Goal: Information Seeking & Learning: Check status

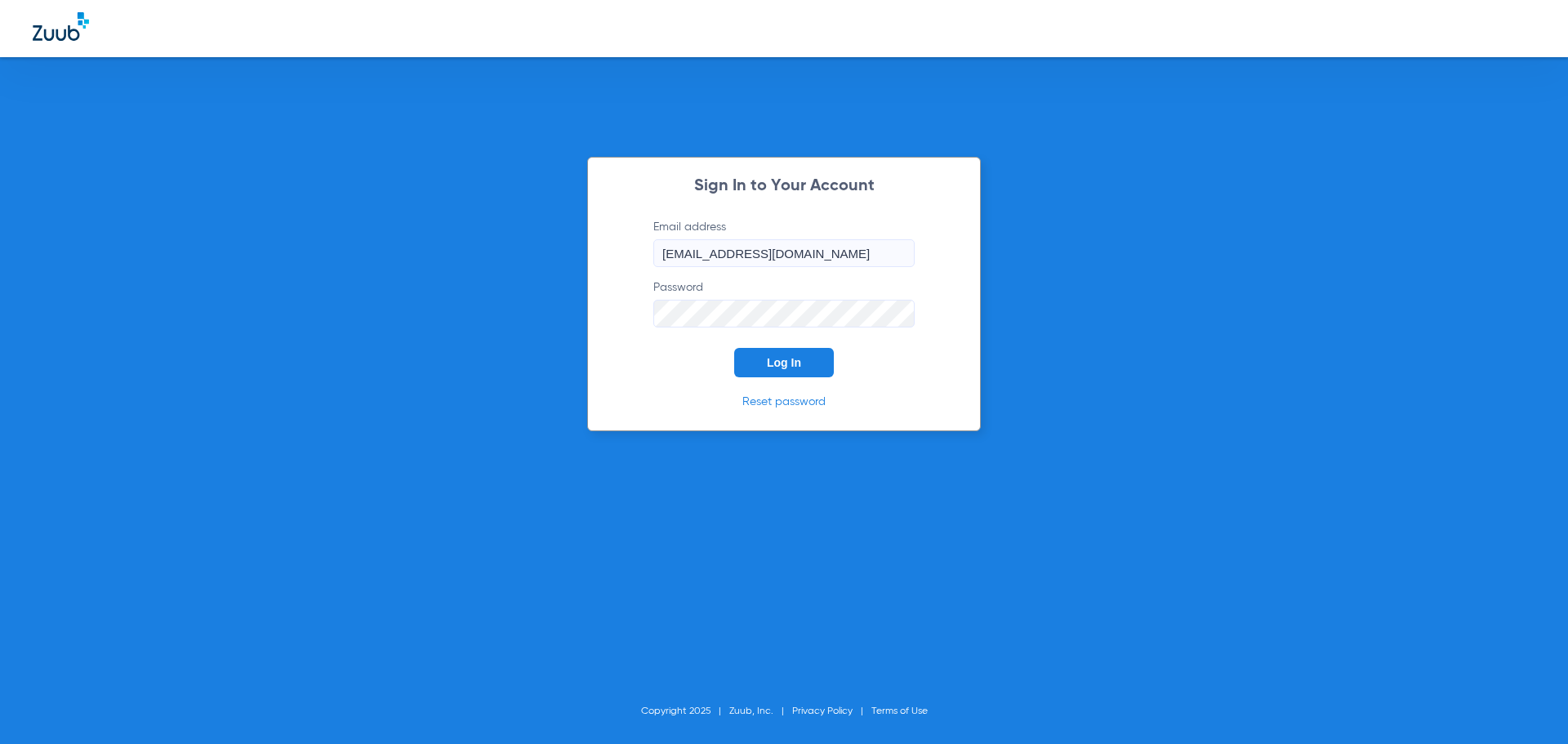
click at [791, 363] on span "Log In" at bounding box center [784, 362] width 34 height 13
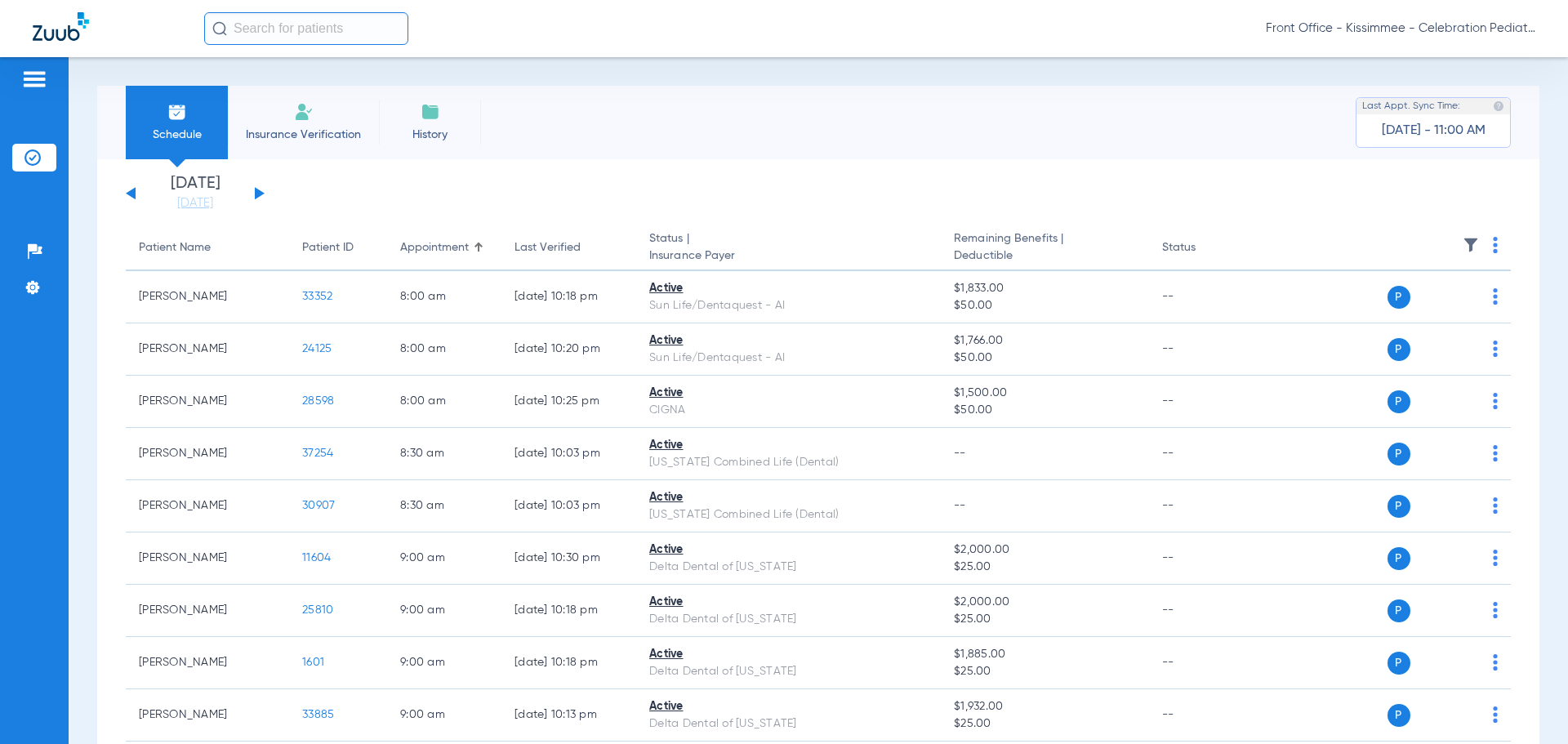
click at [261, 193] on button at bounding box center [260, 193] width 10 height 12
click at [256, 189] on button at bounding box center [260, 193] width 10 height 12
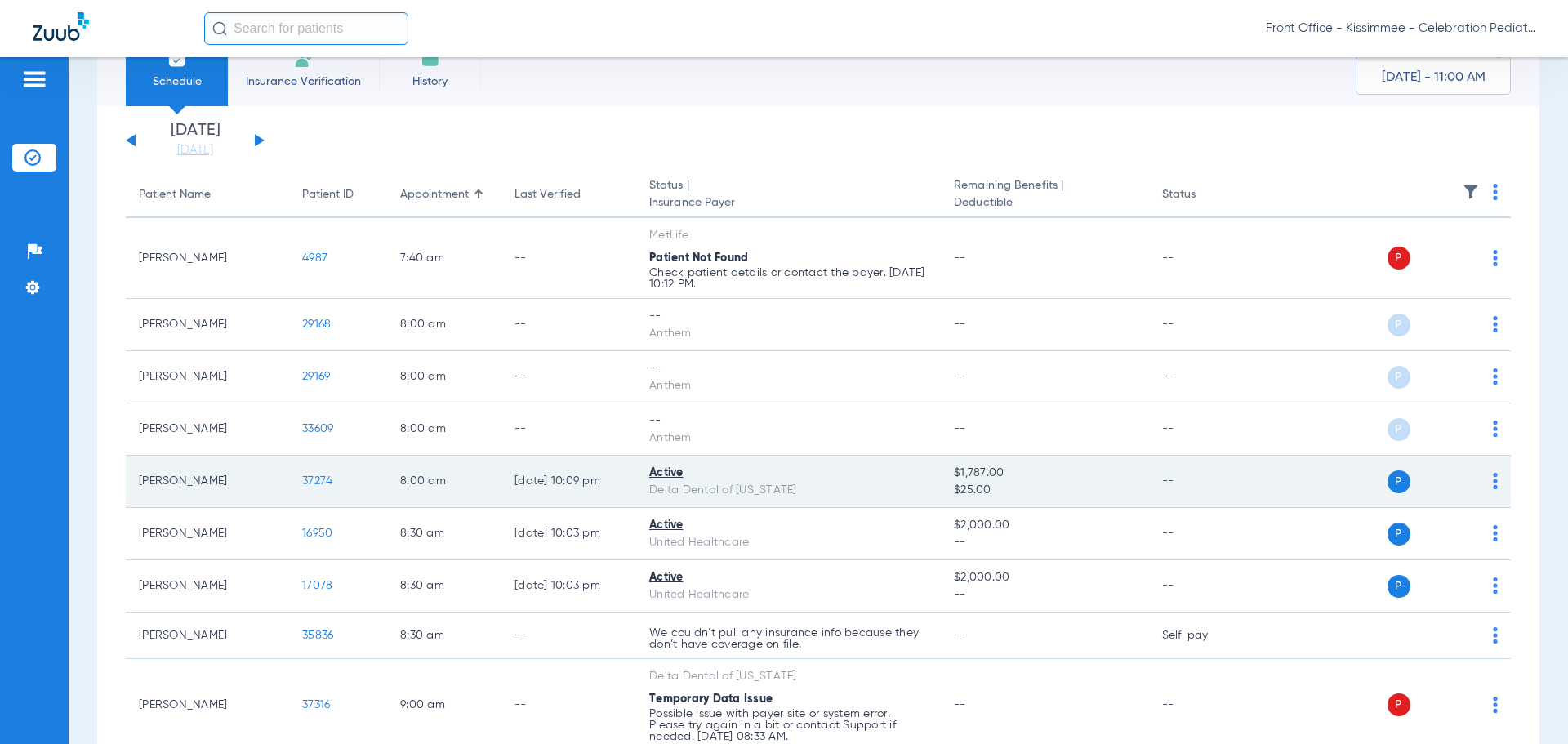
scroll to position [82, 0]
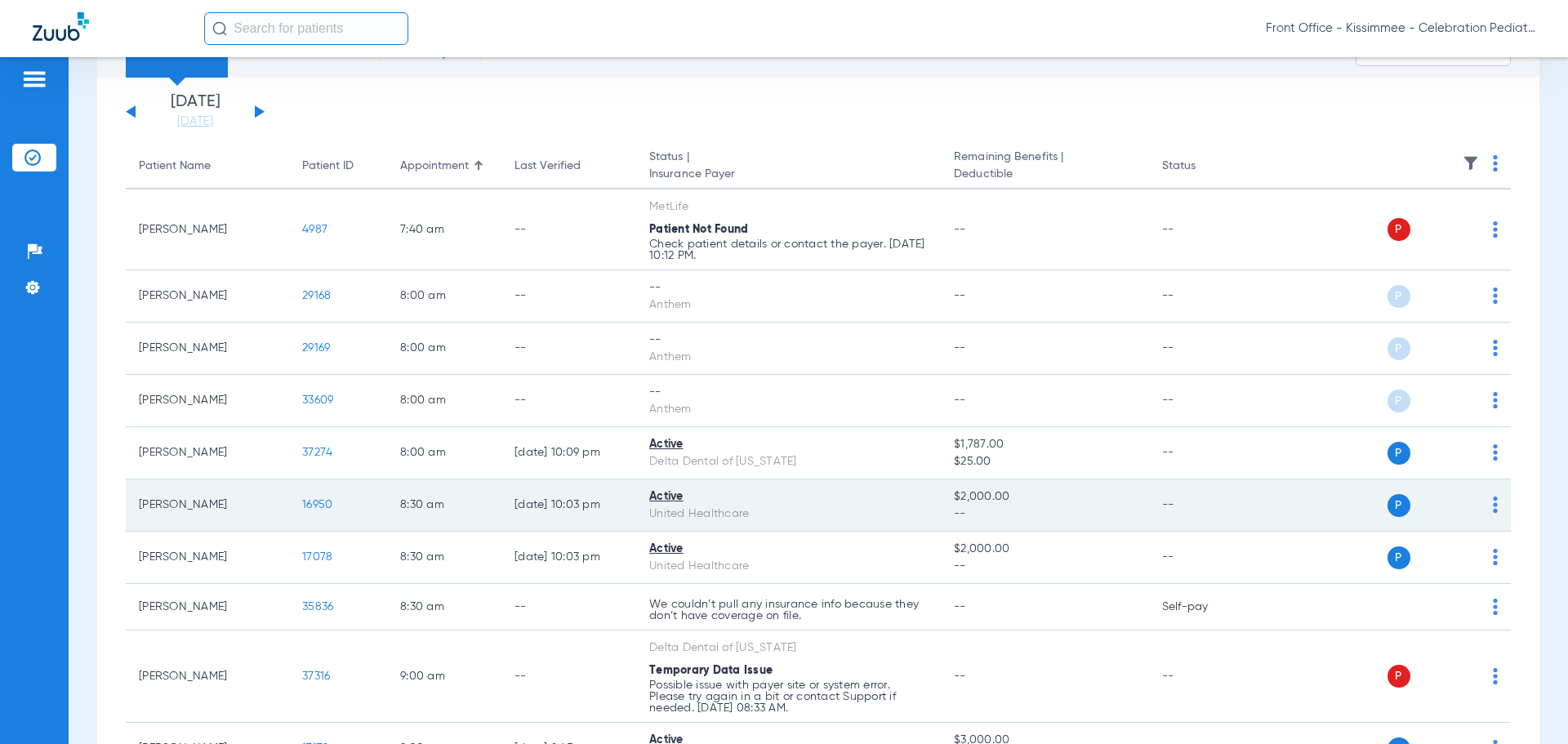
click at [294, 503] on td "16950" at bounding box center [338, 505] width 98 height 52
click at [332, 505] on span "16950" at bounding box center [317, 505] width 30 height 11
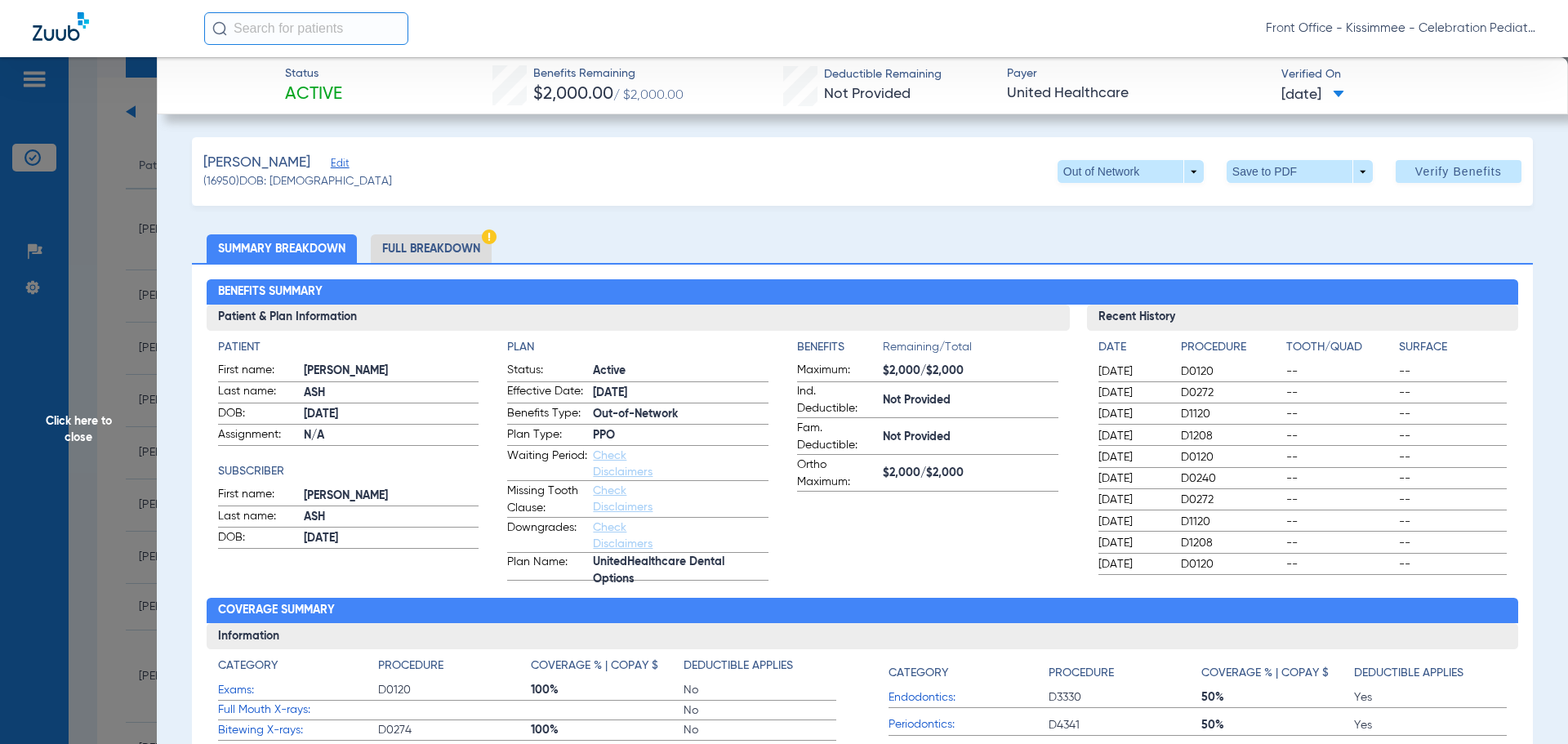
click at [409, 263] on div "Benefits Summary Patient & Plan Information Patient First name: [PERSON_NAME] L…" at bounding box center [862, 579] width 1340 height 632
click at [410, 248] on li "Full Breakdown" at bounding box center [431, 248] width 121 height 28
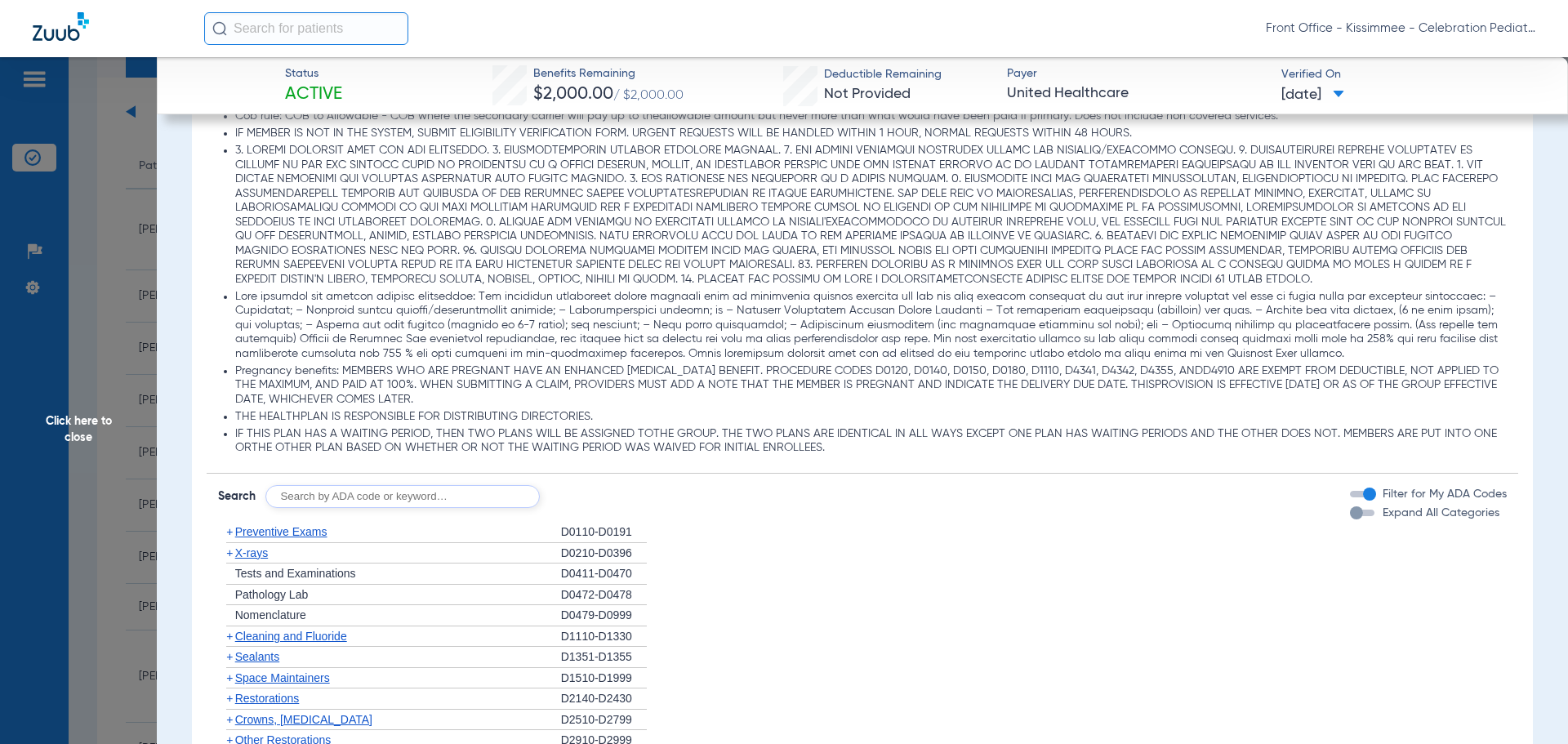
scroll to position [1388, 0]
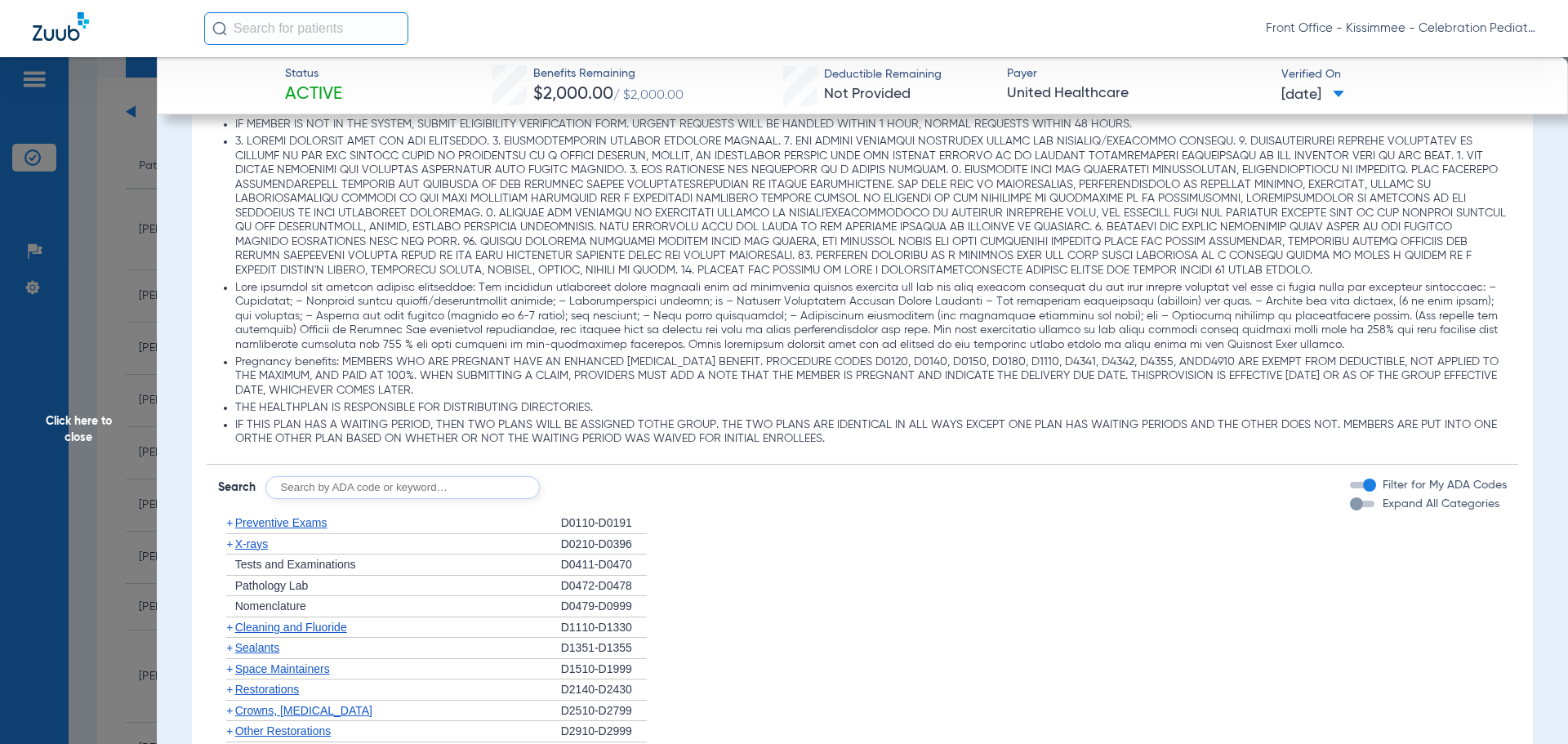
click at [1350, 505] on div "button" at bounding box center [1356, 504] width 13 height 13
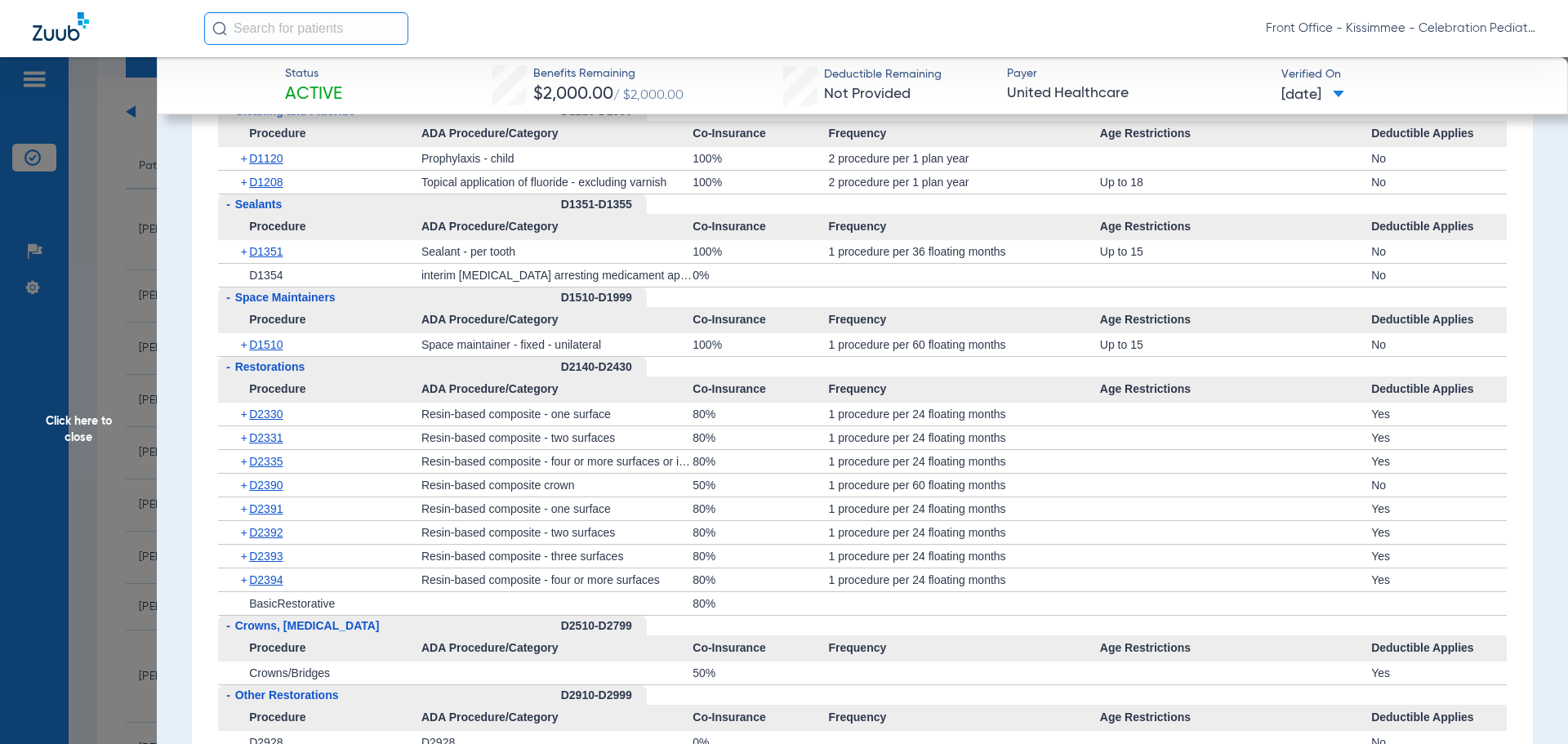
scroll to position [2204, 0]
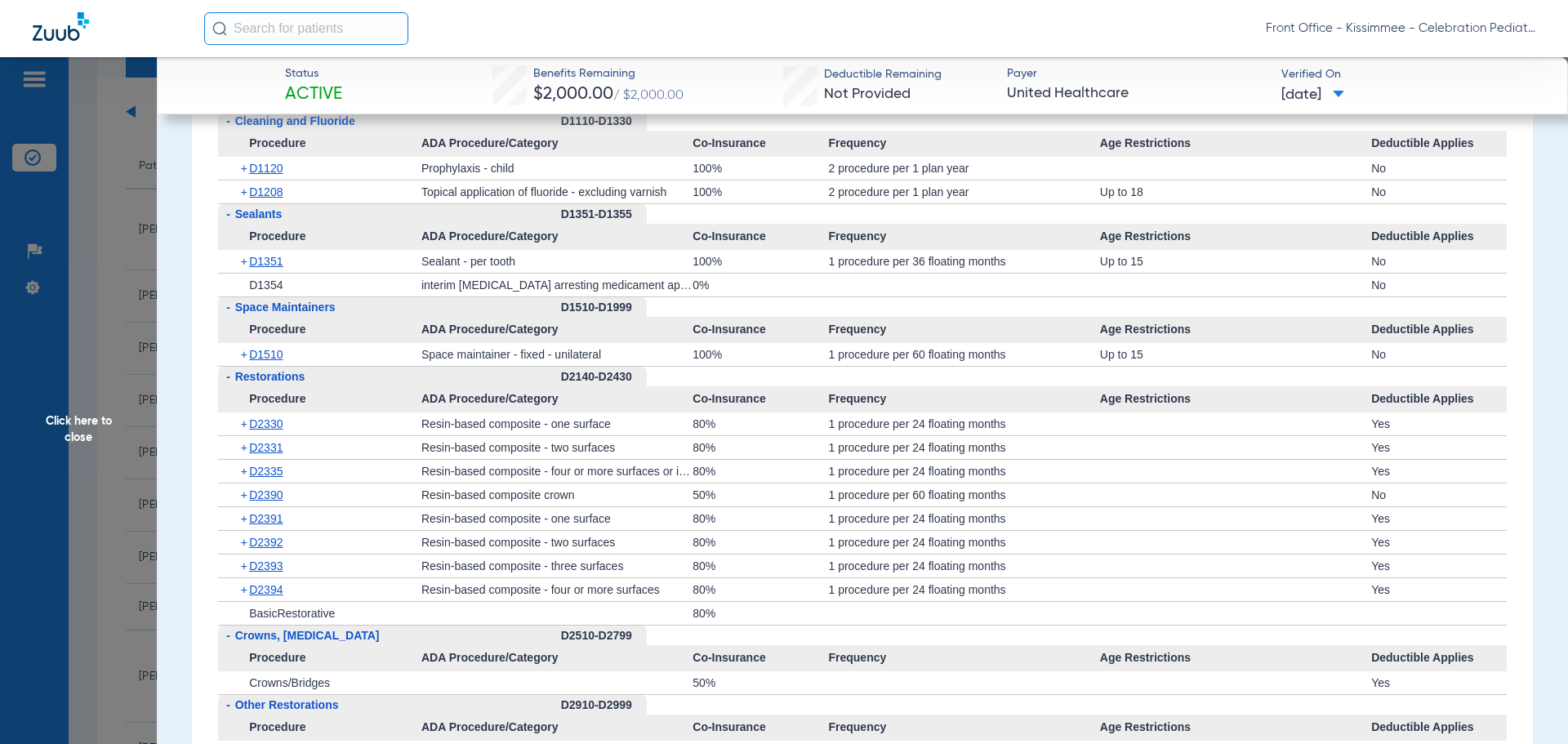
click at [267, 270] on div "+ D1351" at bounding box center [325, 261] width 192 height 23
click at [267, 259] on span "D1351" at bounding box center [265, 261] width 33 height 13
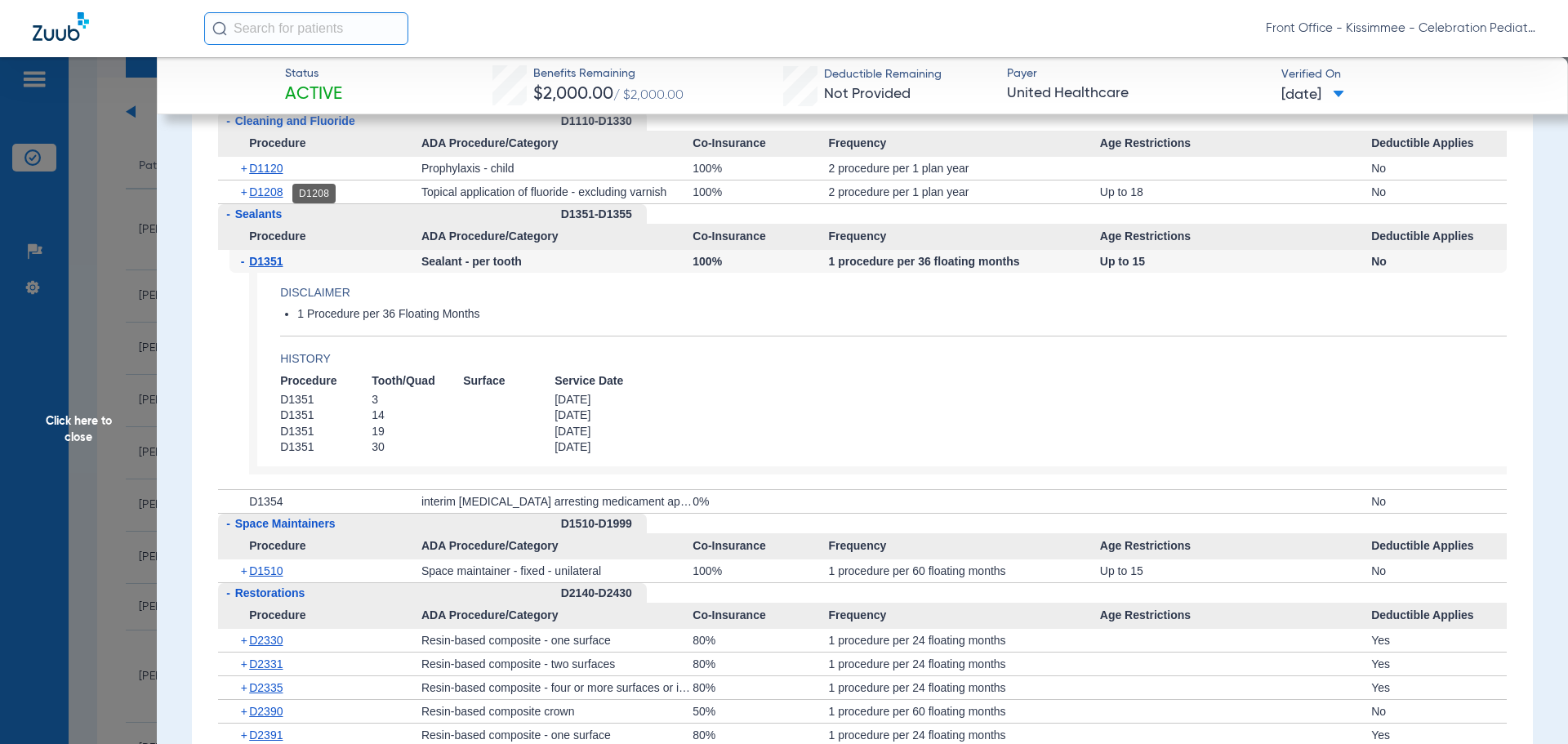
click at [267, 187] on span "D1208" at bounding box center [265, 192] width 33 height 13
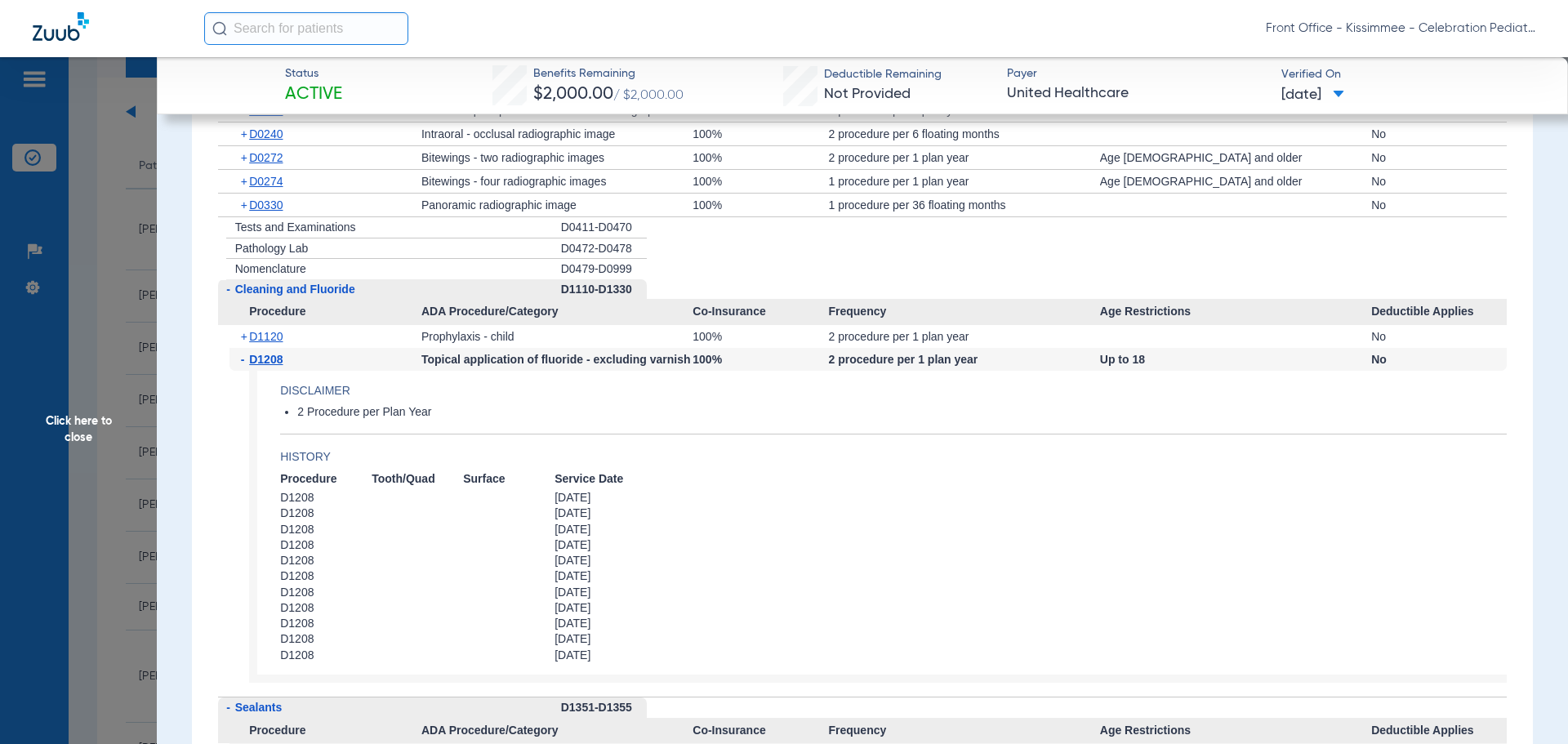
scroll to position [1960, 0]
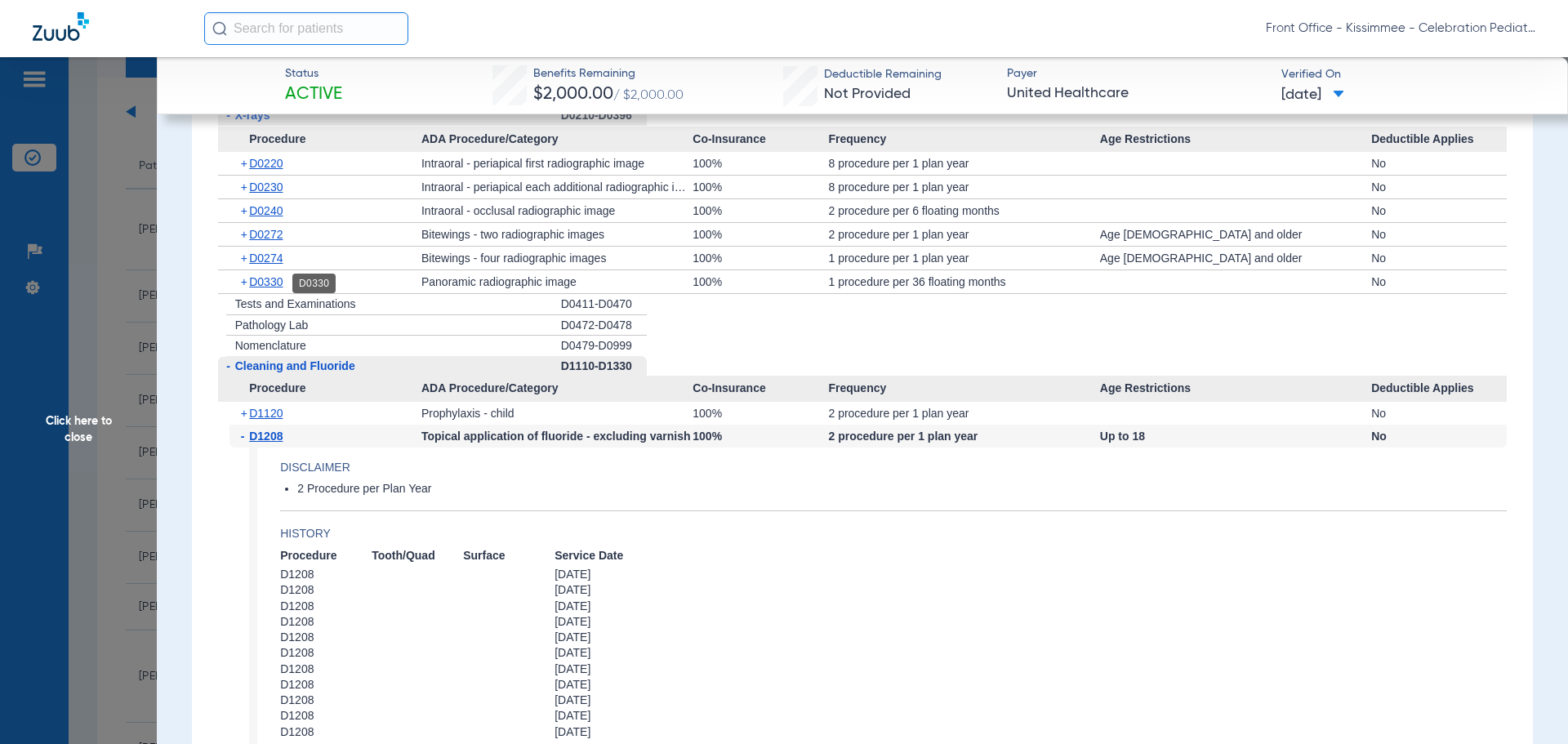
click at [252, 283] on span "D0330" at bounding box center [265, 282] width 33 height 13
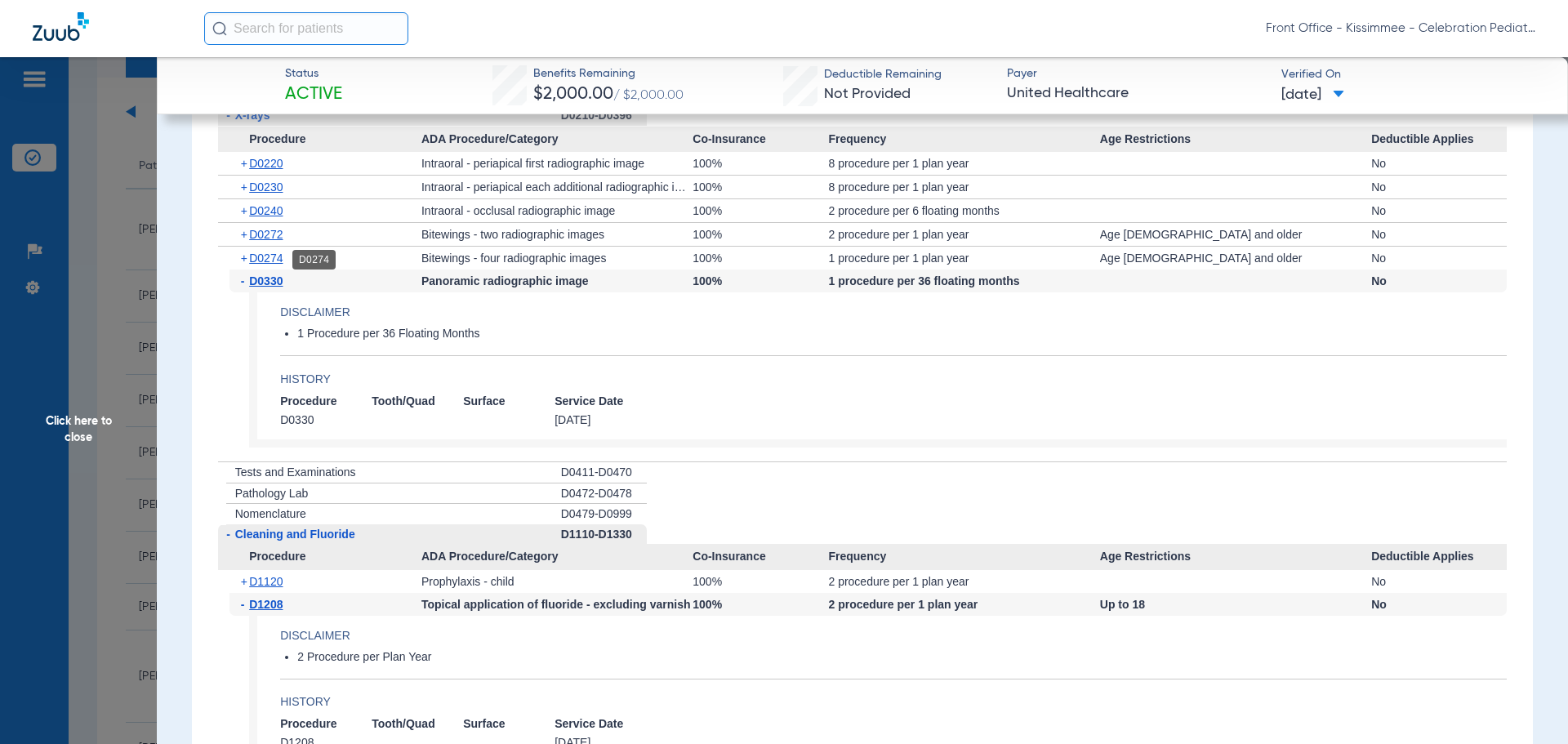
click at [256, 253] on span "D0274" at bounding box center [265, 258] width 33 height 13
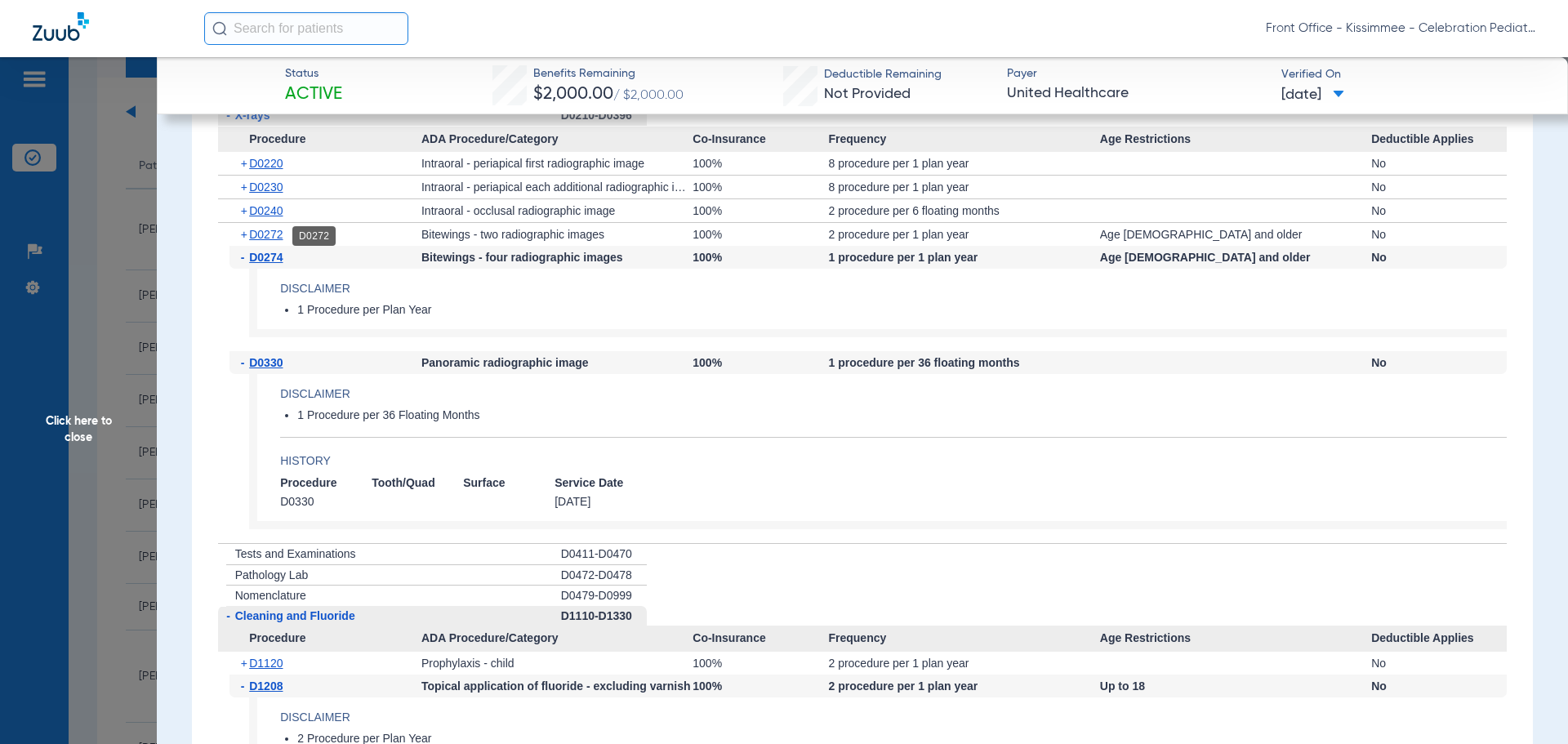
click at [258, 238] on span "D0272" at bounding box center [265, 234] width 33 height 13
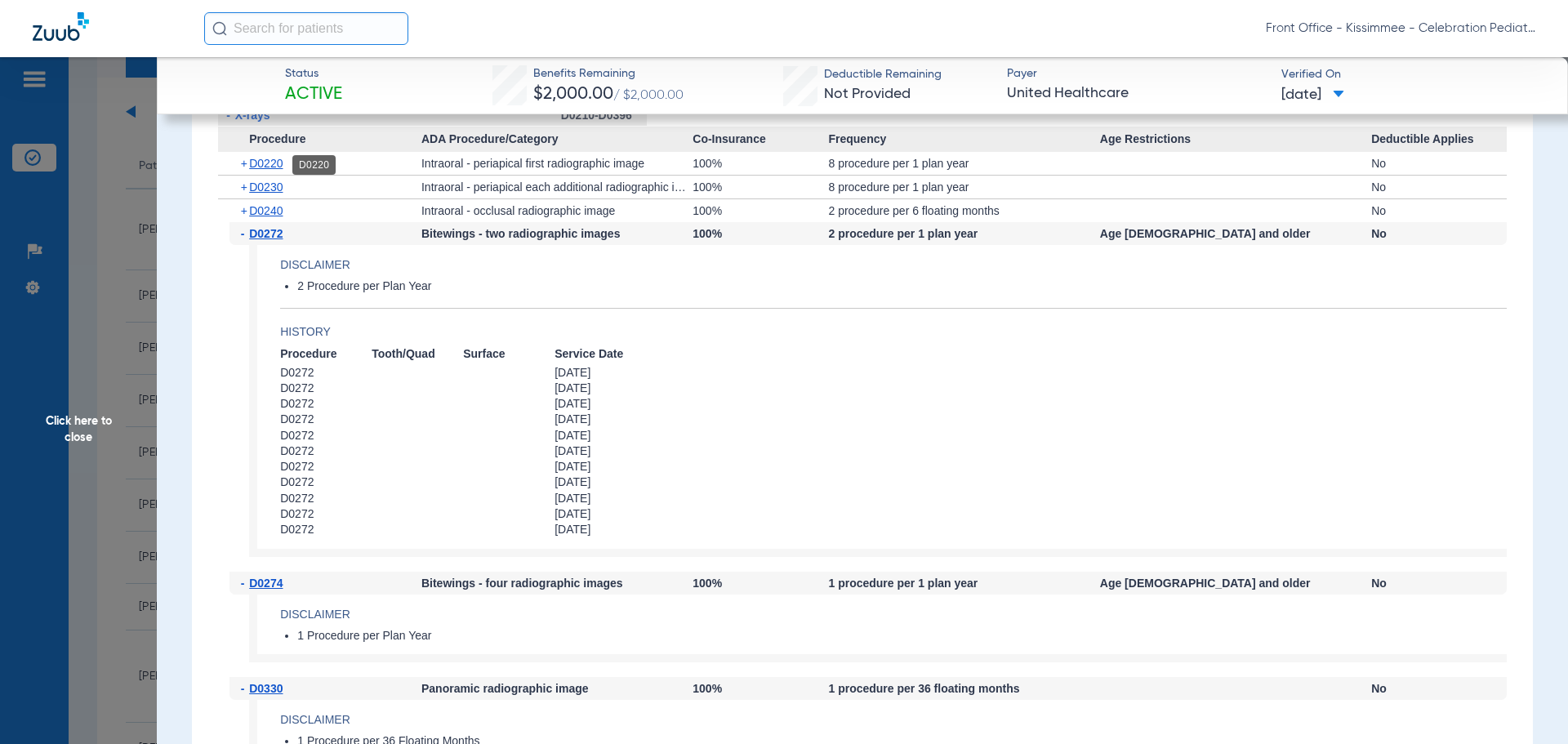
click at [267, 164] on span "D0220" at bounding box center [265, 163] width 33 height 13
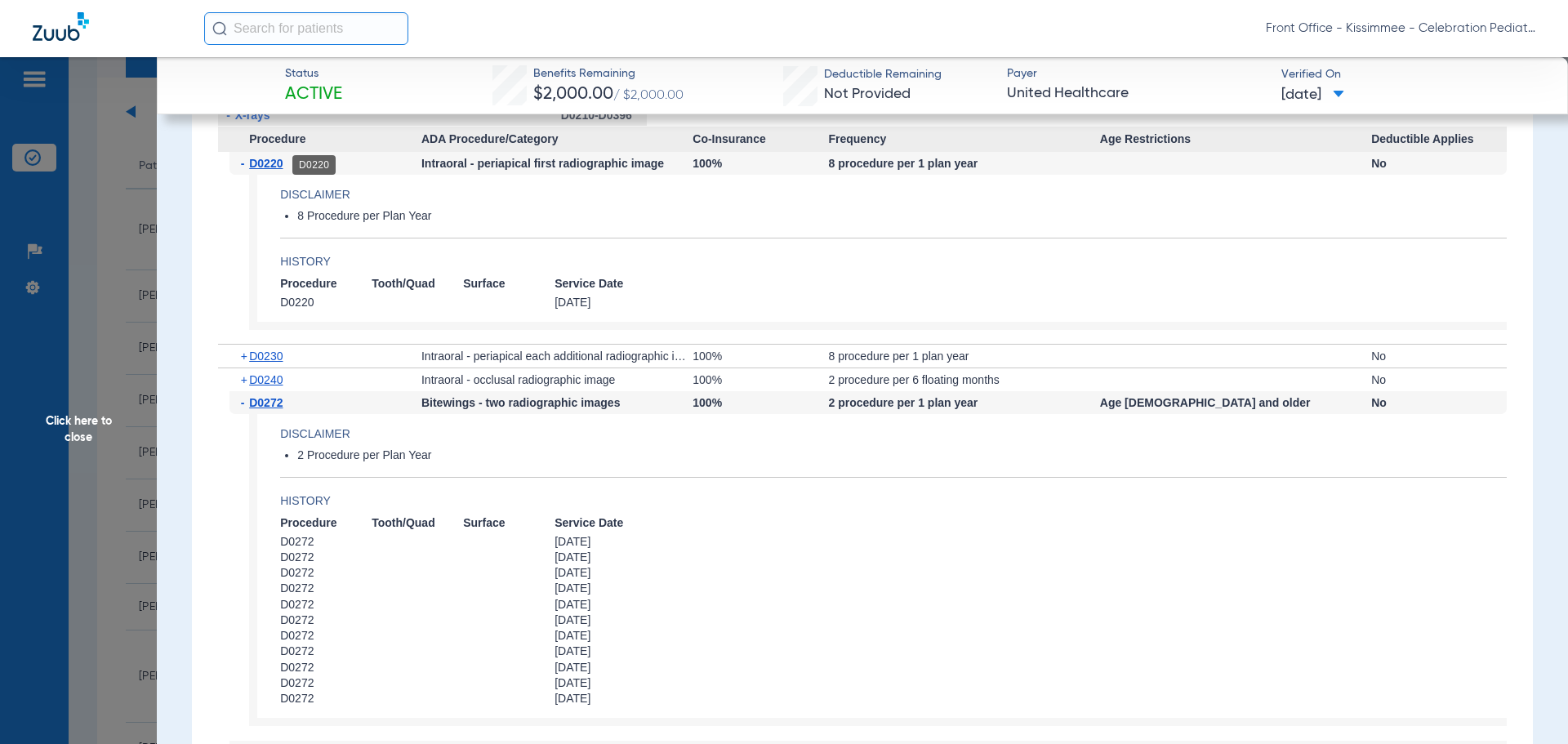
click at [271, 163] on span "D0220" at bounding box center [265, 163] width 33 height 13
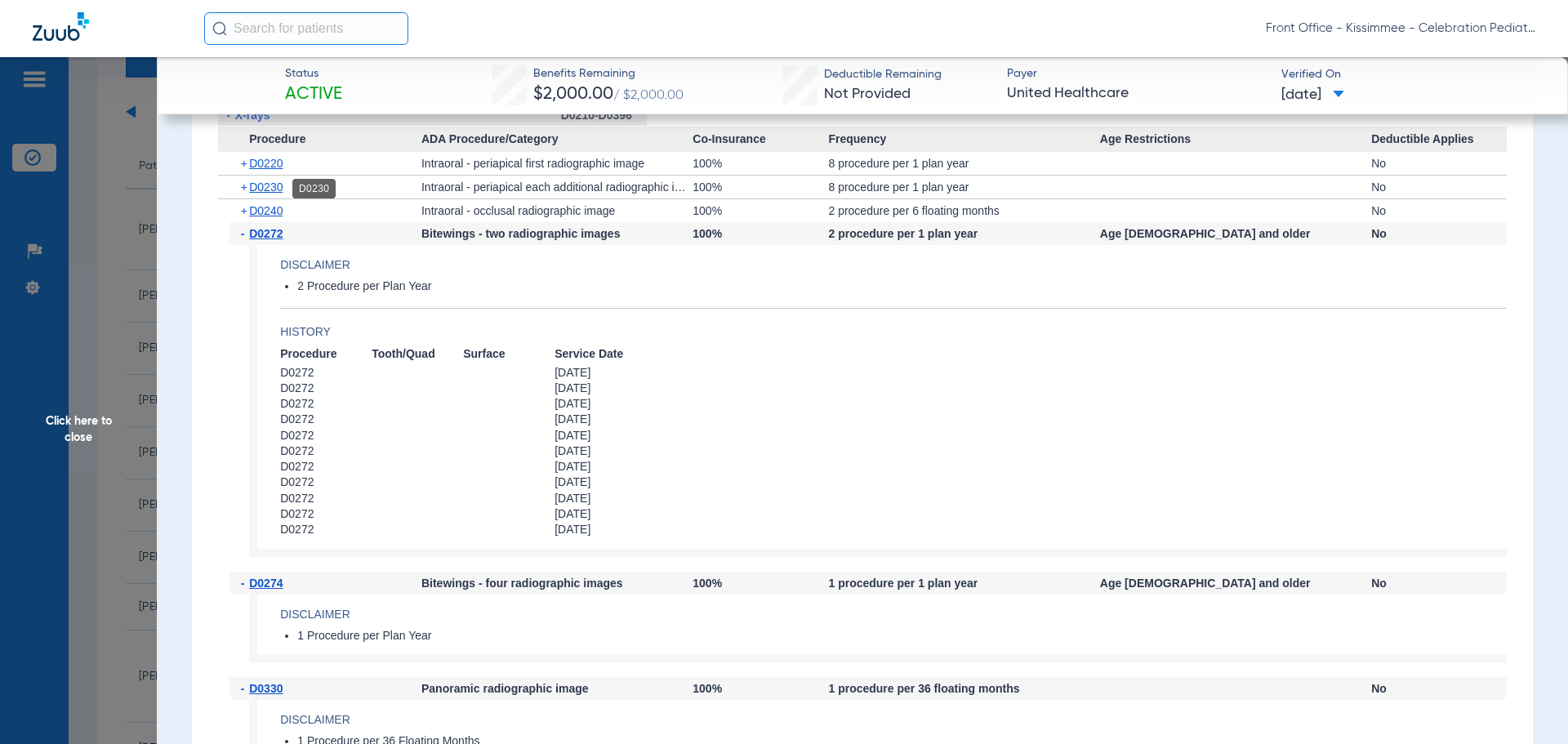
click at [266, 186] on span "D0230" at bounding box center [265, 187] width 33 height 13
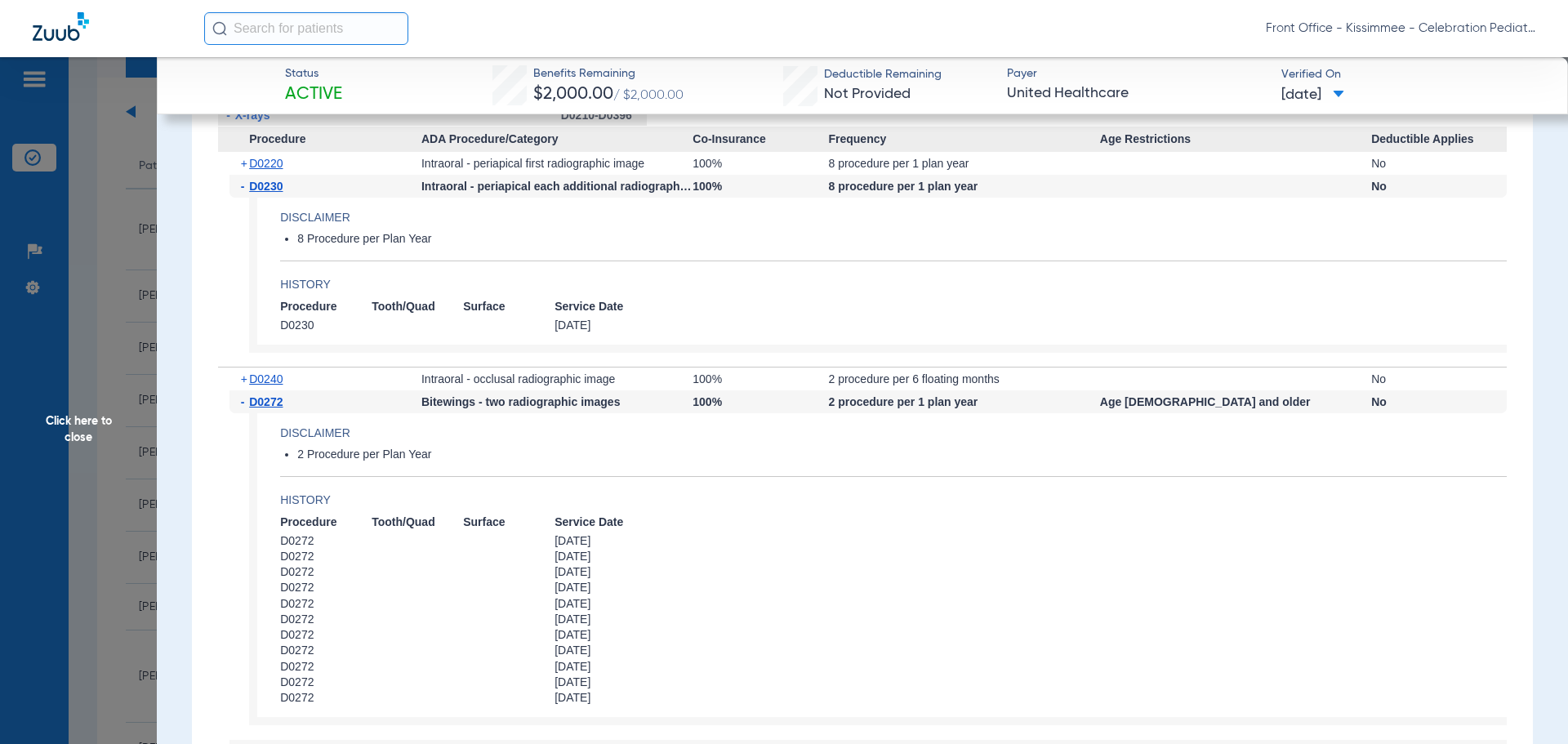
click at [266, 186] on span "D0230" at bounding box center [265, 186] width 33 height 13
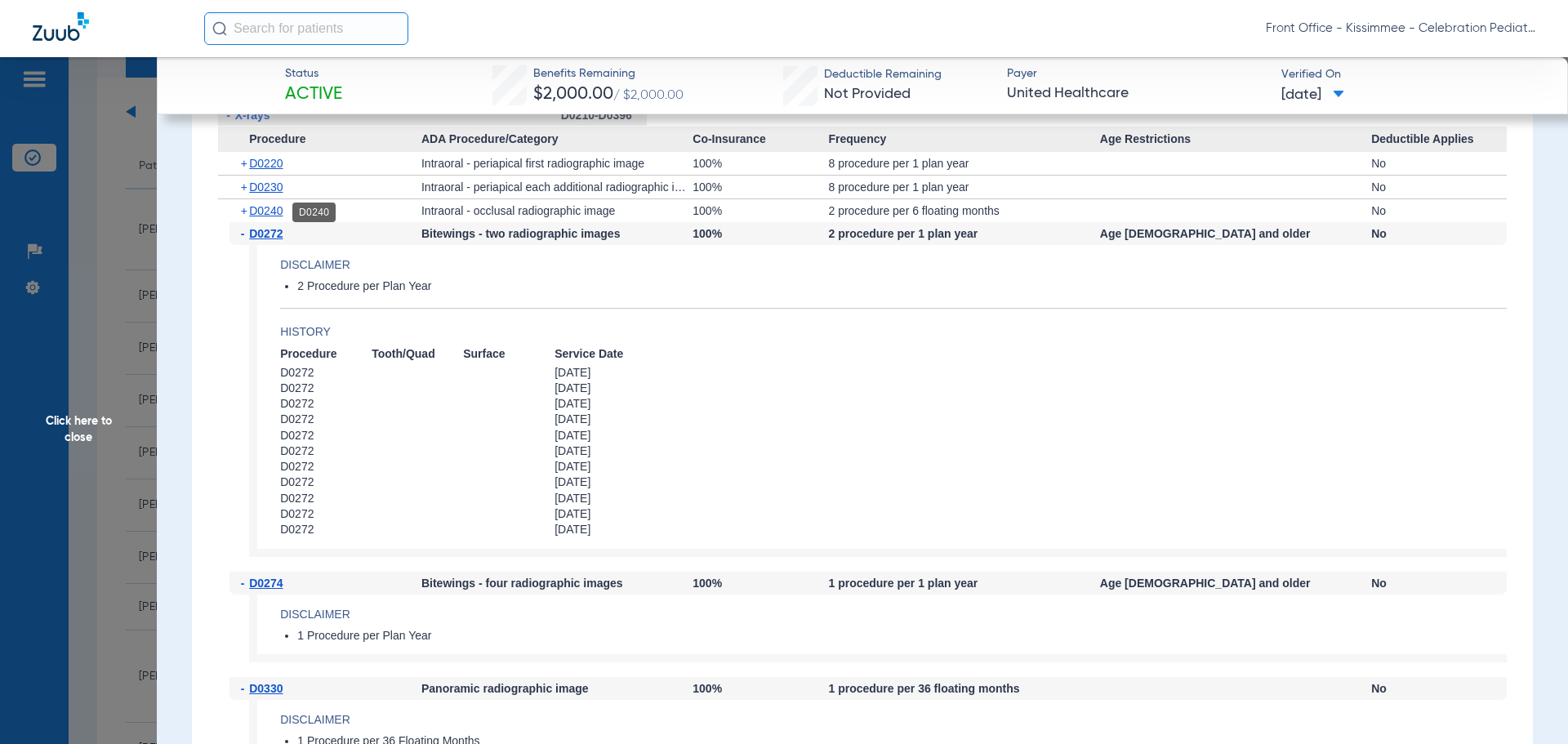
click at [266, 217] on span "D0240" at bounding box center [265, 210] width 33 height 13
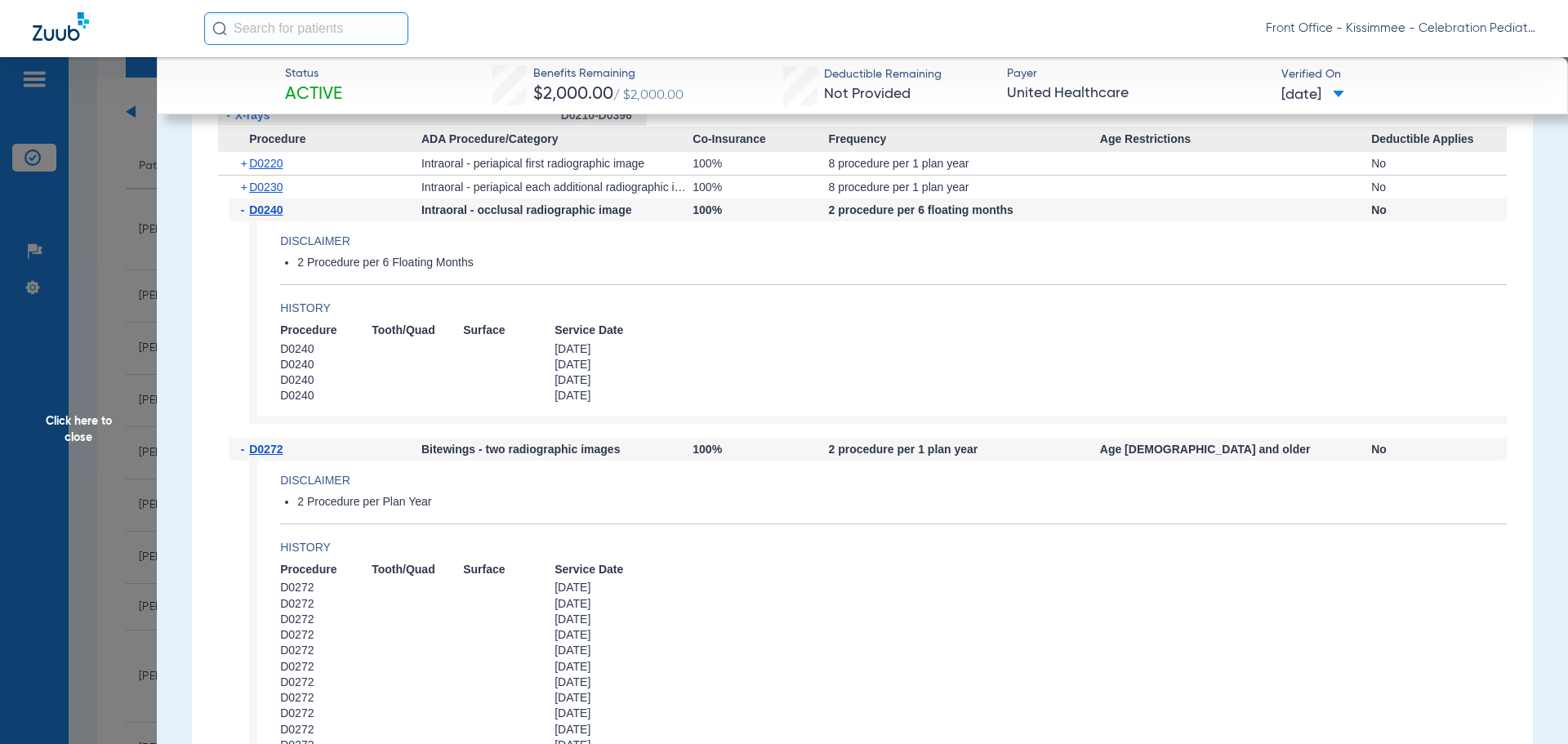
click at [266, 217] on span "D0240" at bounding box center [265, 210] width 33 height 13
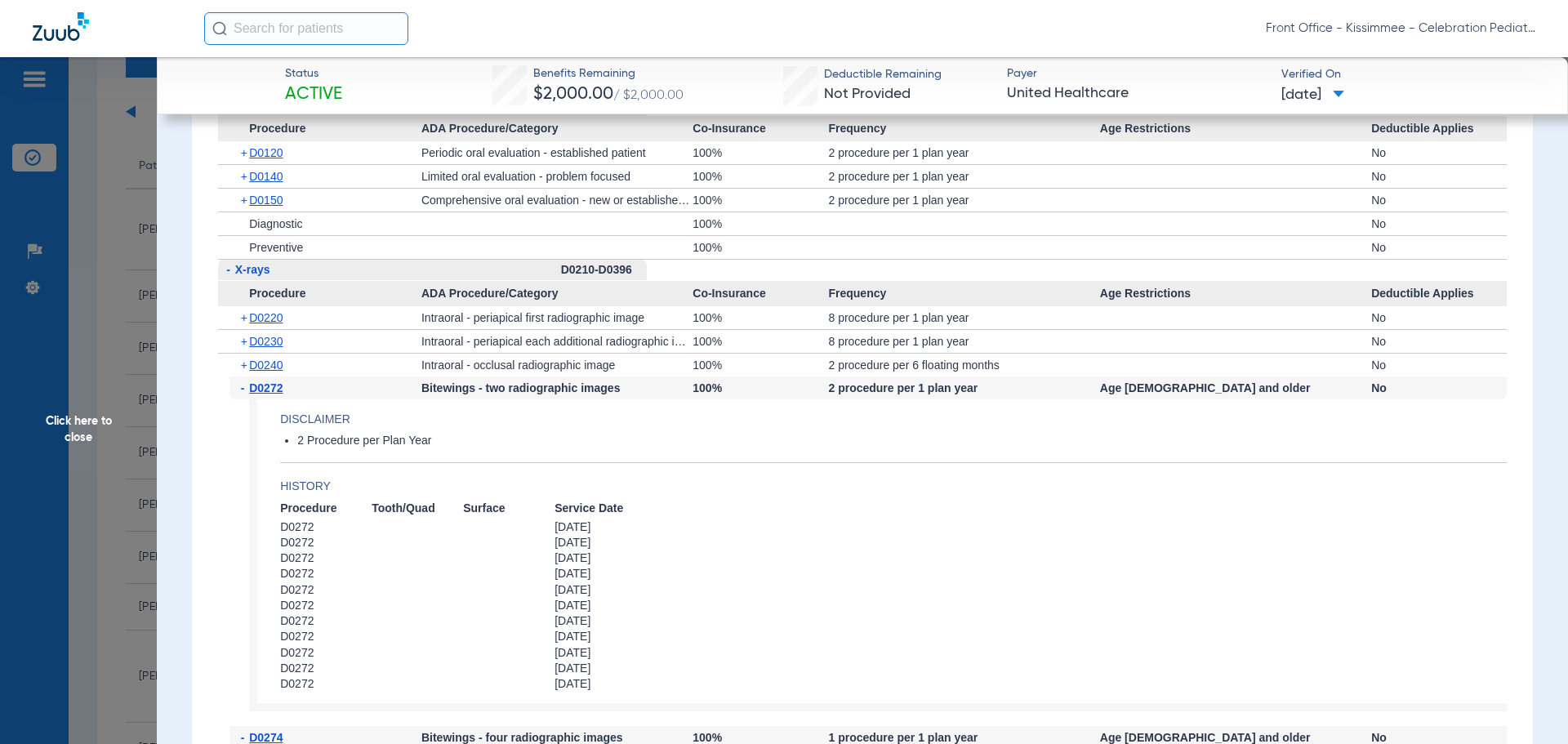
scroll to position [1715, 0]
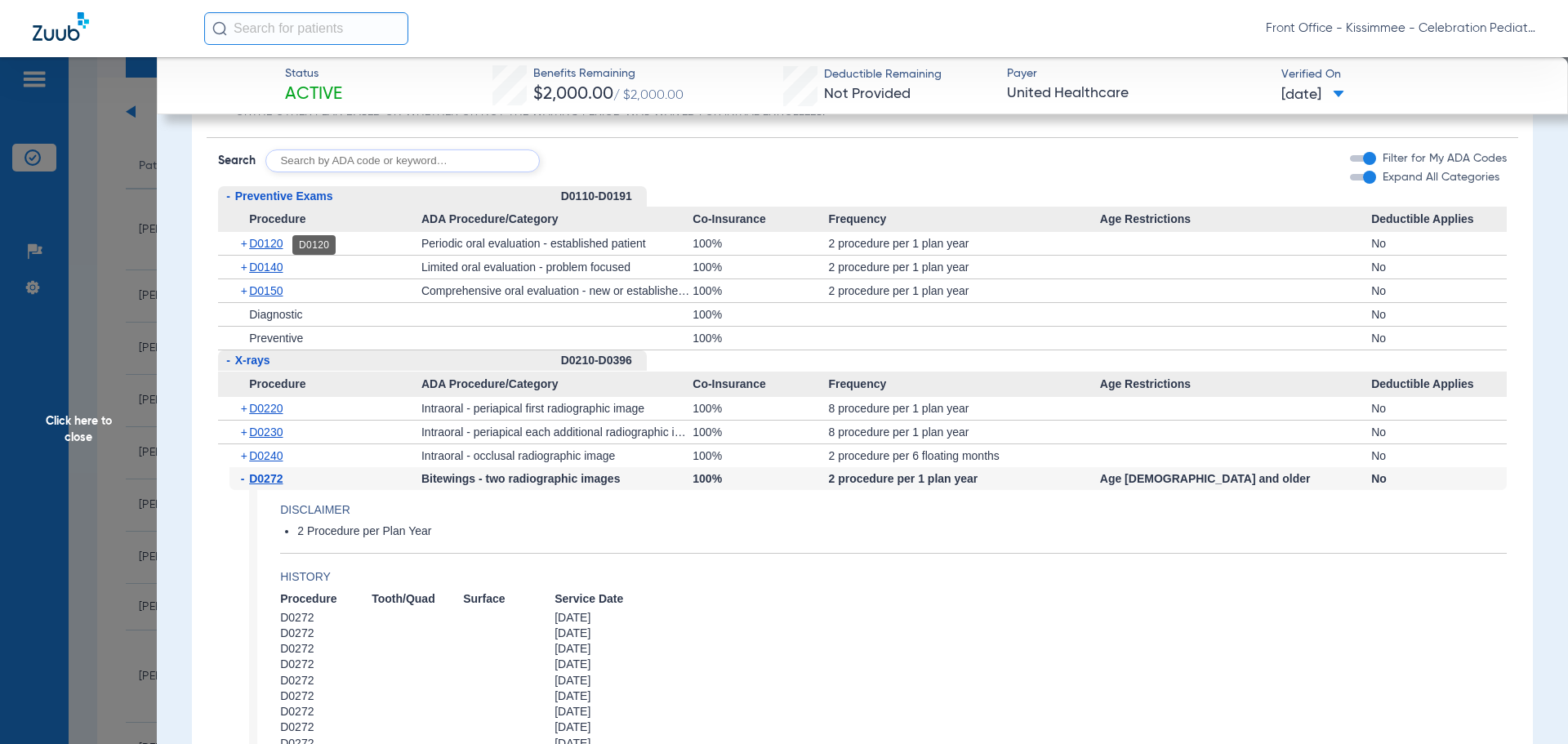
click at [260, 242] on span "D0120" at bounding box center [265, 243] width 33 height 13
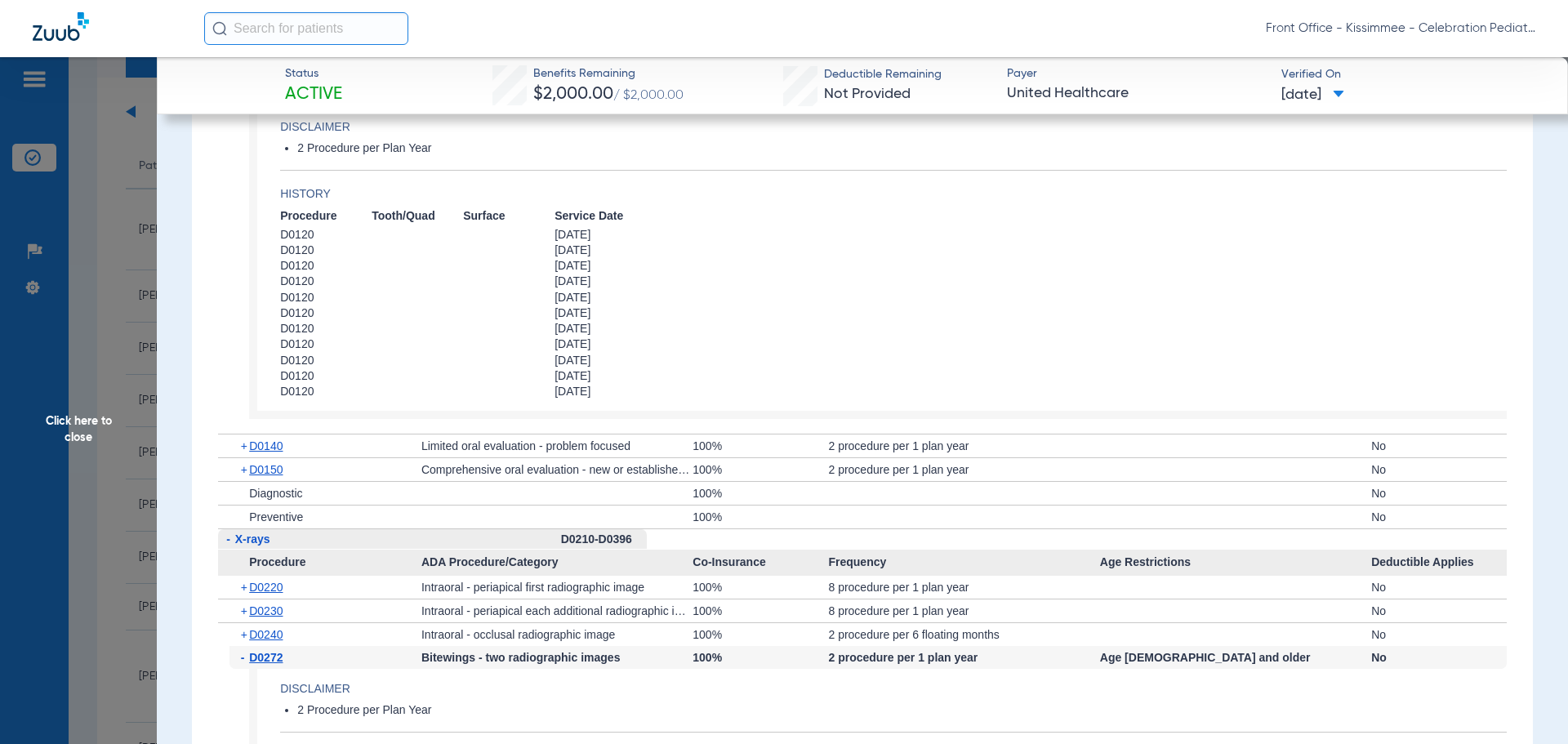
scroll to position [1878, 0]
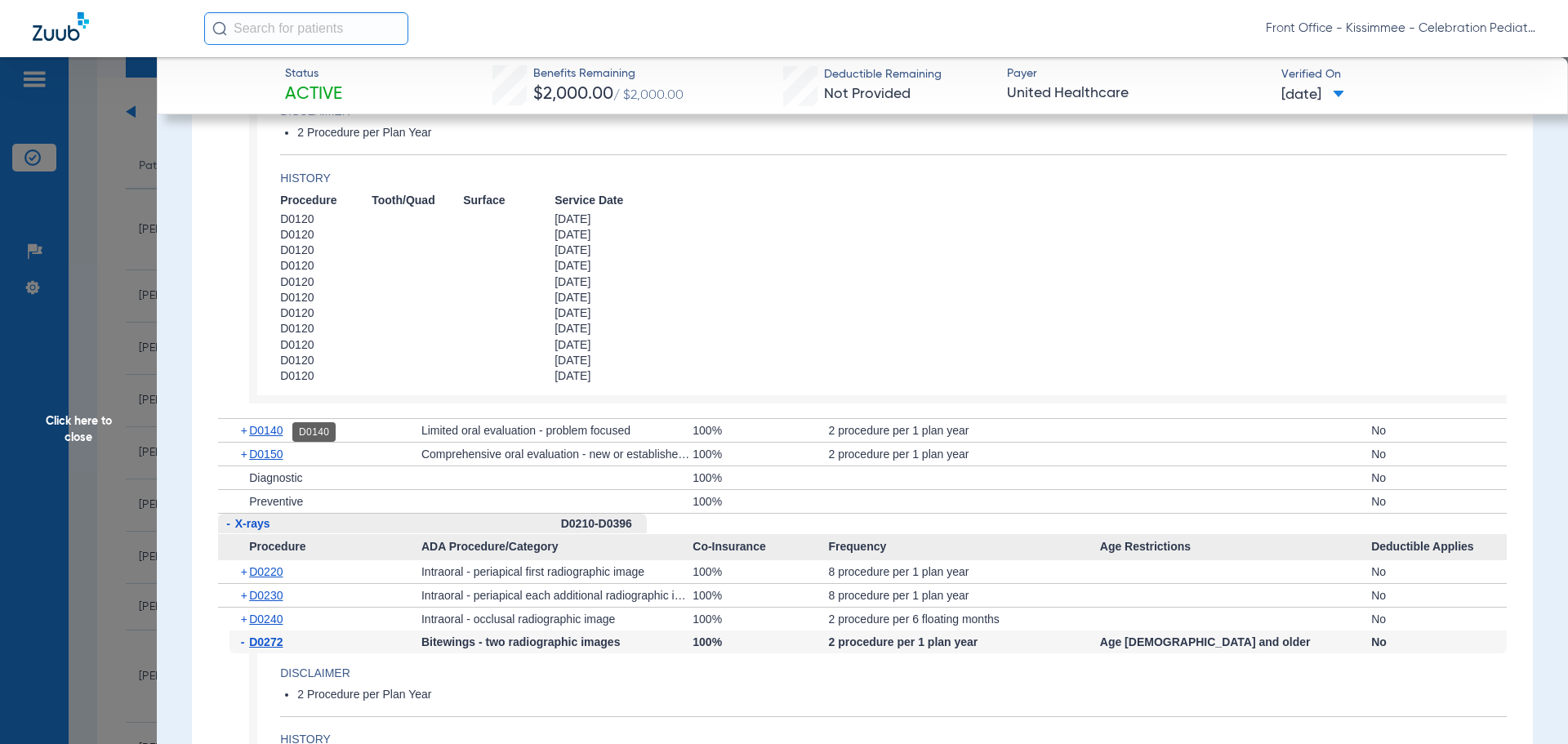
click at [273, 428] on span "D0140" at bounding box center [265, 430] width 33 height 13
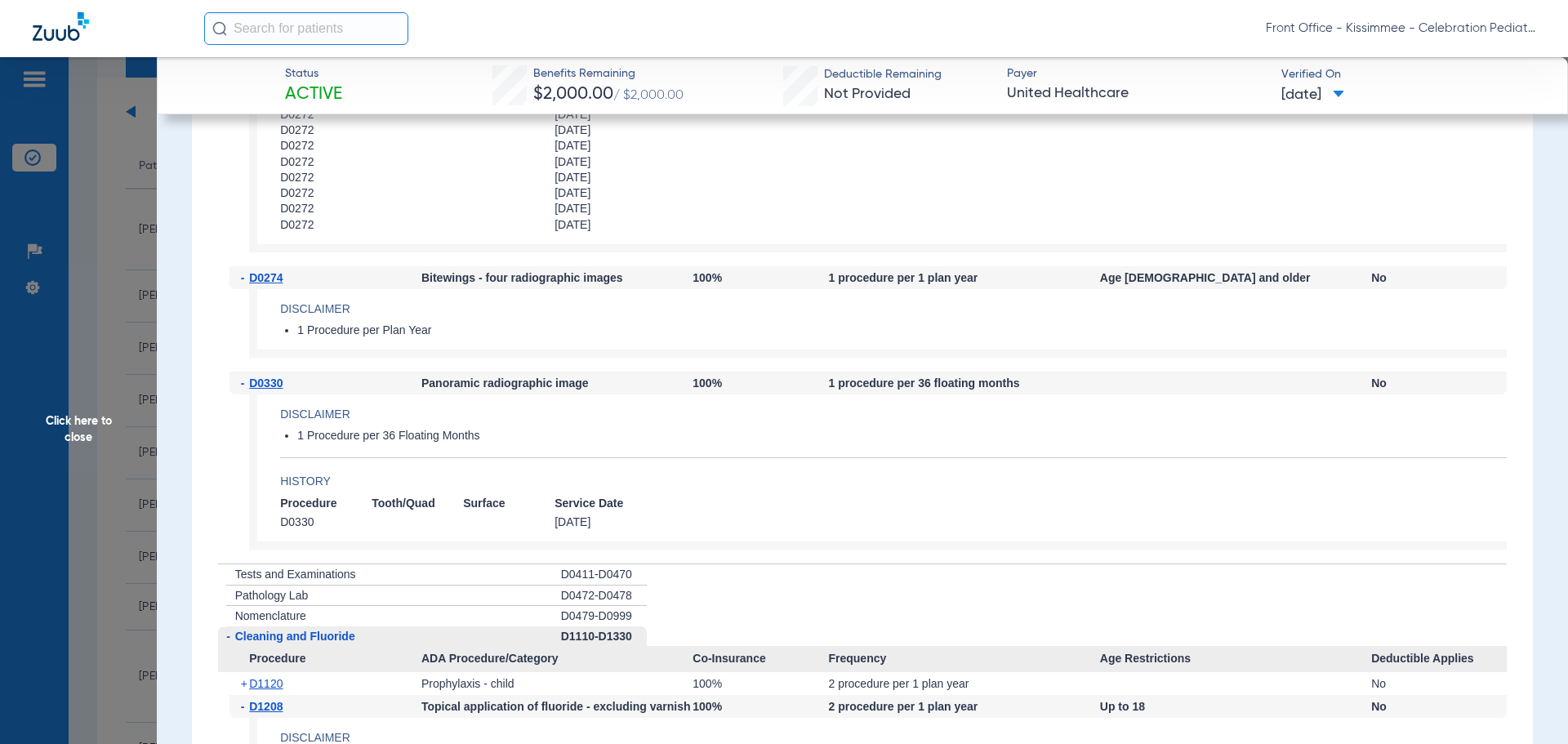
scroll to position [2694, 0]
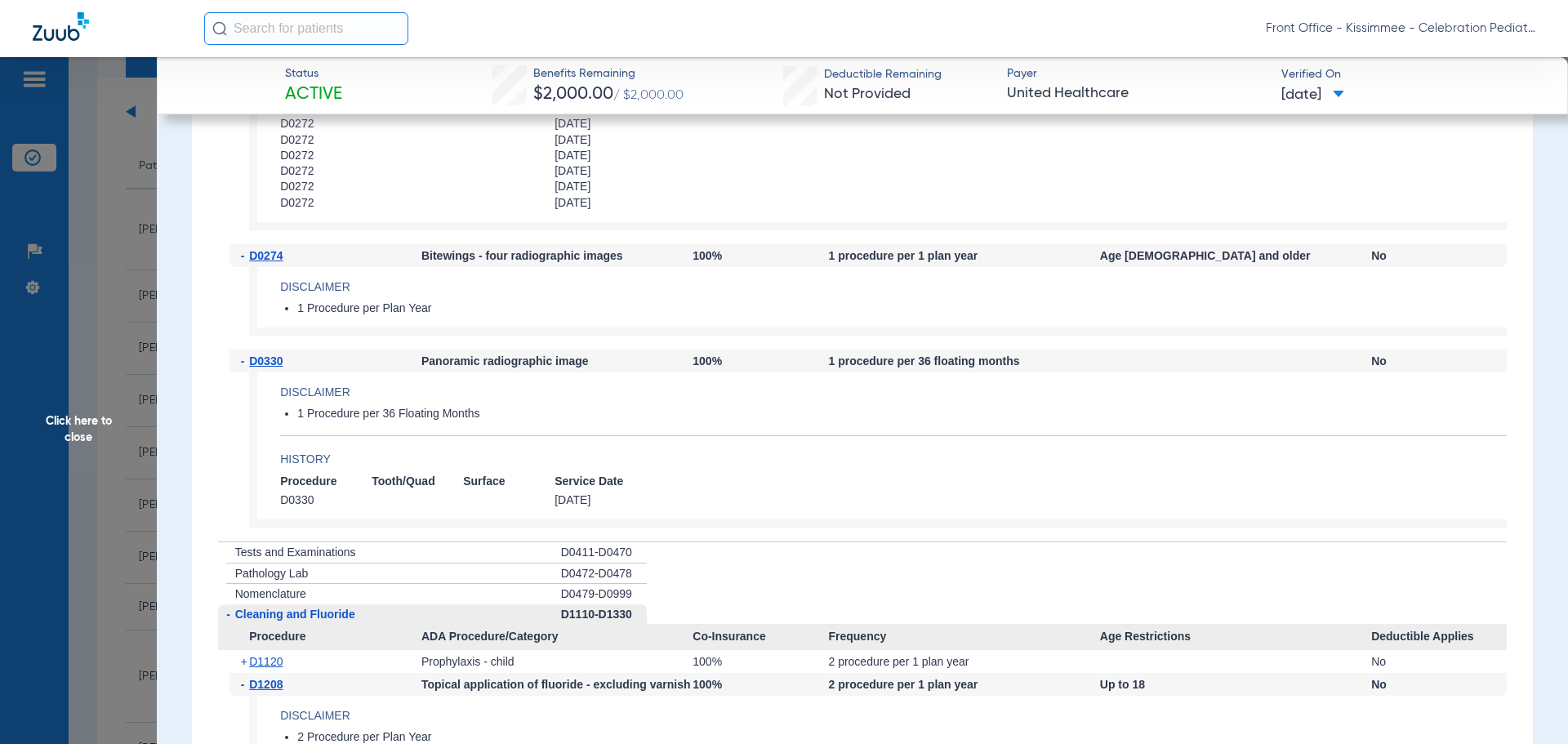
click at [100, 427] on span "Click here to close" at bounding box center [78, 428] width 157 height 744
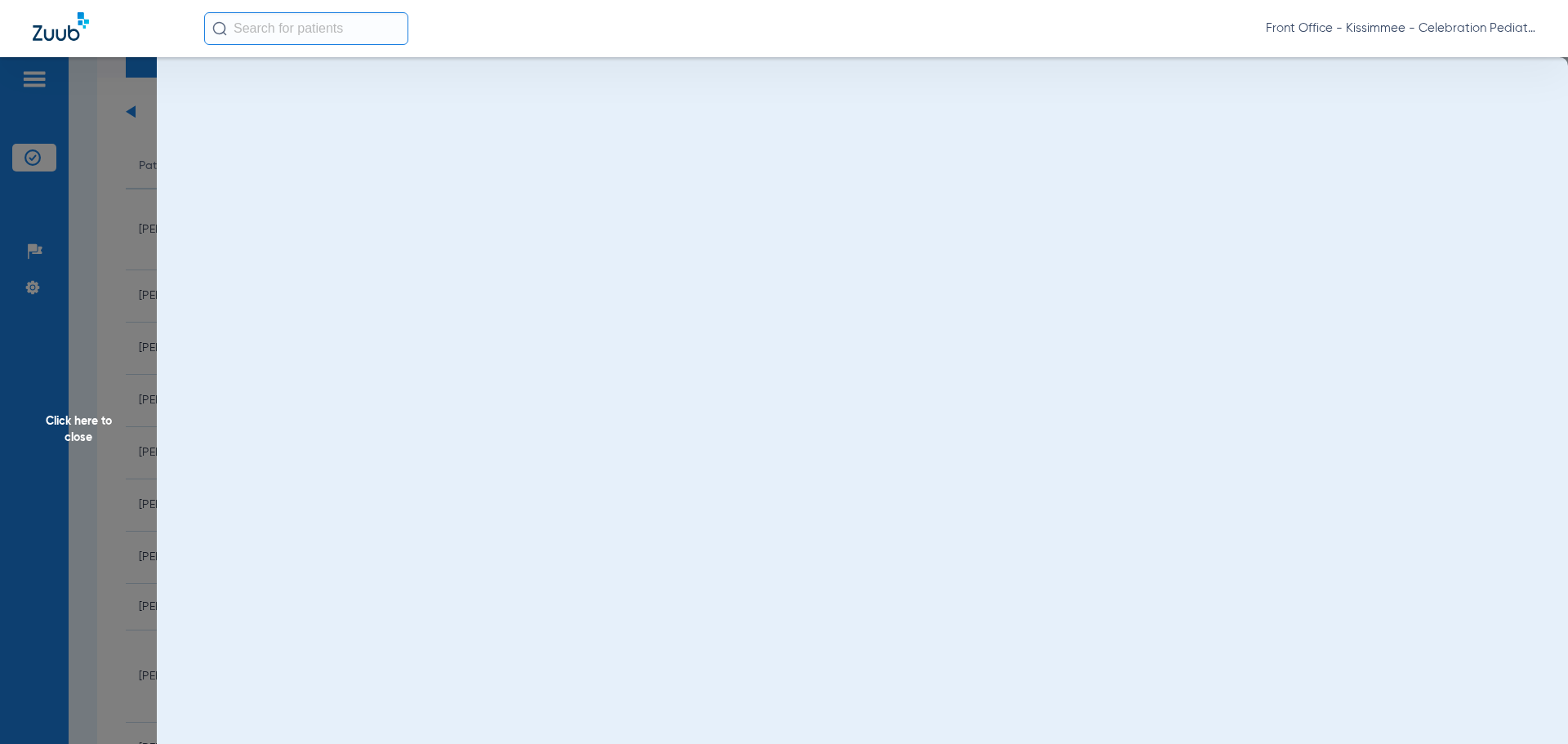
scroll to position [0, 0]
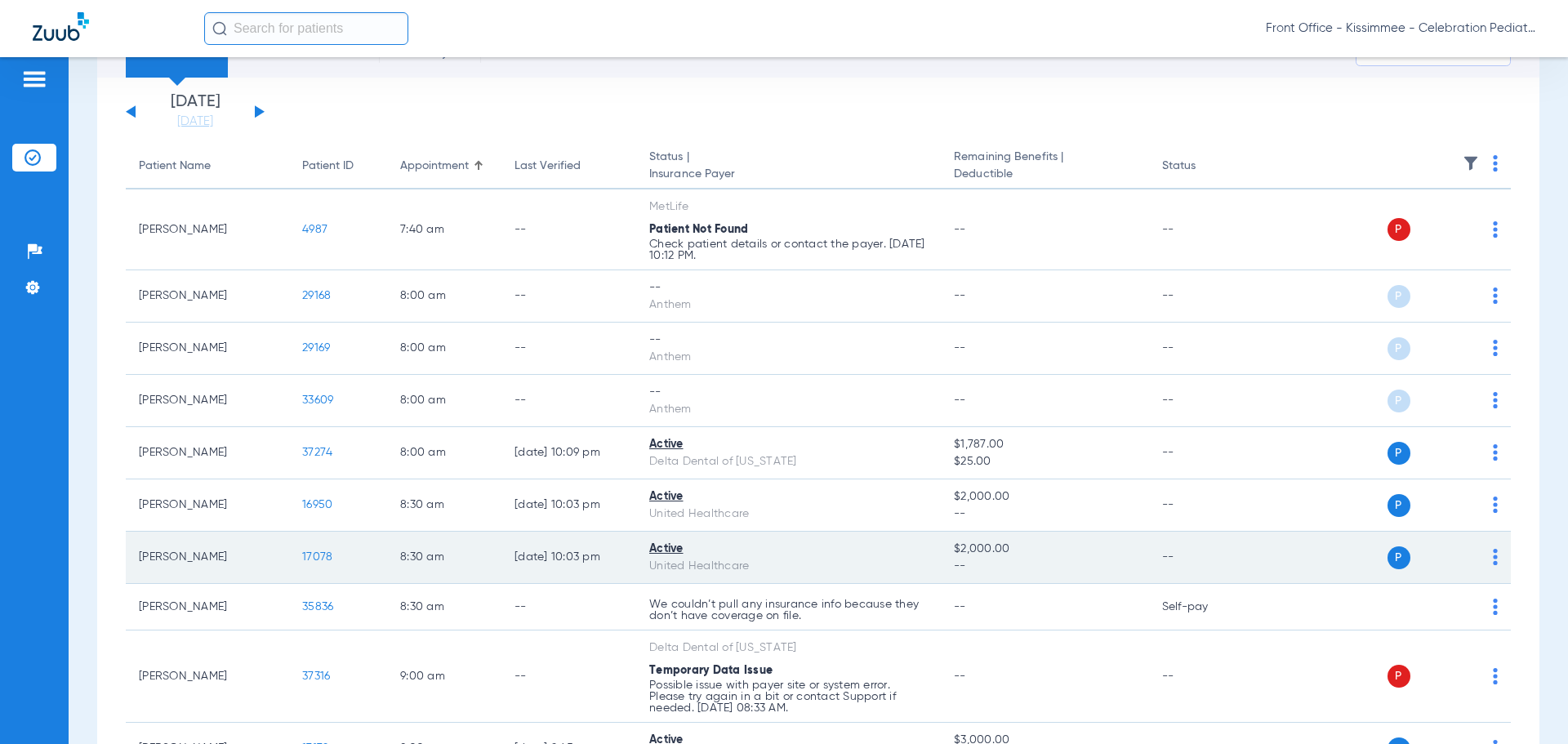
click at [338, 567] on td "17078" at bounding box center [338, 557] width 98 height 52
click at [323, 556] on span "17078" at bounding box center [317, 557] width 30 height 11
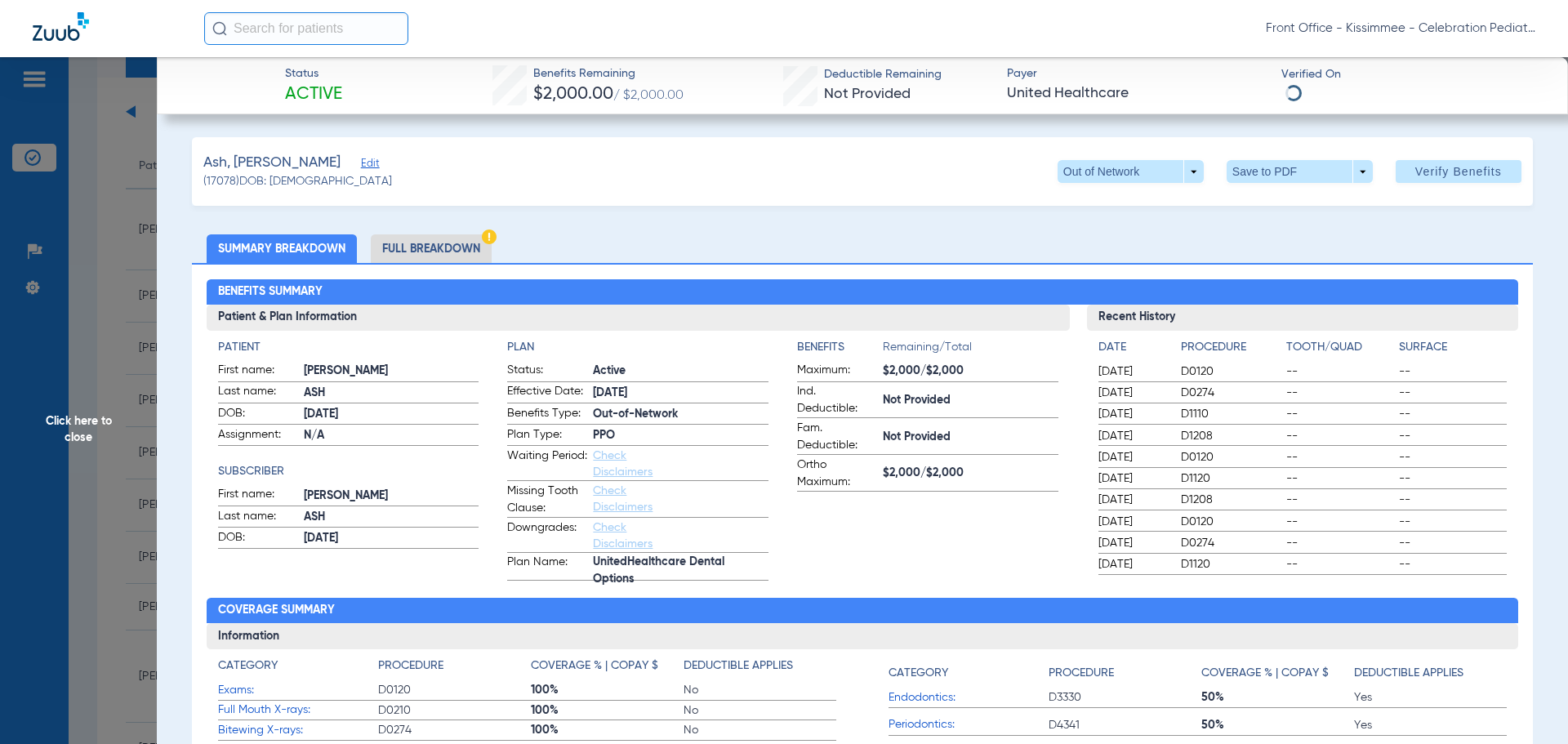
click at [446, 249] on li "Full Breakdown" at bounding box center [431, 248] width 121 height 28
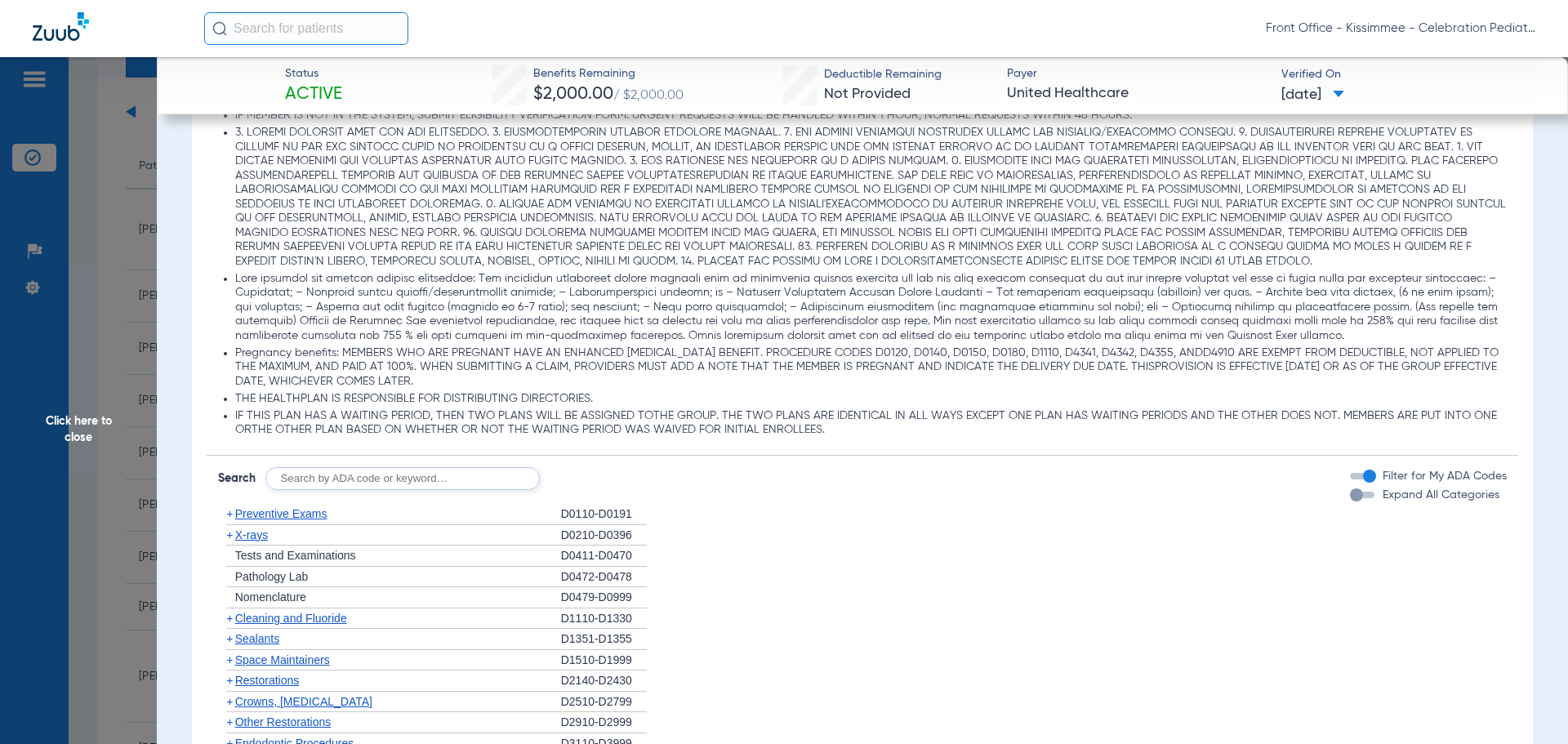
scroll to position [1470, 0]
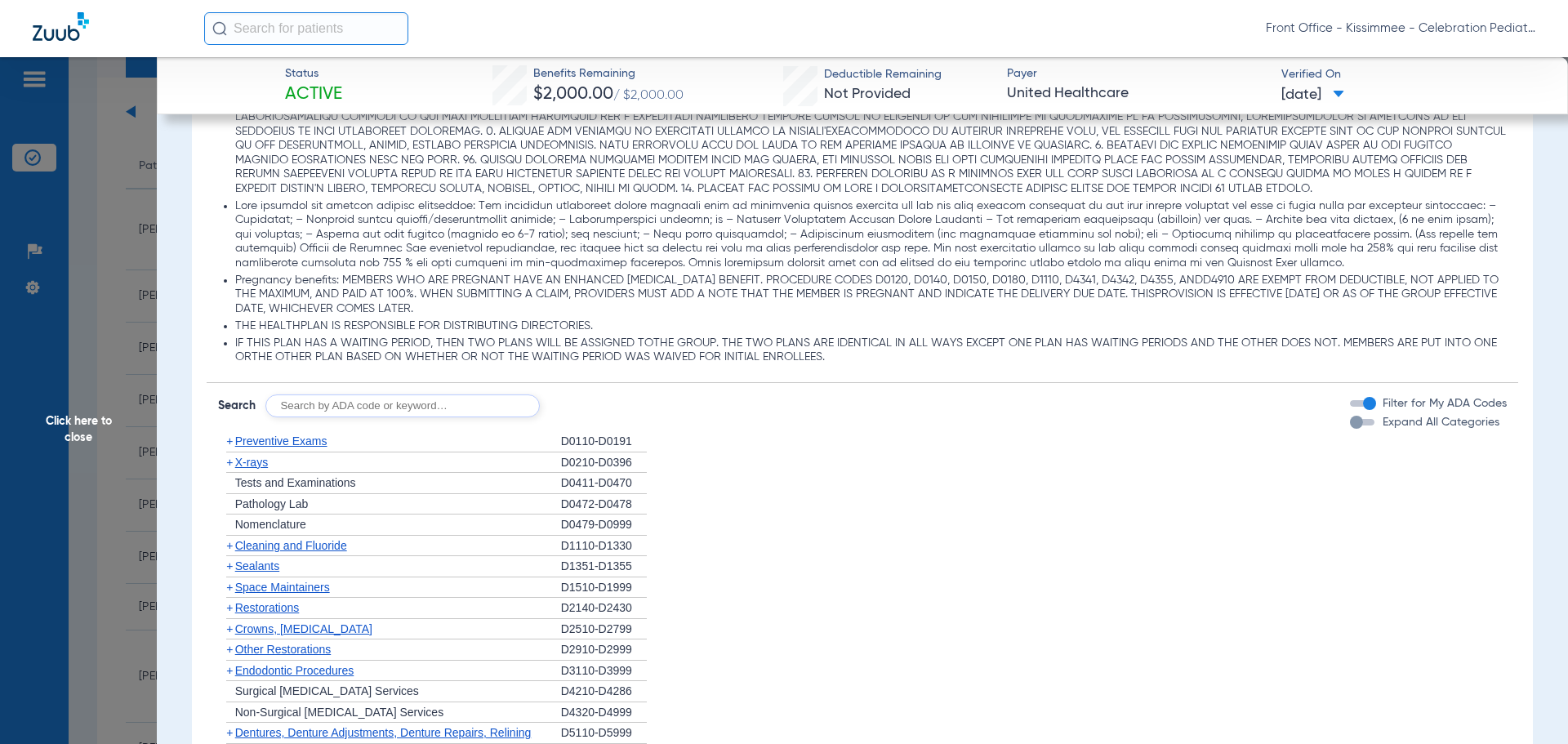
click at [1350, 428] on div "button" at bounding box center [1356, 422] width 13 height 13
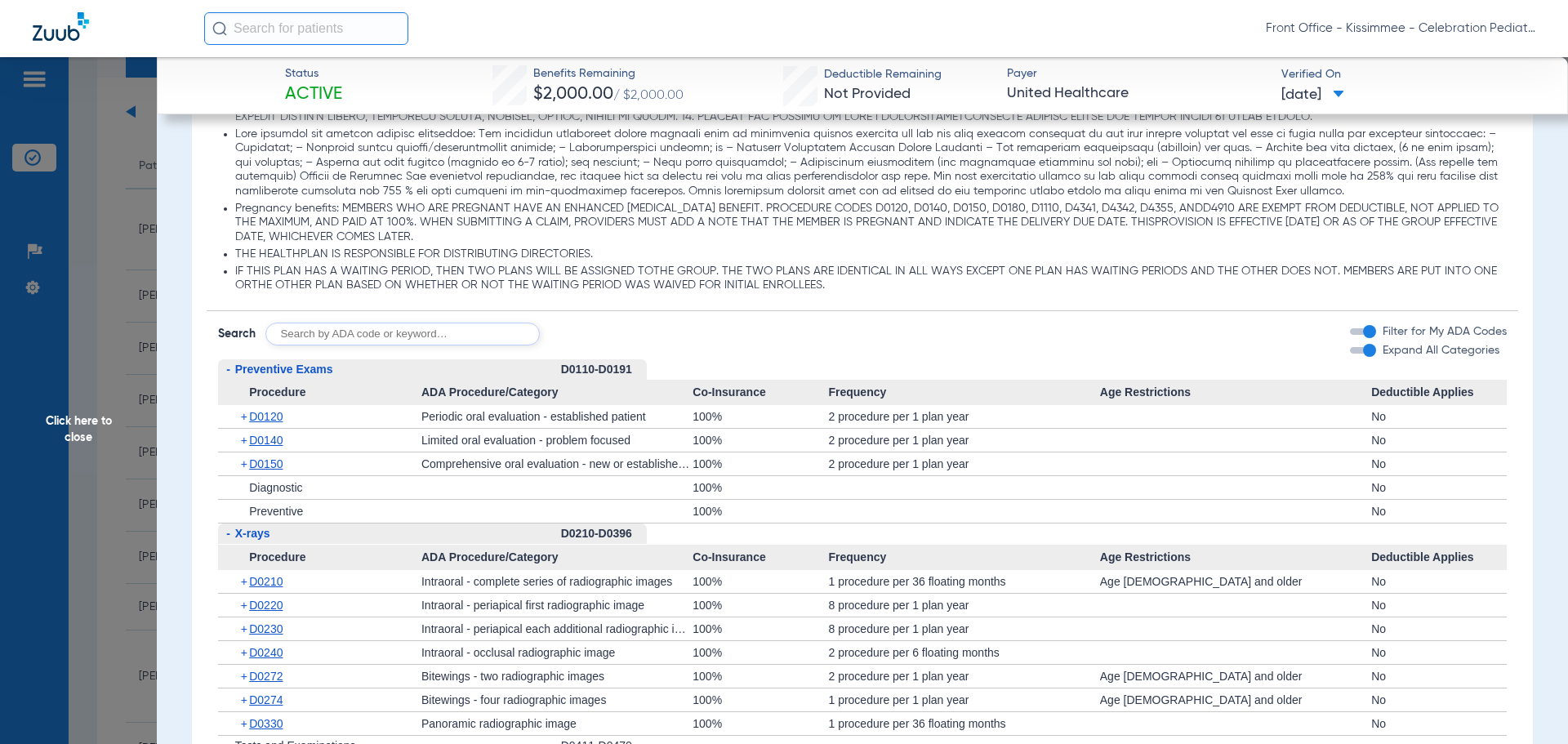
scroll to position [1633, 0]
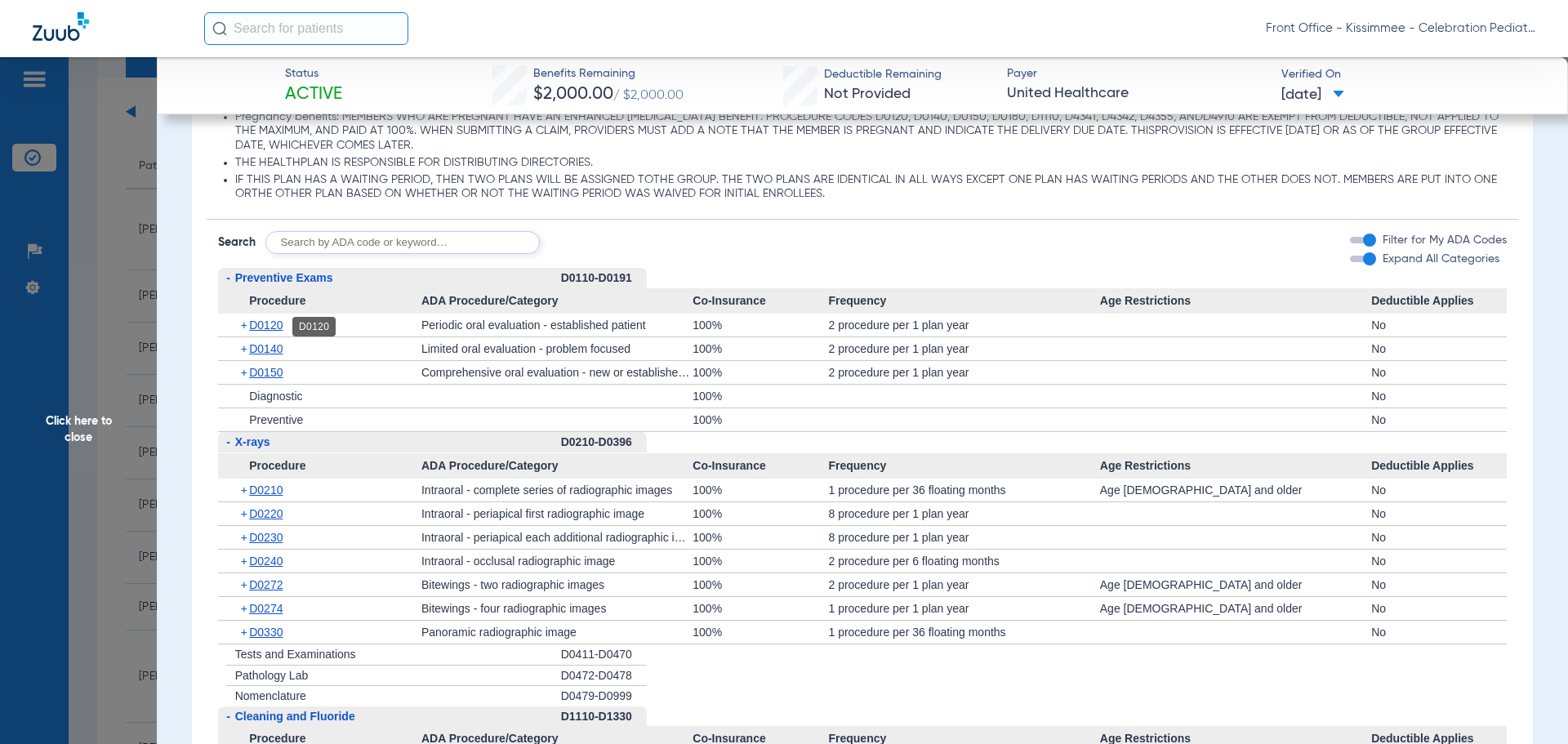
click at [265, 323] on span "D0120" at bounding box center [265, 325] width 33 height 13
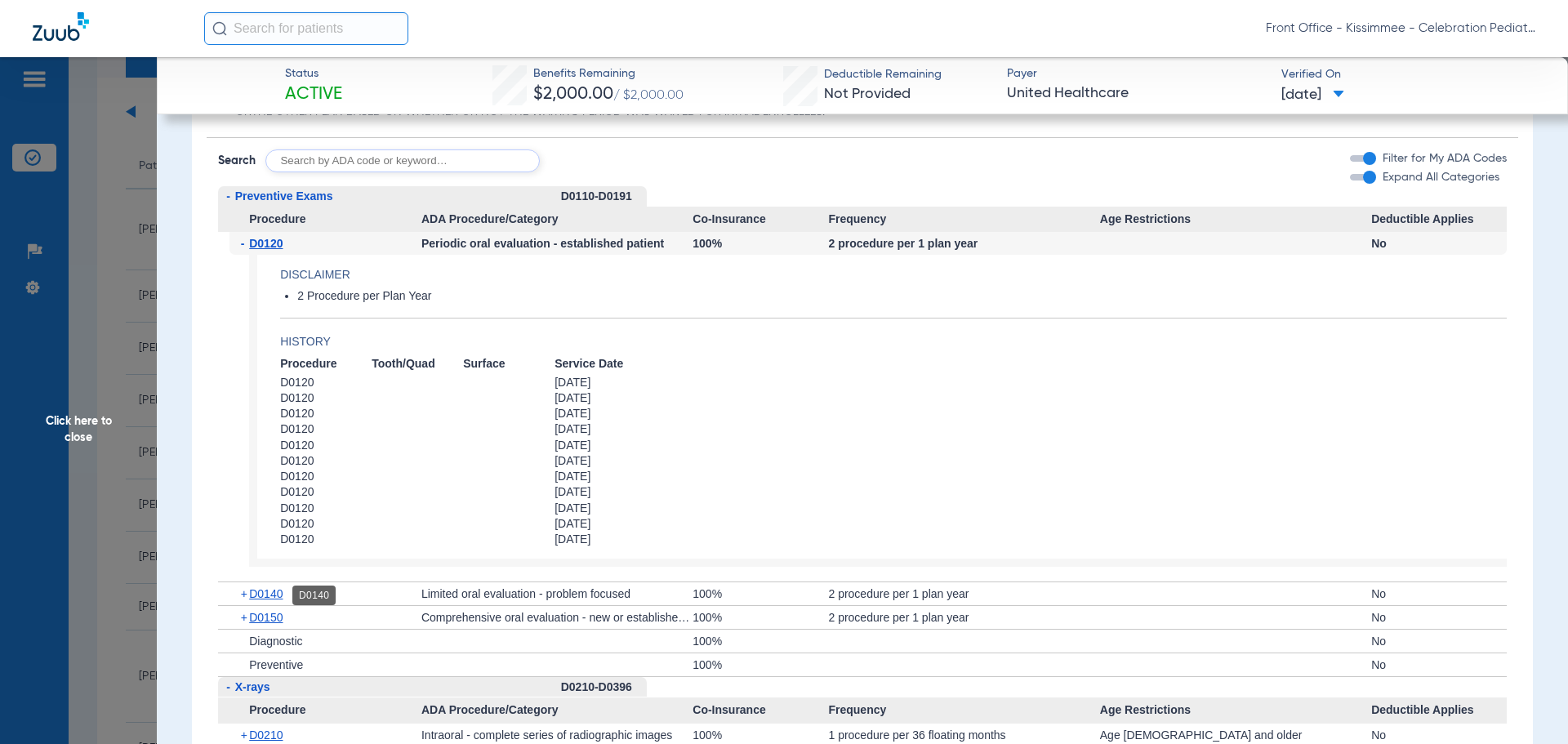
click at [277, 600] on div "+ D0140" at bounding box center [325, 594] width 192 height 23
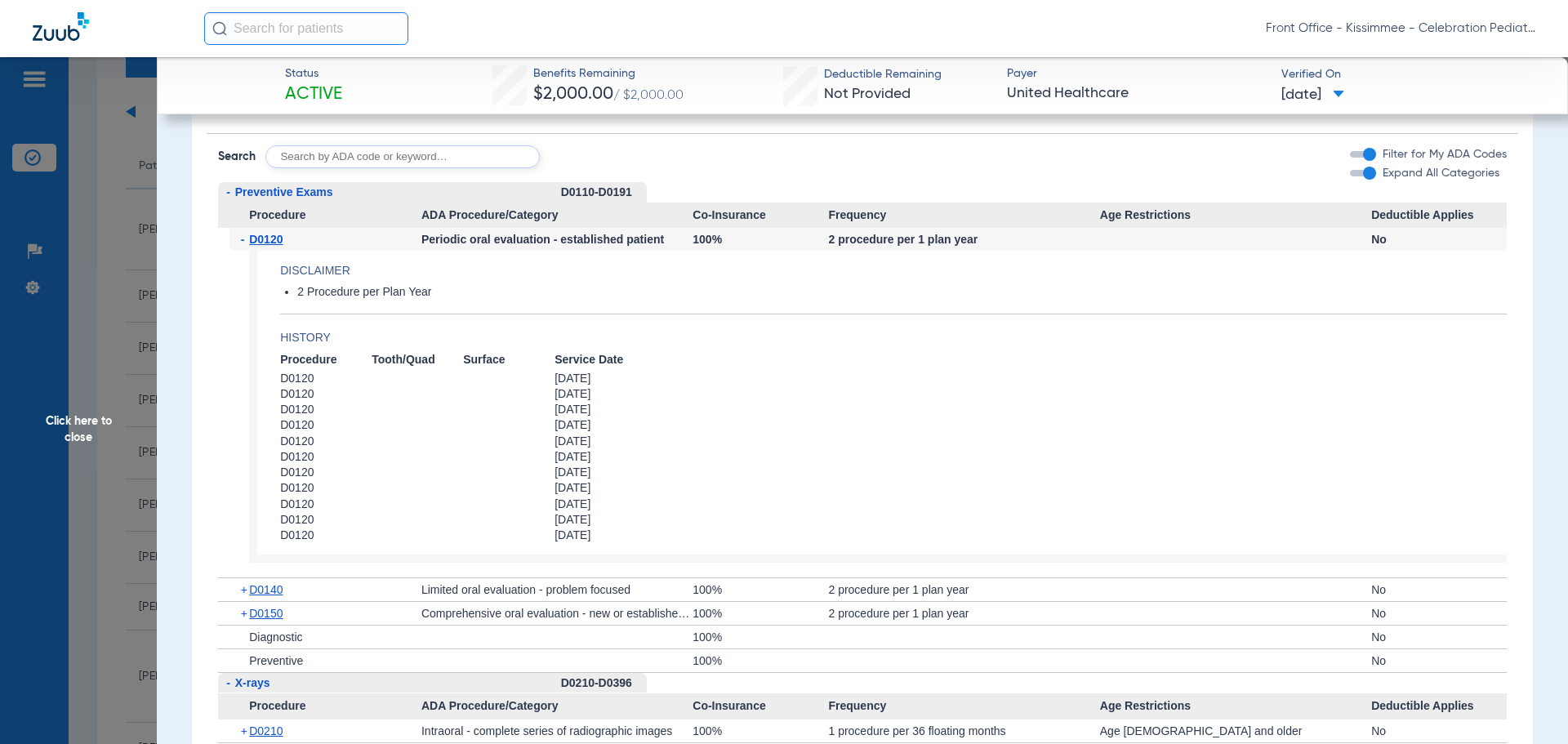
scroll to position [1715, 0]
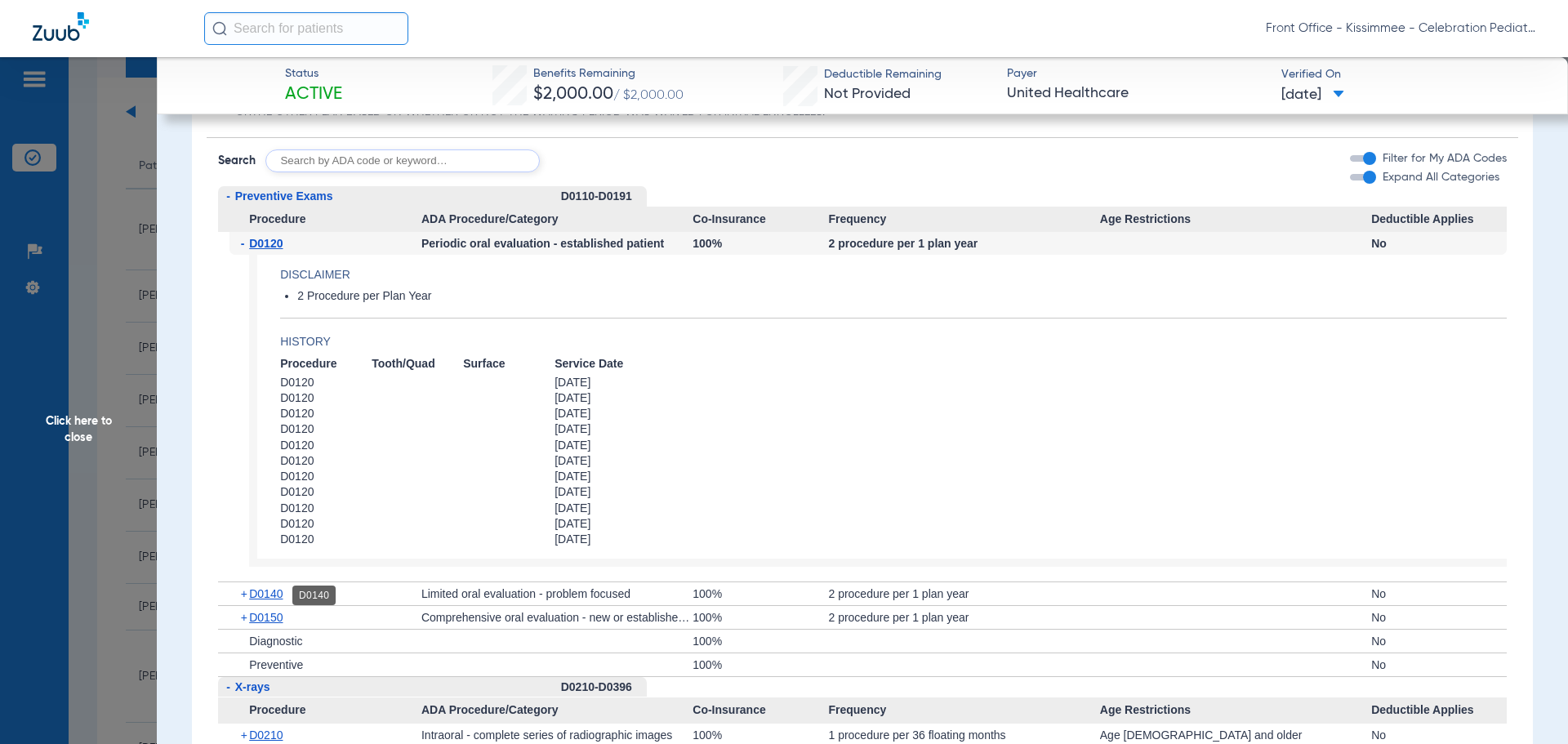
click at [276, 591] on span "D0140" at bounding box center [265, 594] width 33 height 13
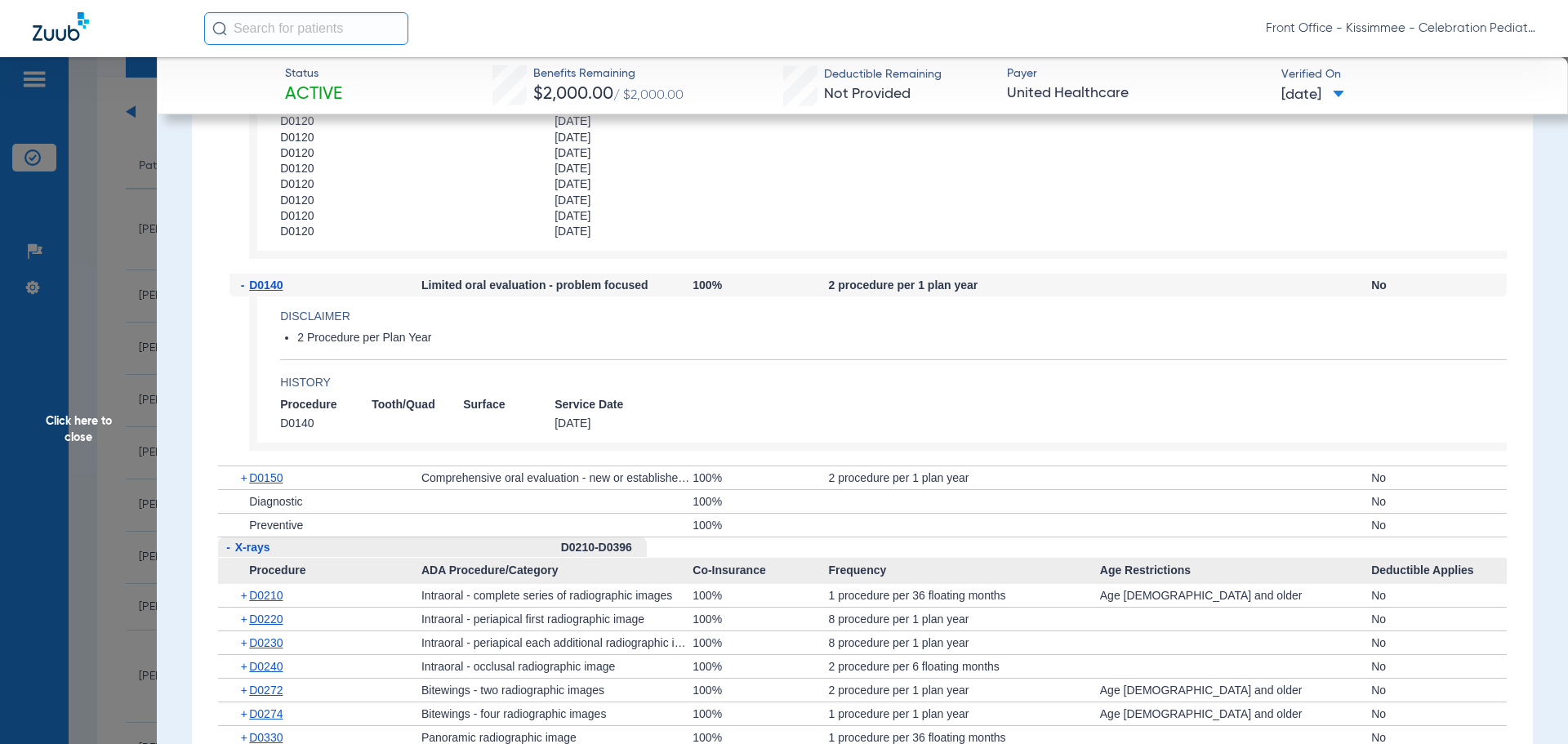
scroll to position [2041, 0]
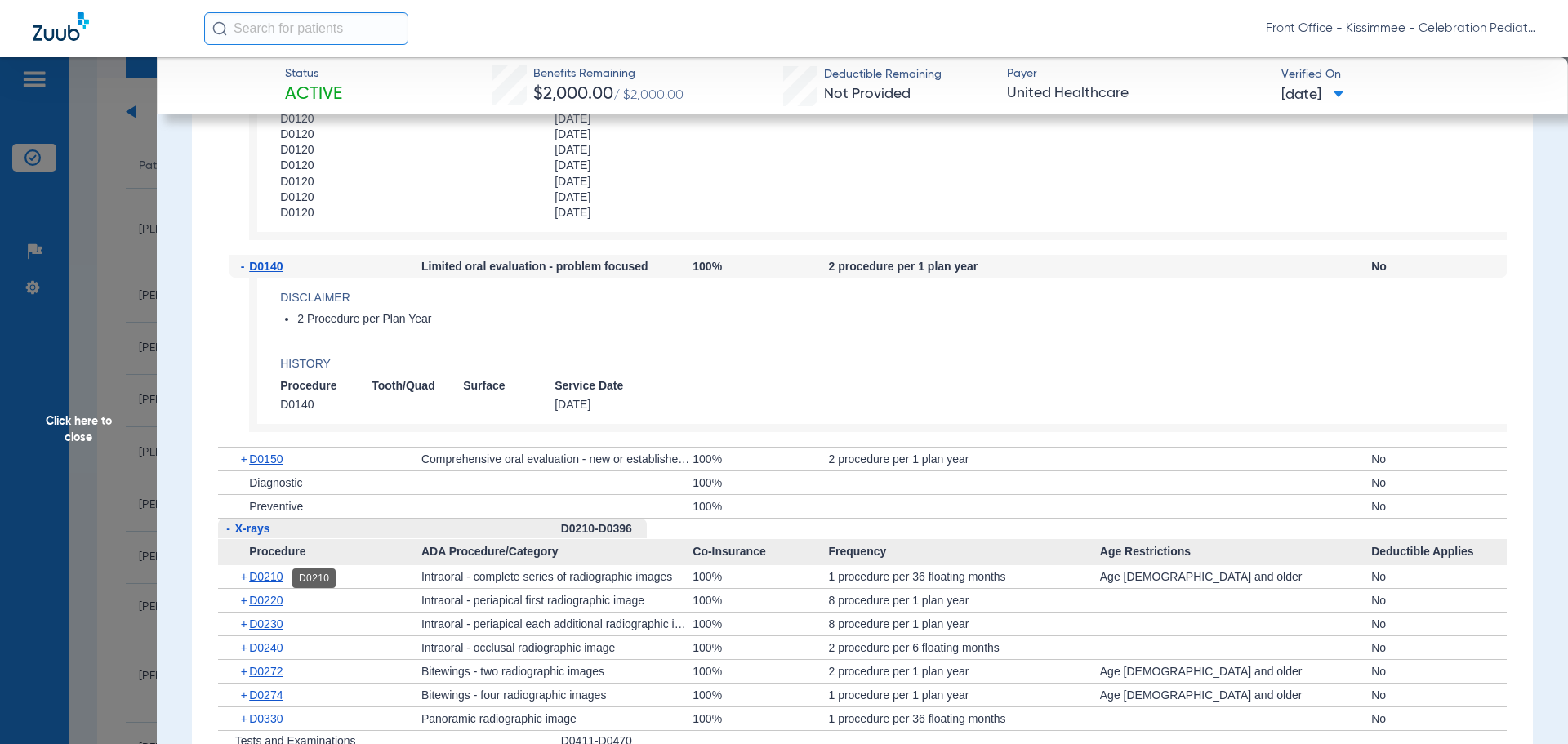
click at [266, 579] on span "D0210" at bounding box center [265, 576] width 33 height 13
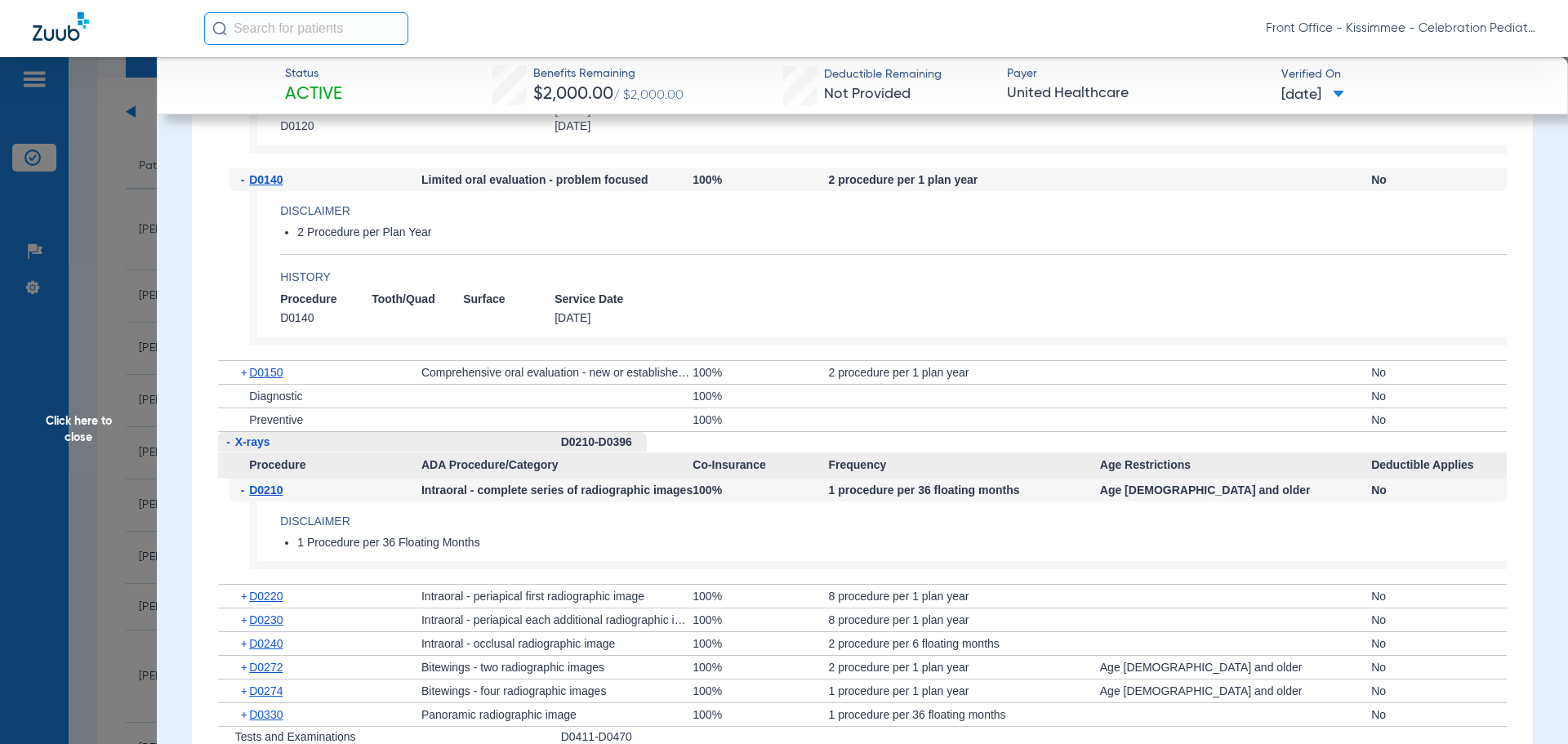
scroll to position [2286, 0]
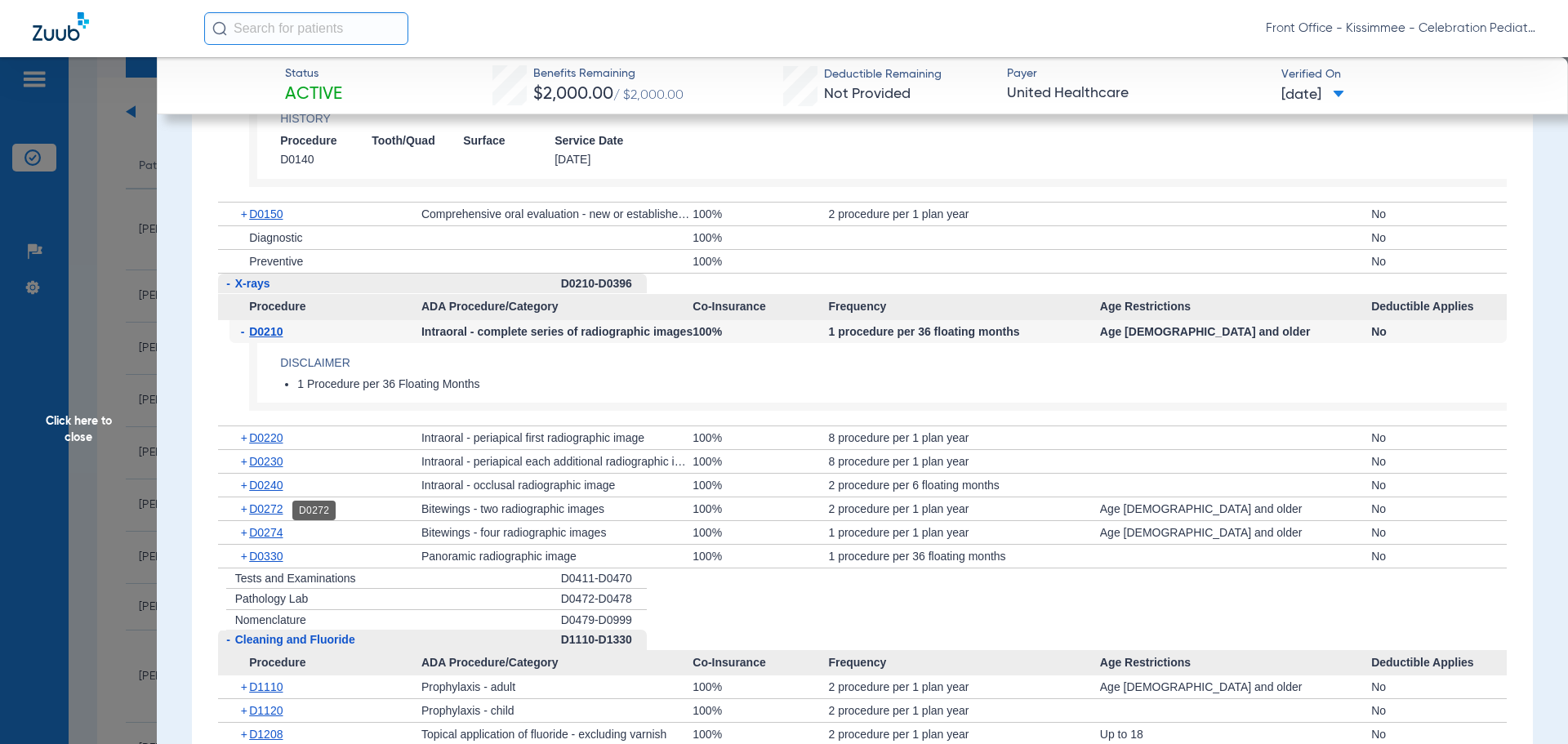
click at [277, 516] on span "D0272" at bounding box center [265, 508] width 33 height 13
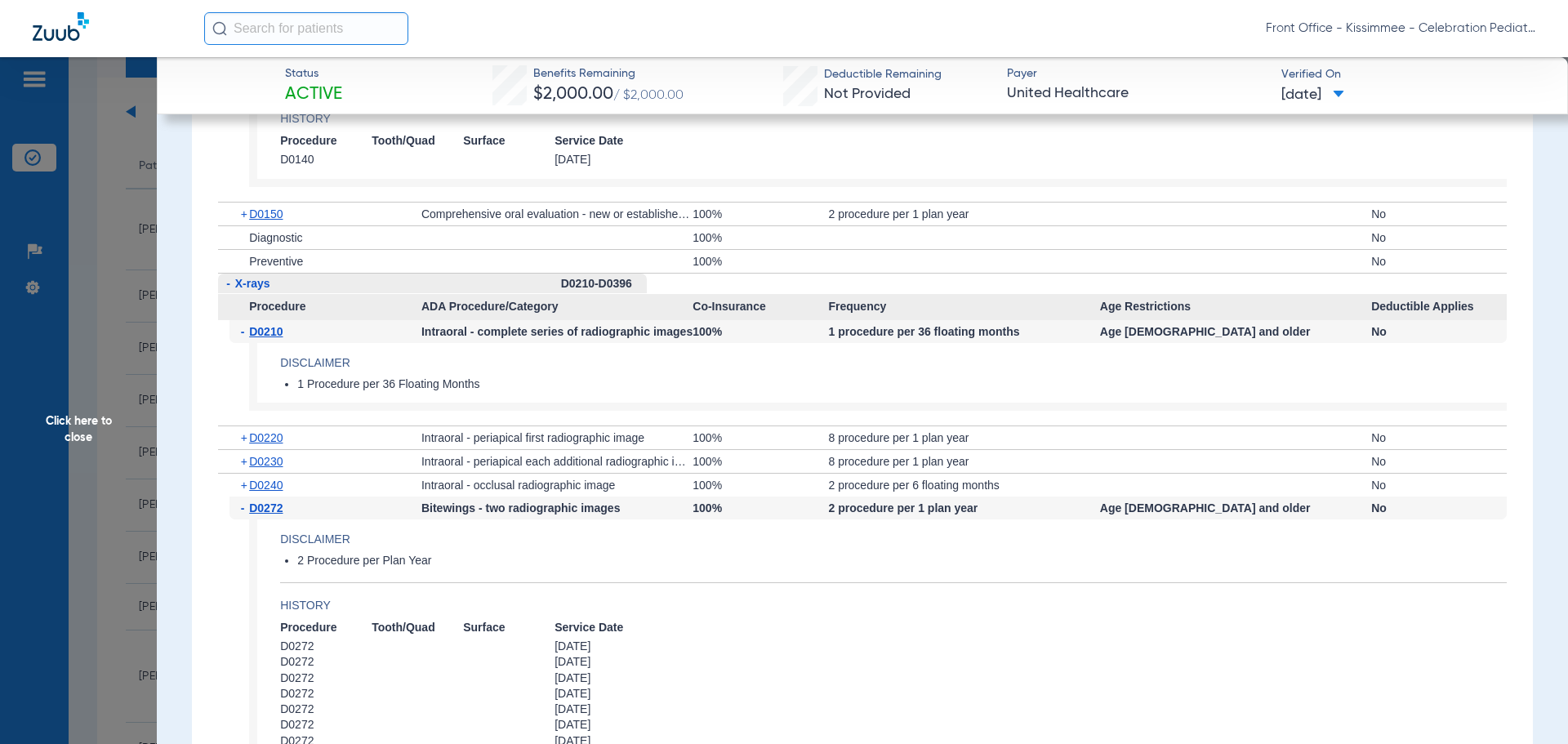
click at [277, 515] on span "D0272" at bounding box center [265, 507] width 33 height 13
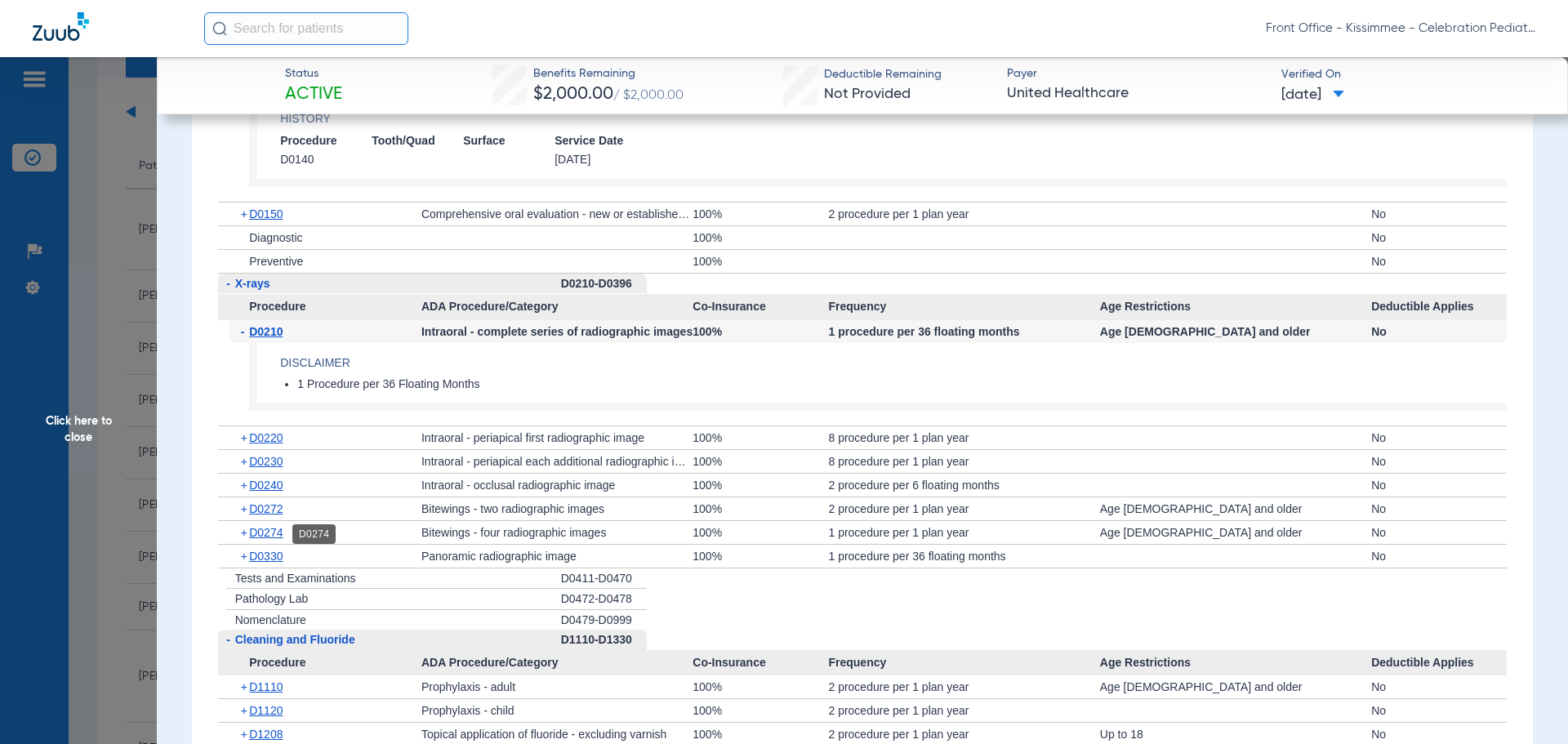
click at [277, 532] on span "D0274" at bounding box center [265, 532] width 33 height 13
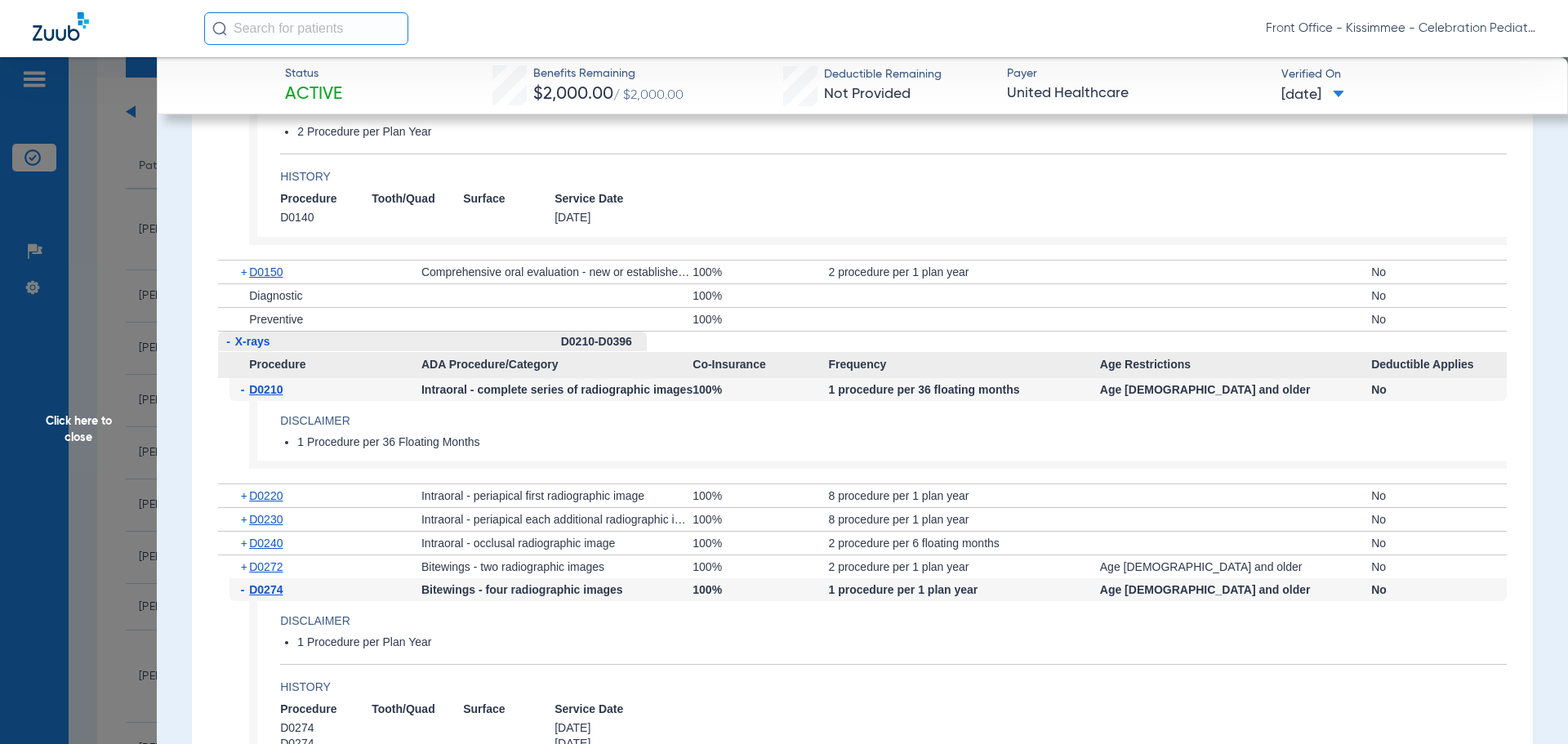
scroll to position [2204, 0]
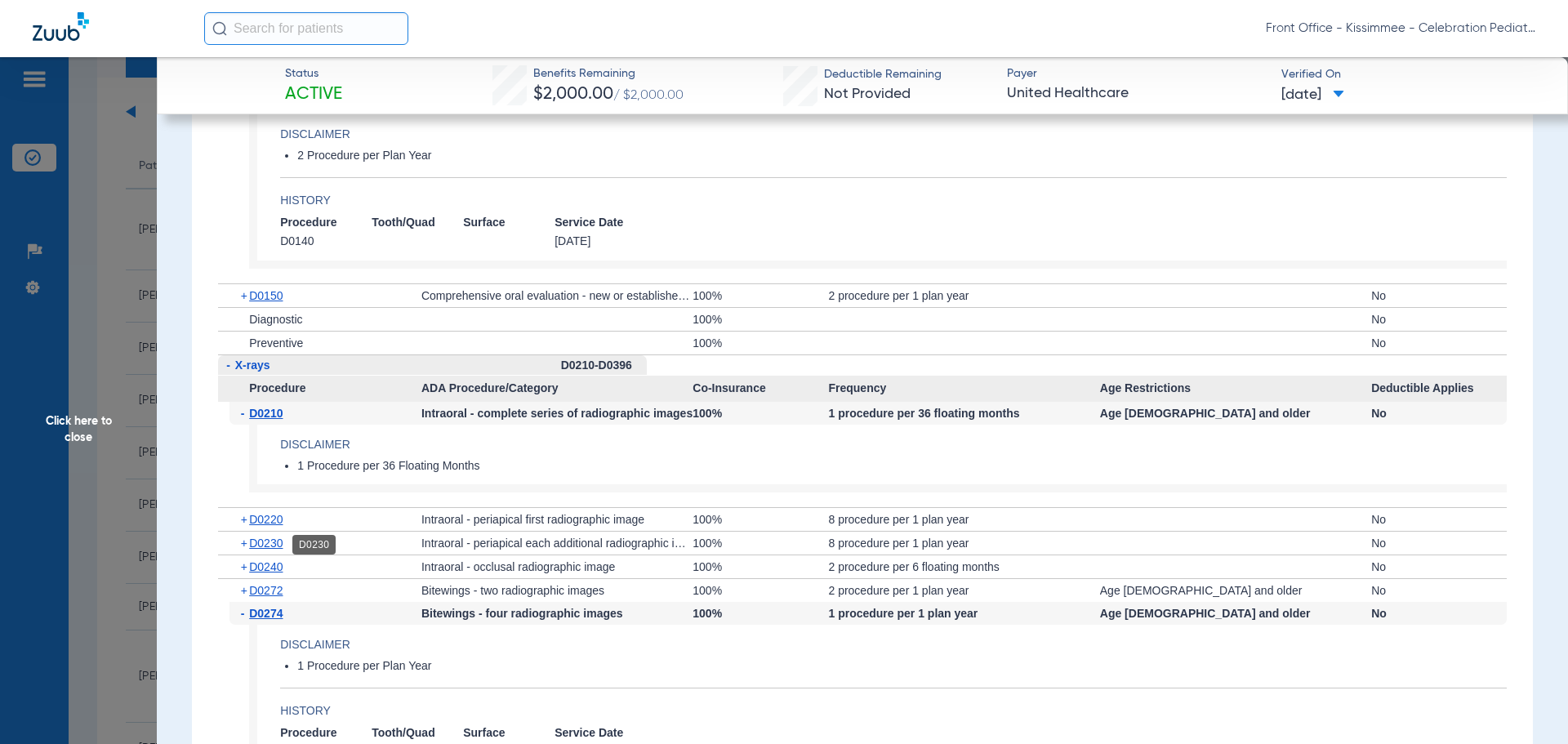
click at [265, 540] on span "D0230" at bounding box center [265, 543] width 33 height 13
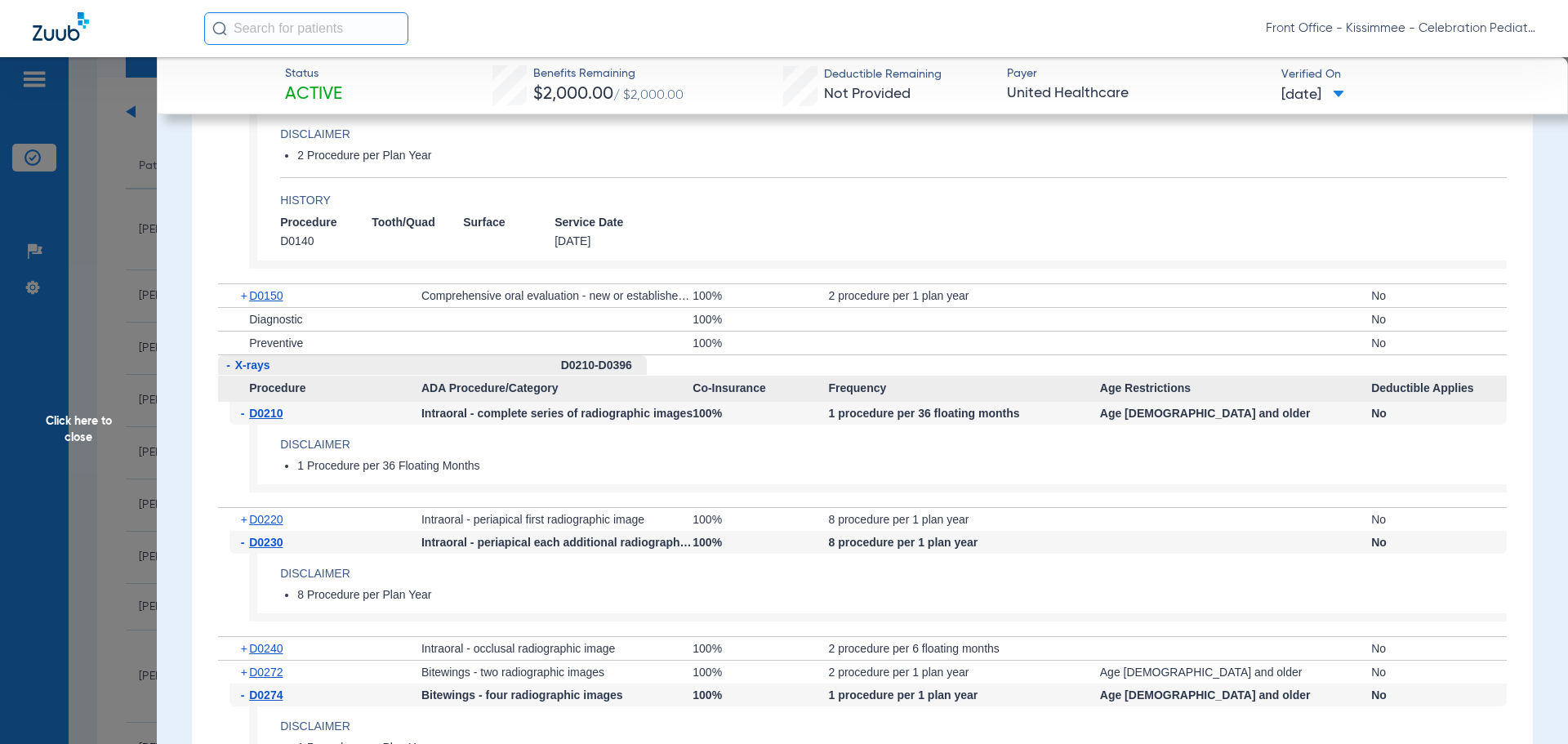
click at [266, 510] on div "+ D0220" at bounding box center [325, 519] width 192 height 23
click at [257, 522] on span "D0220" at bounding box center [265, 519] width 33 height 13
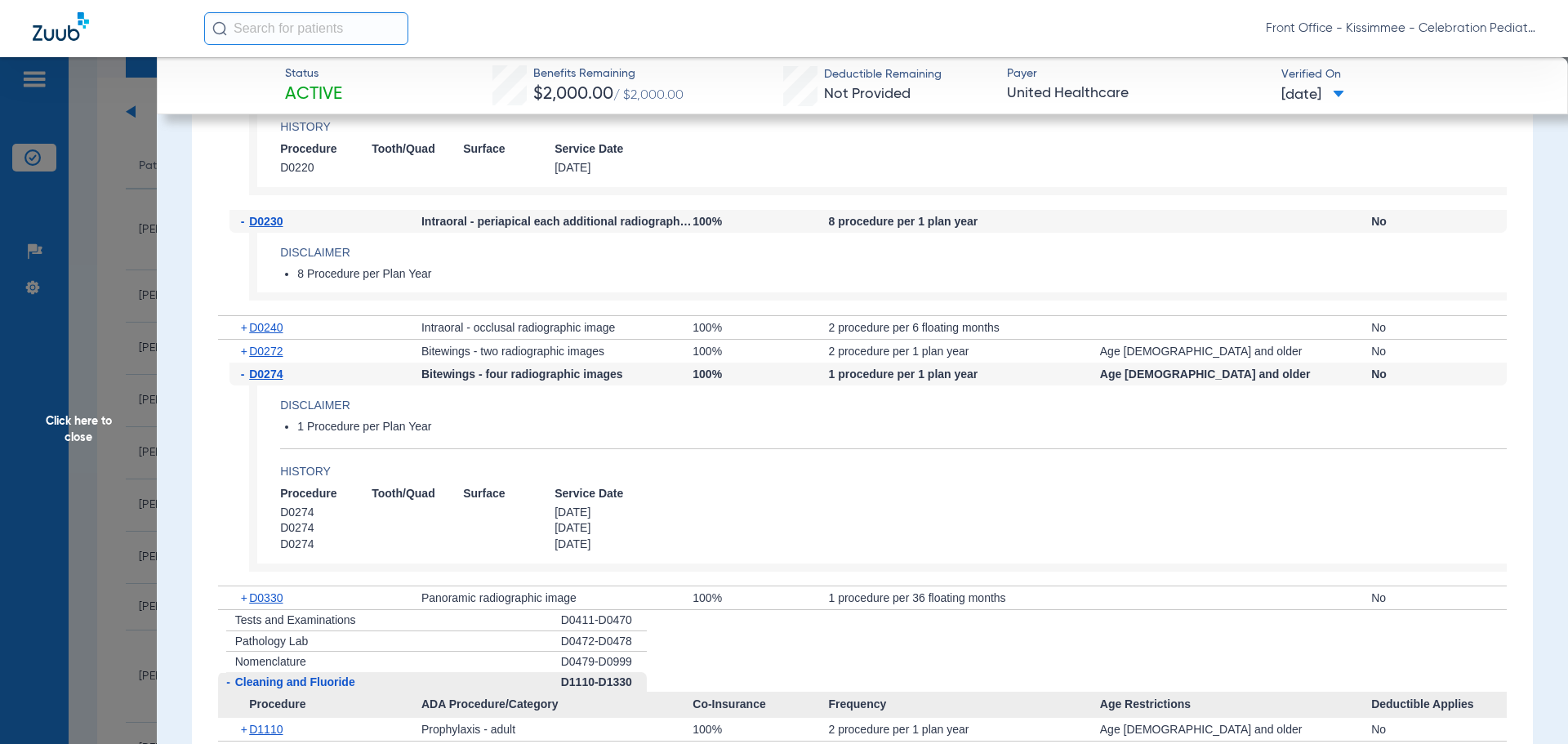
scroll to position [2694, 0]
click at [267, 598] on span "D0330" at bounding box center [265, 596] width 33 height 13
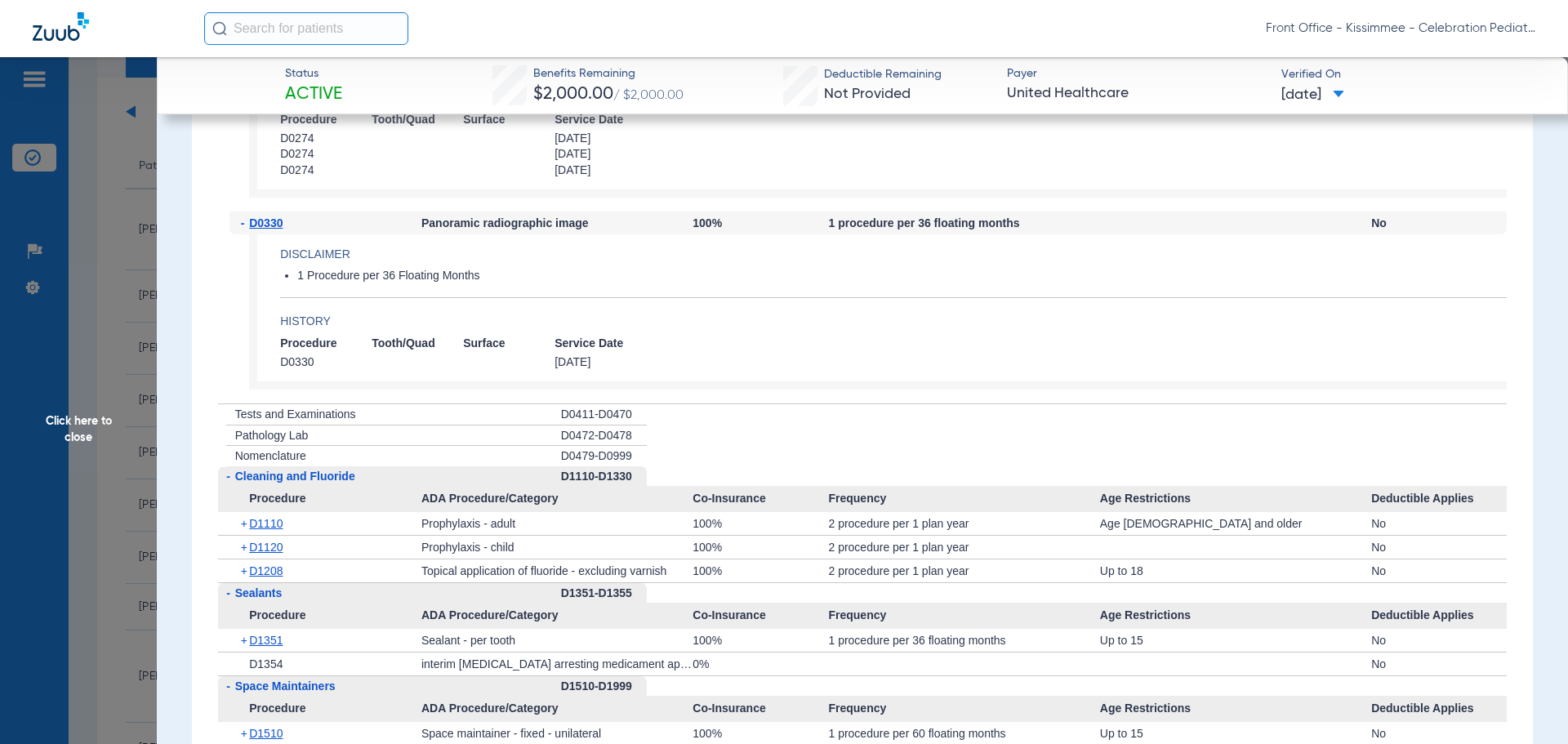
scroll to position [3103, 0]
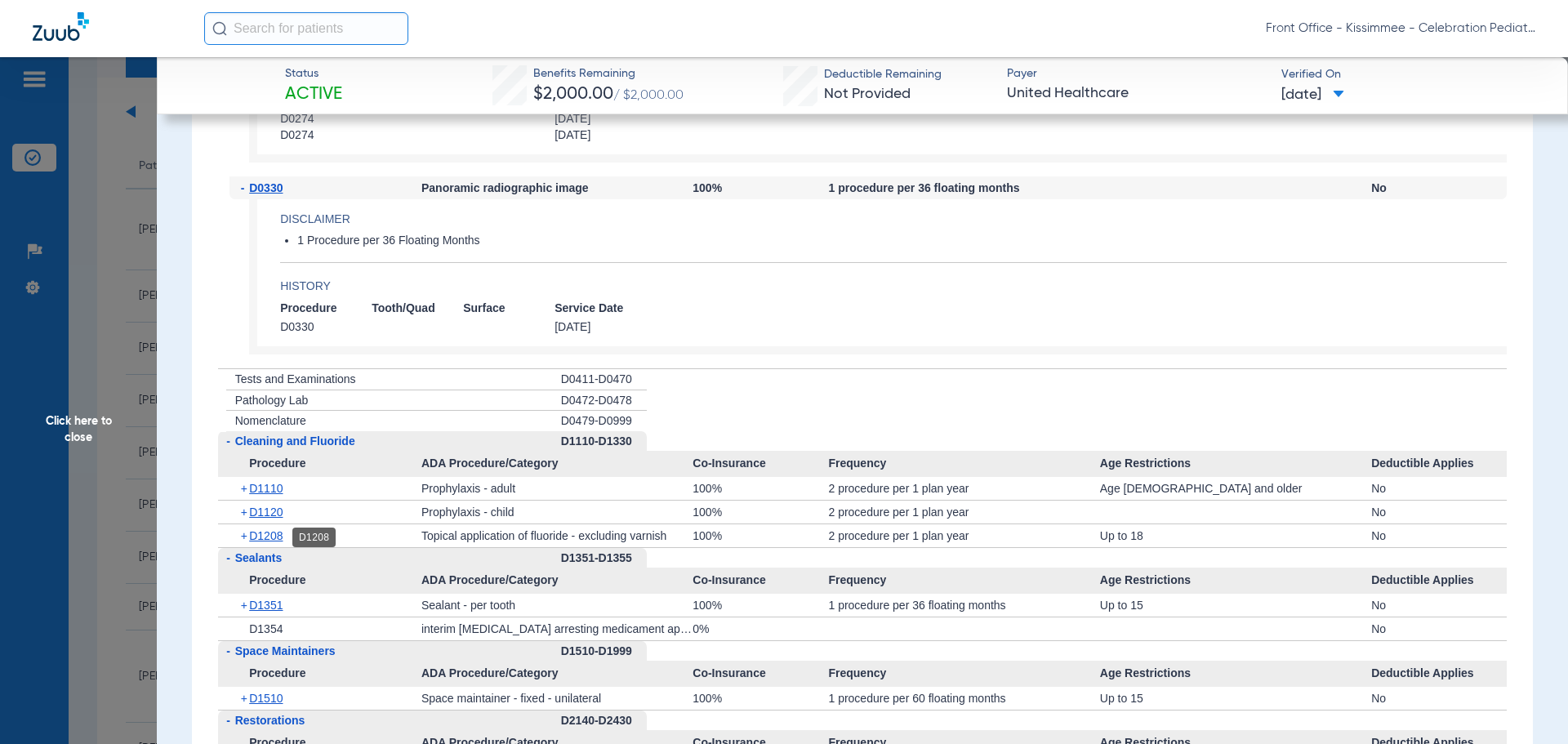
click at [266, 538] on span "D1208" at bounding box center [265, 536] width 33 height 13
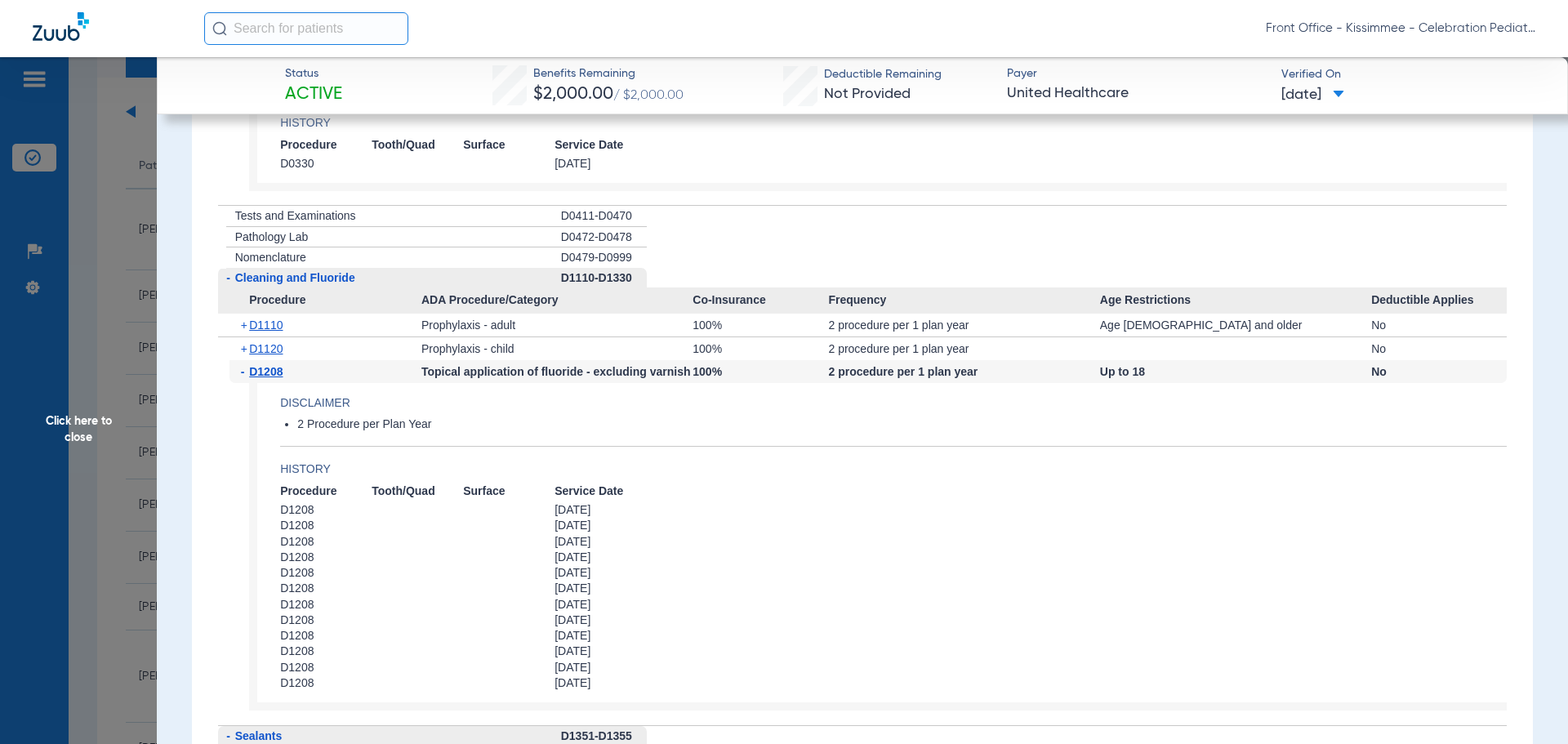
scroll to position [3429, 0]
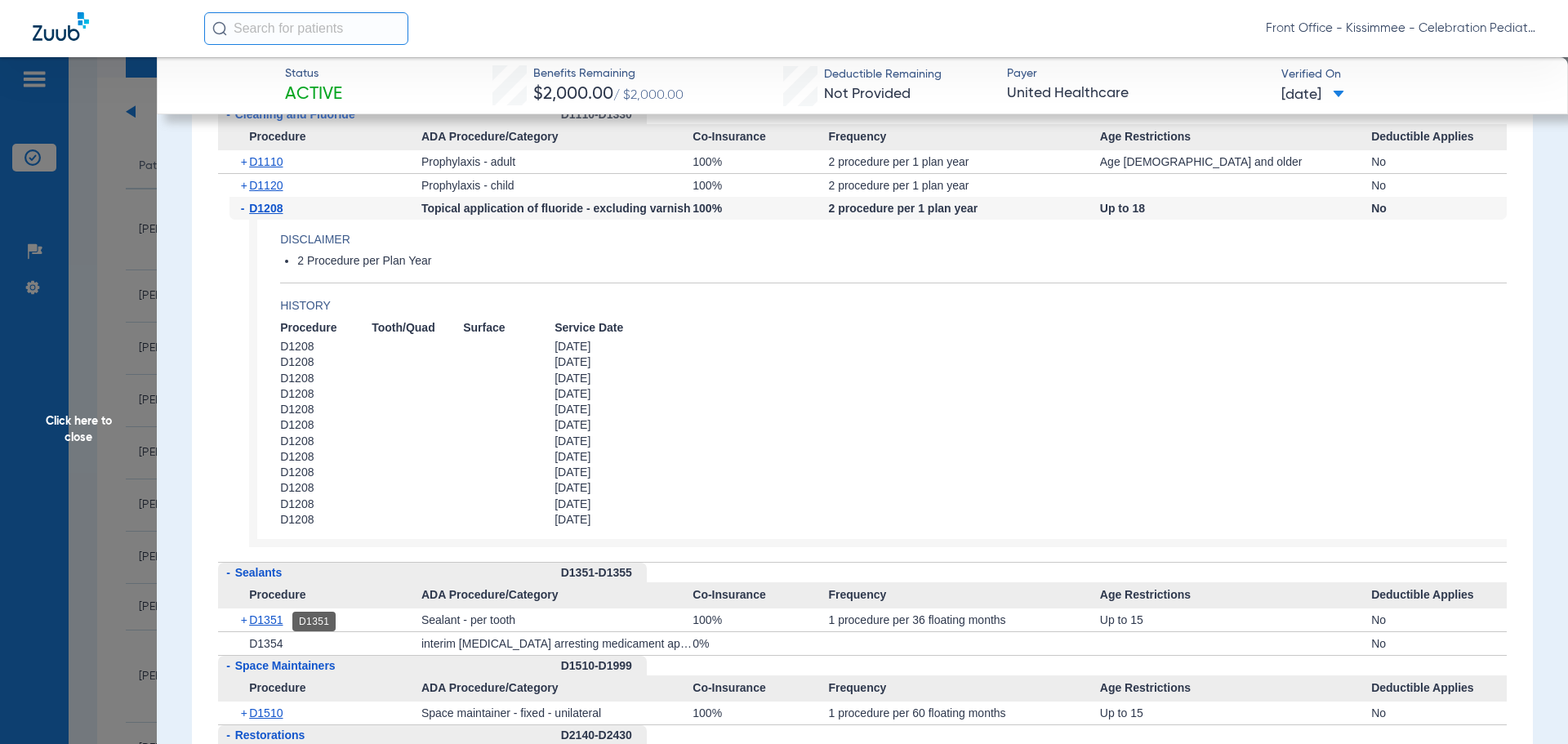
click at [251, 623] on span "D1351" at bounding box center [265, 619] width 33 height 13
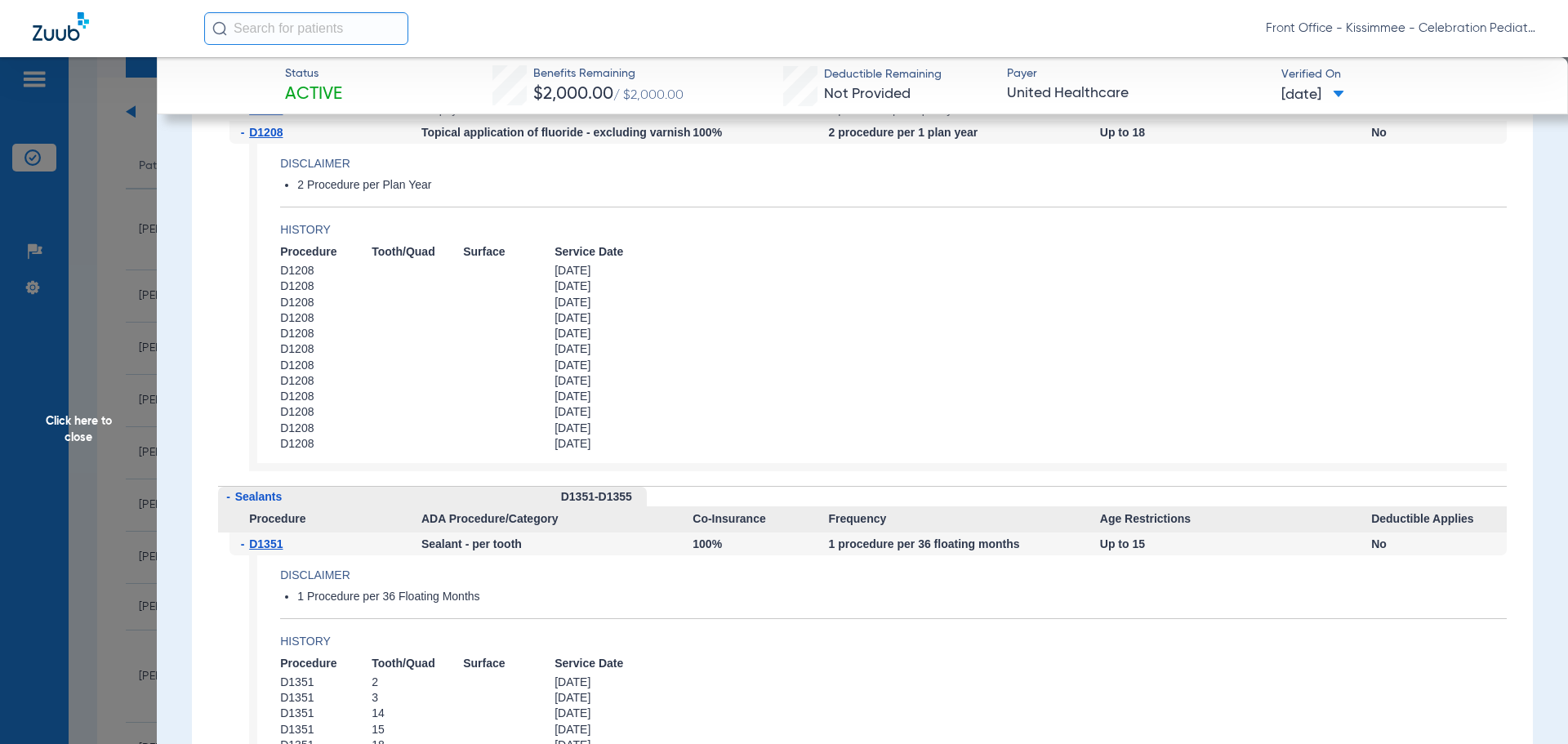
scroll to position [3592, 0]
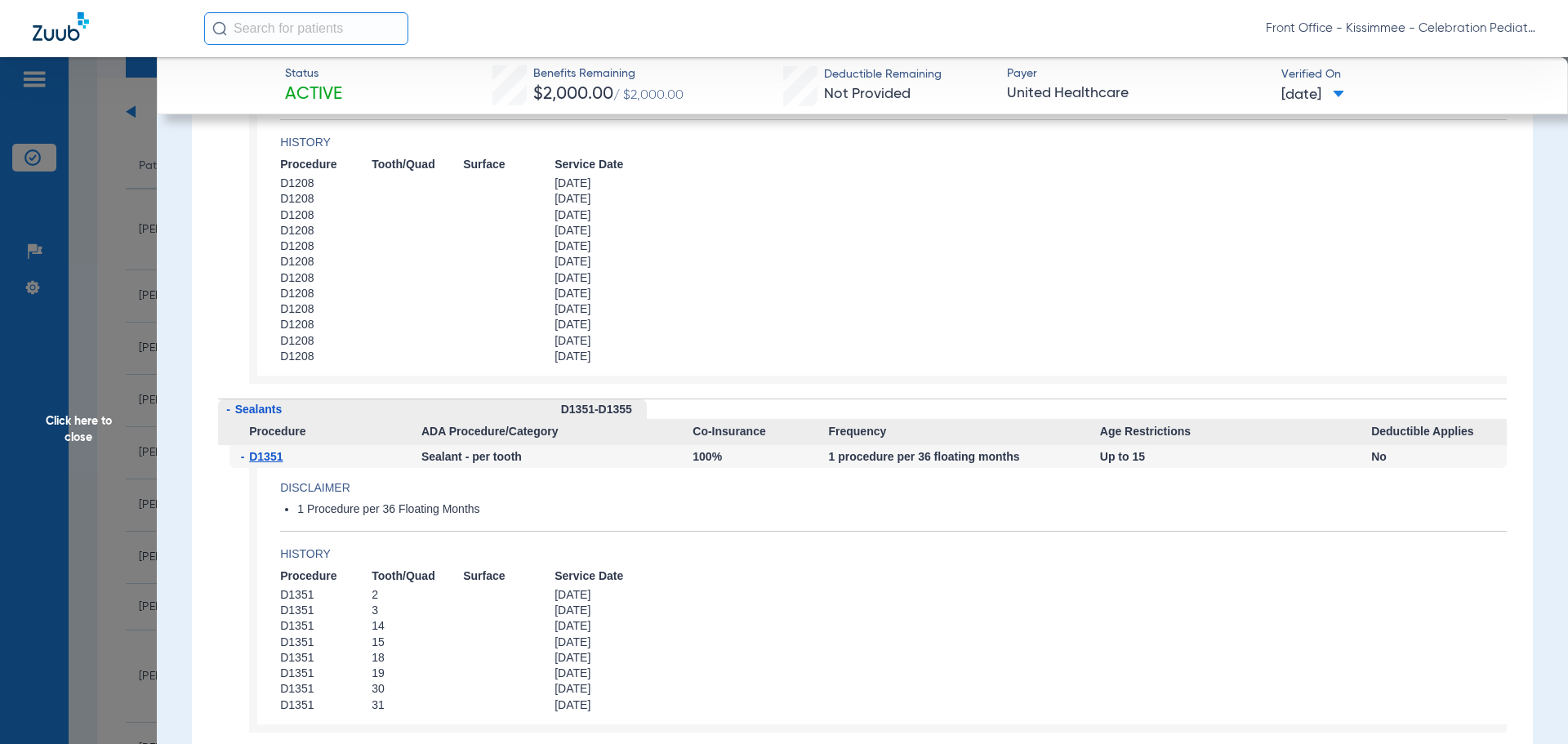
click at [31, 449] on span "Click here to close" at bounding box center [78, 428] width 157 height 744
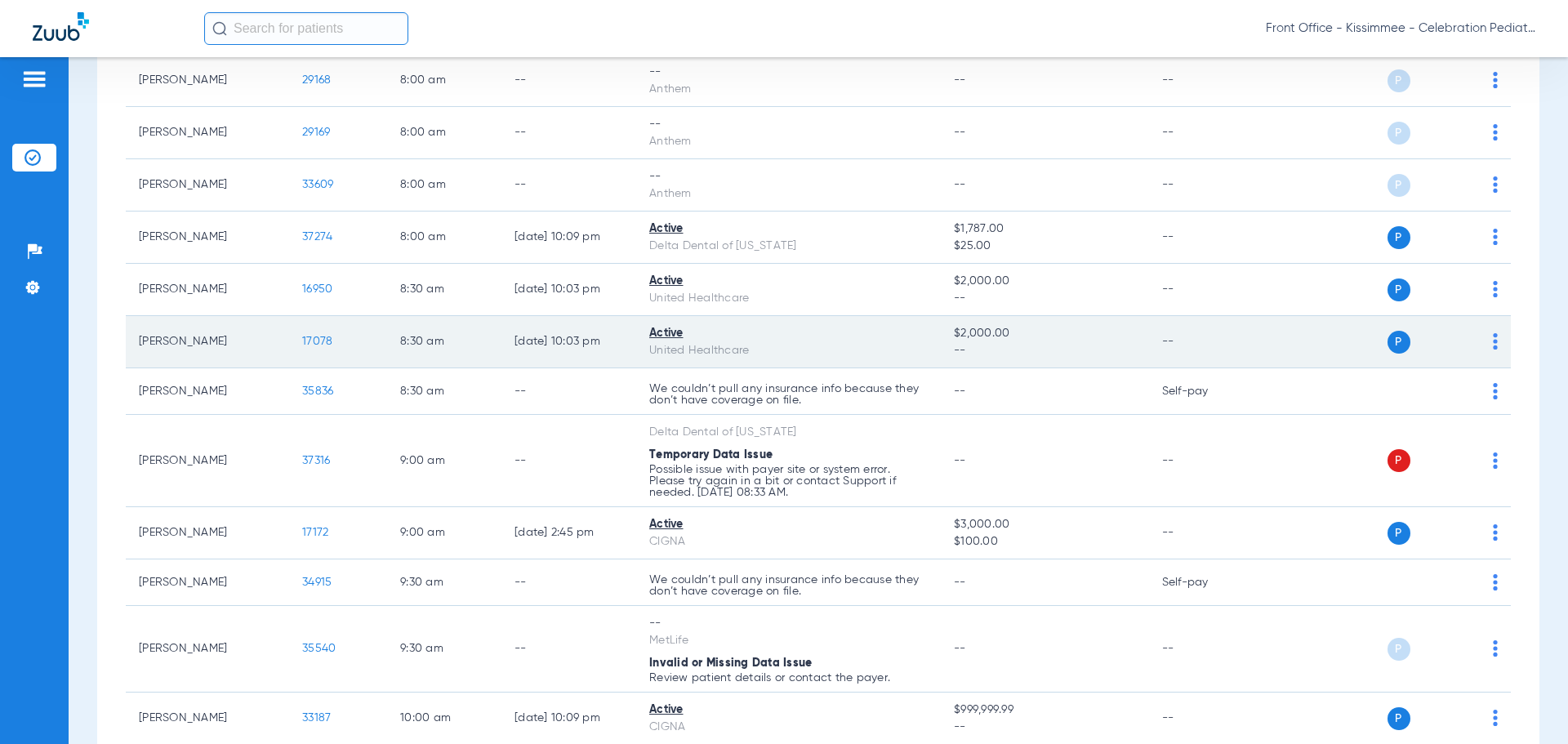
scroll to position [327, 0]
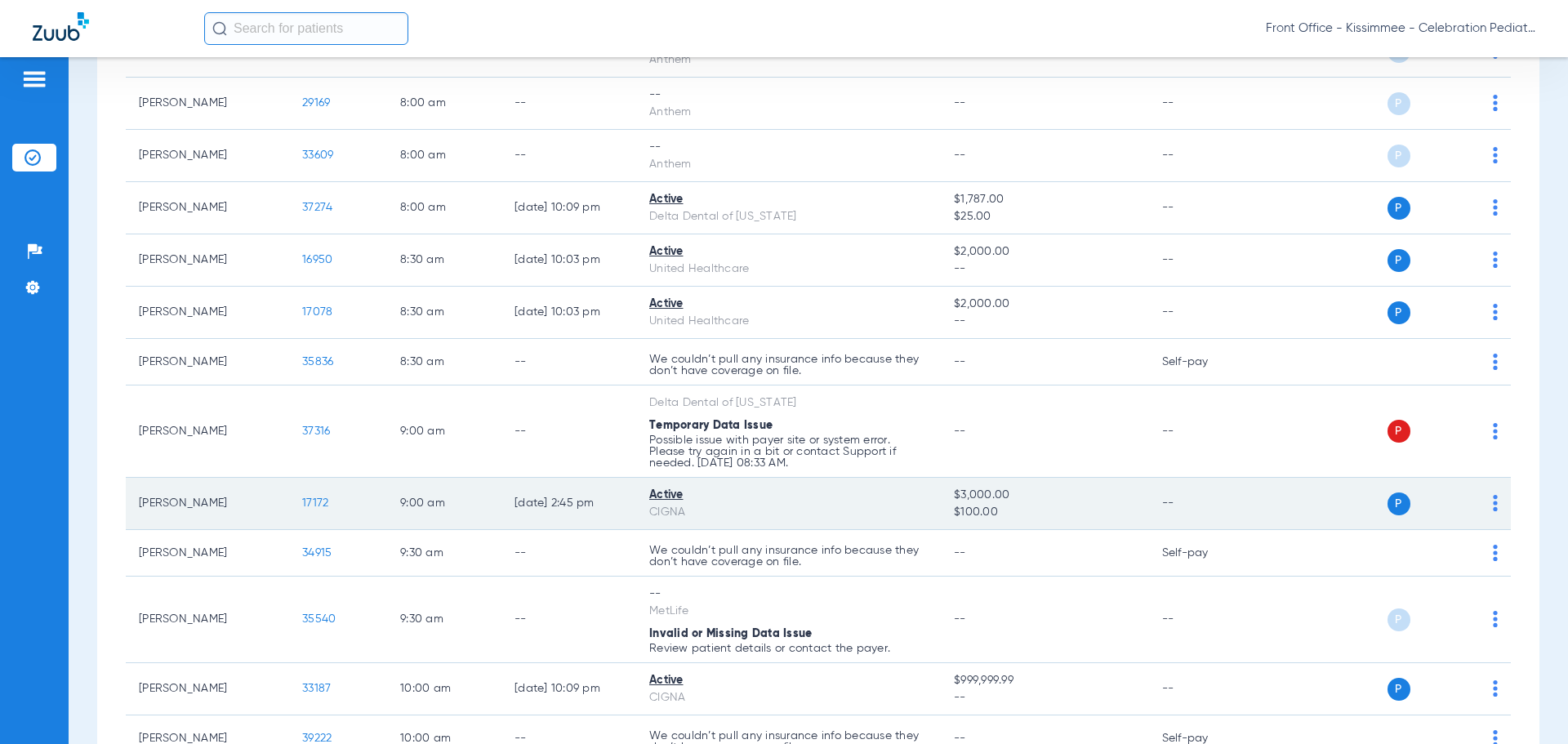
click at [320, 508] on span "17172" at bounding box center [315, 503] width 26 height 11
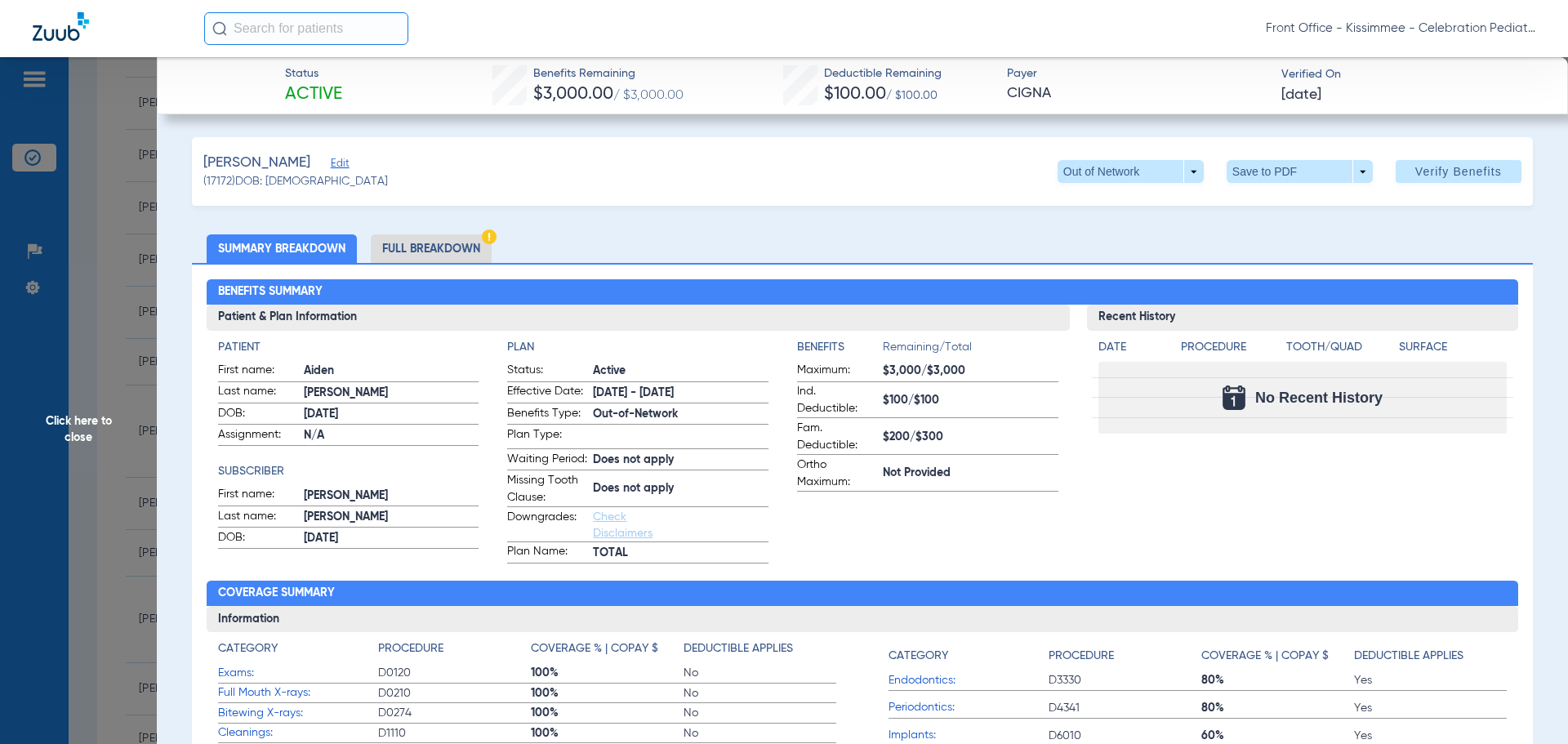
click at [449, 260] on li "Full Breakdown" at bounding box center [431, 248] width 121 height 28
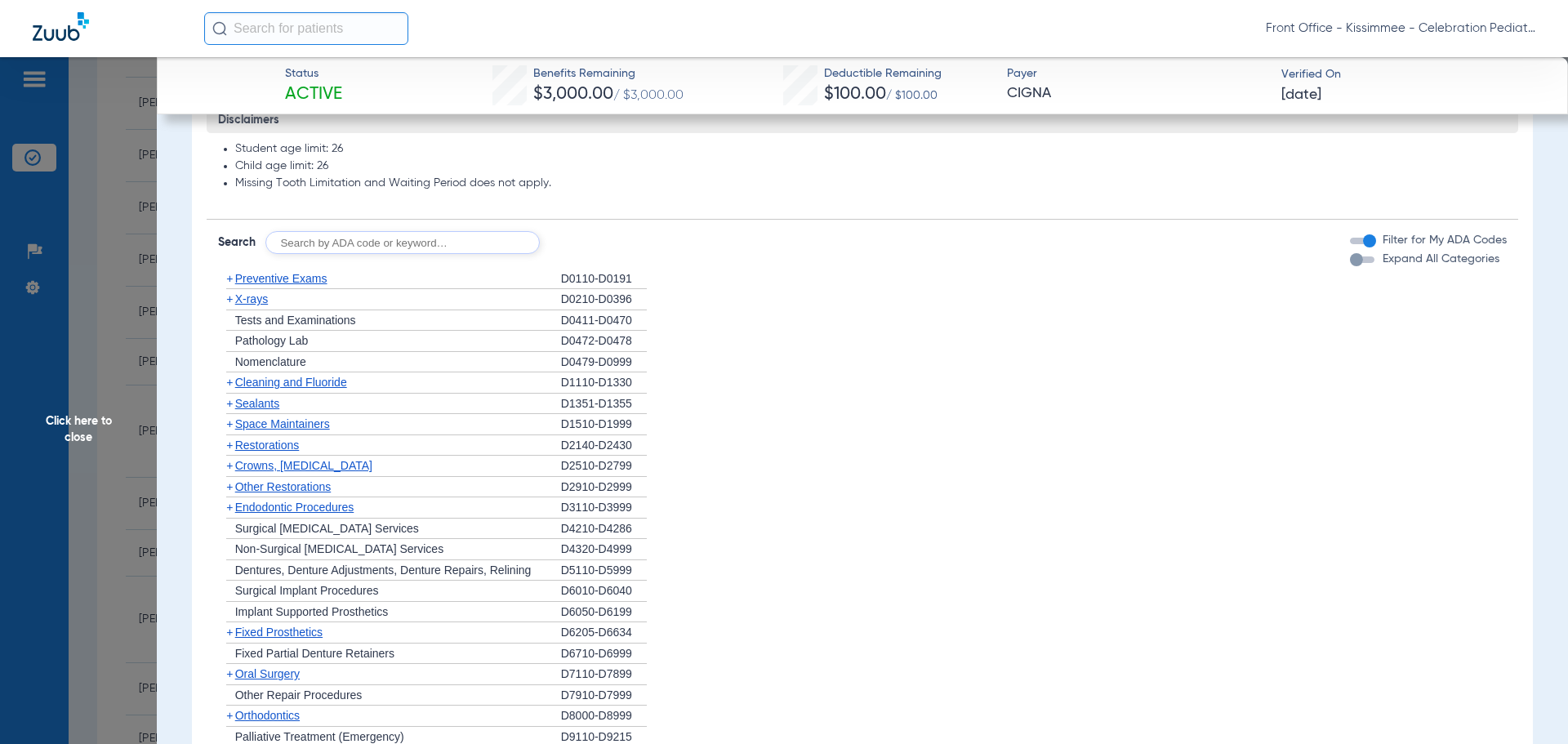
scroll to position [1306, 0]
click at [1350, 264] on div "button" at bounding box center [1356, 258] width 13 height 13
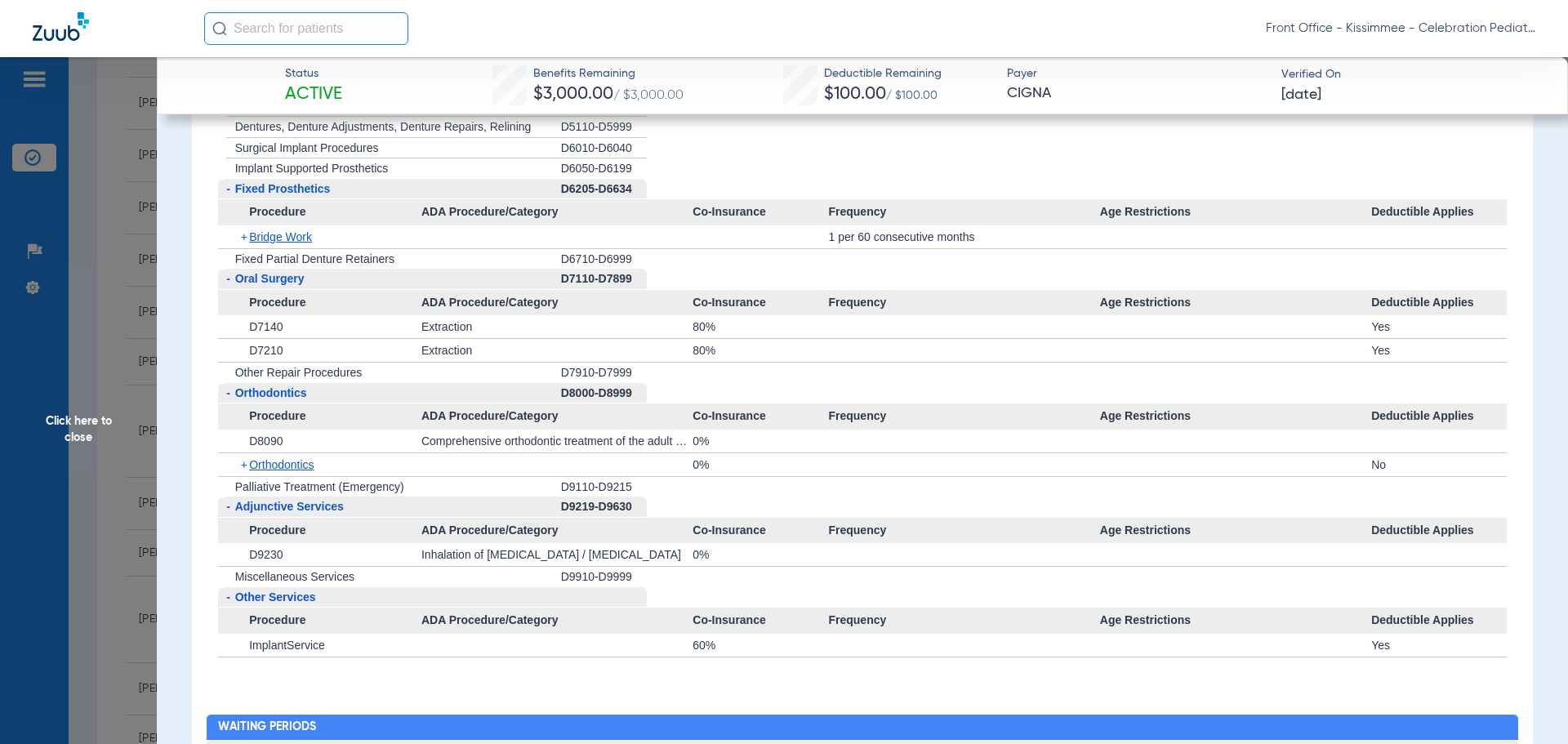
scroll to position [2858, 0]
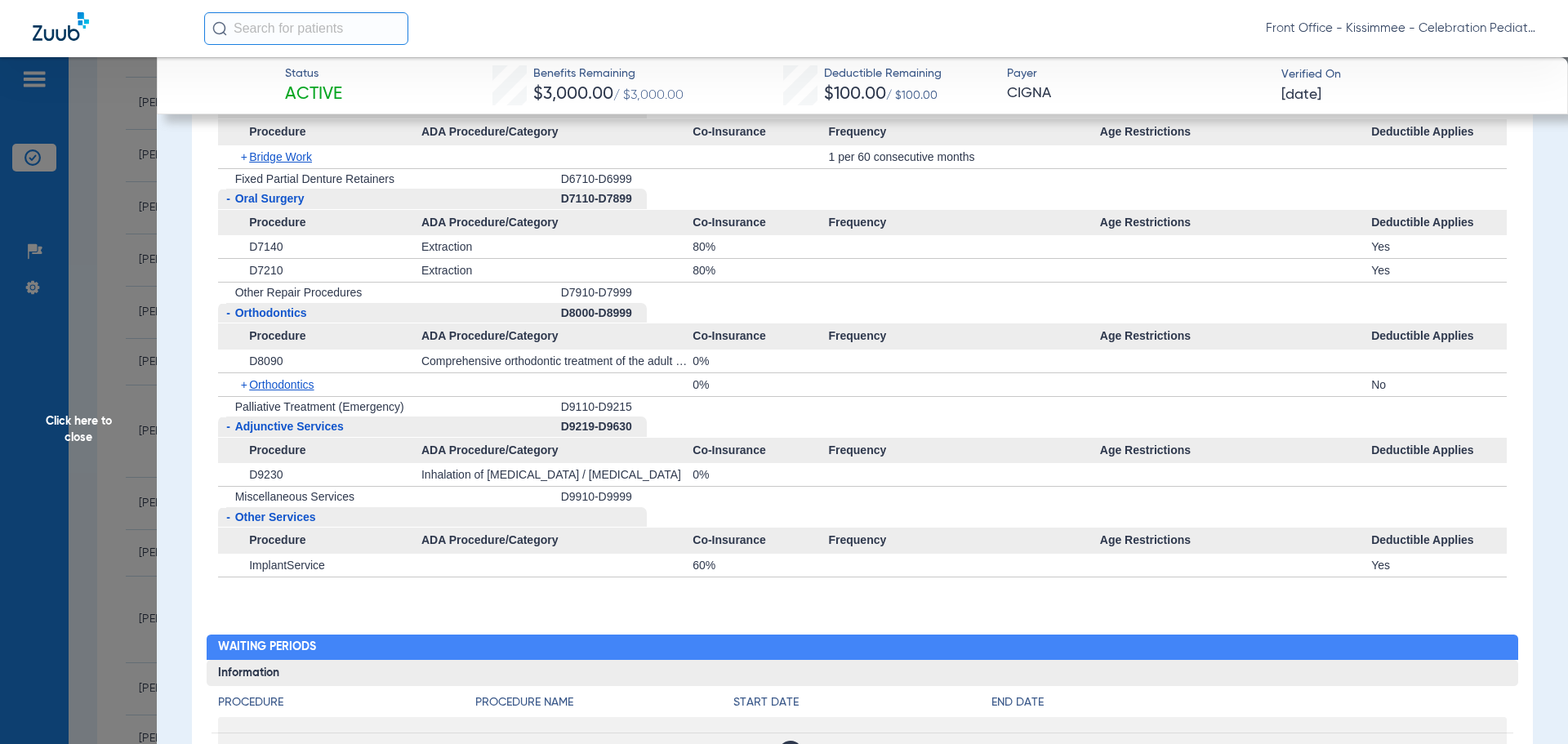
click at [102, 418] on span "Click here to close" at bounding box center [78, 428] width 157 height 744
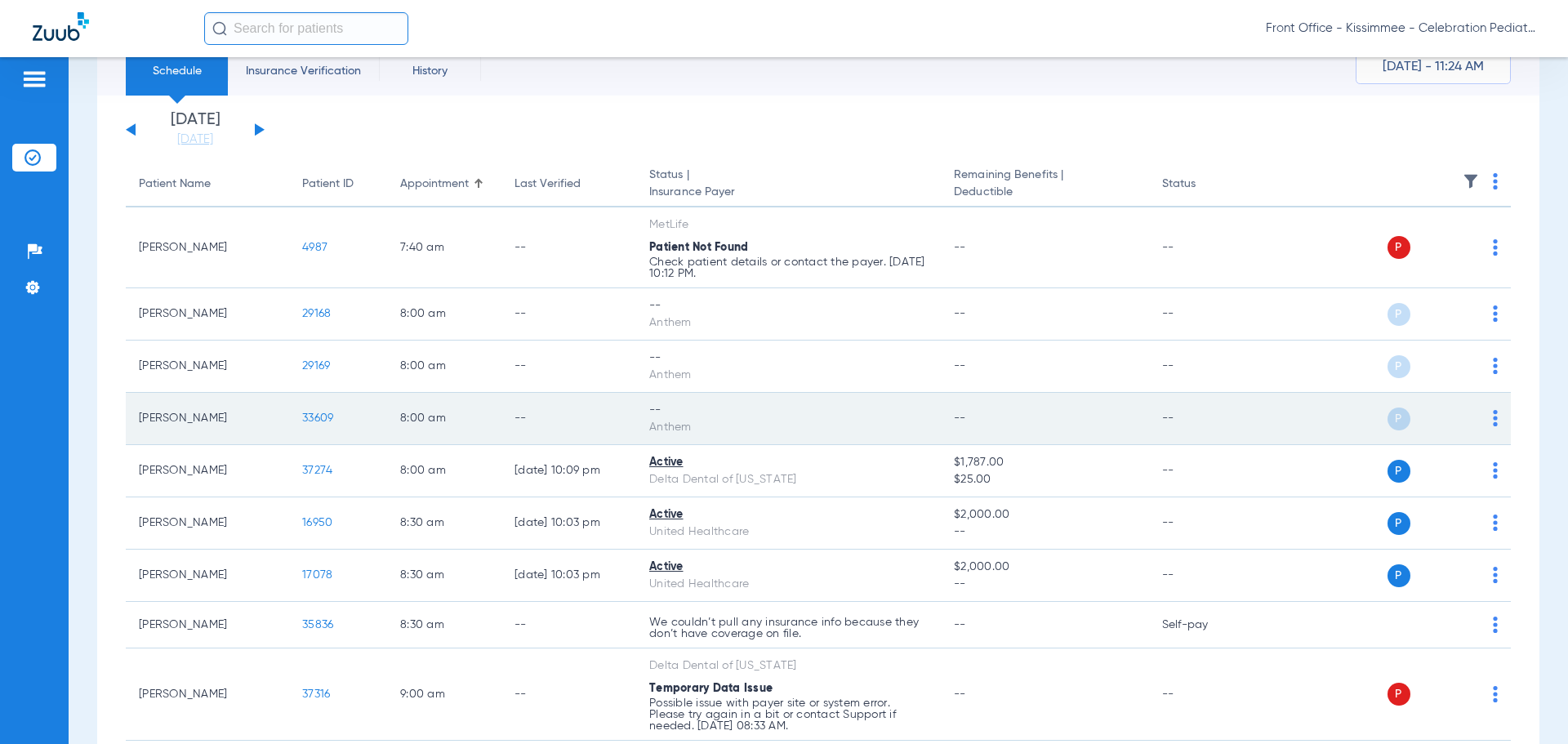
scroll to position [82, 0]
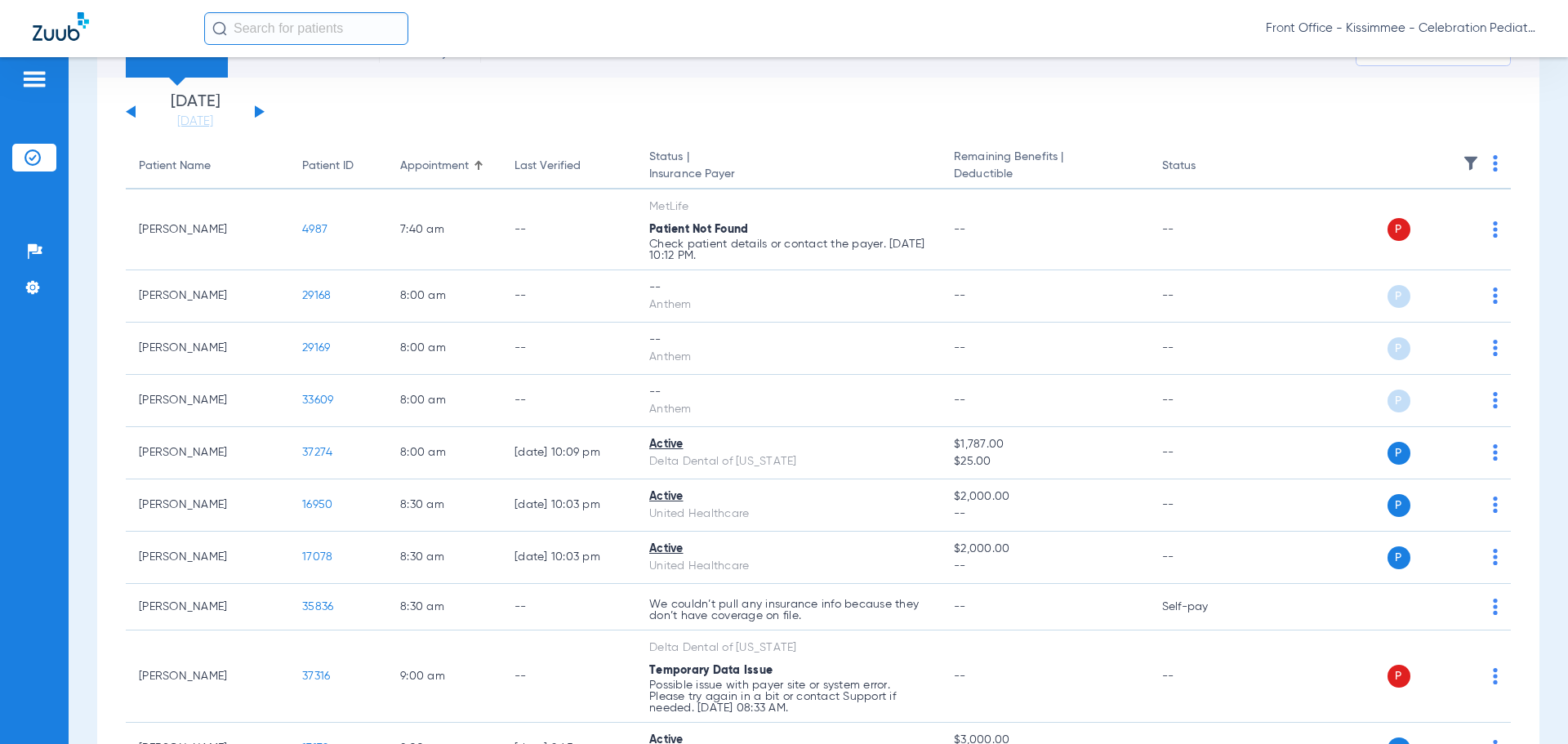
click at [132, 115] on button at bounding box center [130, 111] width 10 height 12
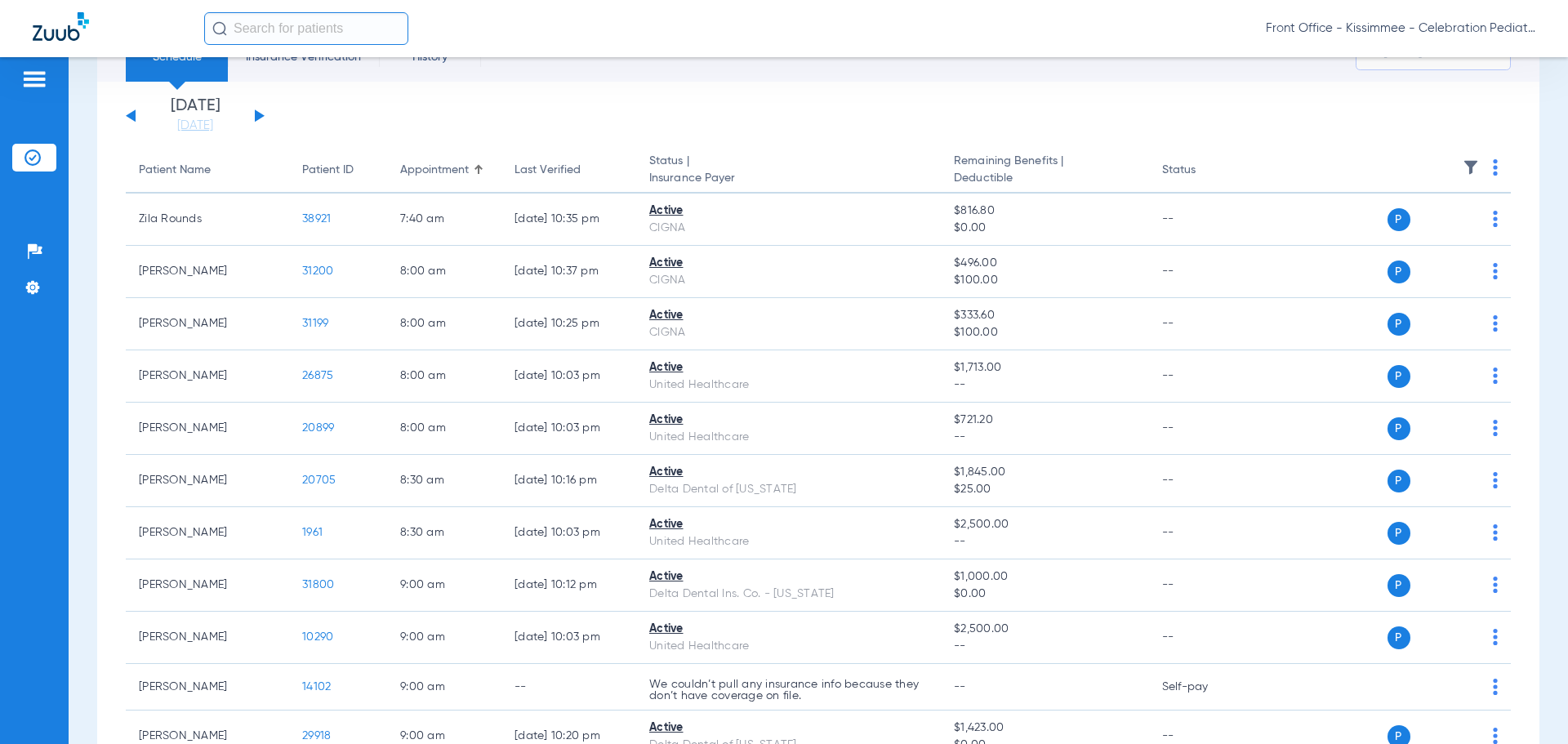
scroll to position [82, 0]
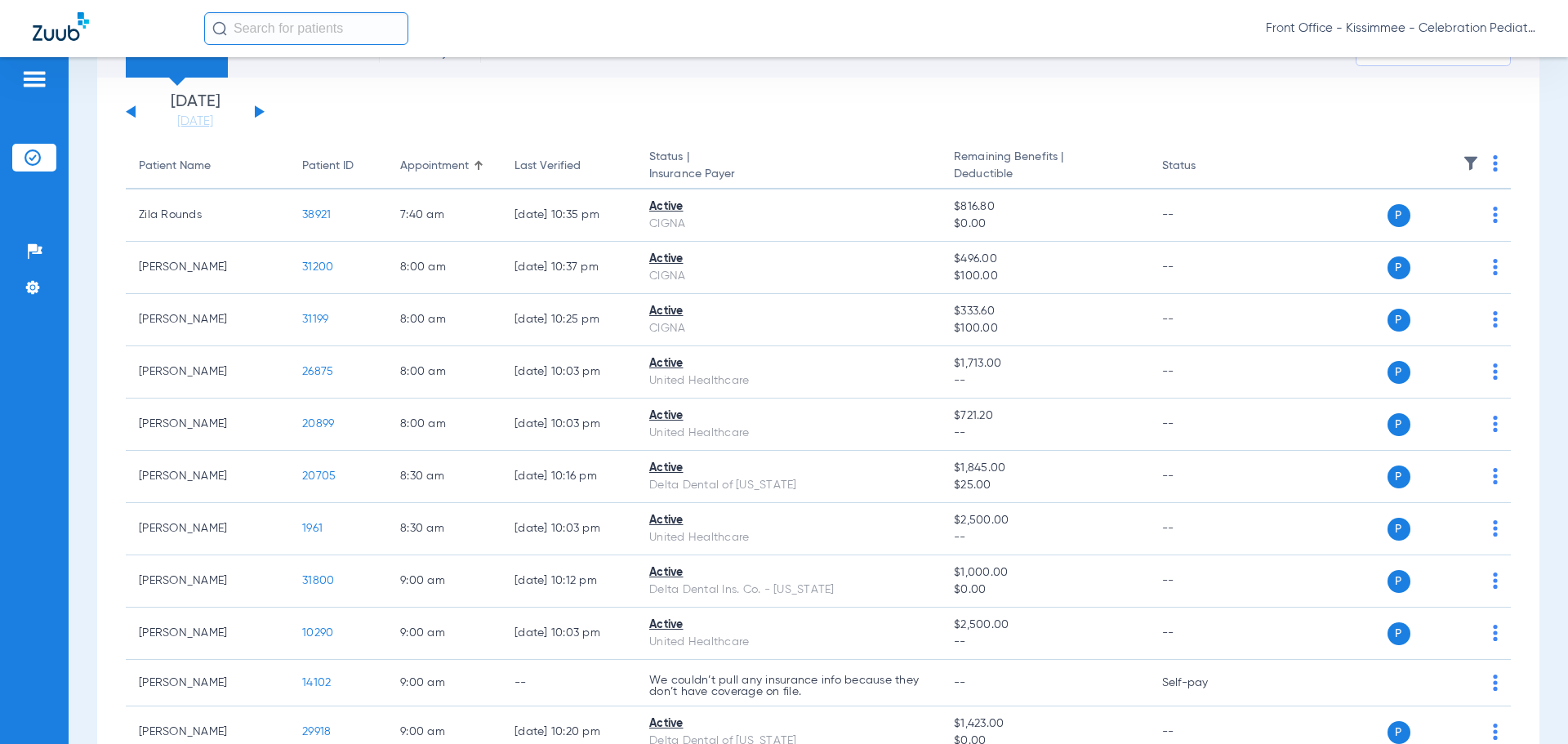
click at [260, 111] on button at bounding box center [260, 111] width 10 height 12
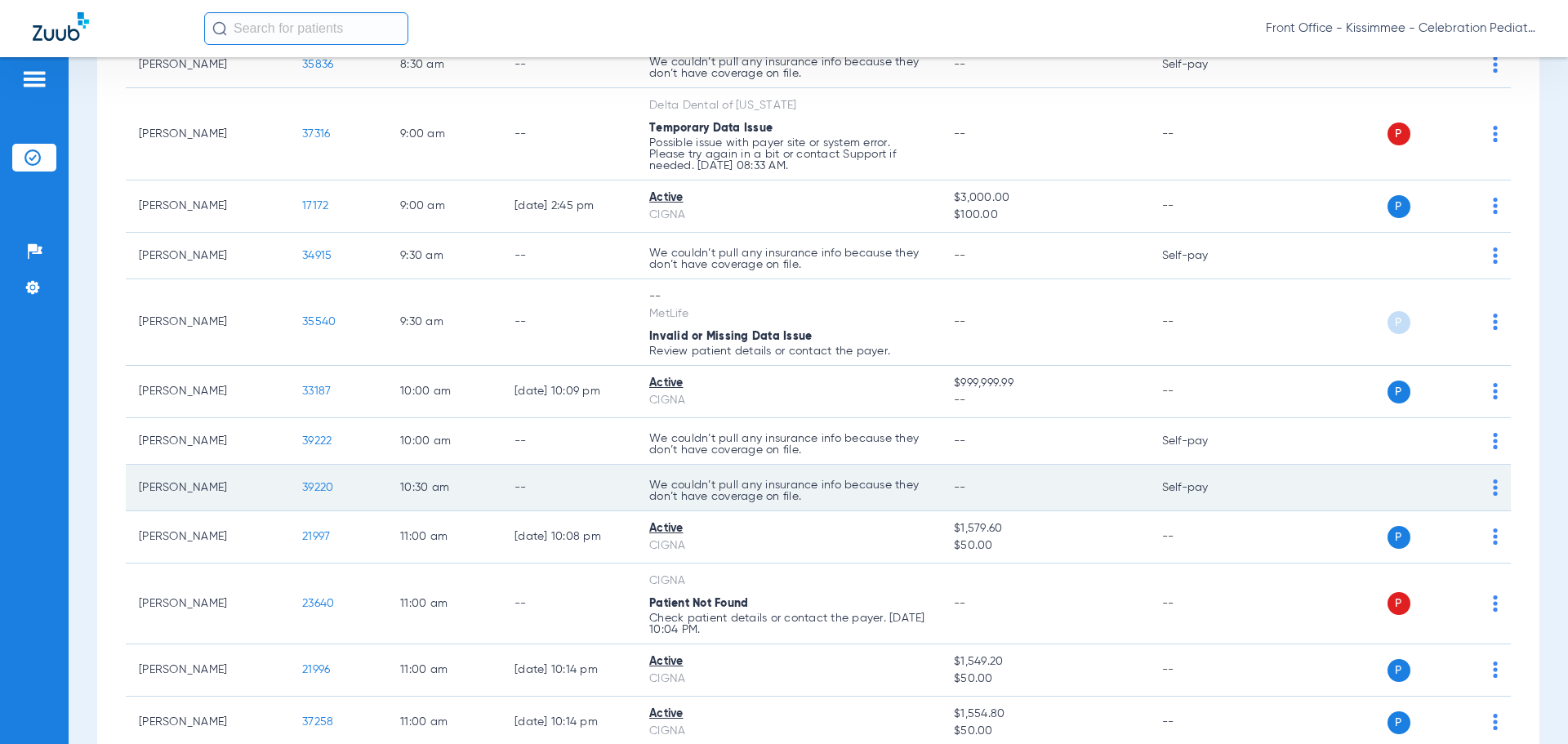
scroll to position [653, 0]
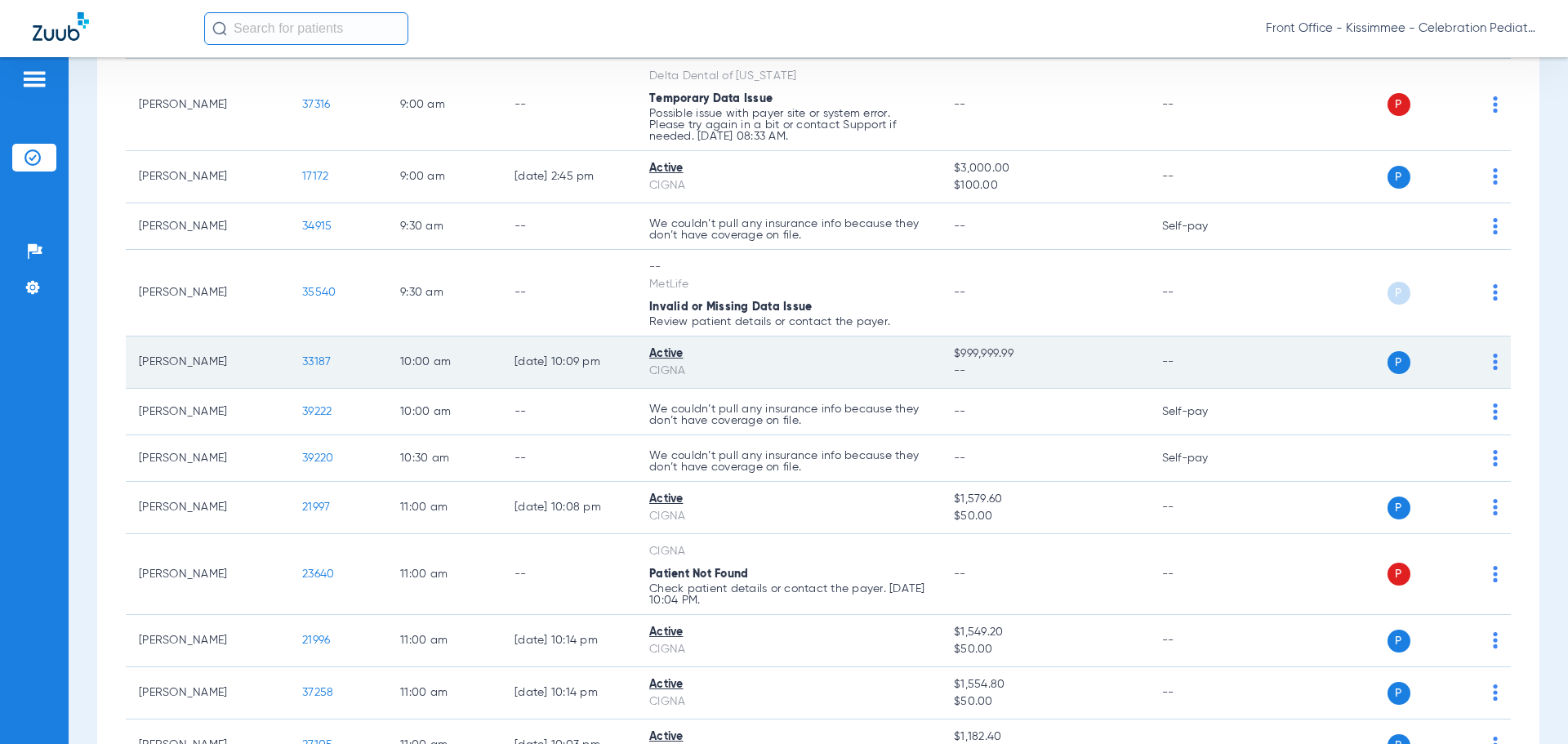
click at [321, 360] on span "33187" at bounding box center [316, 361] width 28 height 11
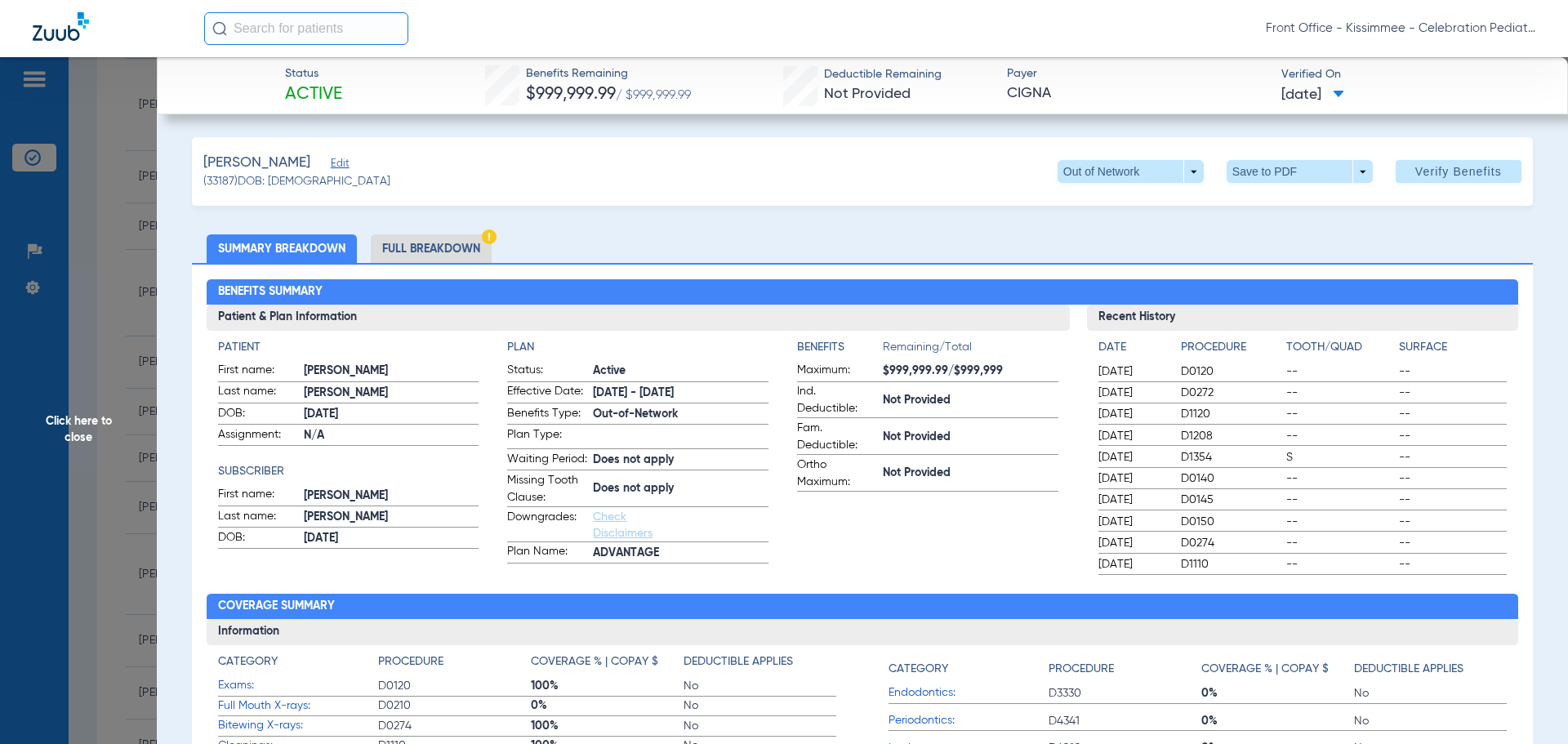
click at [421, 252] on li "Full Breakdown" at bounding box center [431, 248] width 121 height 28
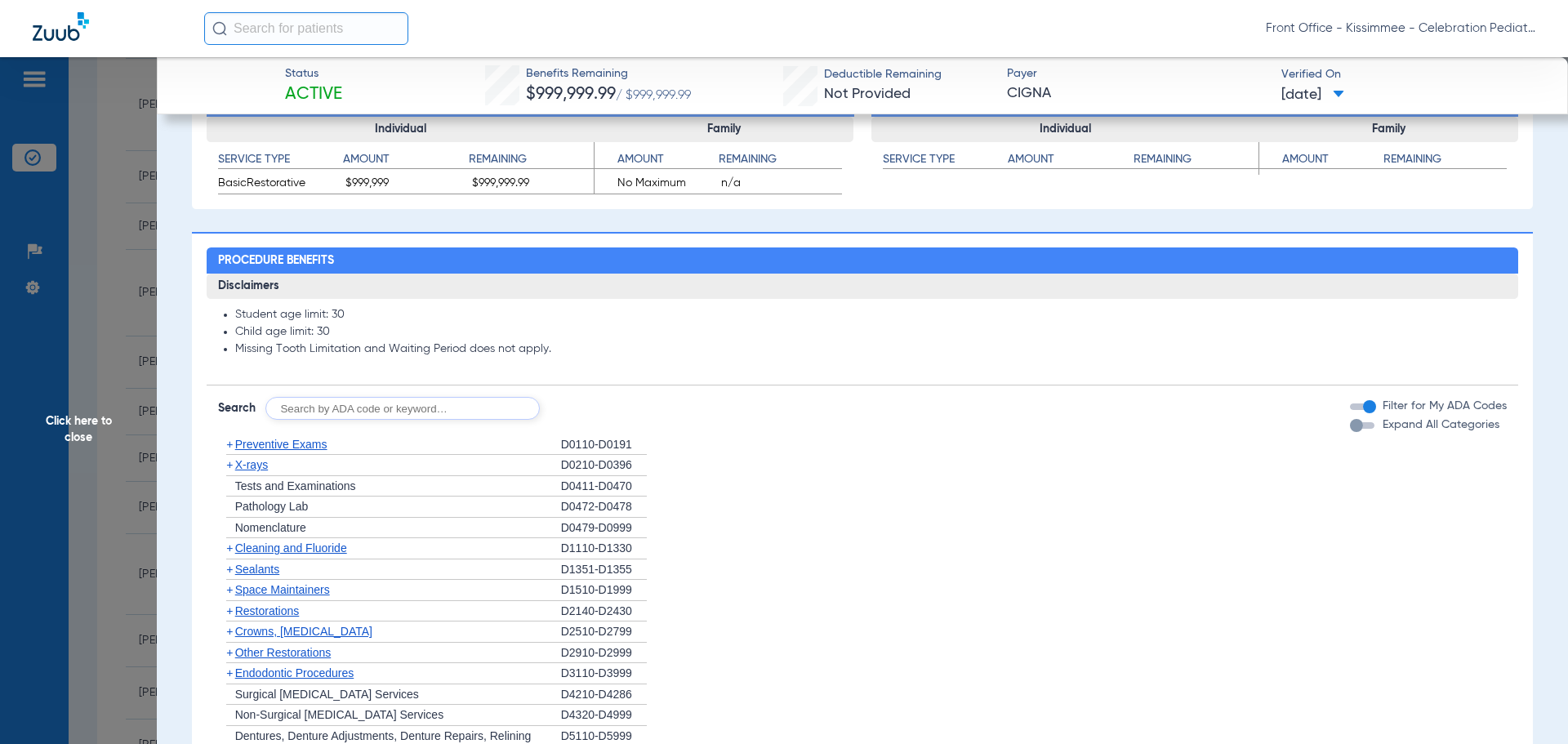
scroll to position [980, 0]
click at [1350, 432] on div "Expand All Categories" at bounding box center [1424, 424] width 150 height 17
click at [1350, 431] on div "button" at bounding box center [1356, 425] width 13 height 13
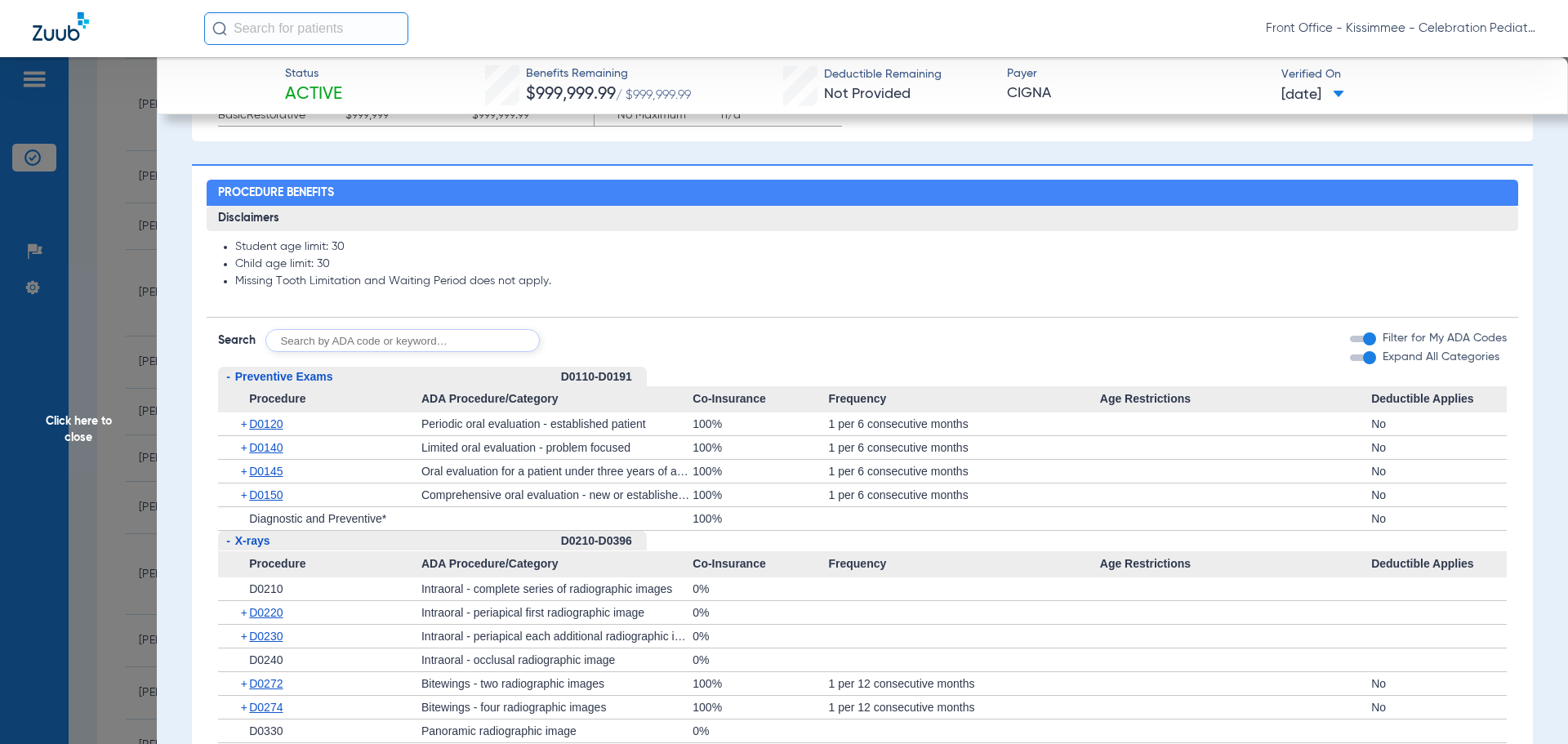
scroll to position [1225, 0]
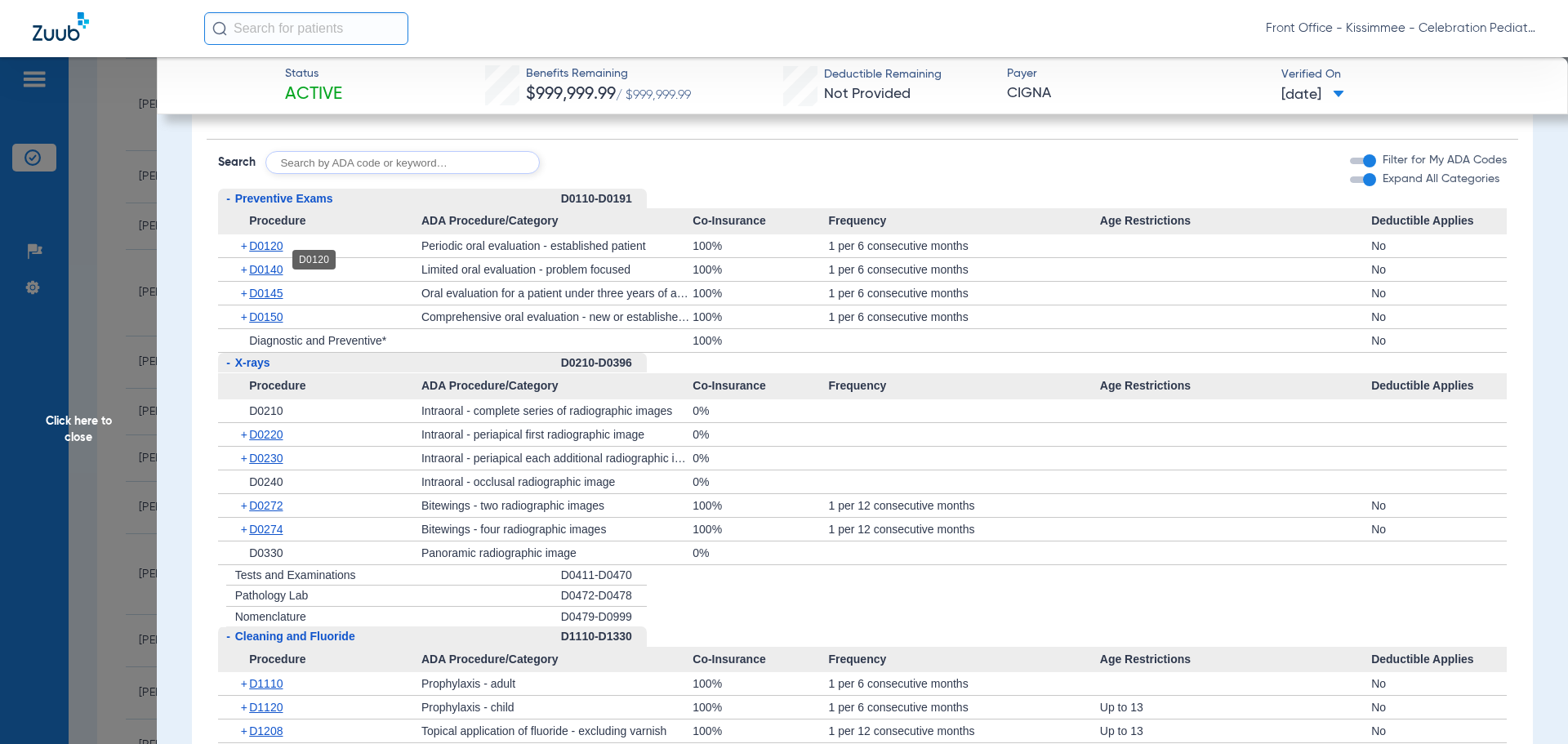
click at [264, 252] on span "D0120" at bounding box center [265, 246] width 33 height 13
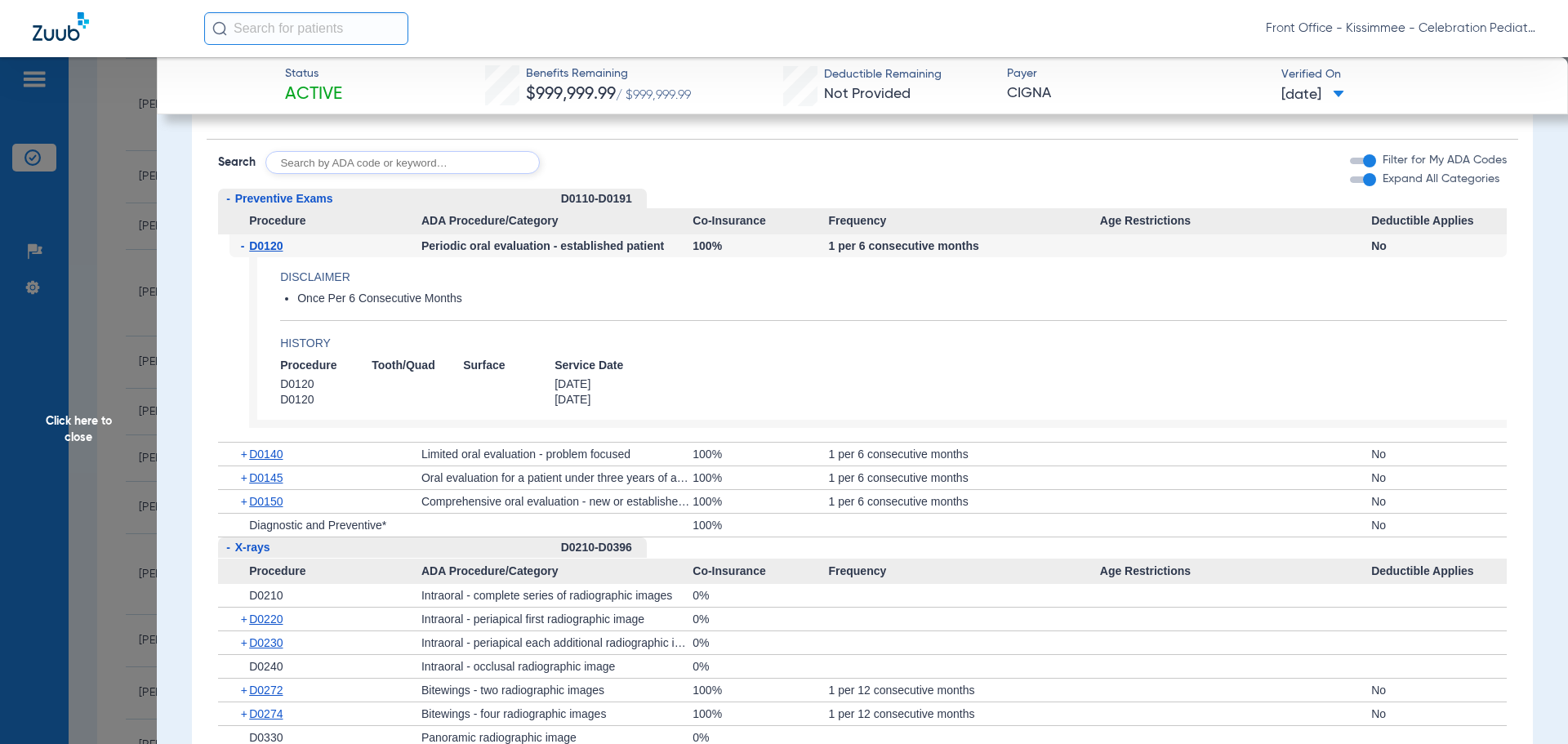
click at [263, 465] on div "+ D0140" at bounding box center [325, 453] width 192 height 23
click at [265, 458] on div "+ D0140" at bounding box center [325, 453] width 192 height 23
click at [266, 461] on span "D0140" at bounding box center [265, 454] width 33 height 13
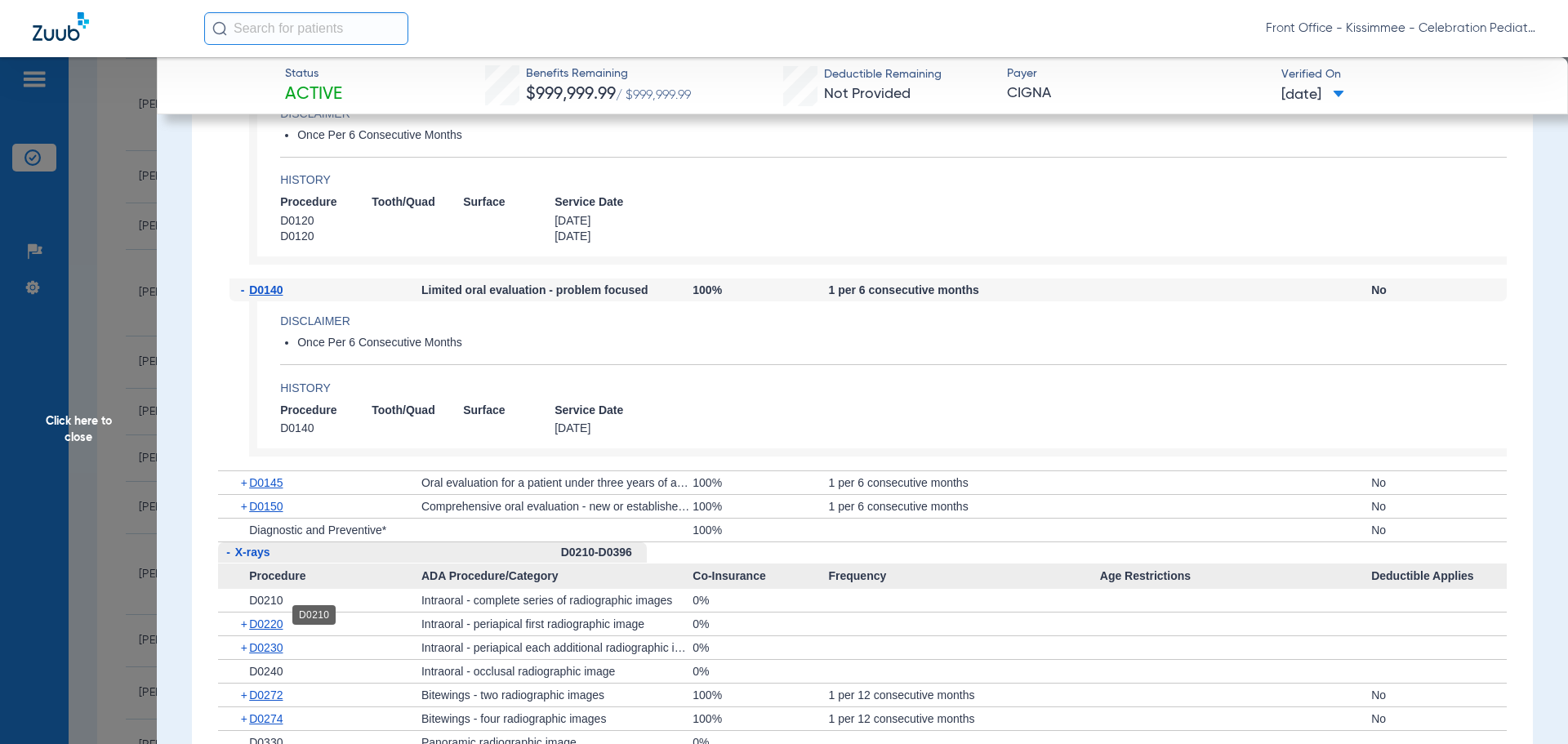
scroll to position [1470, 0]
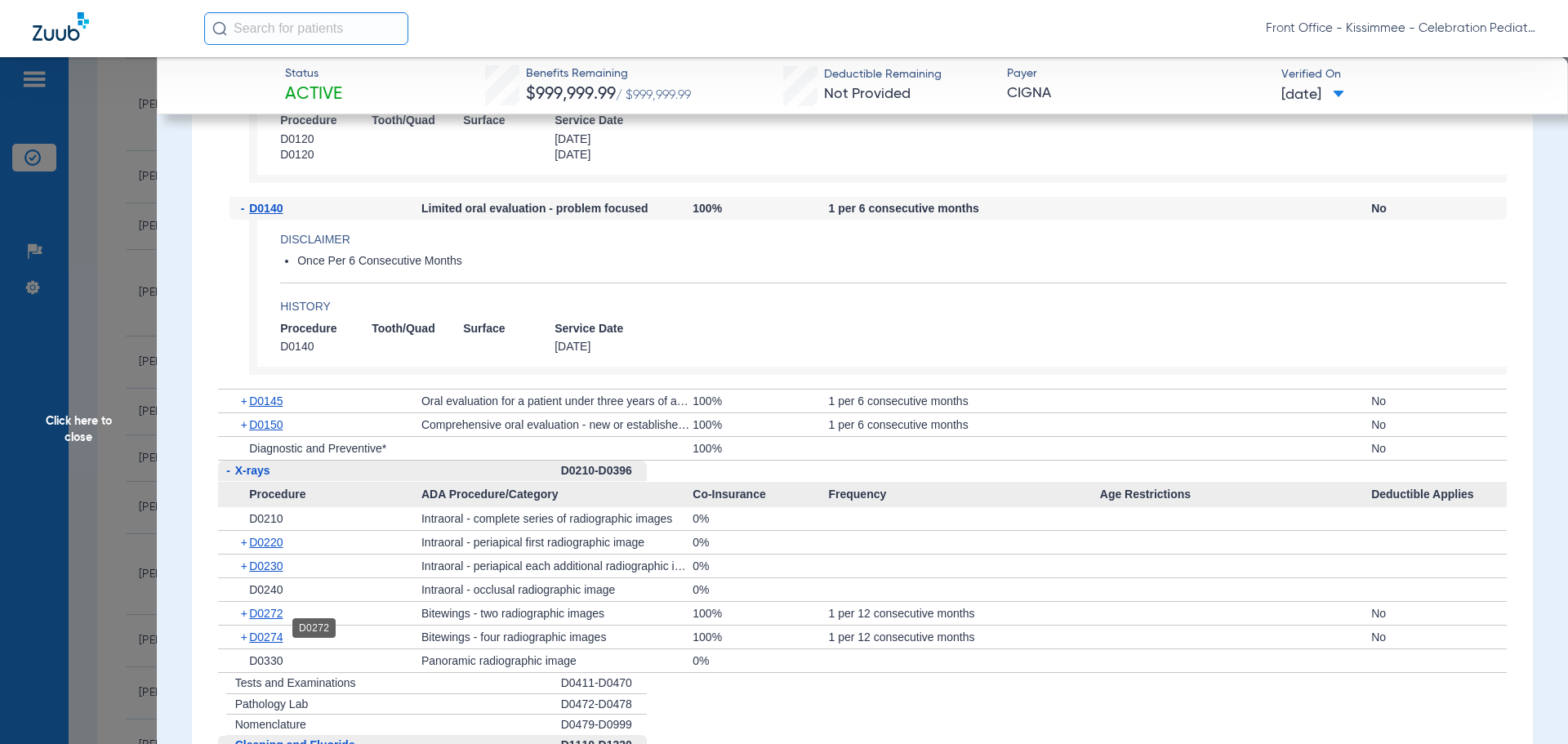
click at [265, 619] on span "D0272" at bounding box center [265, 613] width 33 height 13
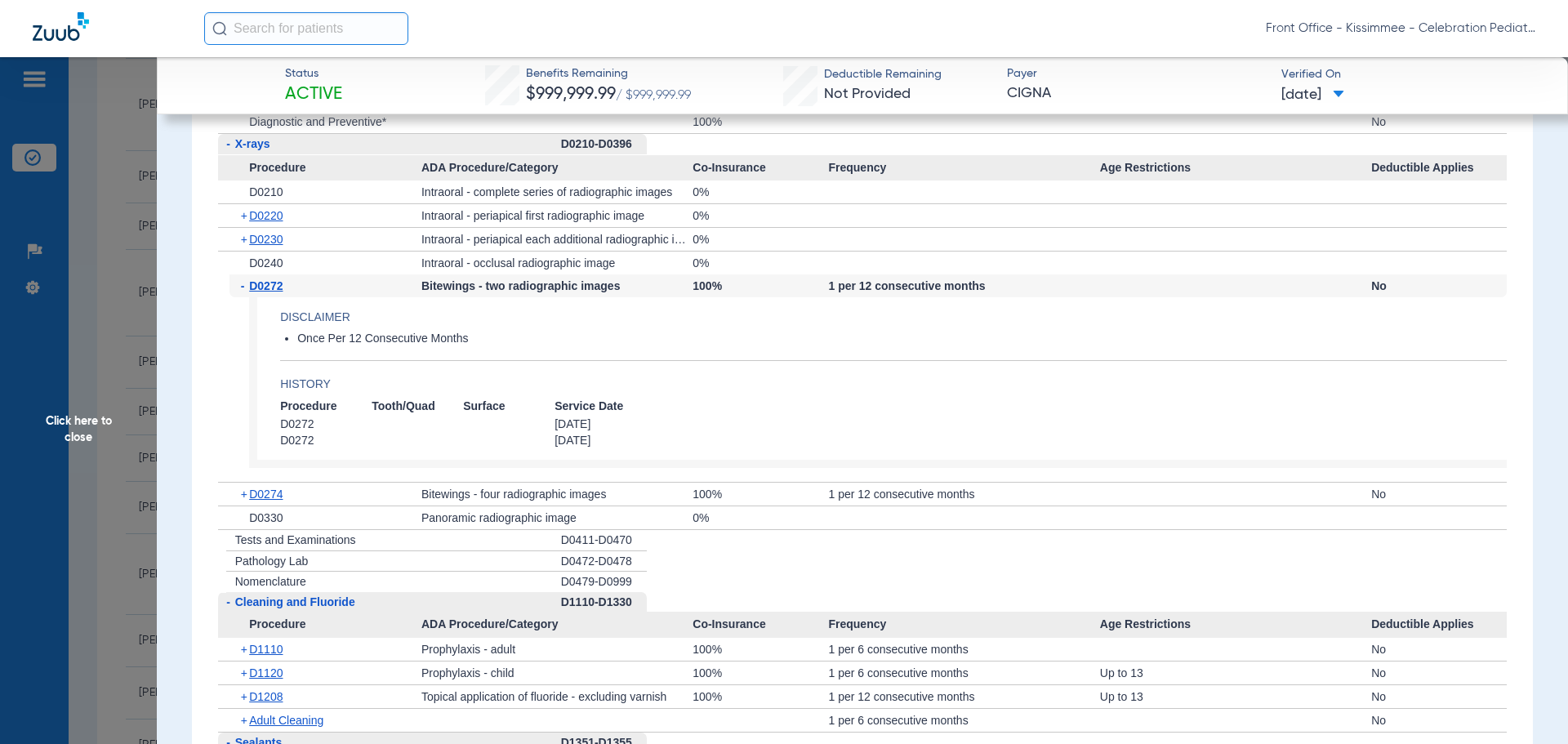
scroll to position [1878, 0]
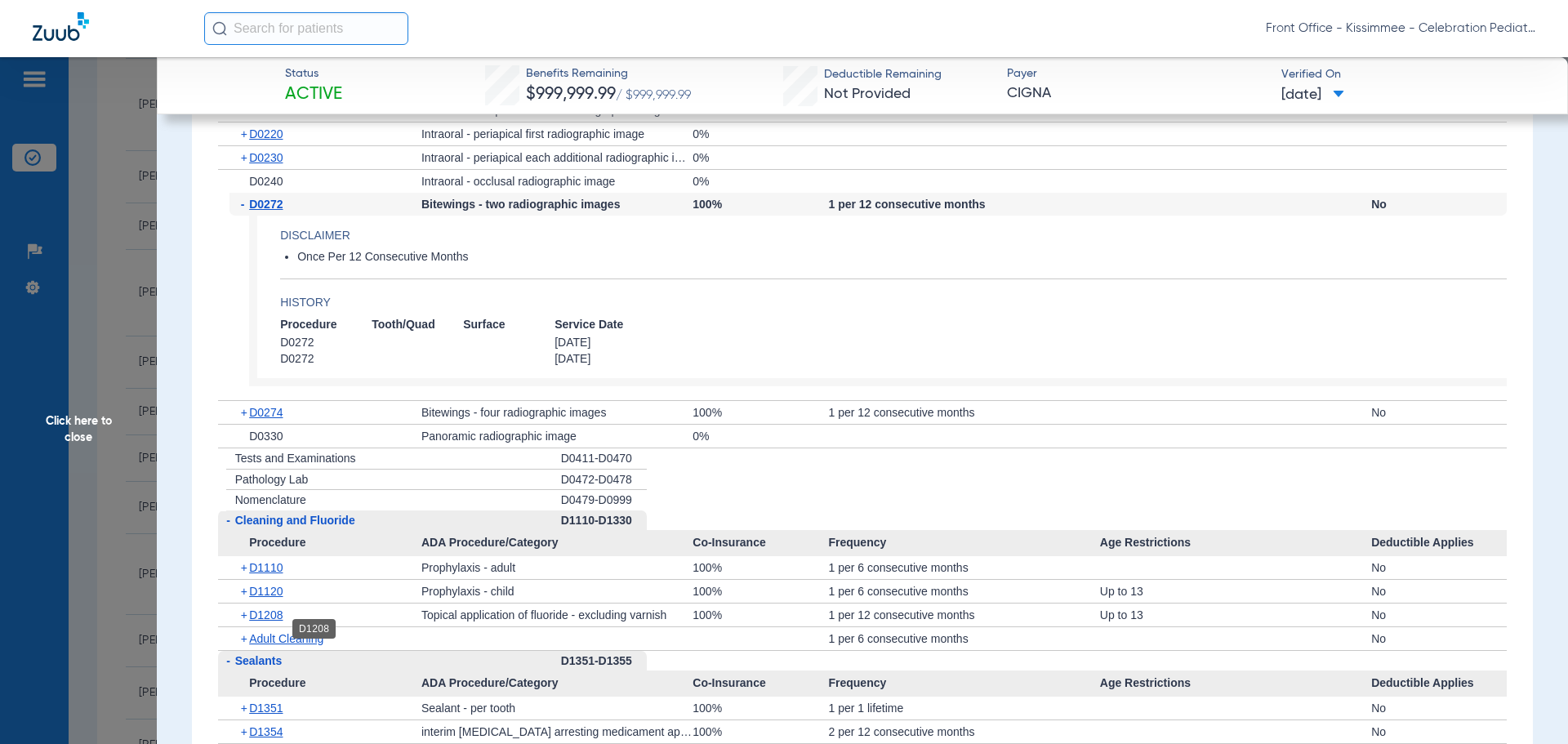
click at [265, 621] on span "D1208" at bounding box center [265, 615] width 33 height 13
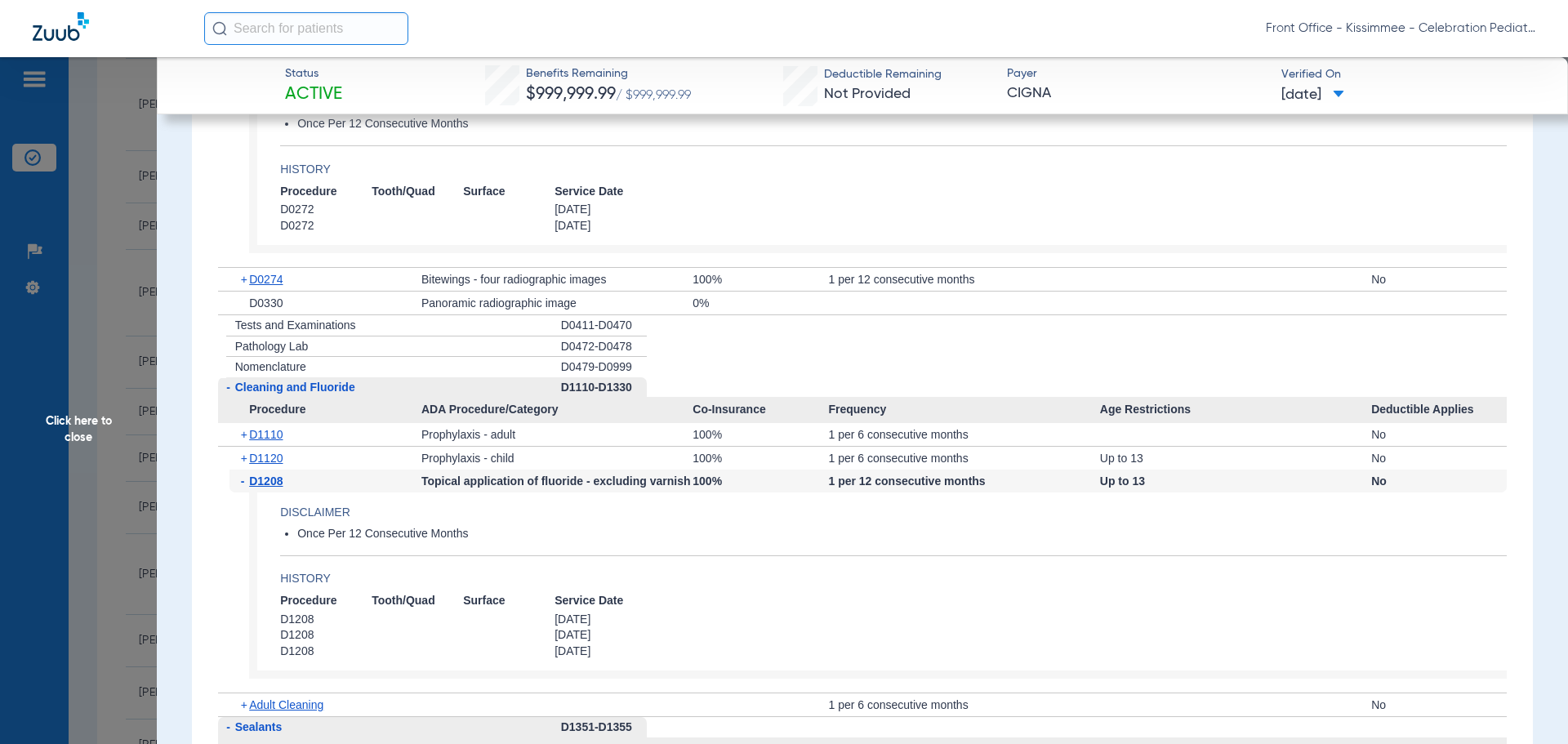
scroll to position [2041, 0]
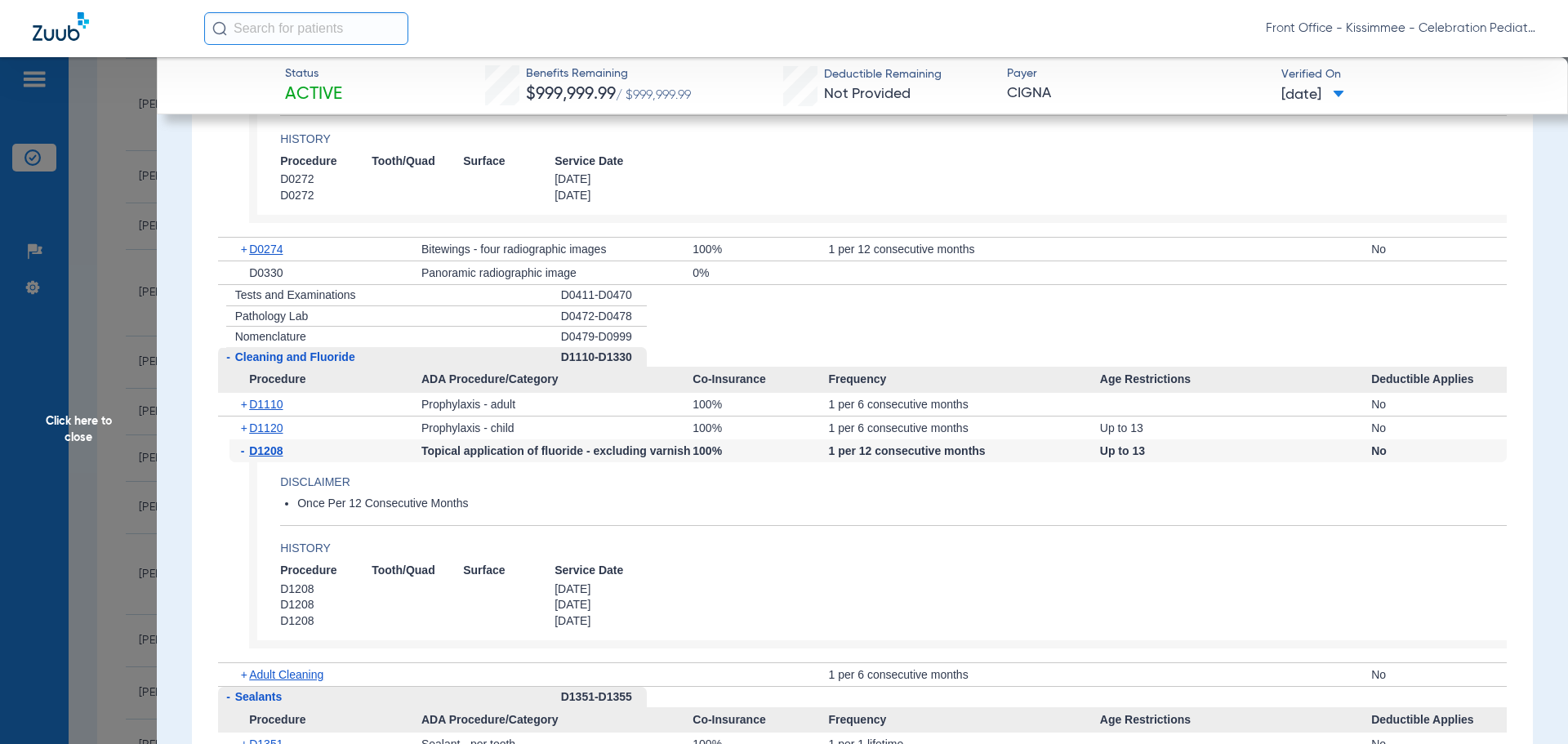
click at [76, 463] on span "Click here to close" at bounding box center [78, 428] width 157 height 744
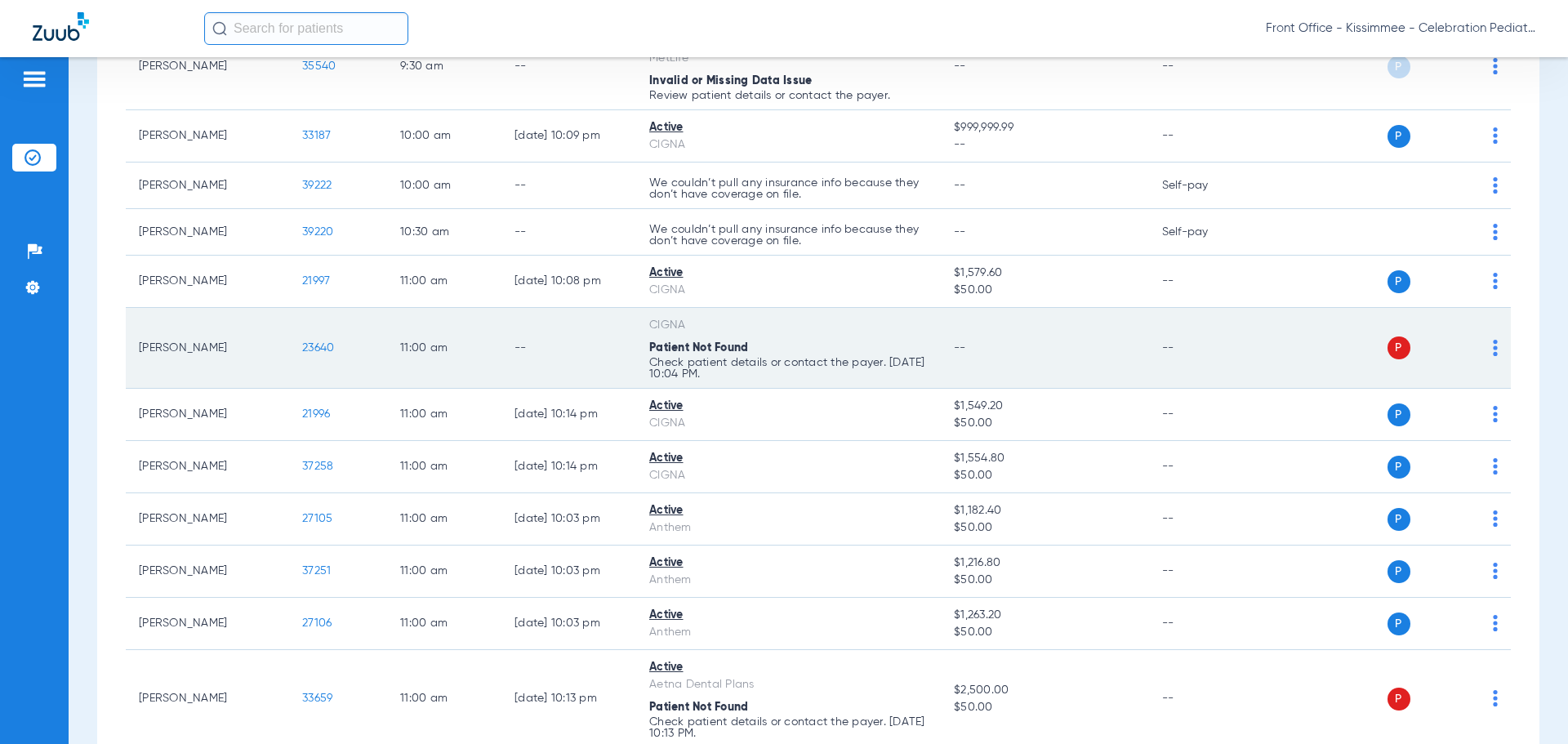
scroll to position [898, 0]
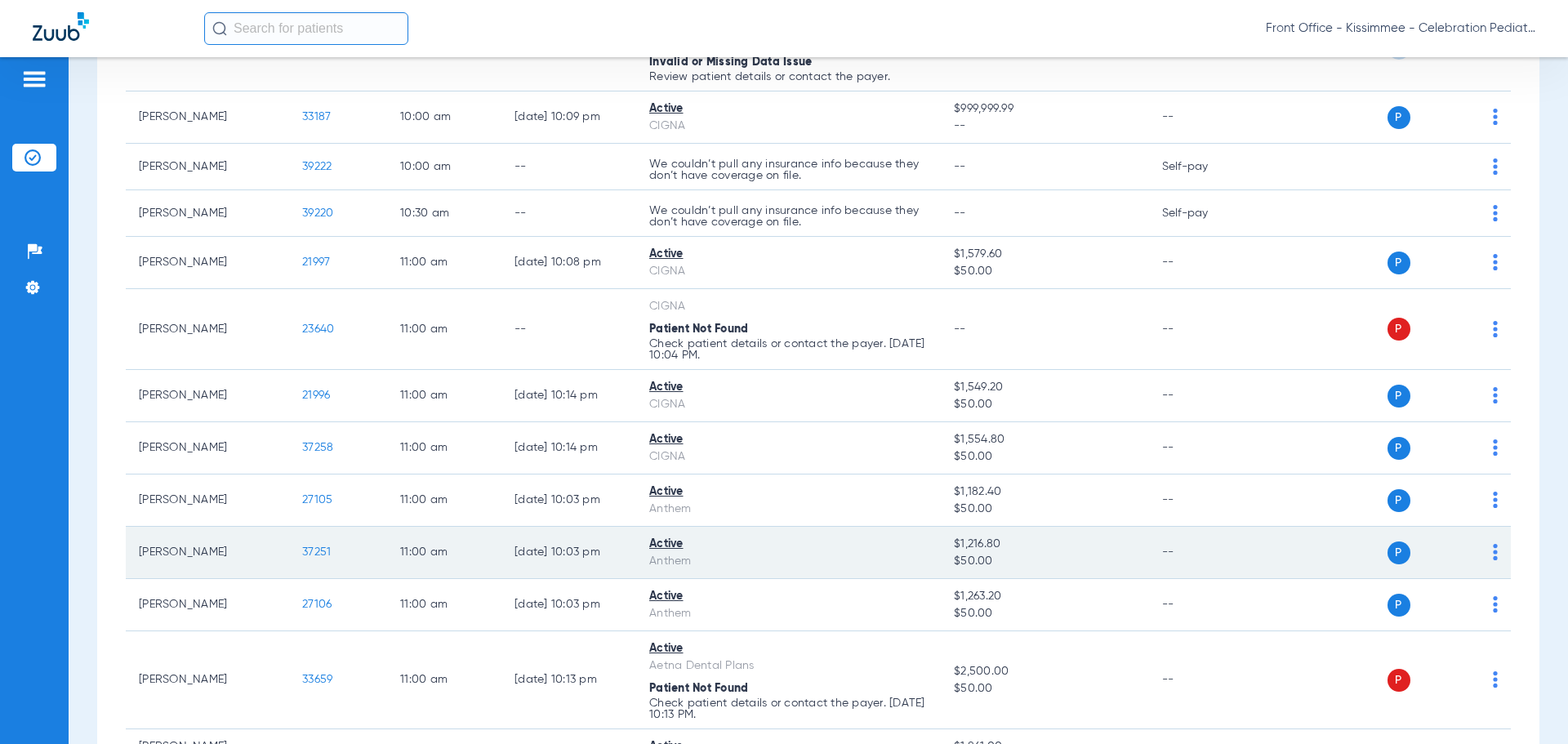
click at [312, 555] on span "37251" at bounding box center [316, 551] width 28 height 11
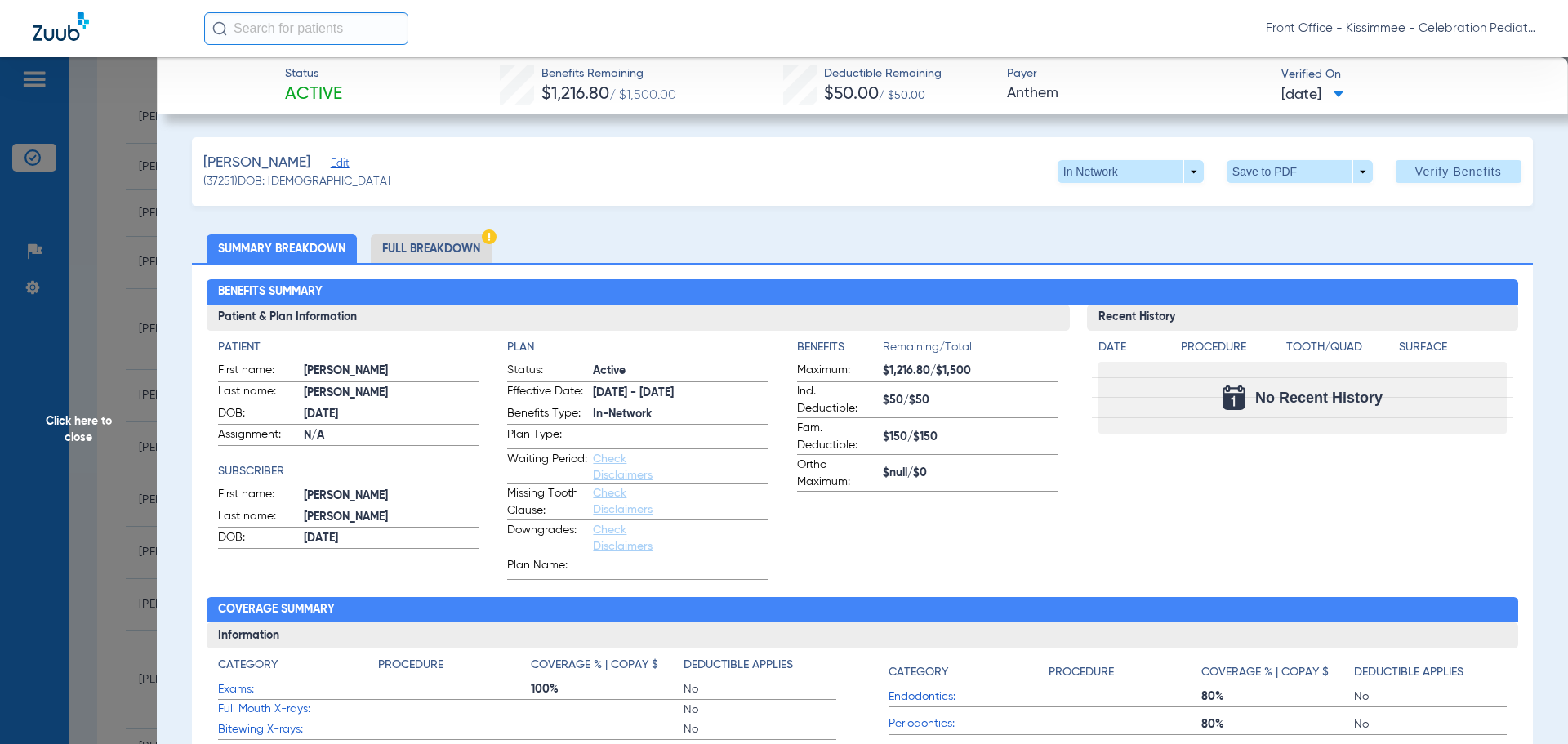
click at [472, 241] on li "Full Breakdown" at bounding box center [431, 248] width 121 height 28
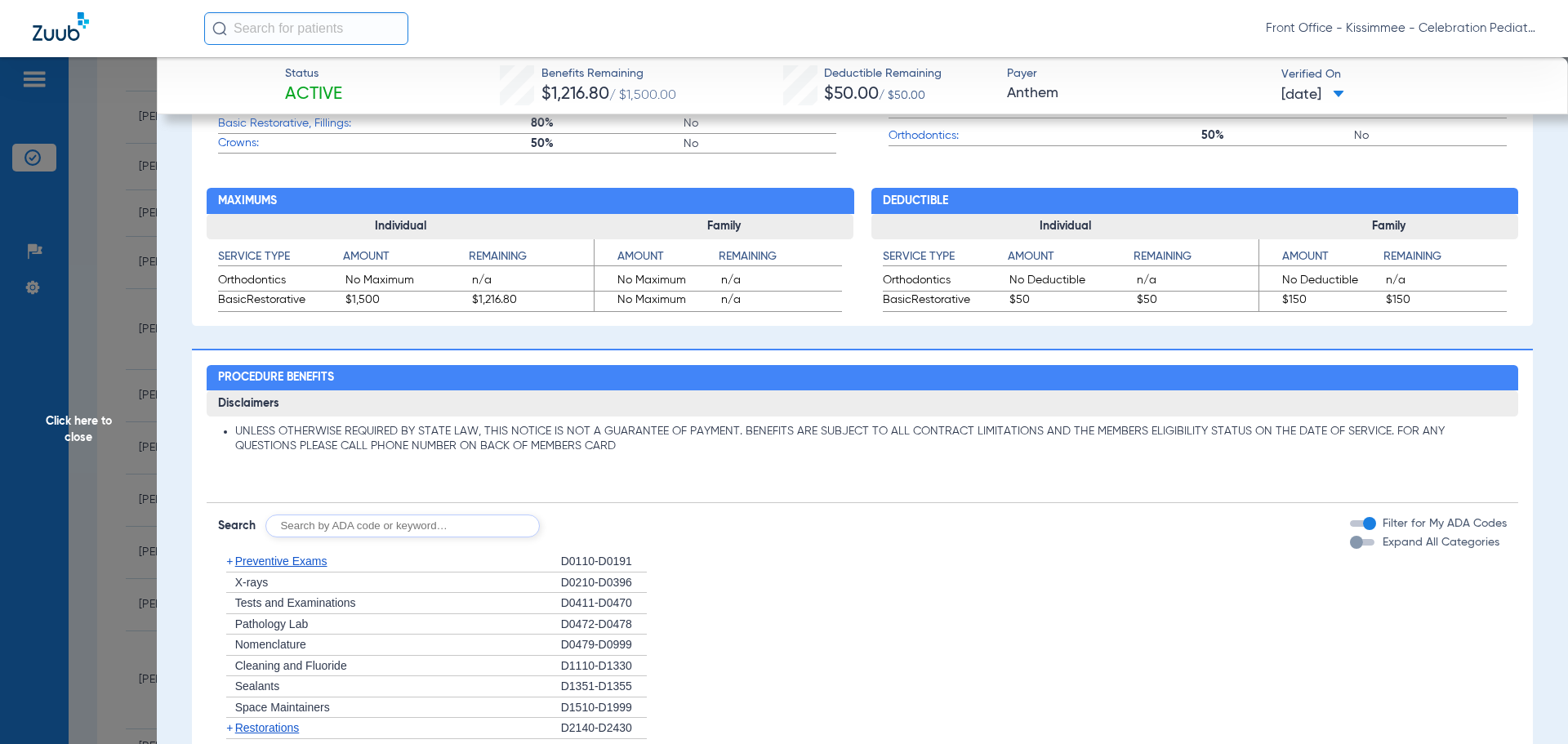
click at [1350, 538] on div "button" at bounding box center [1356, 542] width 13 height 13
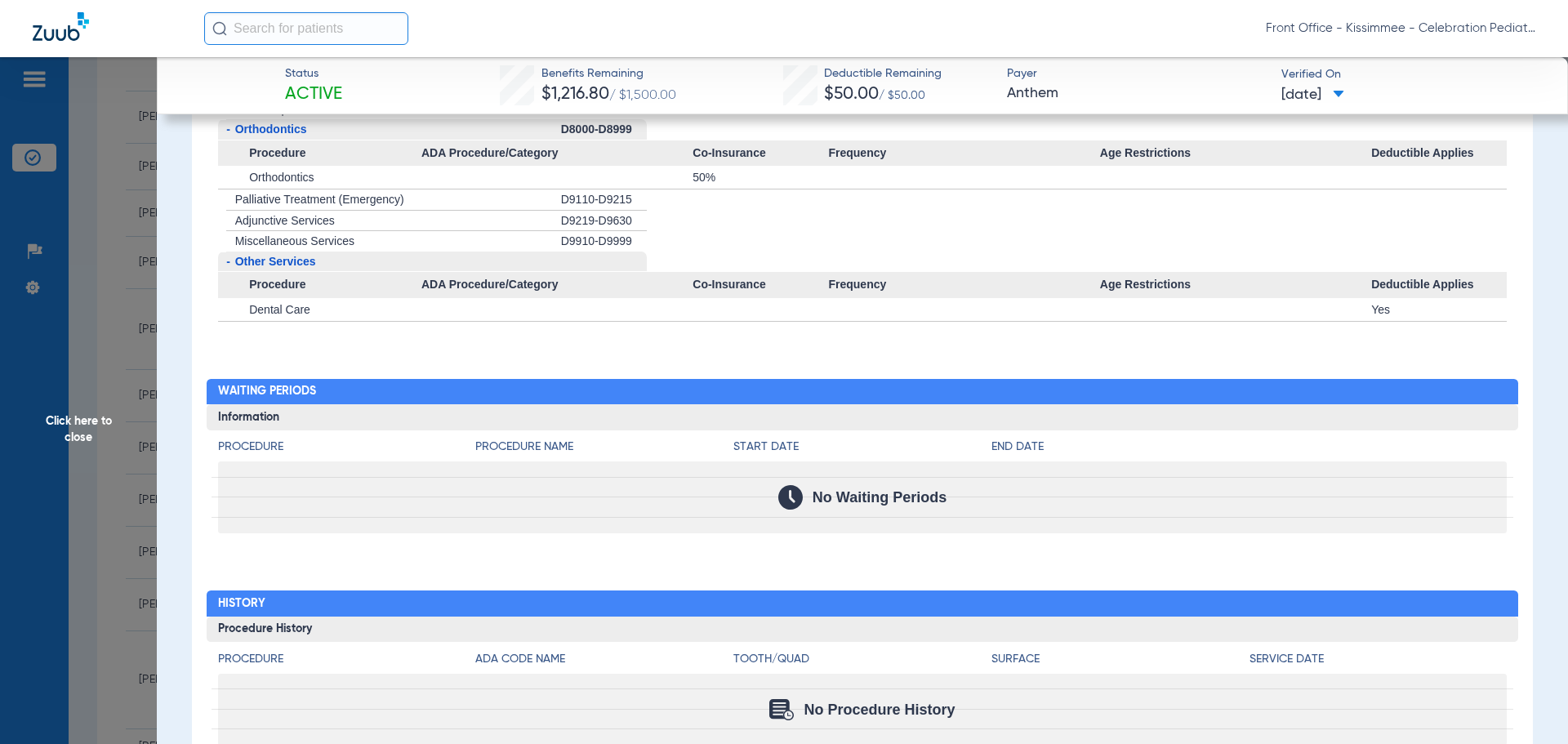
scroll to position [2260, 0]
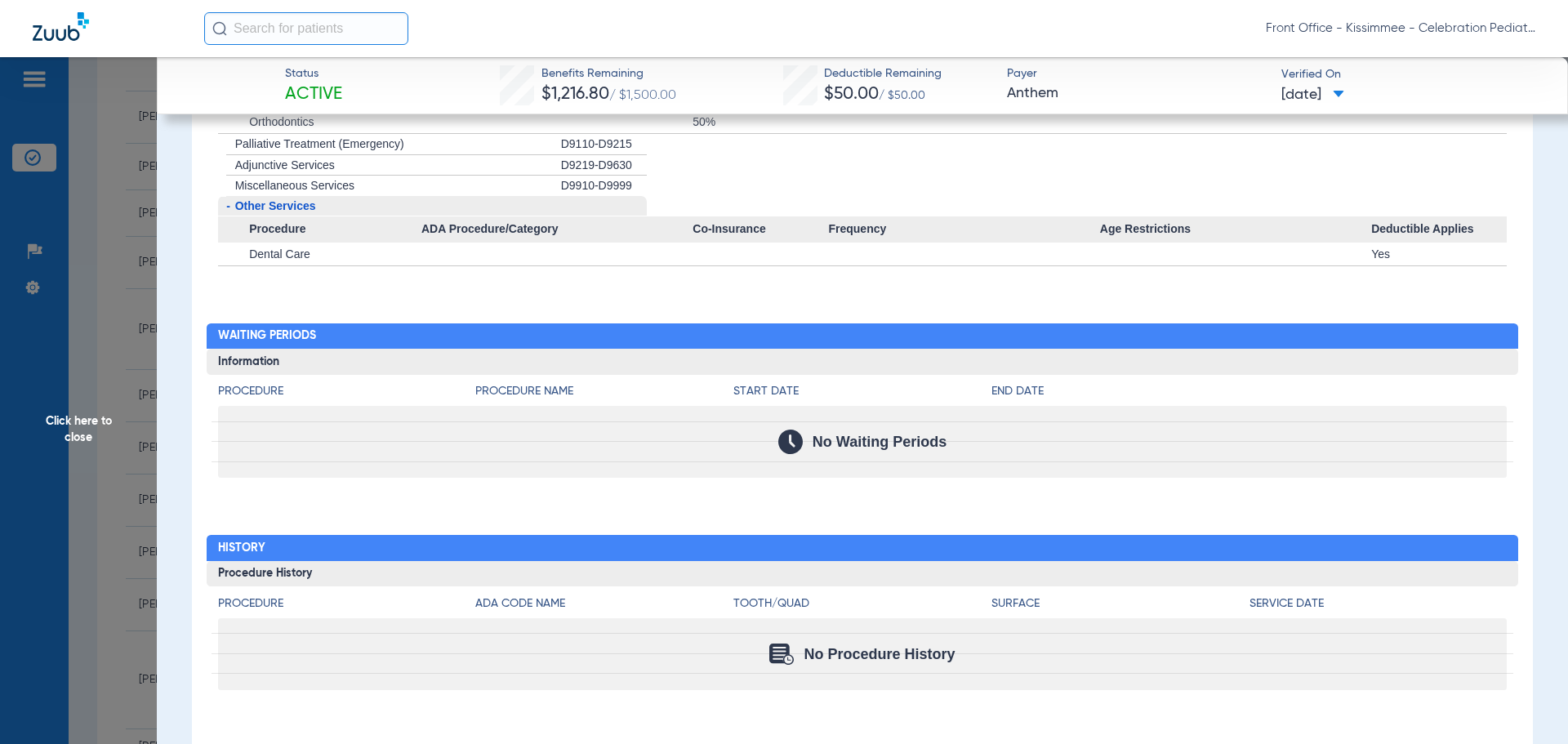
click at [84, 405] on span "Click here to close" at bounding box center [78, 428] width 157 height 744
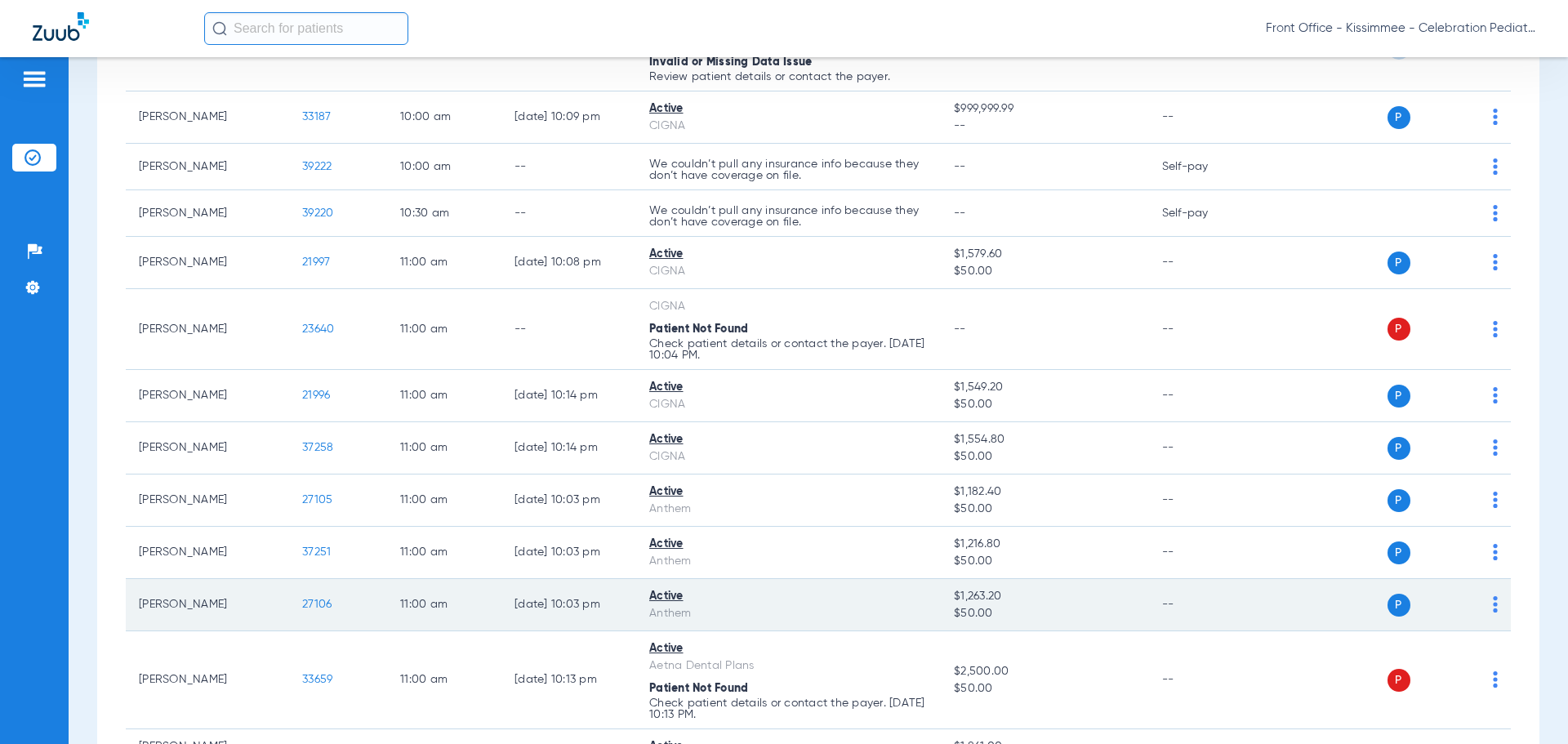
click at [328, 608] on span "27106" at bounding box center [317, 604] width 29 height 11
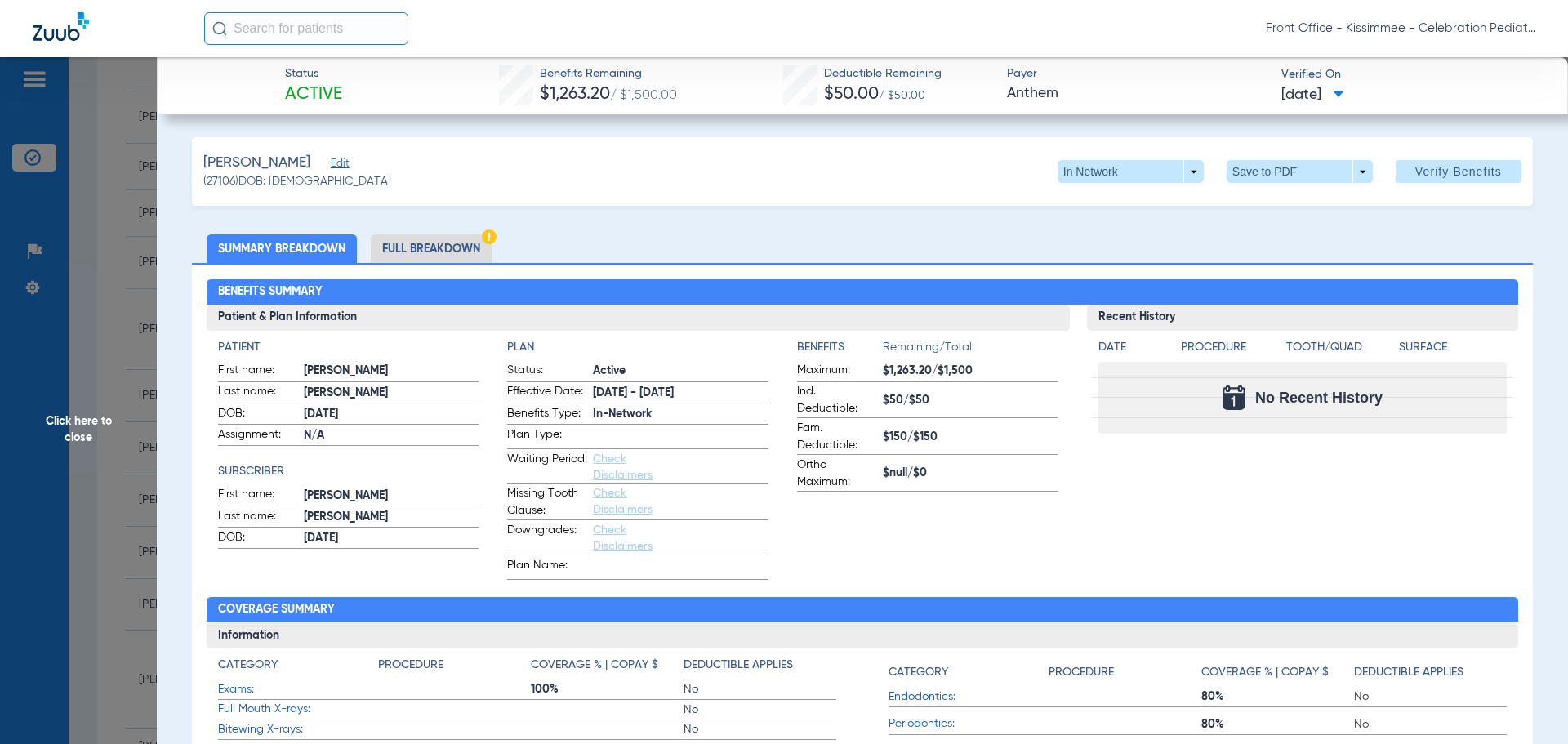
click at [474, 250] on li "Full Breakdown" at bounding box center [431, 248] width 121 height 28
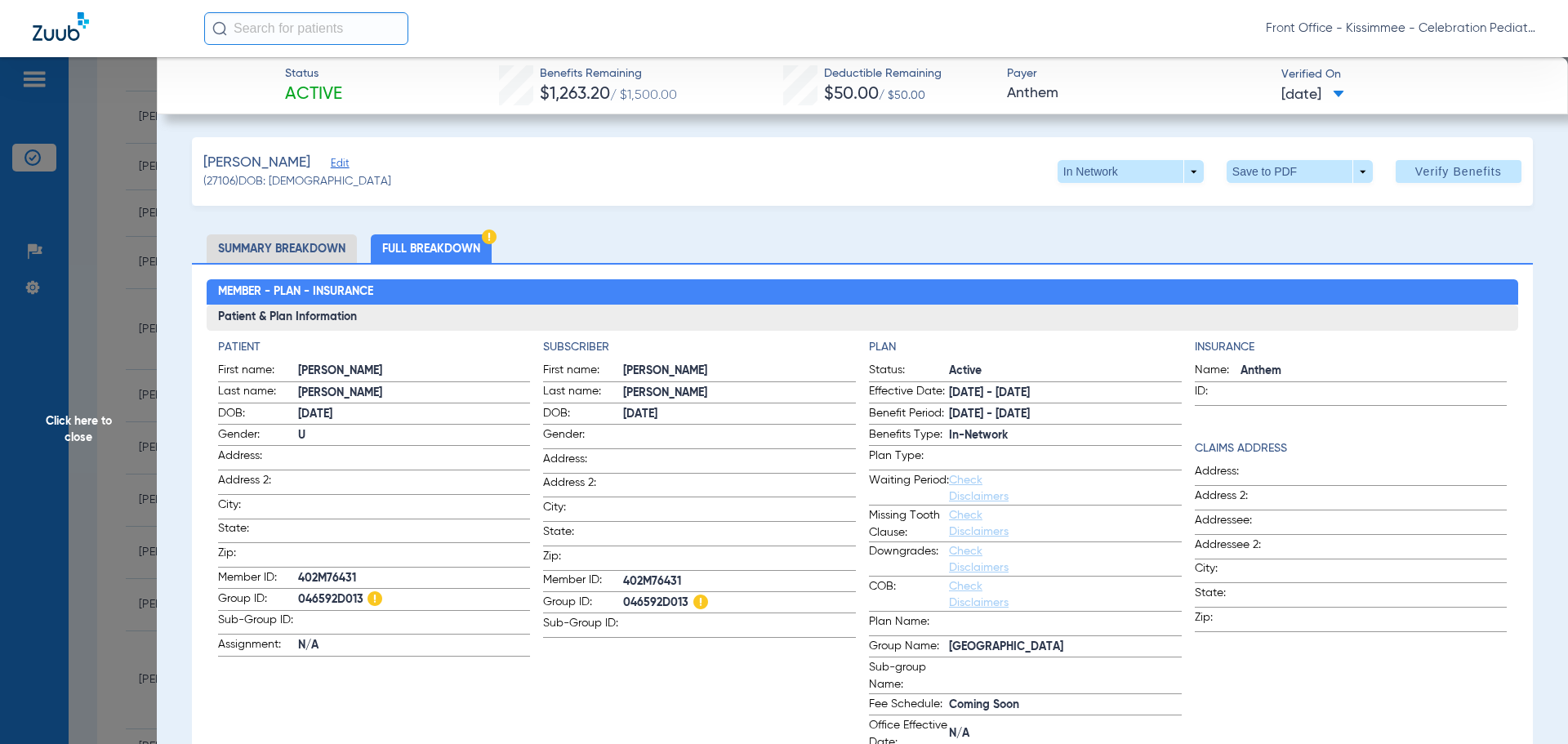
click at [112, 504] on span "Click here to close" at bounding box center [78, 428] width 157 height 744
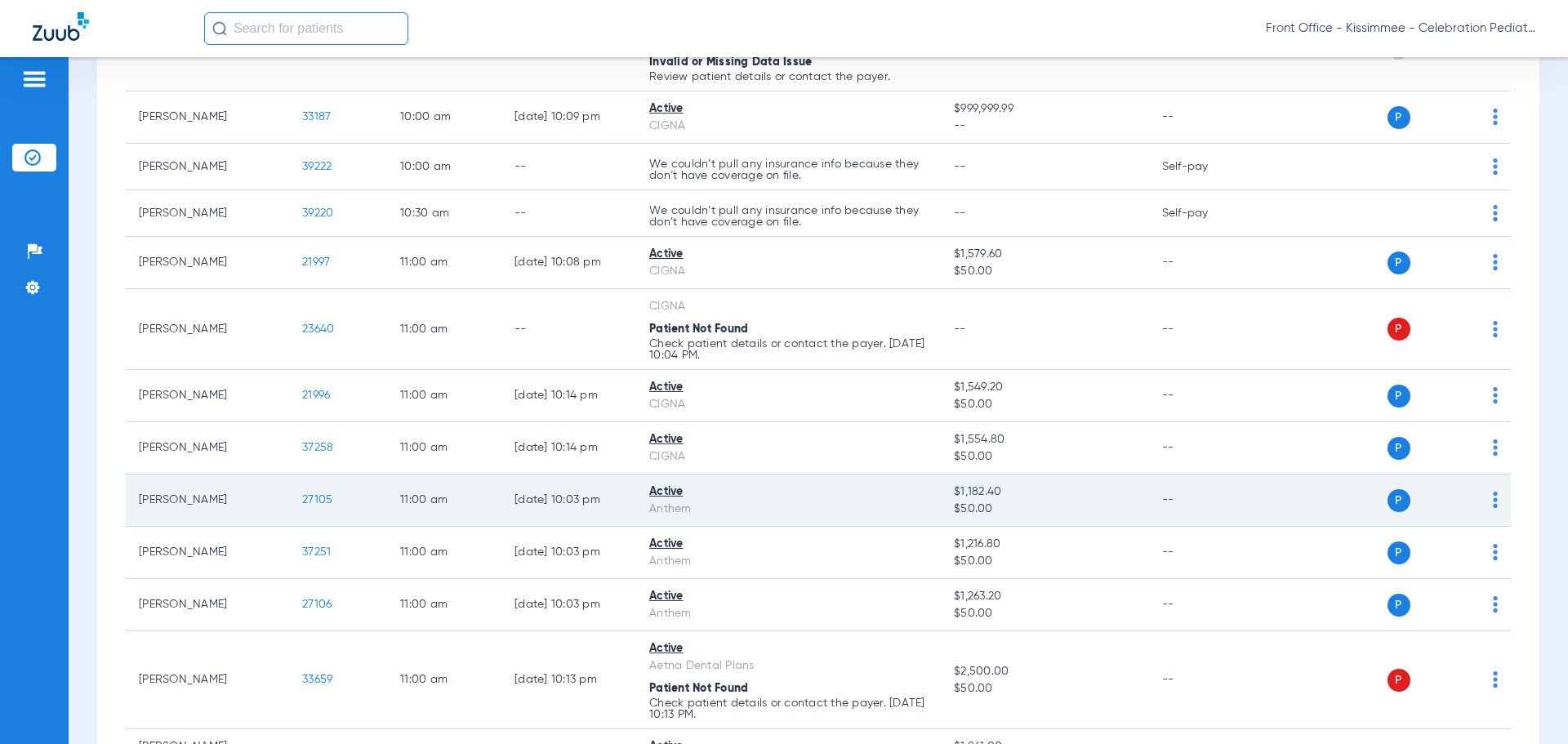
click at [311, 496] on span "27105" at bounding box center [317, 499] width 30 height 11
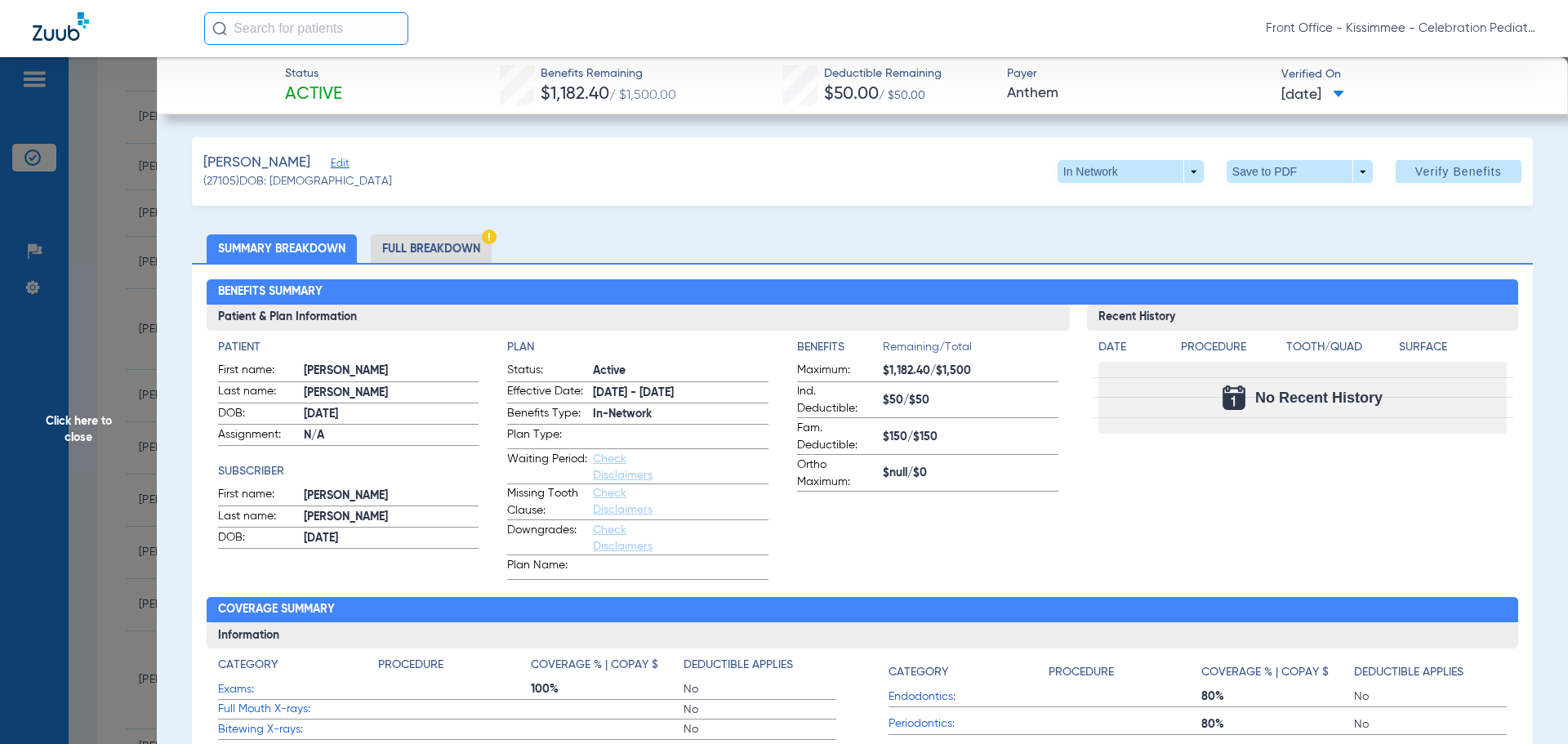
click at [430, 250] on li "Full Breakdown" at bounding box center [431, 248] width 121 height 28
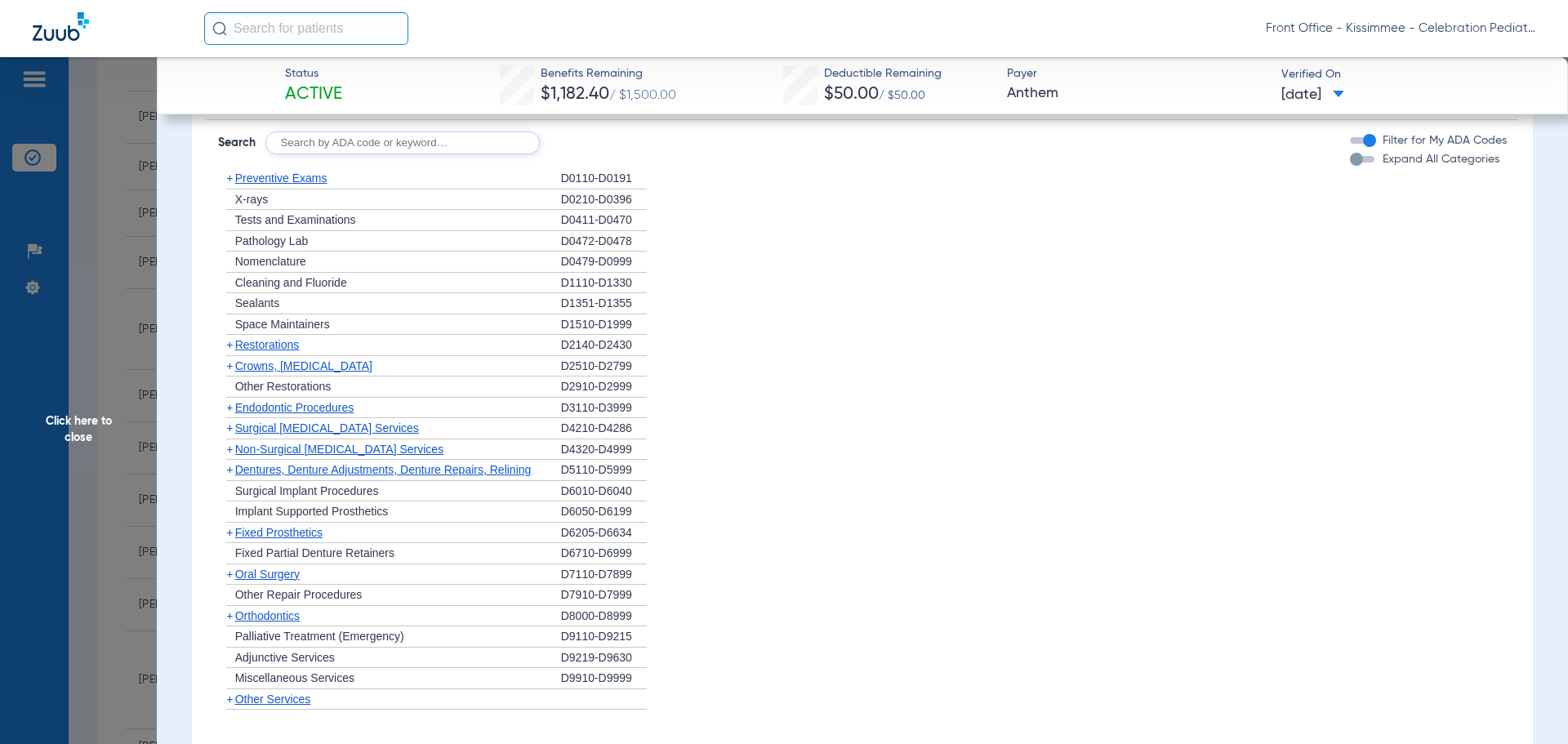
scroll to position [1306, 0]
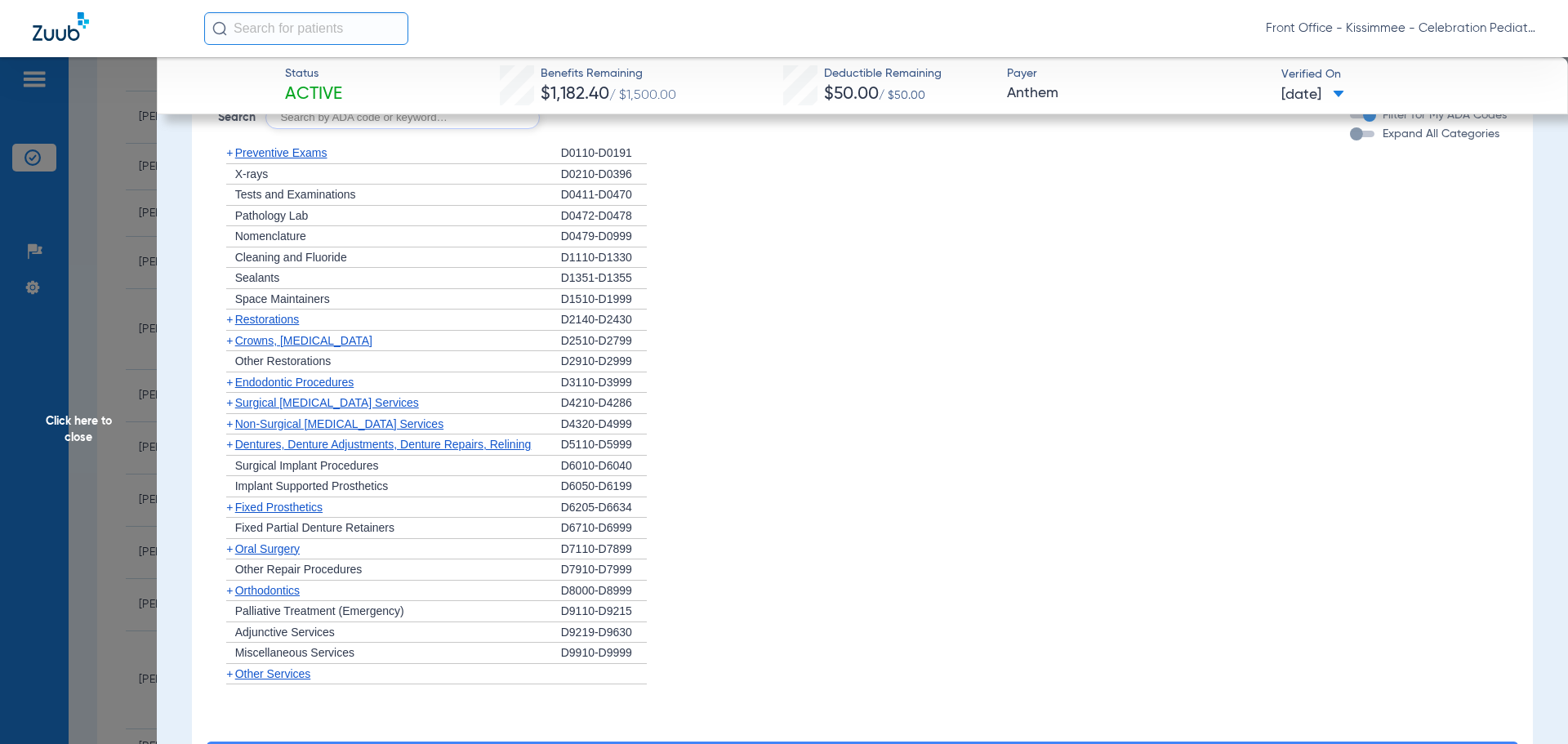
click at [1350, 133] on div "button" at bounding box center [1356, 134] width 13 height 13
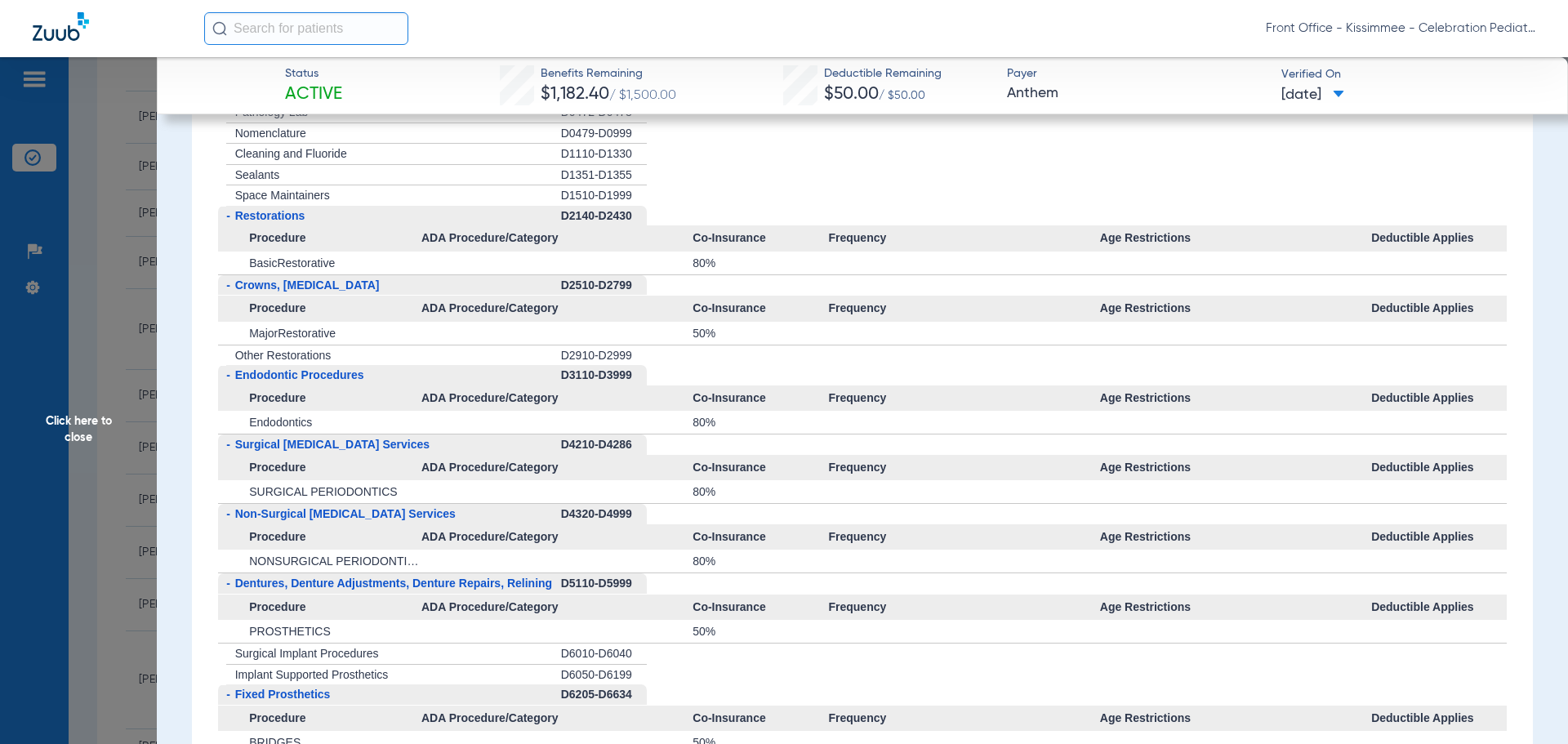
scroll to position [1470, 0]
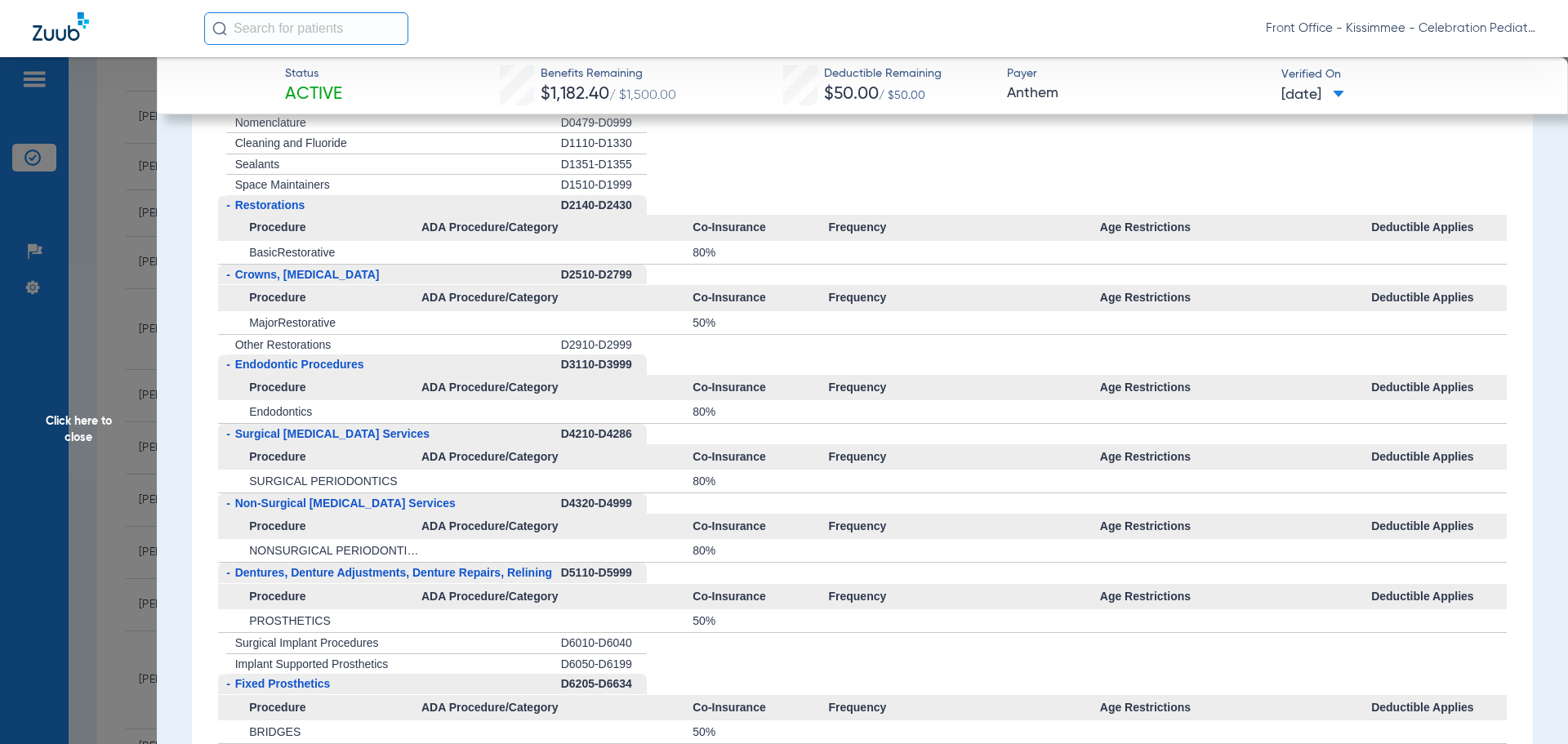
click at [93, 444] on span "Click here to close" at bounding box center [78, 428] width 157 height 744
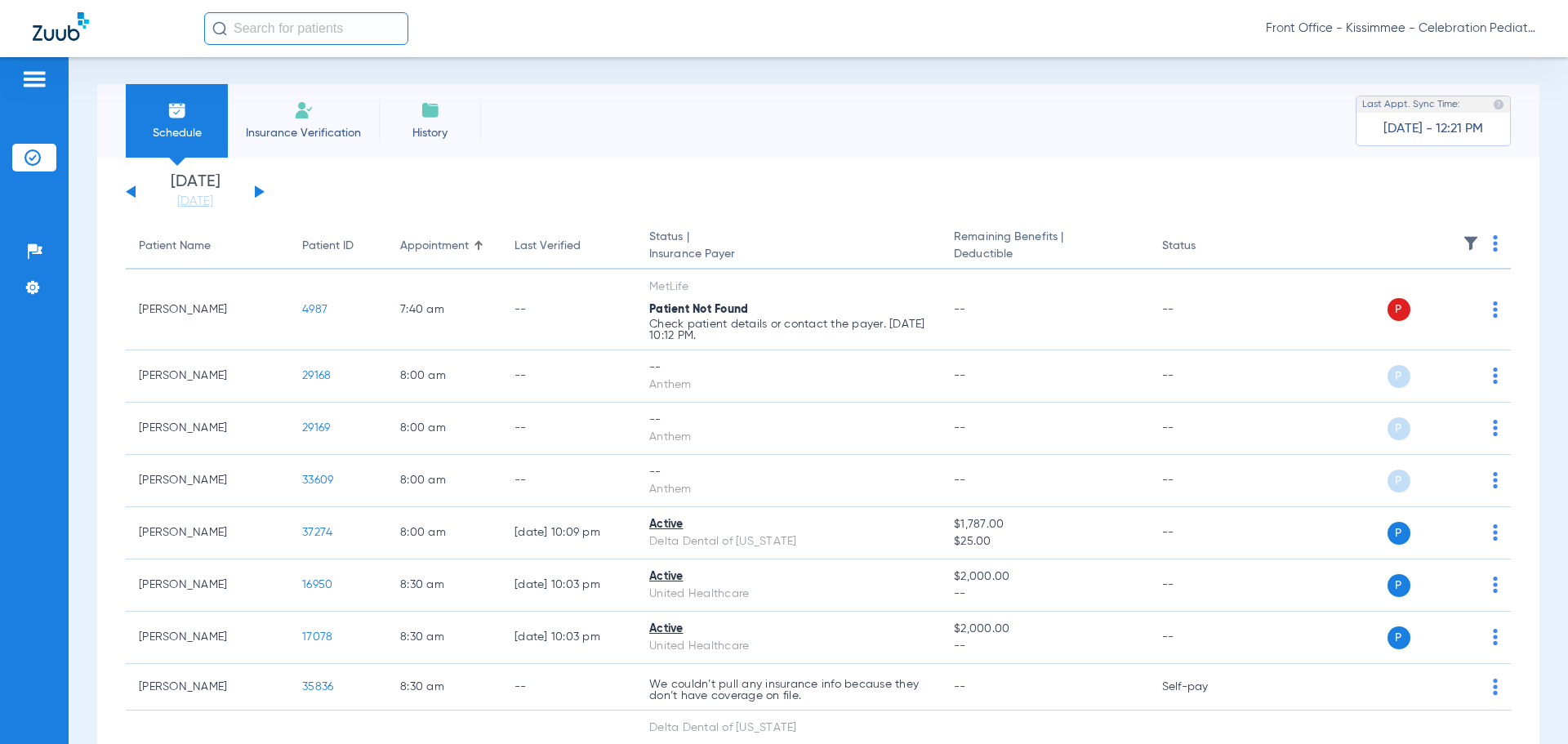
scroll to position [0, 0]
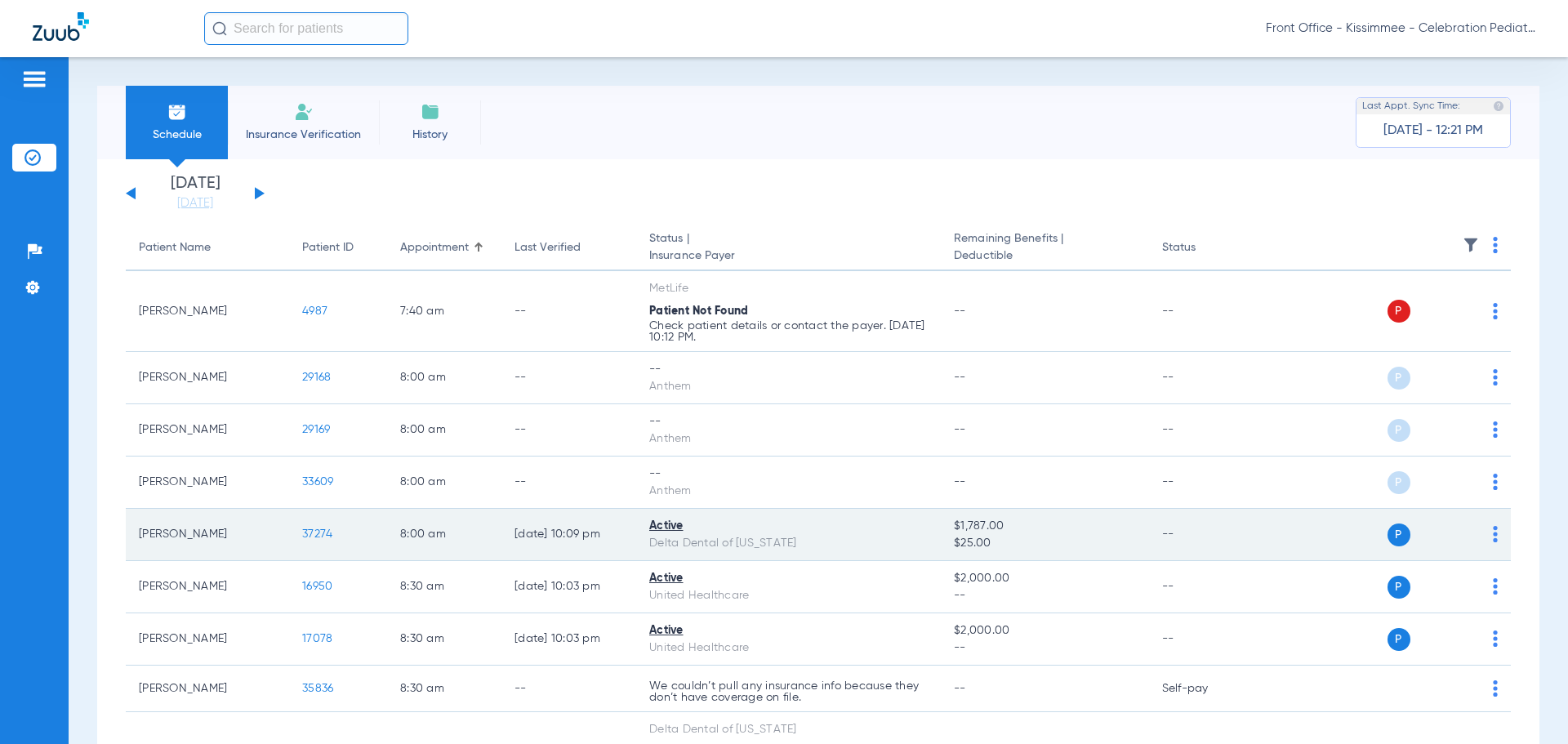
click at [321, 538] on span "37274" at bounding box center [317, 534] width 30 height 11
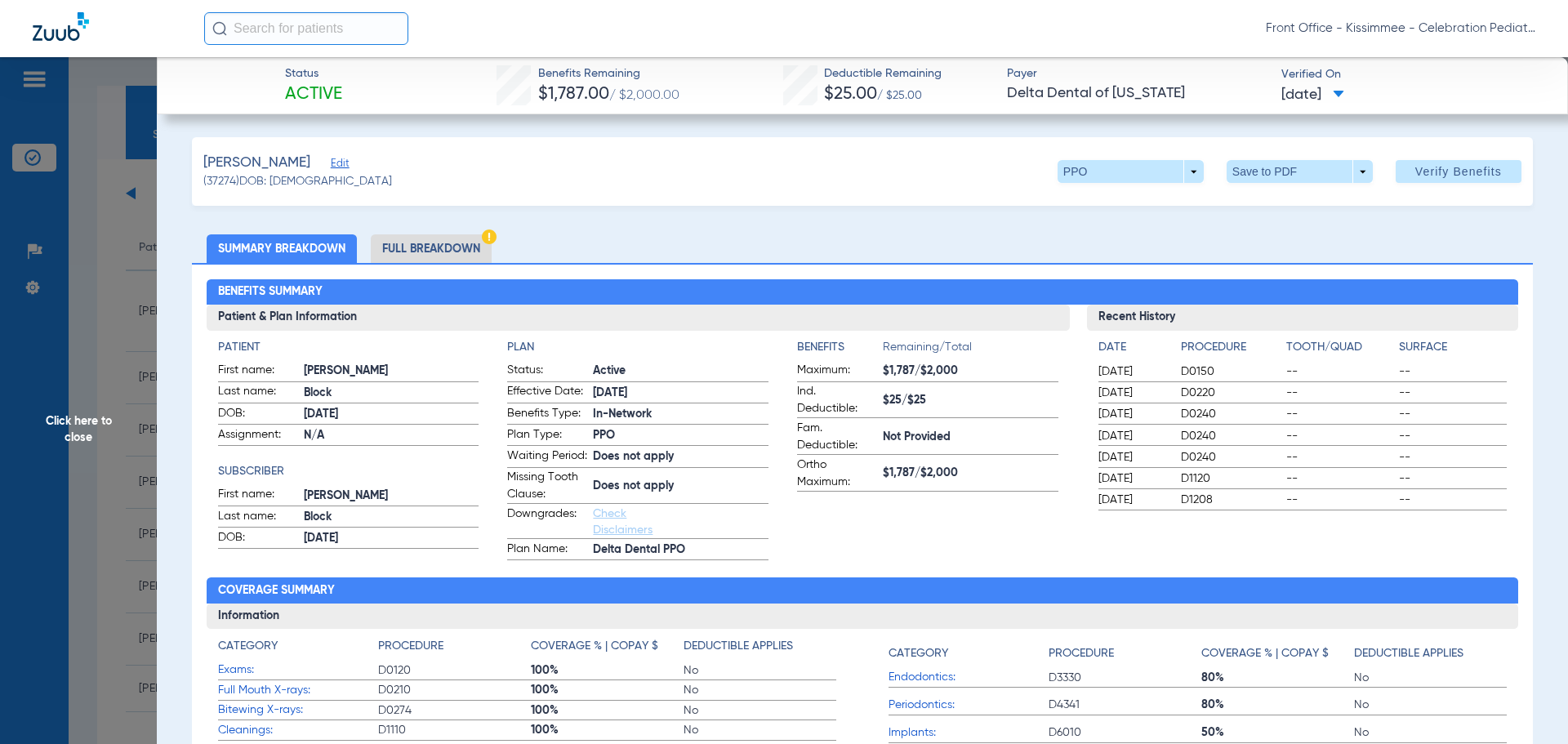
click at [437, 248] on li "Full Breakdown" at bounding box center [431, 248] width 121 height 28
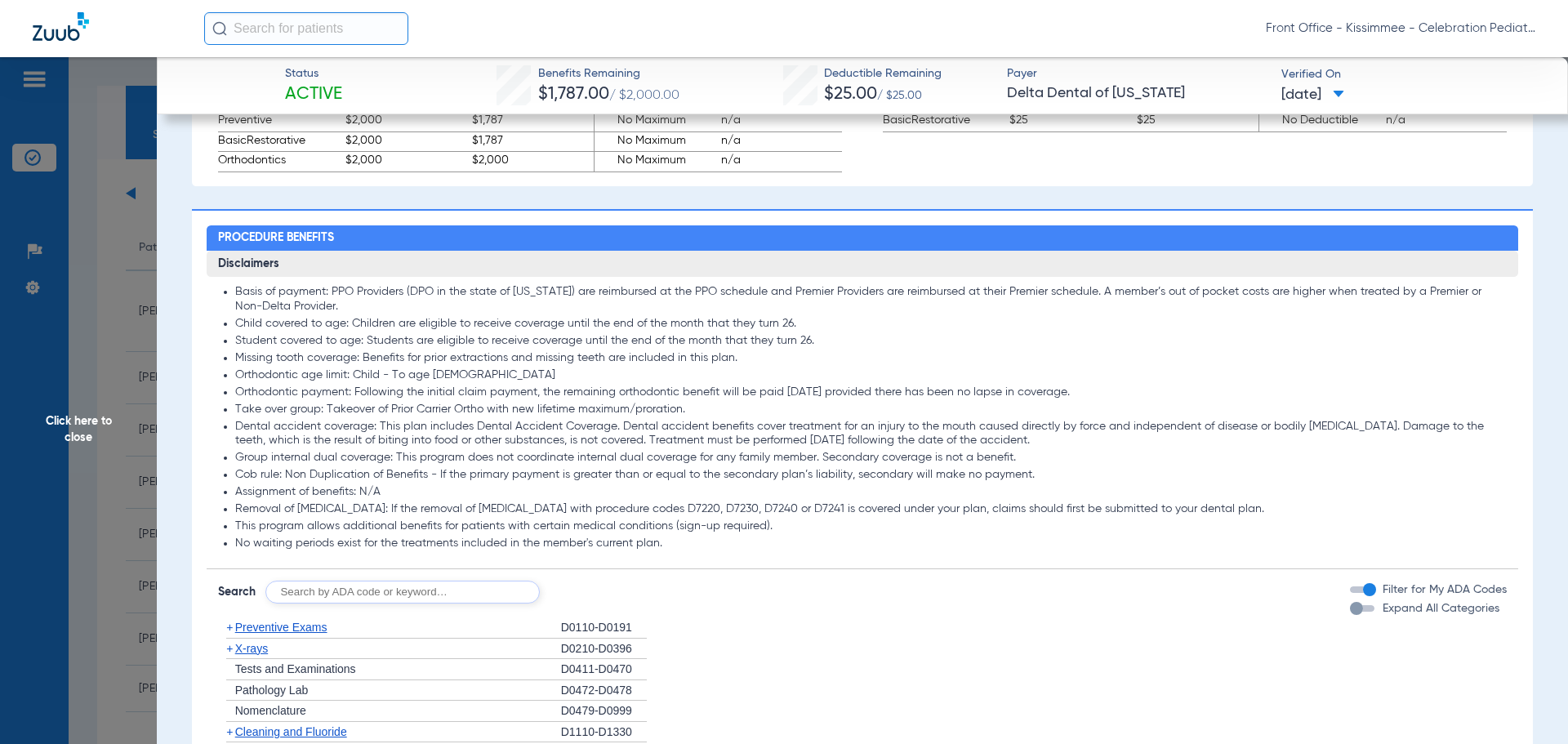
scroll to position [1225, 0]
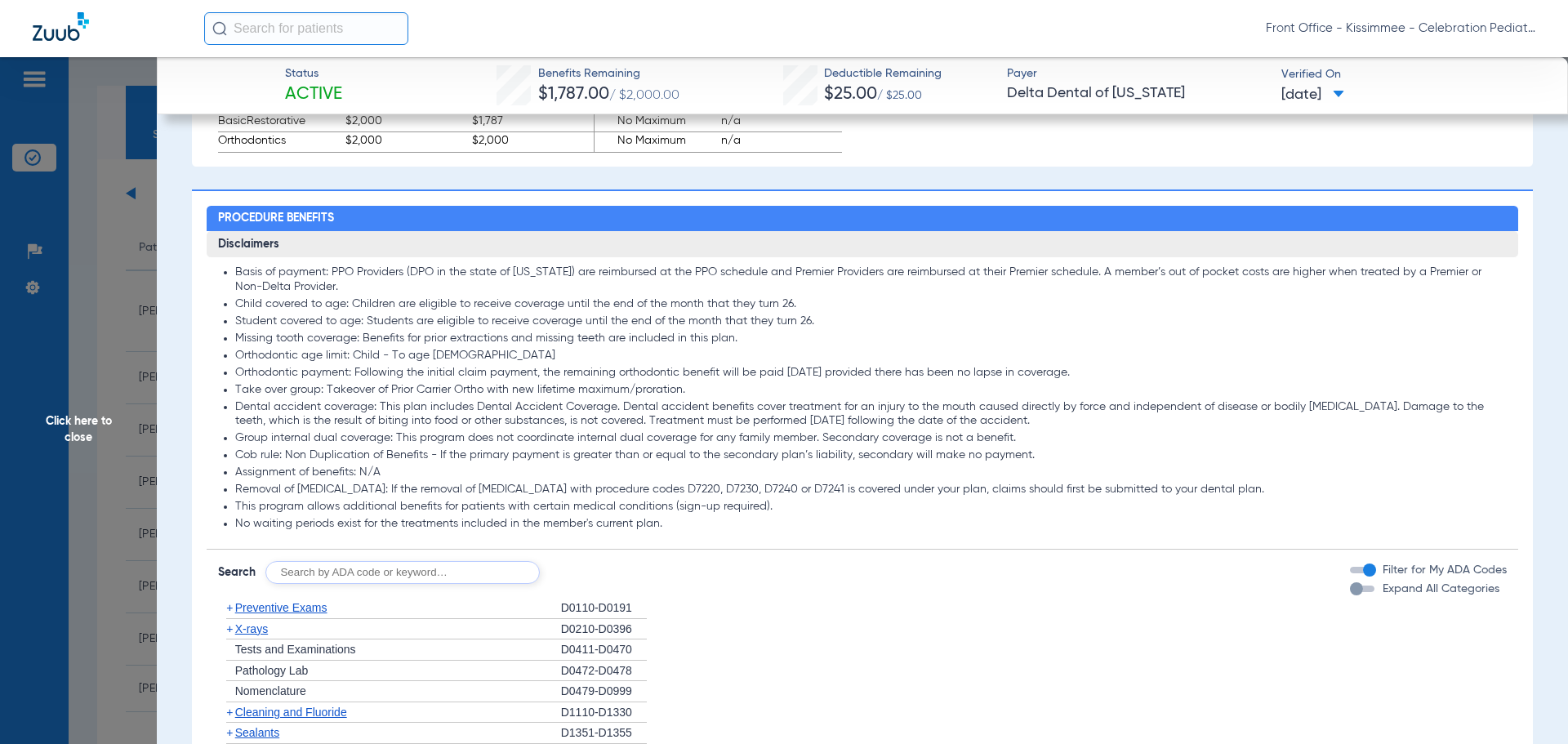
click at [1350, 595] on div "button" at bounding box center [1356, 589] width 13 height 13
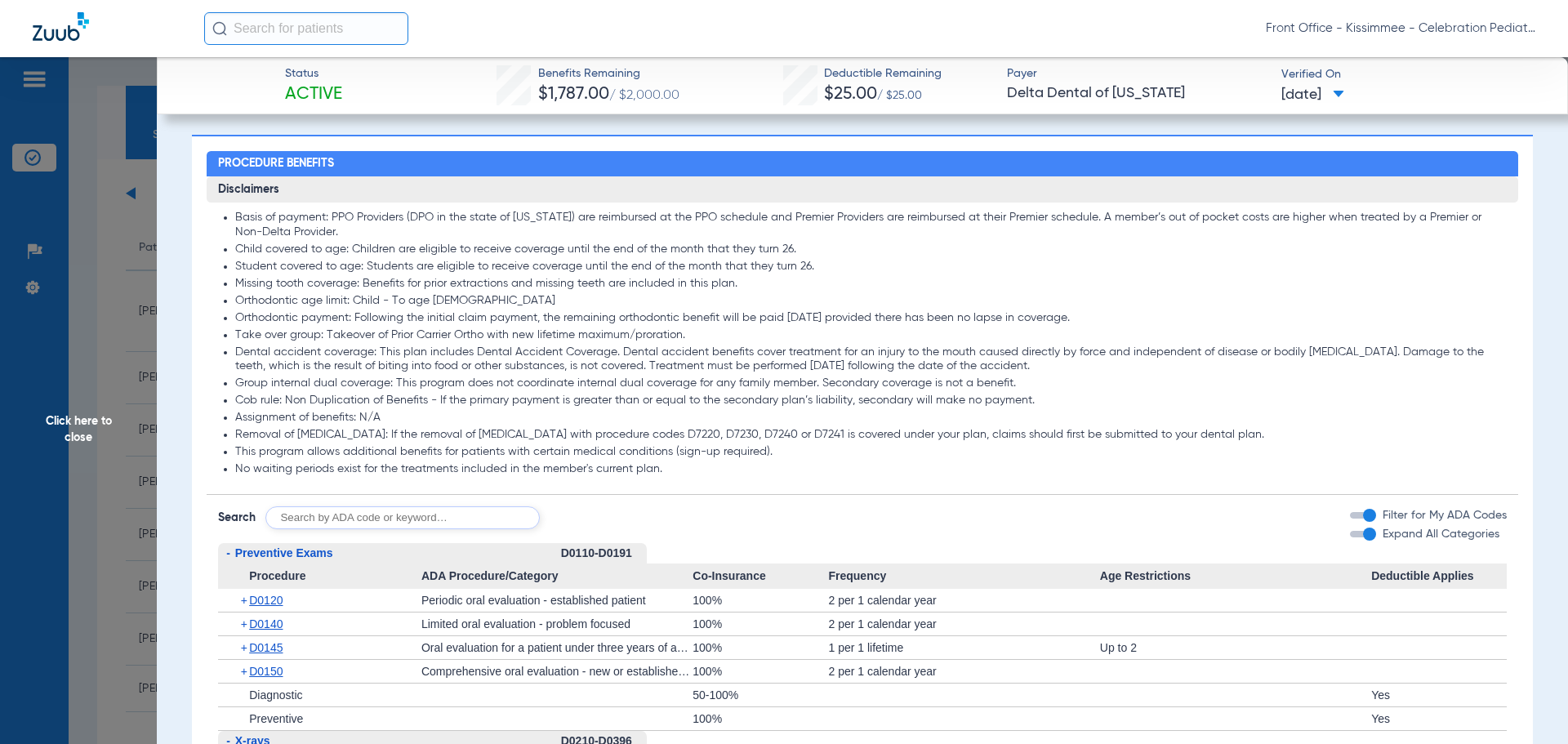
scroll to position [1388, 0]
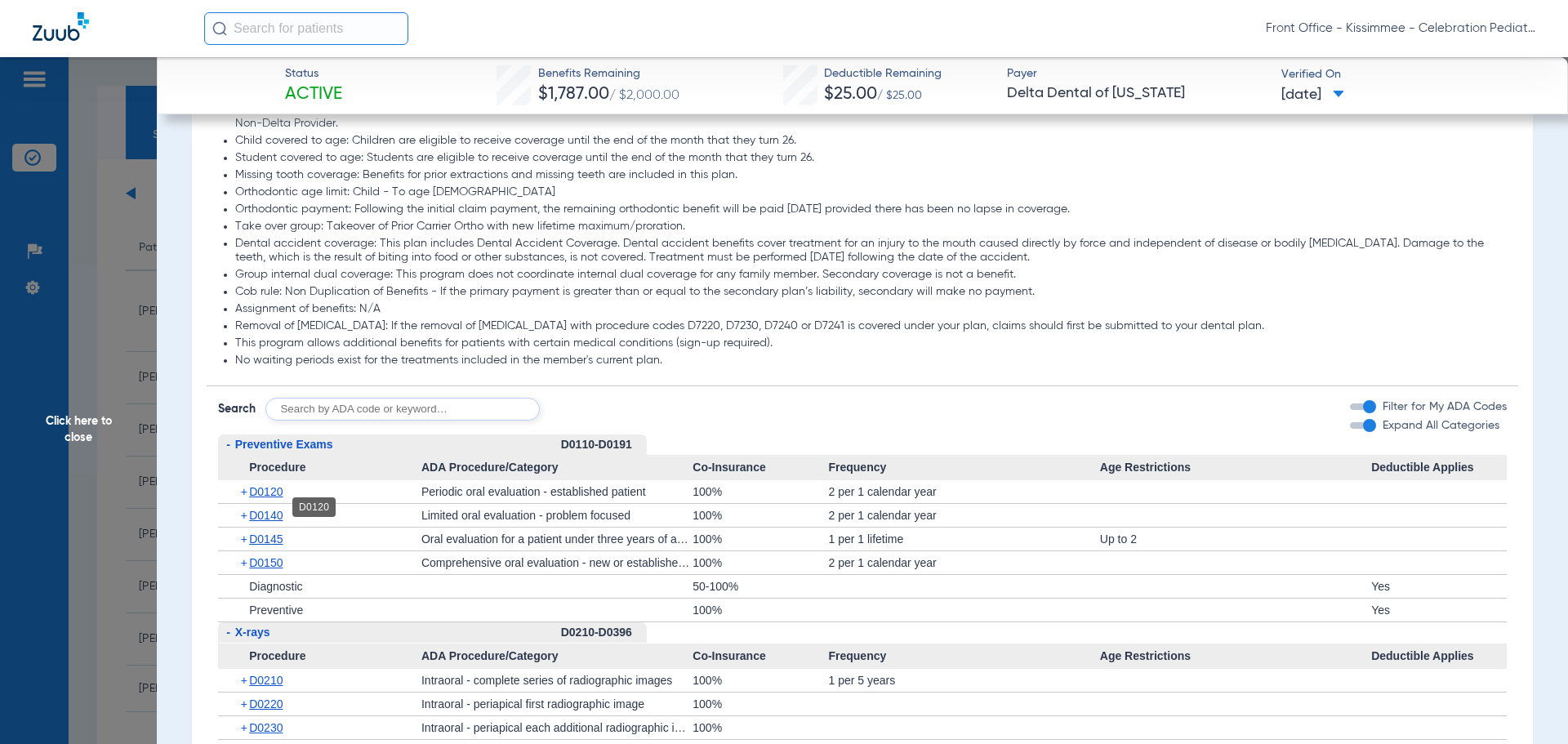
click at [268, 503] on div "+ D0120" at bounding box center [325, 491] width 192 height 23
click at [271, 498] on span "D0120" at bounding box center [265, 492] width 33 height 13
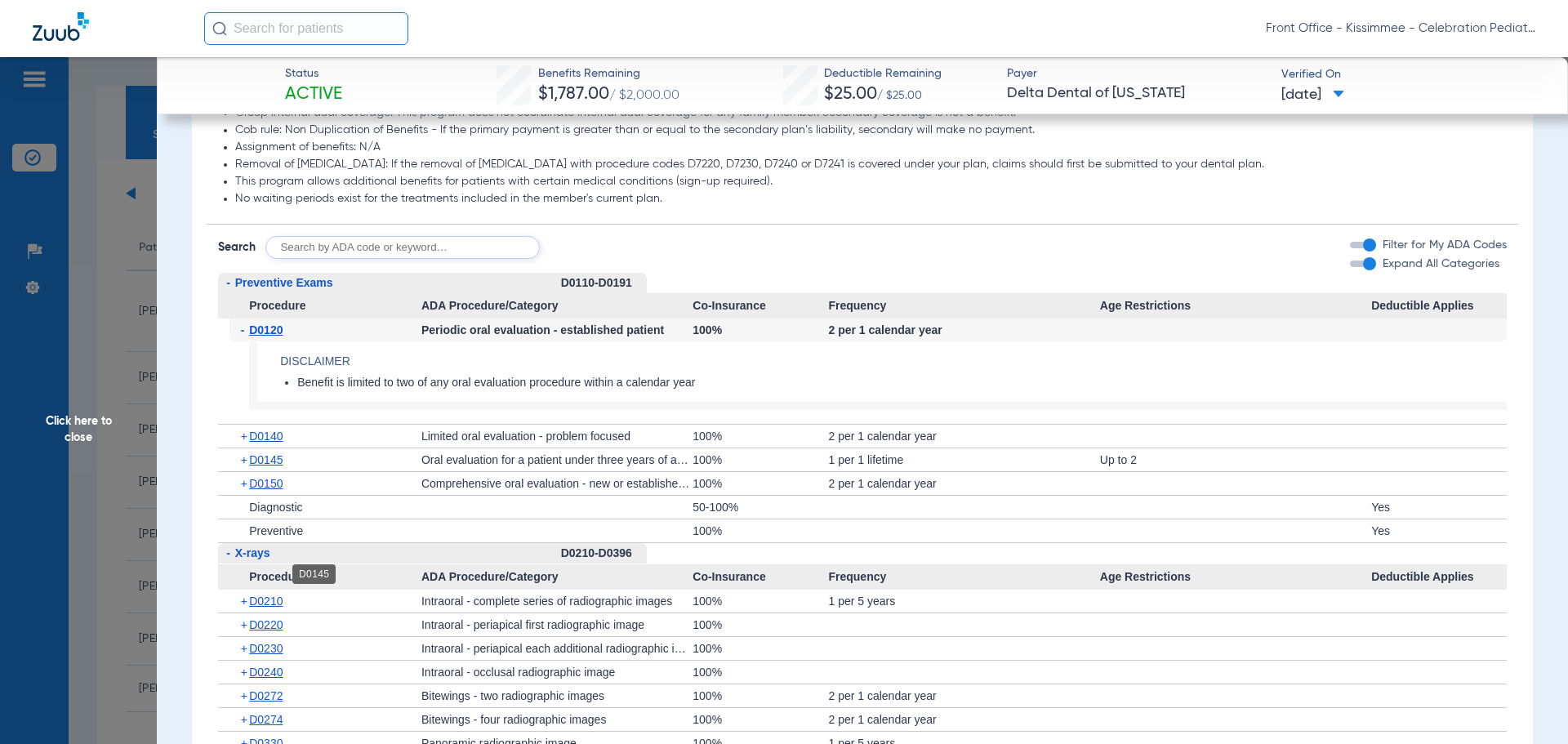
scroll to position [1551, 0]
click at [274, 441] on span "D0140" at bounding box center [265, 434] width 33 height 13
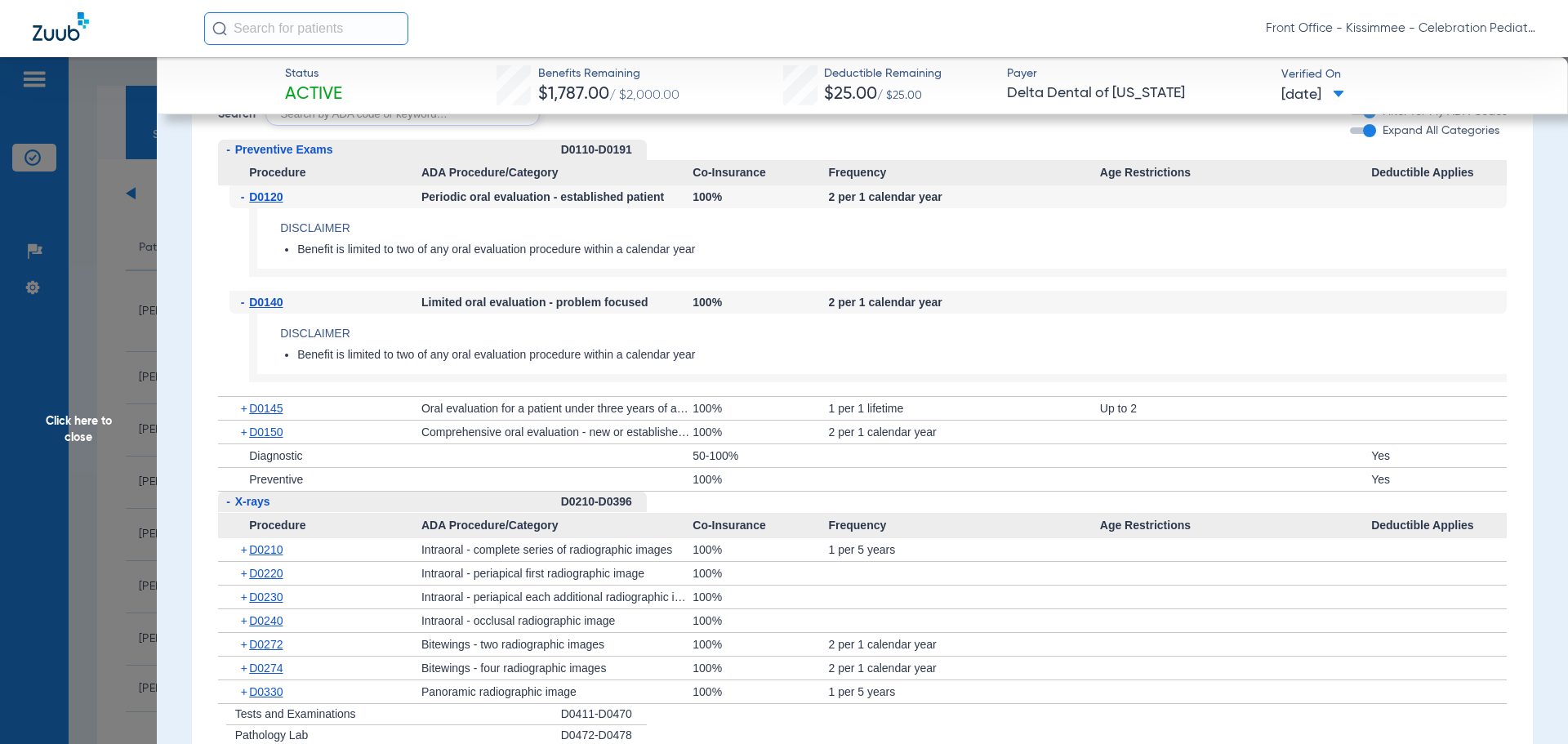
scroll to position [1715, 0]
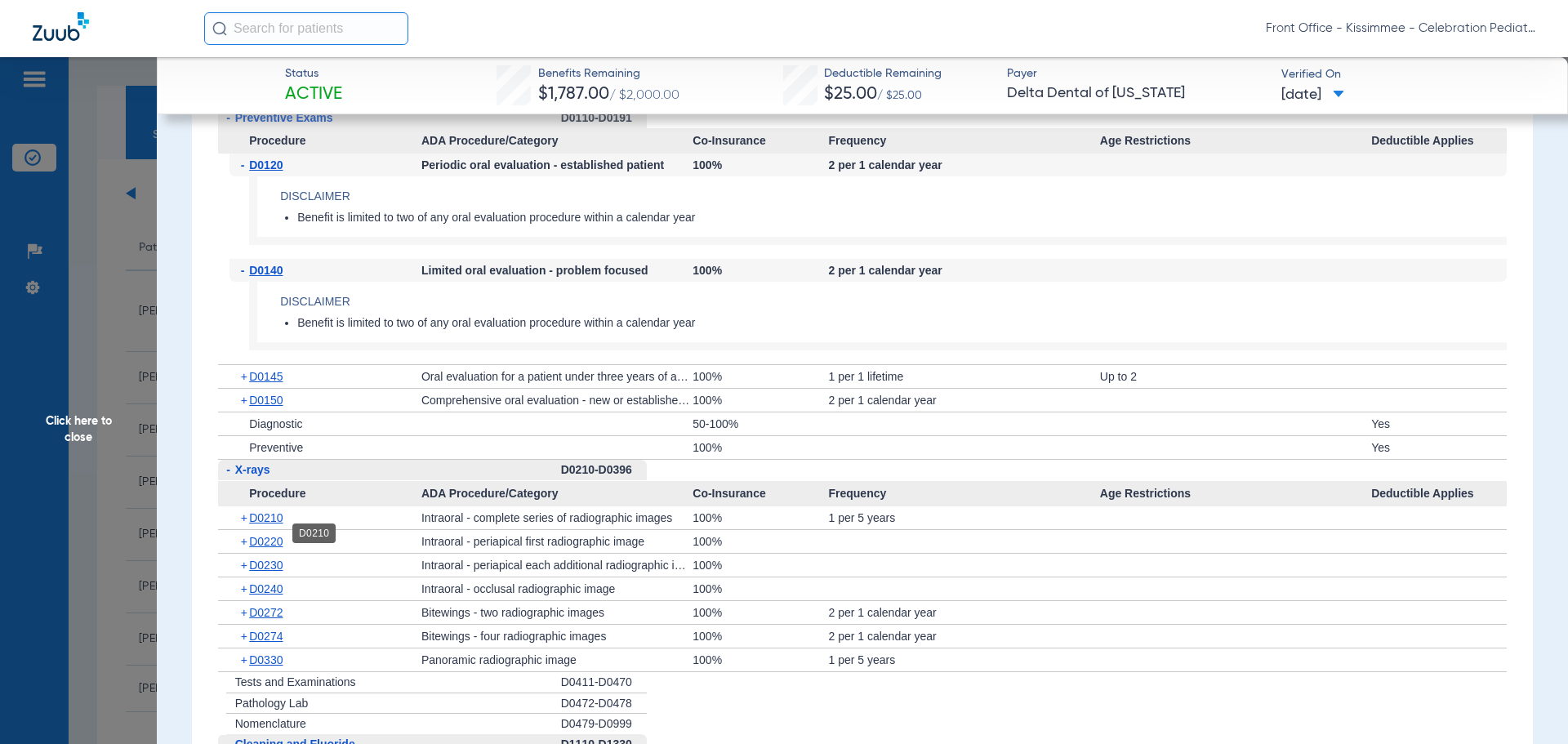
click at [263, 524] on span "D0210" at bounding box center [265, 517] width 33 height 13
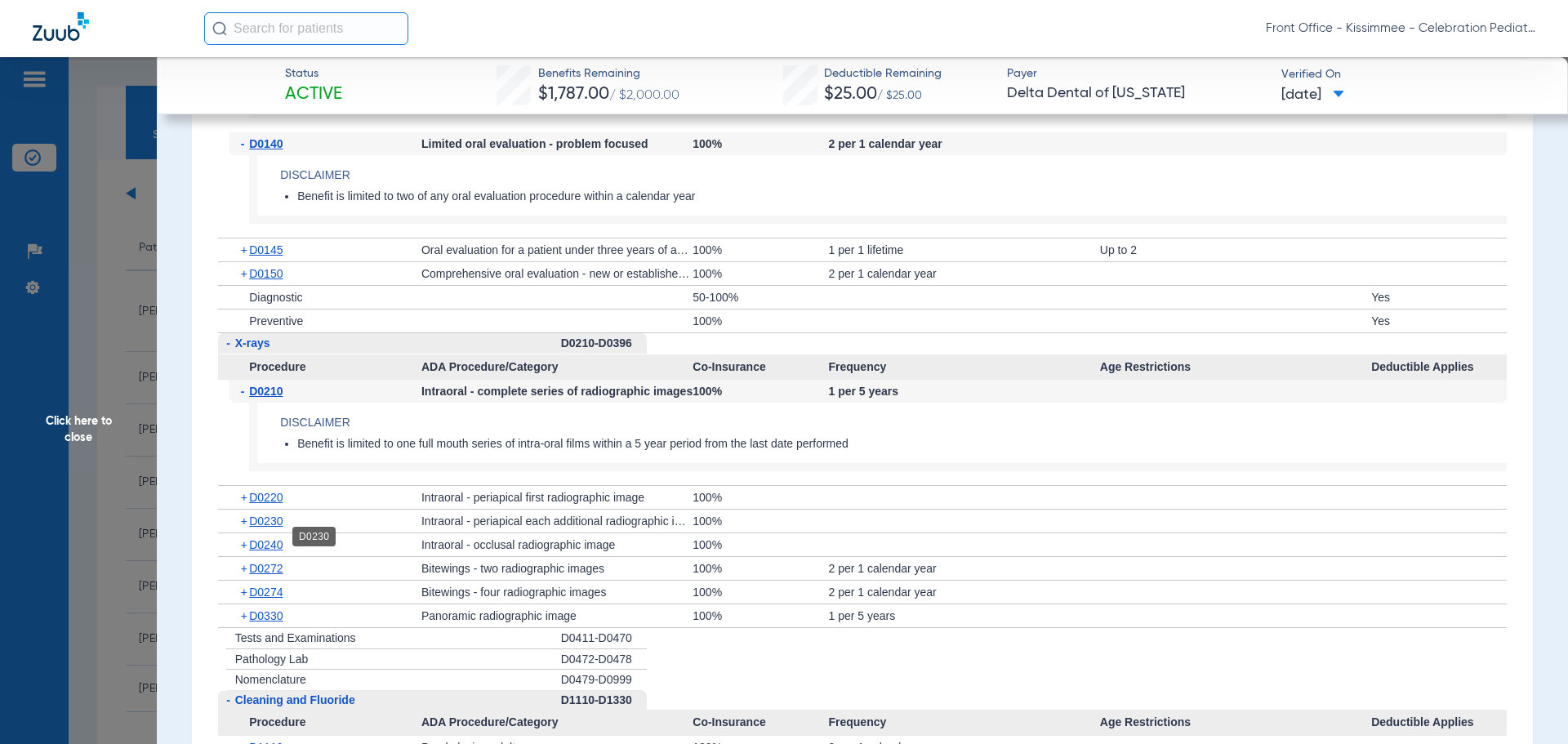
scroll to position [1878, 0]
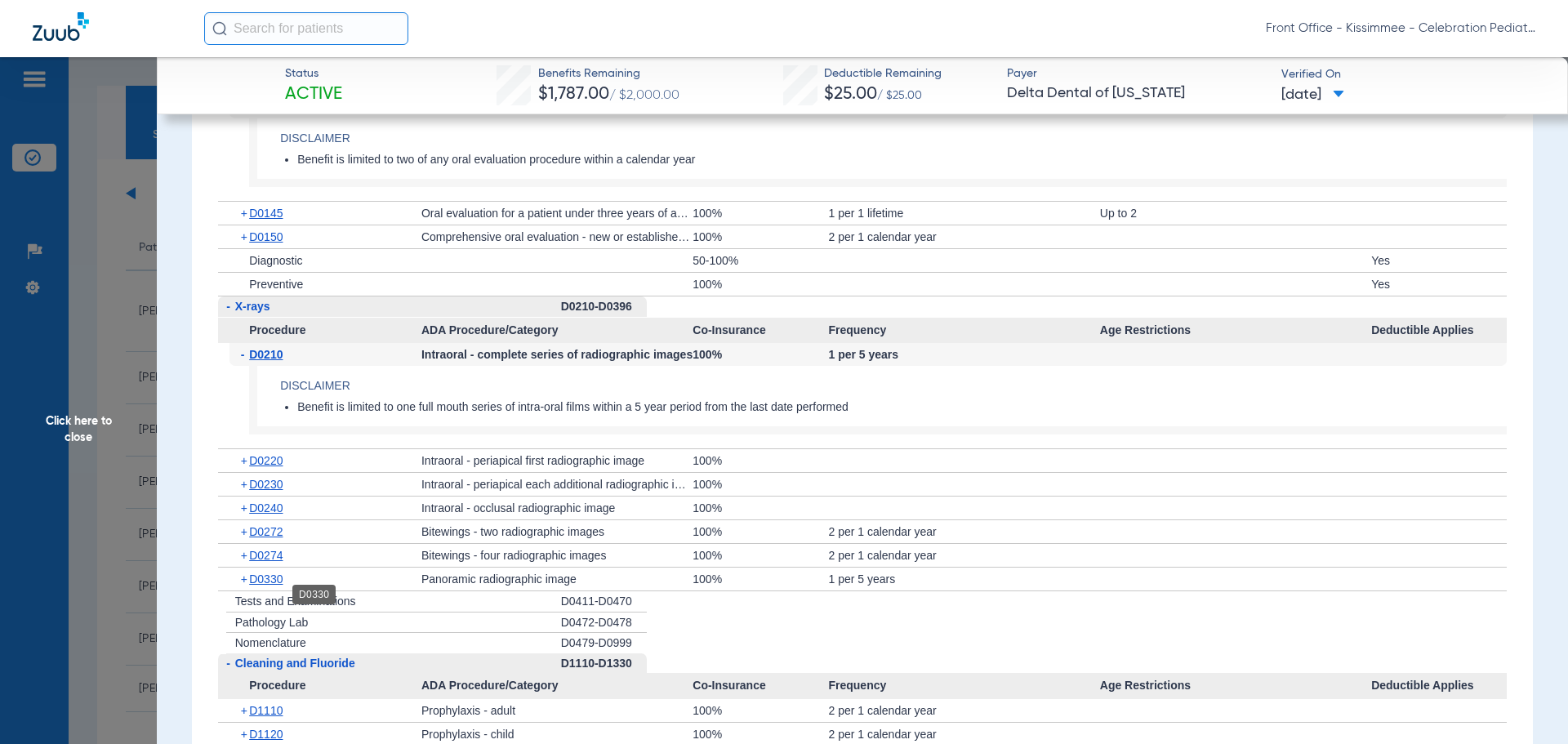
click at [262, 585] on span "D0330" at bounding box center [265, 579] width 33 height 13
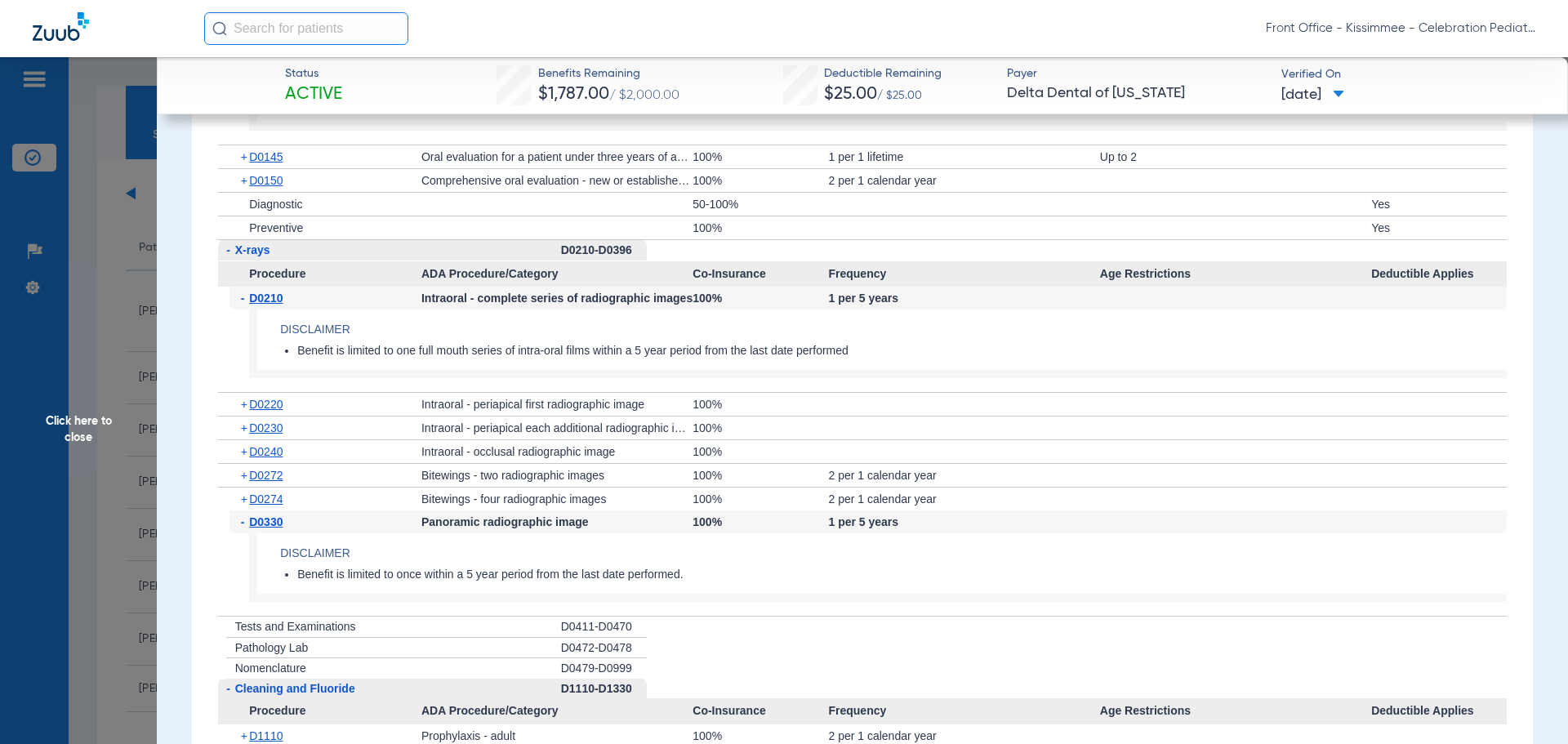
scroll to position [1960, 0]
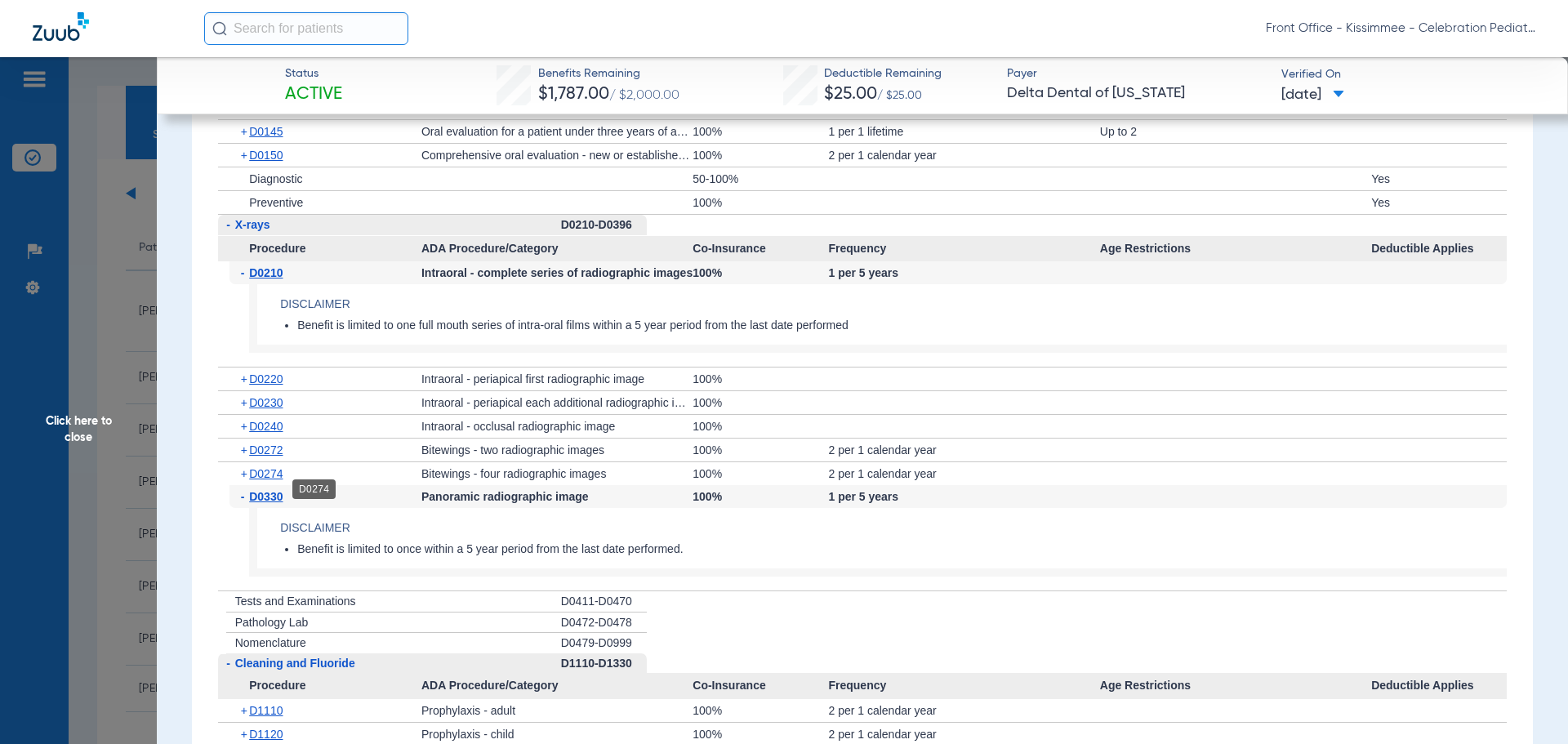
click at [261, 480] on span "D0274" at bounding box center [265, 473] width 33 height 13
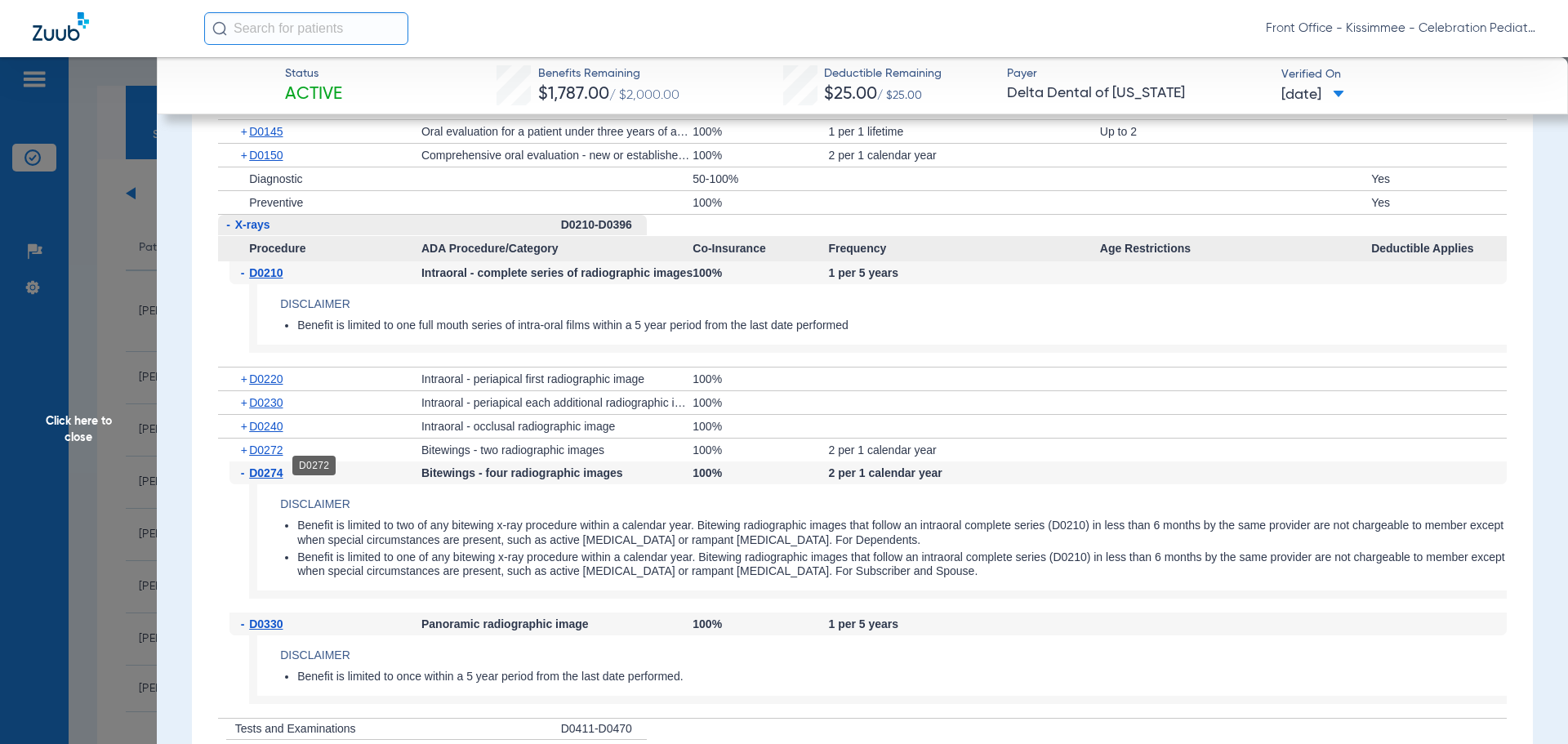
click at [265, 457] on div "+ D0272" at bounding box center [325, 450] width 192 height 23
click at [252, 456] on span "D0272" at bounding box center [265, 450] width 33 height 13
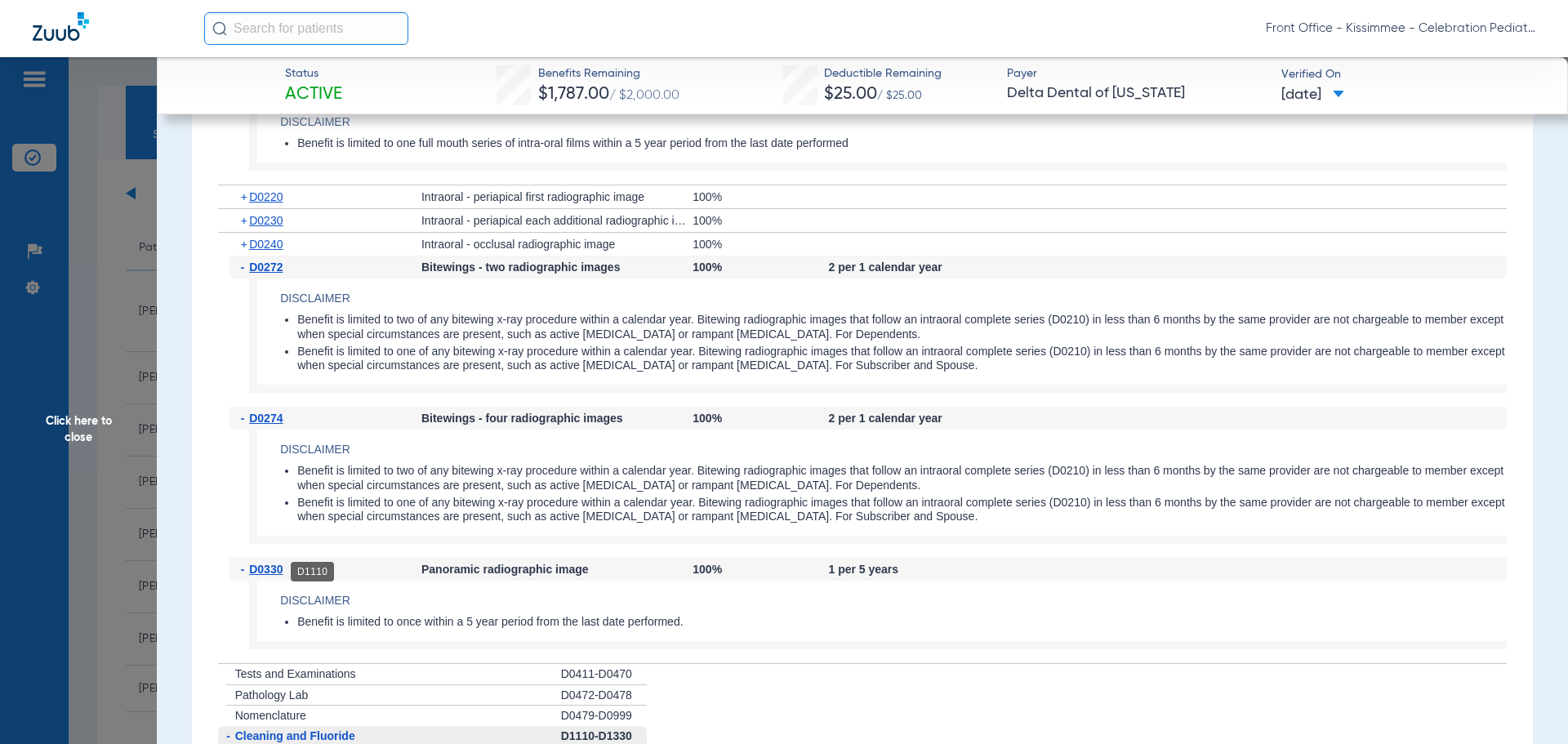
scroll to position [2123, 0]
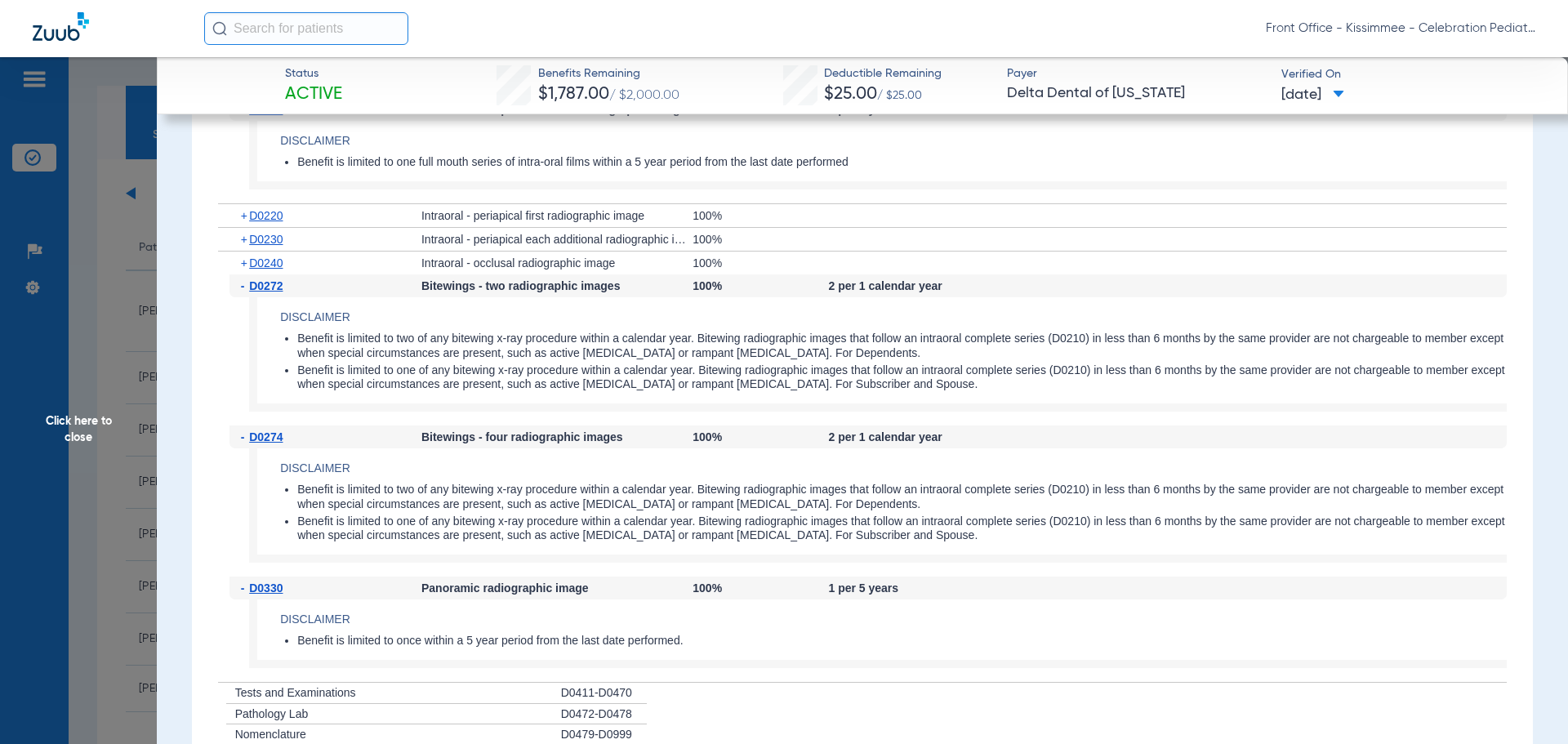
click at [228, 542] on div "- D0274 Bitewings - four radiographic images 100% 2 per 1 calendar year Disclai…" at bounding box center [862, 501] width 1289 height 151
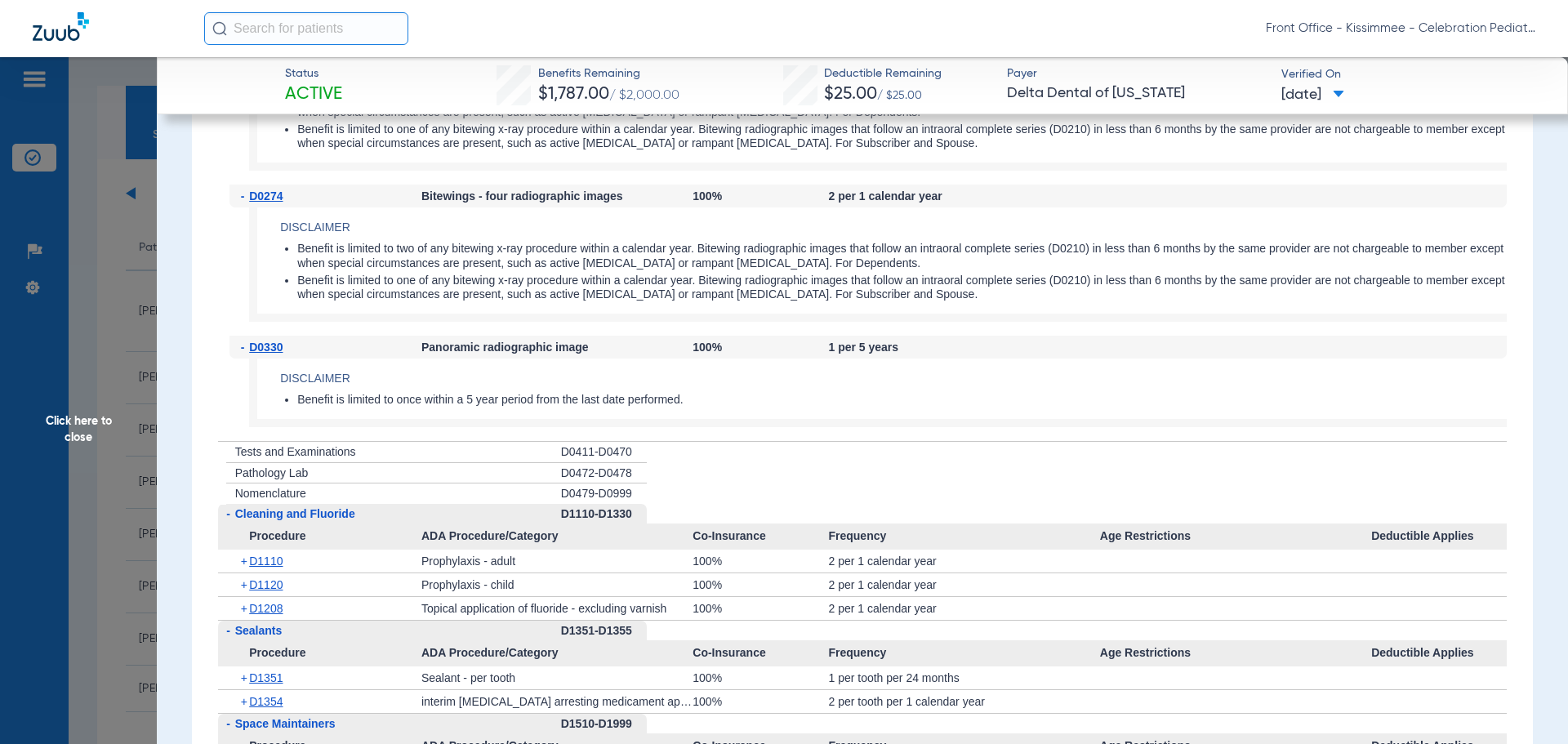
scroll to position [2449, 0]
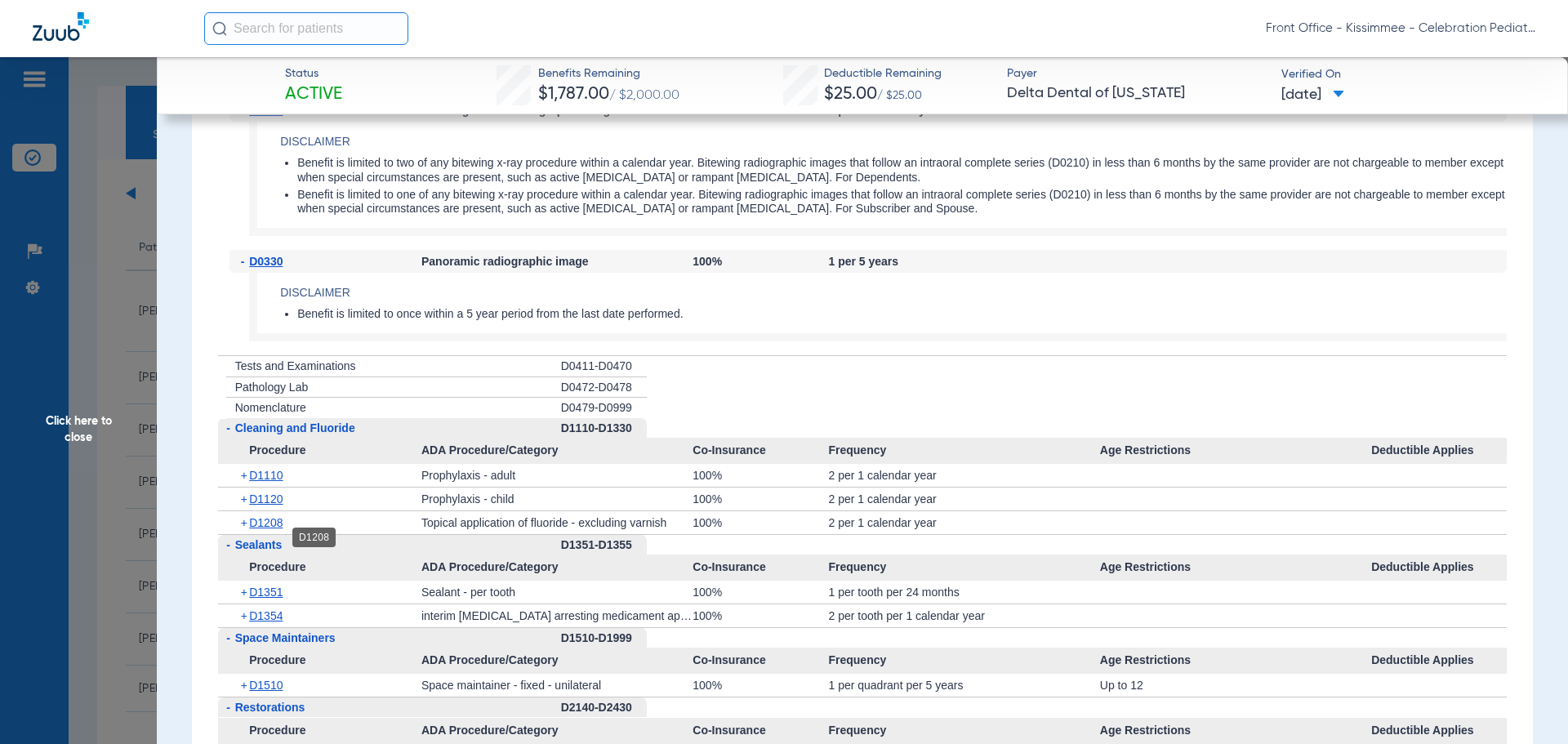
click at [266, 529] on span "D1208" at bounding box center [265, 522] width 33 height 13
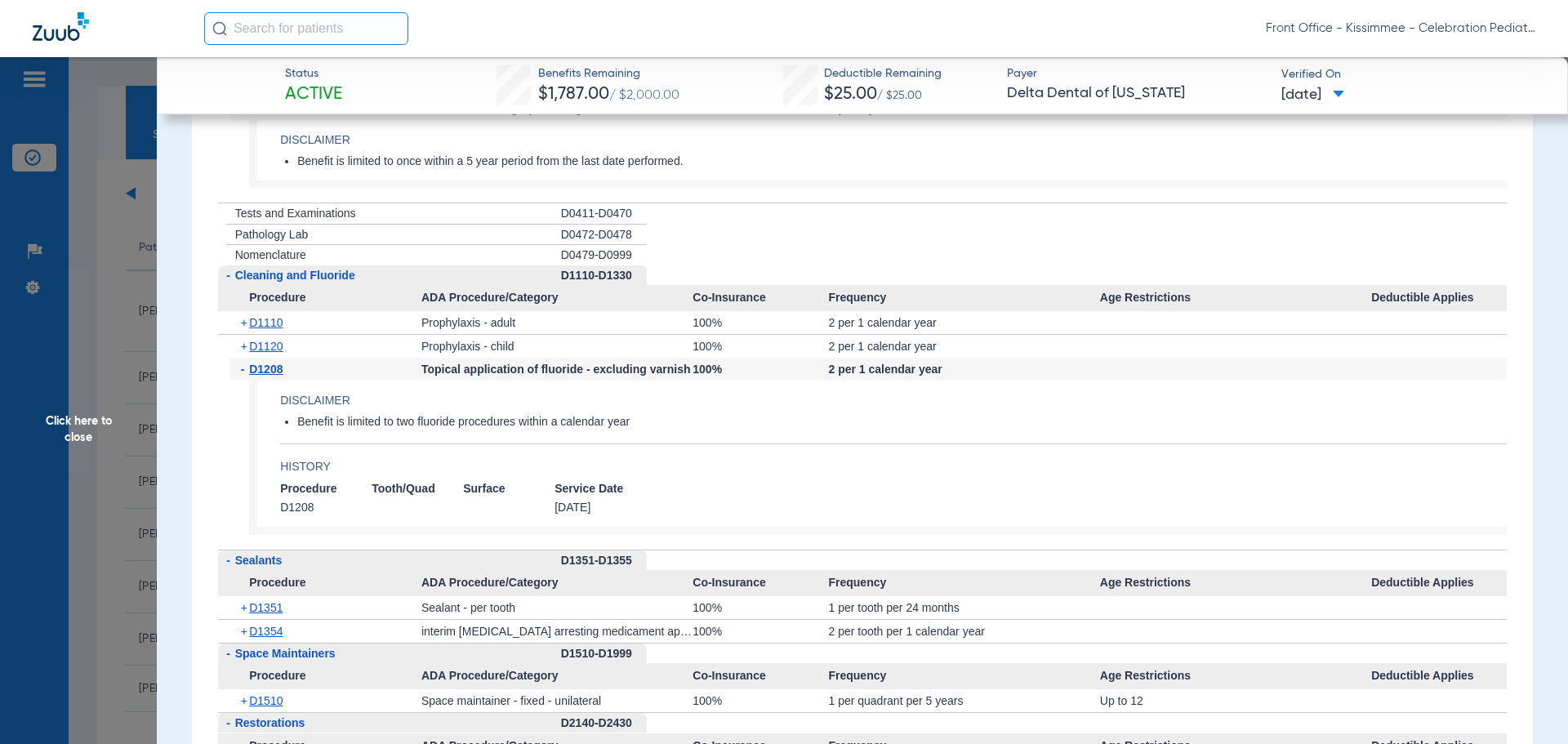
scroll to position [2613, 0]
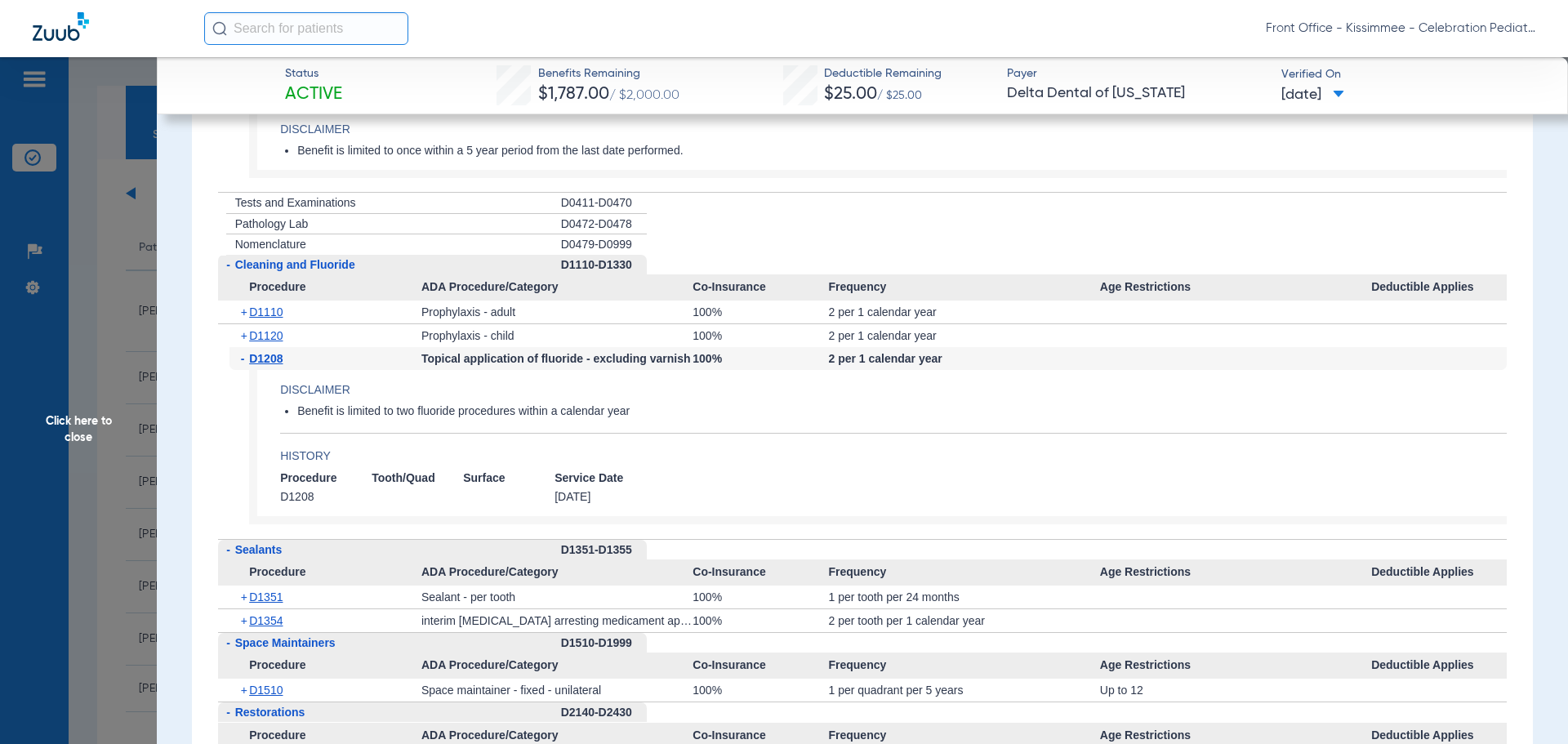
click at [260, 608] on div "+ D1351" at bounding box center [325, 596] width 192 height 23
click at [274, 608] on div "+ D1351" at bounding box center [325, 596] width 192 height 23
click at [273, 604] on span "D1351" at bounding box center [265, 596] width 33 height 13
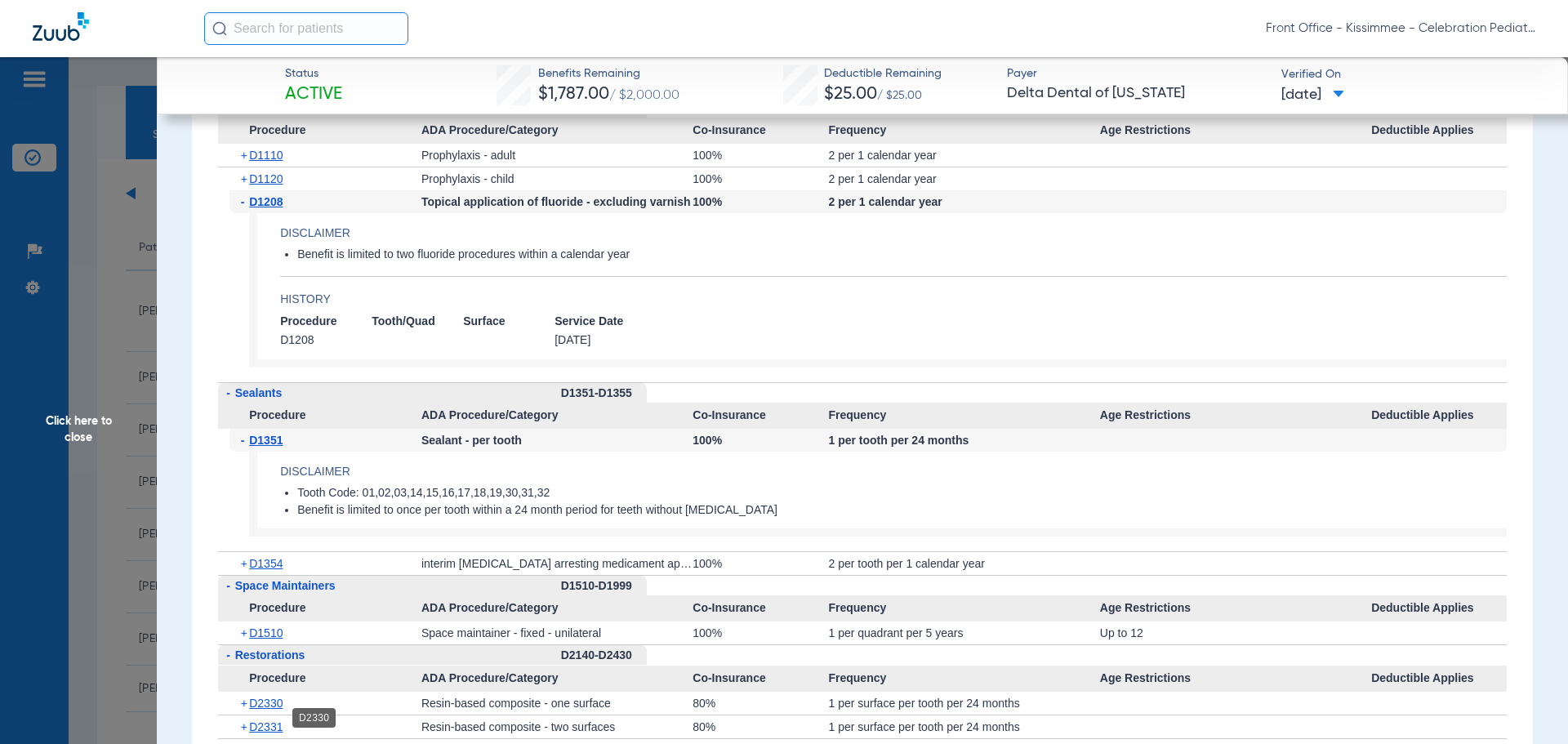
scroll to position [2776, 0]
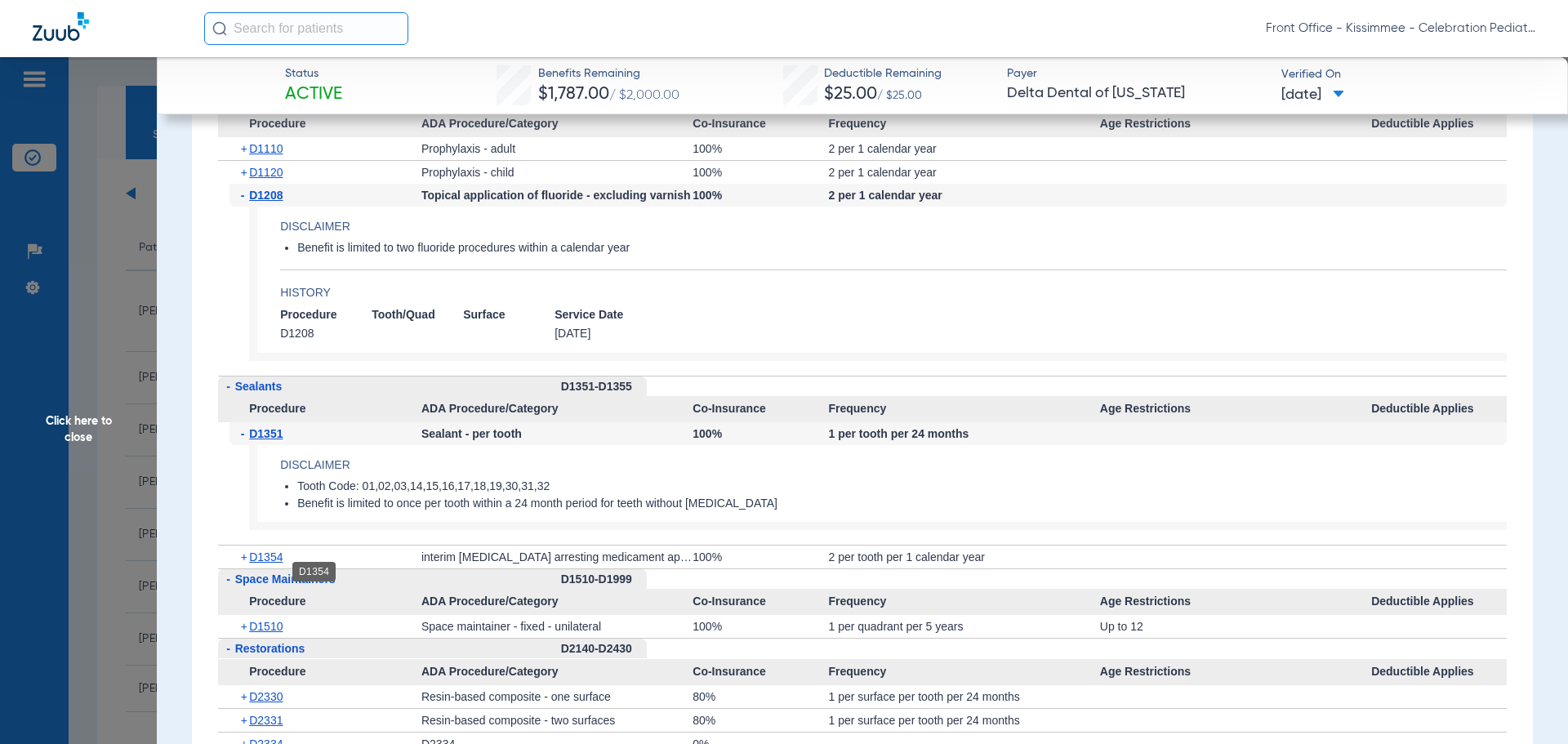
click at [275, 563] on span "D1354" at bounding box center [265, 557] width 33 height 13
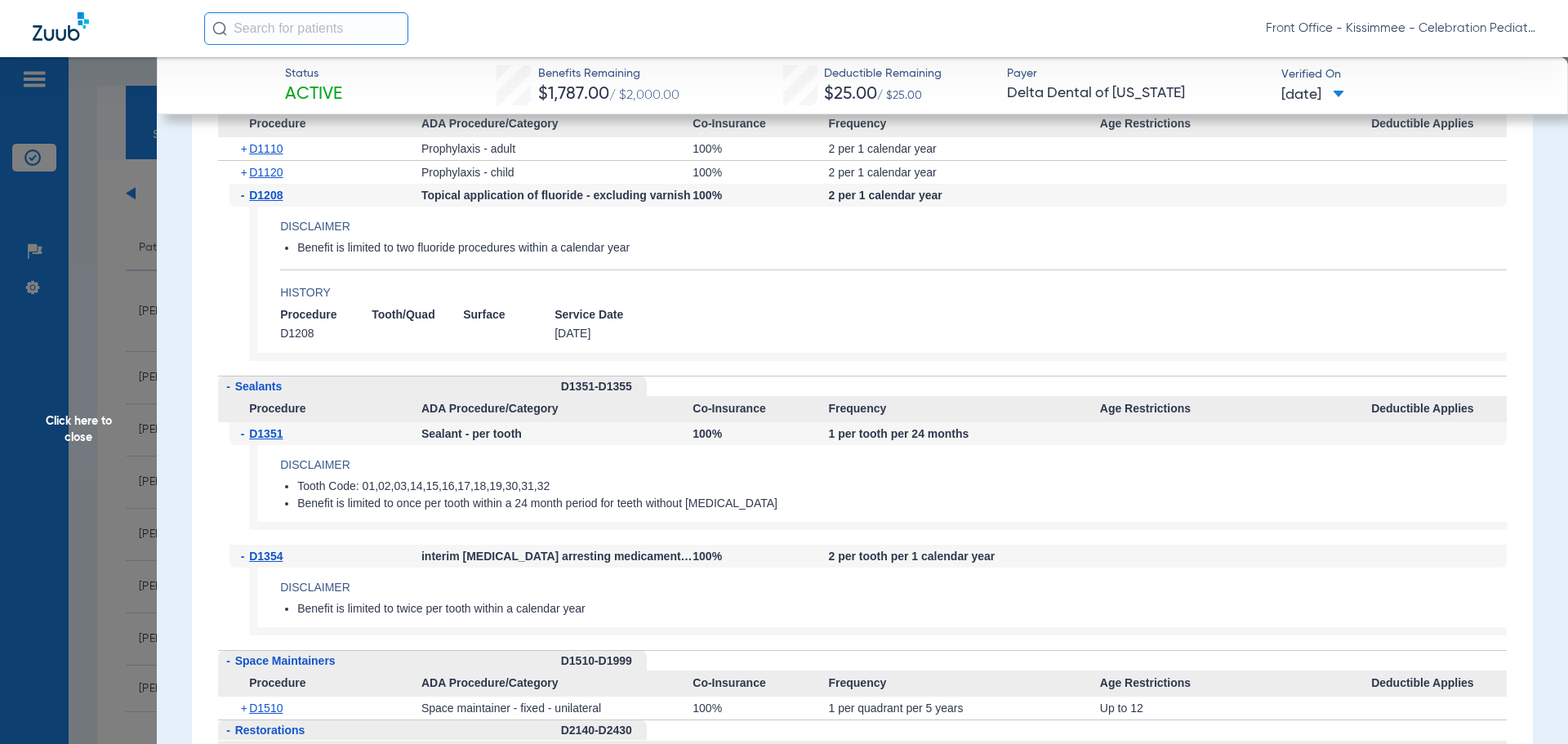
click at [11, 502] on span "Click here to close" at bounding box center [78, 428] width 157 height 744
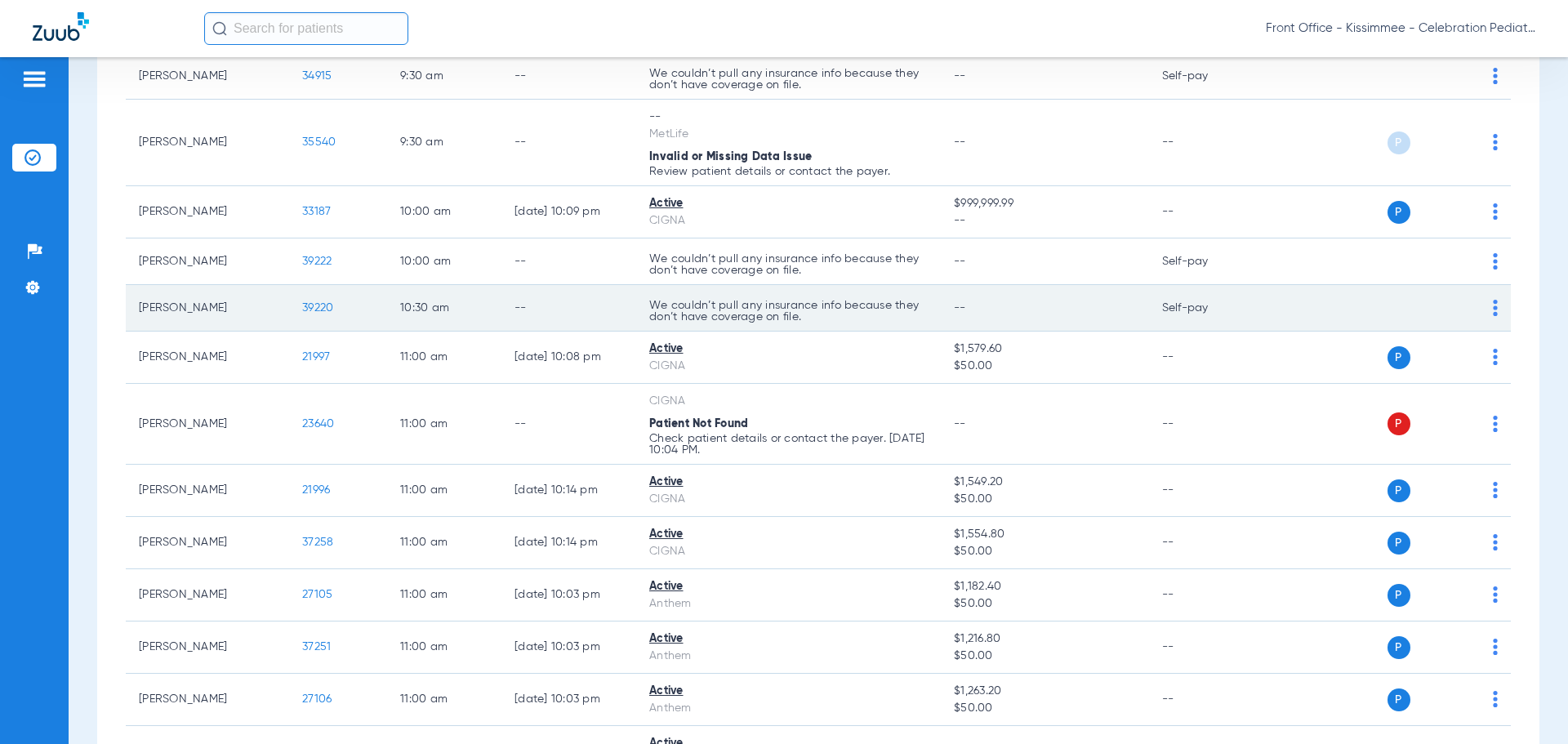
scroll to position [816, 0]
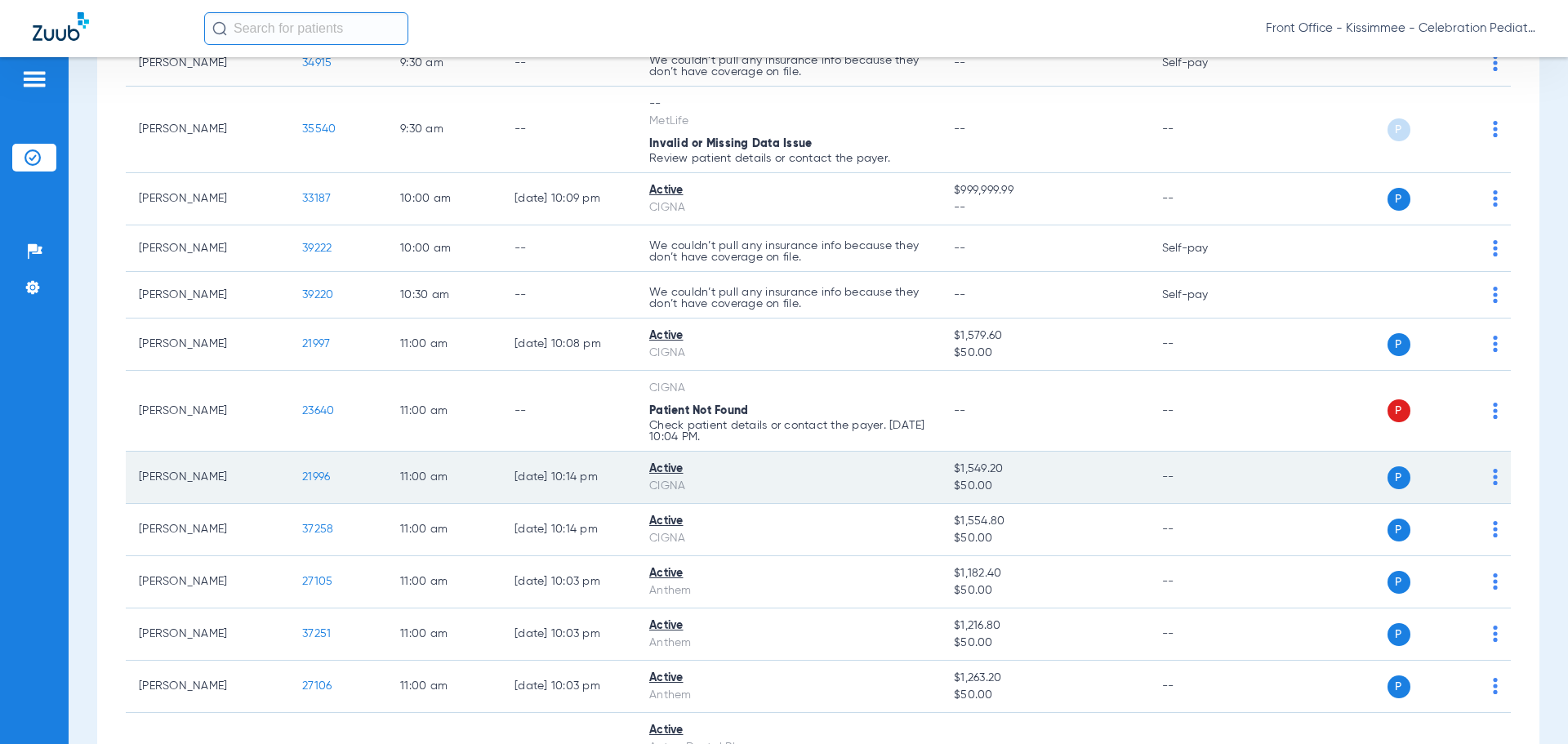
click at [312, 478] on span "21996" at bounding box center [316, 476] width 28 height 11
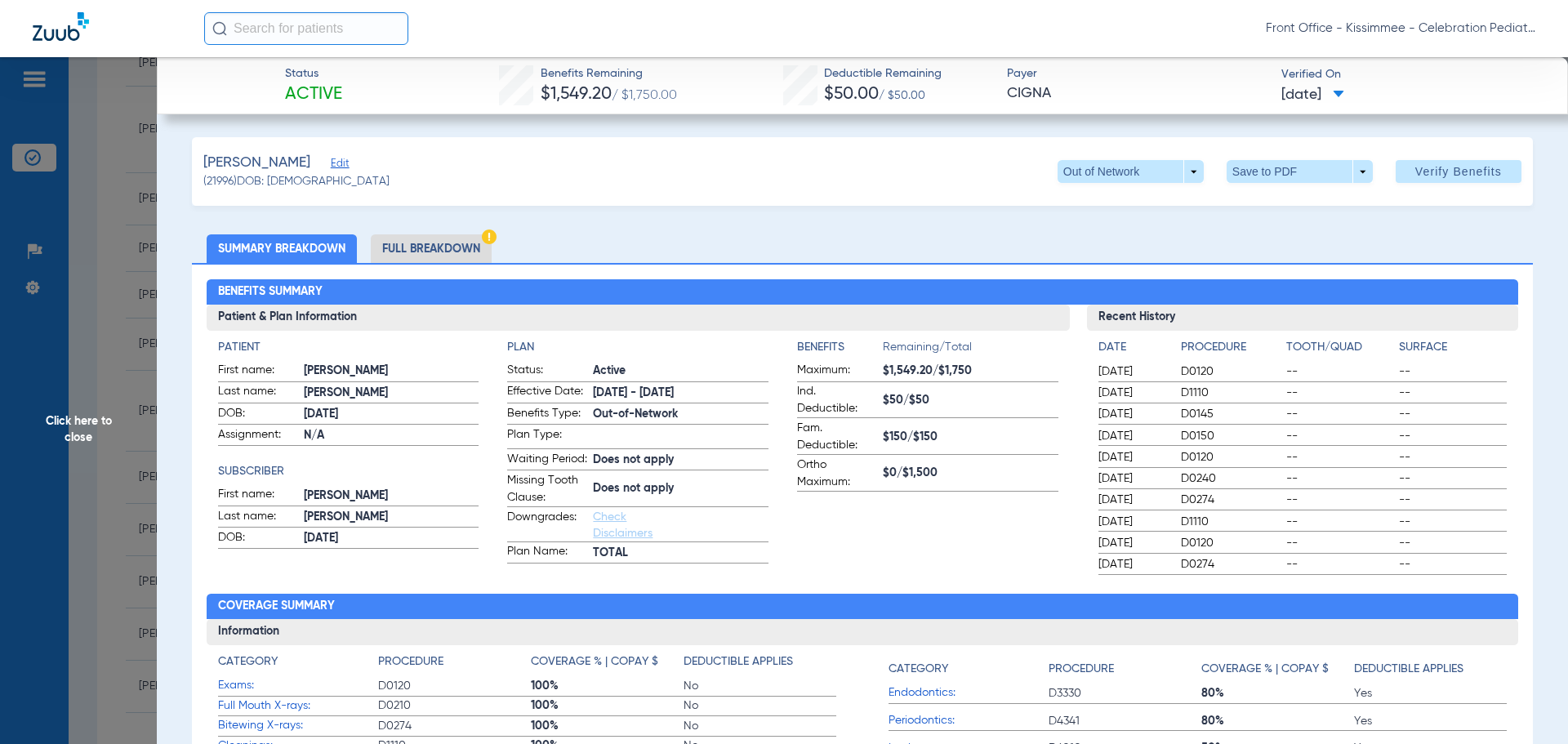
click at [441, 251] on li "Full Breakdown" at bounding box center [431, 248] width 121 height 28
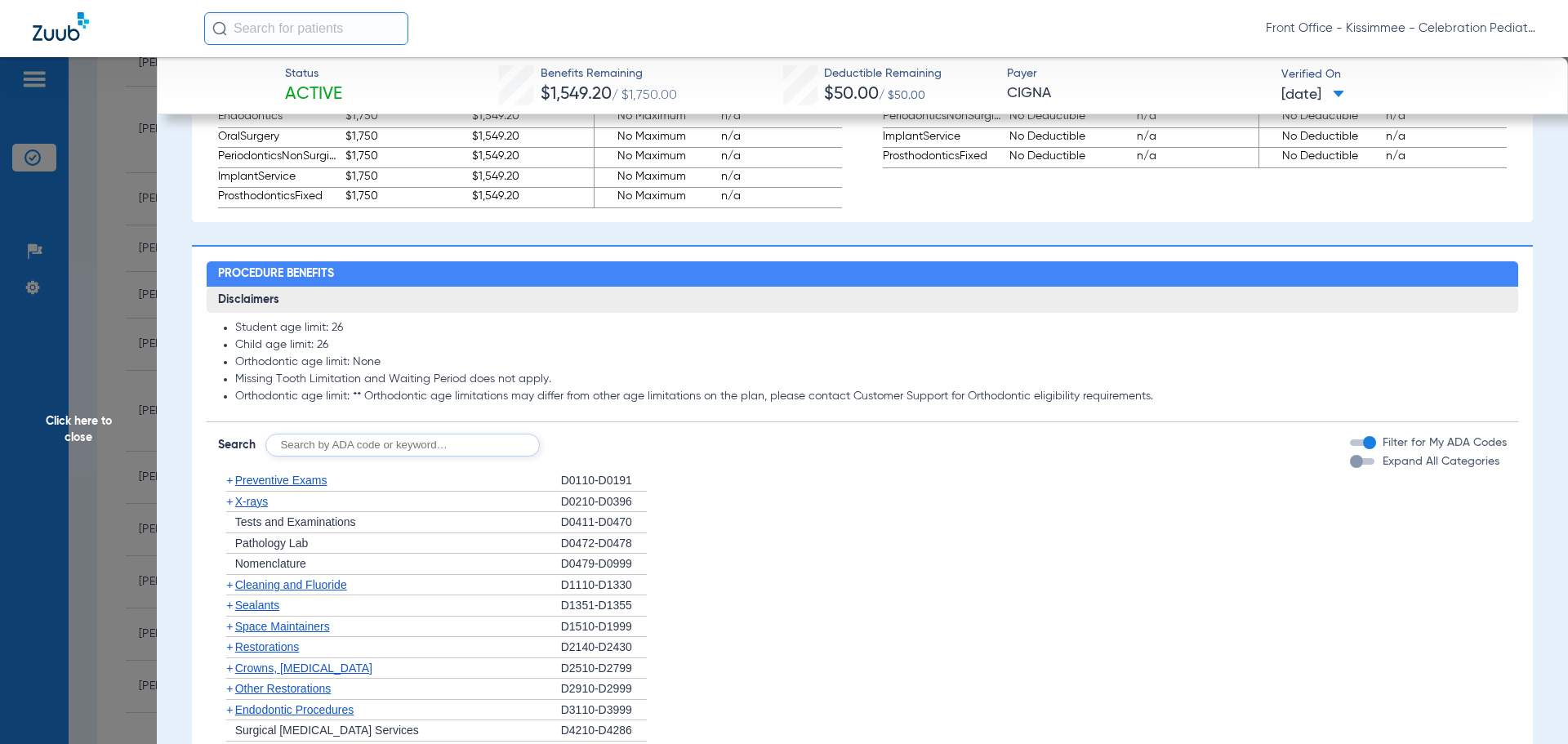
scroll to position [1225, 0]
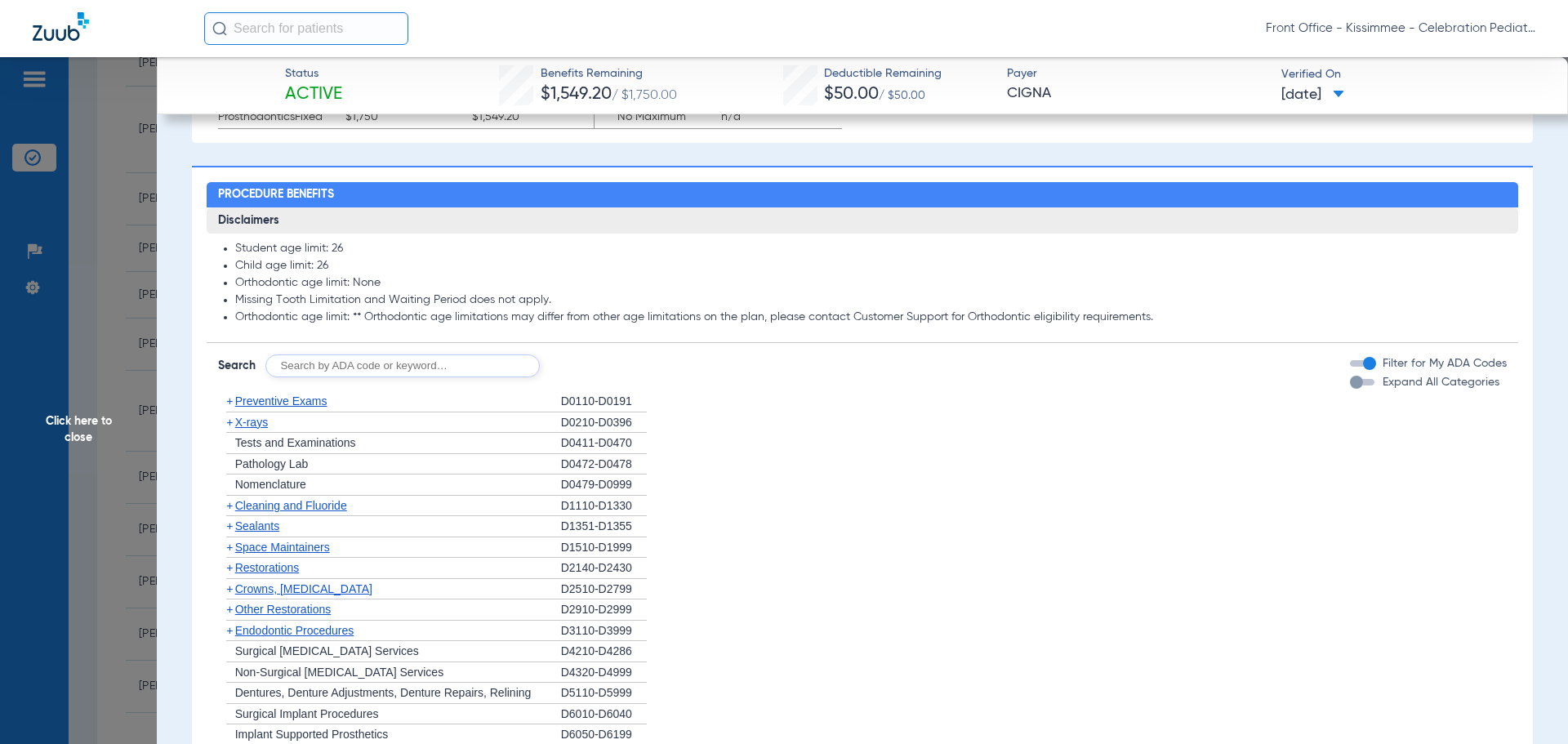
click at [1351, 389] on div "button" at bounding box center [1356, 382] width 13 height 13
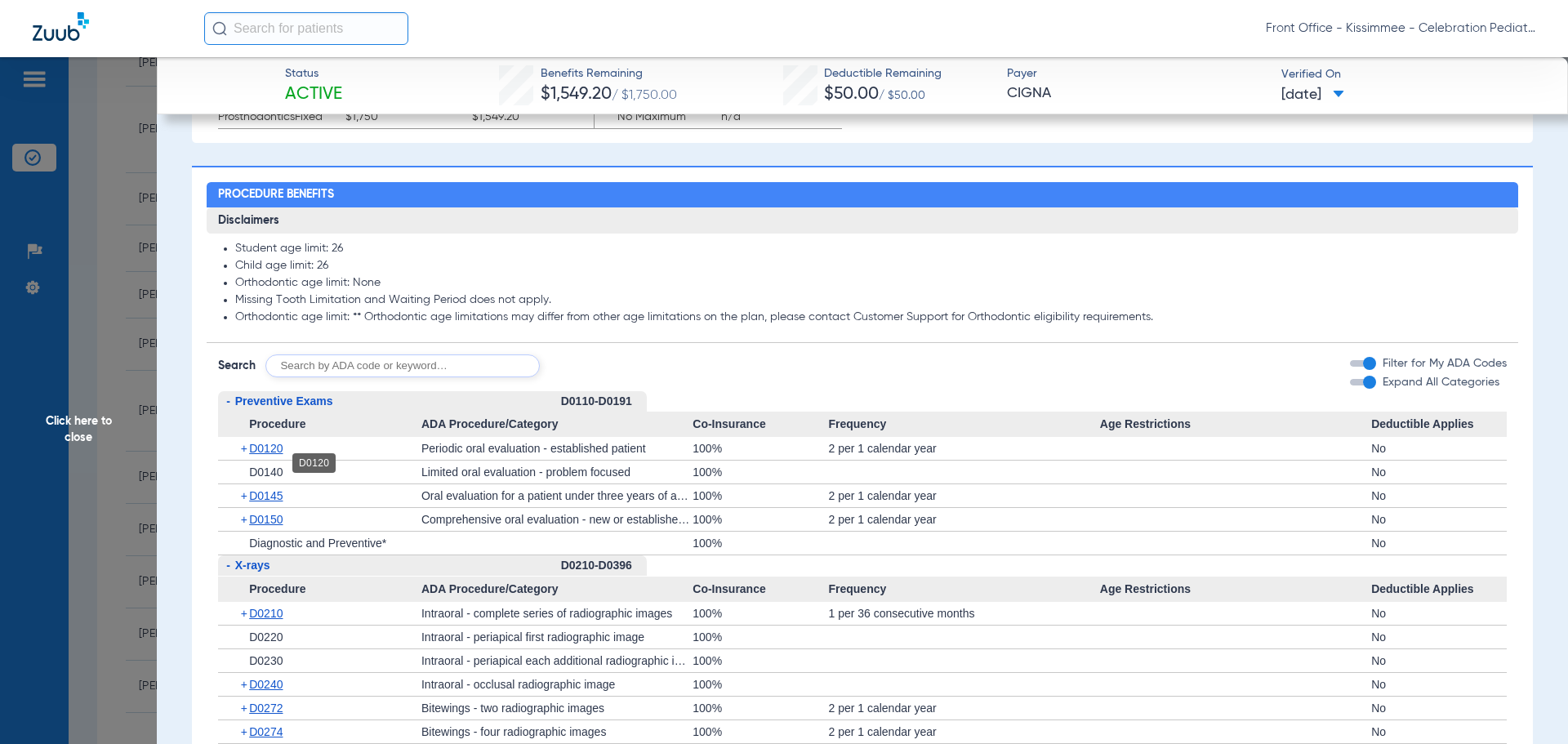
click at [282, 455] on span "D0120" at bounding box center [265, 448] width 33 height 13
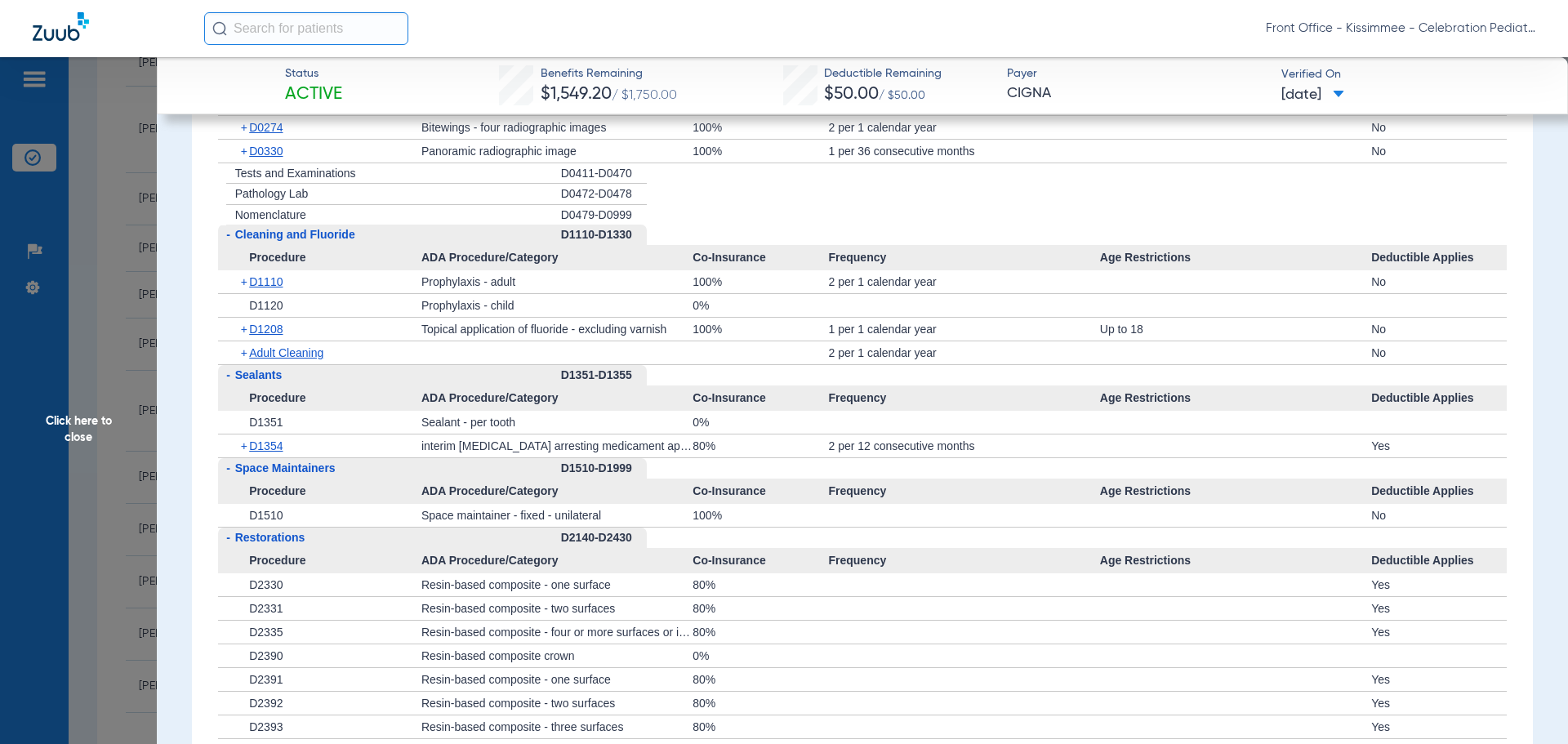
scroll to position [2041, 0]
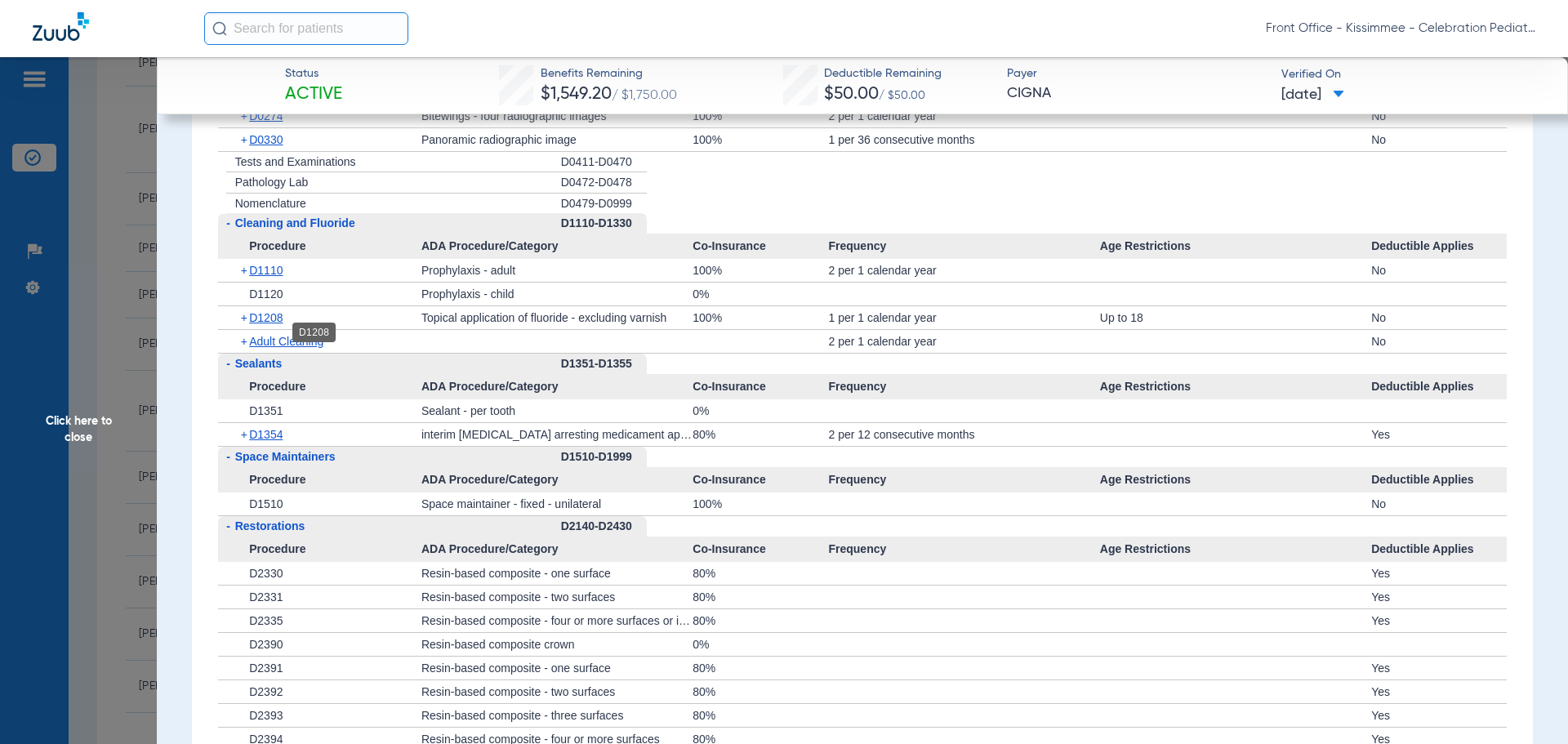
click at [263, 324] on span "D1208" at bounding box center [265, 317] width 33 height 13
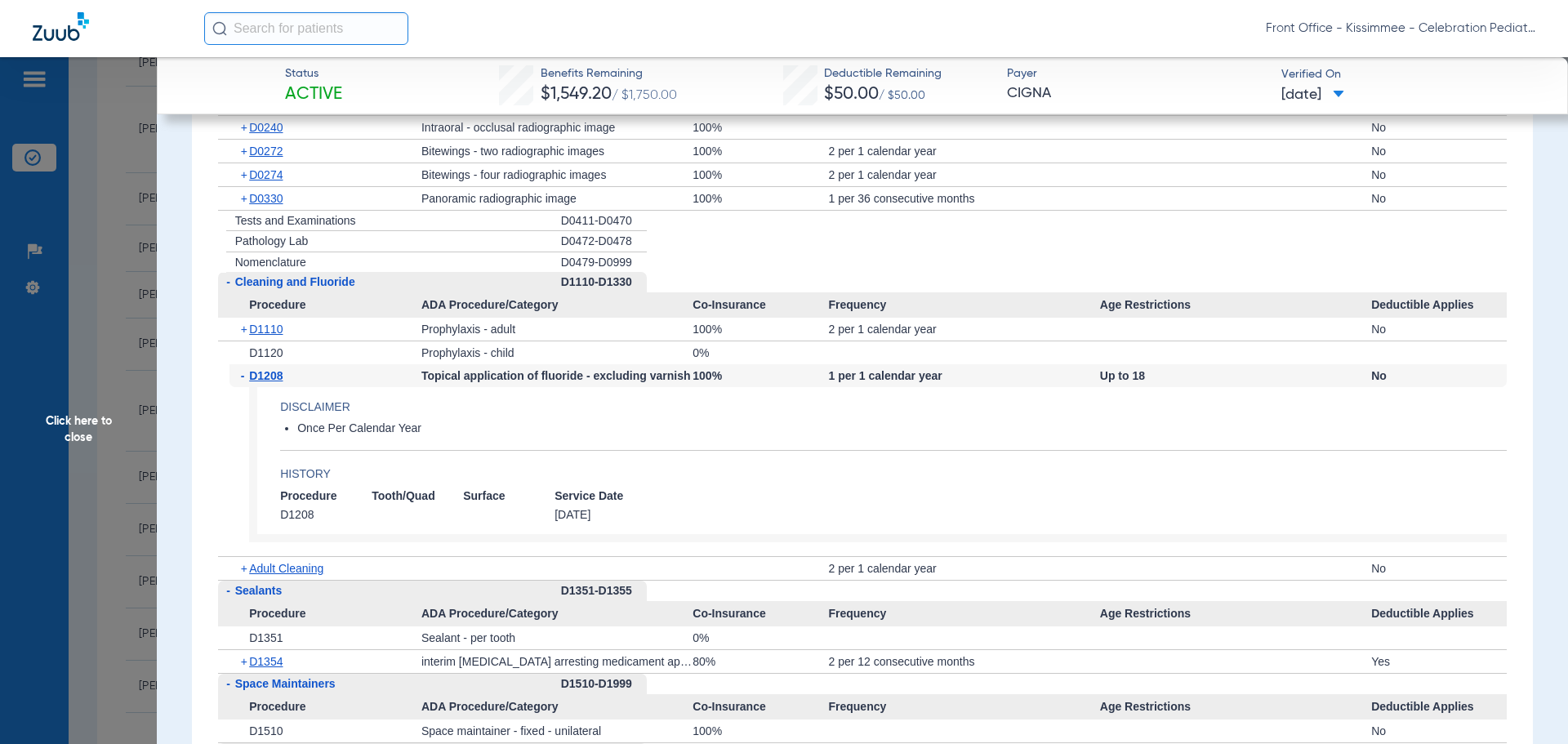
scroll to position [1960, 0]
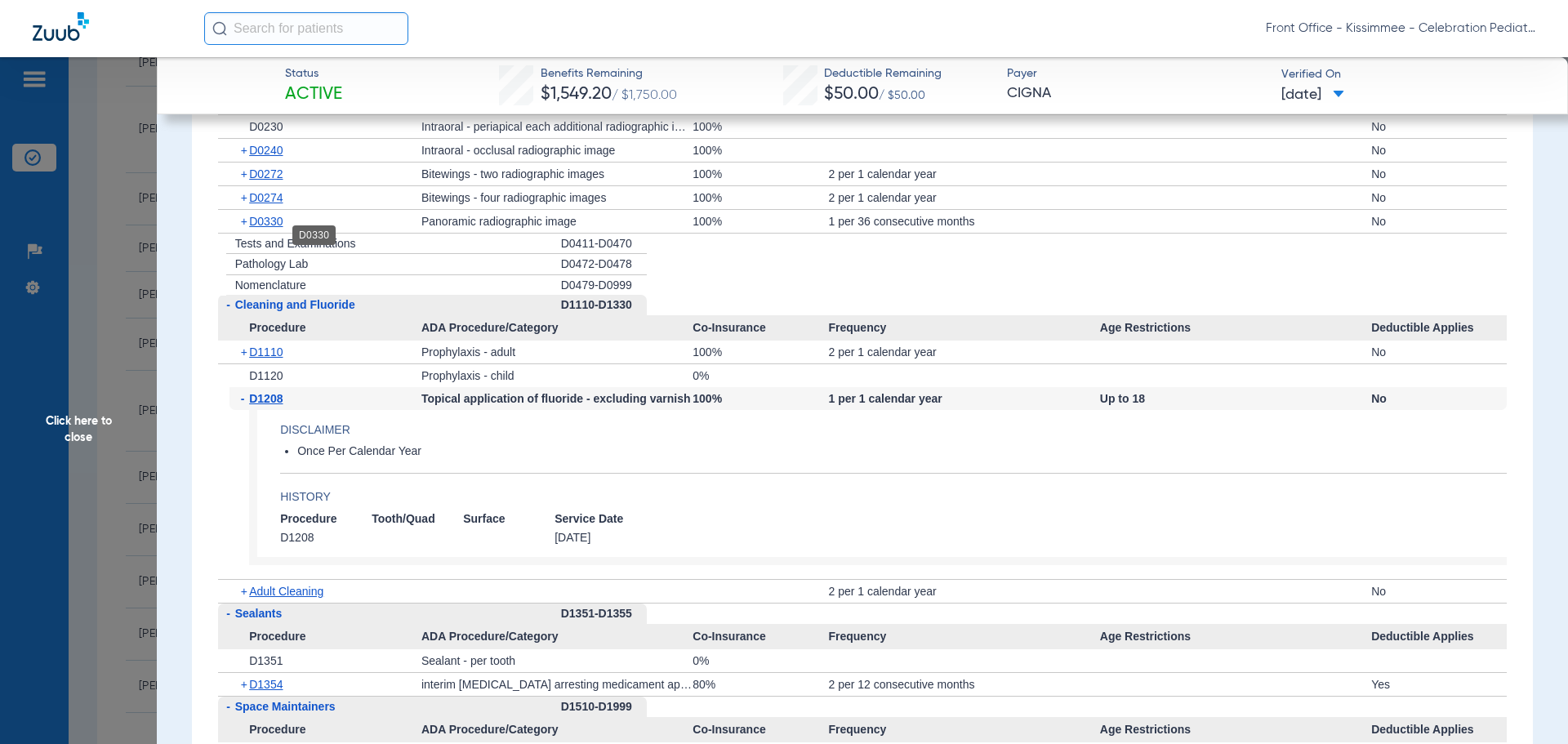
click at [262, 228] on span "D0330" at bounding box center [265, 221] width 33 height 13
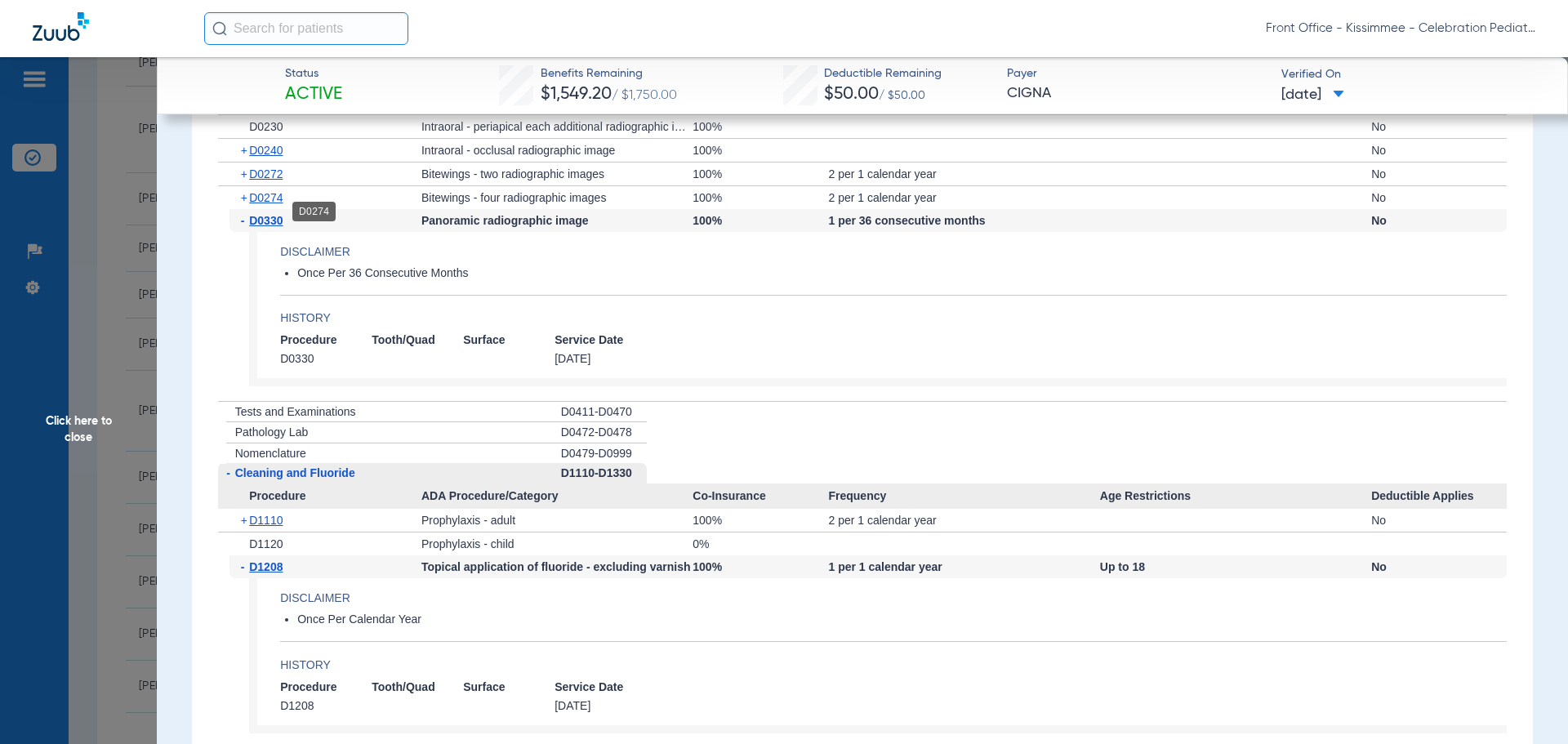
click at [265, 204] on span "D0274" at bounding box center [265, 197] width 33 height 13
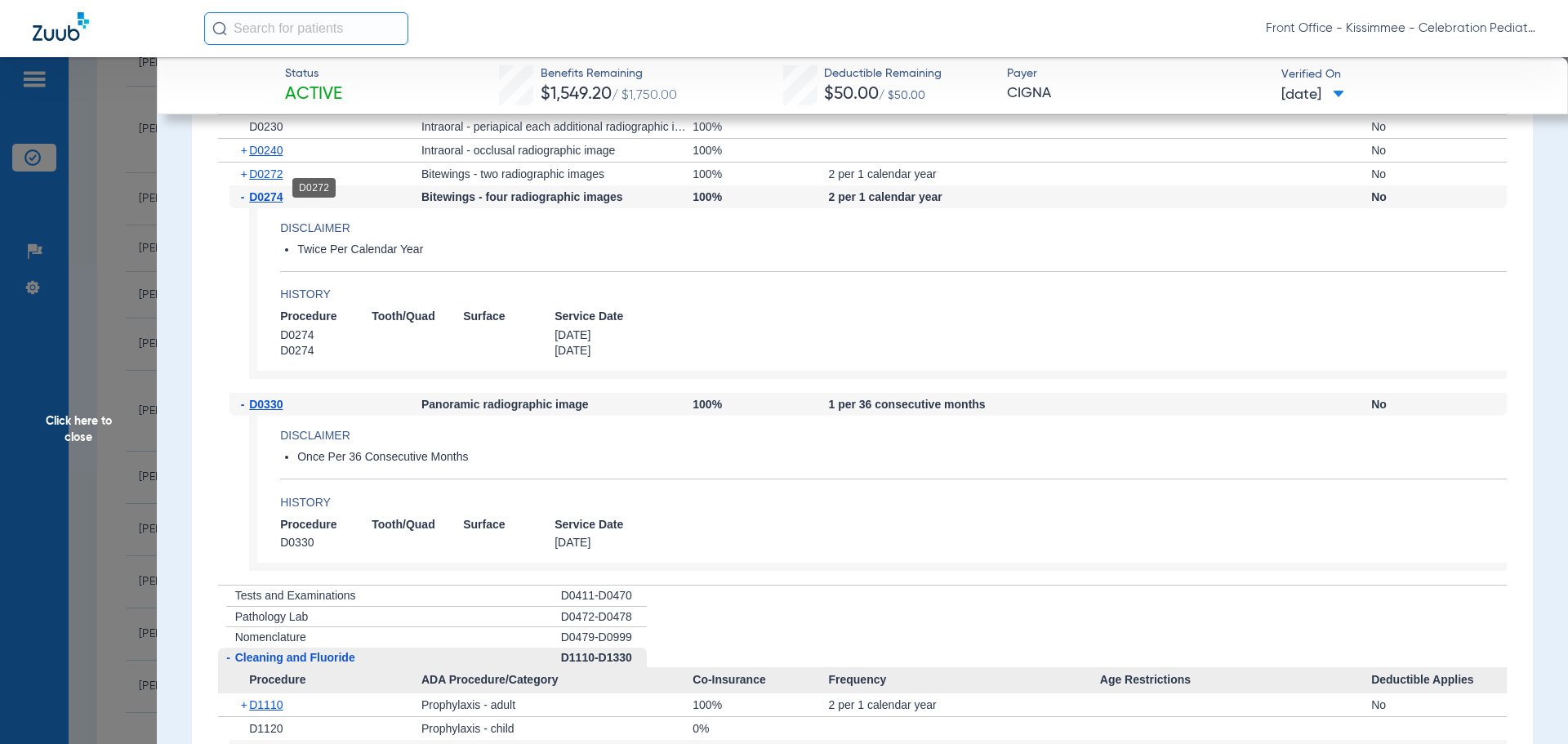
click at [265, 181] on span "D0272" at bounding box center [265, 173] width 33 height 13
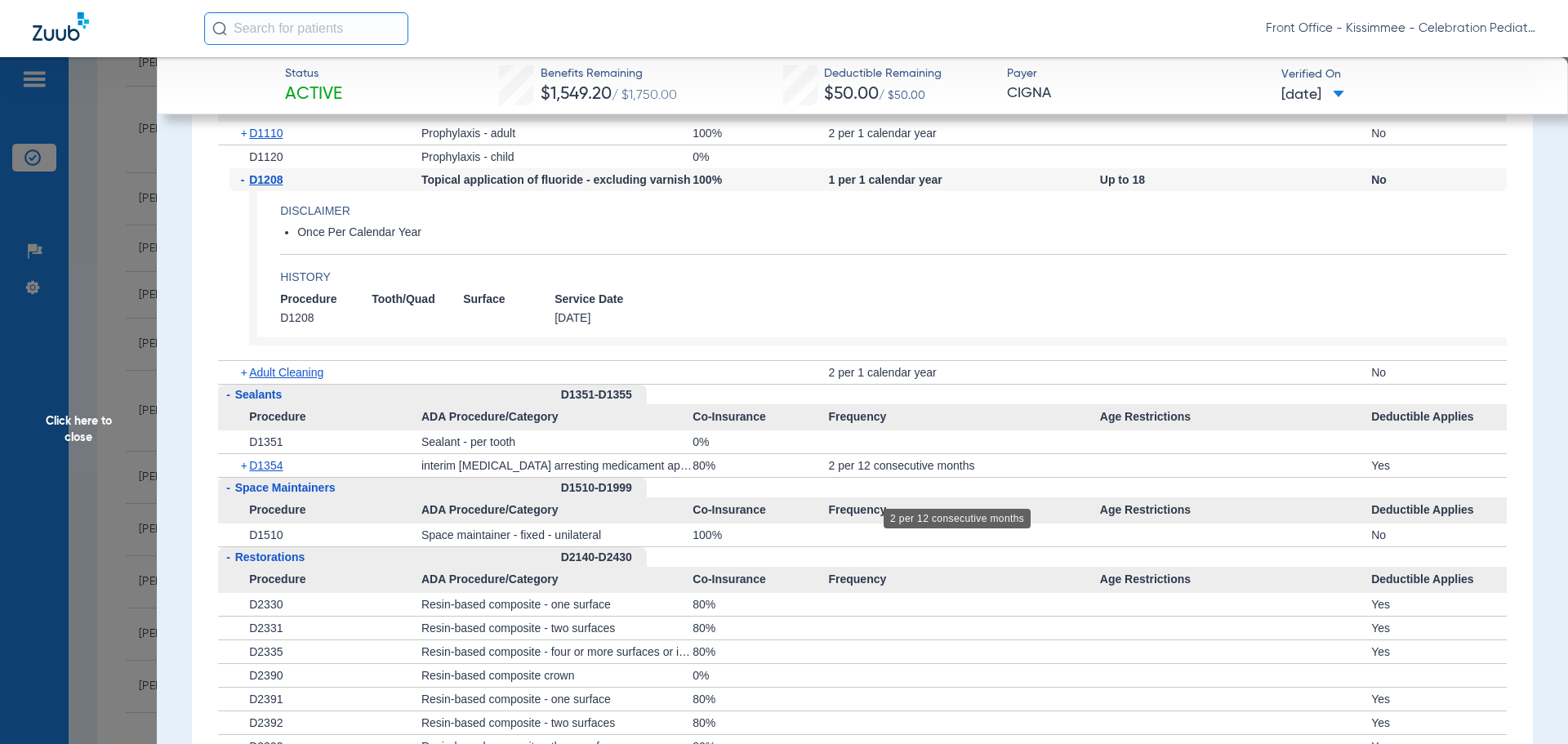
scroll to position [2694, 0]
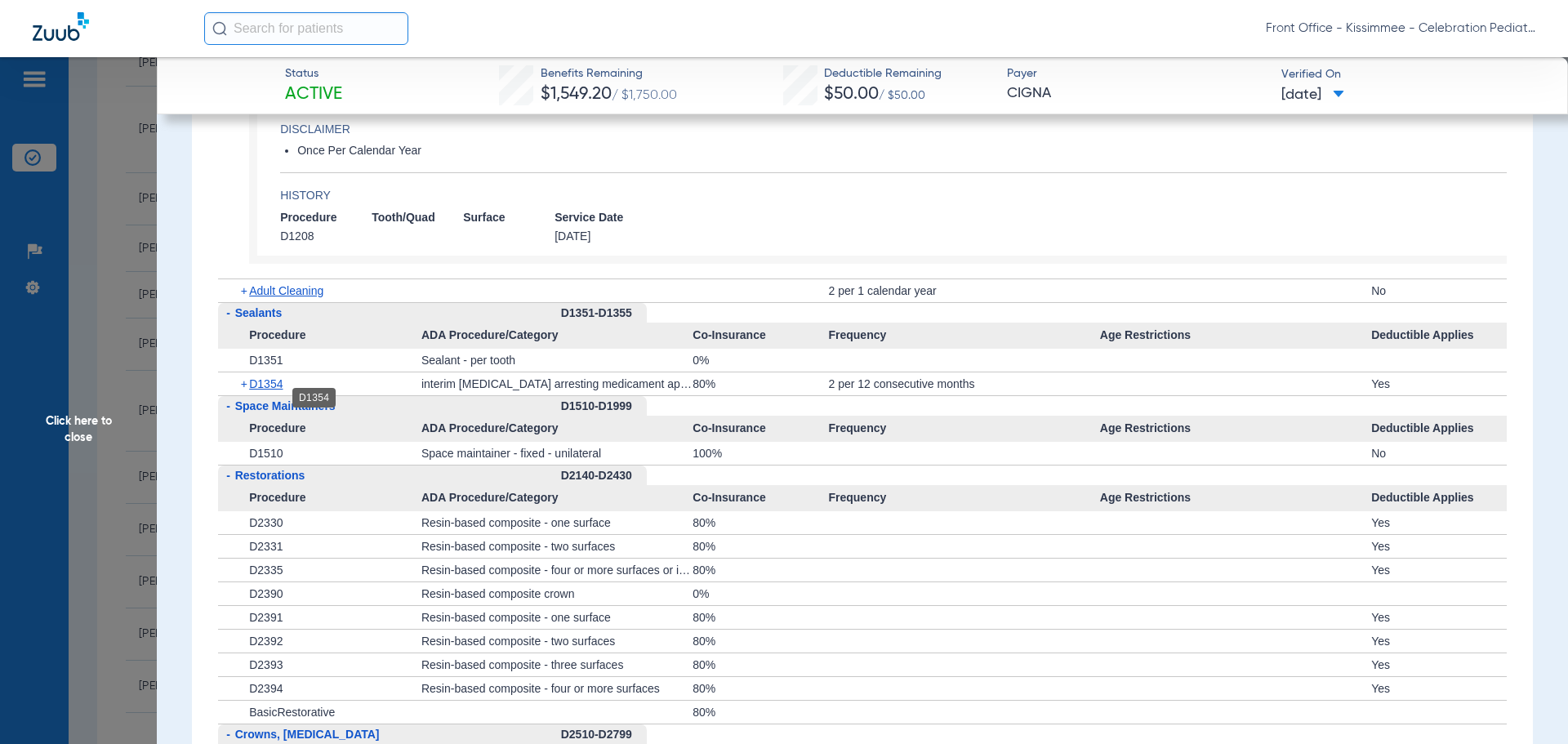
click at [271, 390] on span "D1354" at bounding box center [265, 383] width 33 height 13
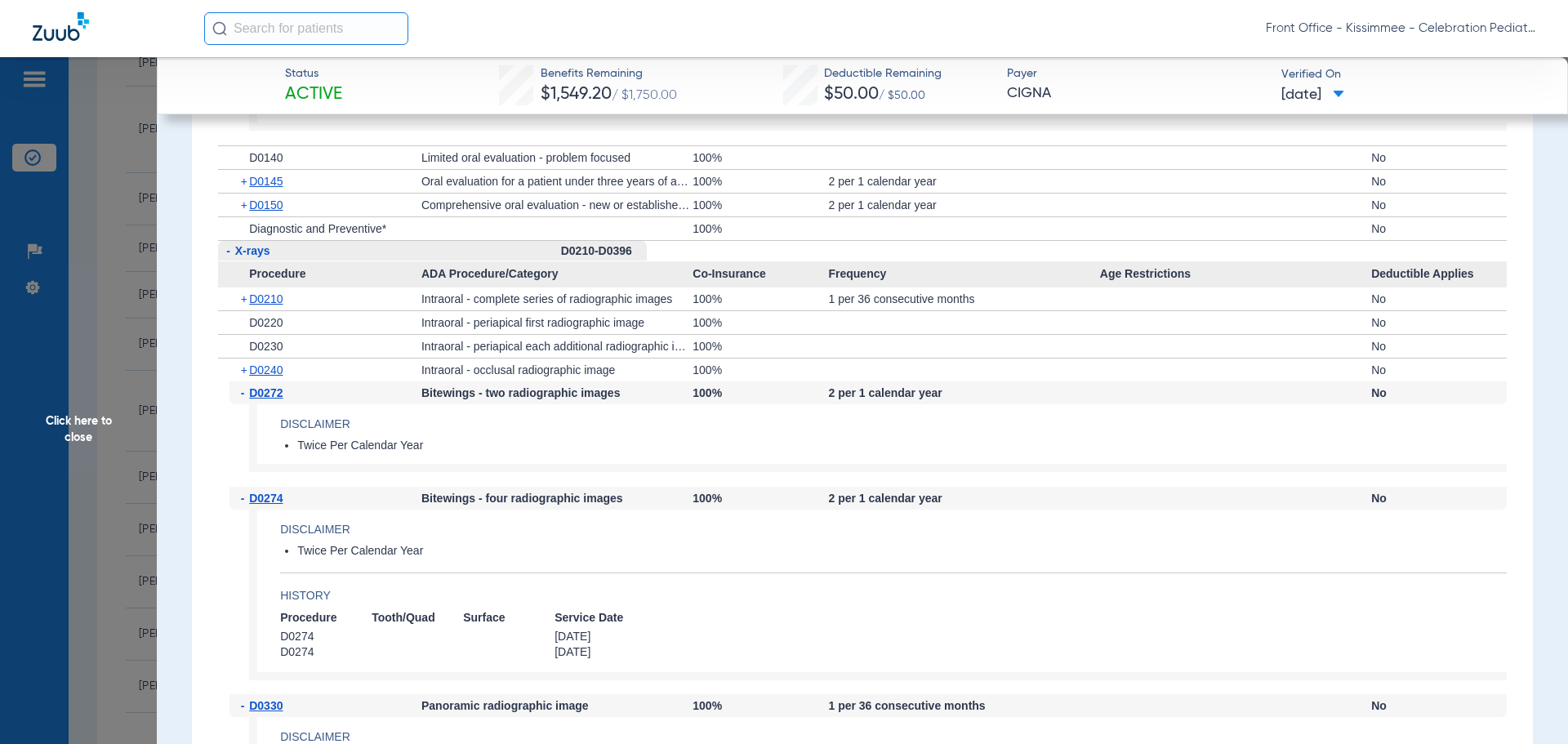
scroll to position [1715, 0]
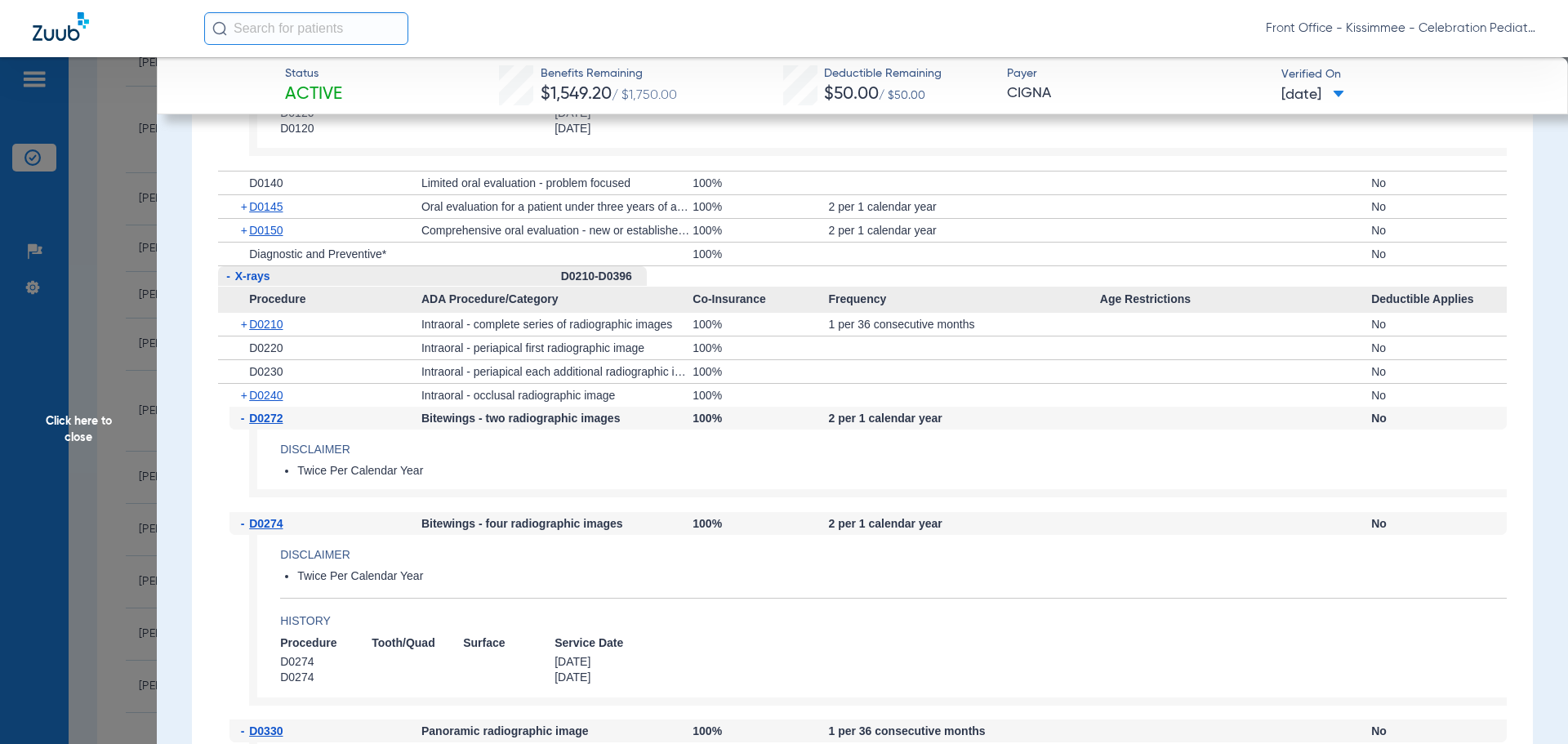
click at [79, 440] on span "Click here to close" at bounding box center [78, 428] width 157 height 744
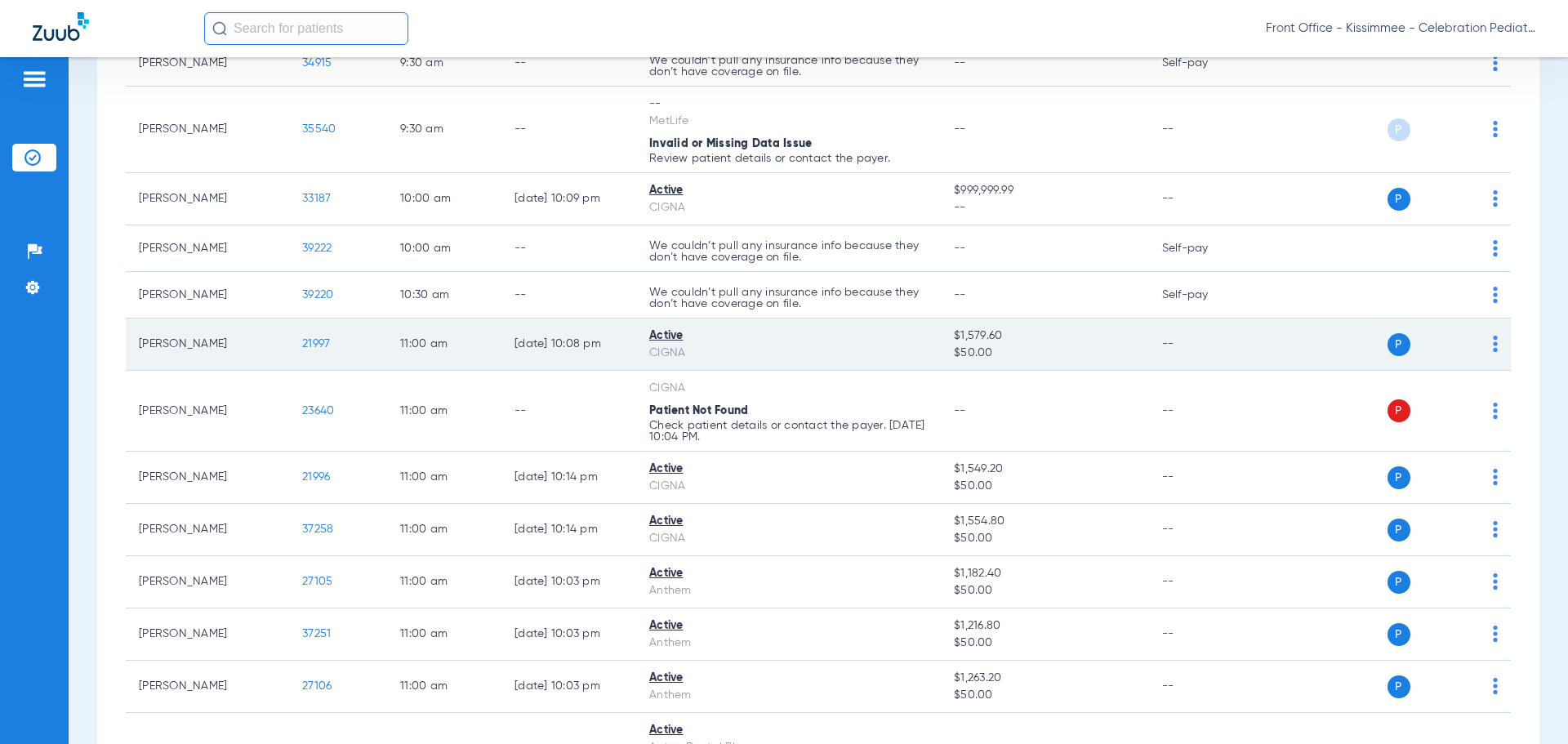
click at [327, 344] on span "21997" at bounding box center [316, 343] width 28 height 11
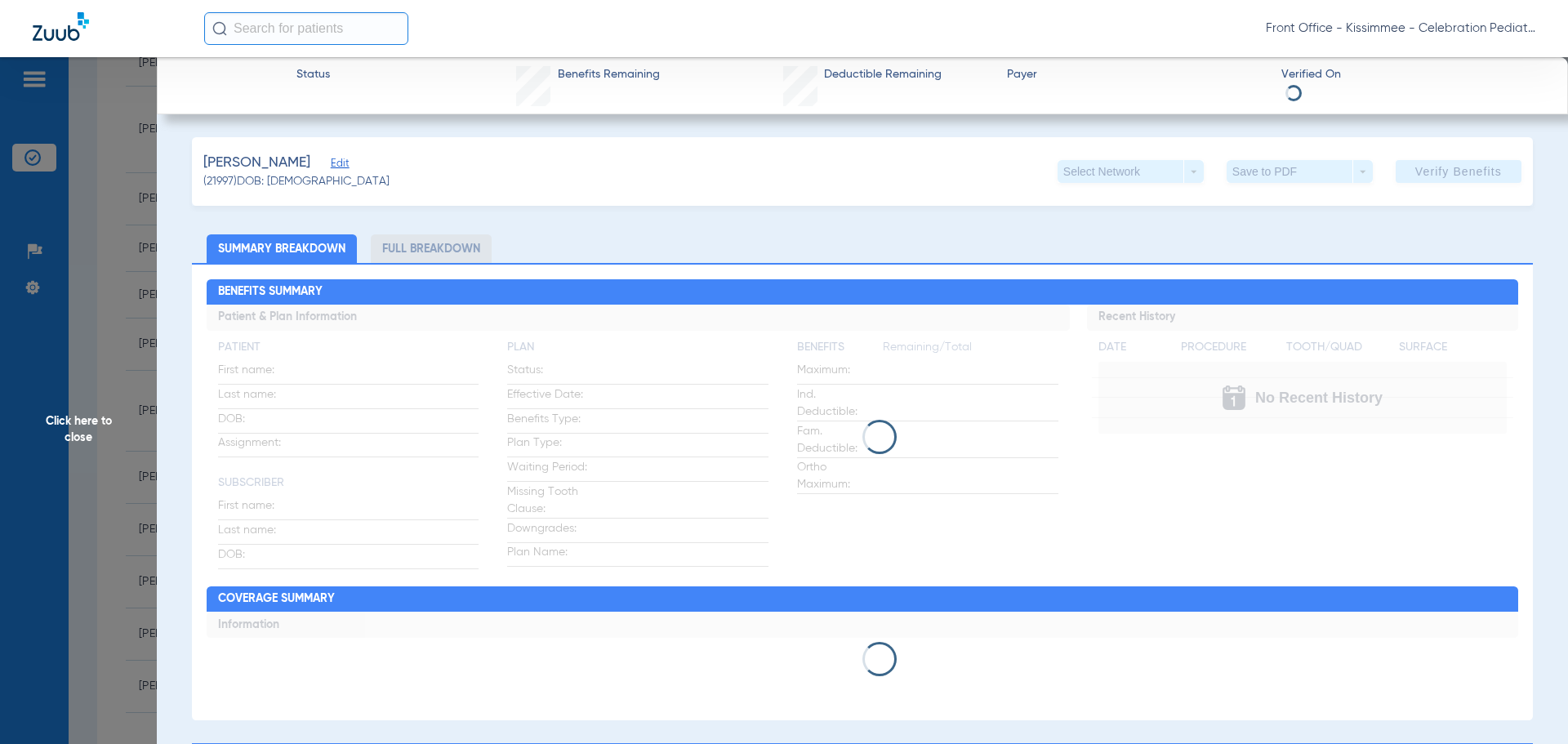
click at [457, 256] on li "Full Breakdown" at bounding box center [431, 248] width 121 height 28
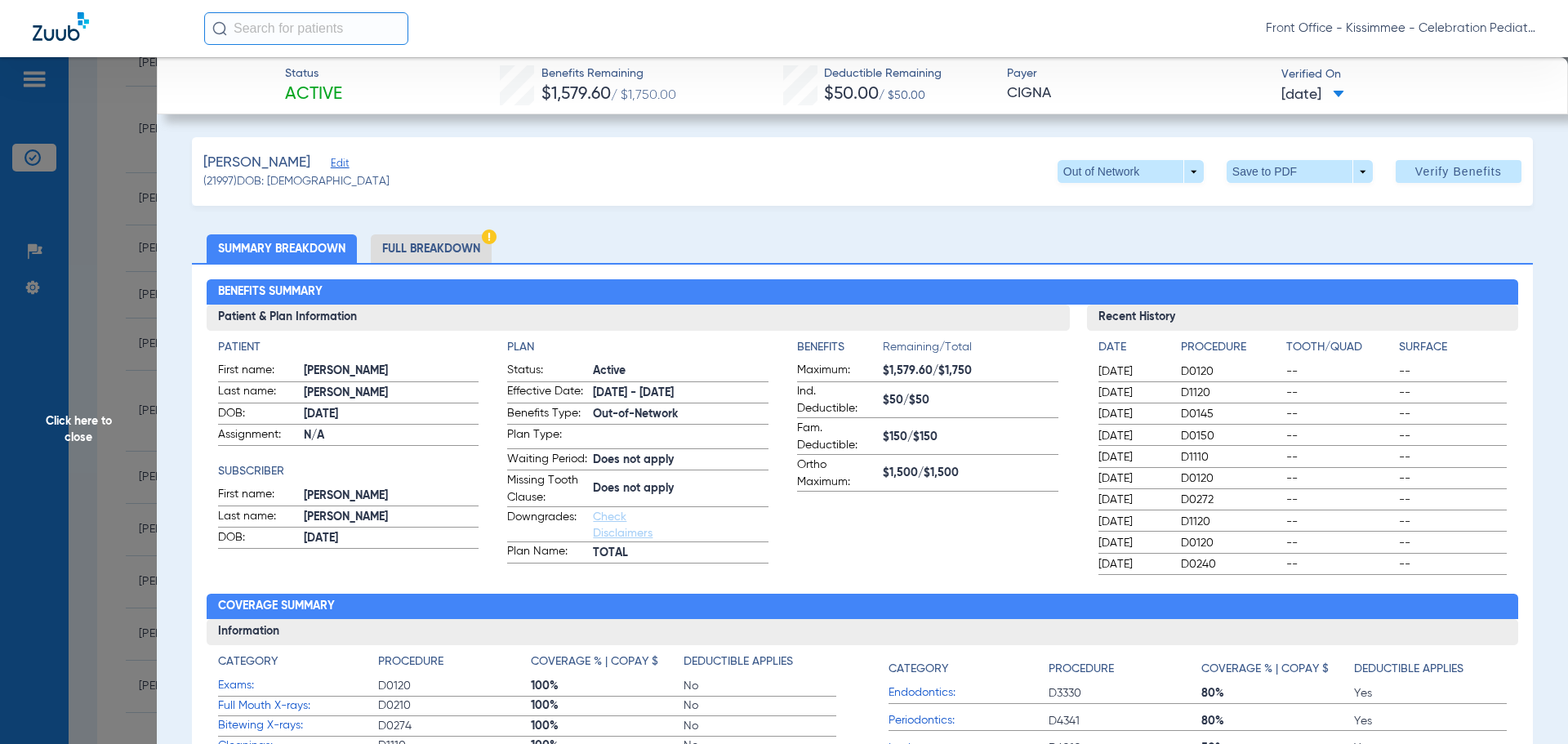
click at [457, 250] on li "Full Breakdown" at bounding box center [431, 248] width 121 height 28
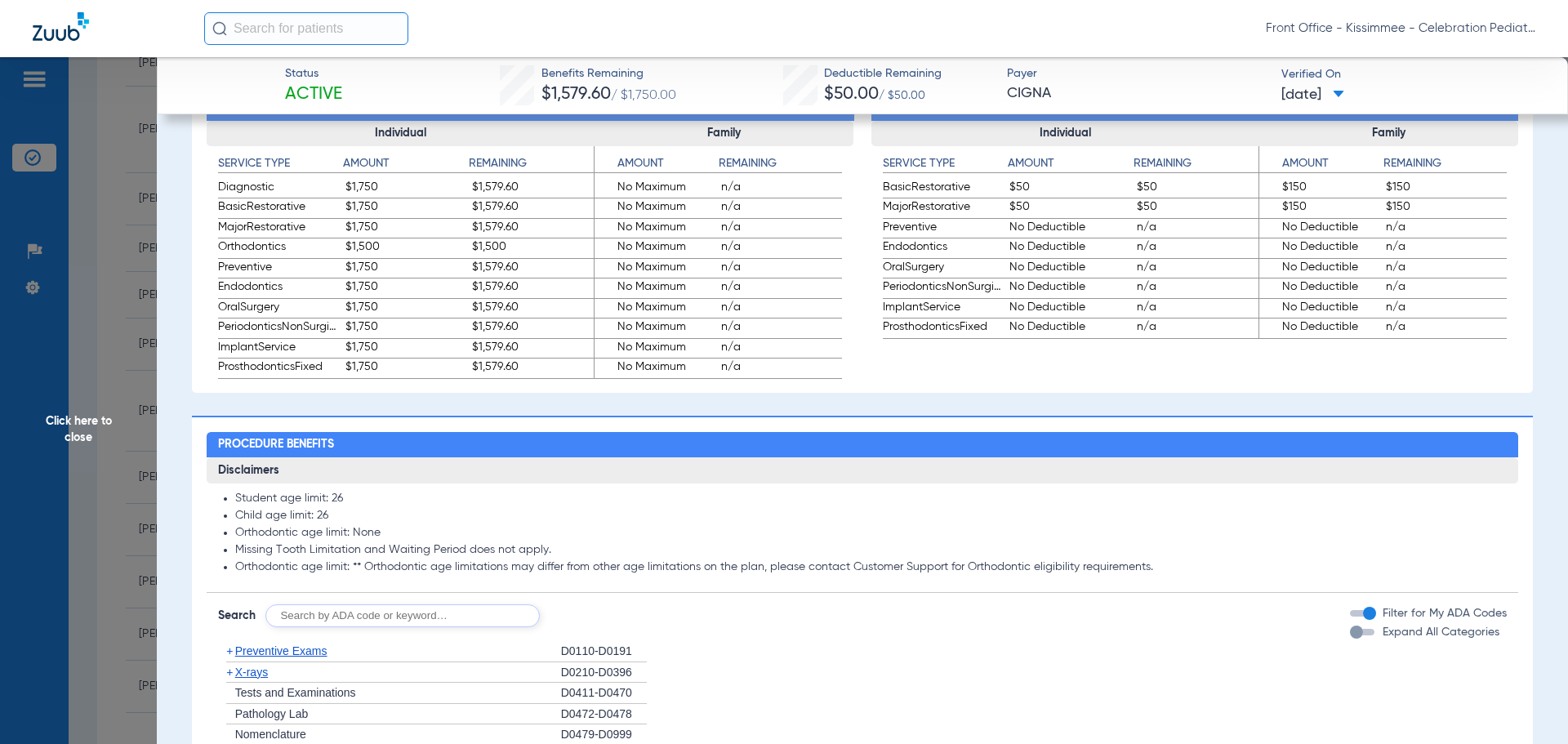
scroll to position [1061, 0]
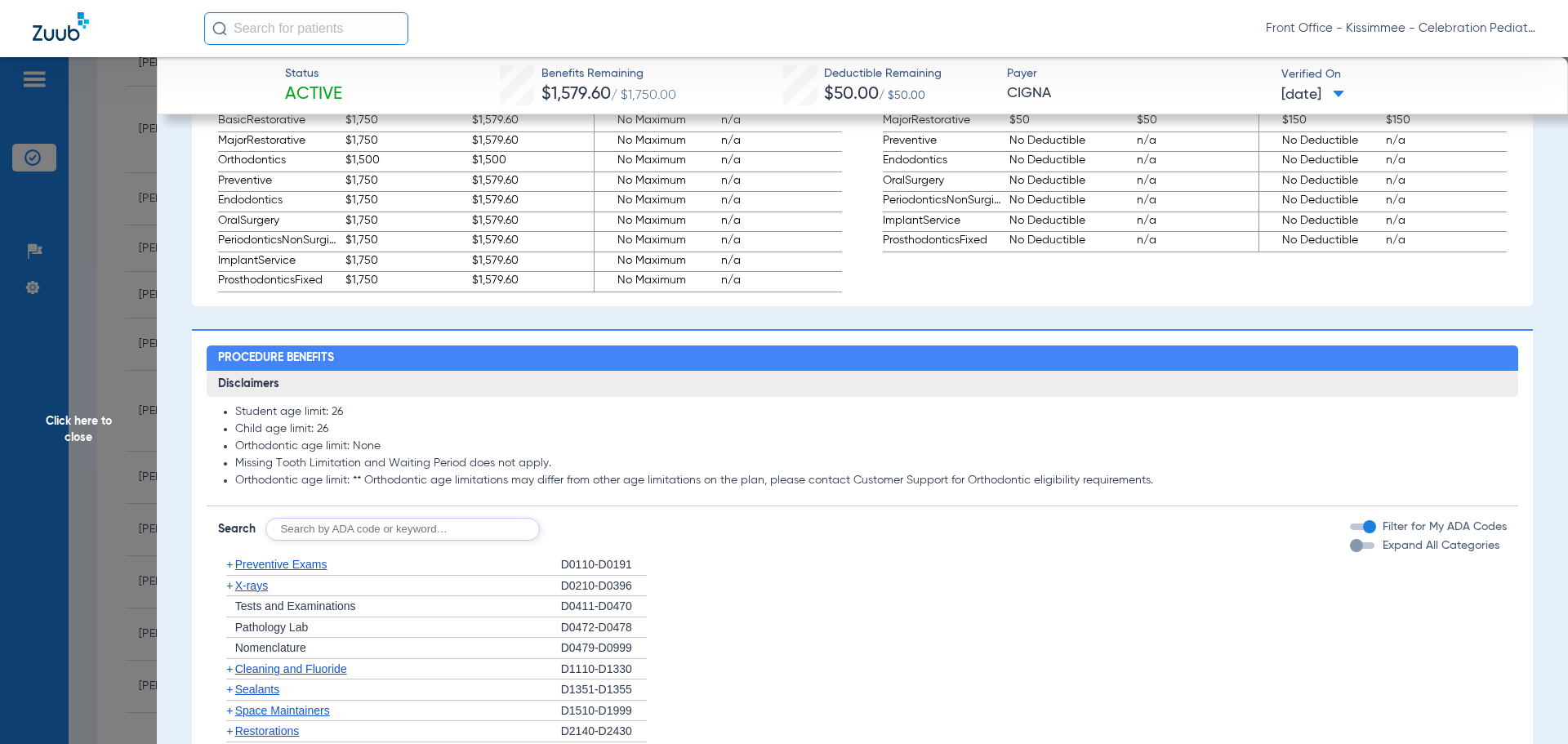
click at [1350, 552] on div "button" at bounding box center [1356, 545] width 13 height 13
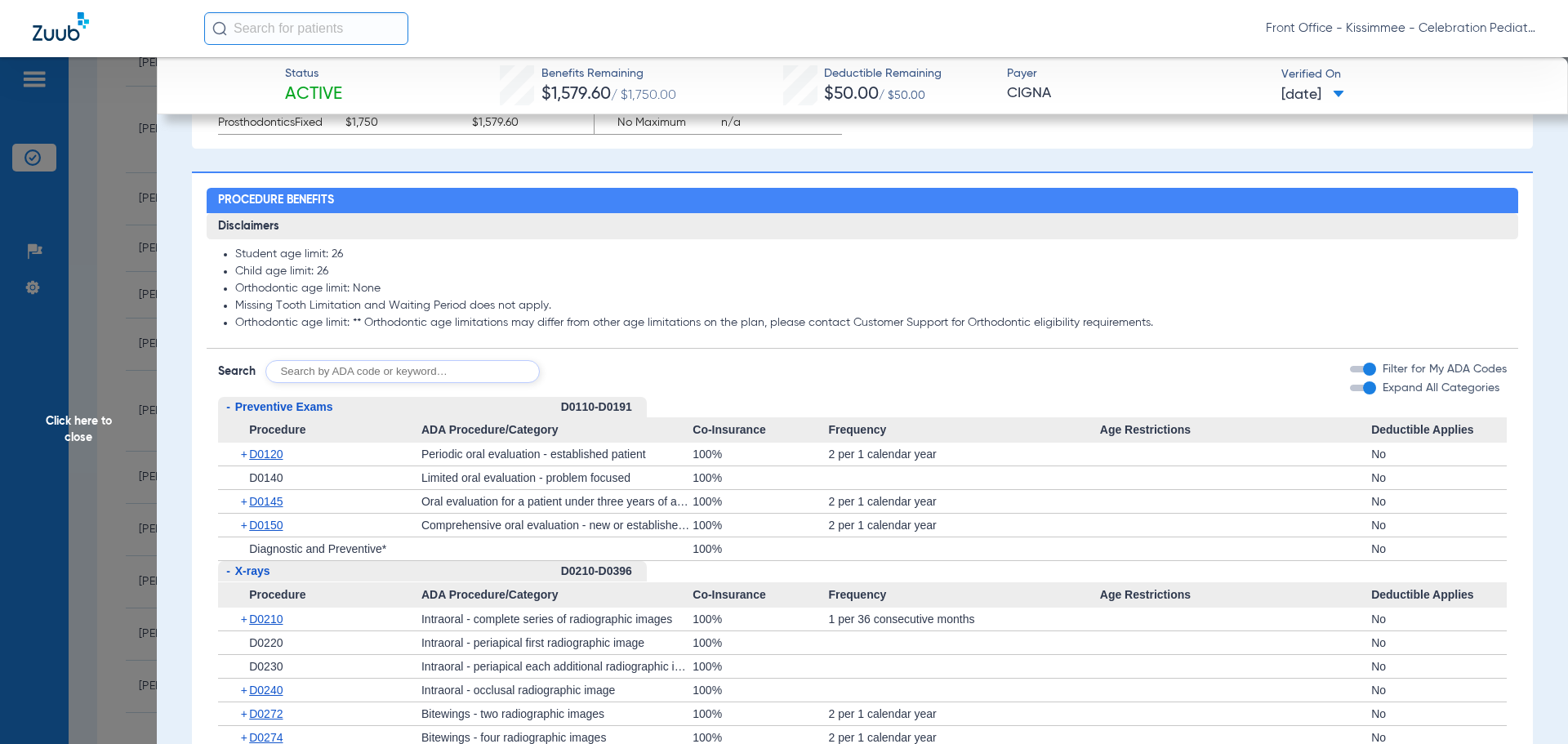
scroll to position [1225, 0]
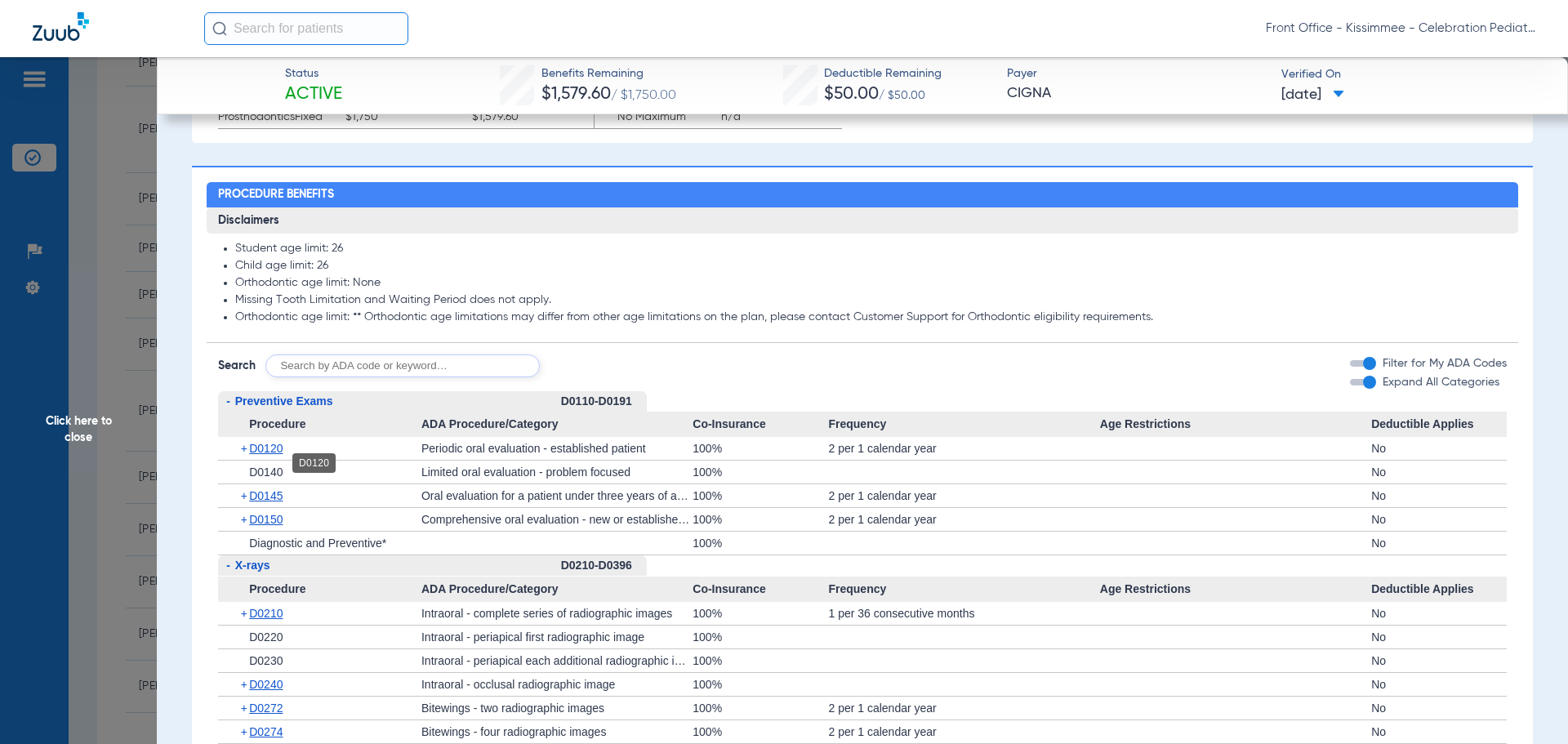
click at [267, 455] on span "D0120" at bounding box center [265, 448] width 33 height 13
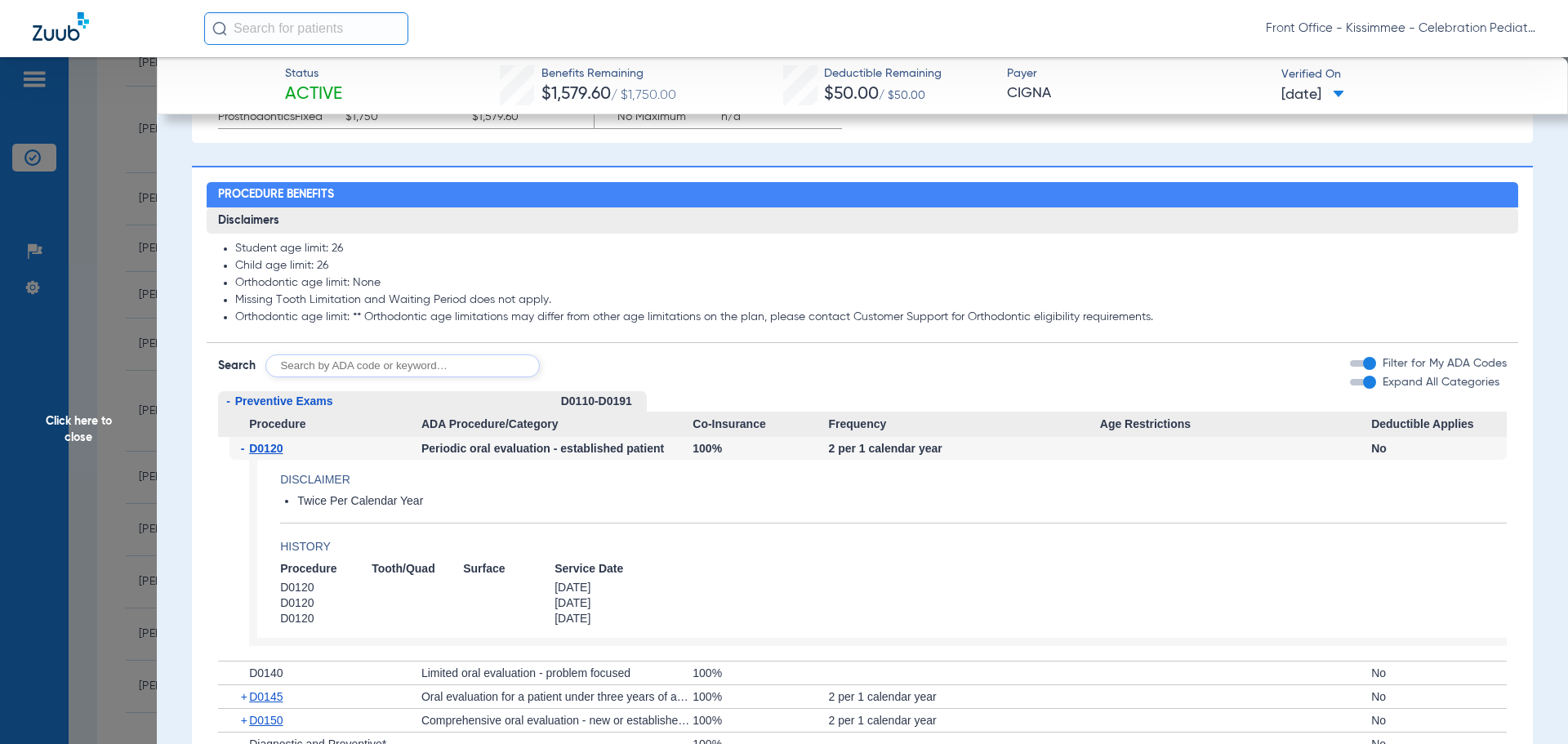
scroll to position [1470, 0]
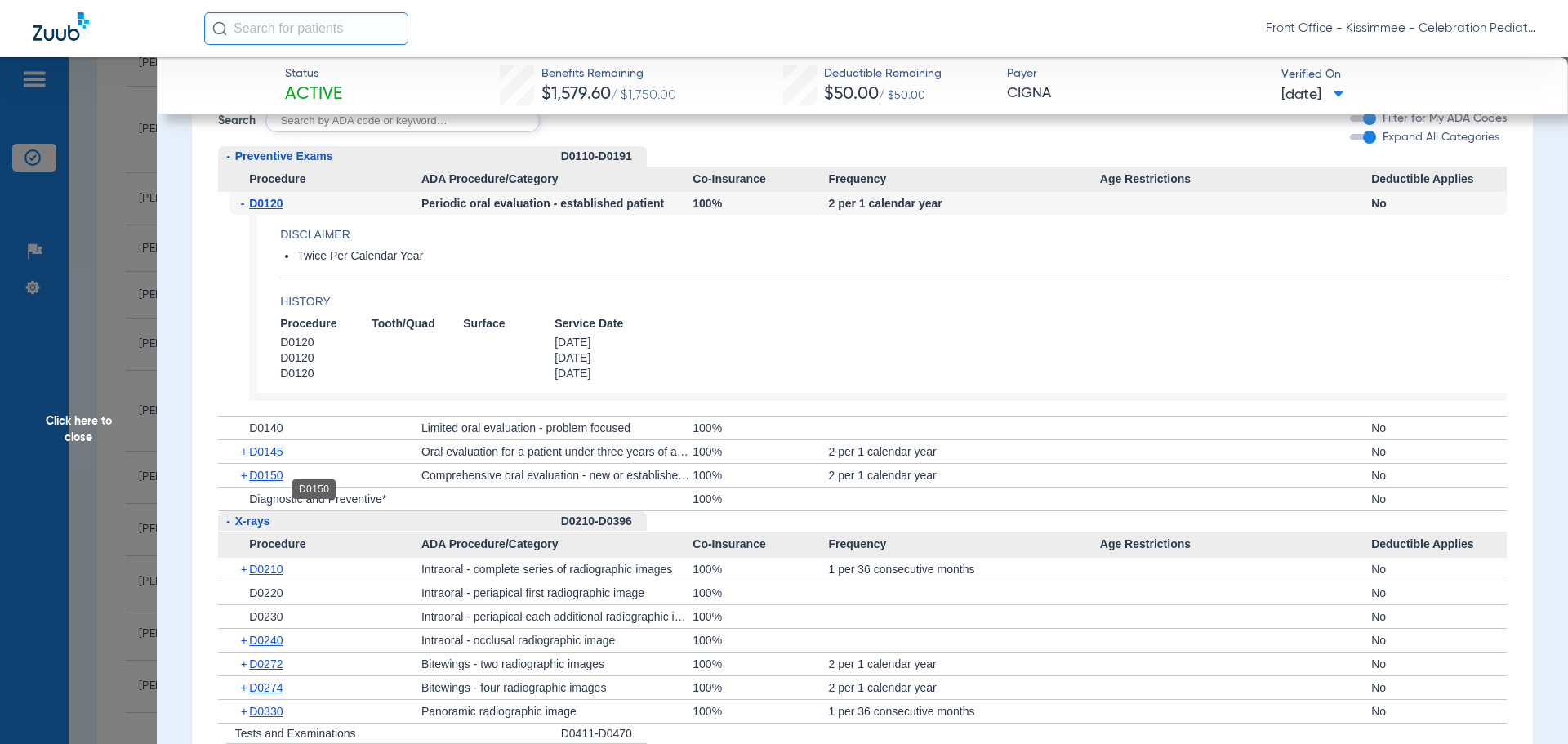
click at [280, 482] on span "D0150" at bounding box center [265, 475] width 33 height 13
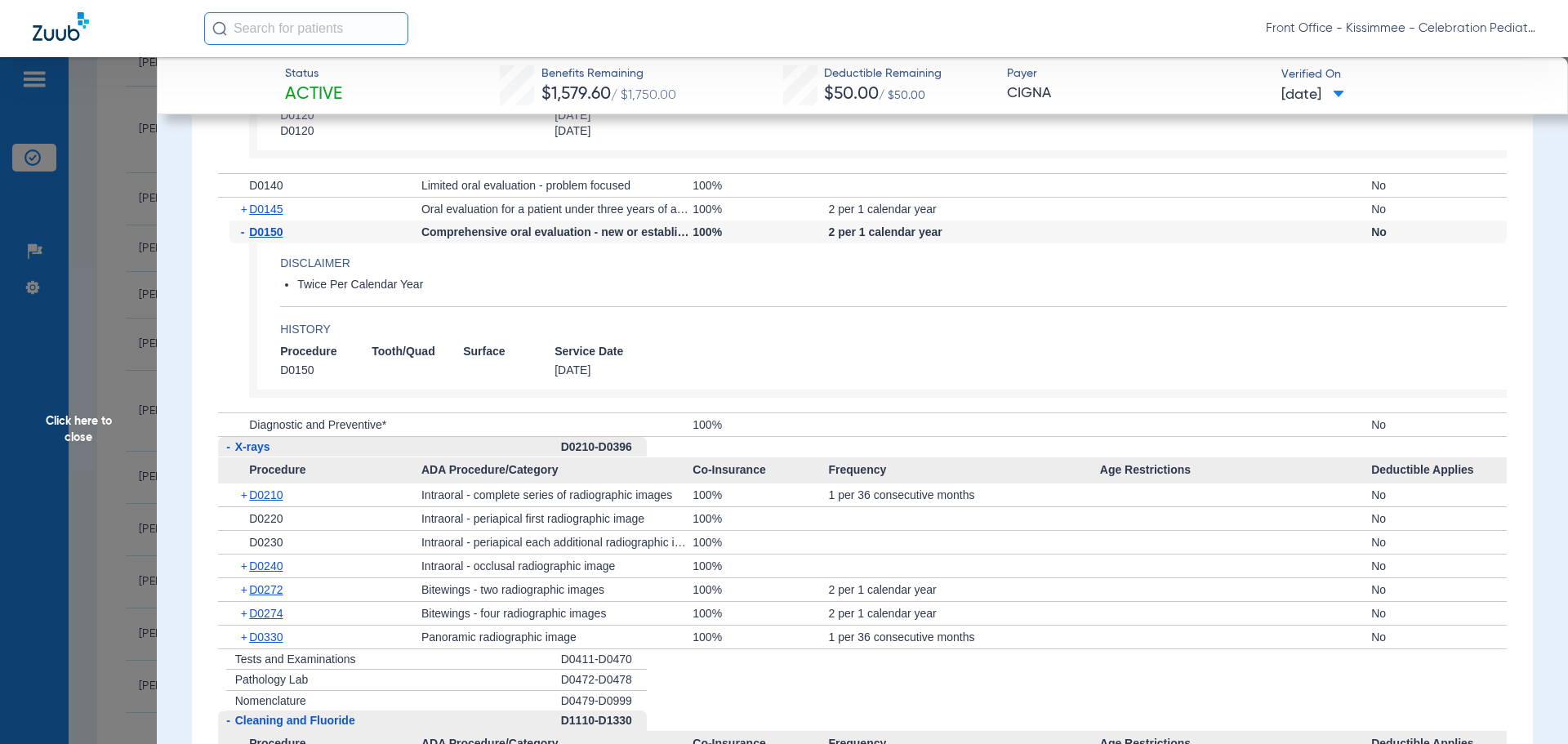
scroll to position [1715, 0]
click at [260, 499] on span "D0210" at bounding box center [265, 493] width 33 height 13
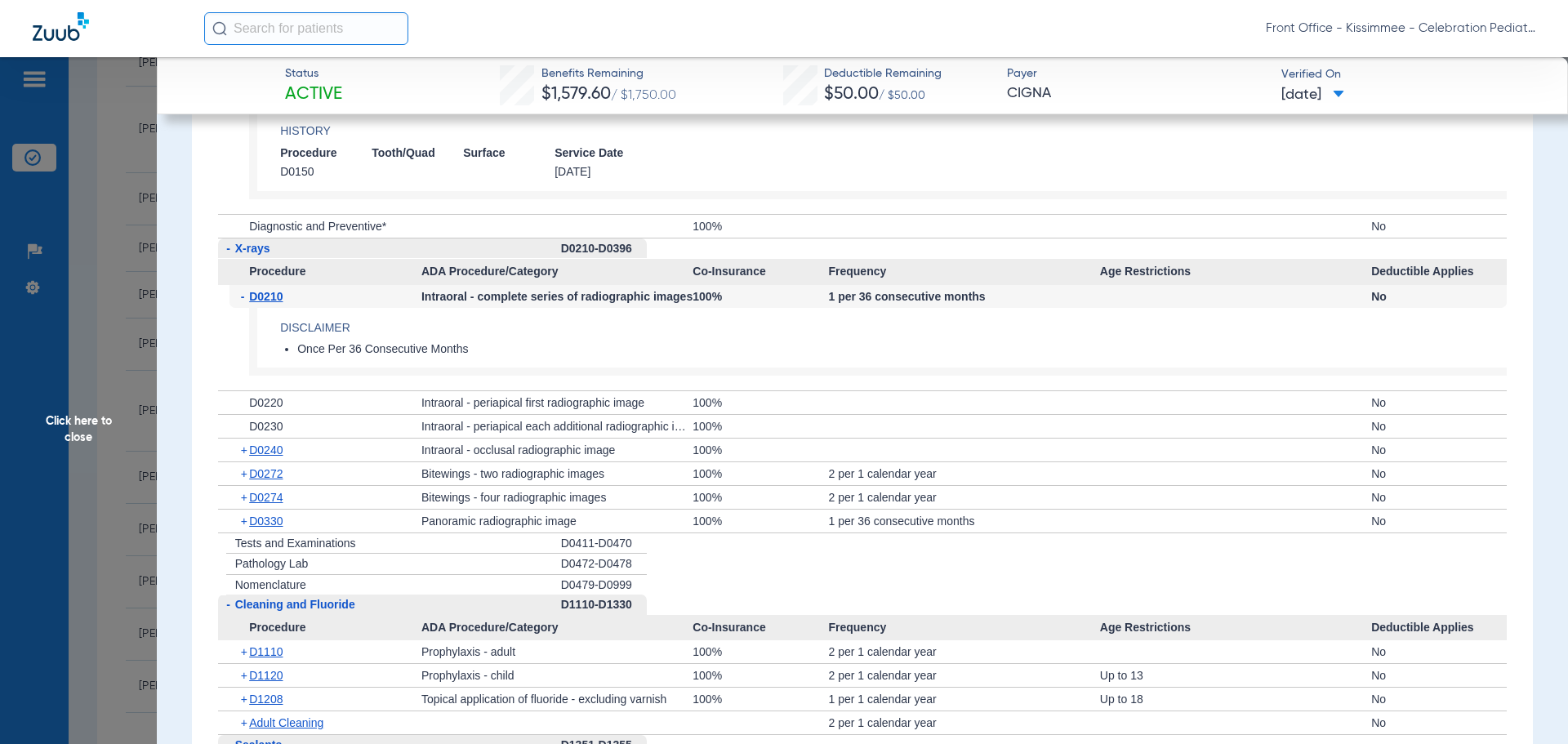
scroll to position [1960, 0]
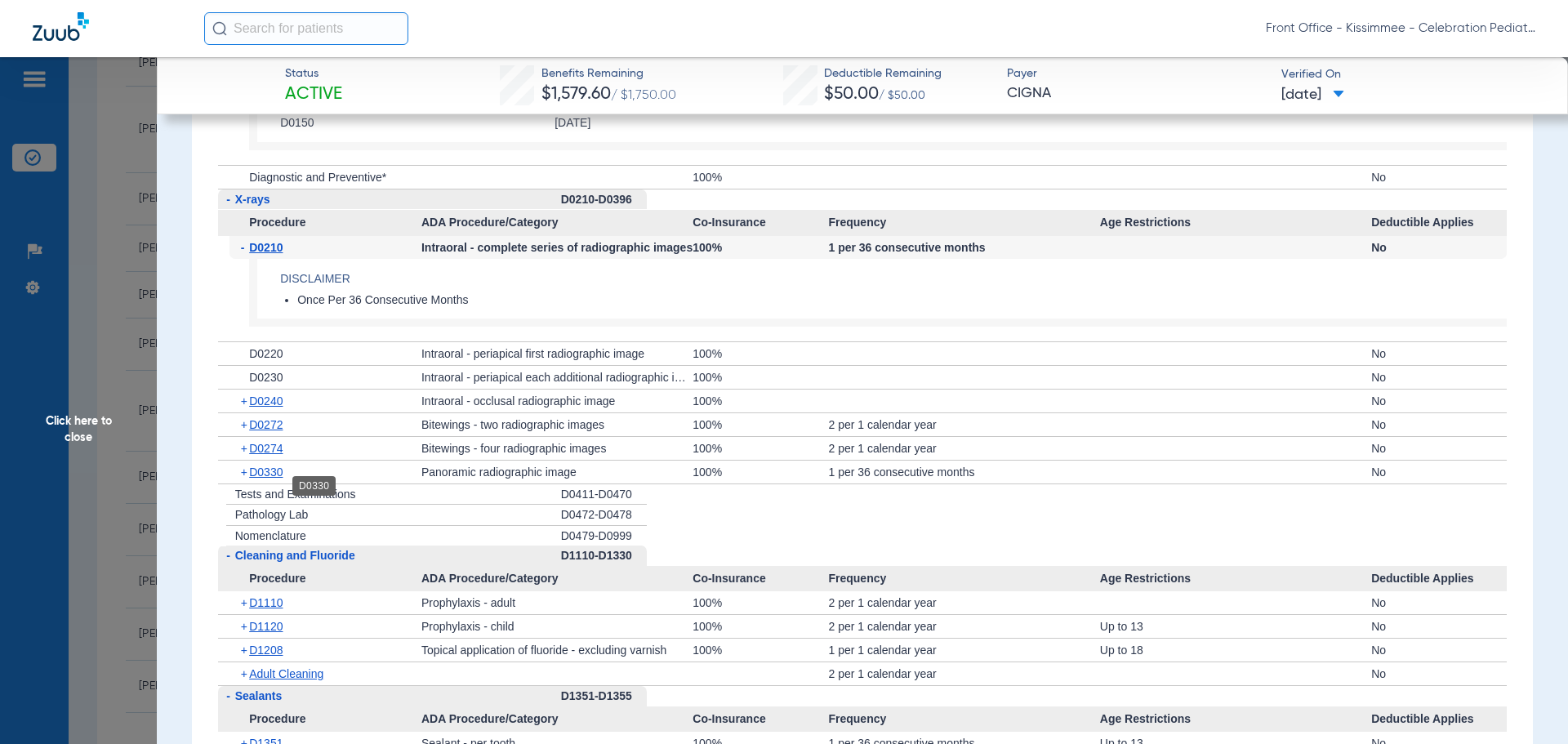
click at [278, 478] on span "D0330" at bounding box center [265, 472] width 33 height 13
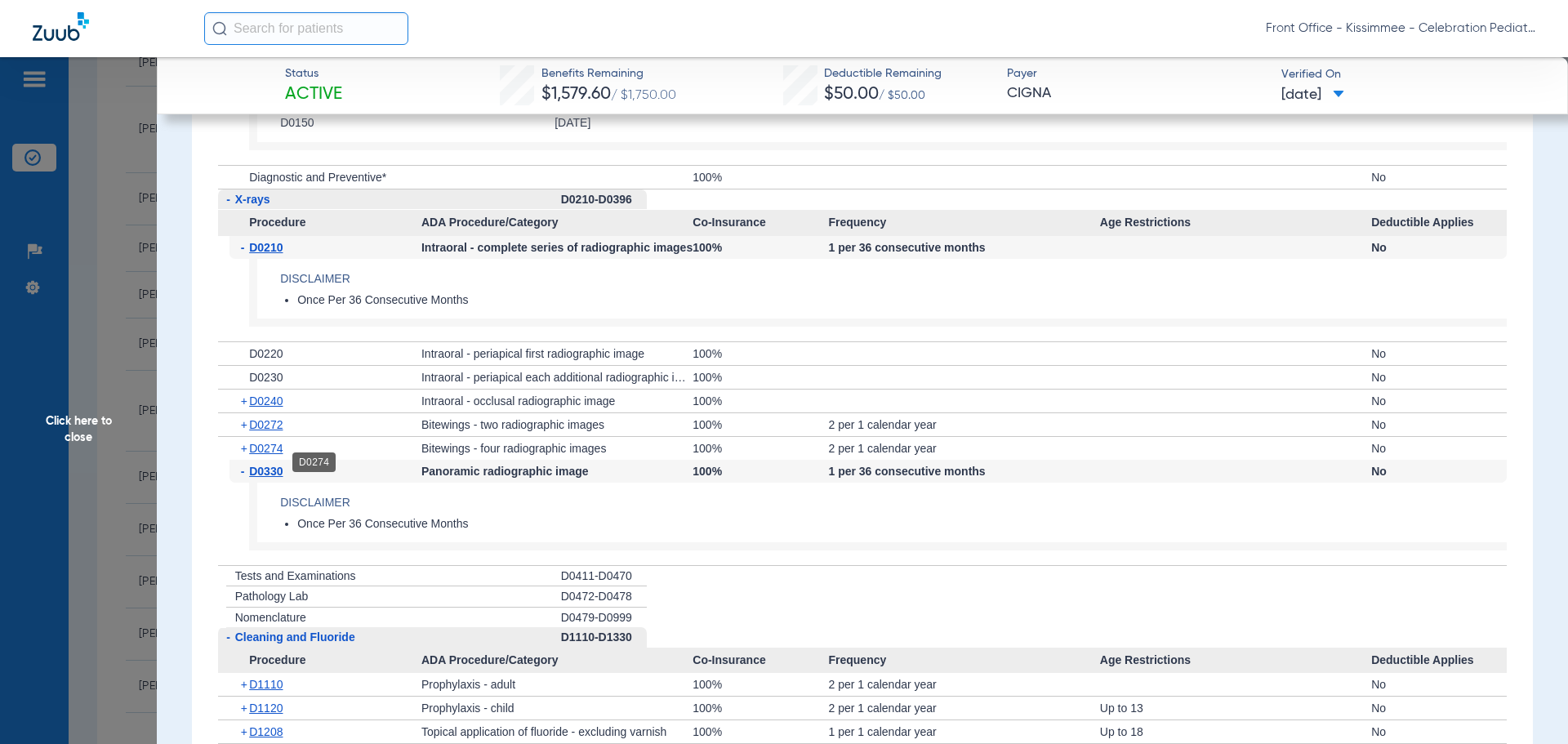
click at [266, 455] on span "D0274" at bounding box center [265, 448] width 33 height 13
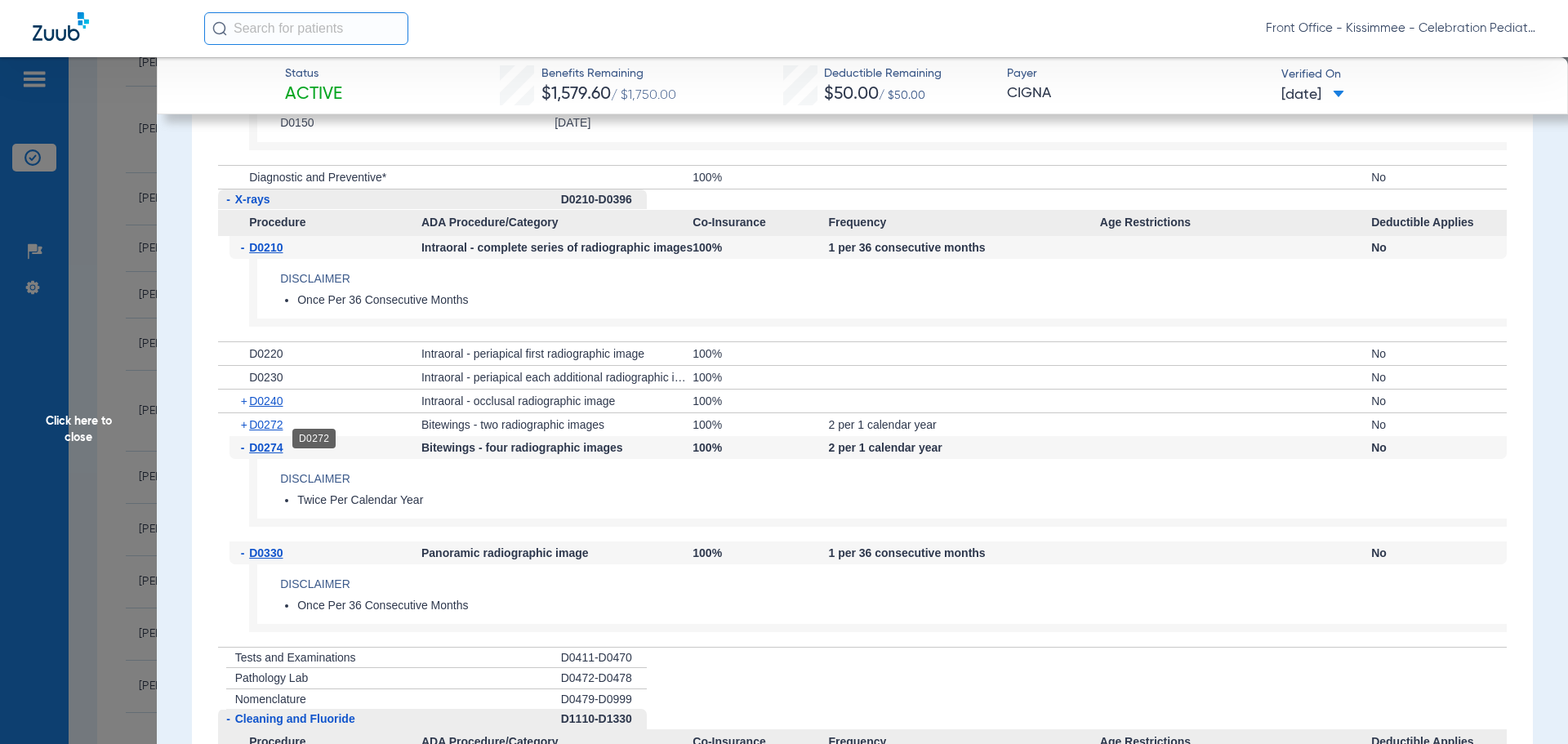
click at [264, 431] on span "D0272" at bounding box center [265, 425] width 33 height 13
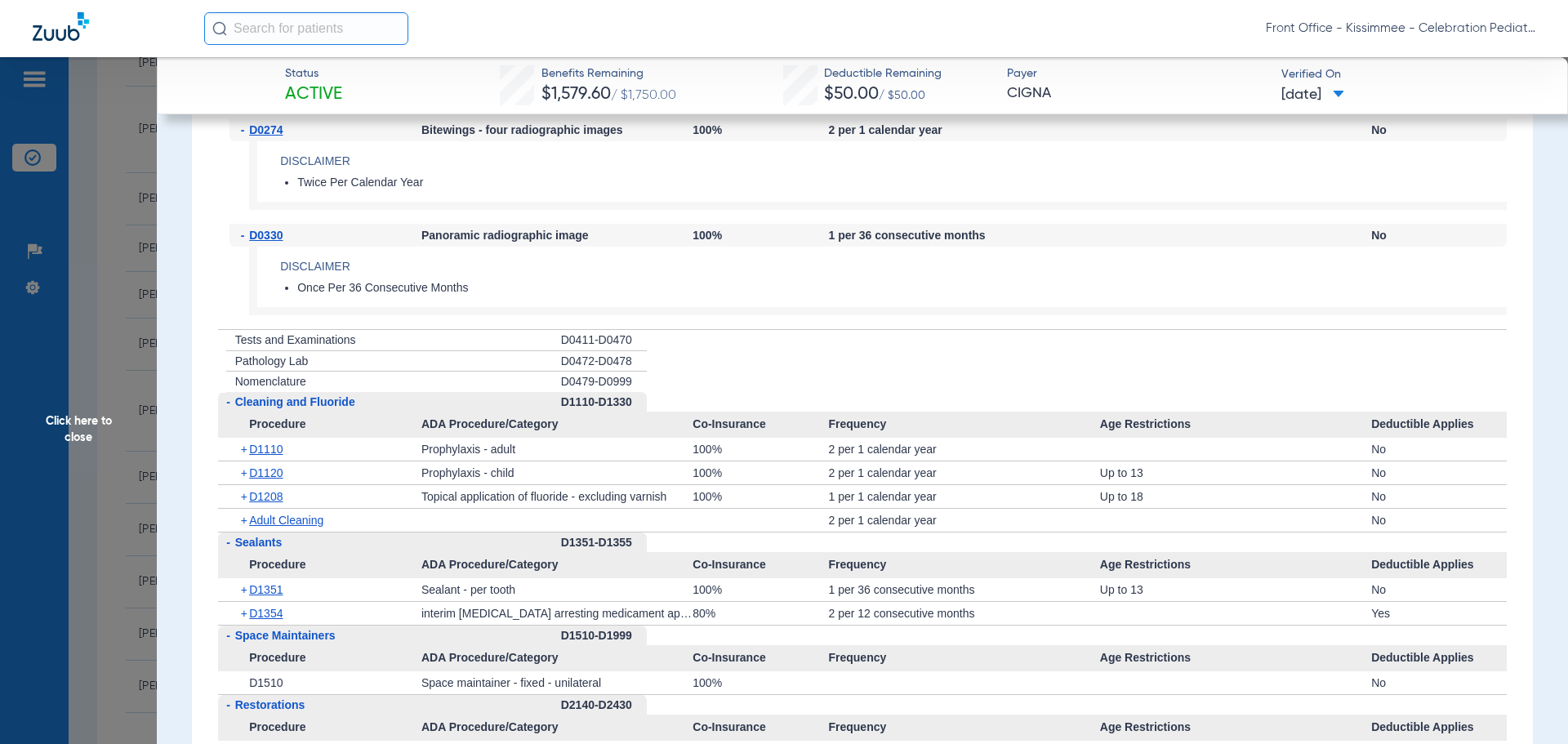
scroll to position [2531, 0]
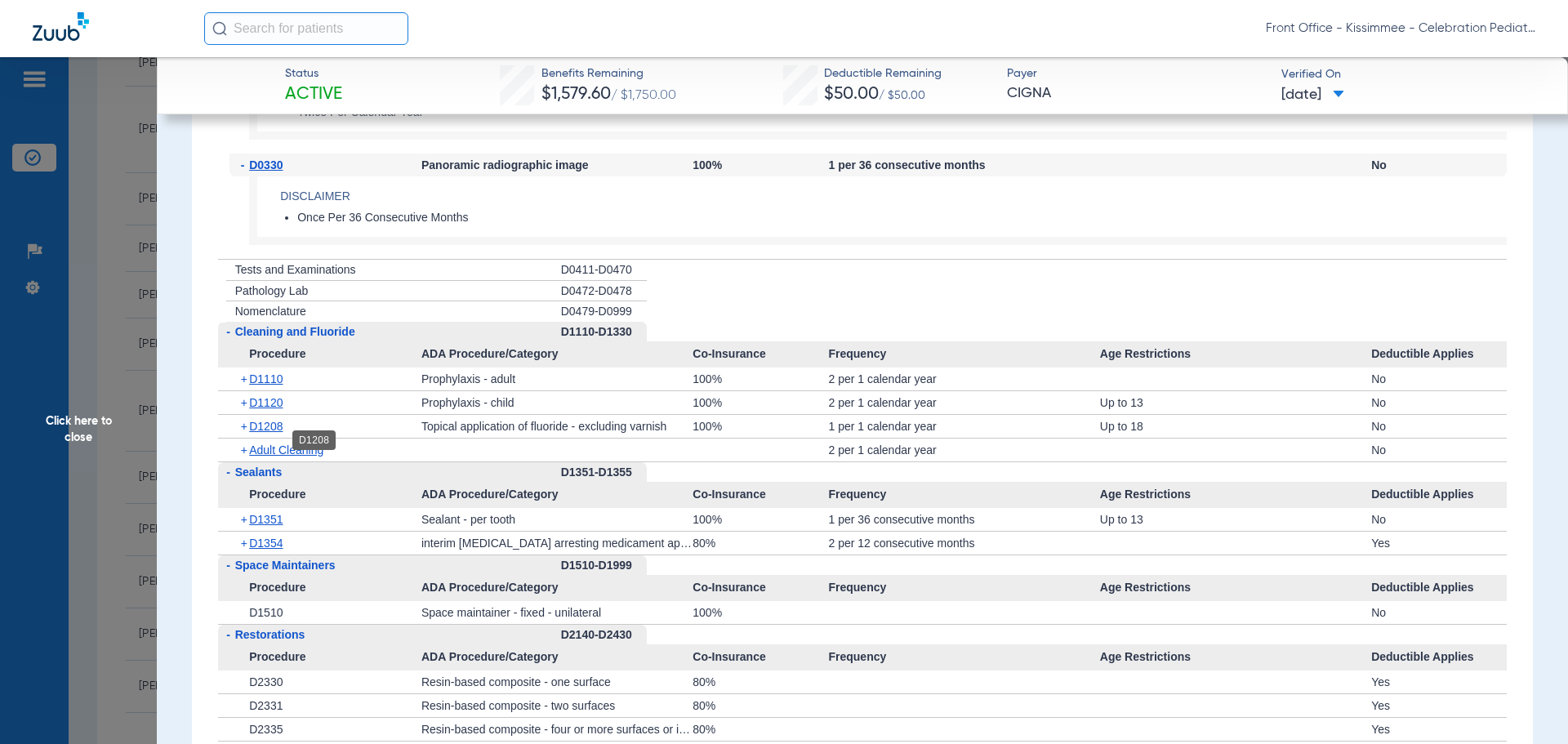
click at [263, 433] on span "D1208" at bounding box center [265, 426] width 33 height 13
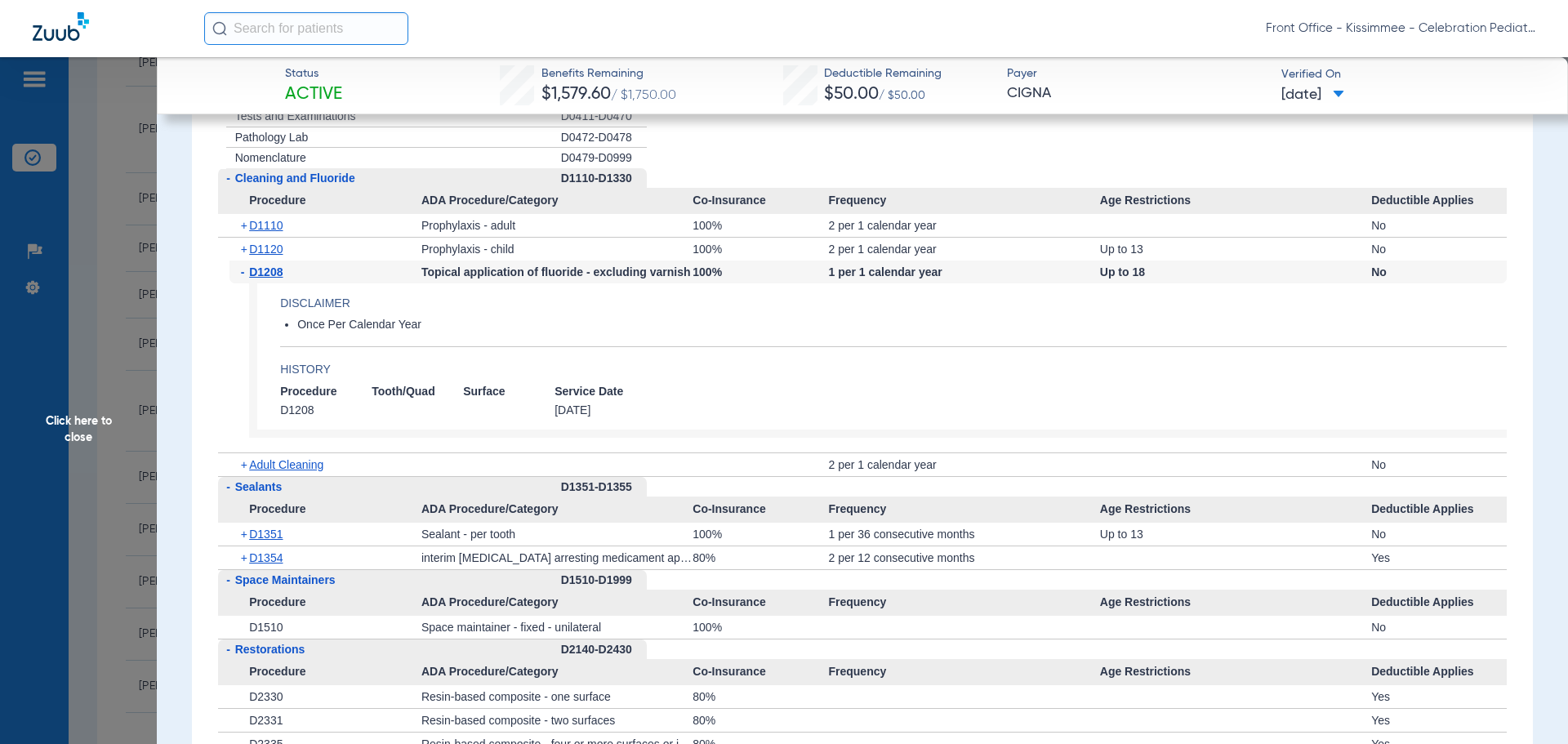
scroll to position [2694, 0]
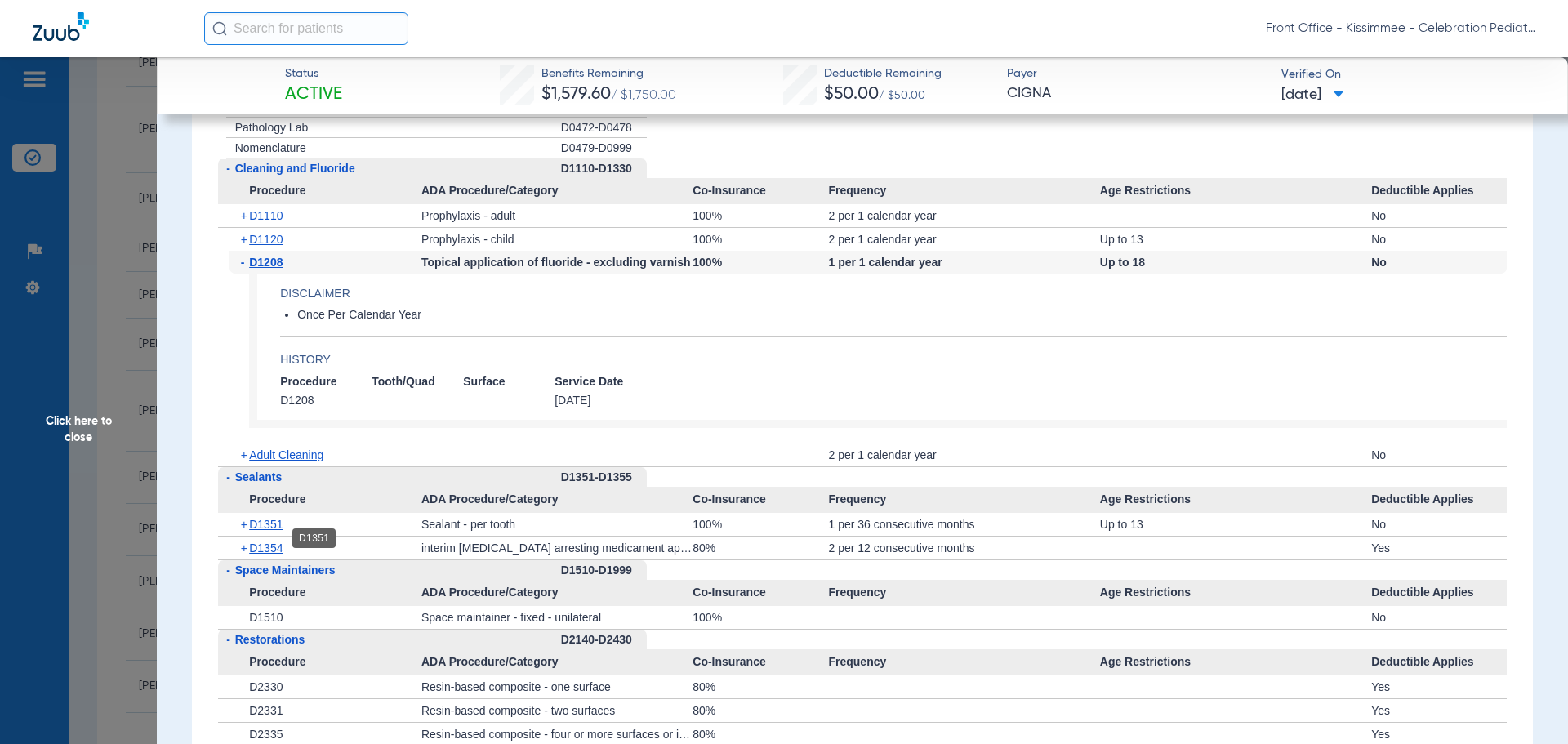
click at [272, 530] on span "D1351" at bounding box center [265, 524] width 33 height 13
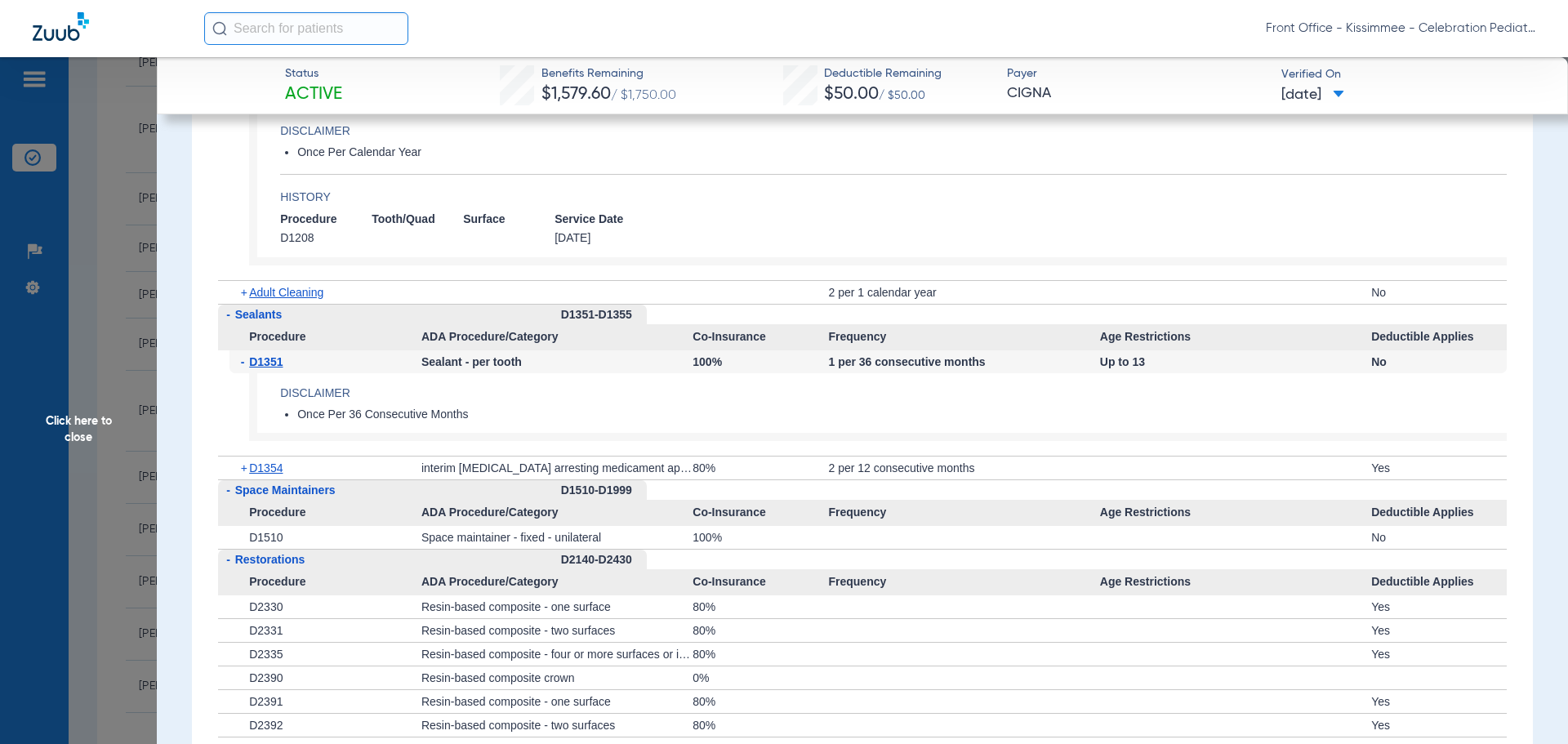
scroll to position [2858, 0]
click at [277, 473] on span "D1354" at bounding box center [265, 467] width 33 height 13
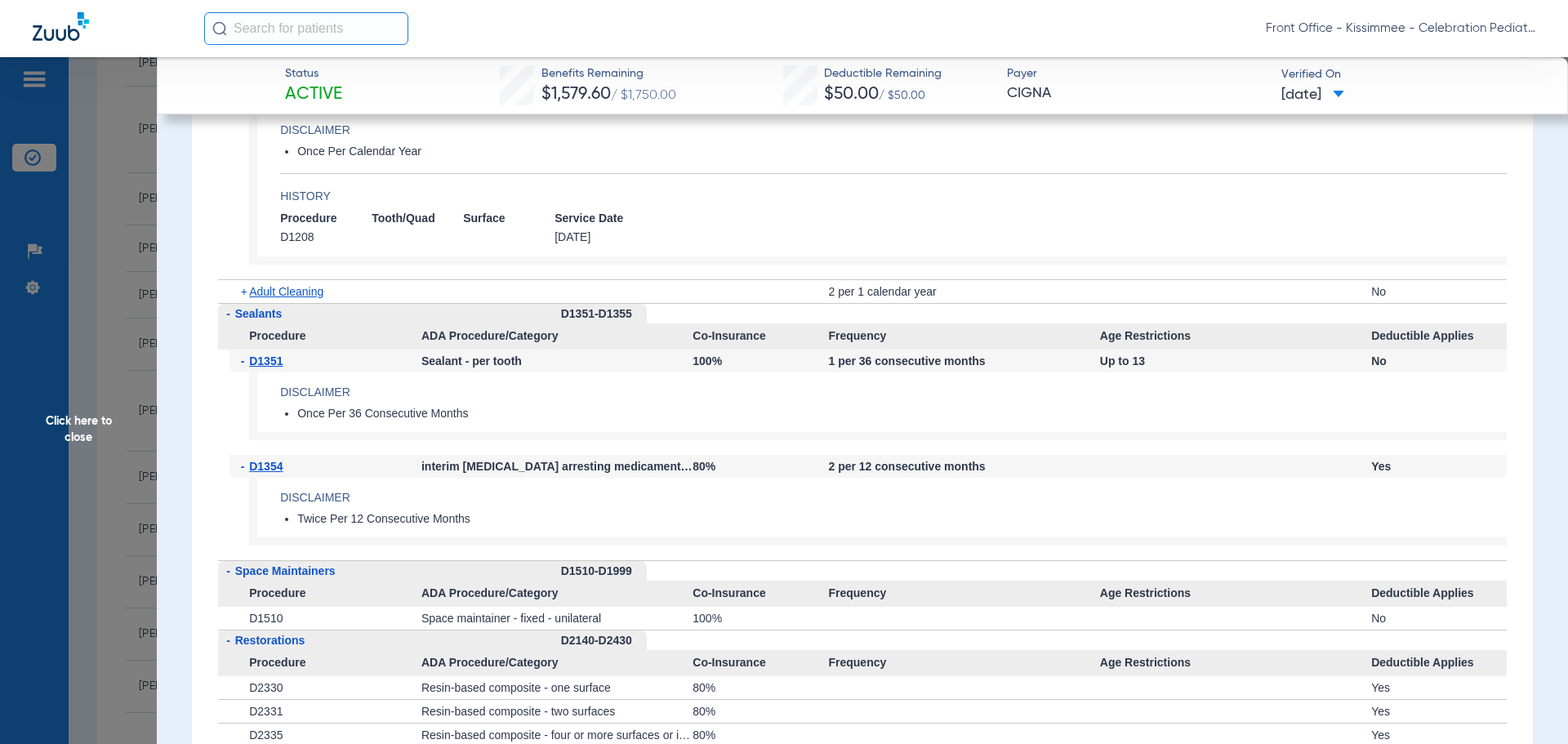
click at [74, 477] on span "Click here to close" at bounding box center [78, 428] width 157 height 744
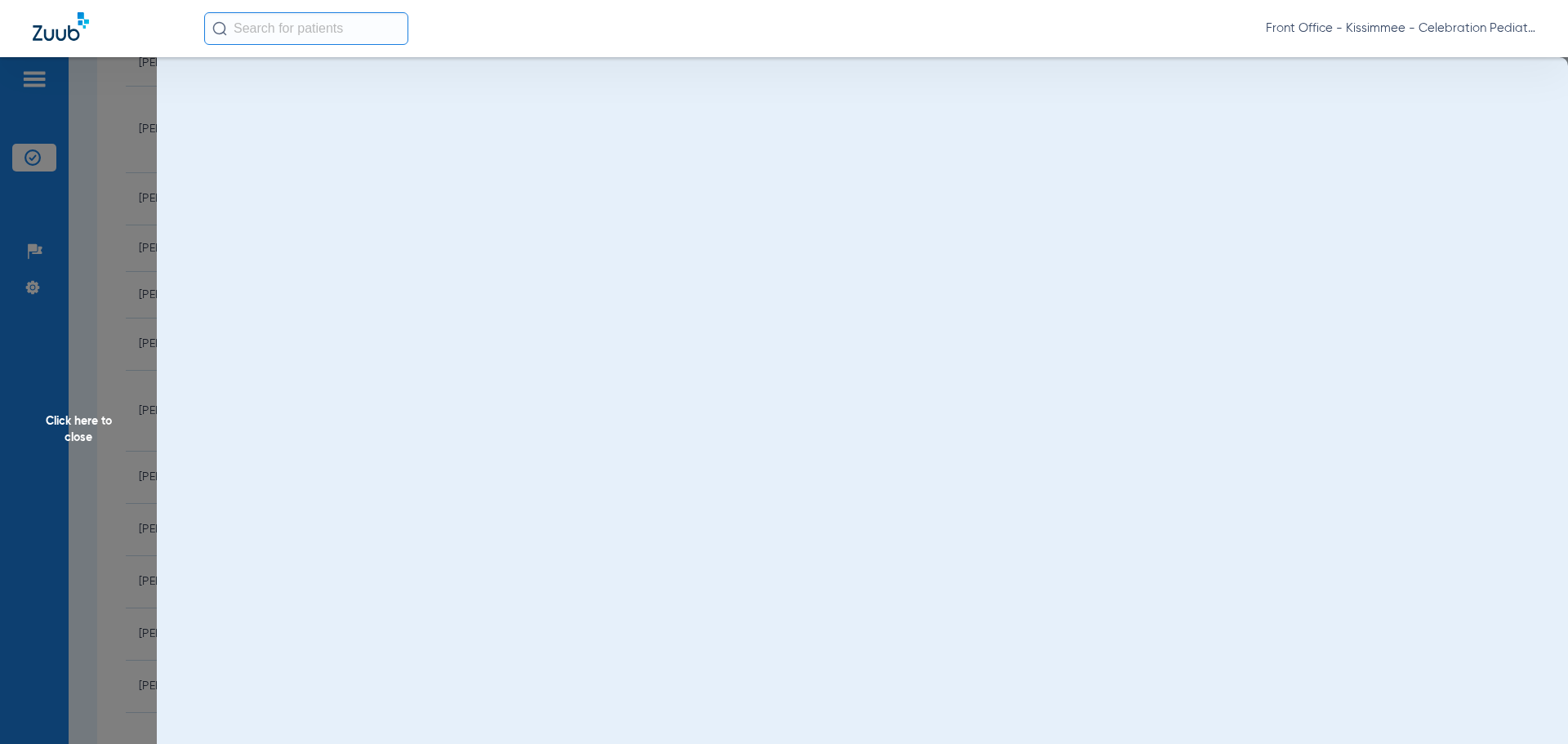
scroll to position [0, 0]
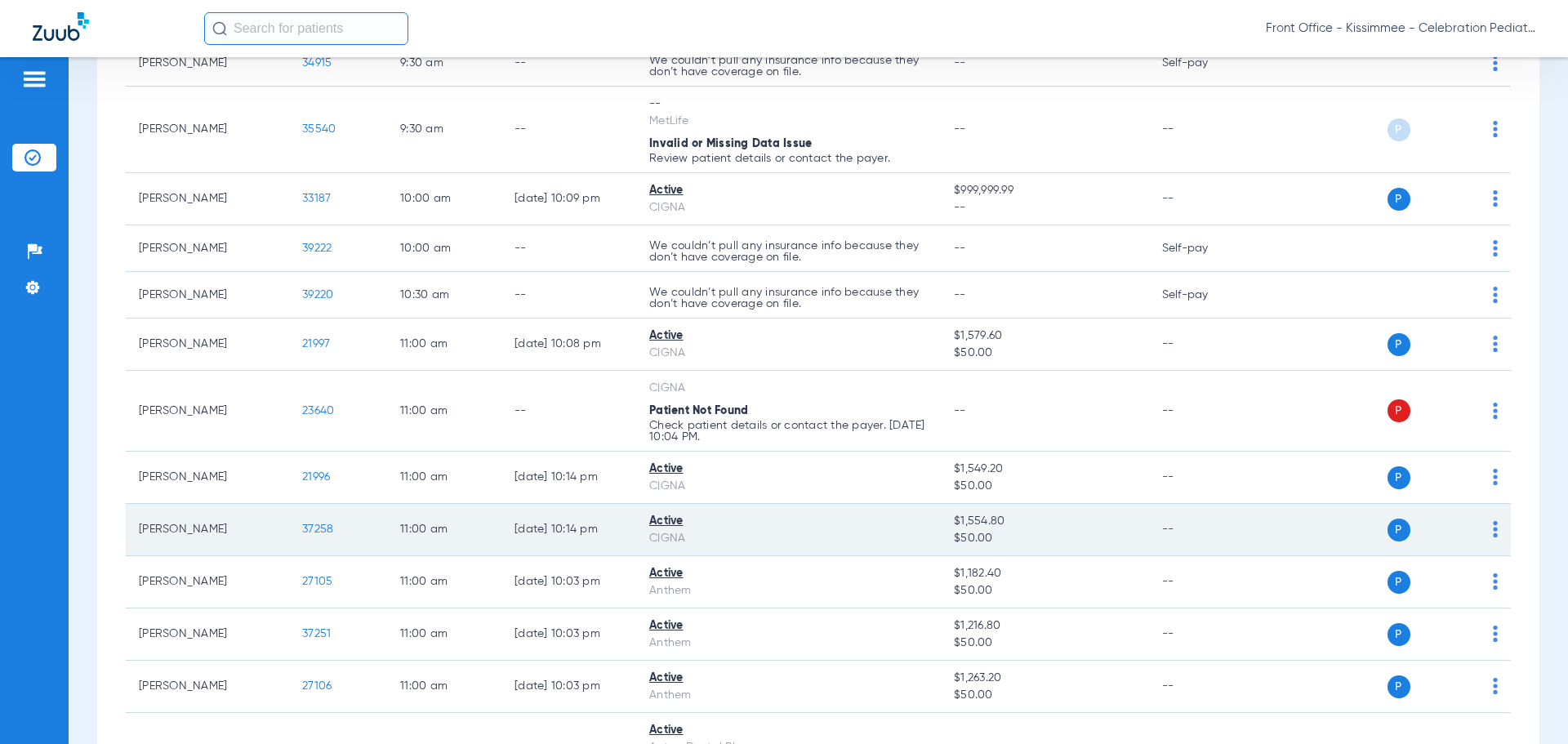
click at [319, 526] on span "37258" at bounding box center [317, 528] width 31 height 11
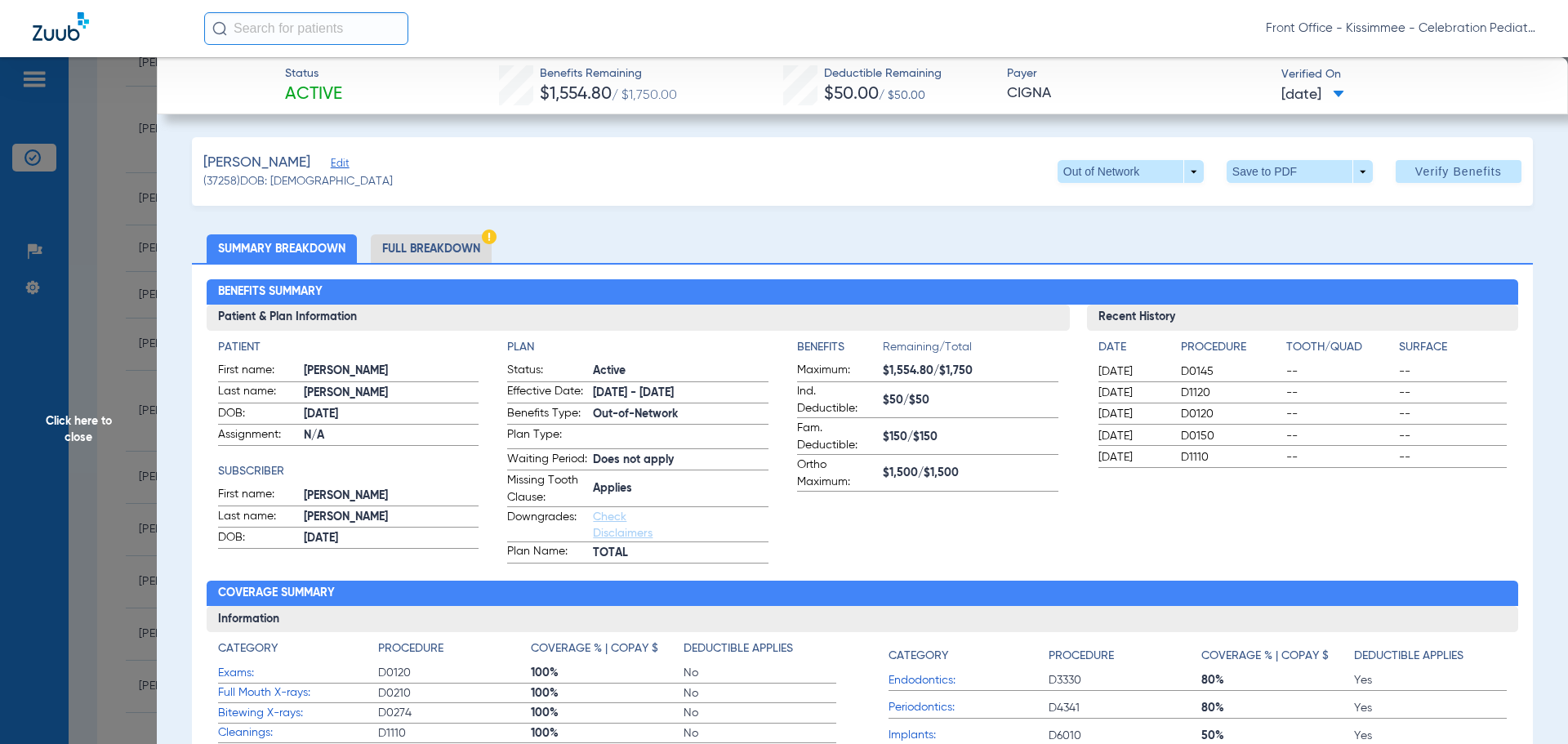
click at [443, 251] on li "Full Breakdown" at bounding box center [431, 248] width 121 height 28
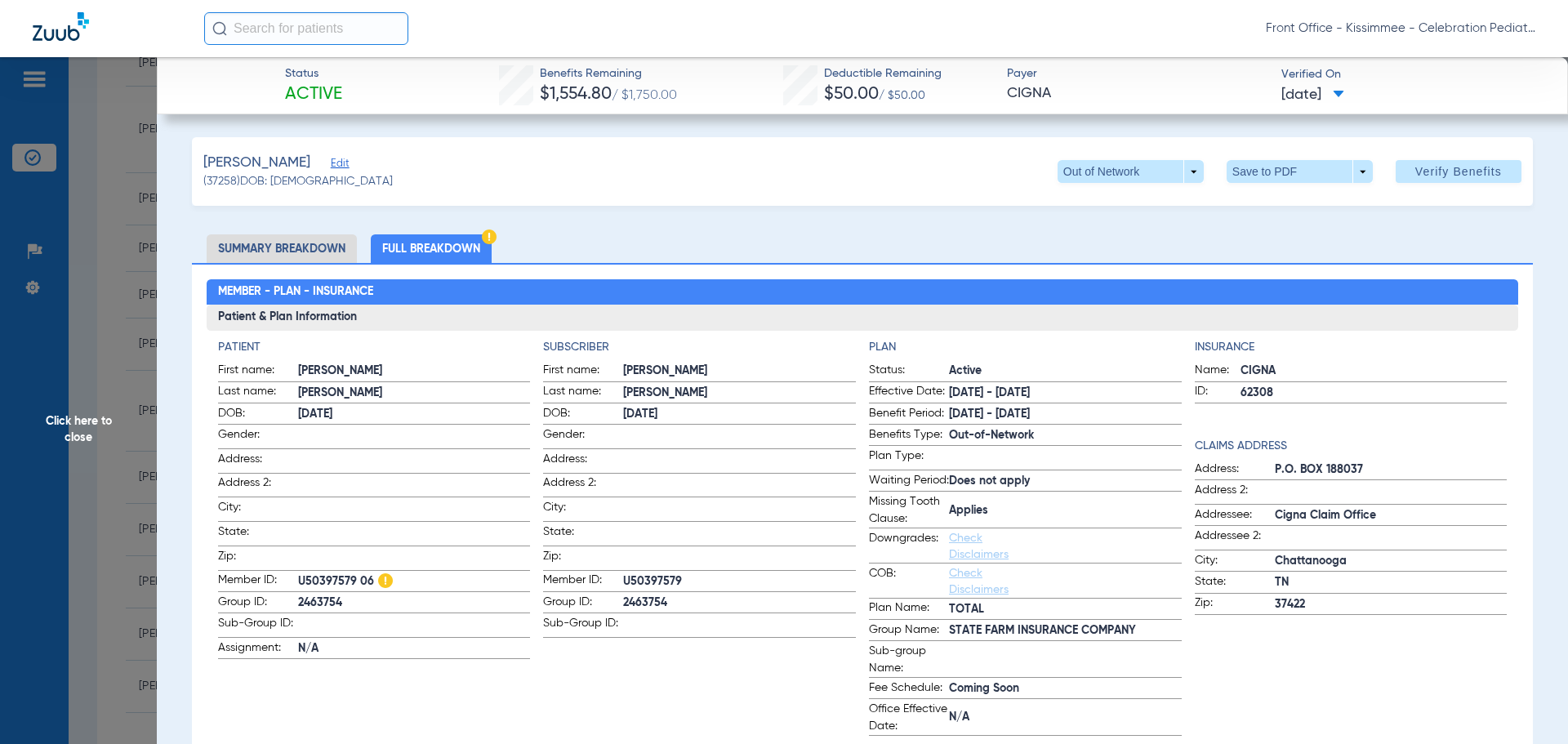
click at [59, 428] on span "Click here to close" at bounding box center [78, 428] width 157 height 744
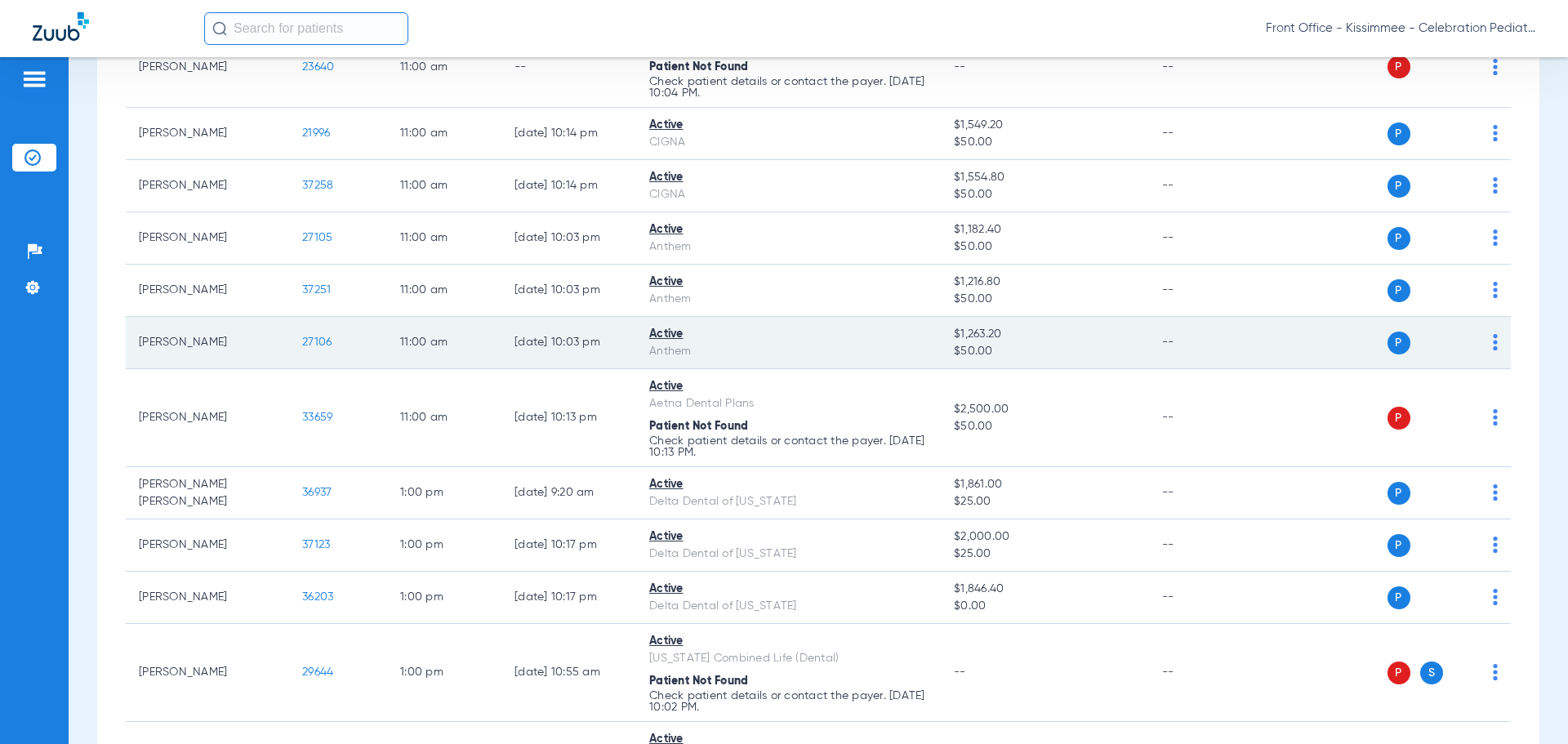
scroll to position [1225, 0]
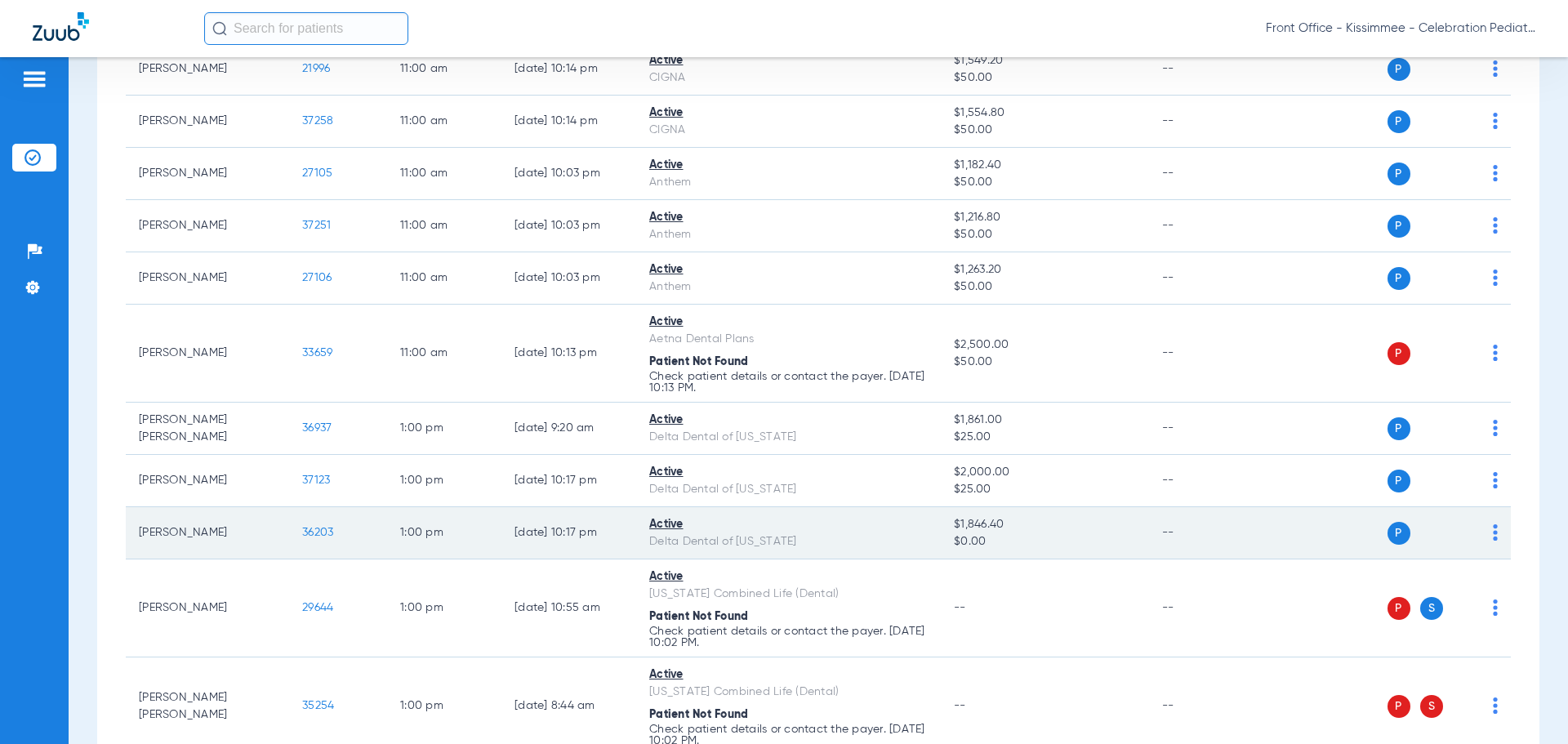
click at [326, 538] on span "36203" at bounding box center [317, 532] width 31 height 11
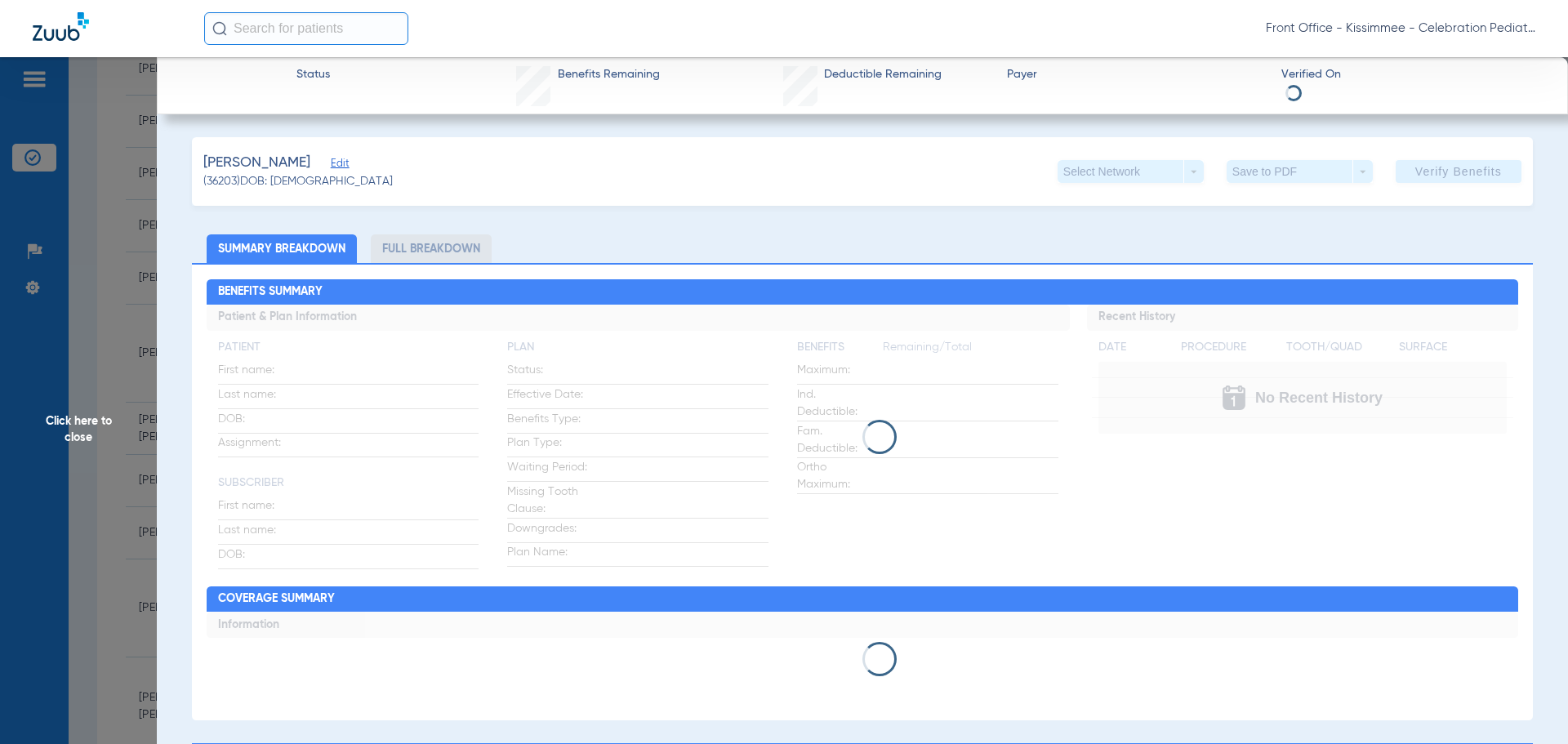
click at [416, 255] on li "Full Breakdown" at bounding box center [431, 248] width 121 height 28
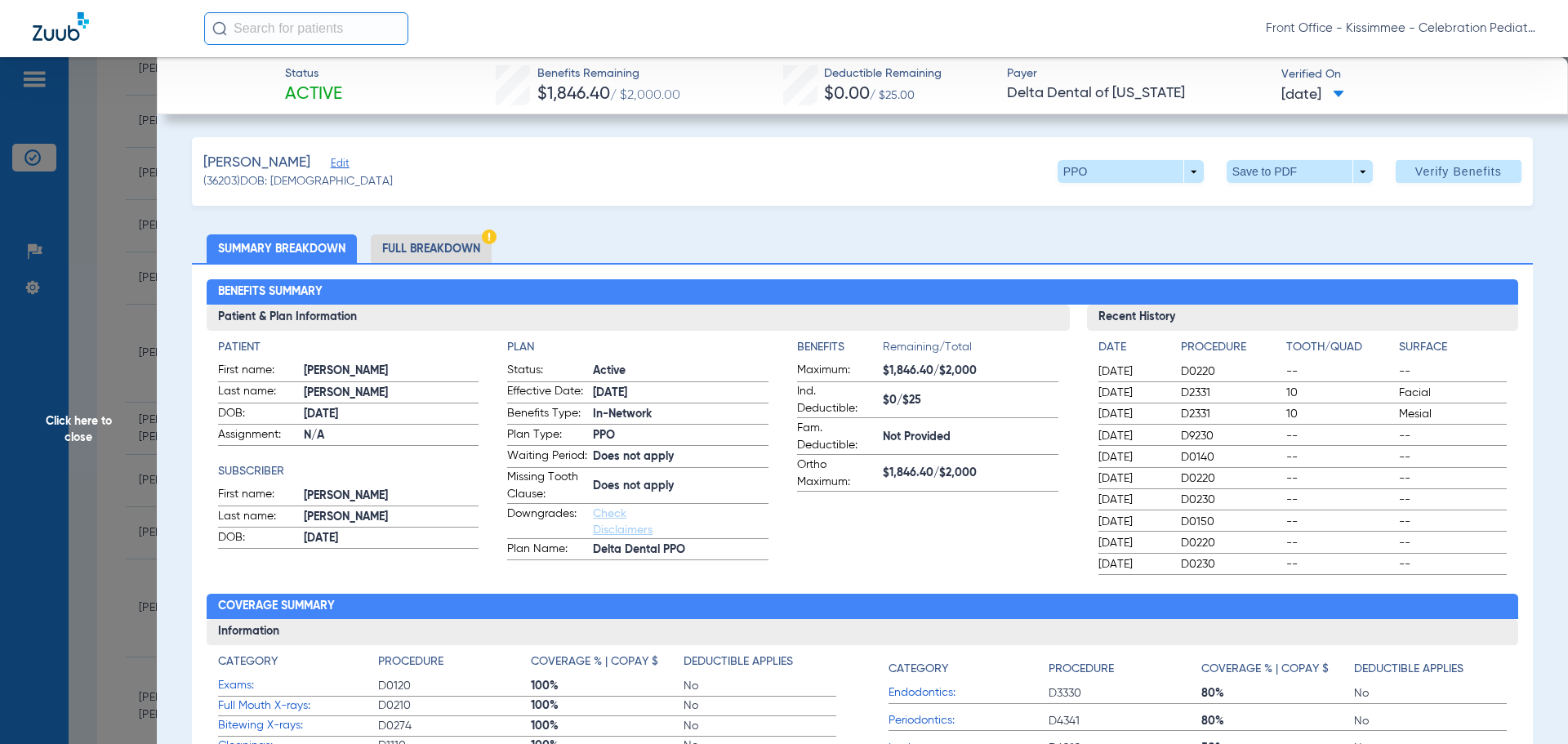
click at [416, 255] on li "Full Breakdown" at bounding box center [431, 248] width 121 height 28
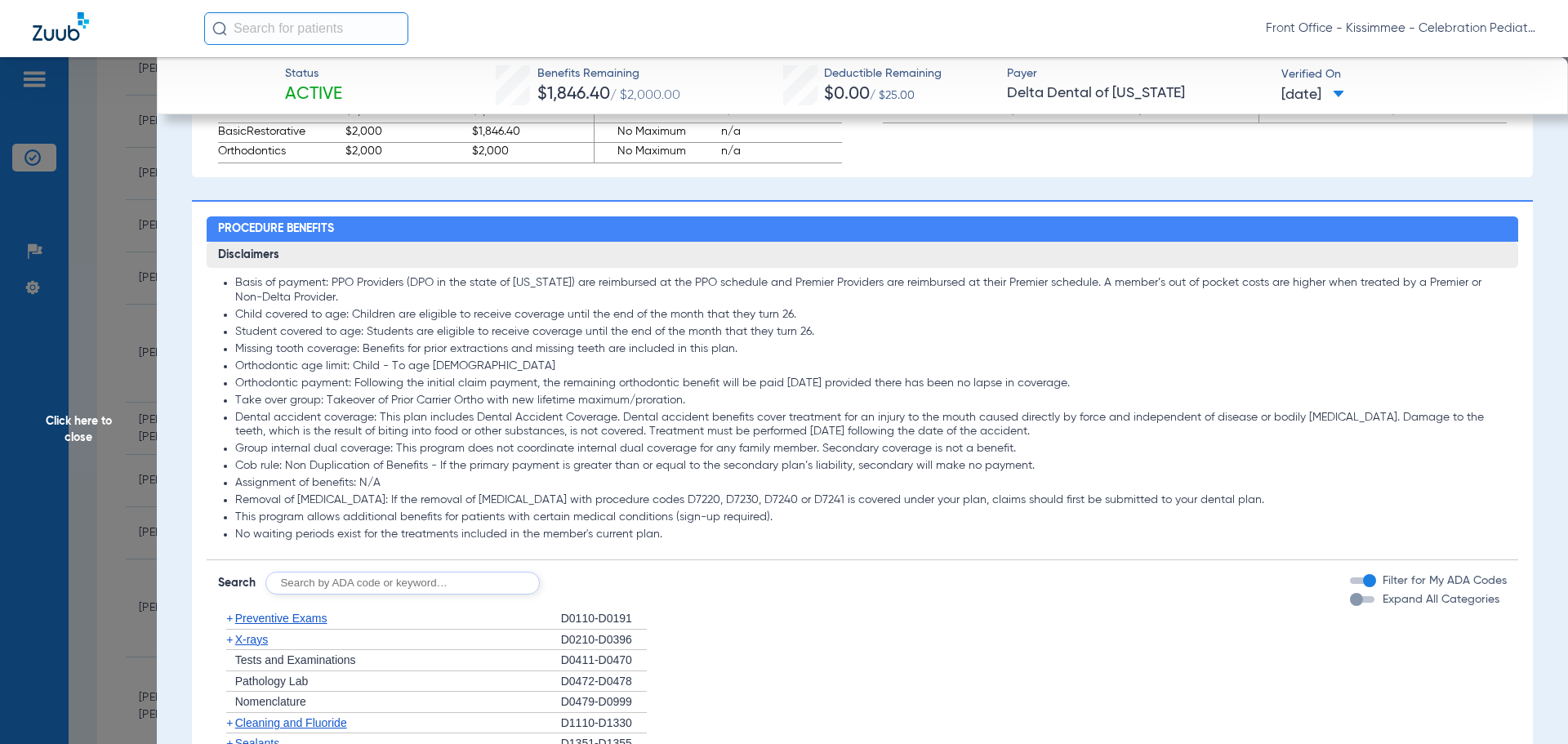
scroll to position [1306, 0]
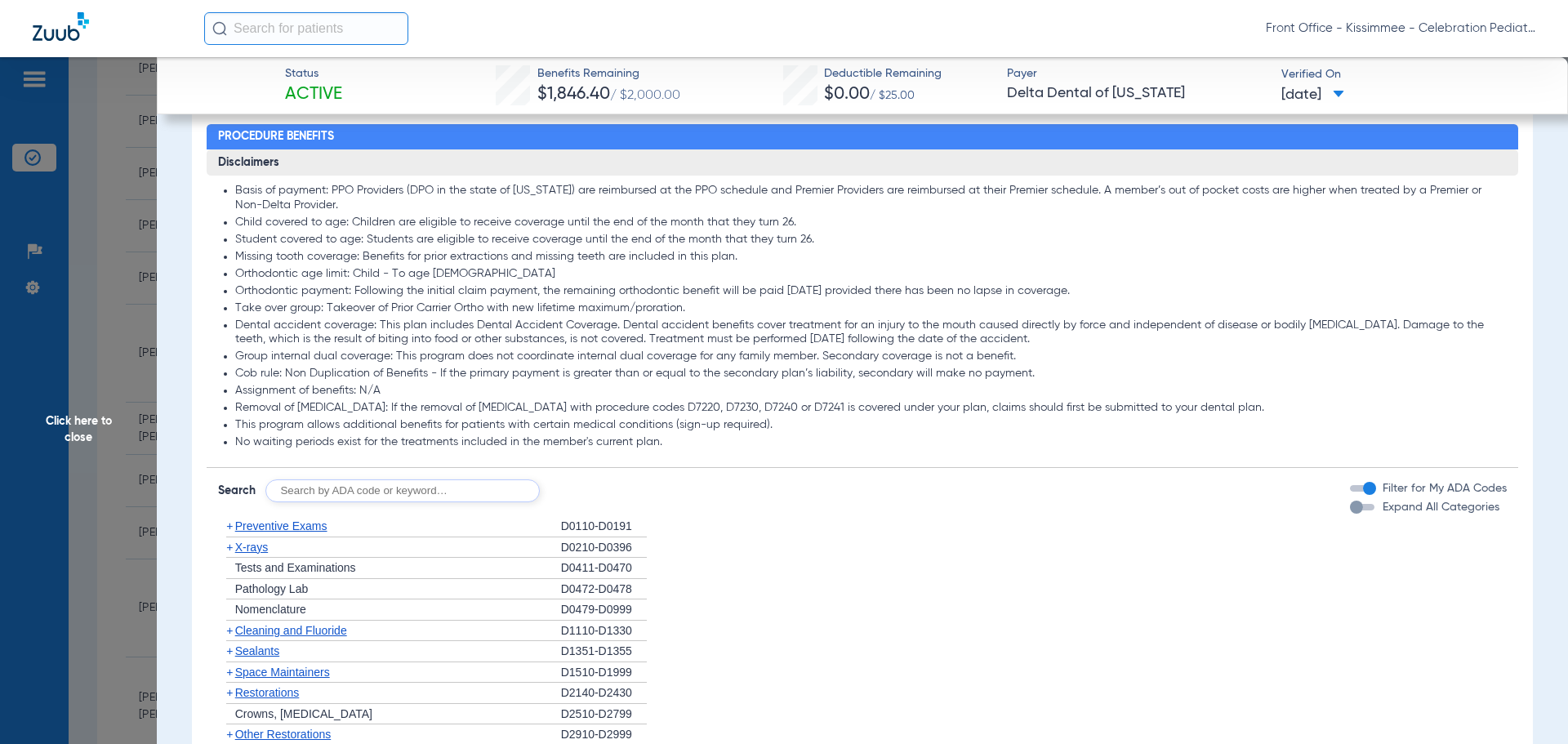
click at [1350, 514] on div "button" at bounding box center [1356, 507] width 13 height 13
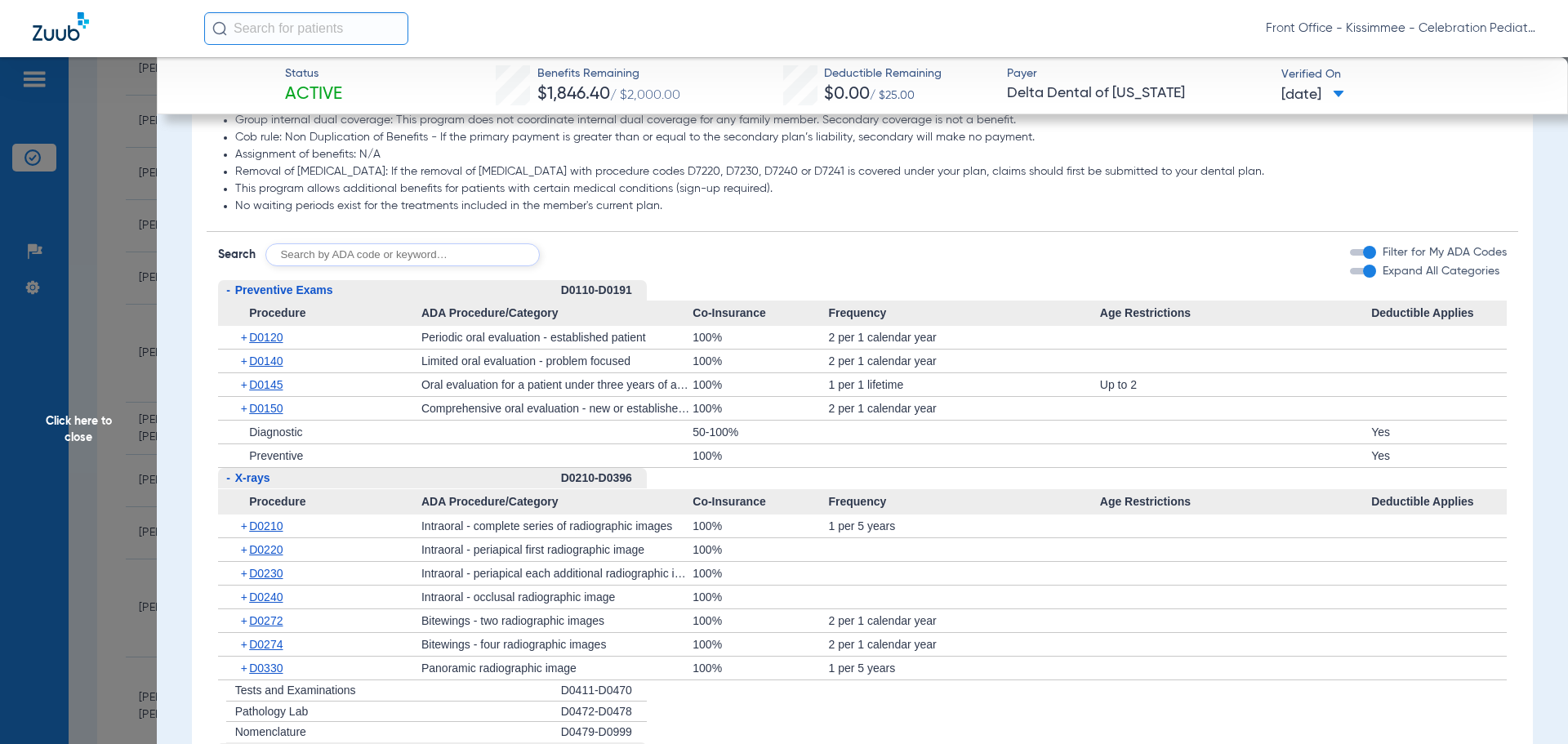
scroll to position [1551, 0]
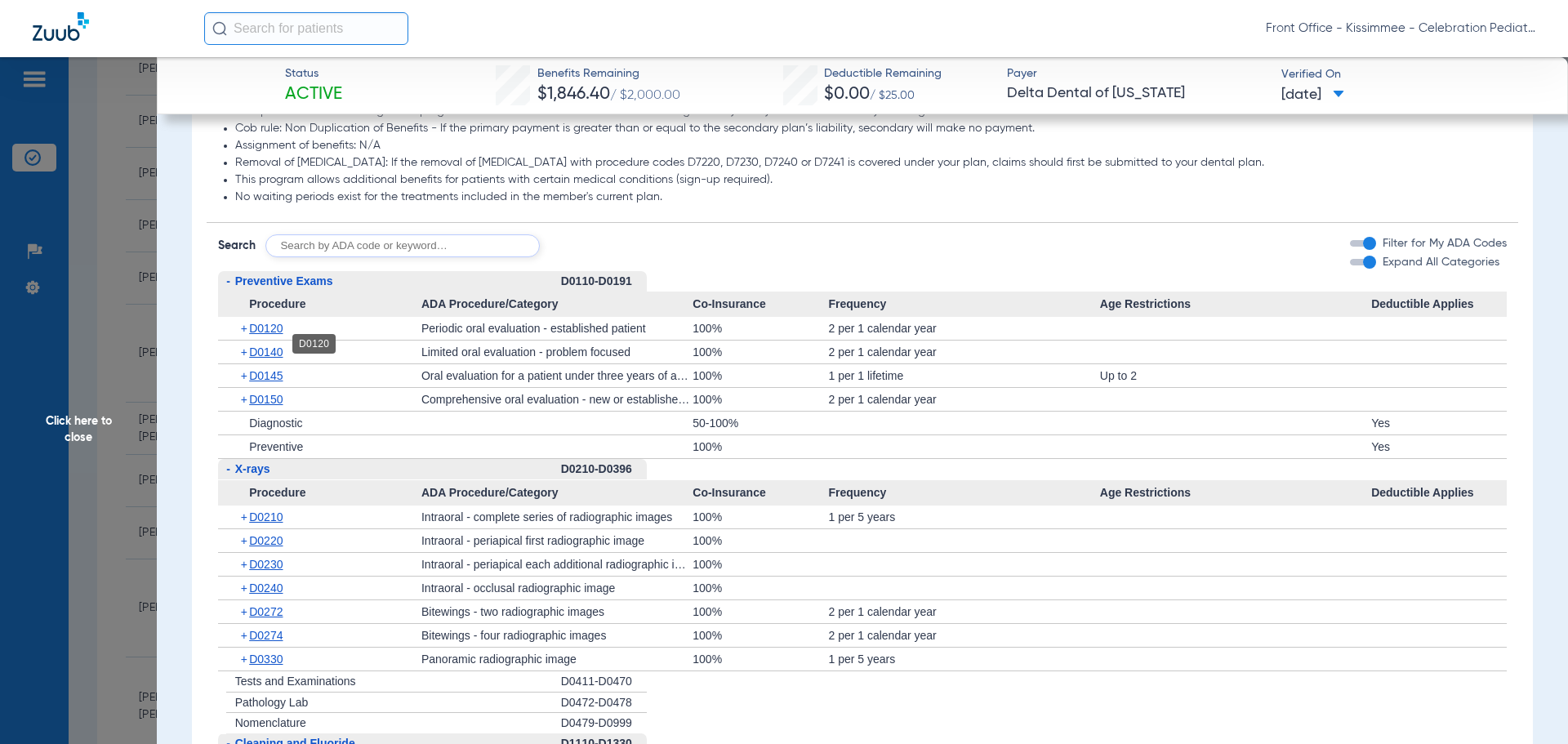
click at [266, 335] on span "D0120" at bounding box center [265, 328] width 33 height 13
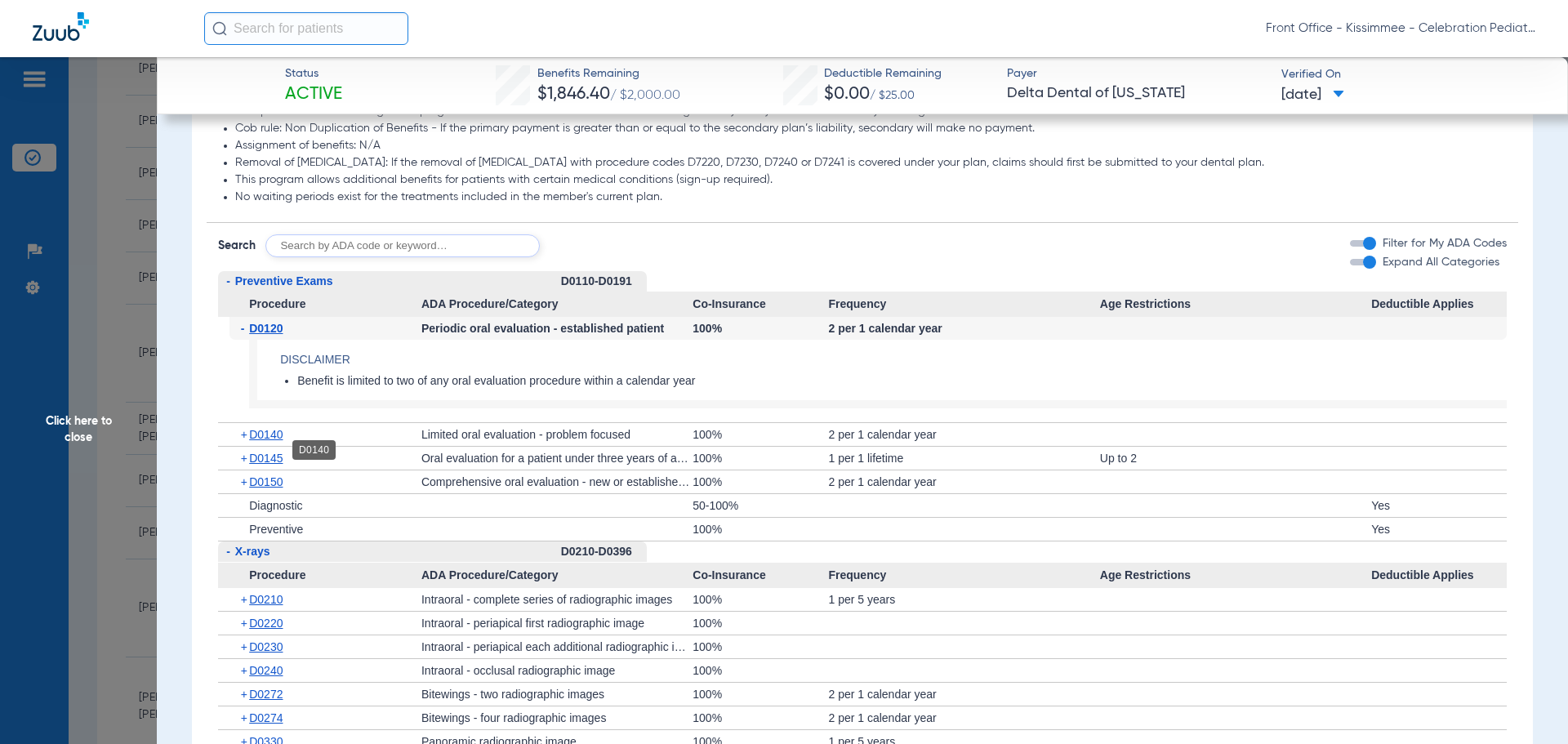
click at [256, 441] on span "D0140" at bounding box center [265, 434] width 33 height 13
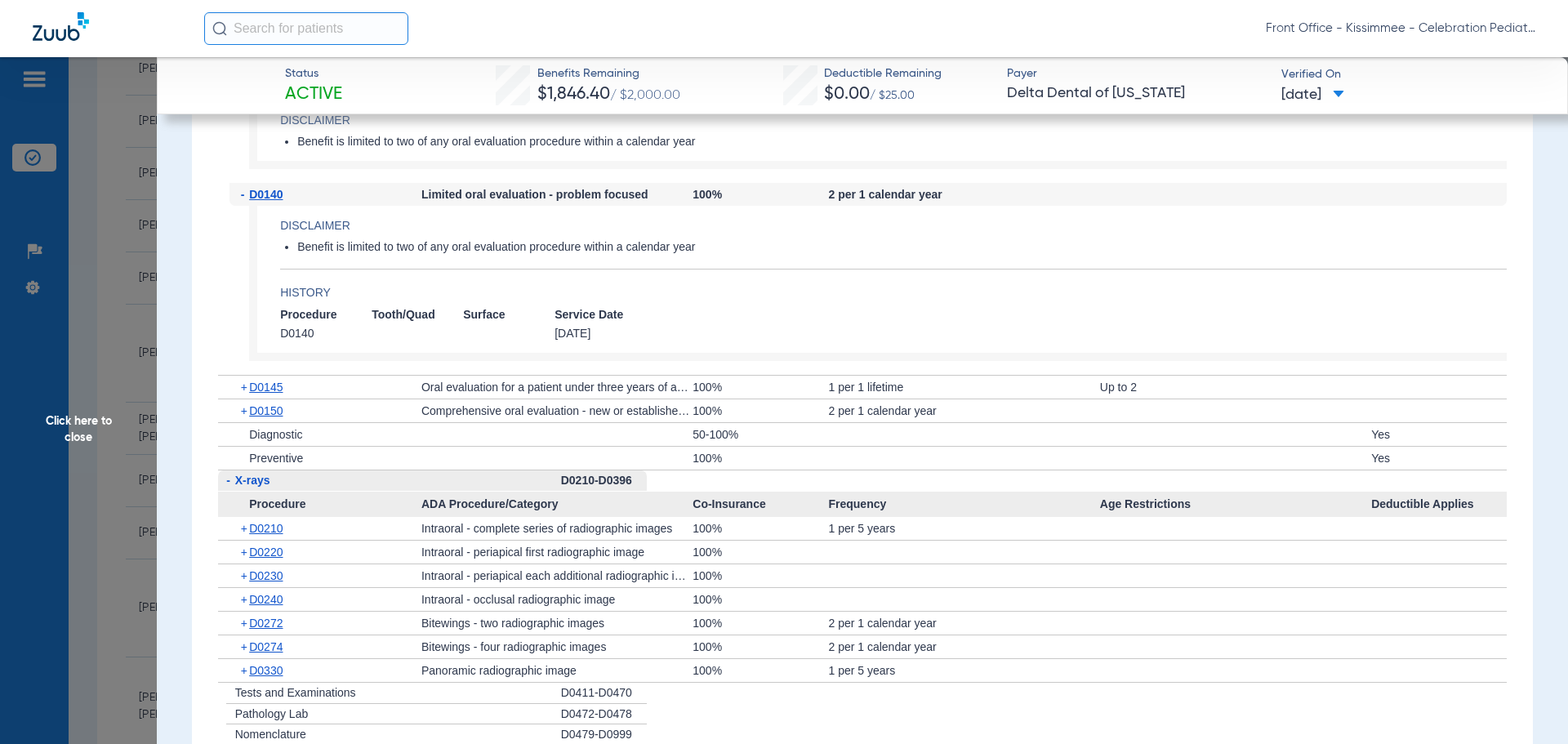
scroll to position [1796, 0]
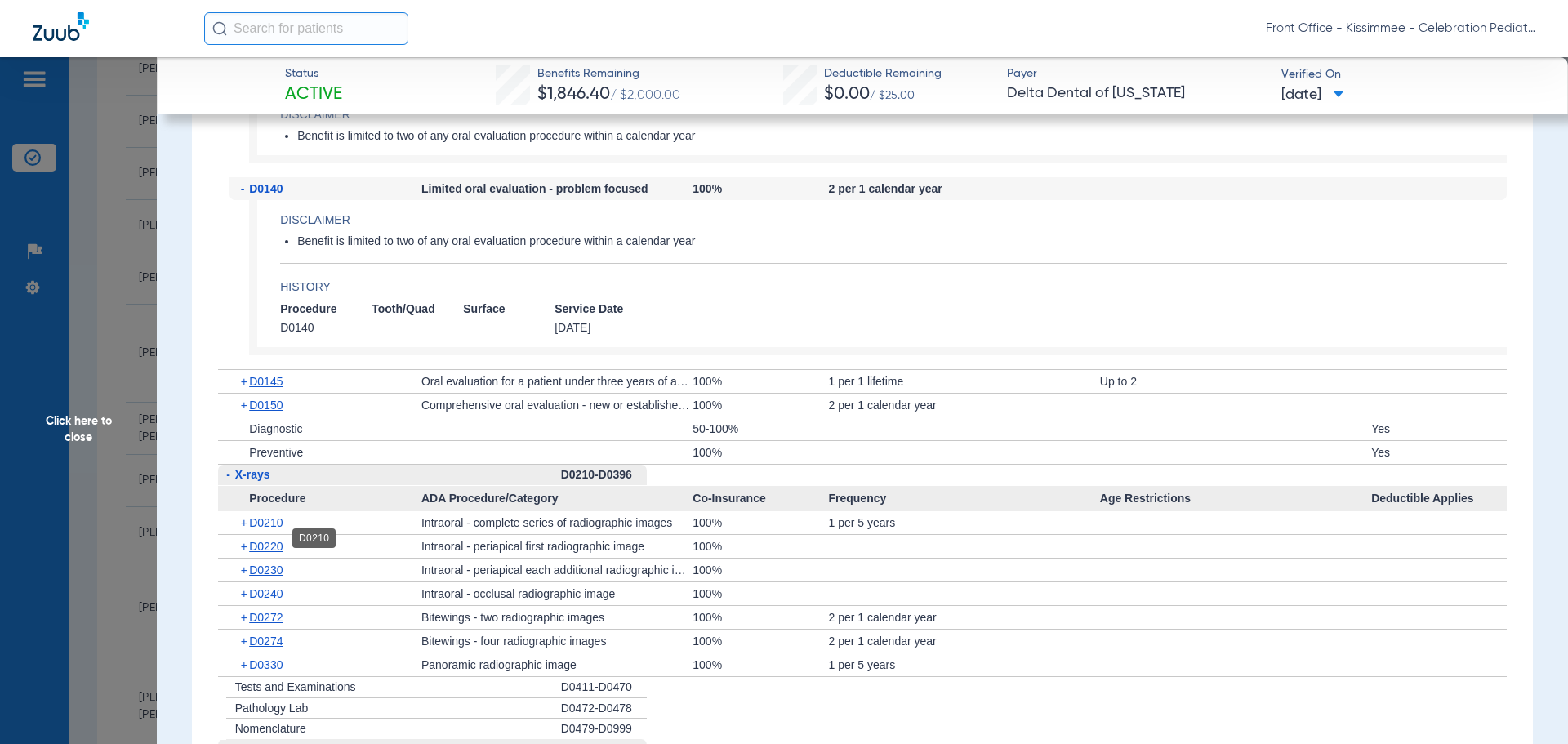
click at [261, 529] on span "D0210" at bounding box center [265, 522] width 33 height 13
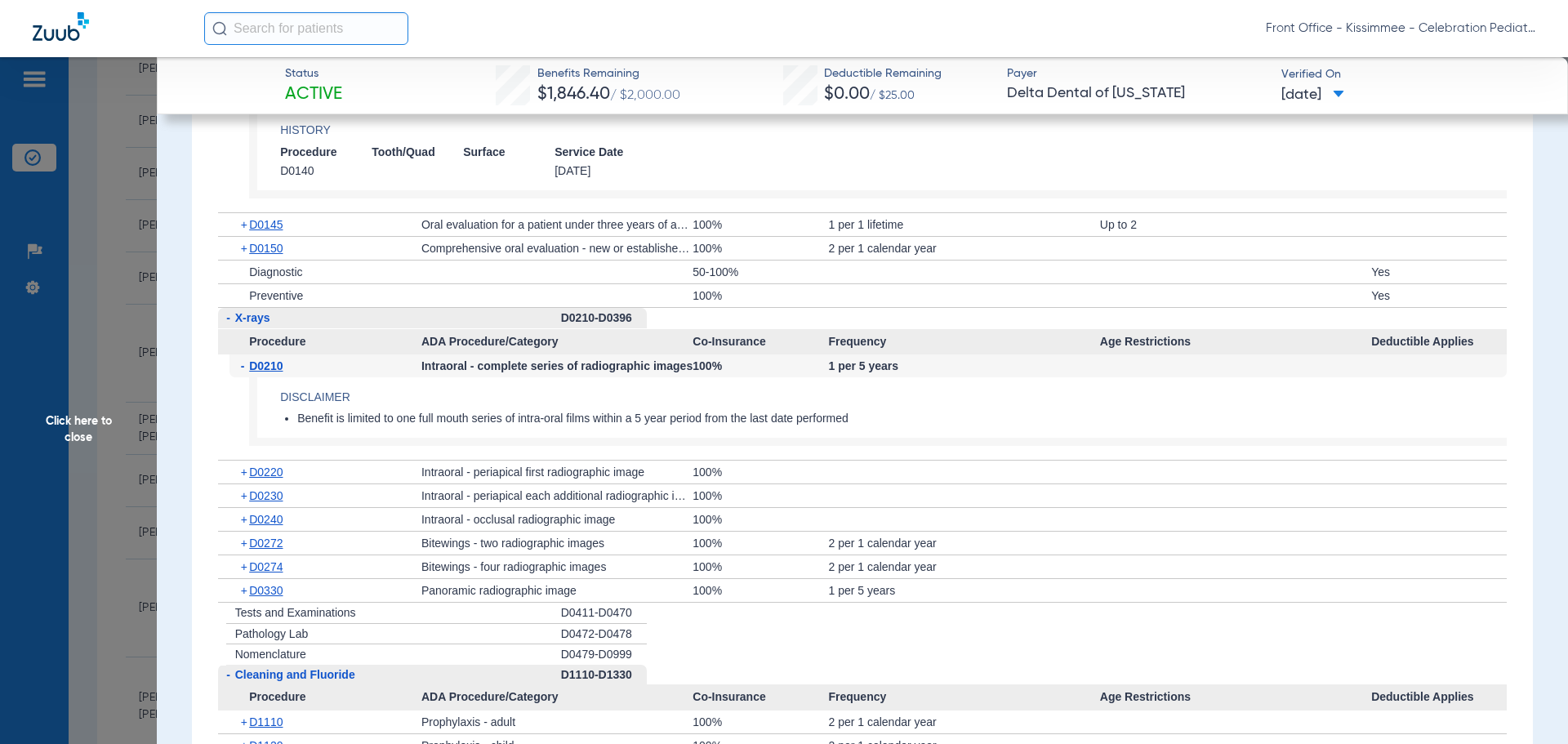
scroll to position [1960, 0]
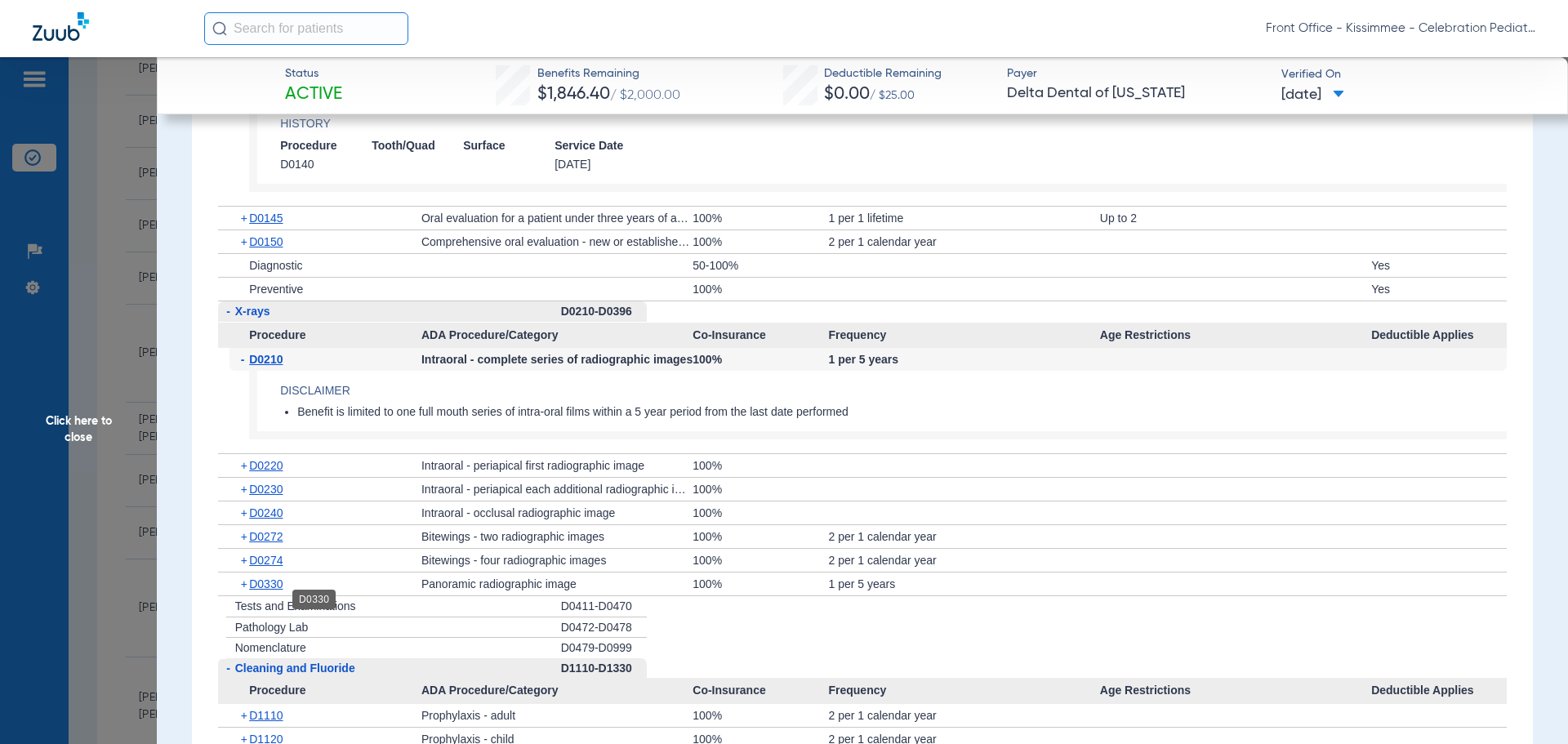
click at [256, 590] on span "D0330" at bounding box center [265, 583] width 33 height 13
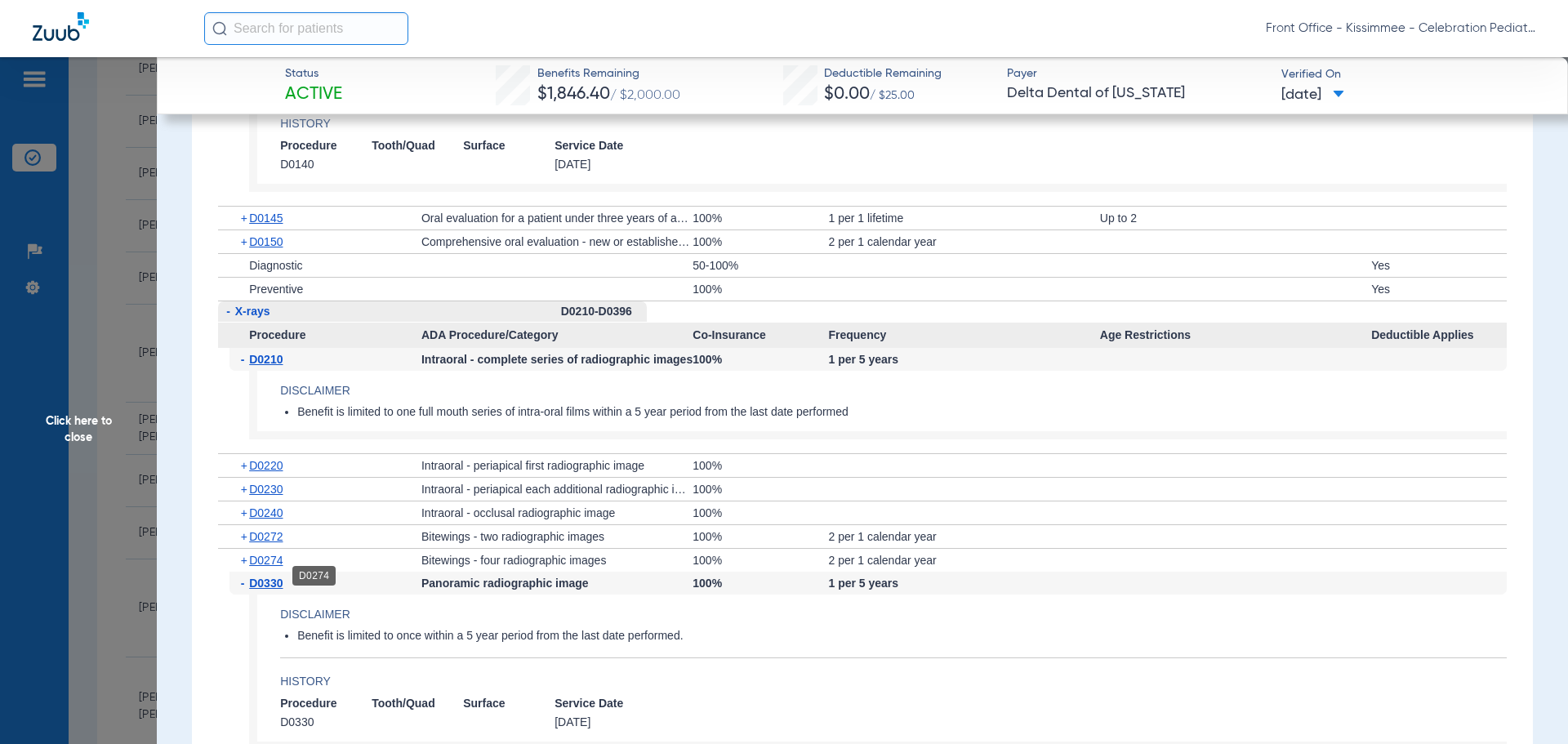
click at [254, 572] on div "+ D0274" at bounding box center [325, 560] width 192 height 23
click at [254, 543] on span "D0272" at bounding box center [265, 537] width 33 height 13
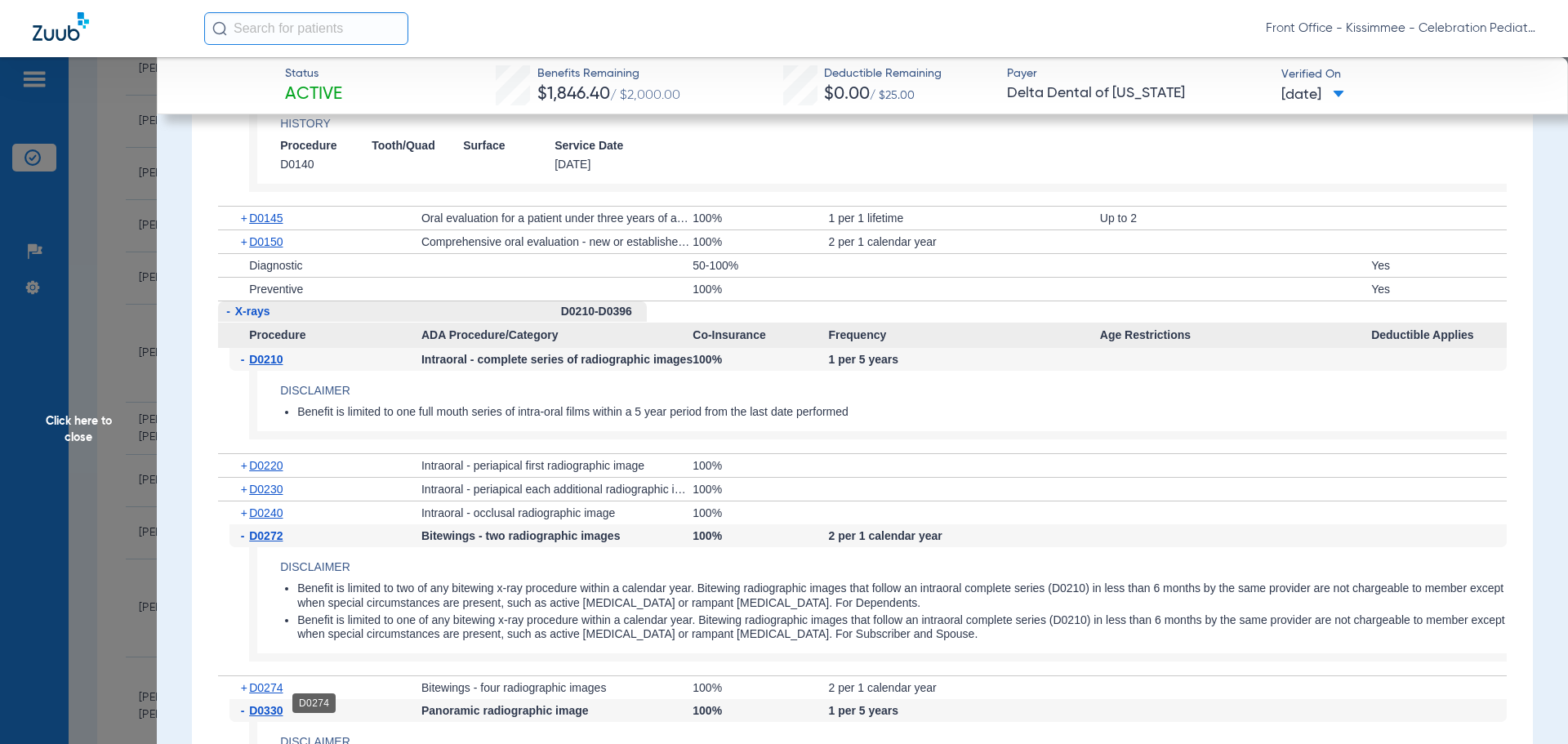
click at [259, 694] on span "D0274" at bounding box center [265, 687] width 33 height 13
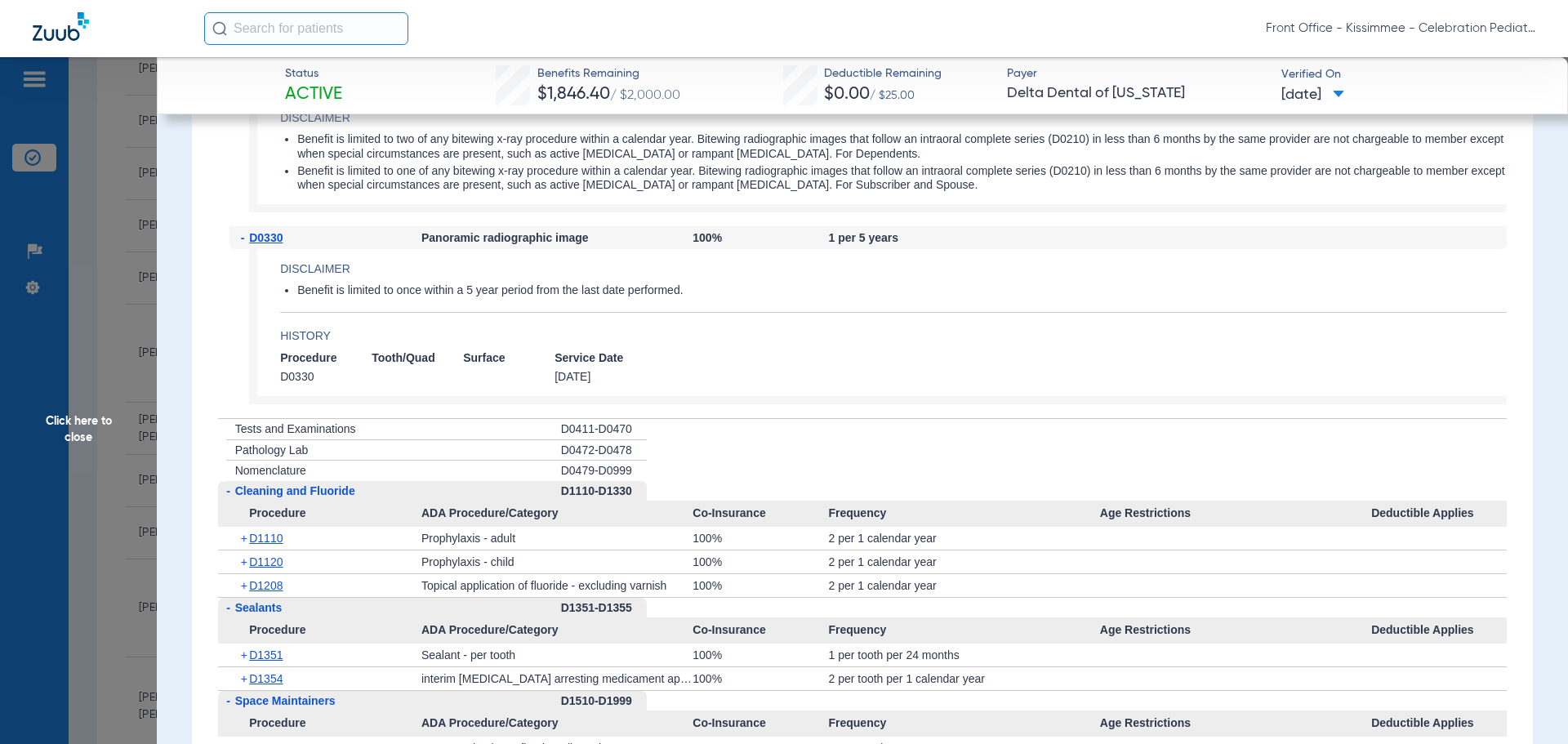
scroll to position [2613, 0]
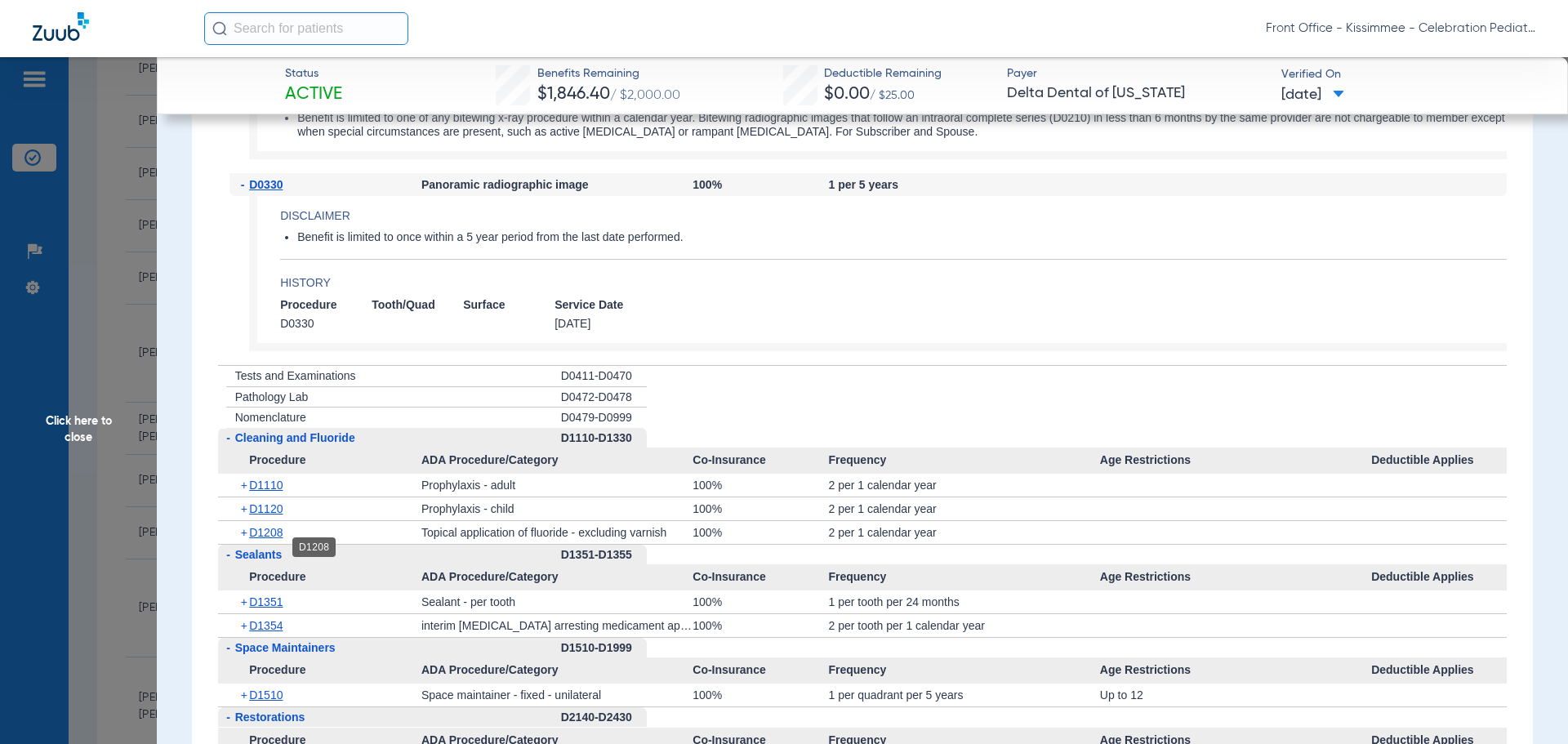
click at [267, 539] on span "D1208" at bounding box center [265, 532] width 33 height 13
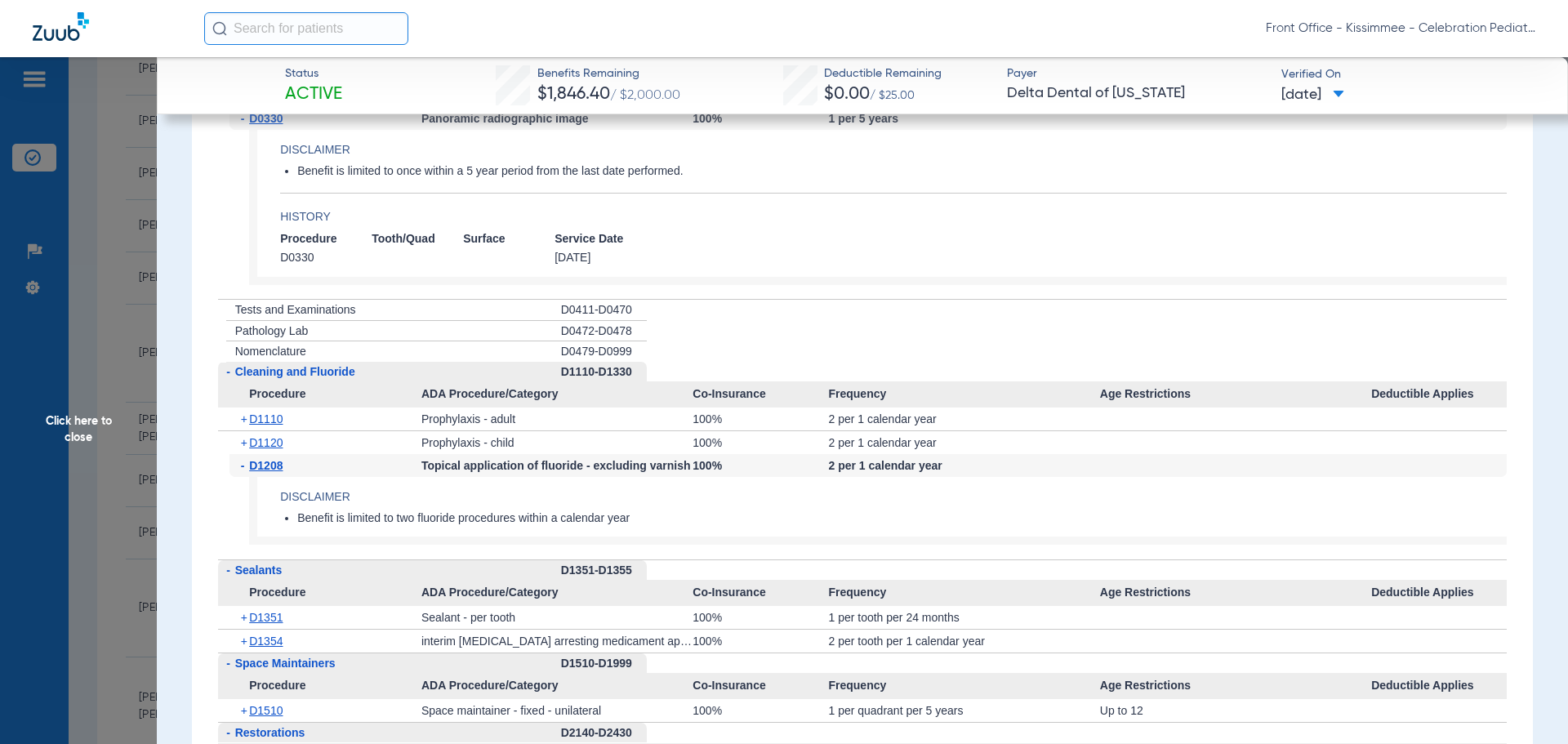
scroll to position [2776, 0]
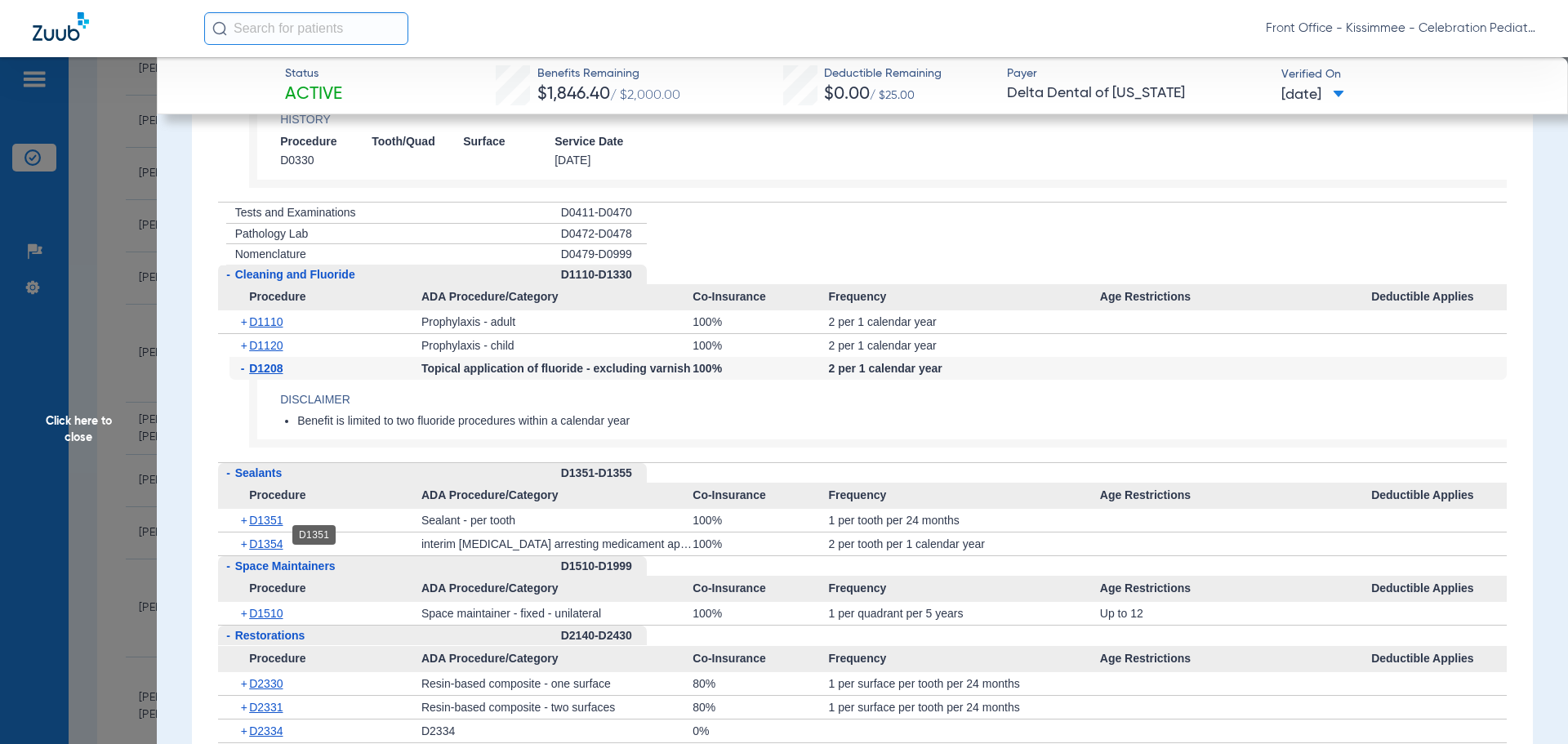
click at [264, 527] on span "D1351" at bounding box center [265, 520] width 33 height 13
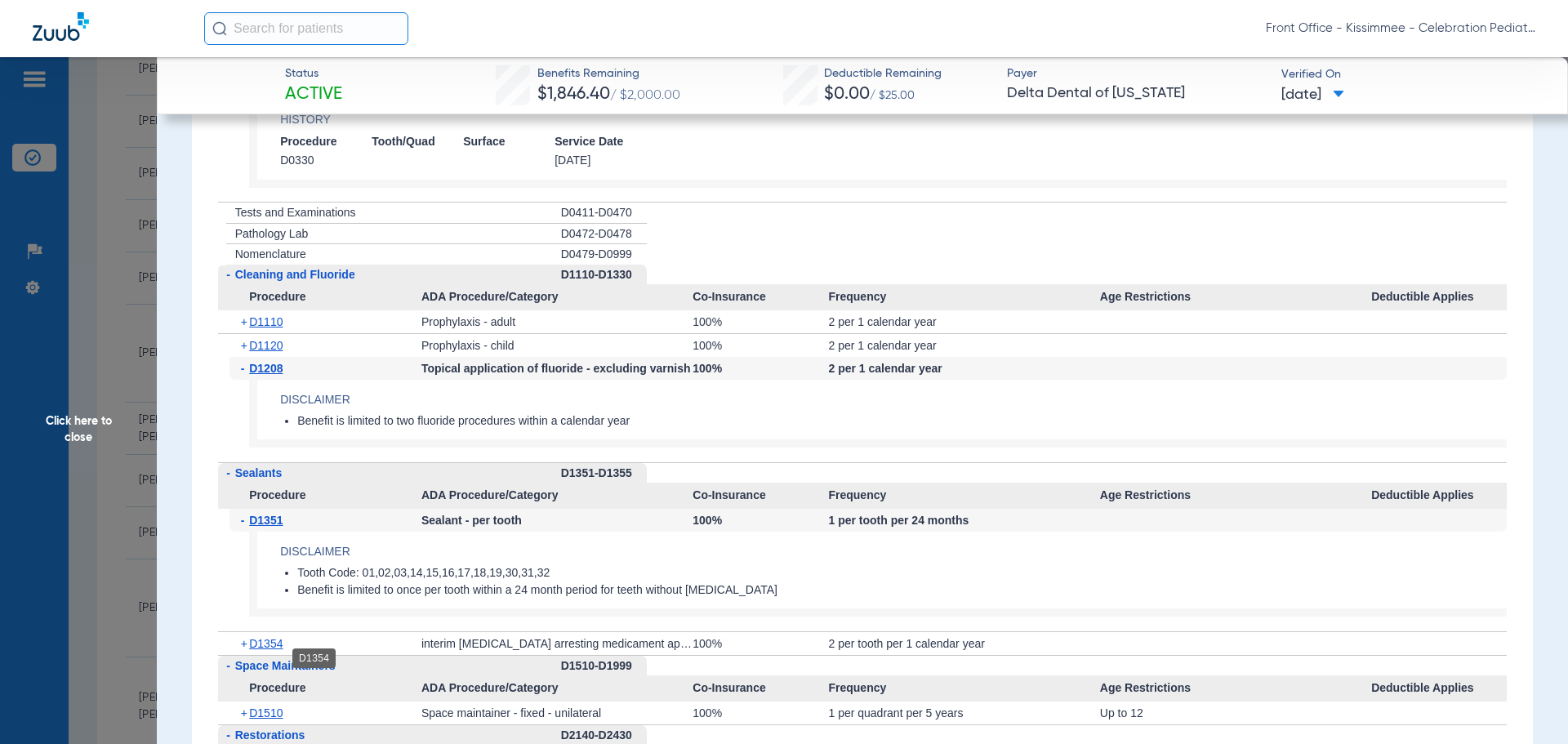
click at [264, 650] on span "D1354" at bounding box center [265, 643] width 33 height 13
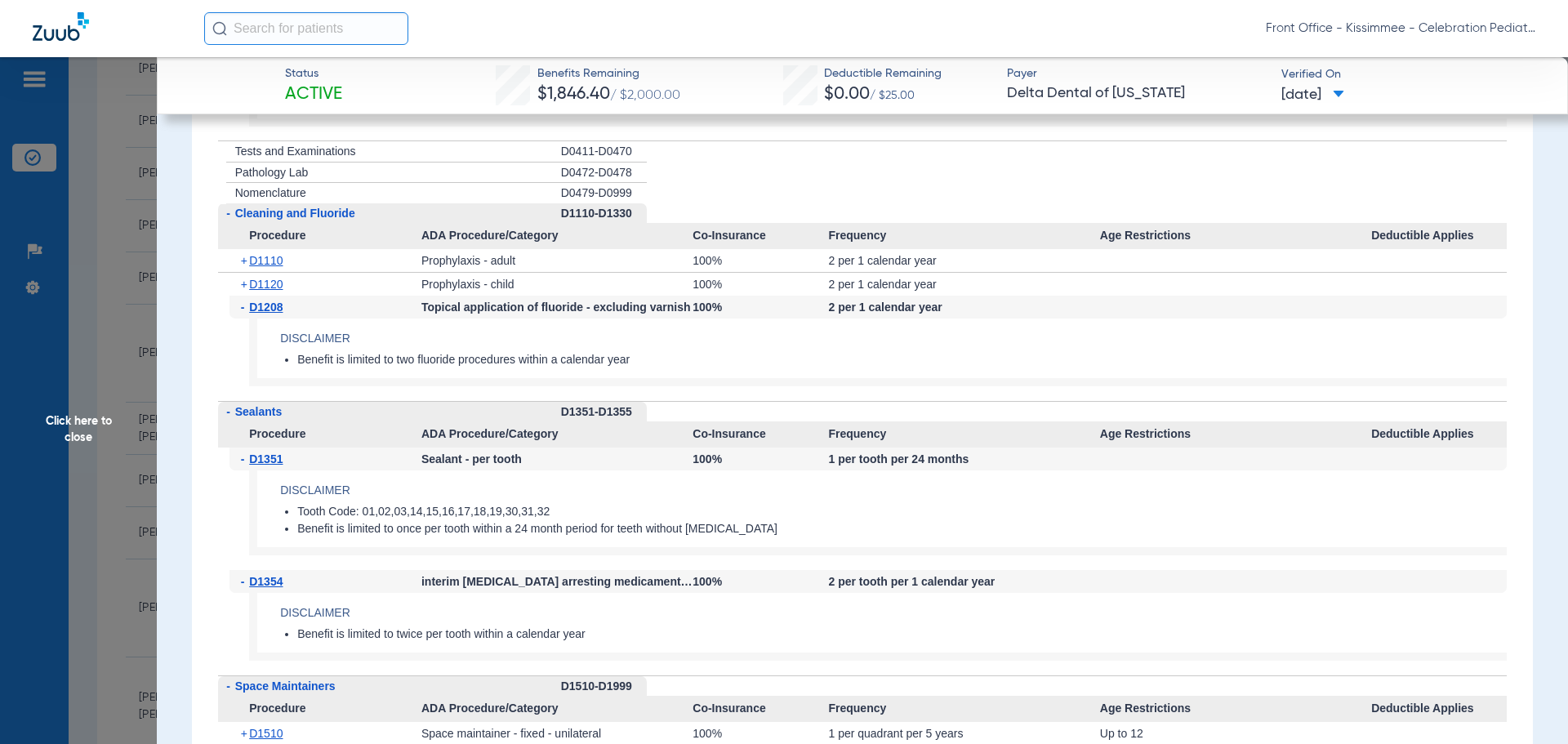
scroll to position [2939, 0]
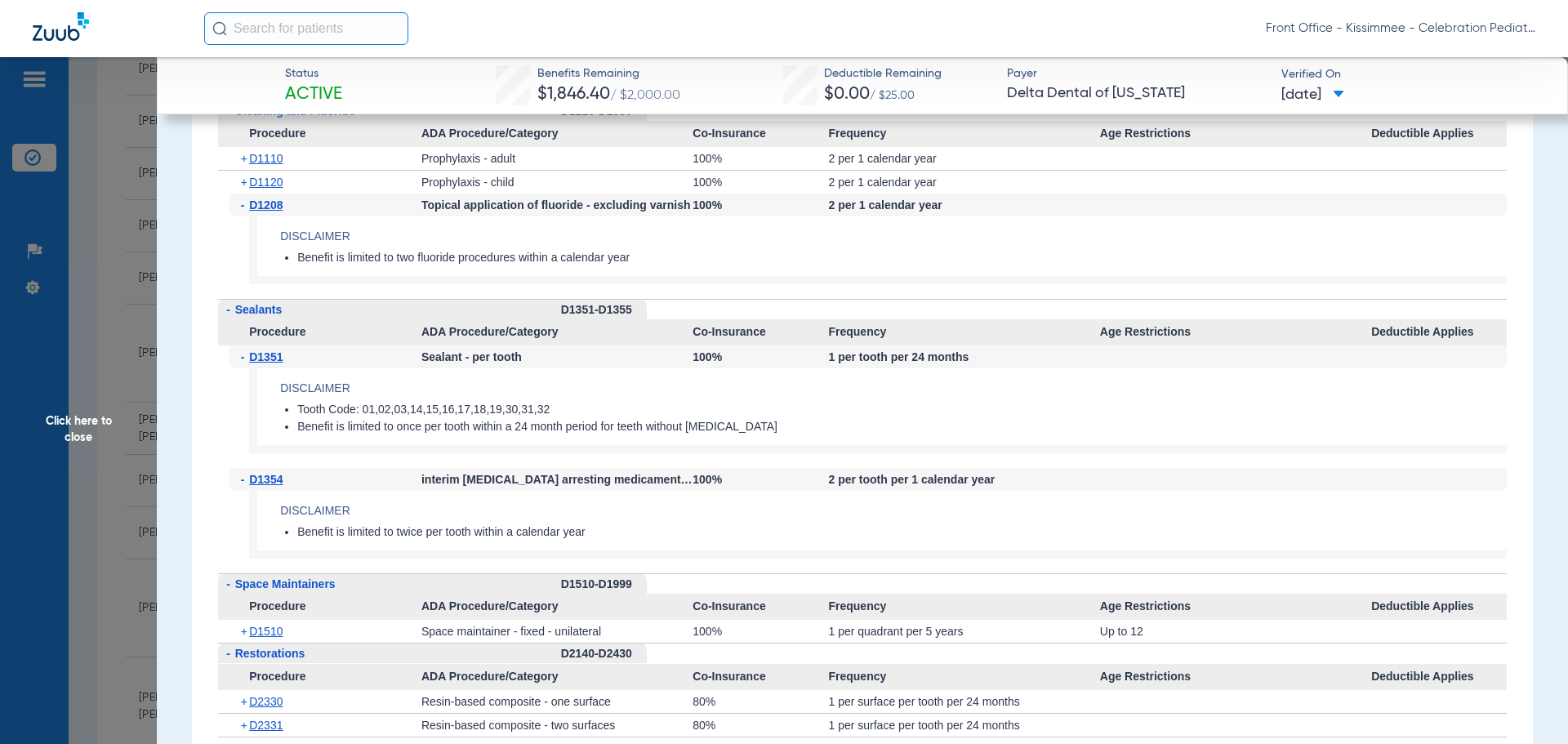
click at [92, 423] on span "Click here to close" at bounding box center [78, 428] width 157 height 744
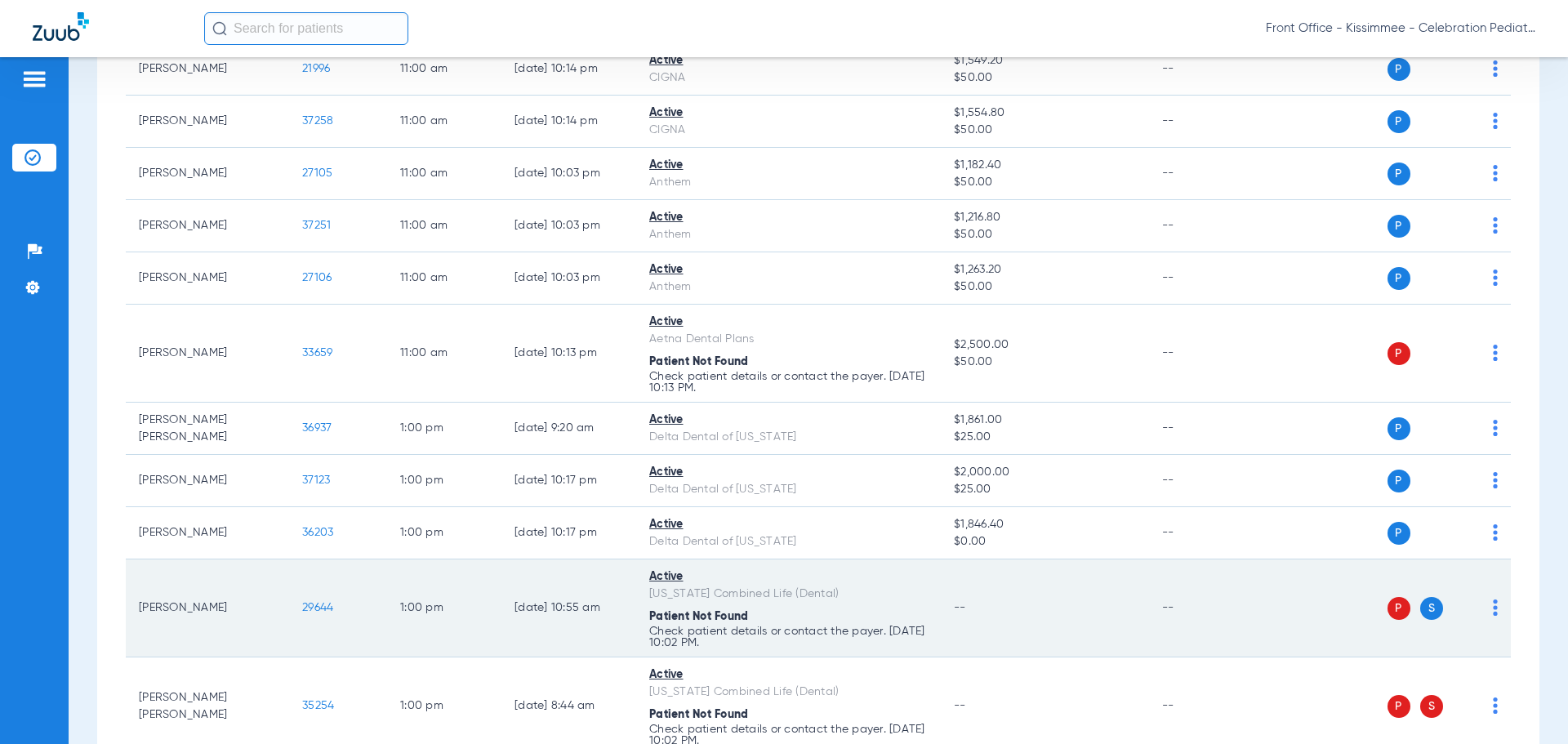
click at [311, 600] on td "29644" at bounding box center [338, 608] width 98 height 98
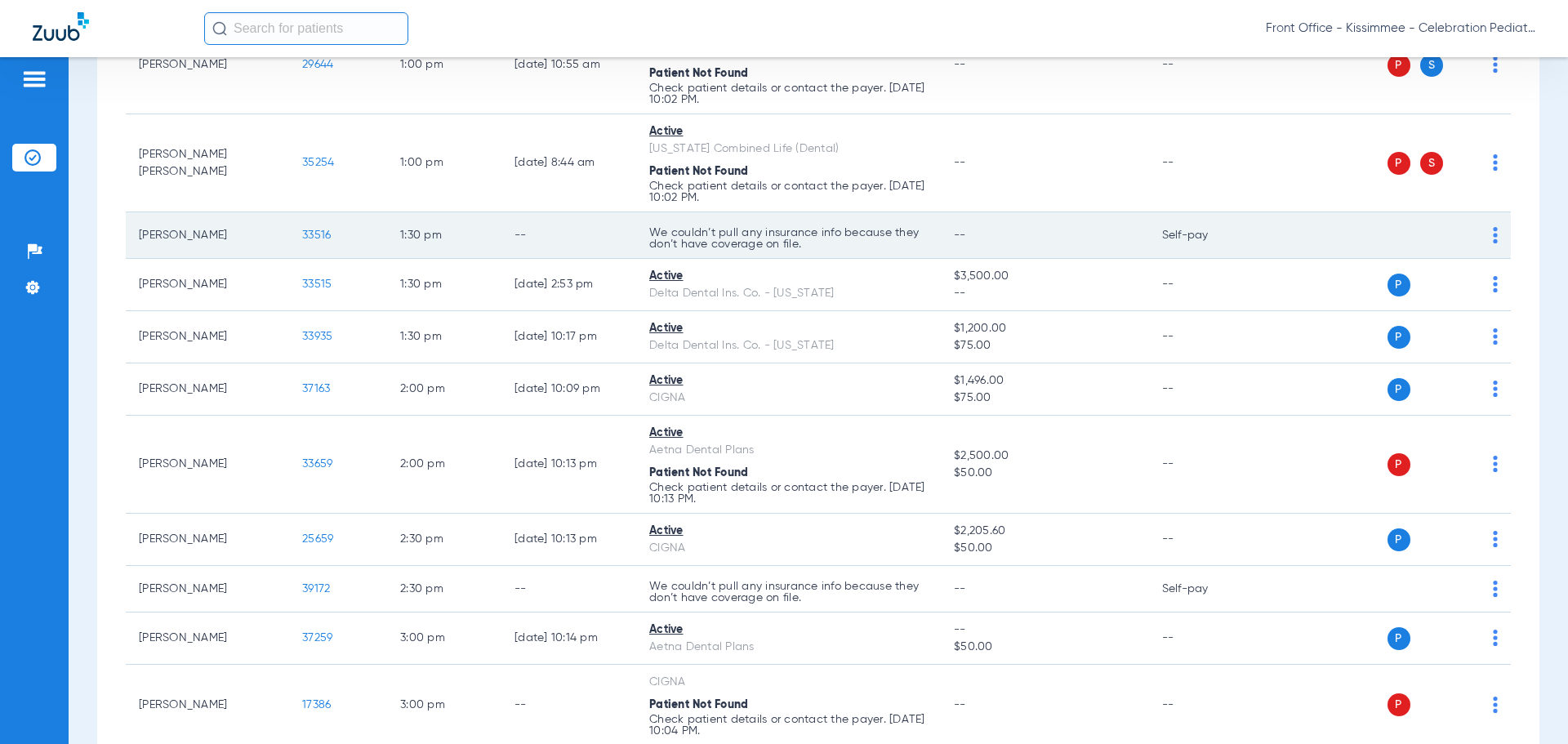
scroll to position [1796, 0]
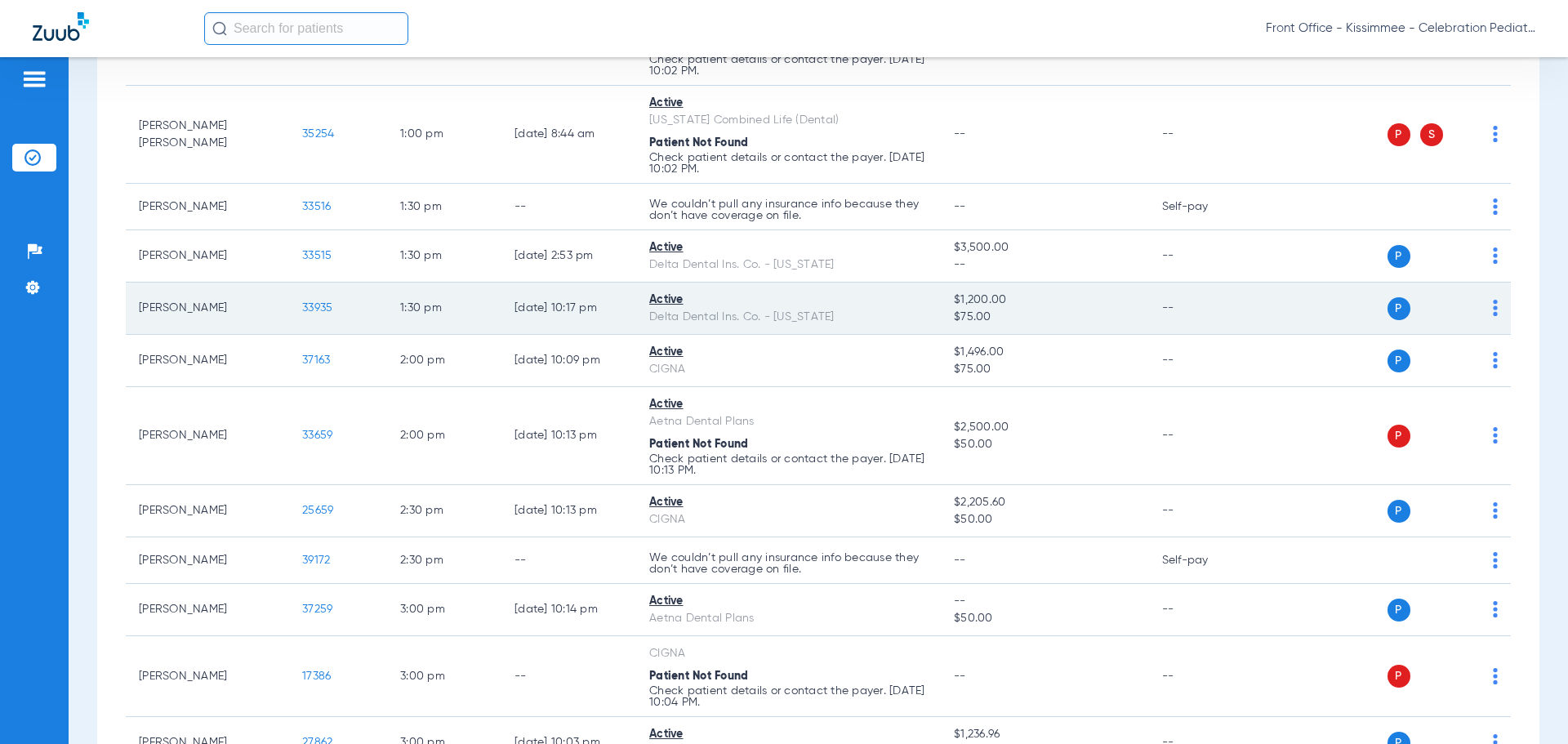
click at [316, 302] on span "33935" at bounding box center [317, 307] width 30 height 11
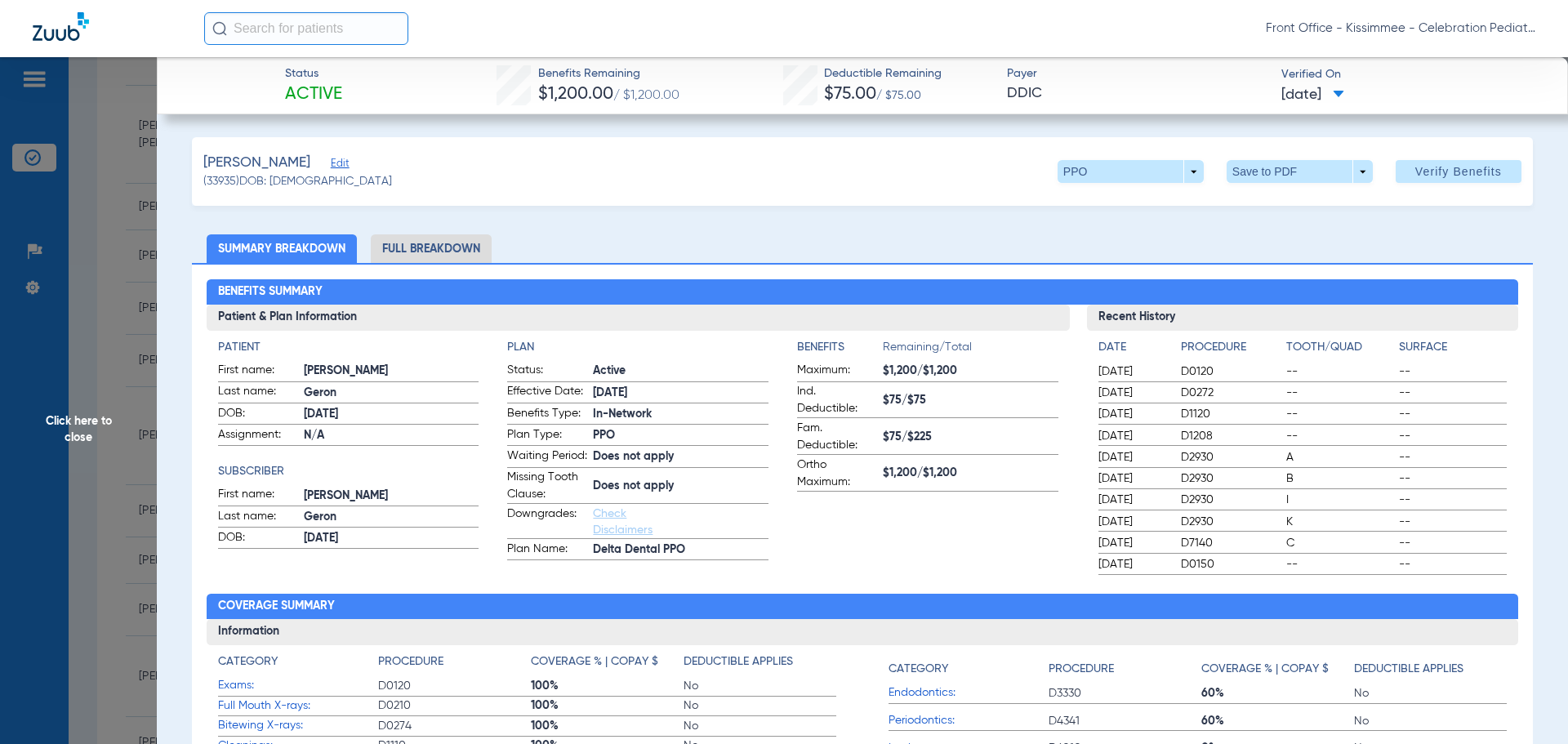
click at [423, 247] on li "Full Breakdown" at bounding box center [431, 248] width 121 height 28
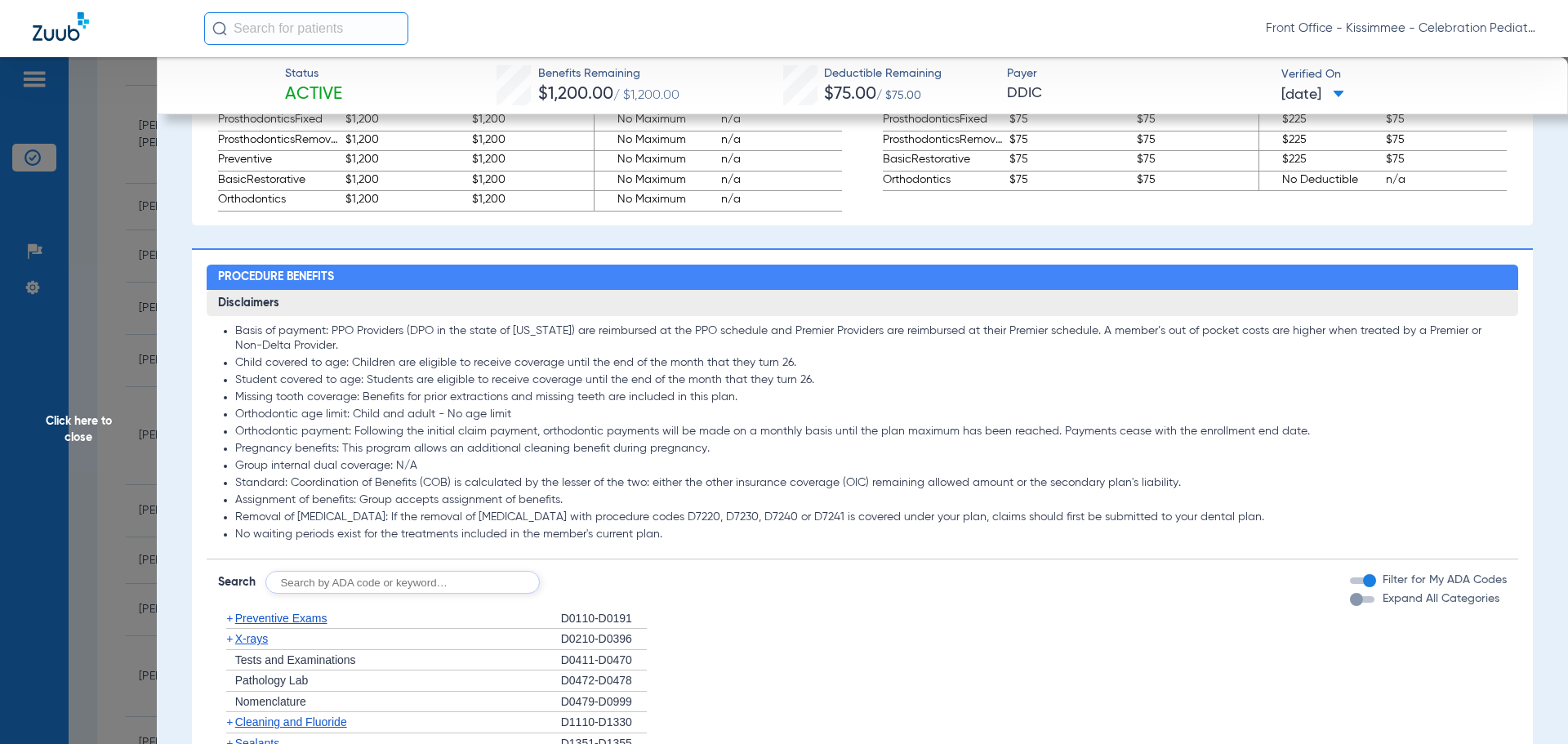
scroll to position [1225, 0]
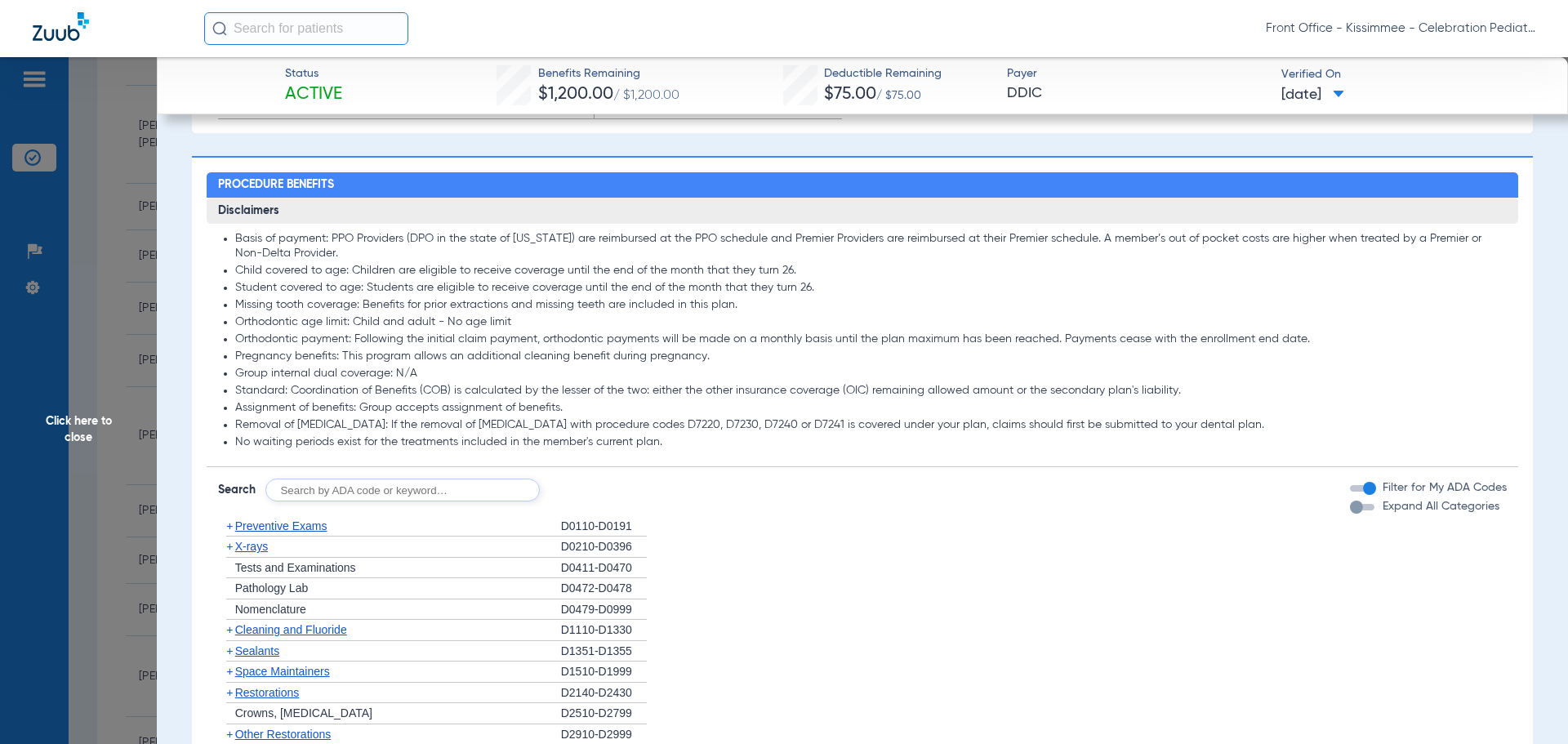
click at [1353, 510] on div "button" at bounding box center [1362, 506] width 25 height 6
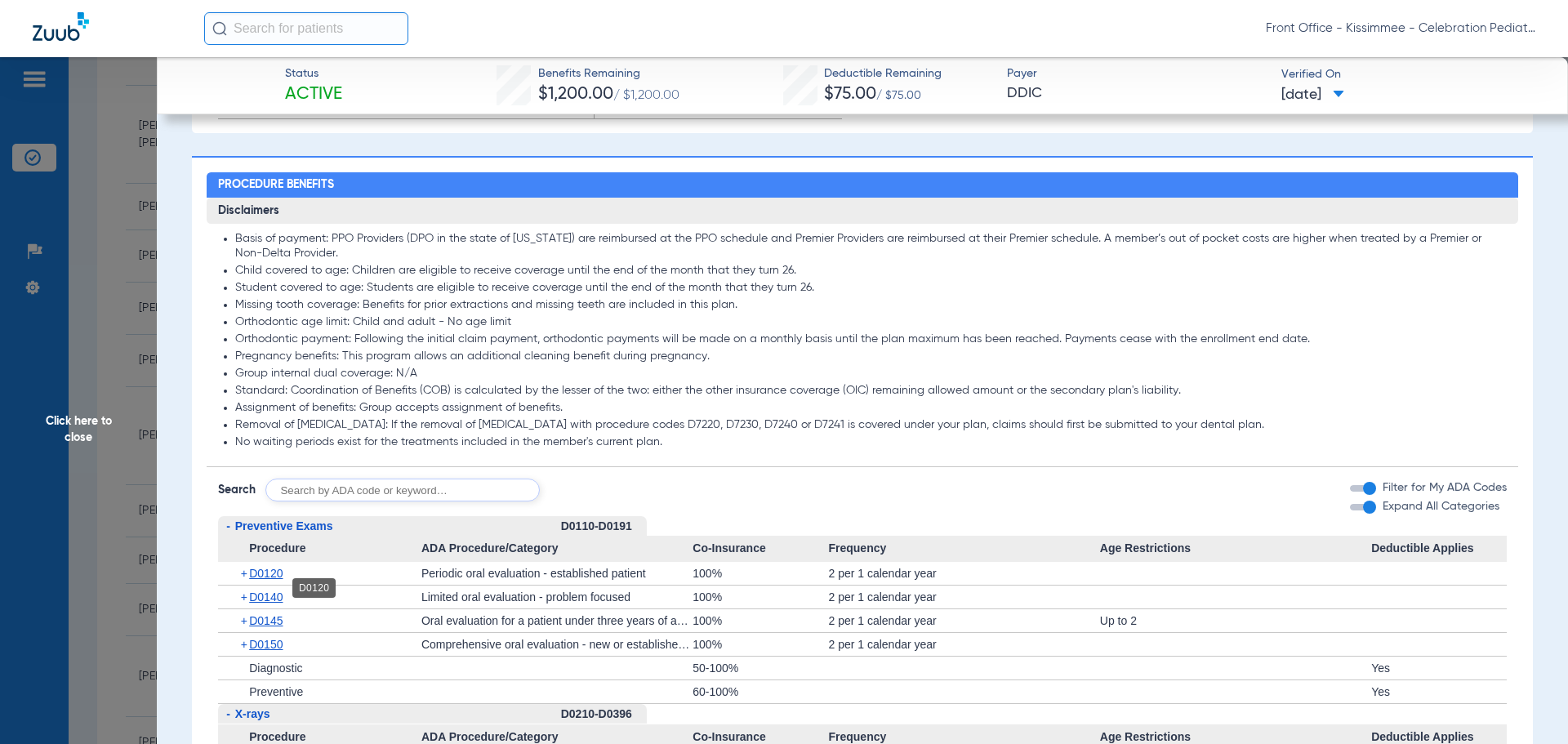
click at [272, 580] on span "D0120" at bounding box center [265, 573] width 33 height 13
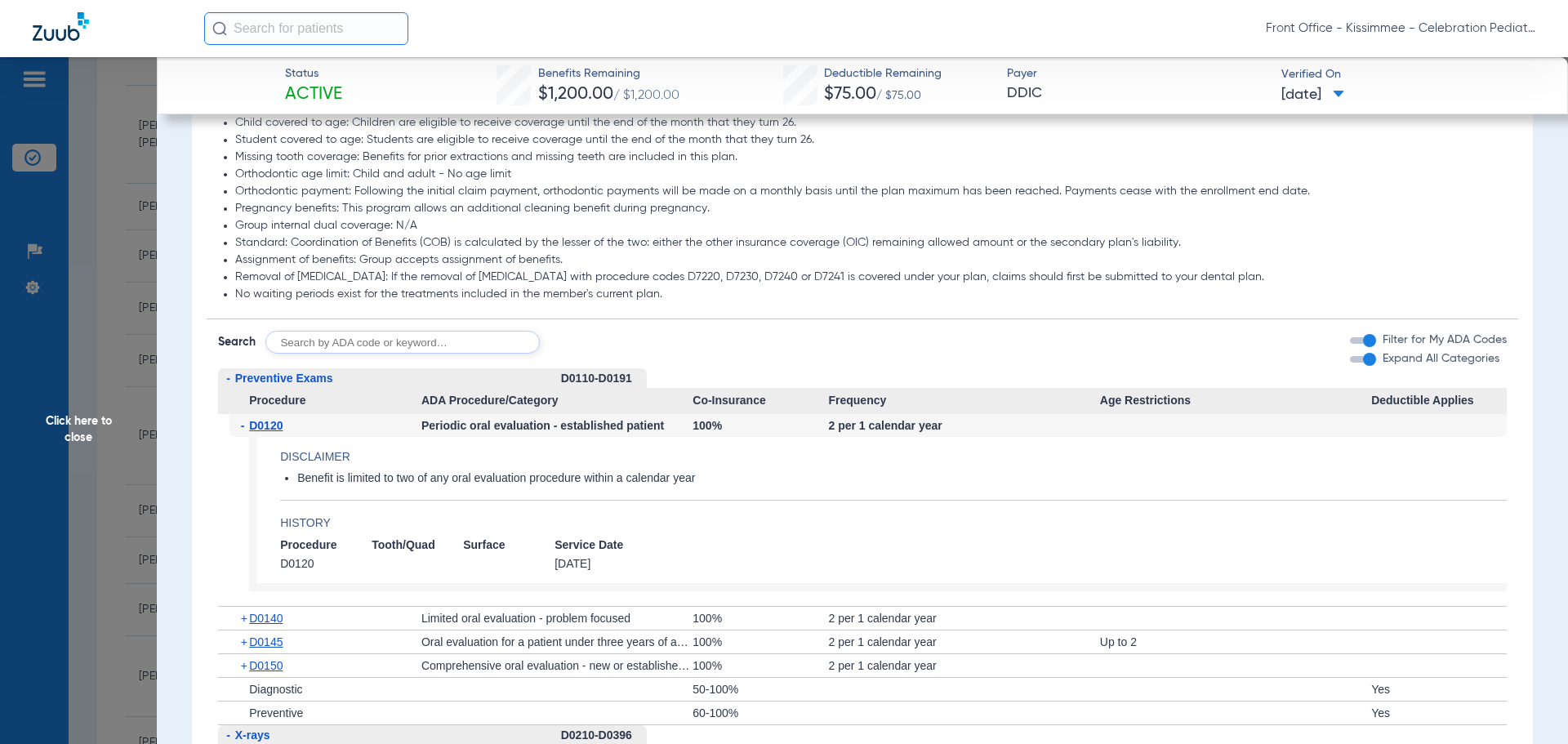
scroll to position [1388, 0]
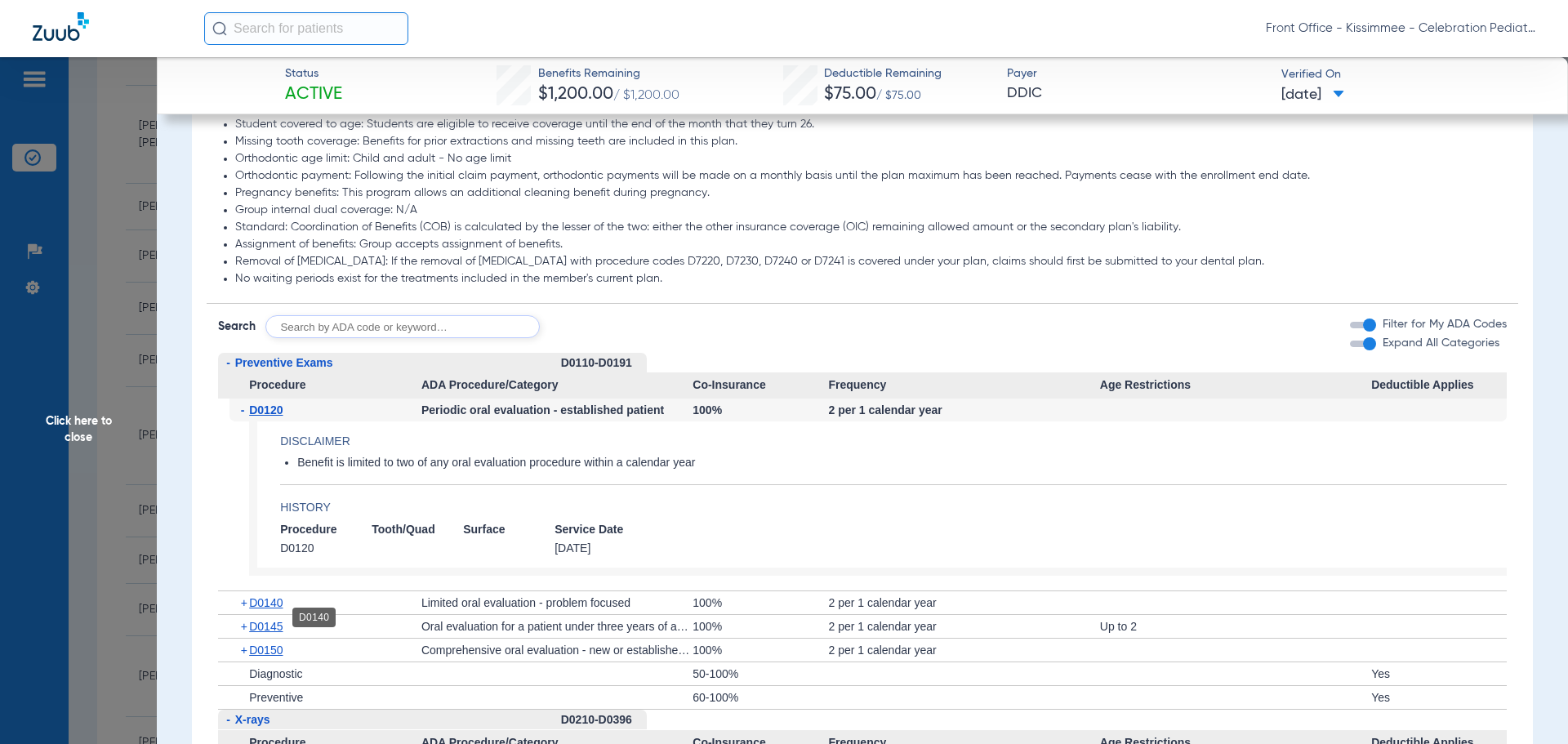
click at [257, 609] on span "D0140" at bounding box center [265, 603] width 33 height 13
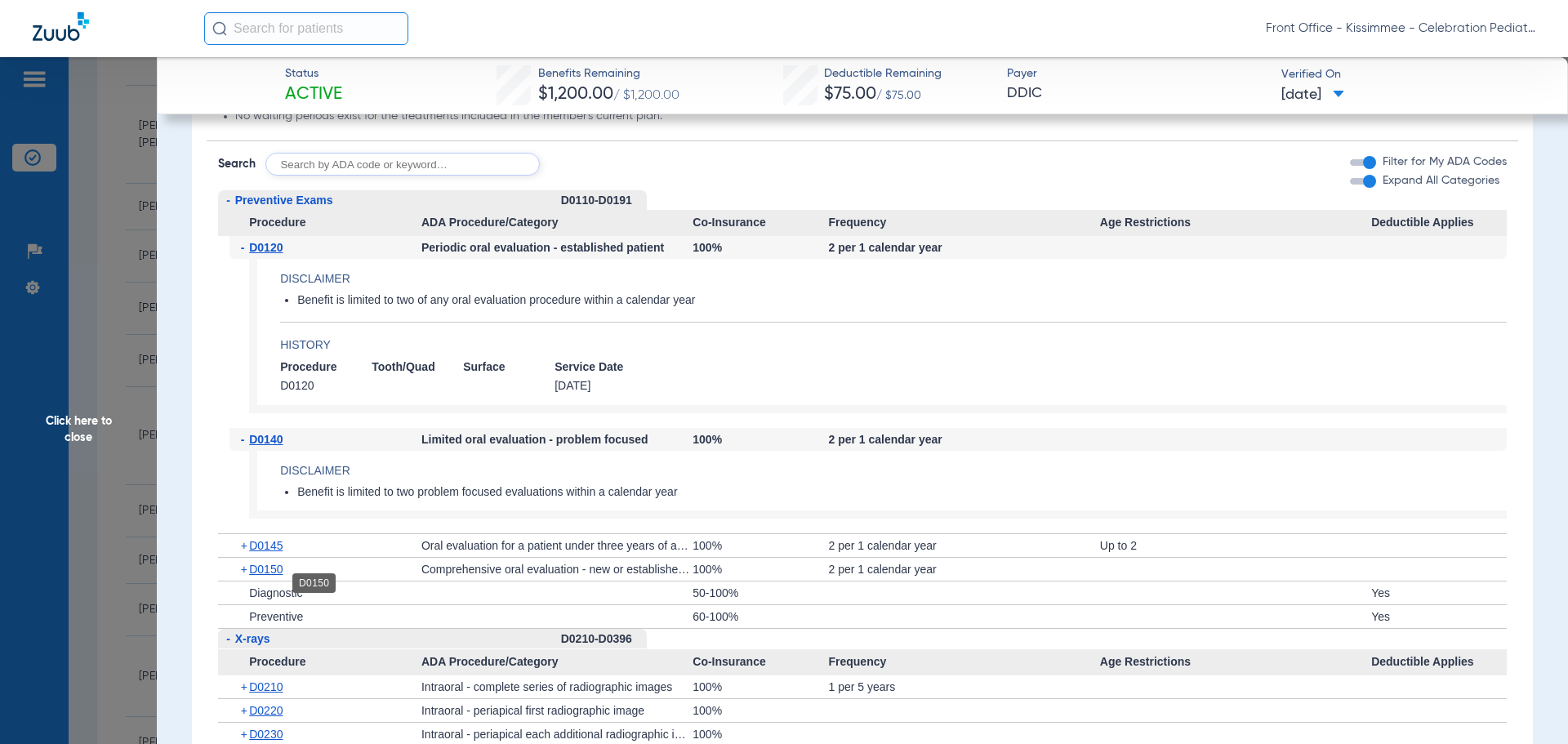
scroll to position [1551, 0]
click at [263, 575] on span "D0150" at bounding box center [265, 568] width 33 height 13
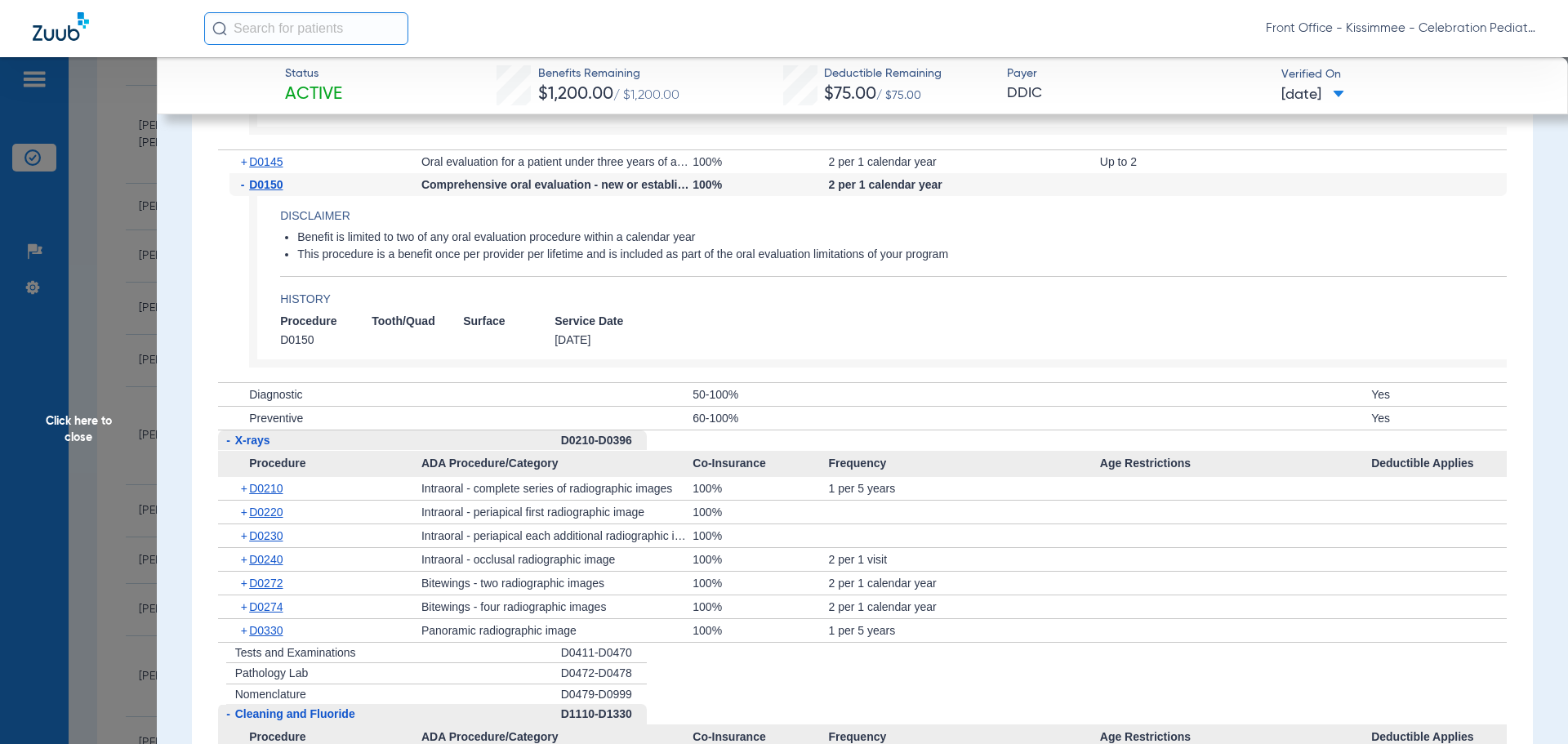
scroll to position [1960, 0]
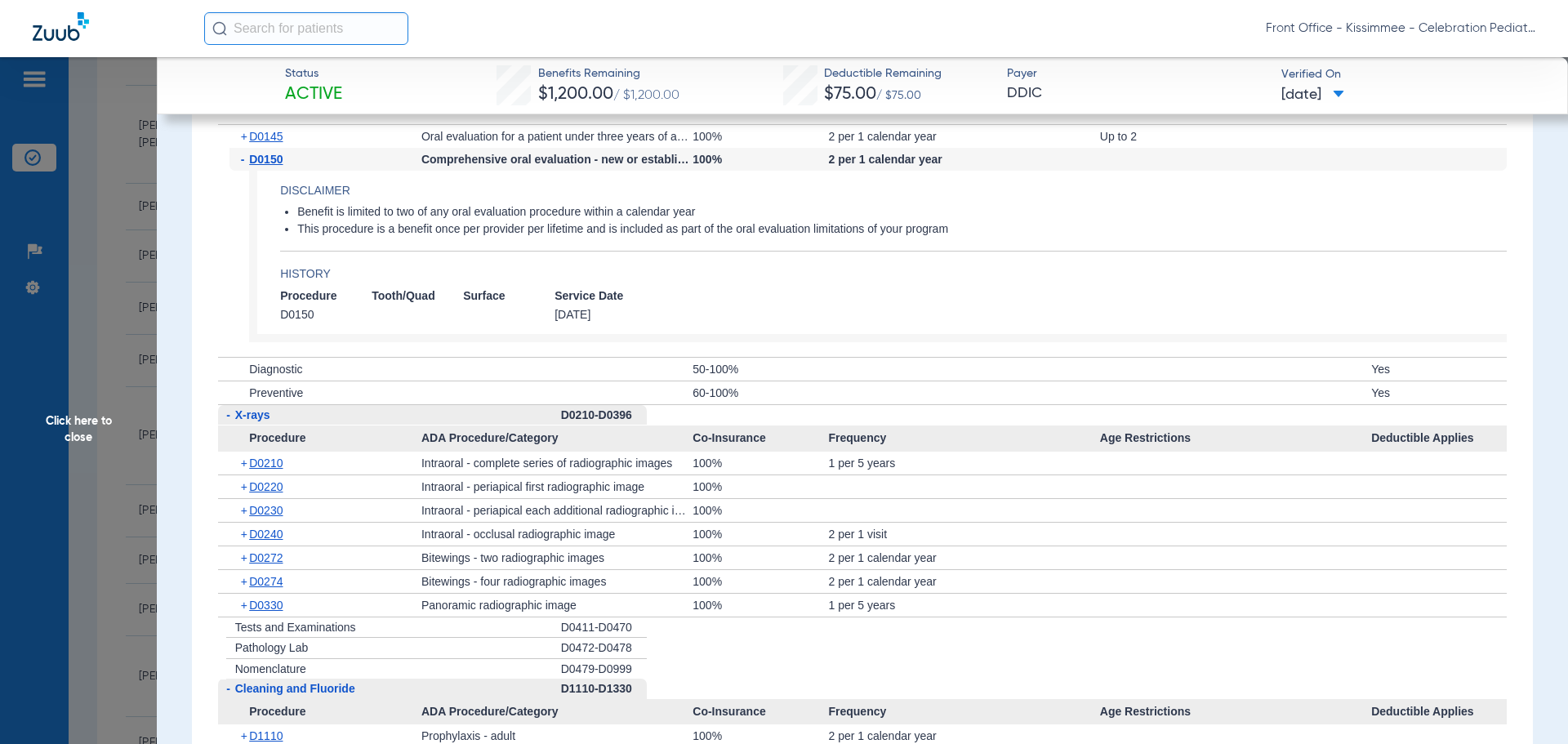
click at [75, 412] on span "Click here to close" at bounding box center [78, 428] width 157 height 744
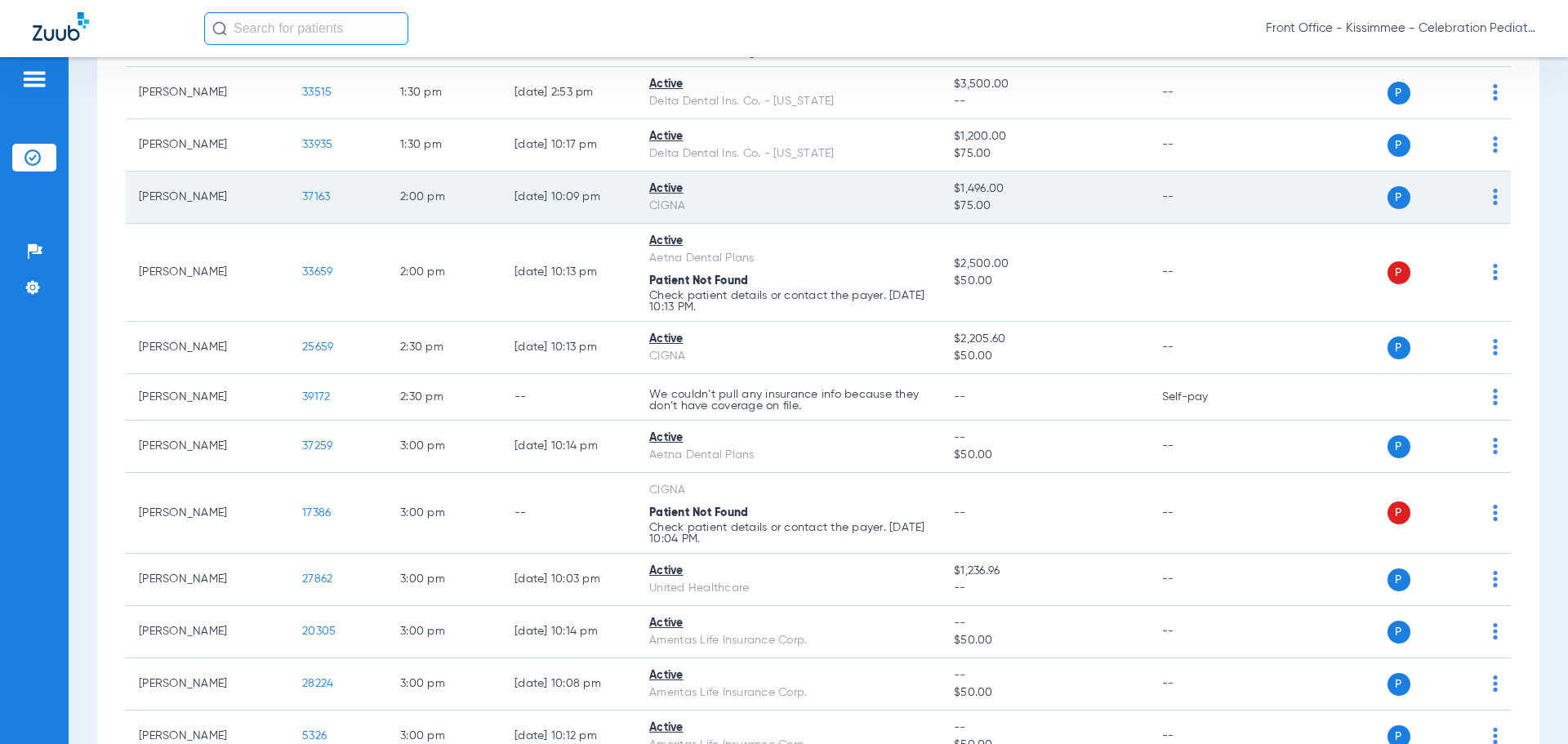
click at [316, 193] on span "37163" at bounding box center [316, 196] width 28 height 11
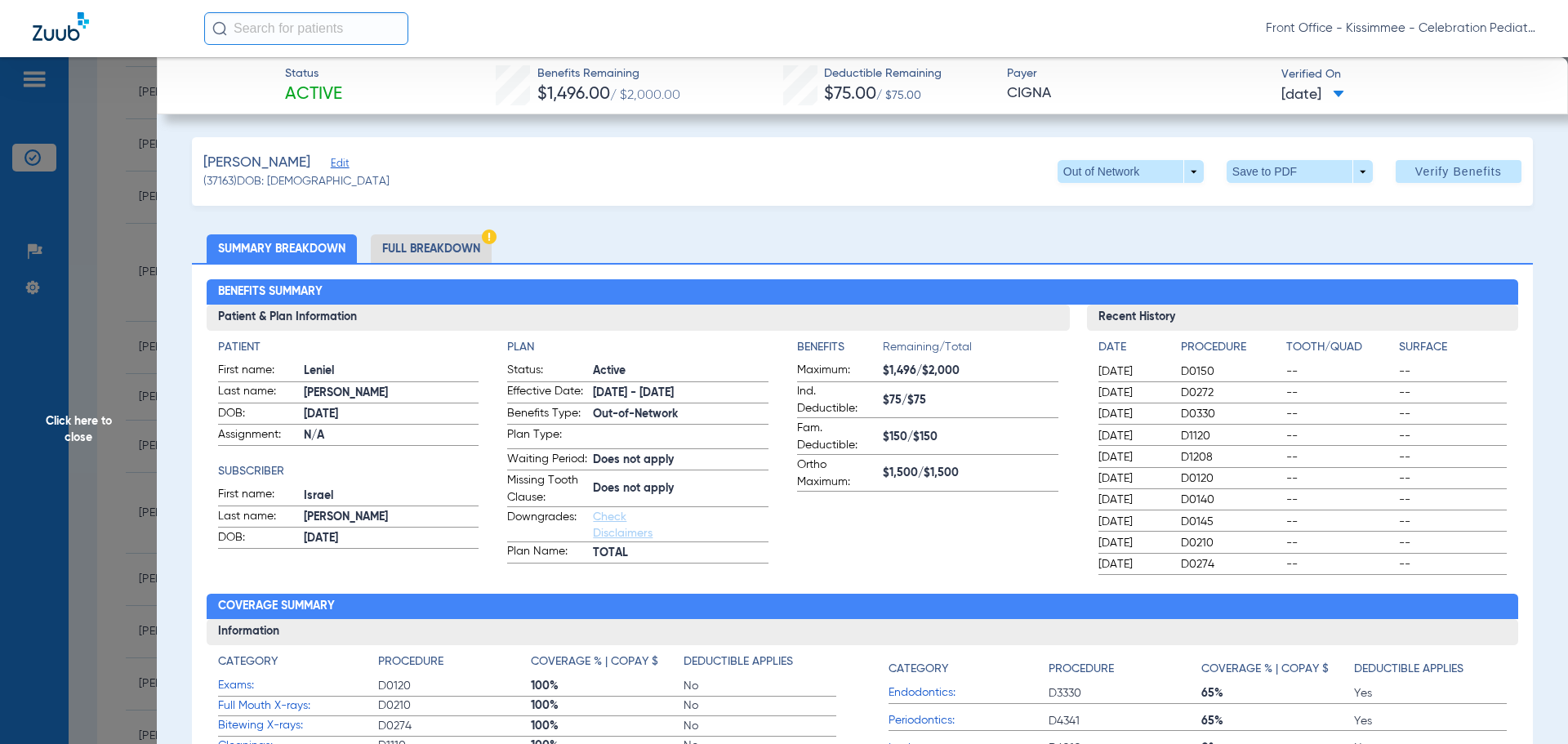
click at [447, 259] on li "Full Breakdown" at bounding box center [431, 248] width 121 height 28
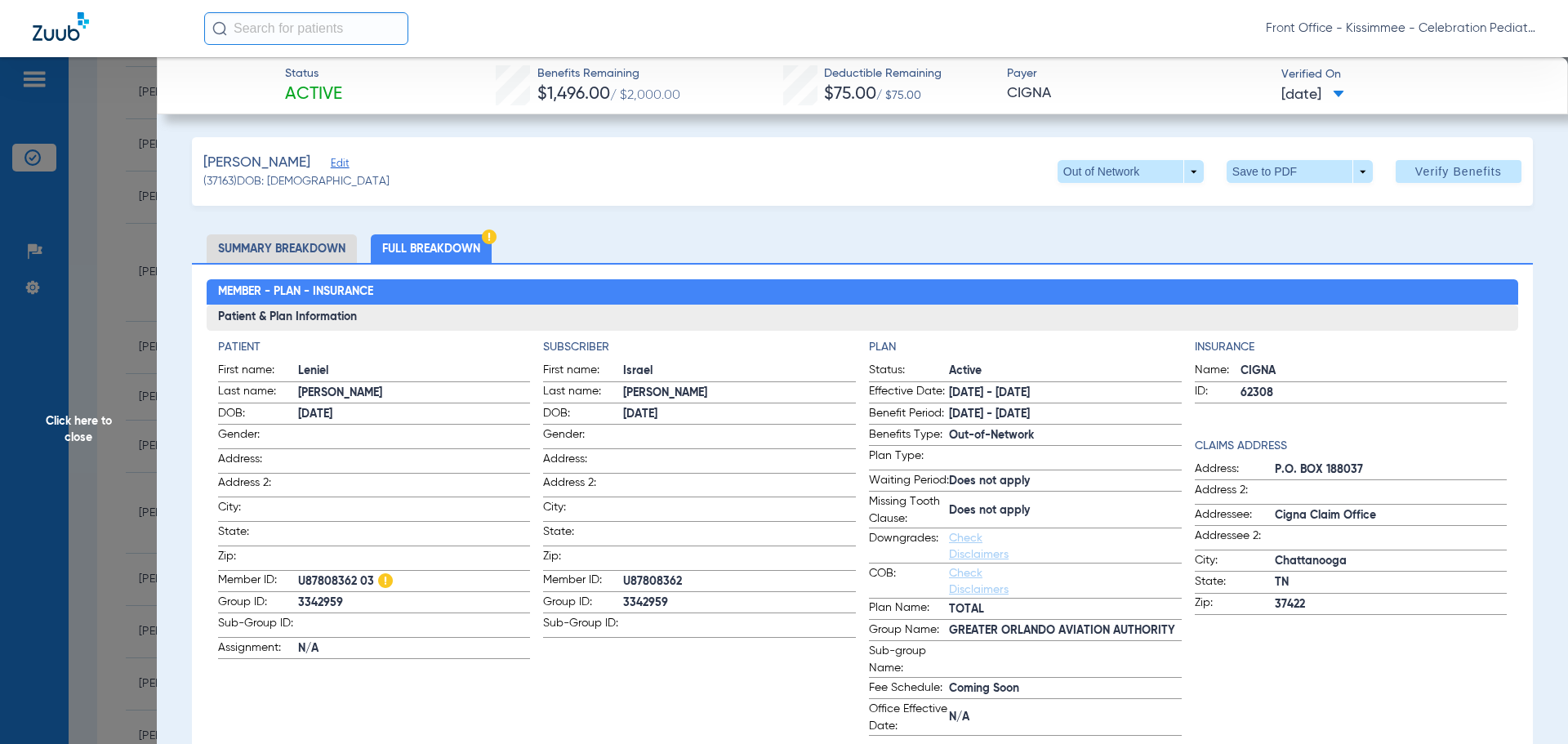
drag, startPoint x: 447, startPoint y: 259, endPoint x: 747, endPoint y: 515, distance: 394.4
click at [747, 515] on app-input-field at bounding box center [740, 510] width 233 height 22
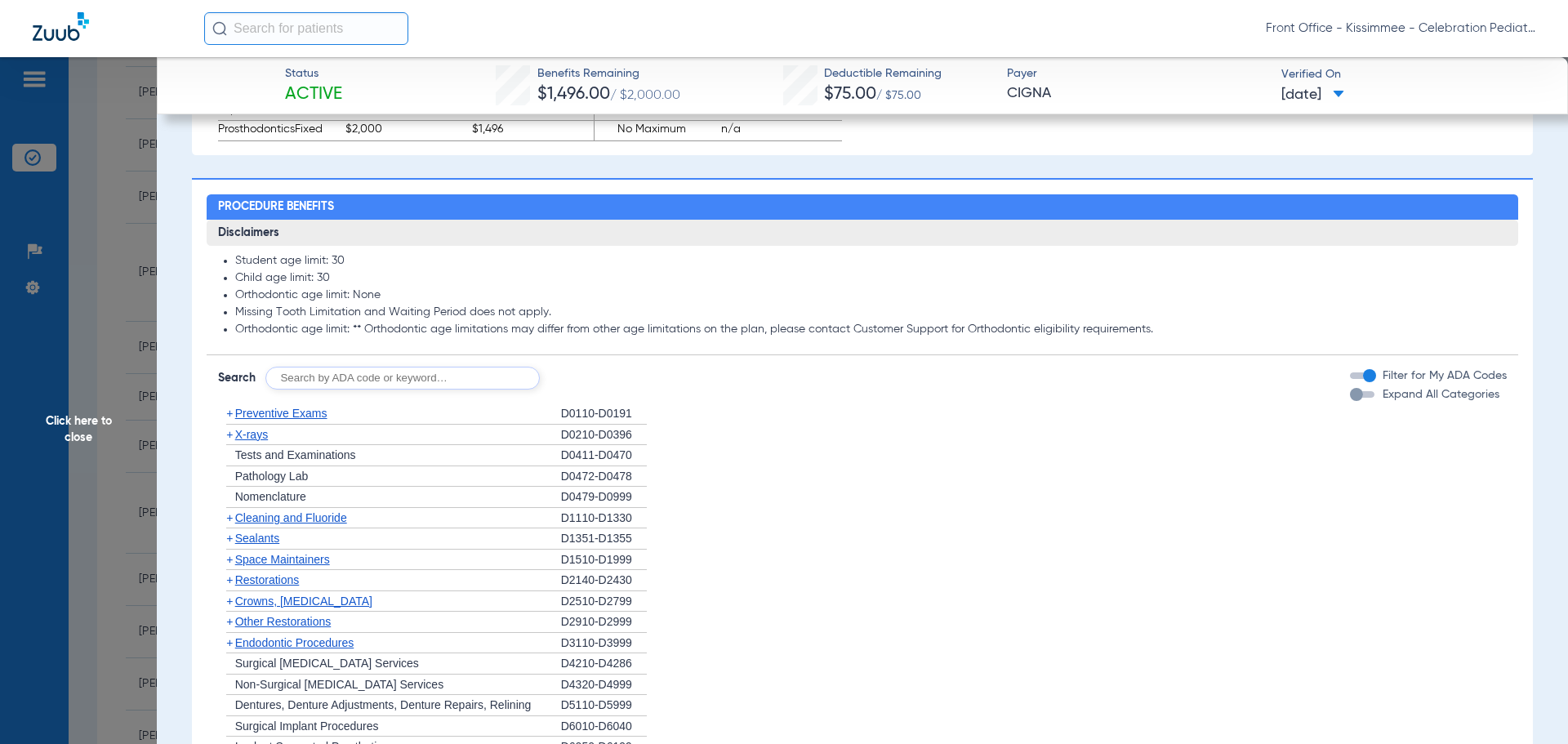
scroll to position [1306, 0]
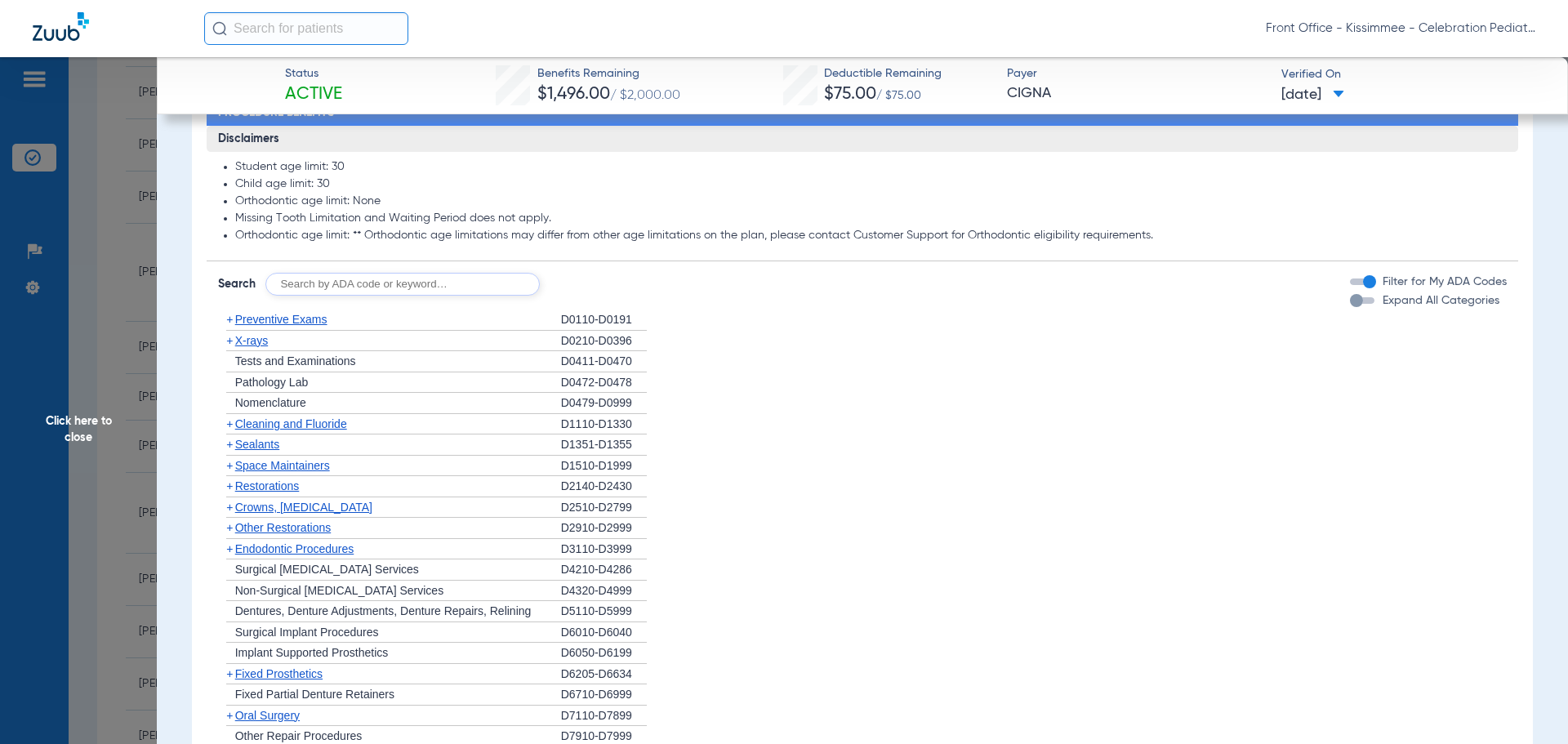
click at [1353, 304] on div "button" at bounding box center [1362, 300] width 25 height 6
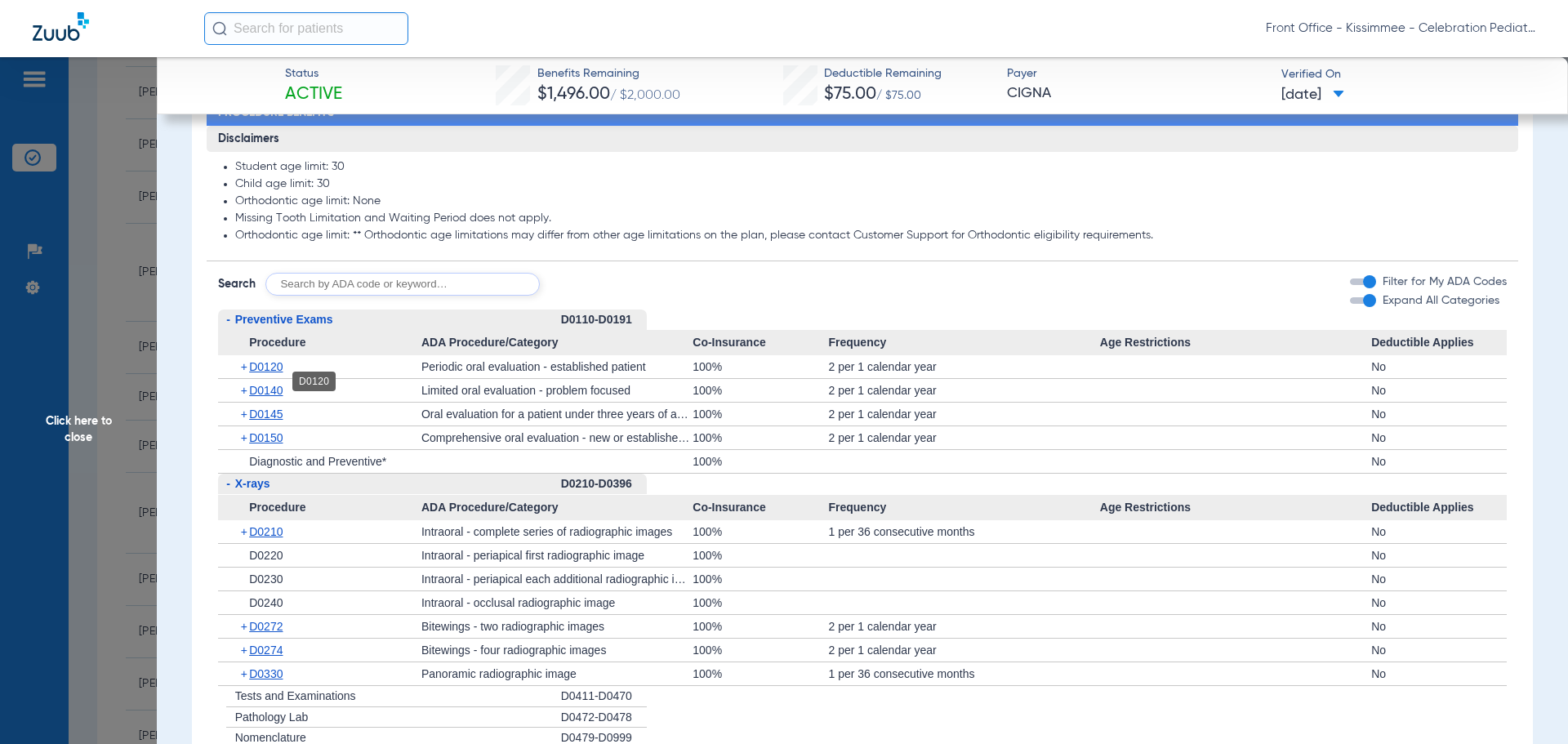
click at [266, 373] on span "D0120" at bounding box center [265, 366] width 33 height 13
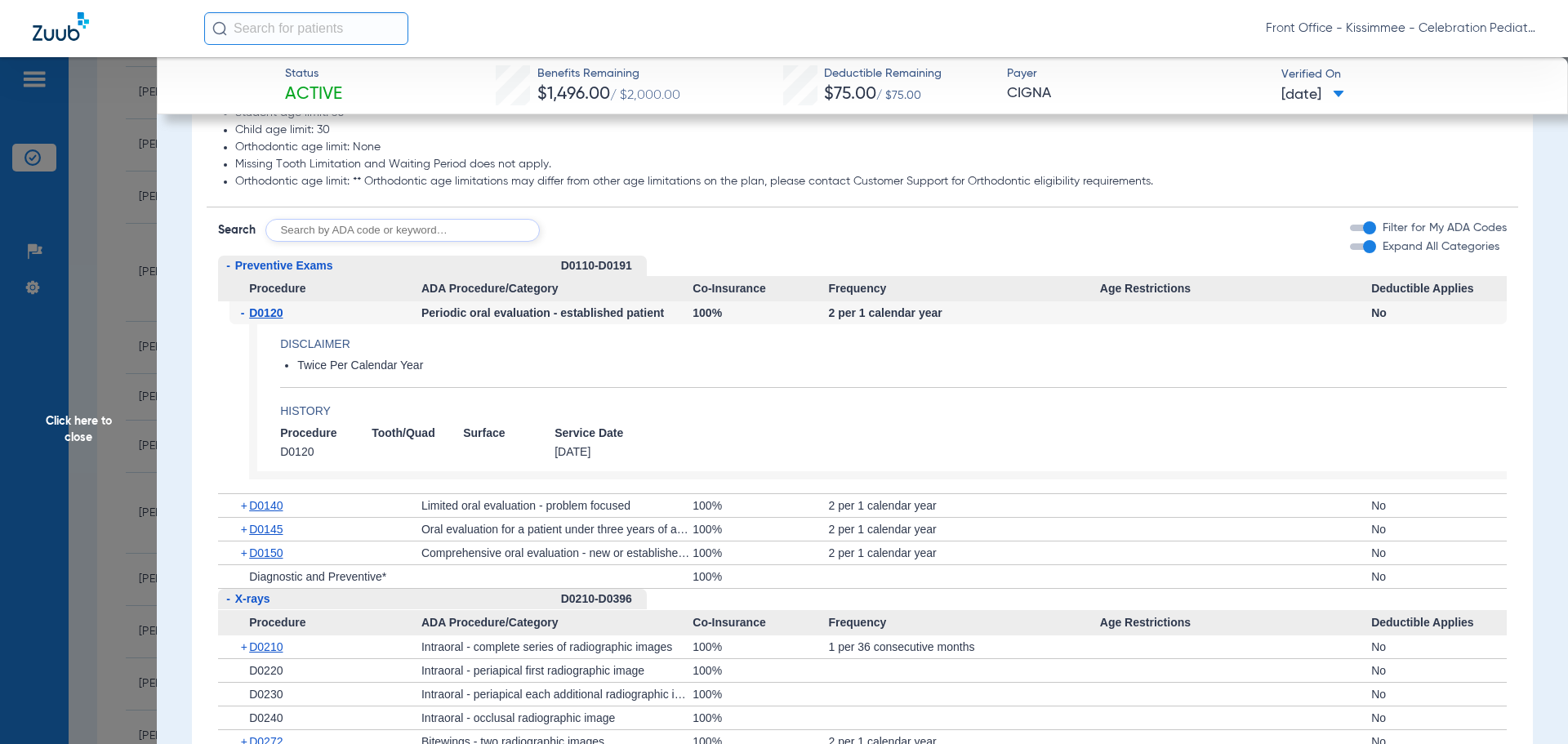
scroll to position [1388, 0]
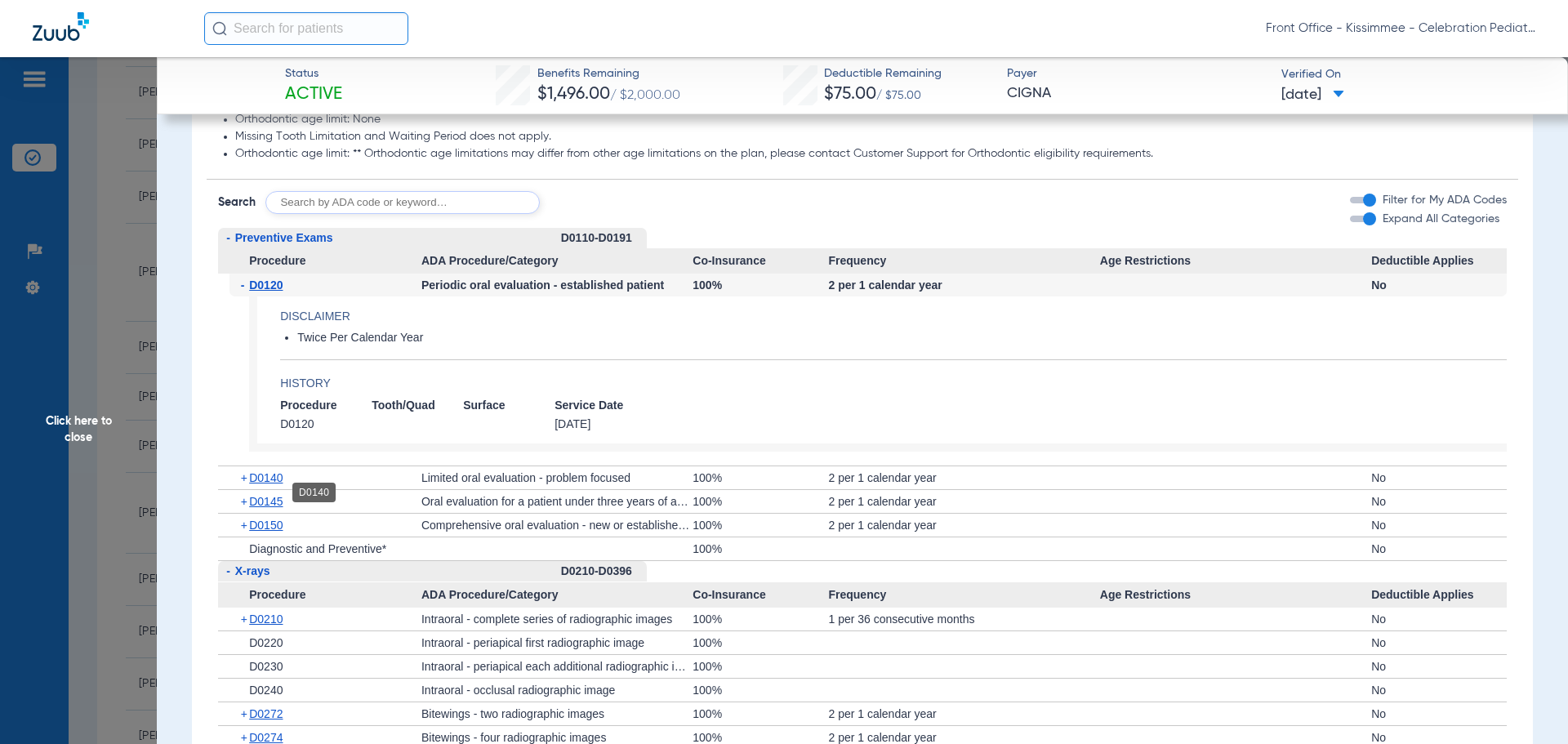
click at [263, 484] on span "D0140" at bounding box center [265, 477] width 33 height 13
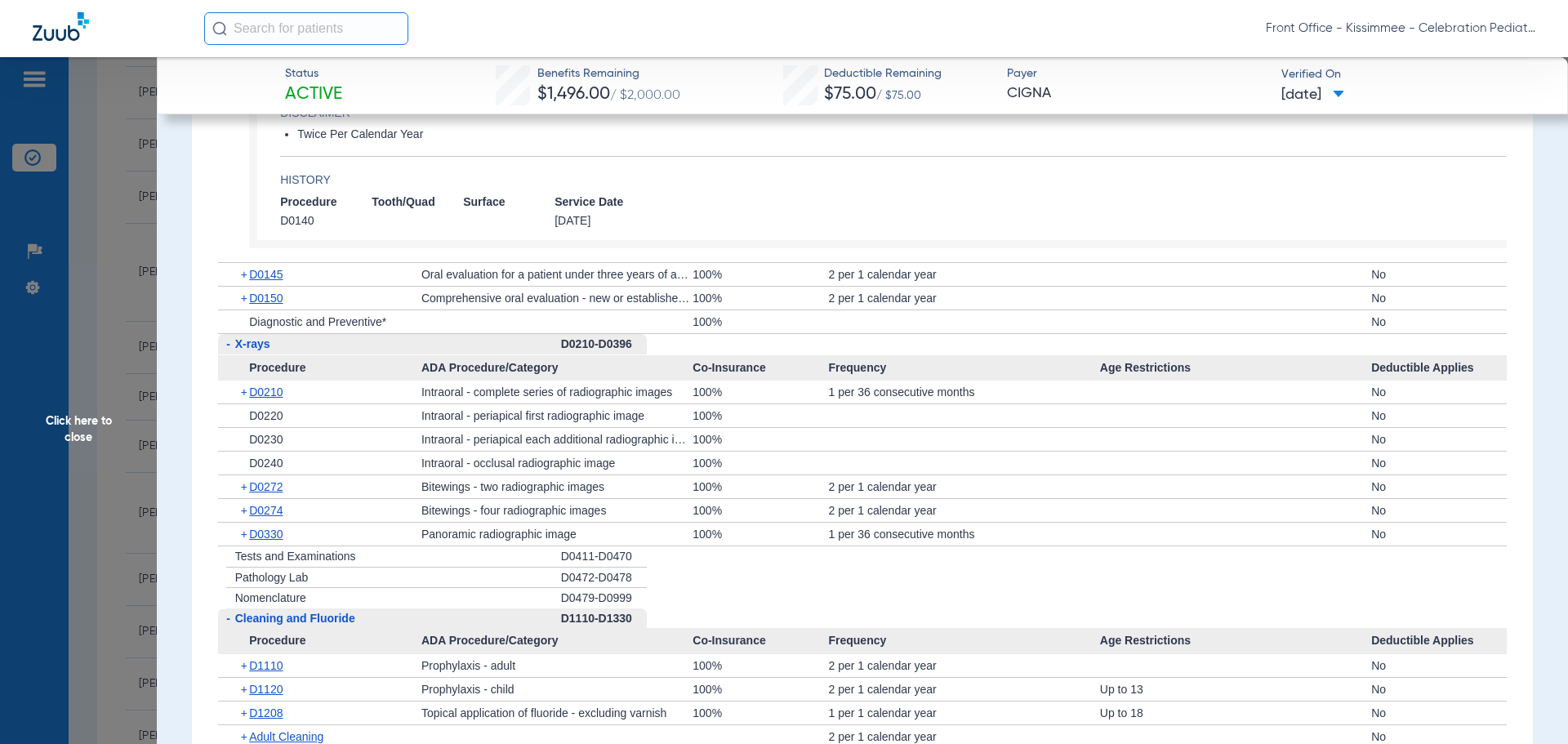
scroll to position [1796, 0]
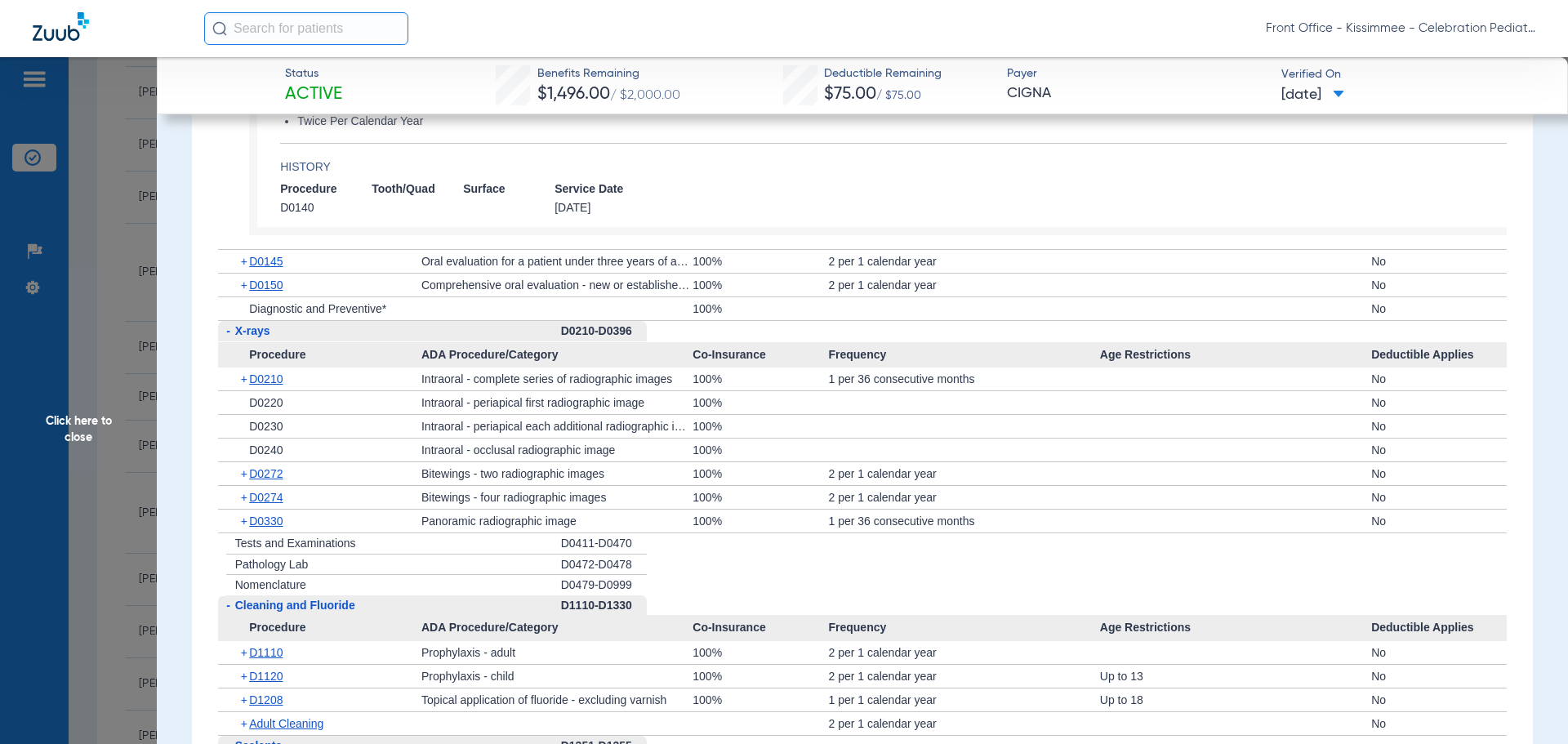
click at [275, 390] on div "+ D0210" at bounding box center [325, 378] width 192 height 23
click at [274, 385] on span "D0210" at bounding box center [265, 379] width 33 height 13
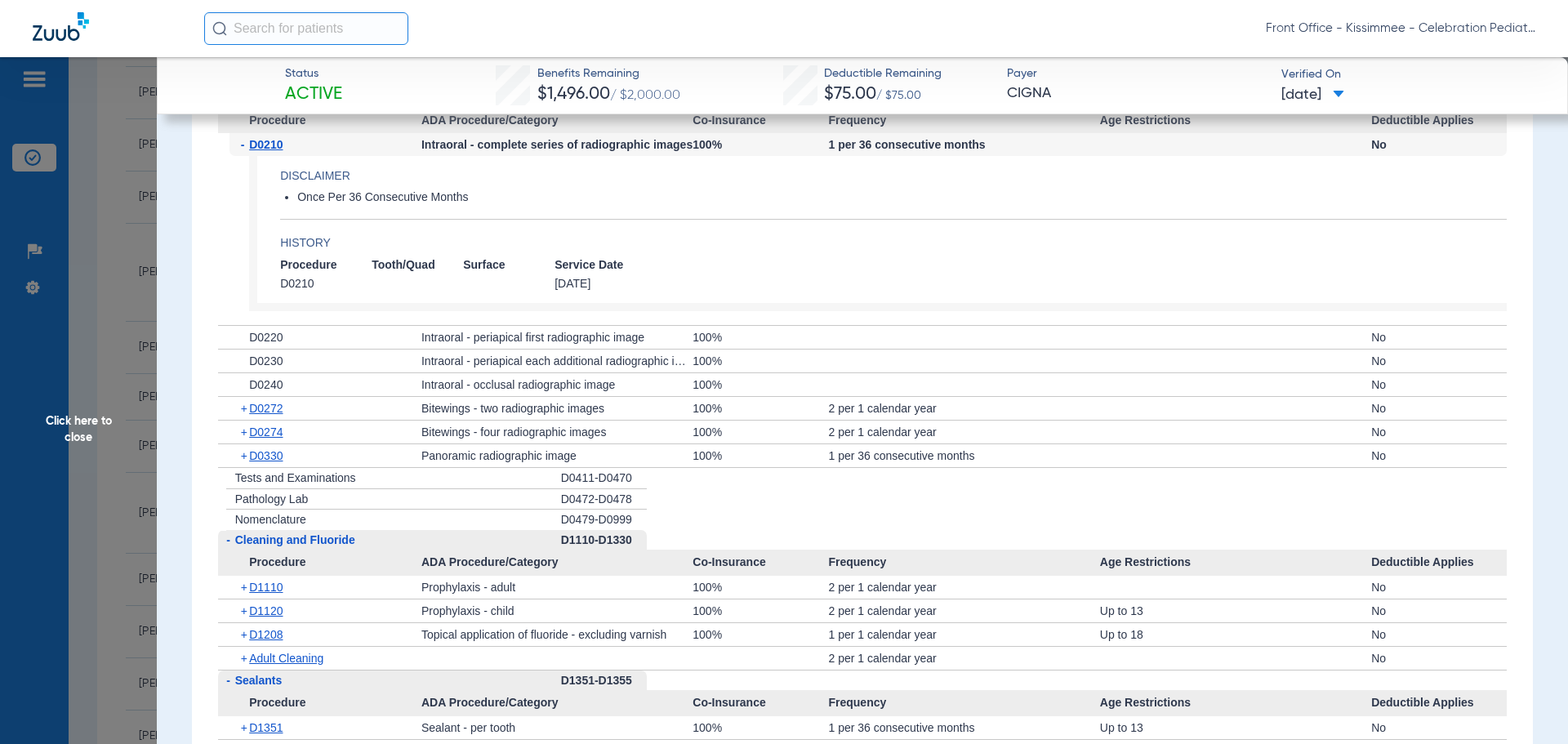
scroll to position [2041, 0]
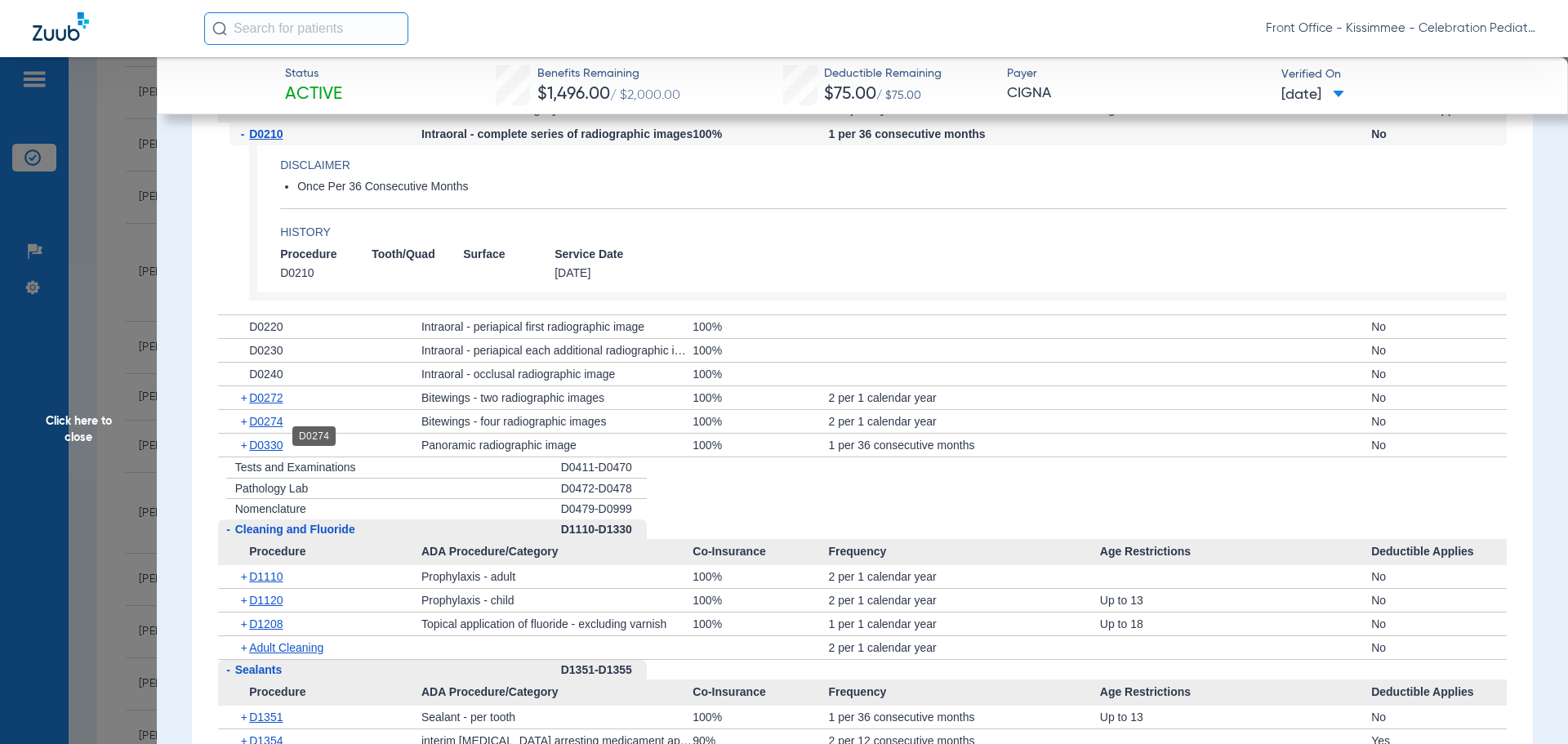
click at [263, 428] on span "D0274" at bounding box center [265, 421] width 33 height 13
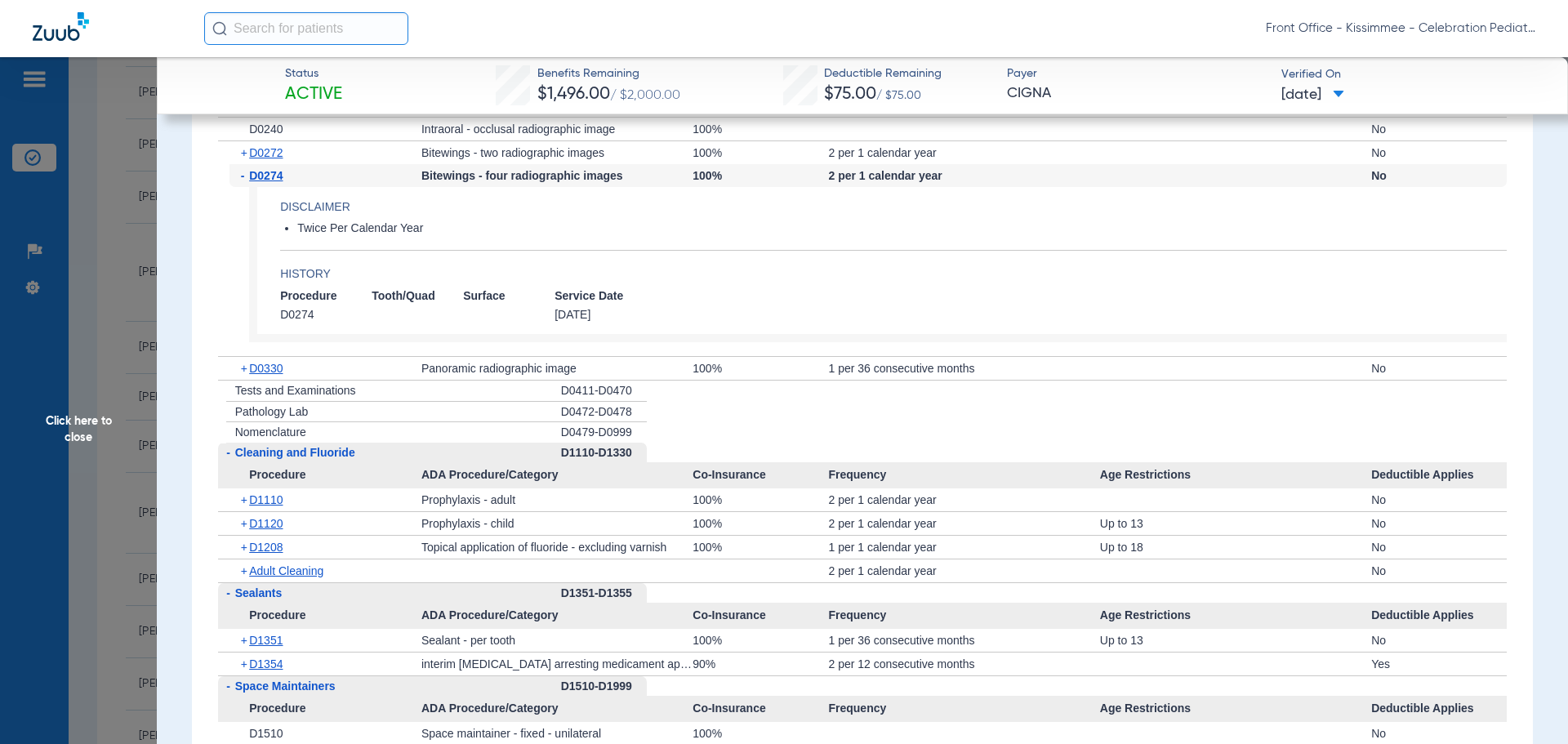
scroll to position [2449, 0]
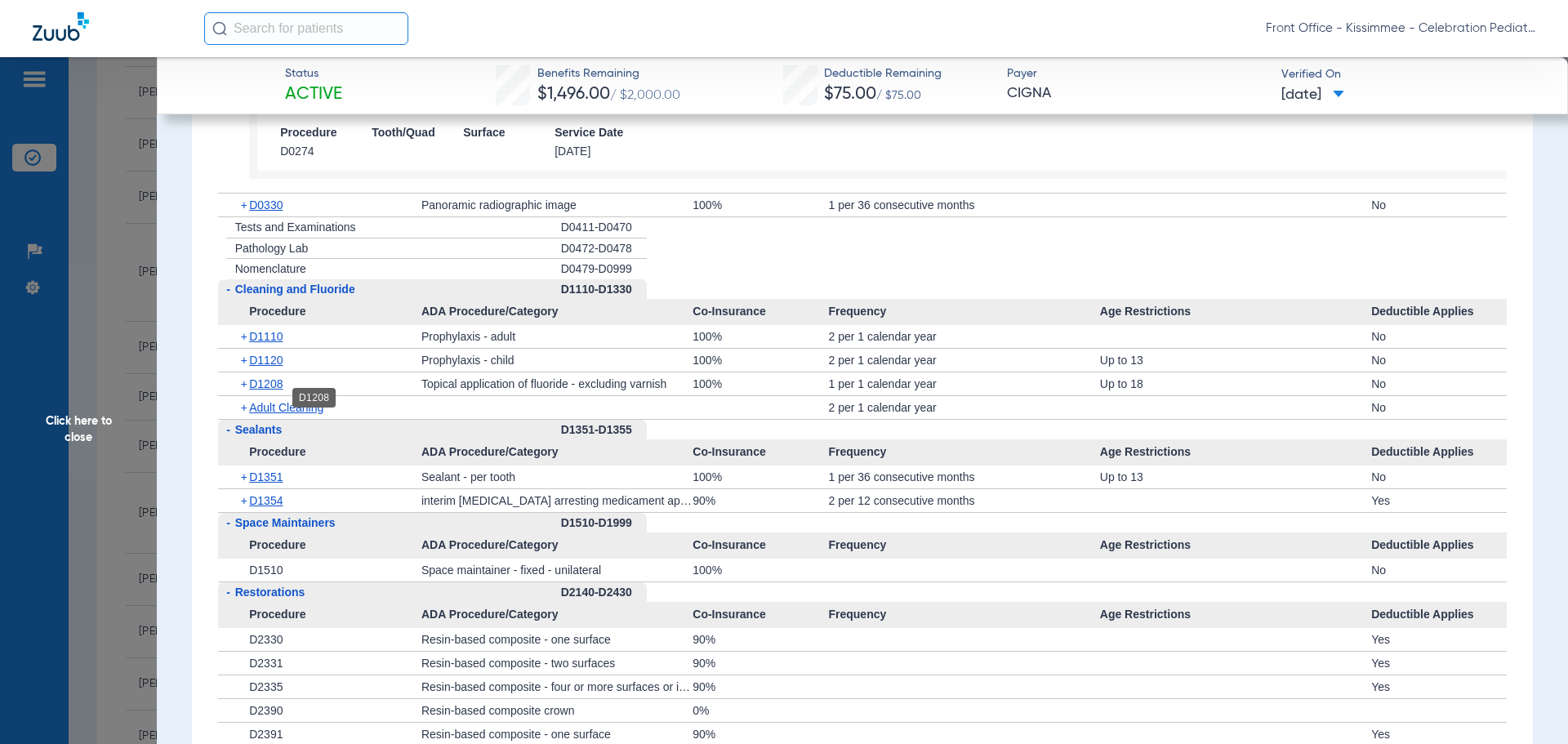
click at [271, 390] on span "D1208" at bounding box center [265, 383] width 33 height 13
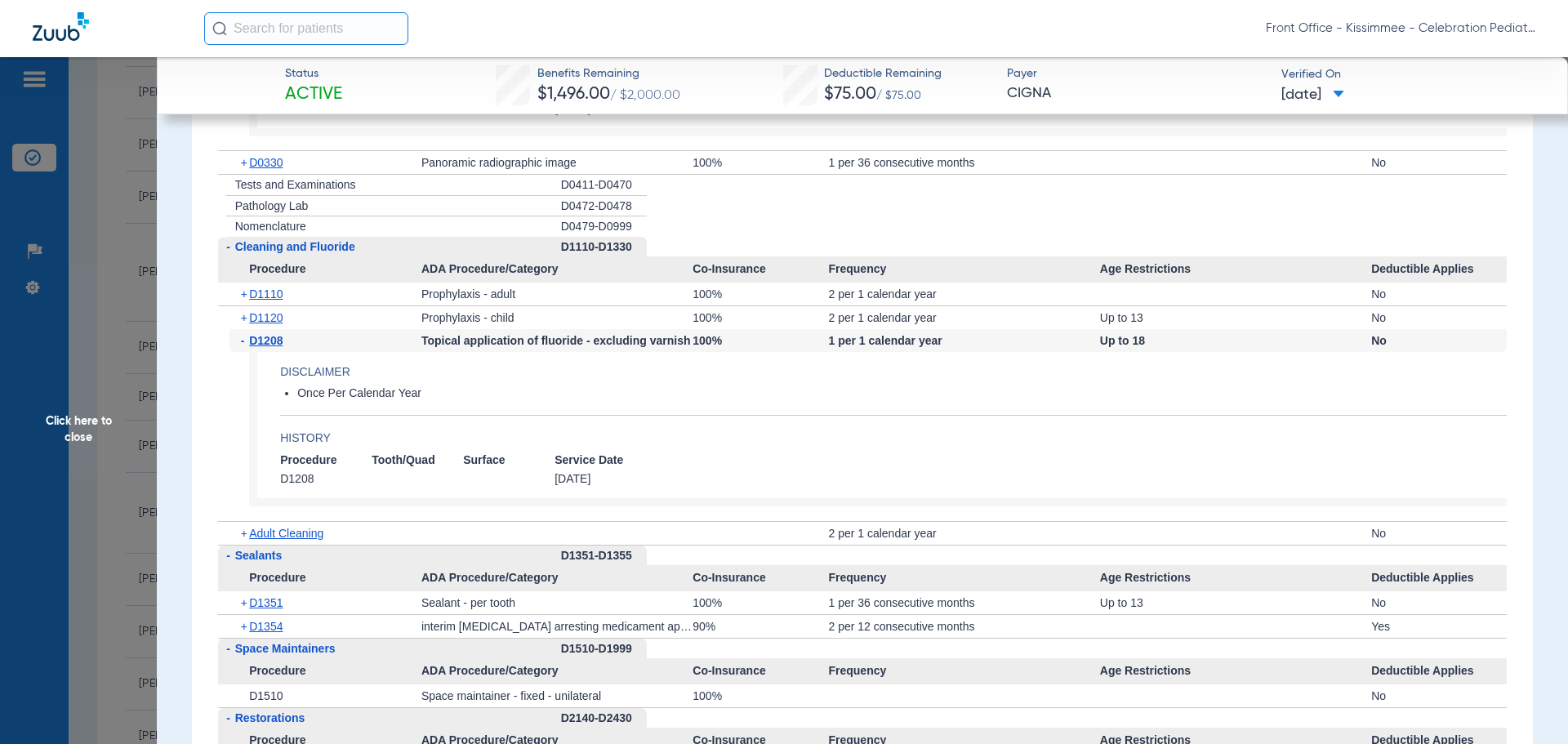
scroll to position [2531, 0]
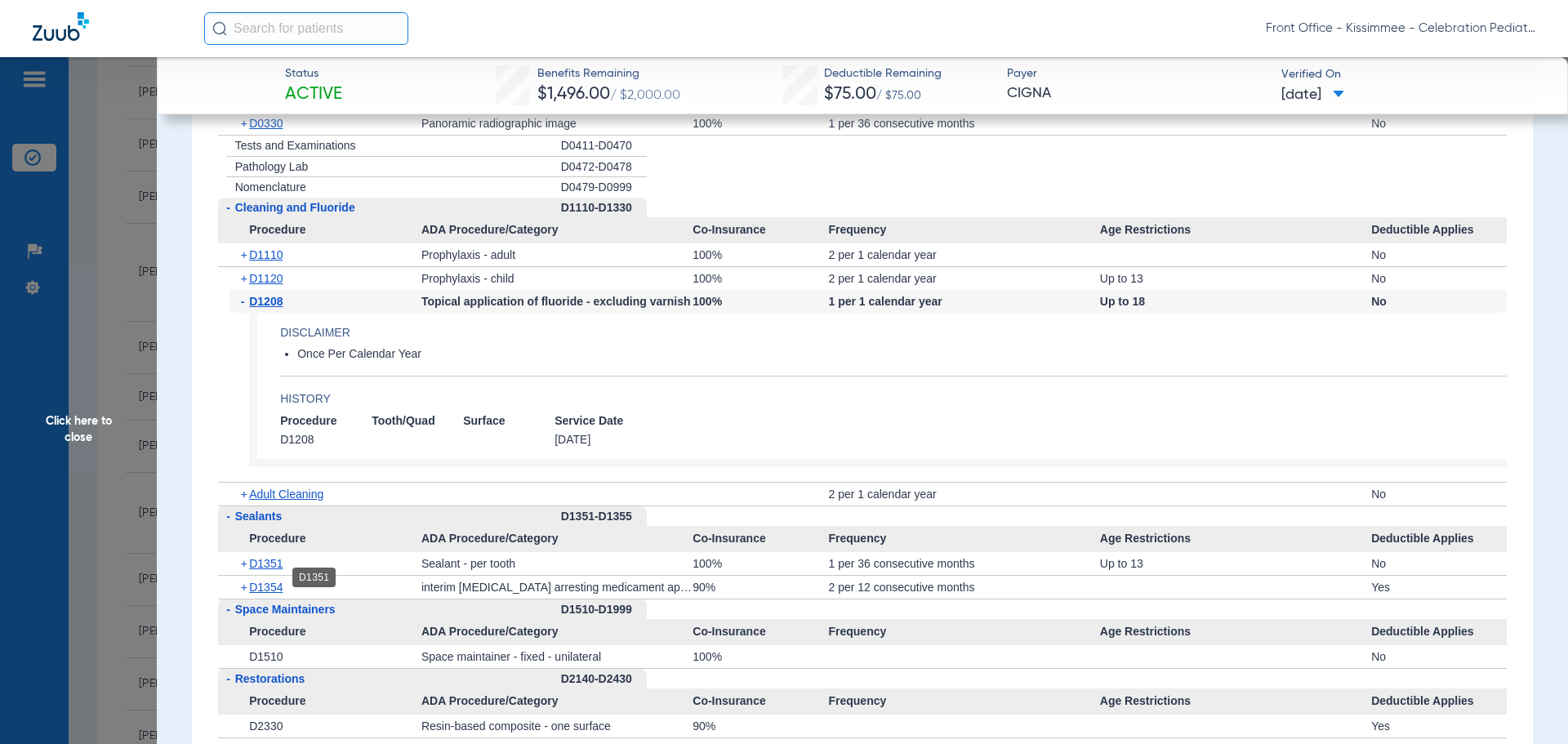
click at [271, 570] on span "D1351" at bounding box center [265, 563] width 33 height 13
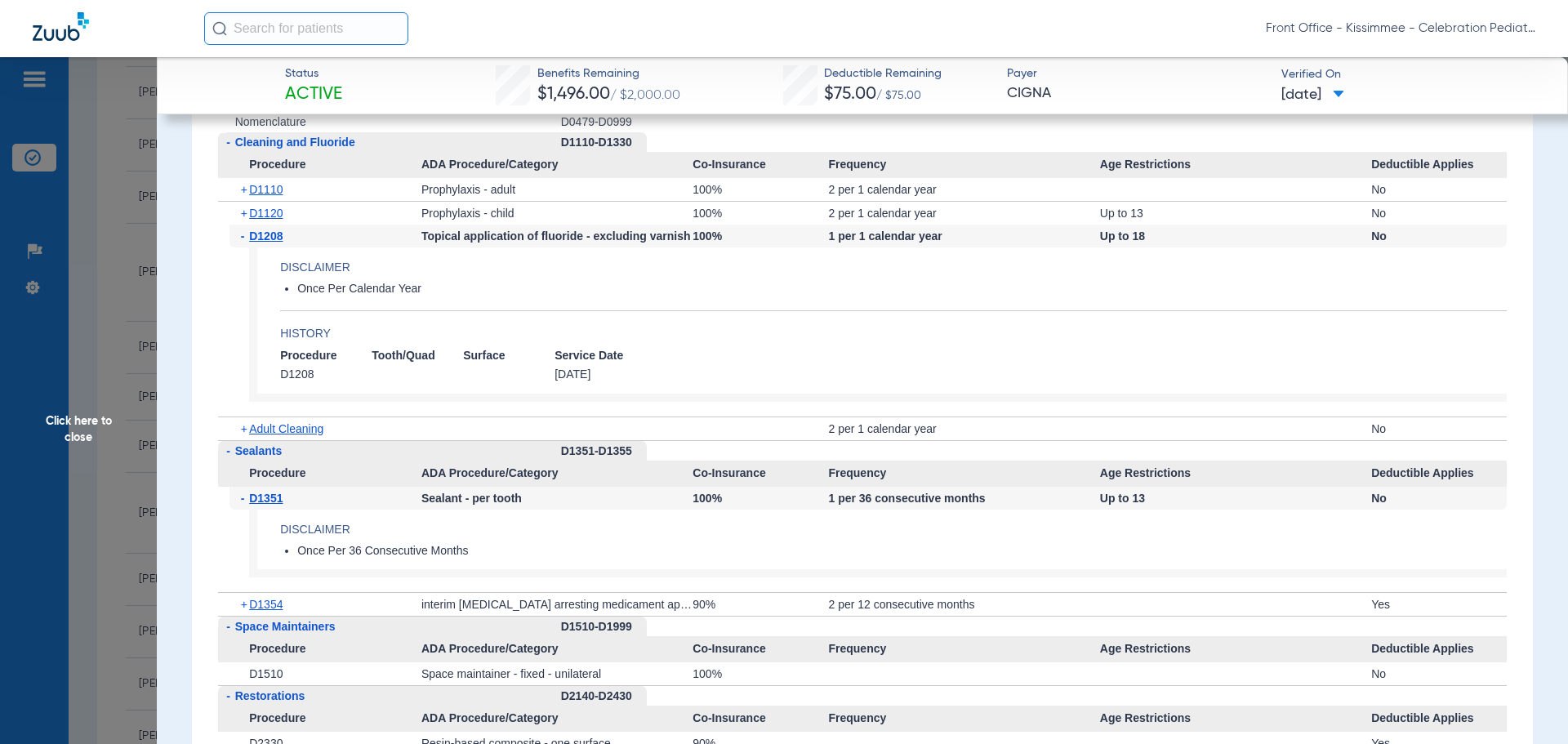
scroll to position [2694, 0]
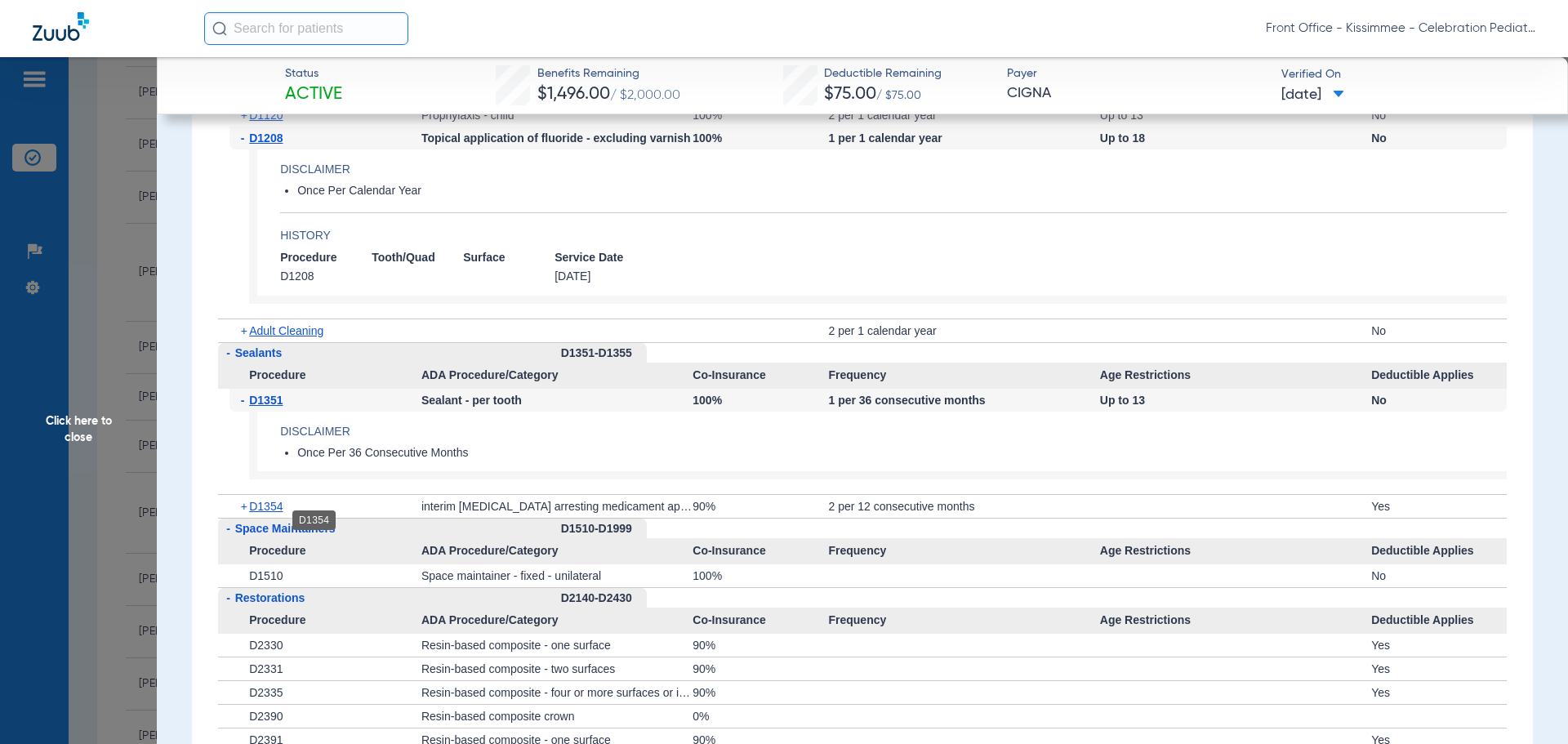
click at [269, 513] on span "D1354" at bounding box center [265, 506] width 33 height 13
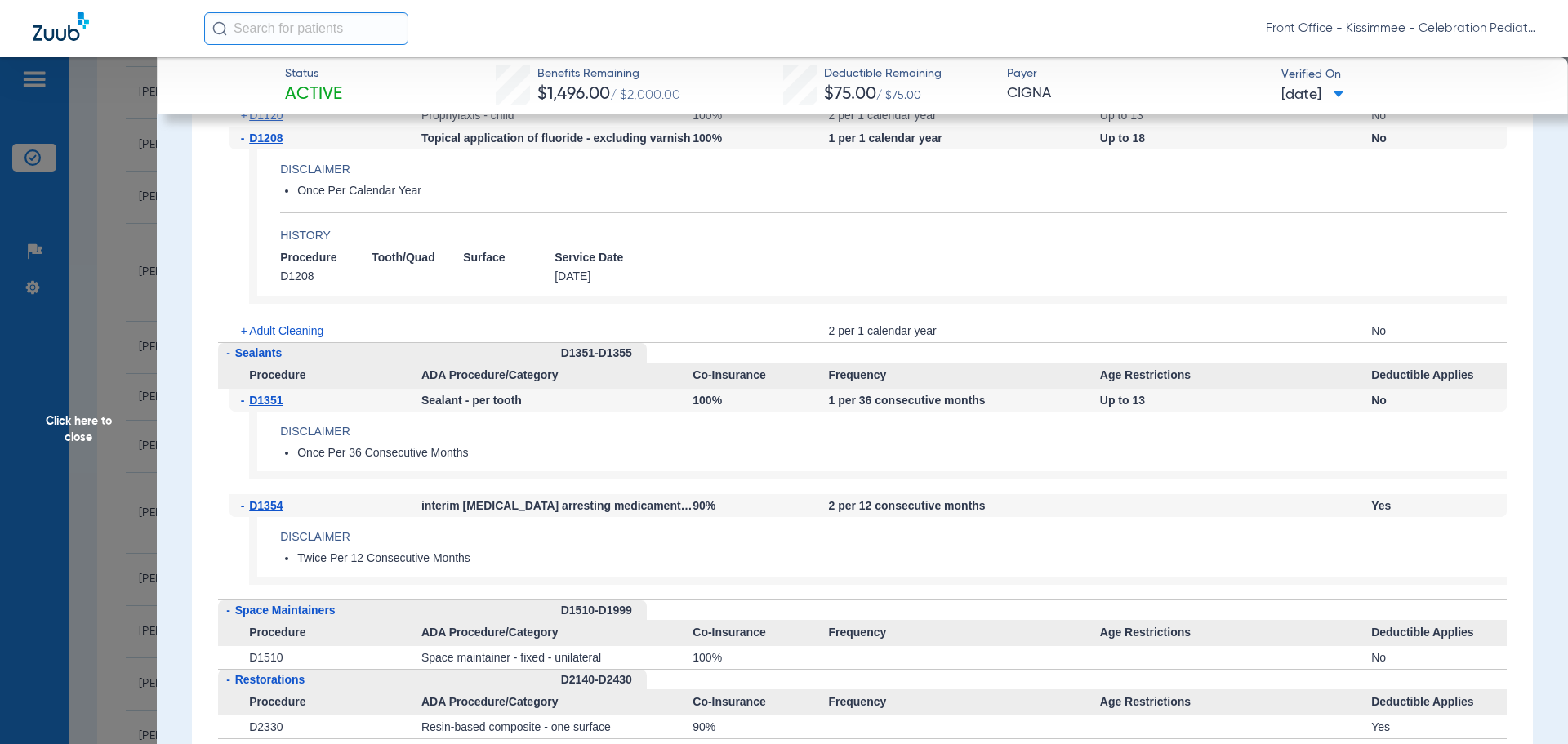
click at [91, 448] on span "Click here to close" at bounding box center [78, 428] width 157 height 744
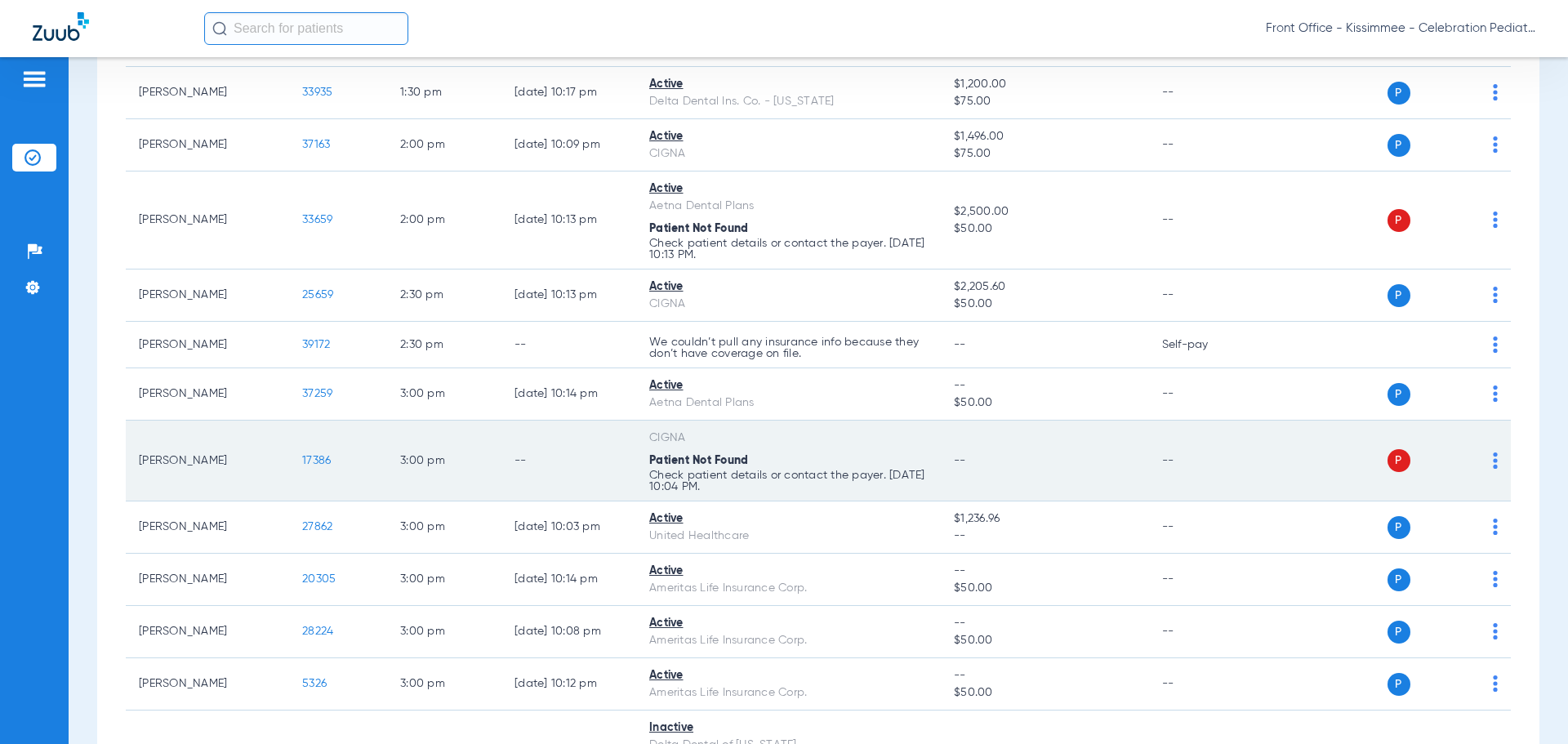
scroll to position [2041, 0]
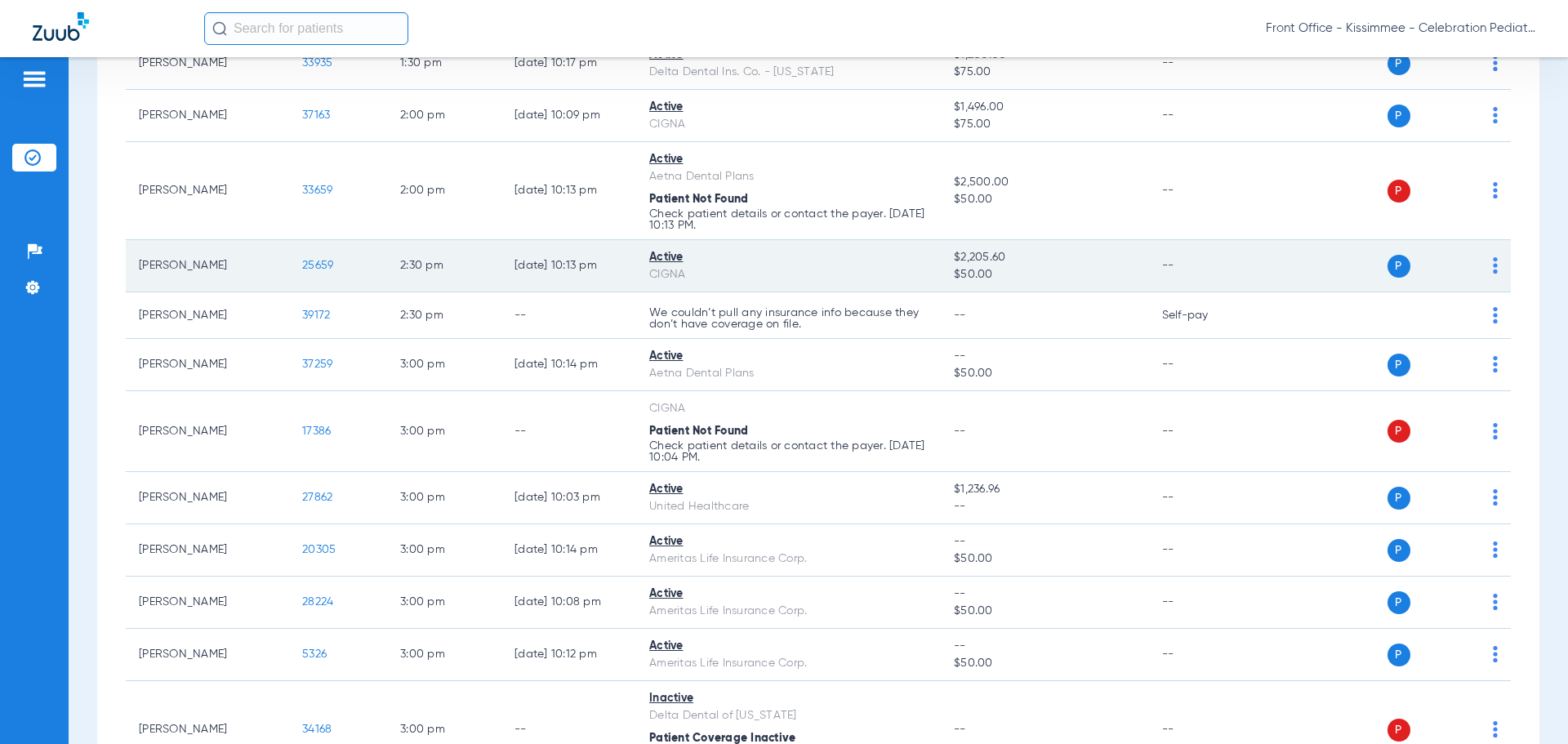
click at [324, 268] on span "25659" at bounding box center [317, 265] width 31 height 11
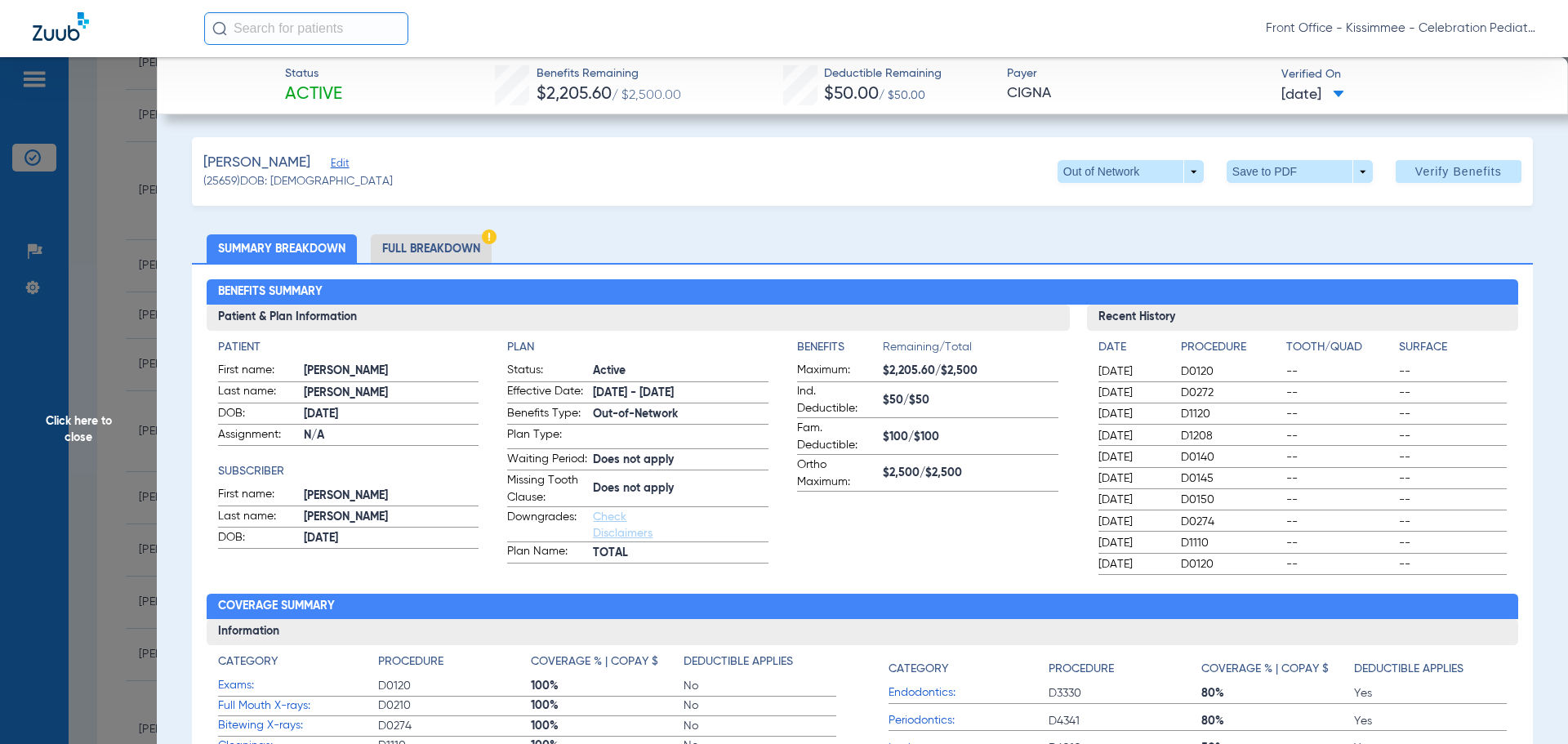
click at [396, 256] on li "Full Breakdown" at bounding box center [431, 248] width 121 height 28
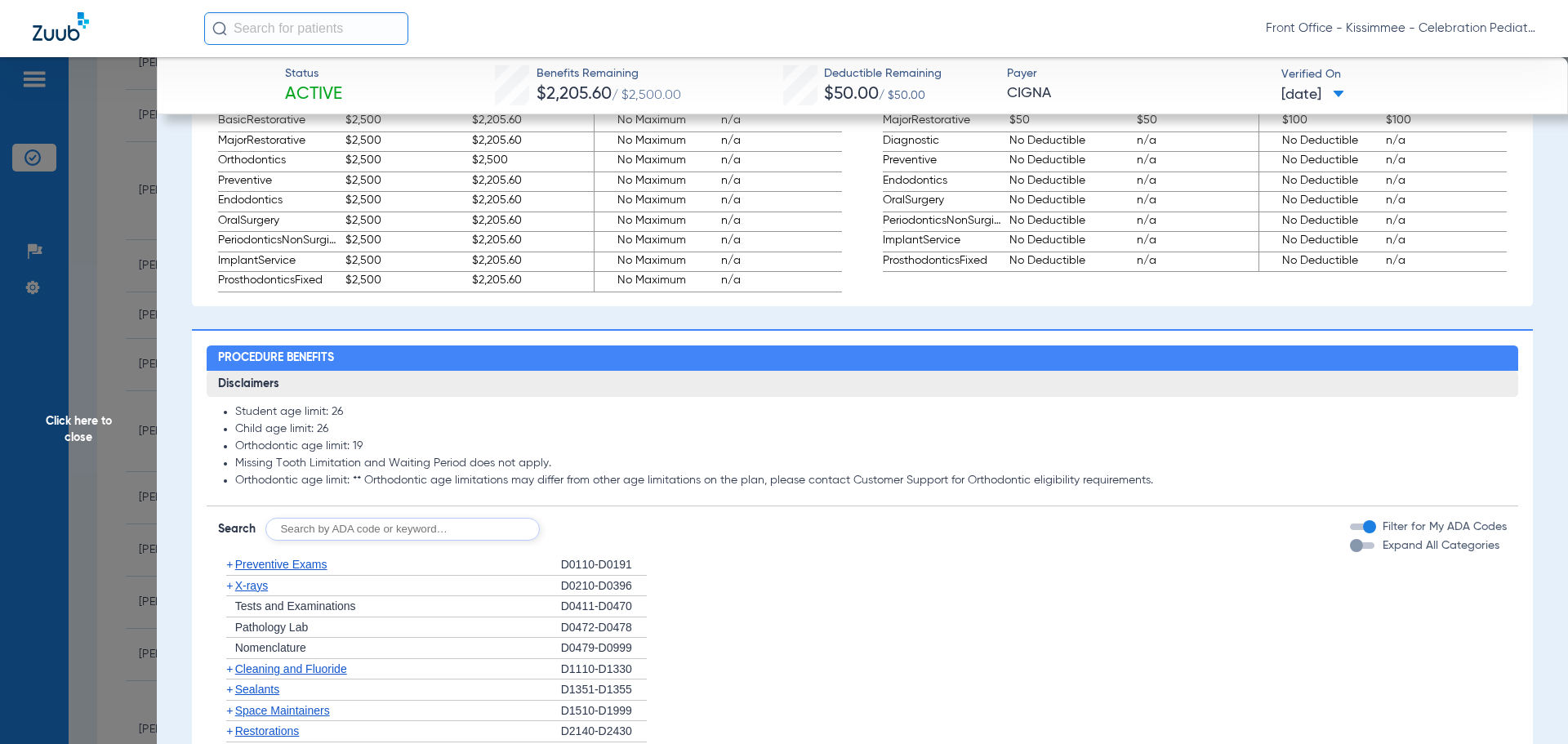
scroll to position [1388, 0]
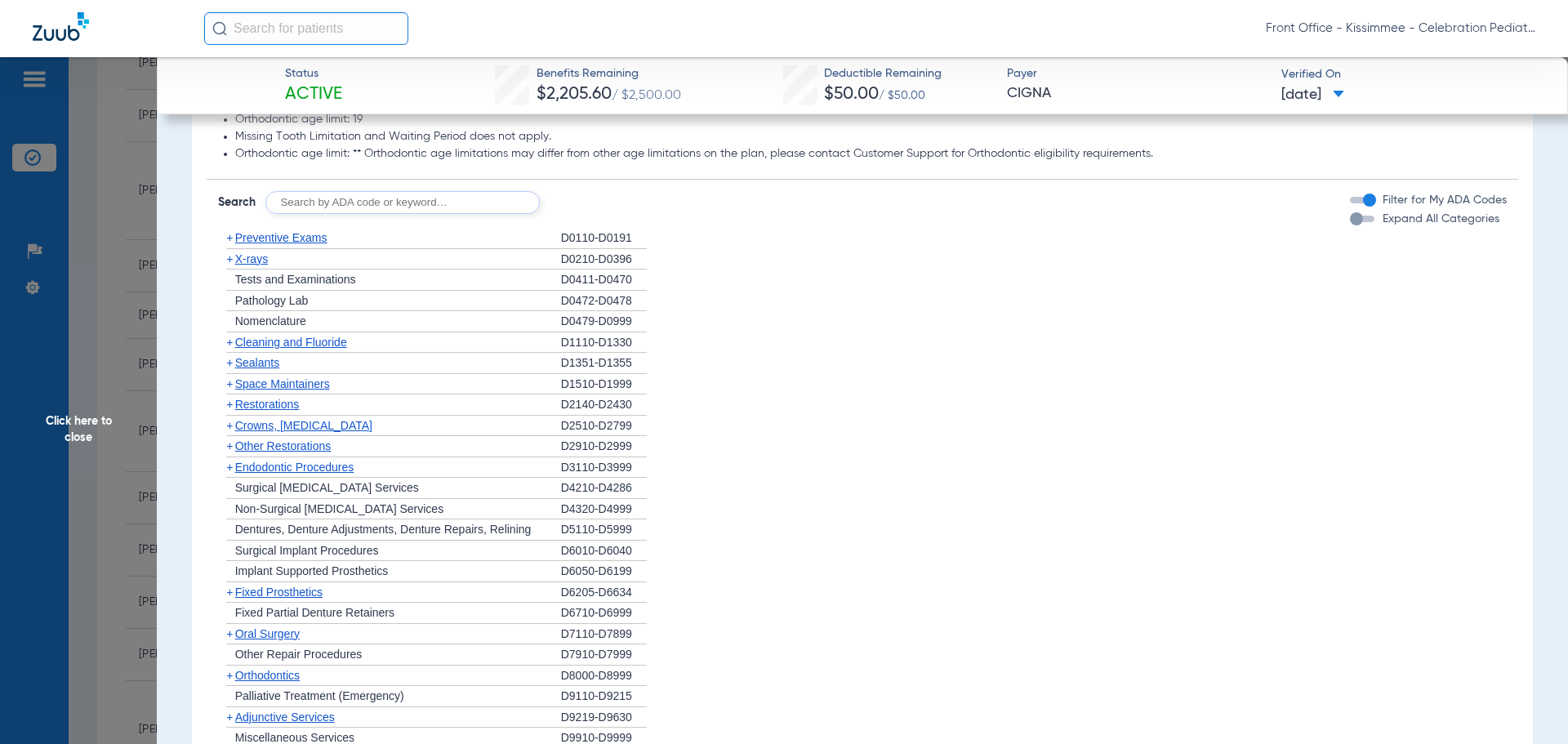
click at [1350, 226] on div "button" at bounding box center [1356, 218] width 13 height 13
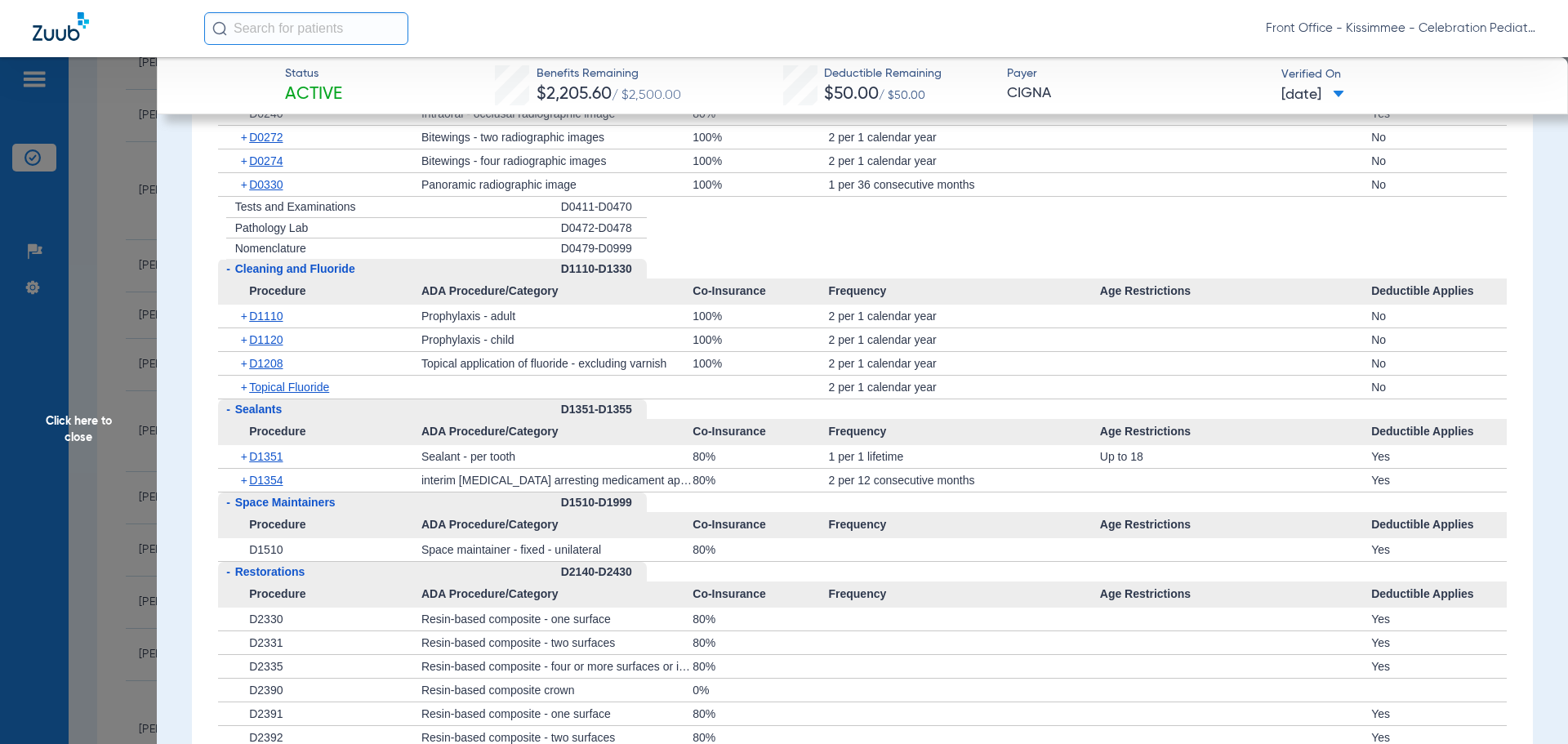
scroll to position [1796, 0]
click at [272, 486] on span "D1354" at bounding box center [265, 479] width 33 height 13
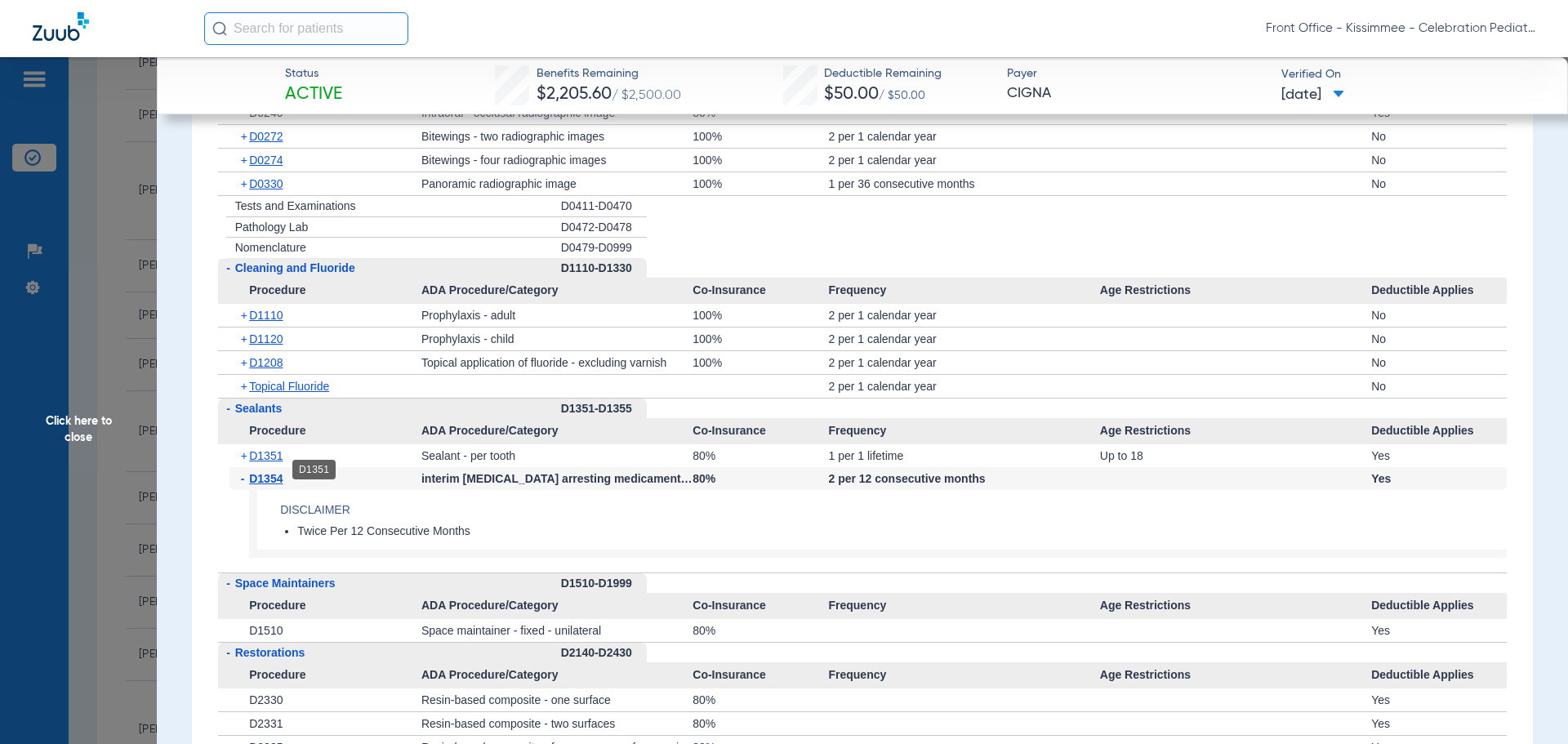
click at [256, 462] on span "D1351" at bounding box center [265, 455] width 33 height 13
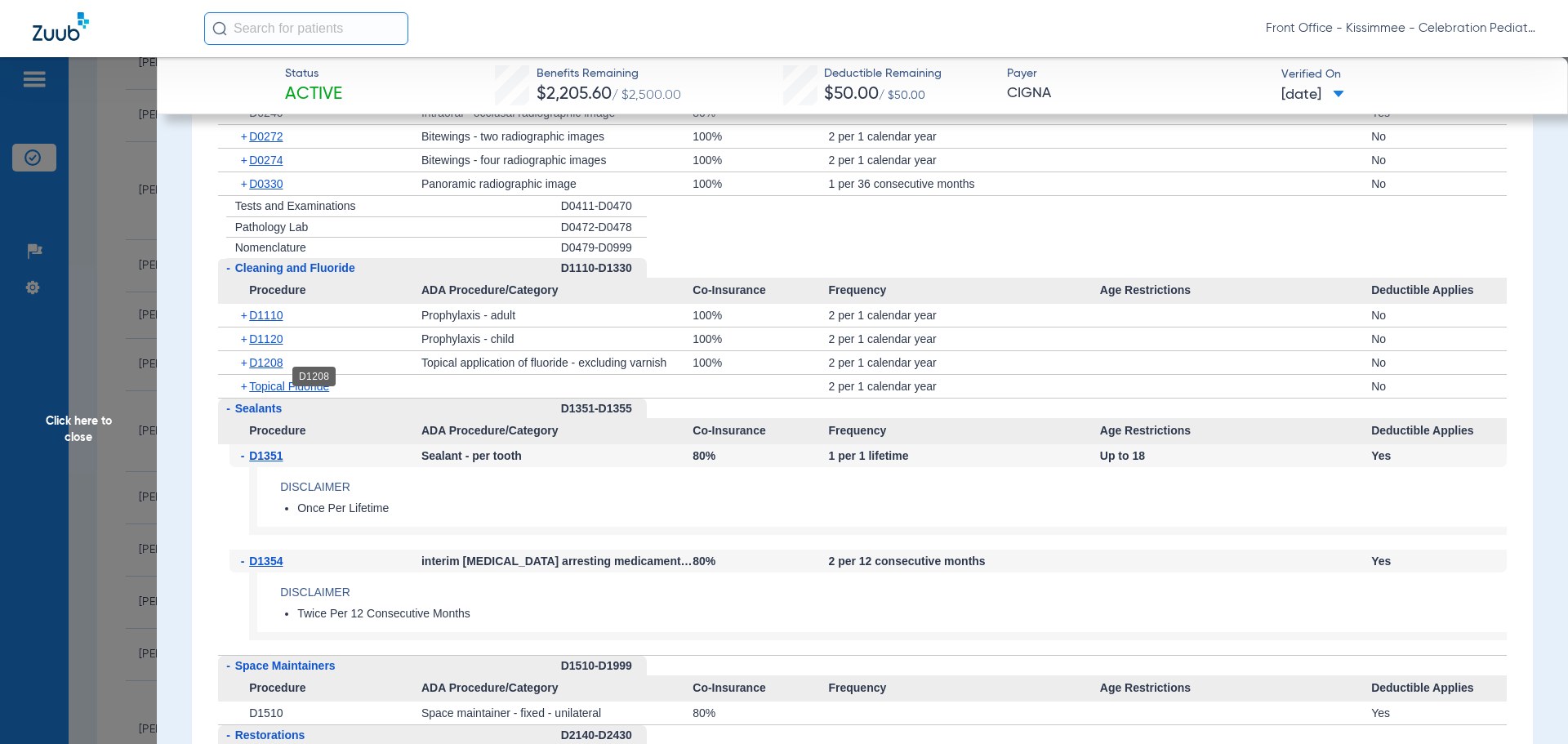
click at [263, 369] on span "D1208" at bounding box center [265, 362] width 33 height 13
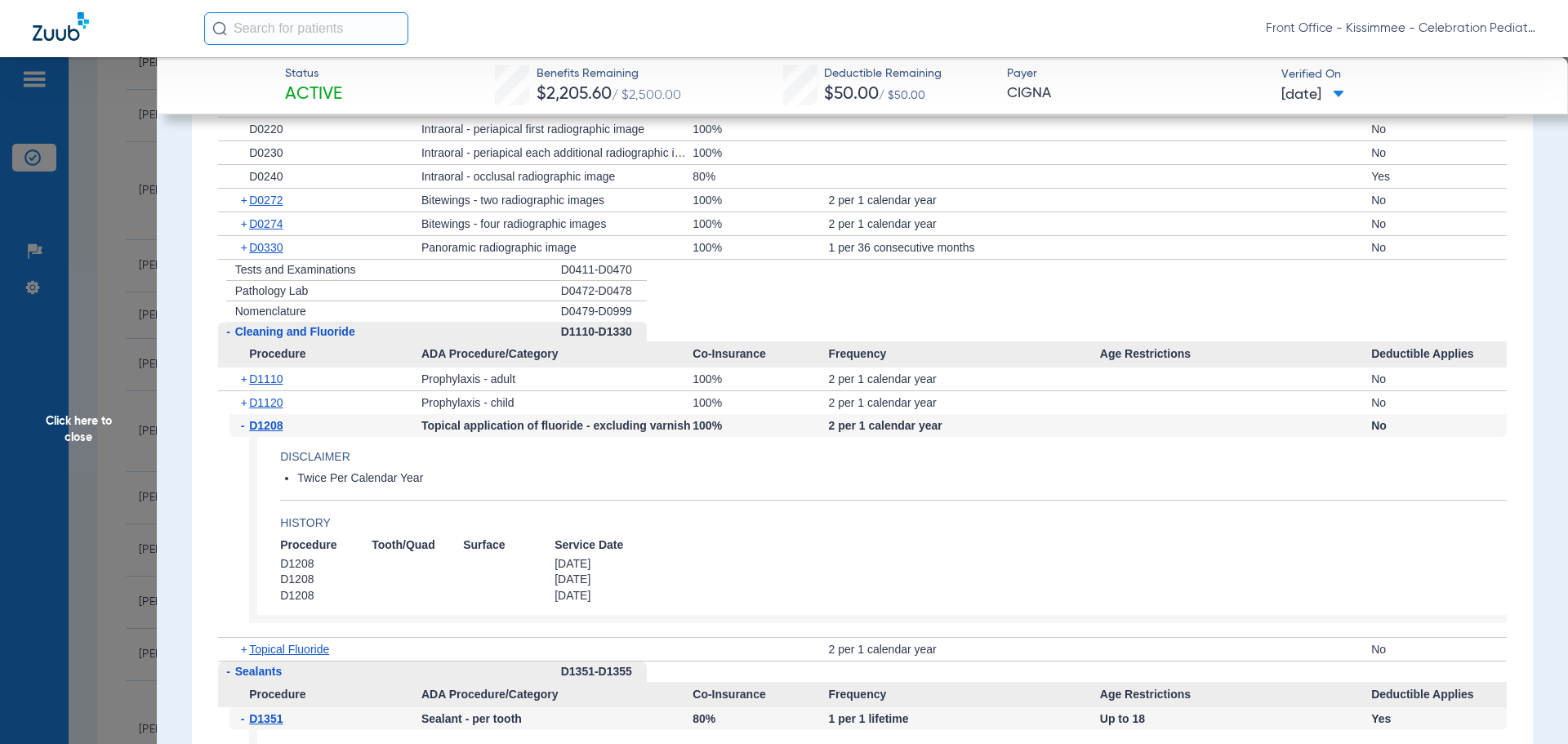
scroll to position [1715, 0]
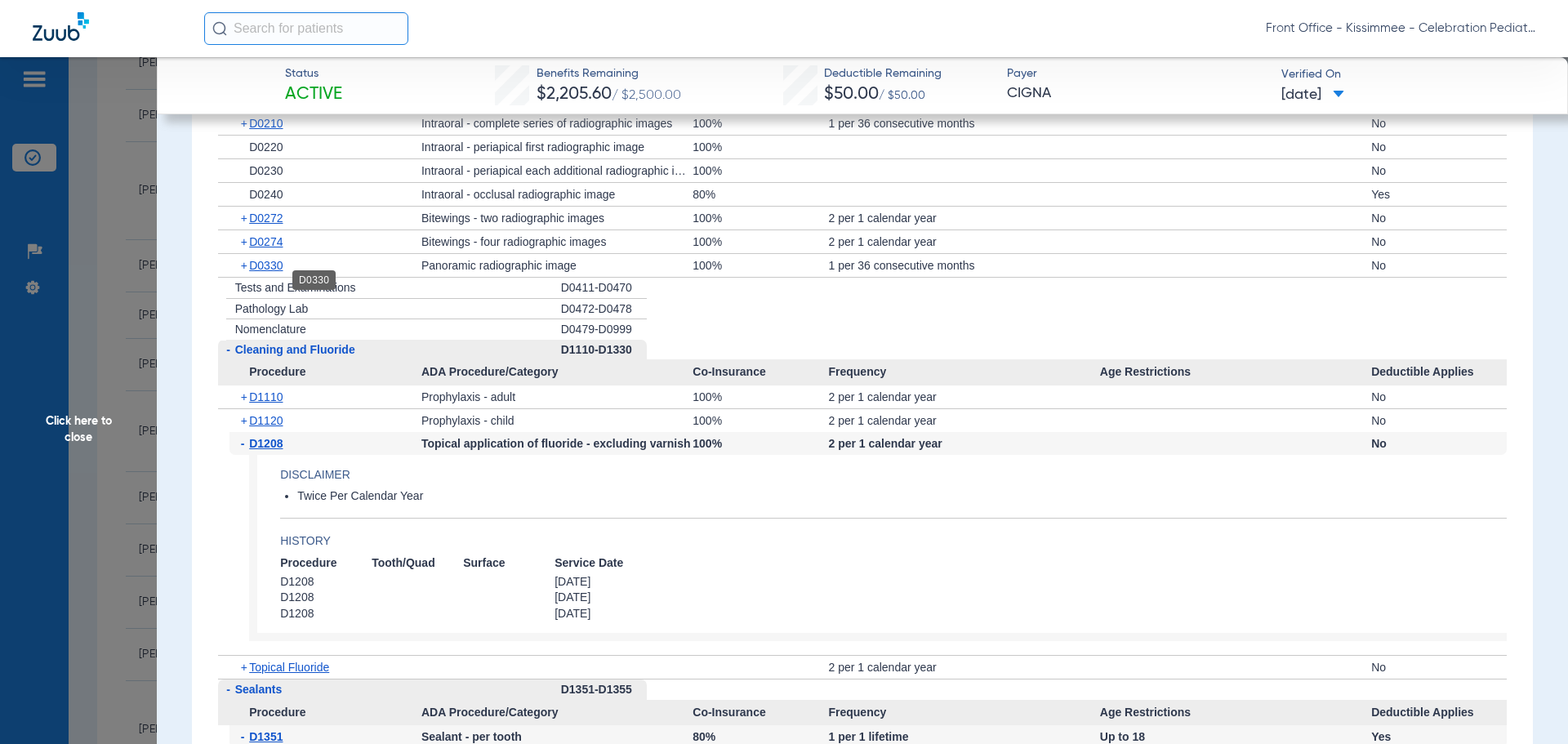
click at [263, 272] on span "D0330" at bounding box center [265, 265] width 33 height 13
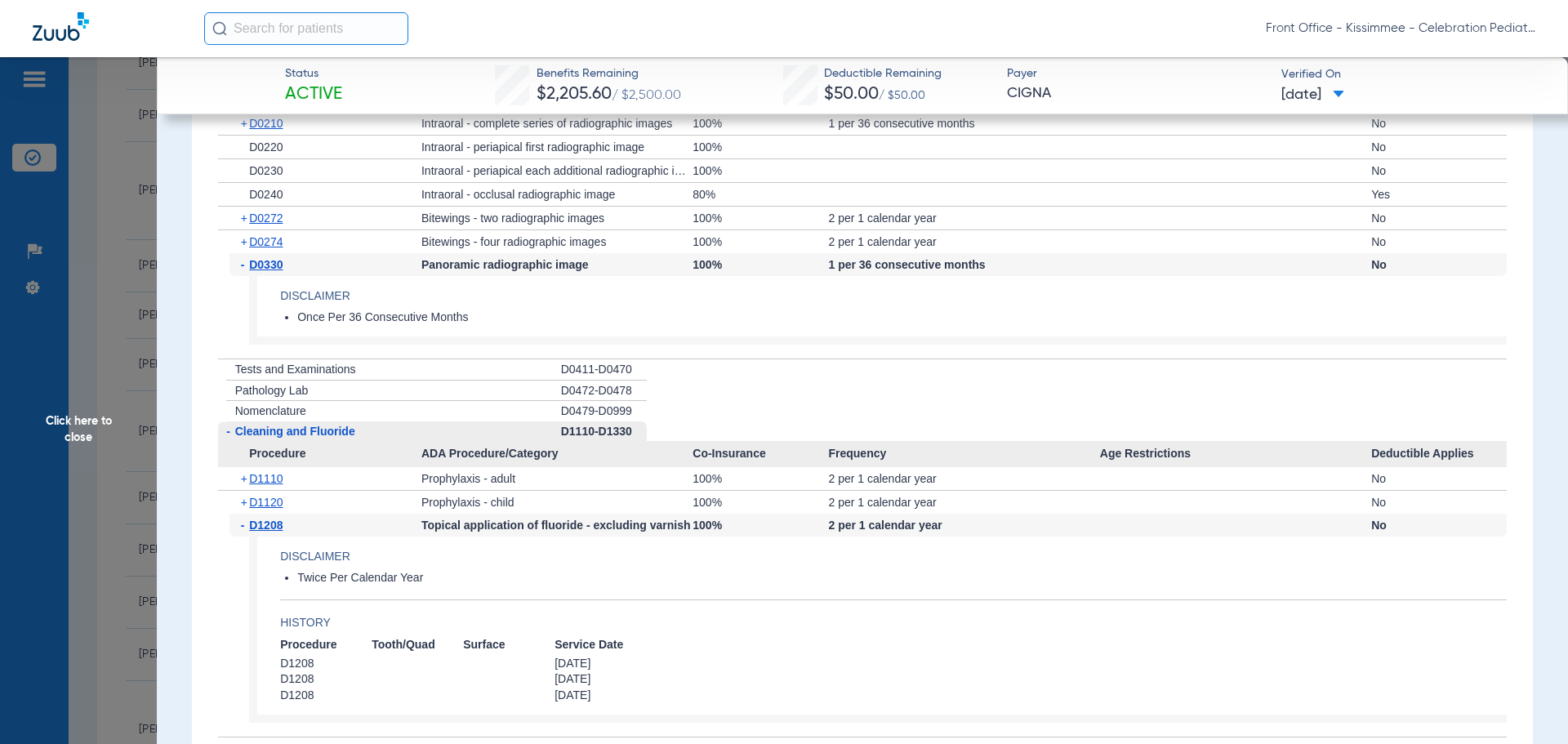
scroll to position [1633, 0]
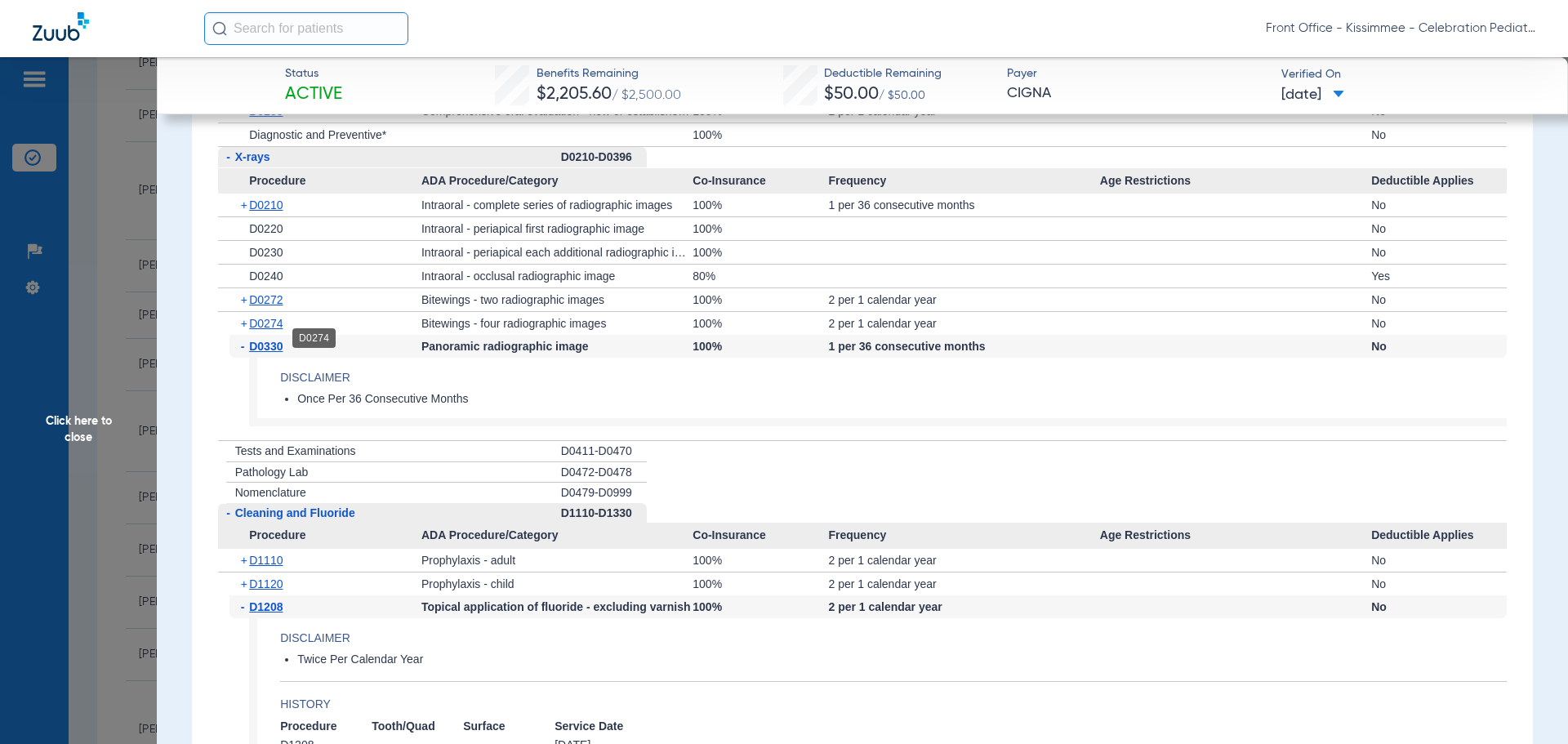
click at [256, 330] on span "D0274" at bounding box center [265, 323] width 33 height 13
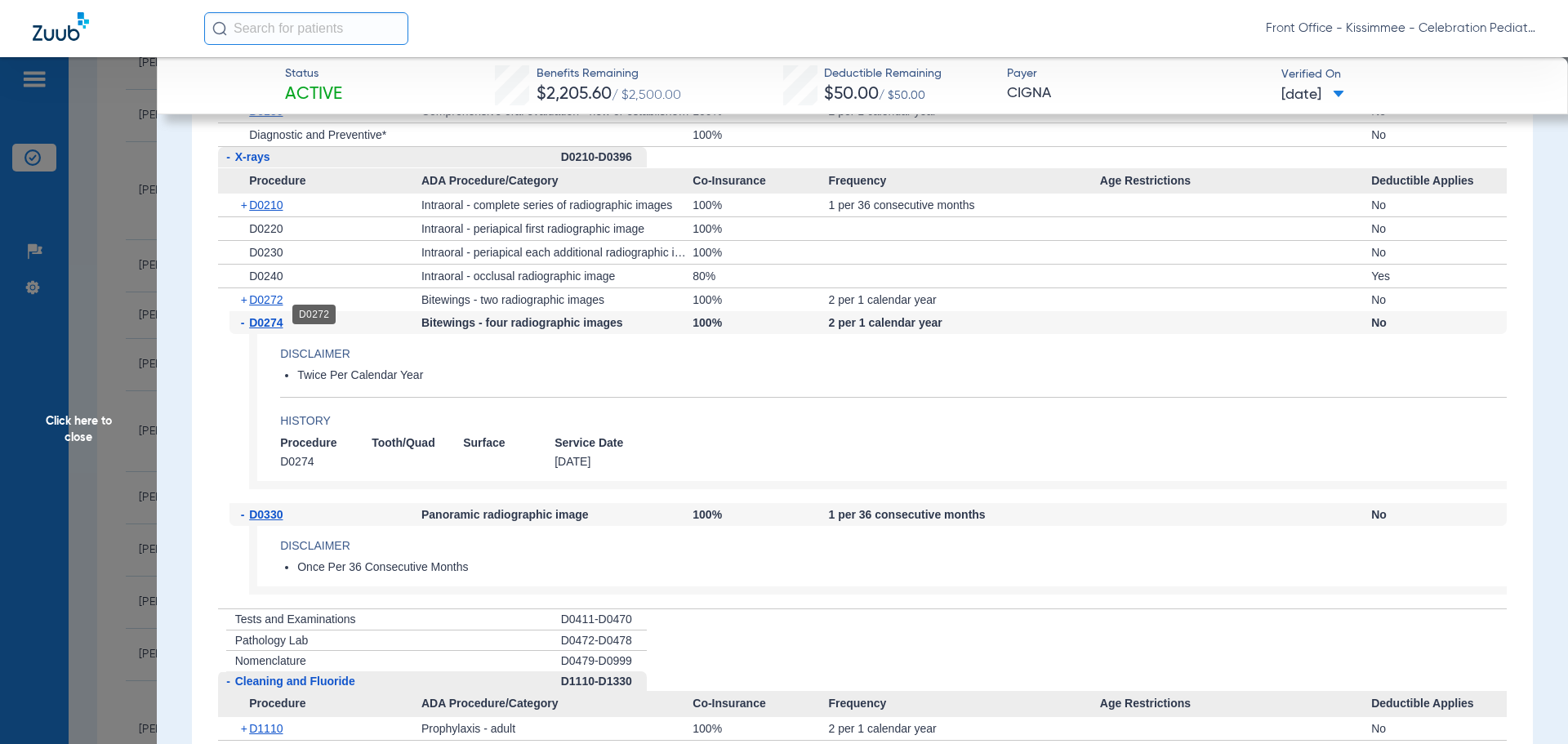
click at [263, 306] on span "D0272" at bounding box center [265, 299] width 33 height 13
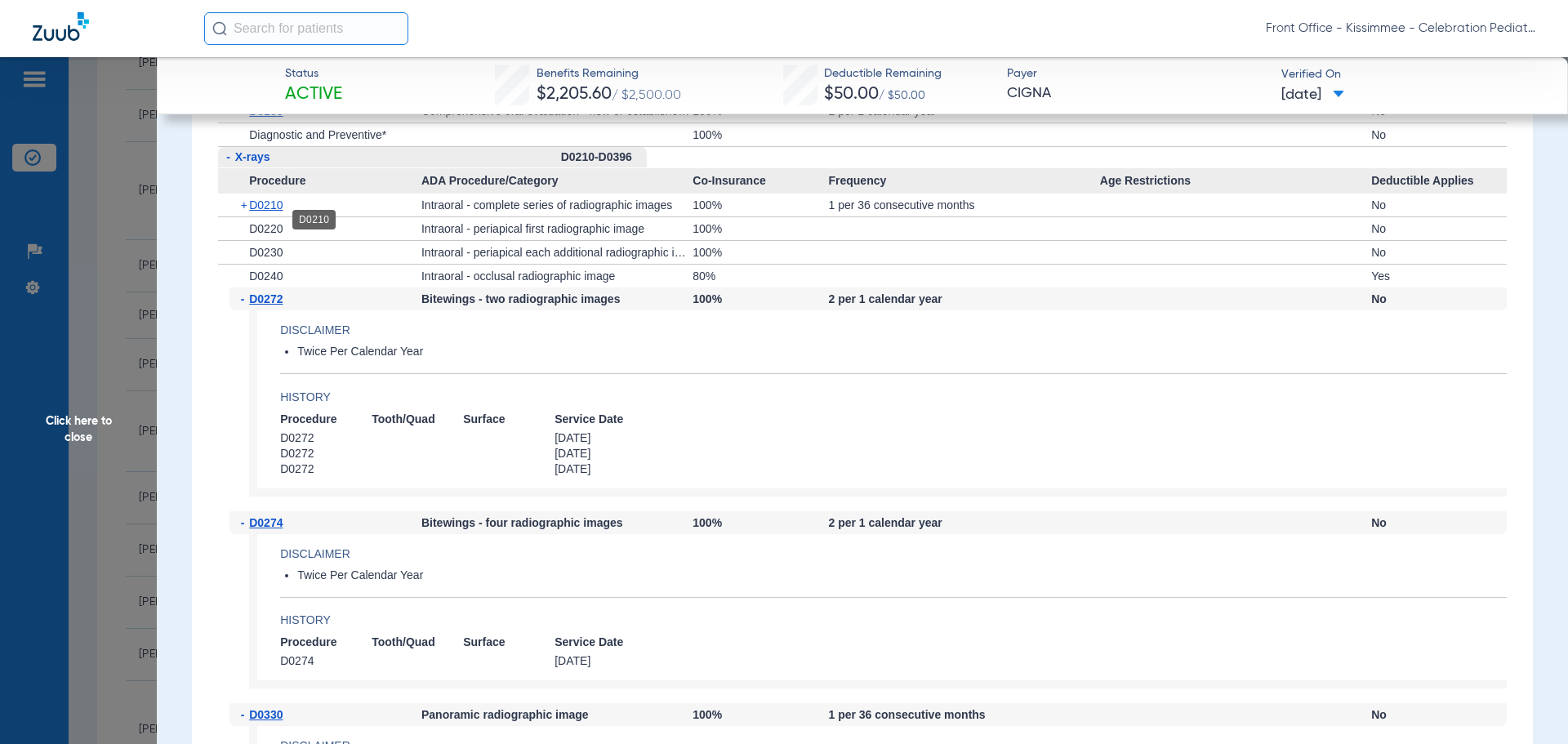
scroll to position [1551, 0]
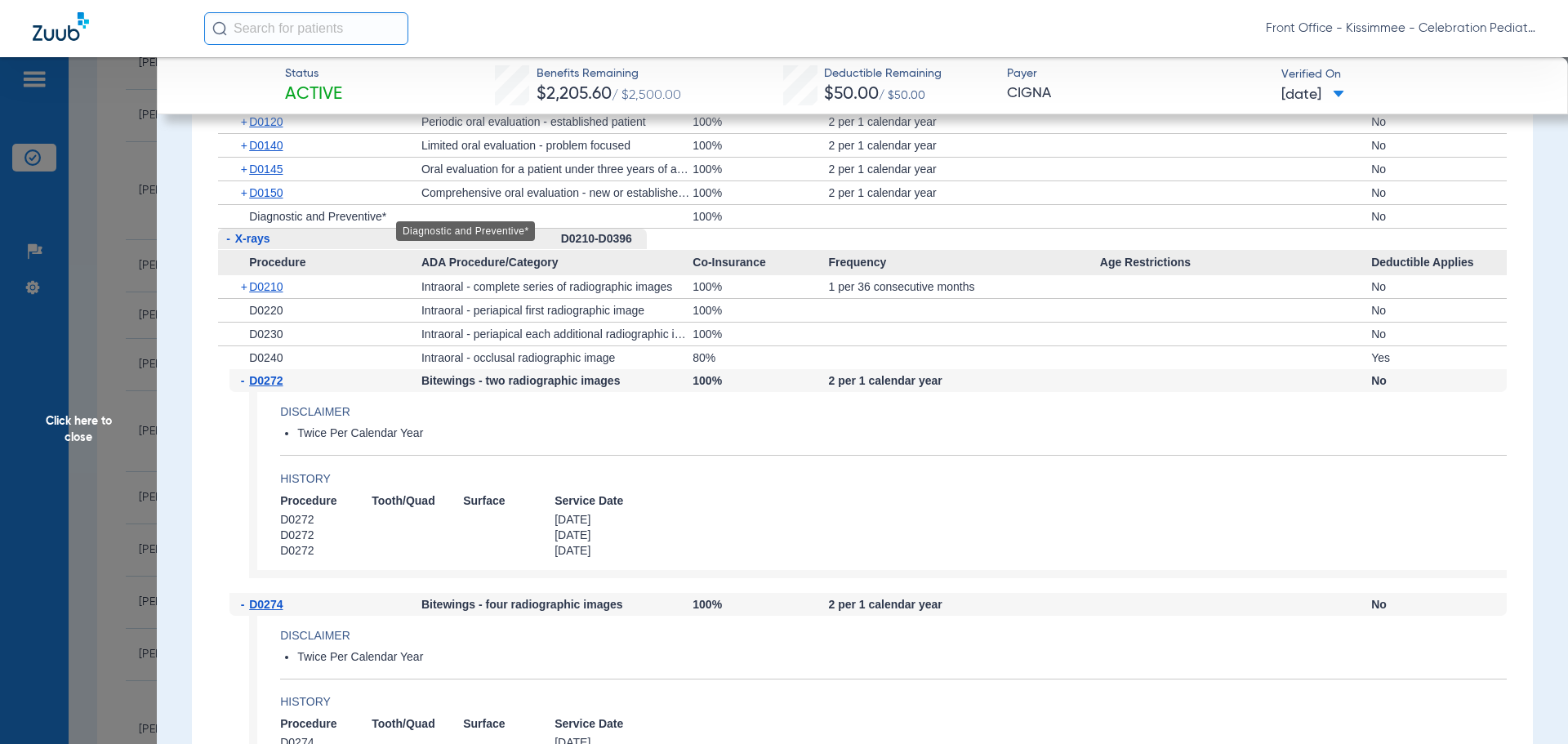
drag, startPoint x: 263, startPoint y: 225, endPoint x: 232, endPoint y: 224, distance: 31.0
click at [253, 223] on span "Diagnostic and Preventive*" at bounding box center [317, 217] width 138 height 13
click at [258, 293] on span "D0210" at bounding box center [265, 286] width 33 height 13
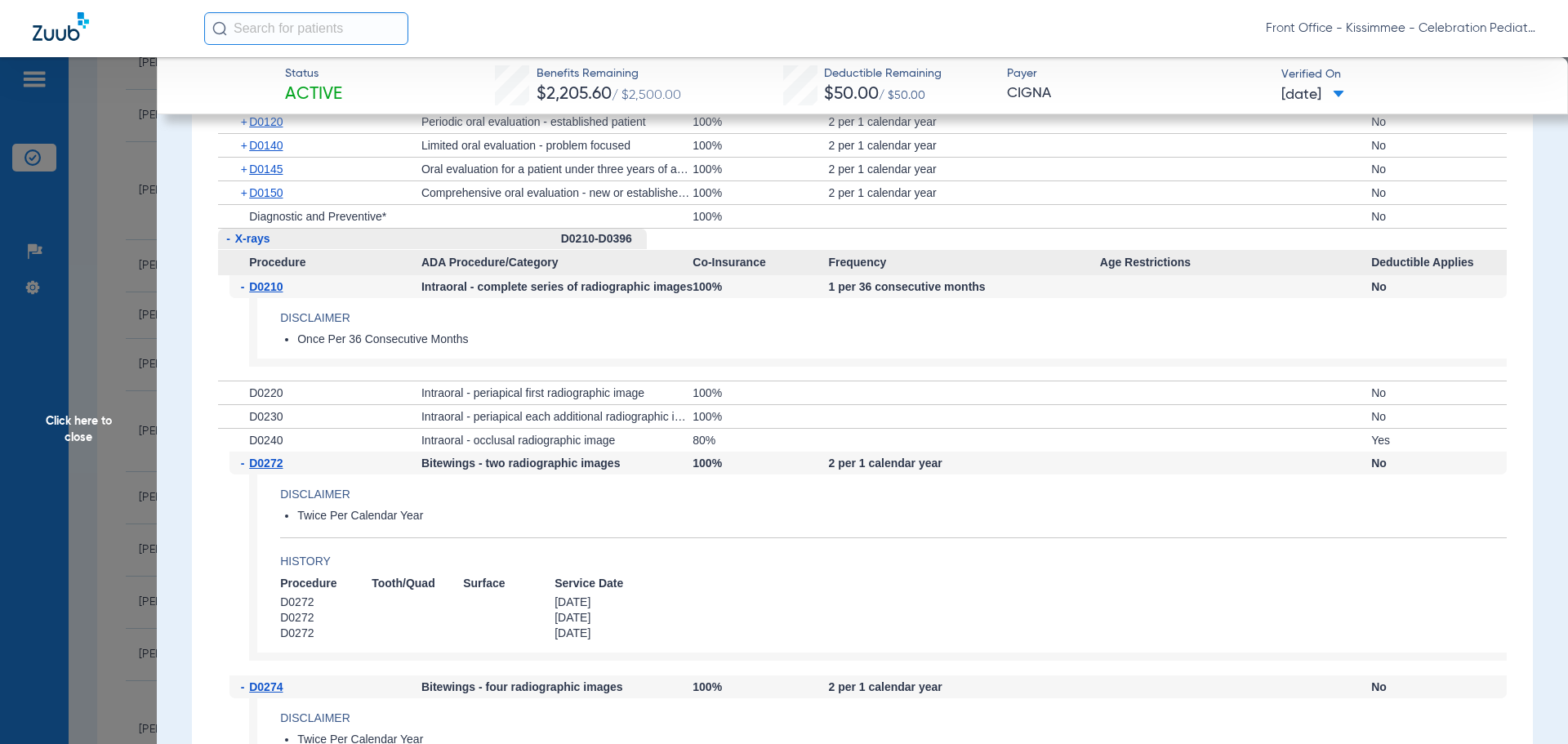
scroll to position [1470, 0]
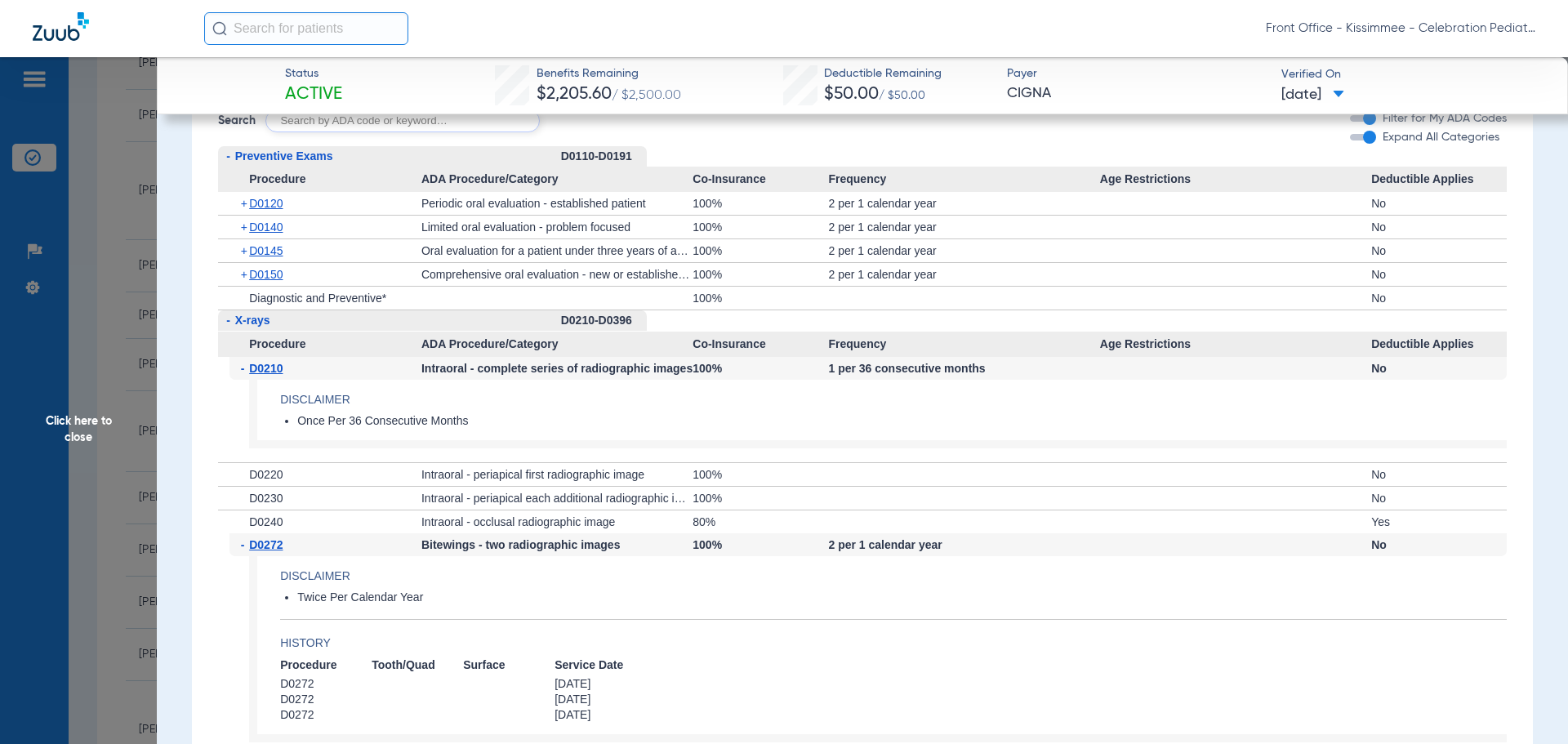
click at [261, 215] on div "+ D0120" at bounding box center [325, 203] width 192 height 23
click at [262, 210] on span "D0120" at bounding box center [265, 203] width 33 height 13
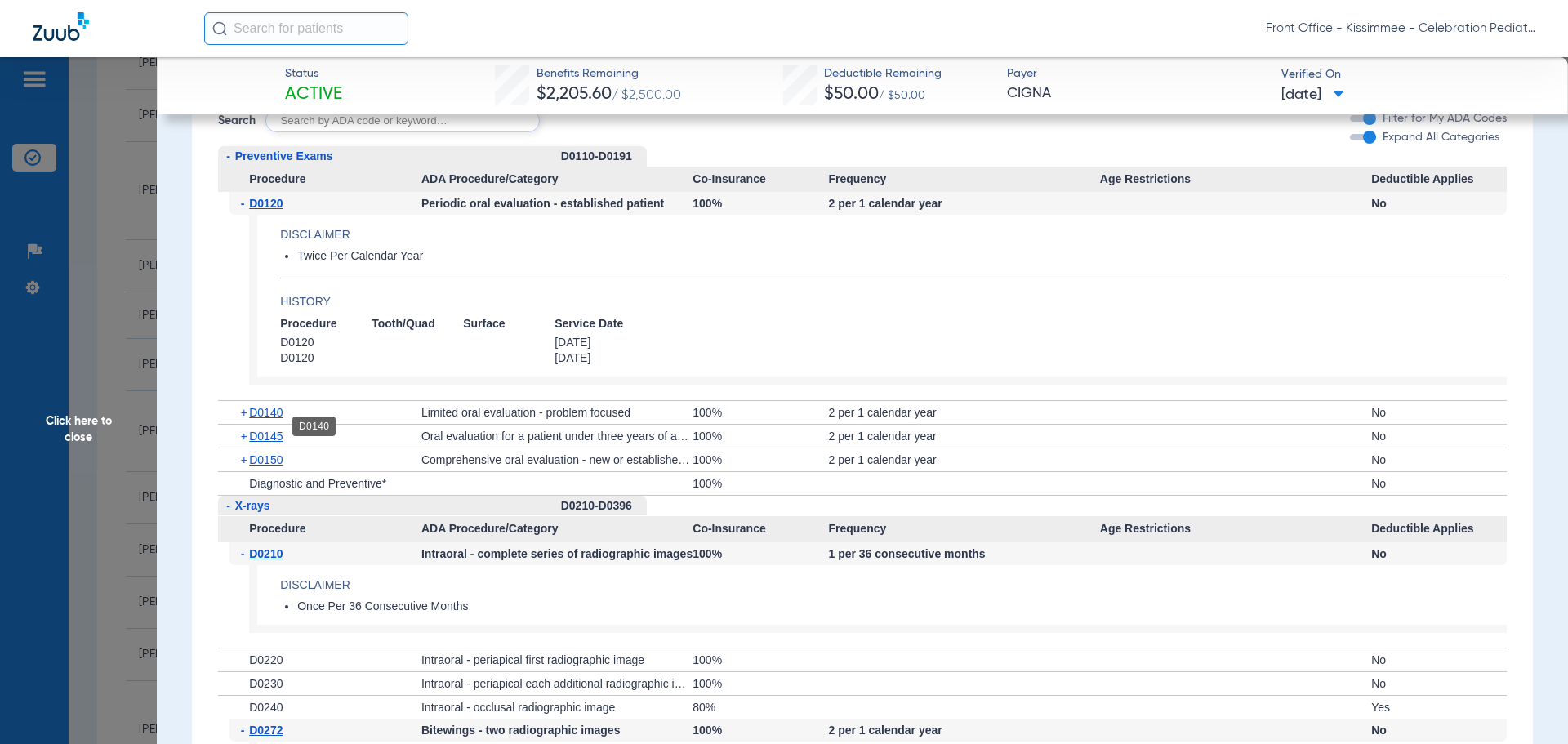
click at [271, 419] on span "D0140" at bounding box center [265, 412] width 33 height 13
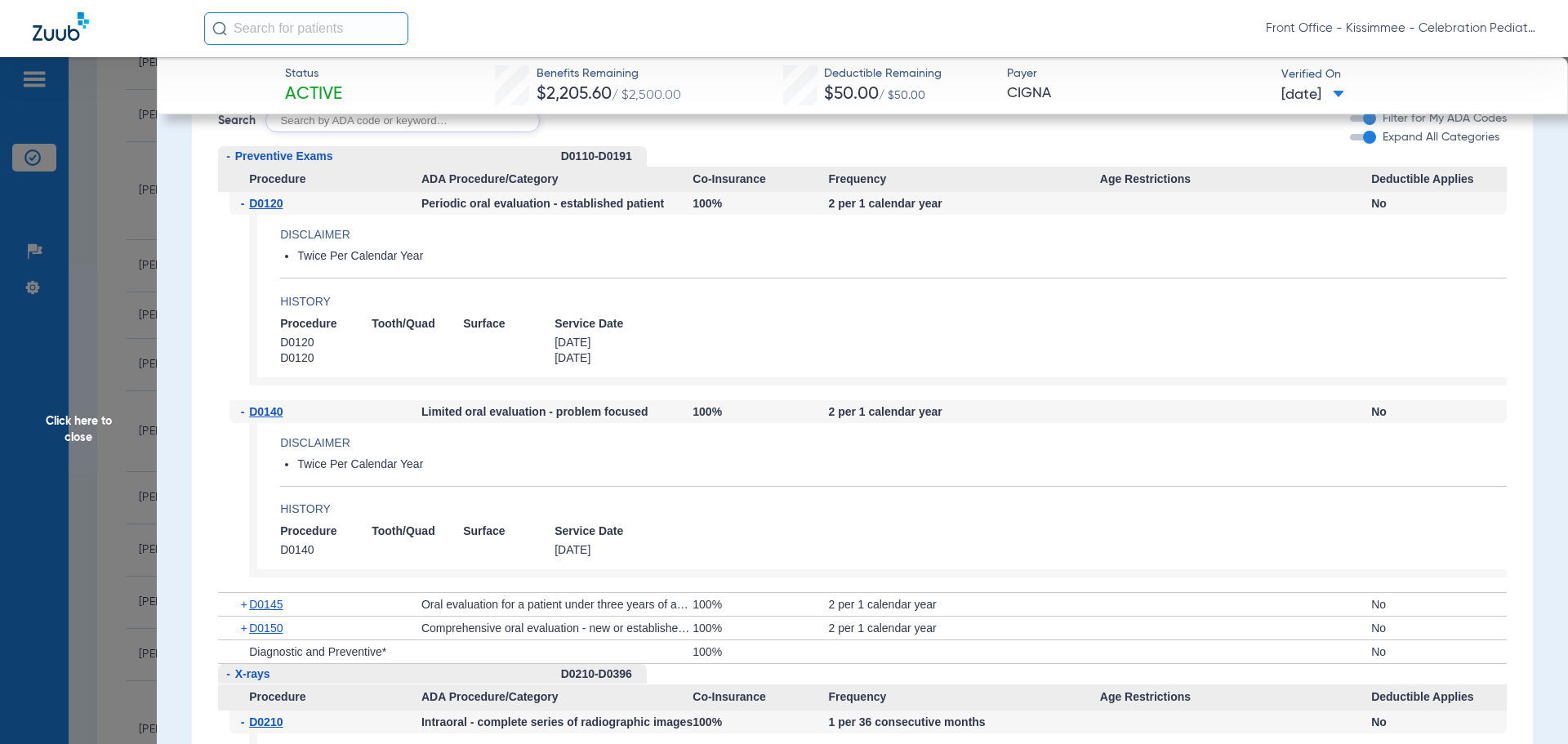
click at [71, 520] on span "Click here to close" at bounding box center [78, 428] width 157 height 744
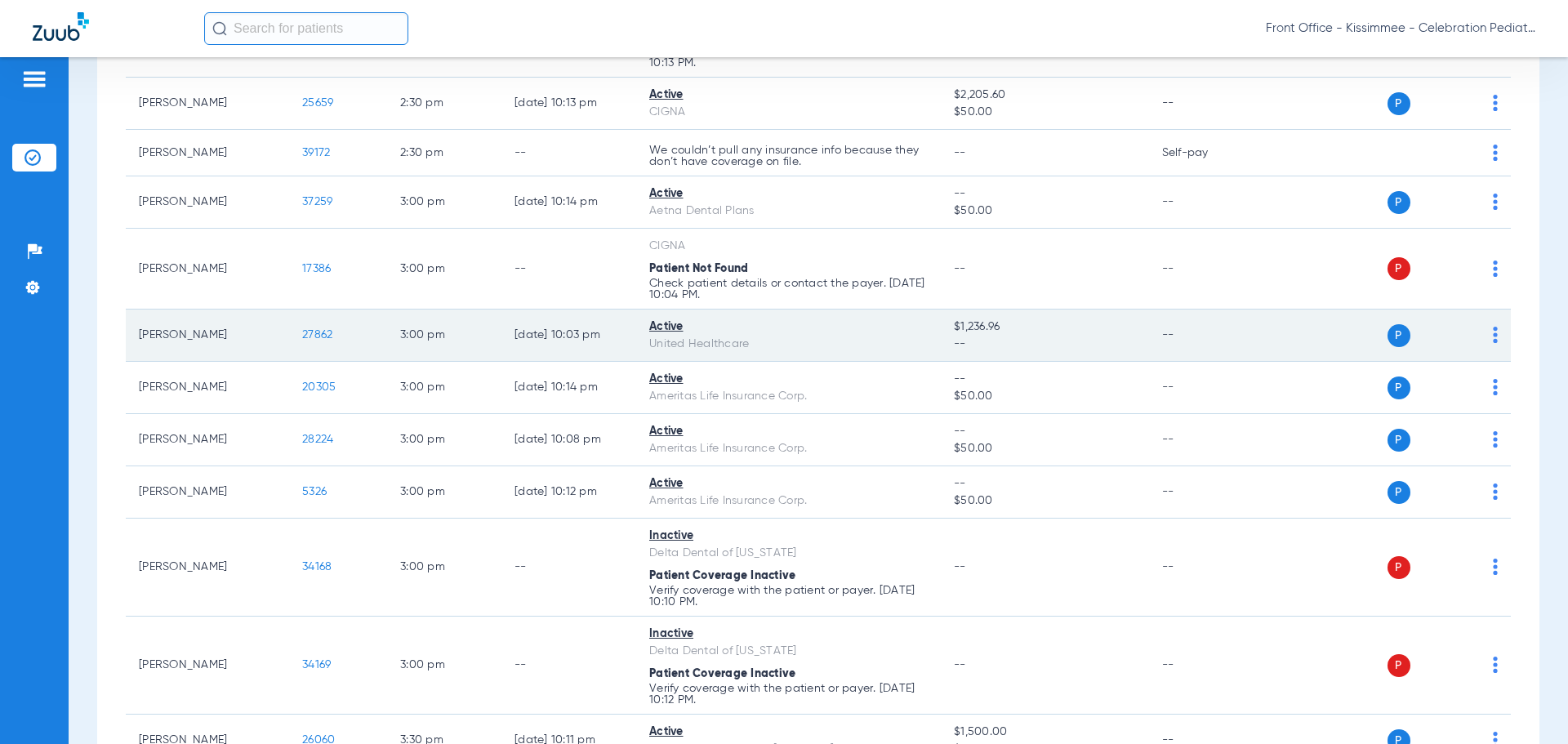
scroll to position [2123, 0]
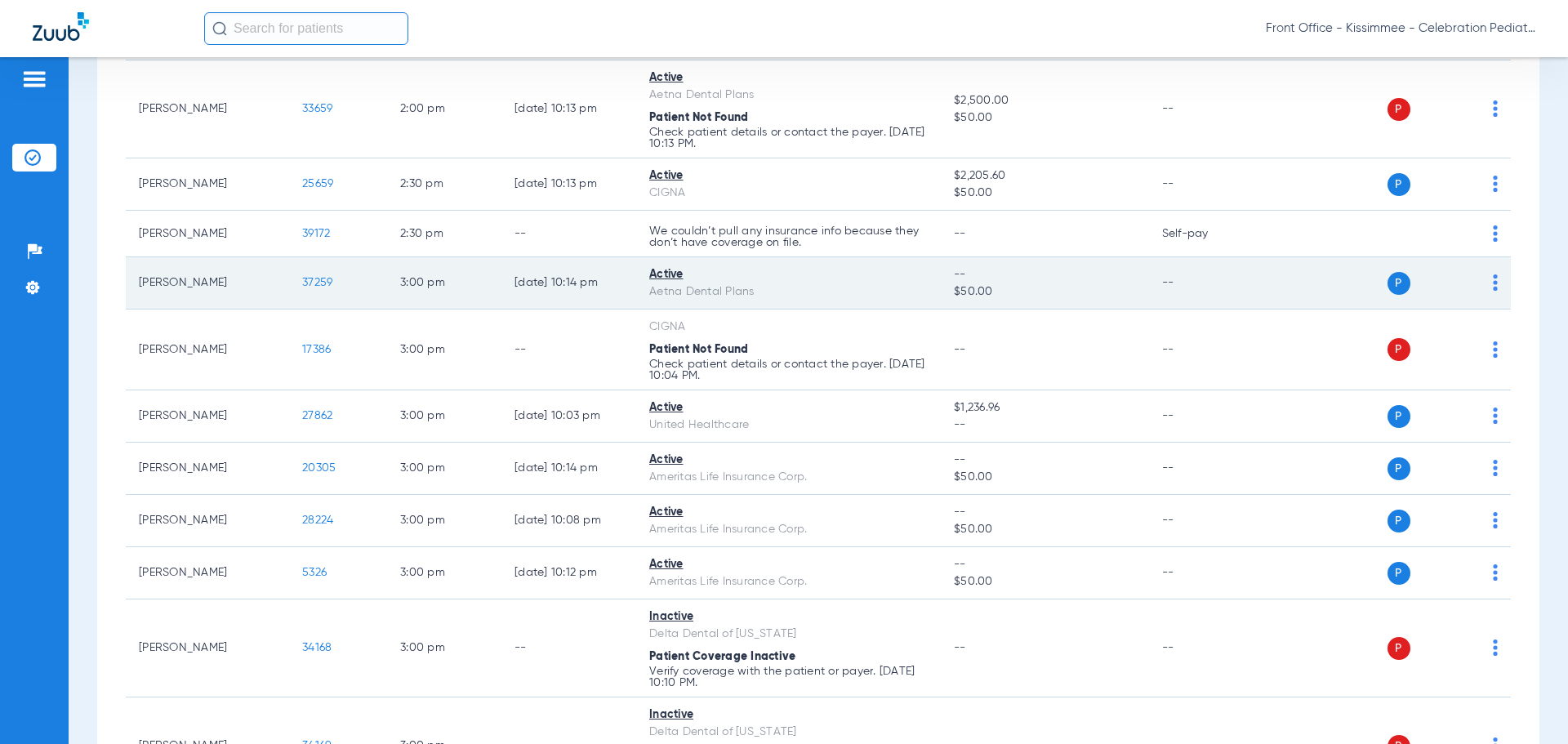
click at [316, 280] on span "37259" at bounding box center [317, 283] width 30 height 11
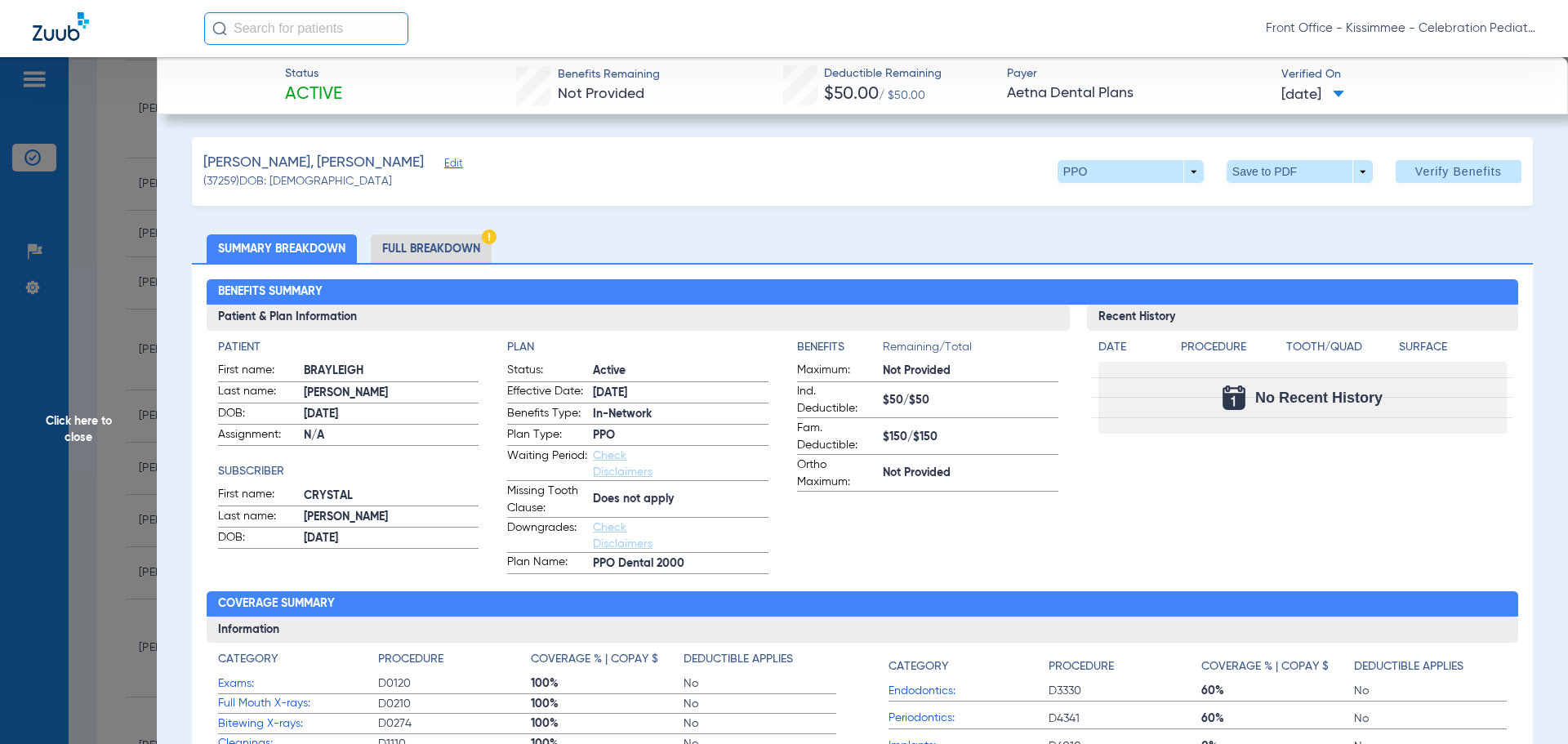
click at [455, 251] on li "Full Breakdown" at bounding box center [431, 248] width 121 height 28
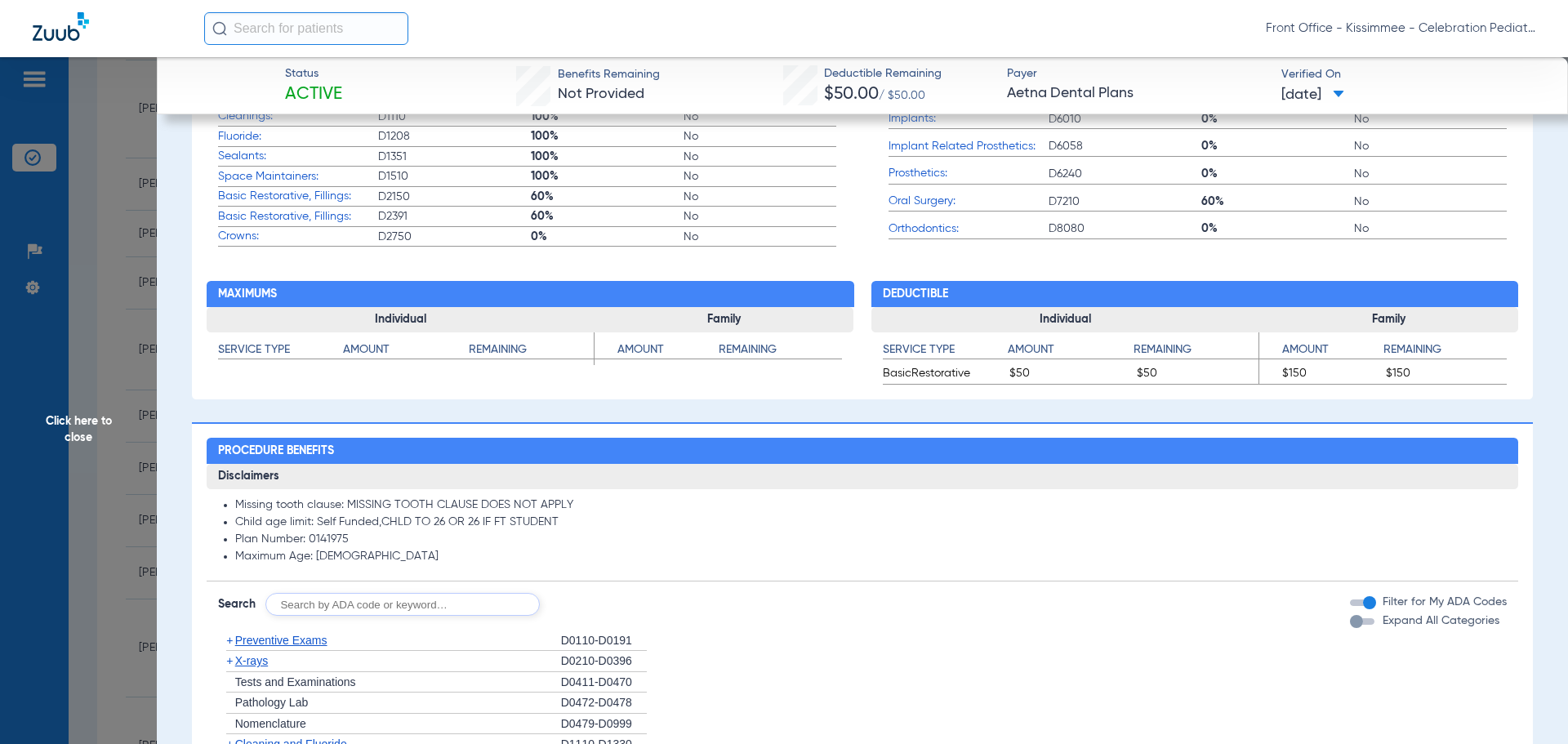
scroll to position [816, 0]
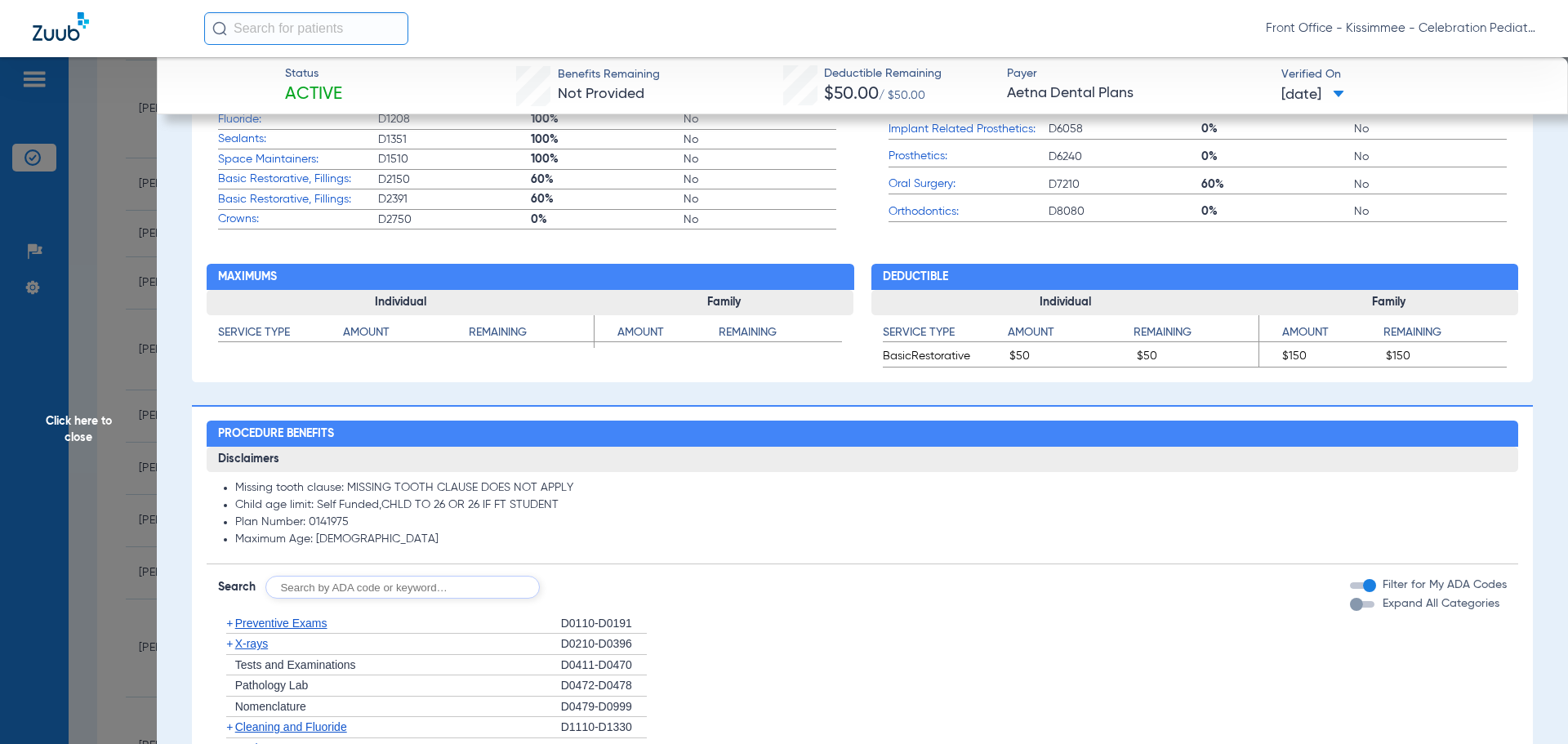
drag, startPoint x: 1352, startPoint y: 605, endPoint x: 1273, endPoint y: 615, distance: 79.6
click at [1352, 605] on div "button" at bounding box center [1362, 604] width 25 height 6
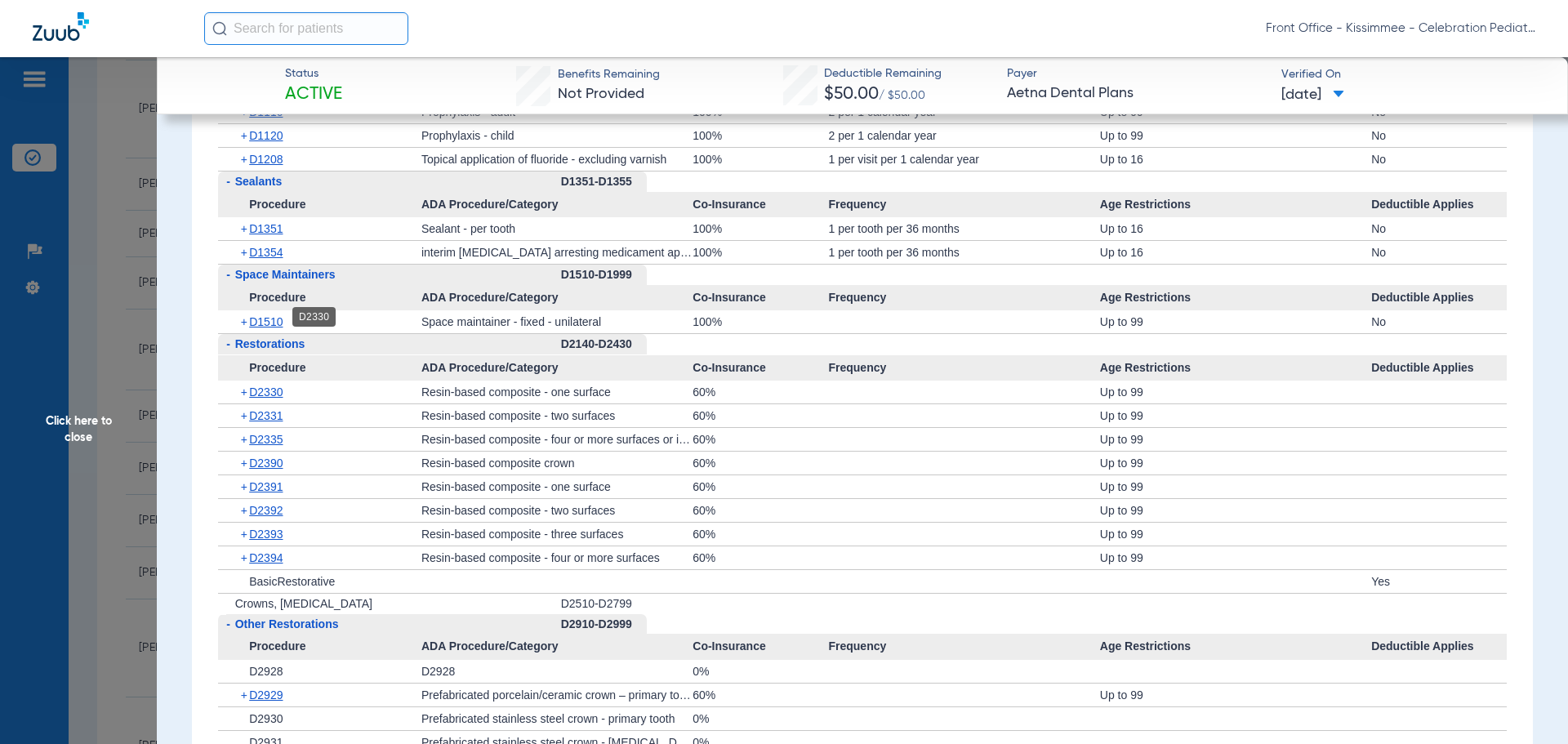
scroll to position [1715, 0]
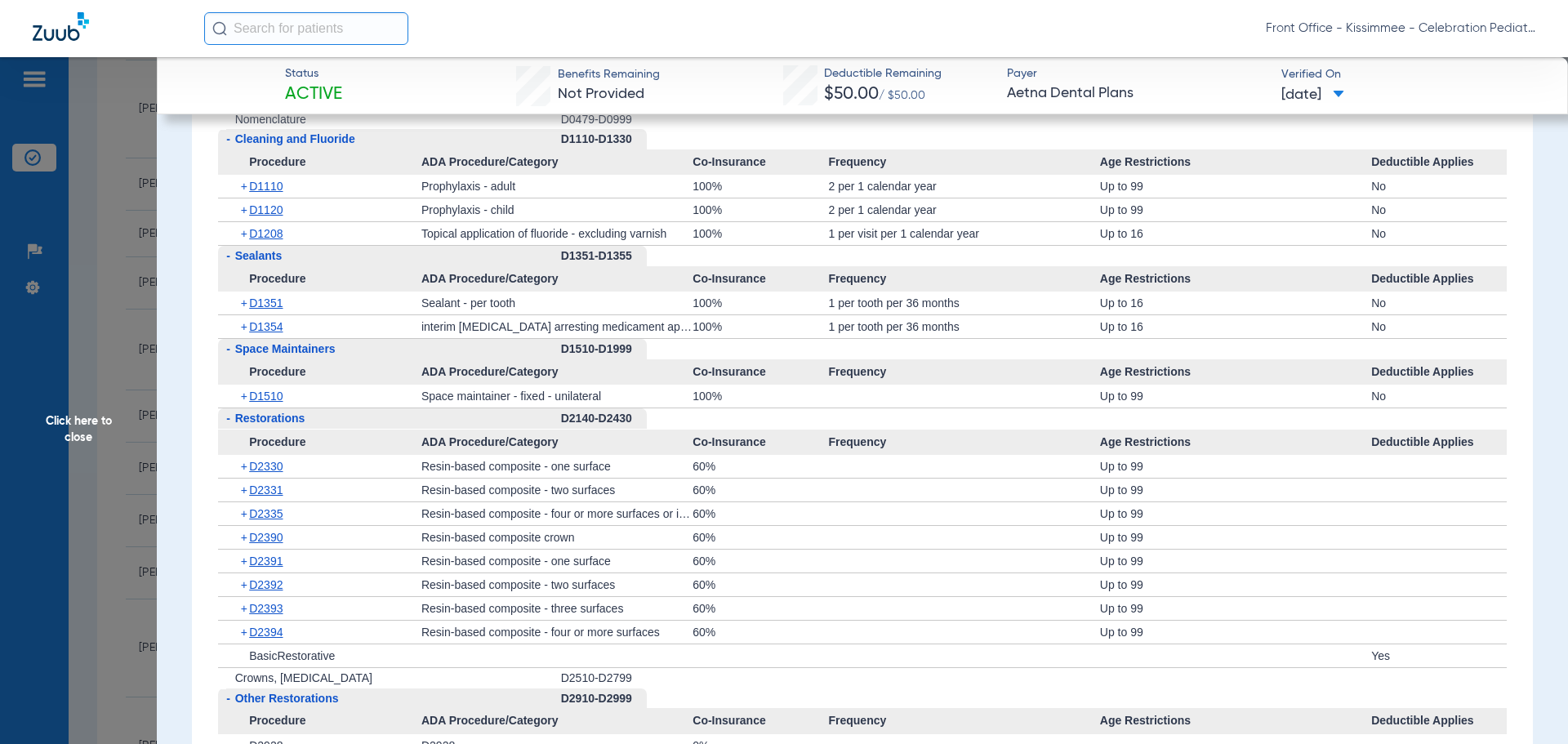
click at [266, 340] on div "- Space Maintainers" at bounding box center [390, 349] width 343 height 20
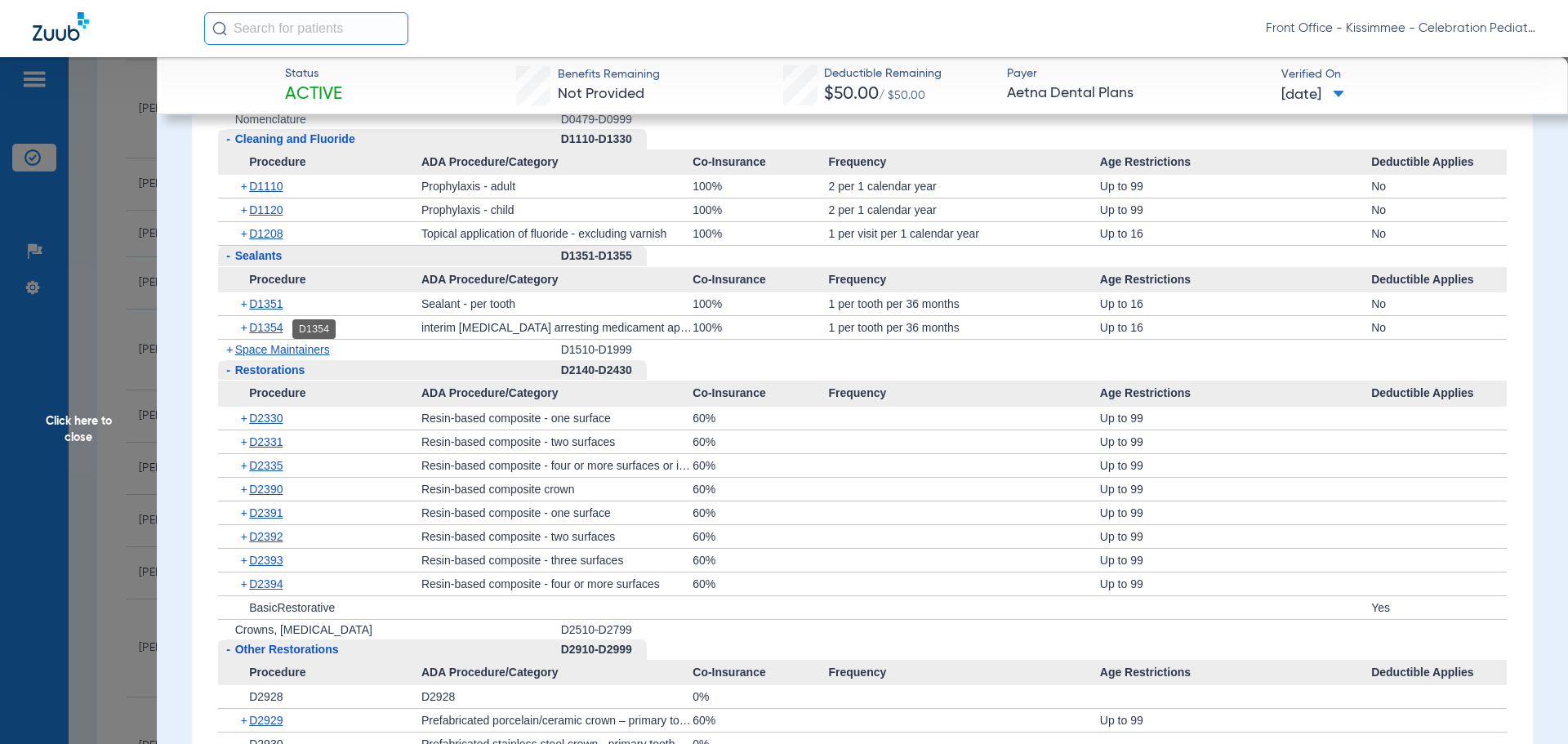
click at [261, 326] on span "D1354" at bounding box center [265, 328] width 33 height 13
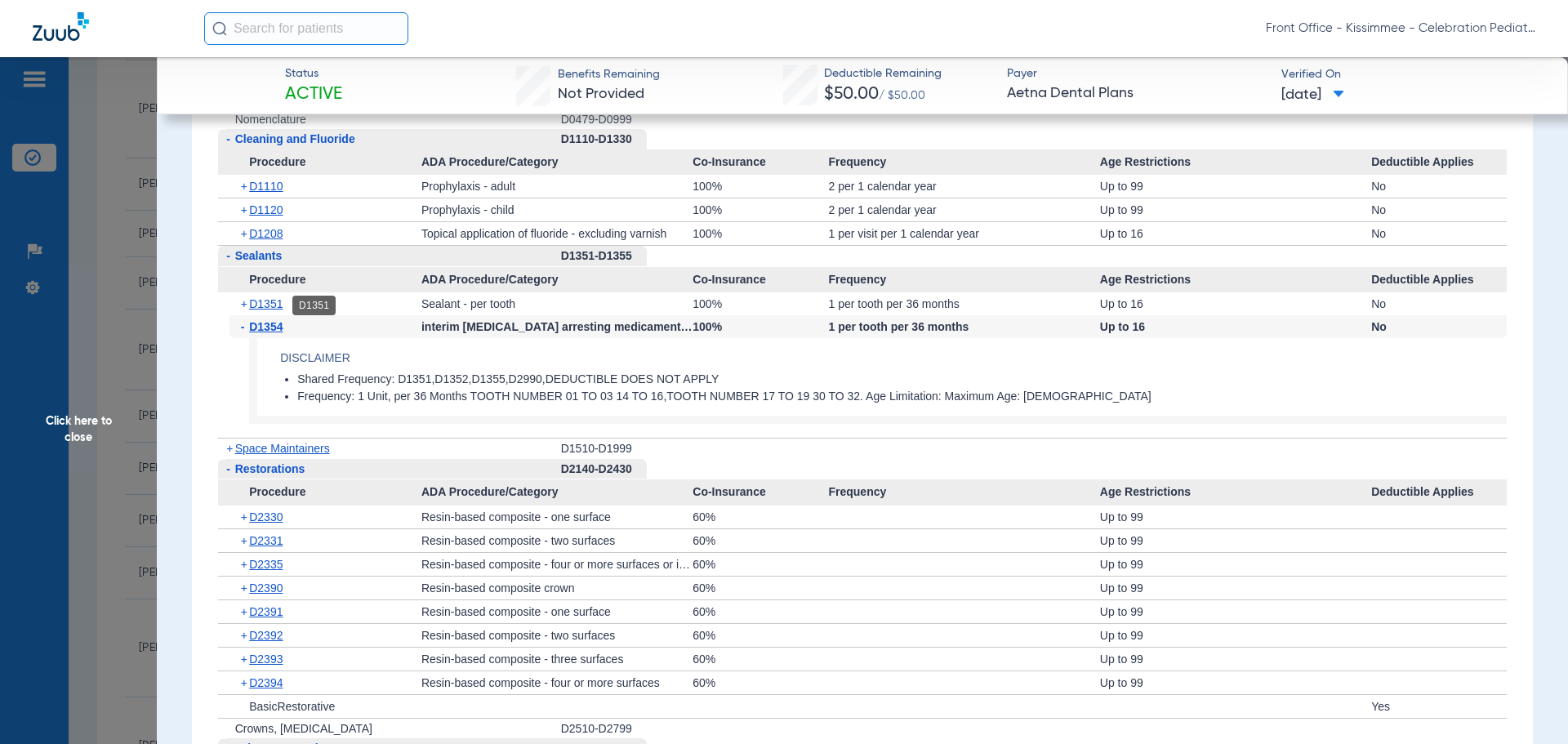
click at [261, 301] on span "D1351" at bounding box center [265, 304] width 33 height 13
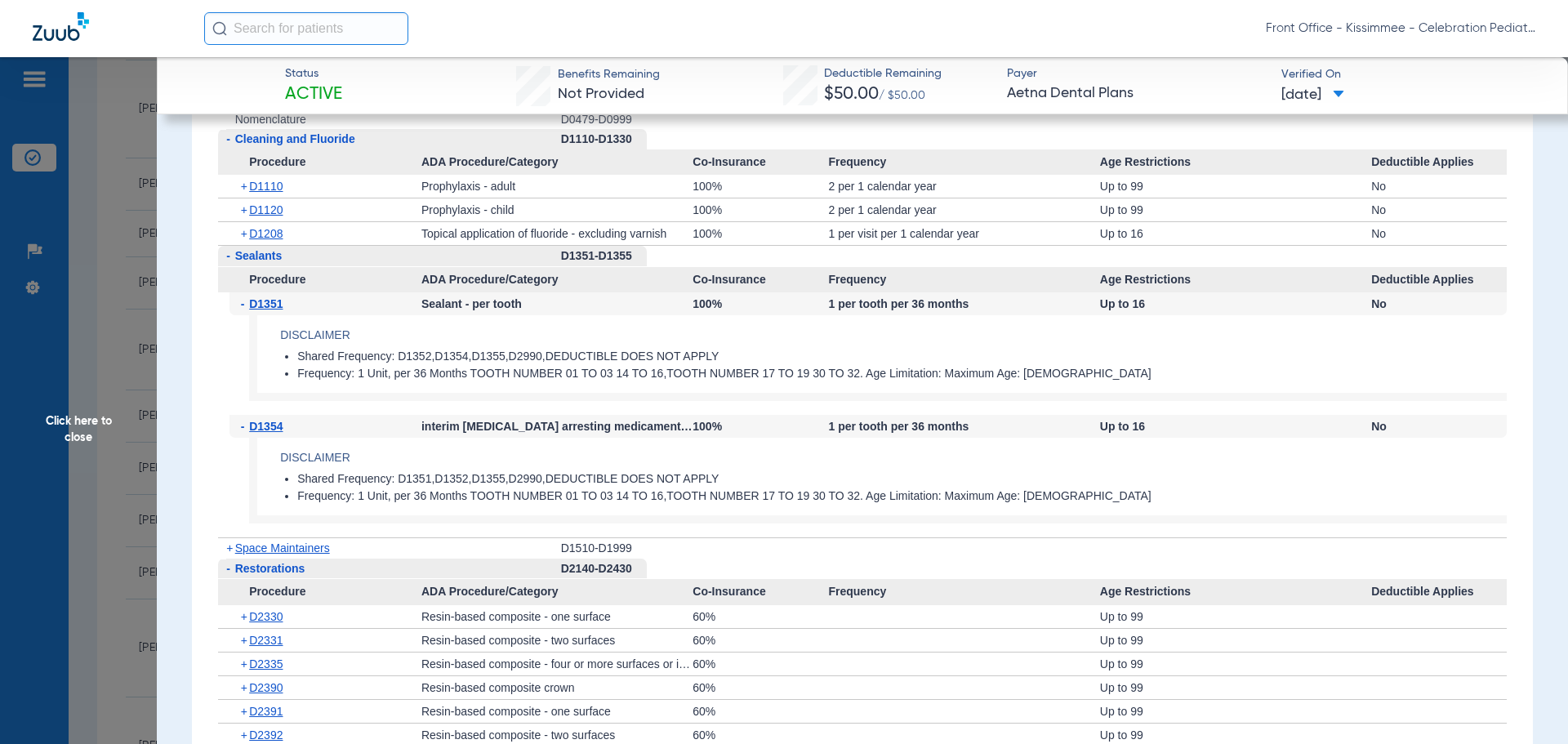
click at [259, 245] on div "+ D1208" at bounding box center [325, 233] width 192 height 23
click at [261, 234] on span "D1208" at bounding box center [265, 233] width 33 height 13
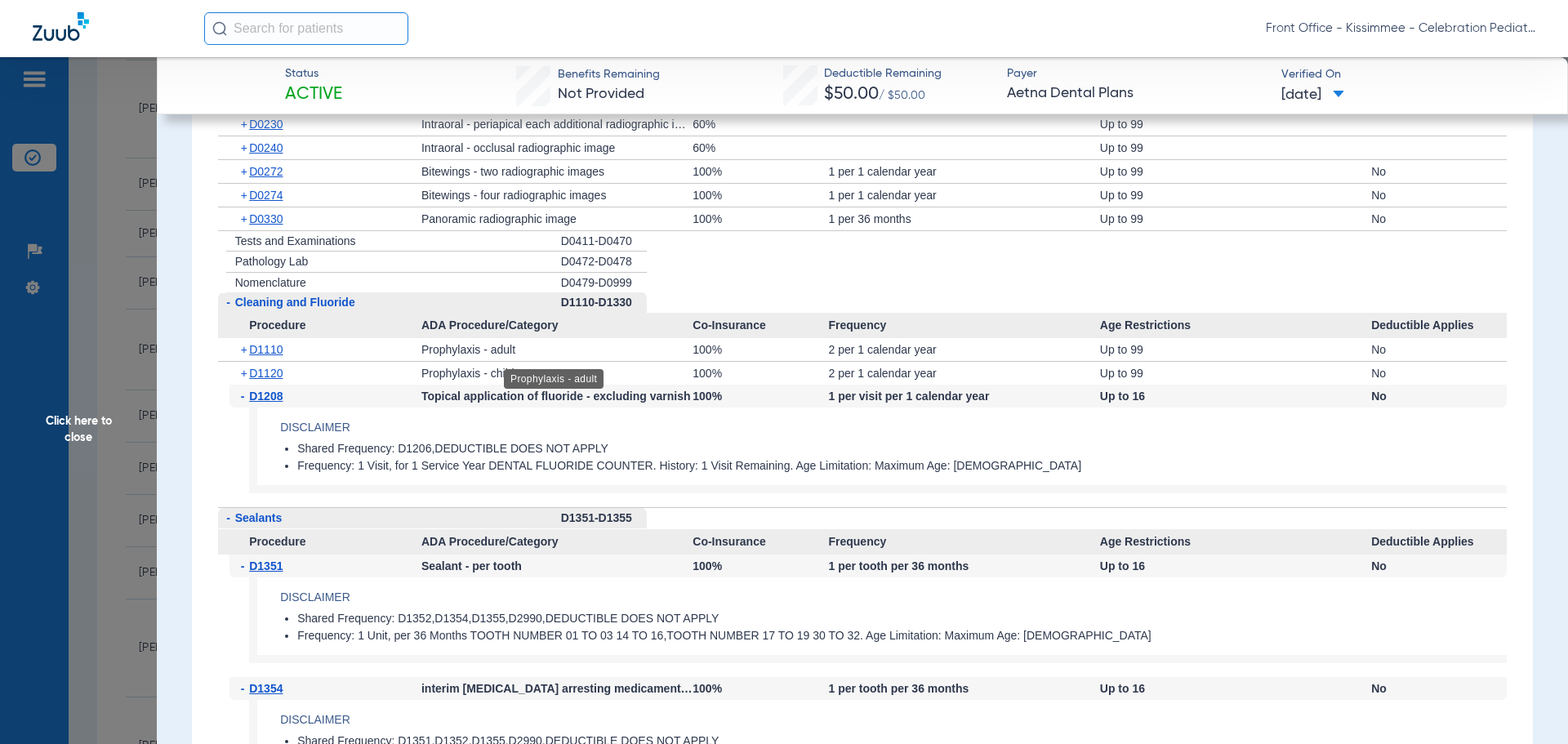
scroll to position [1470, 0]
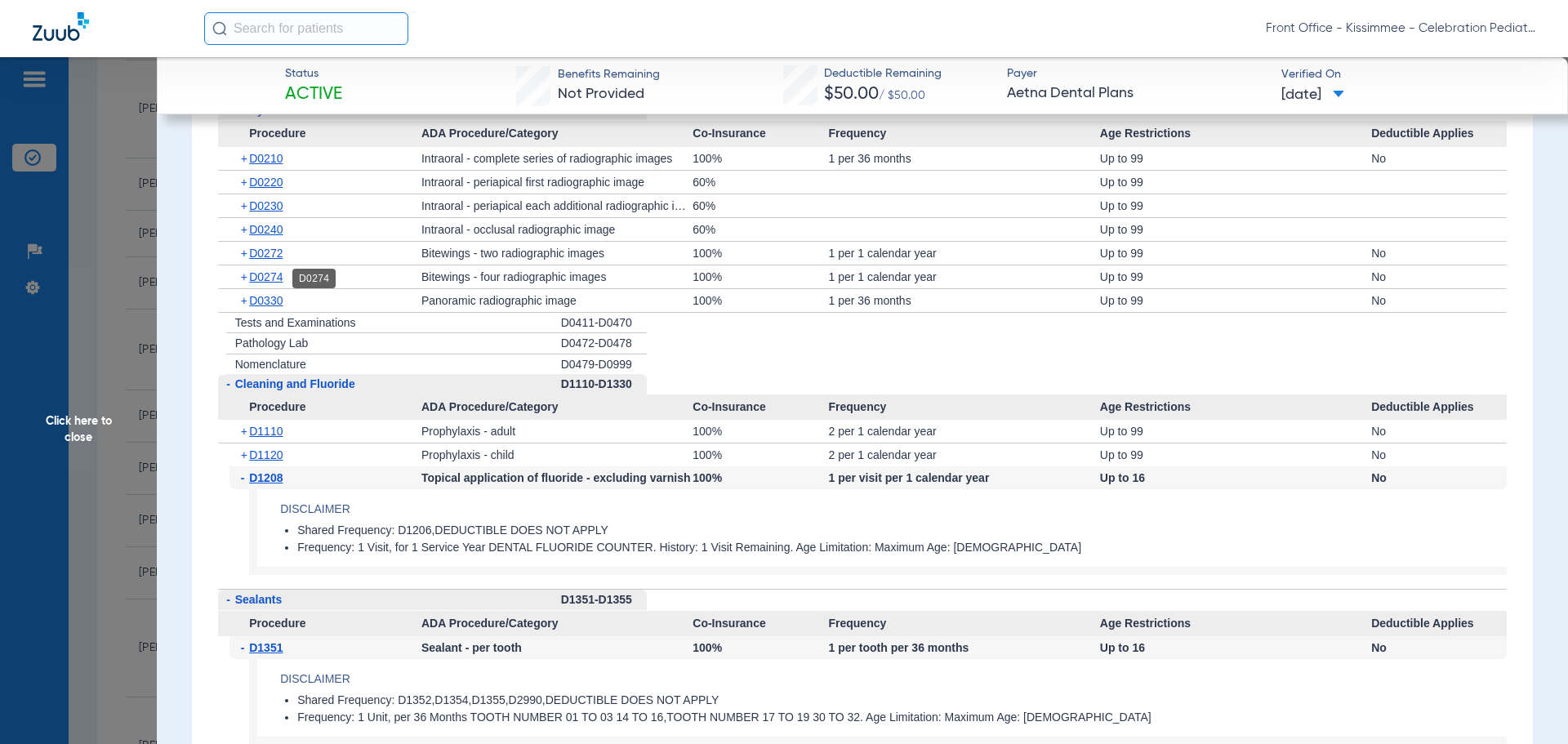
click at [263, 278] on span "D0274" at bounding box center [265, 277] width 33 height 13
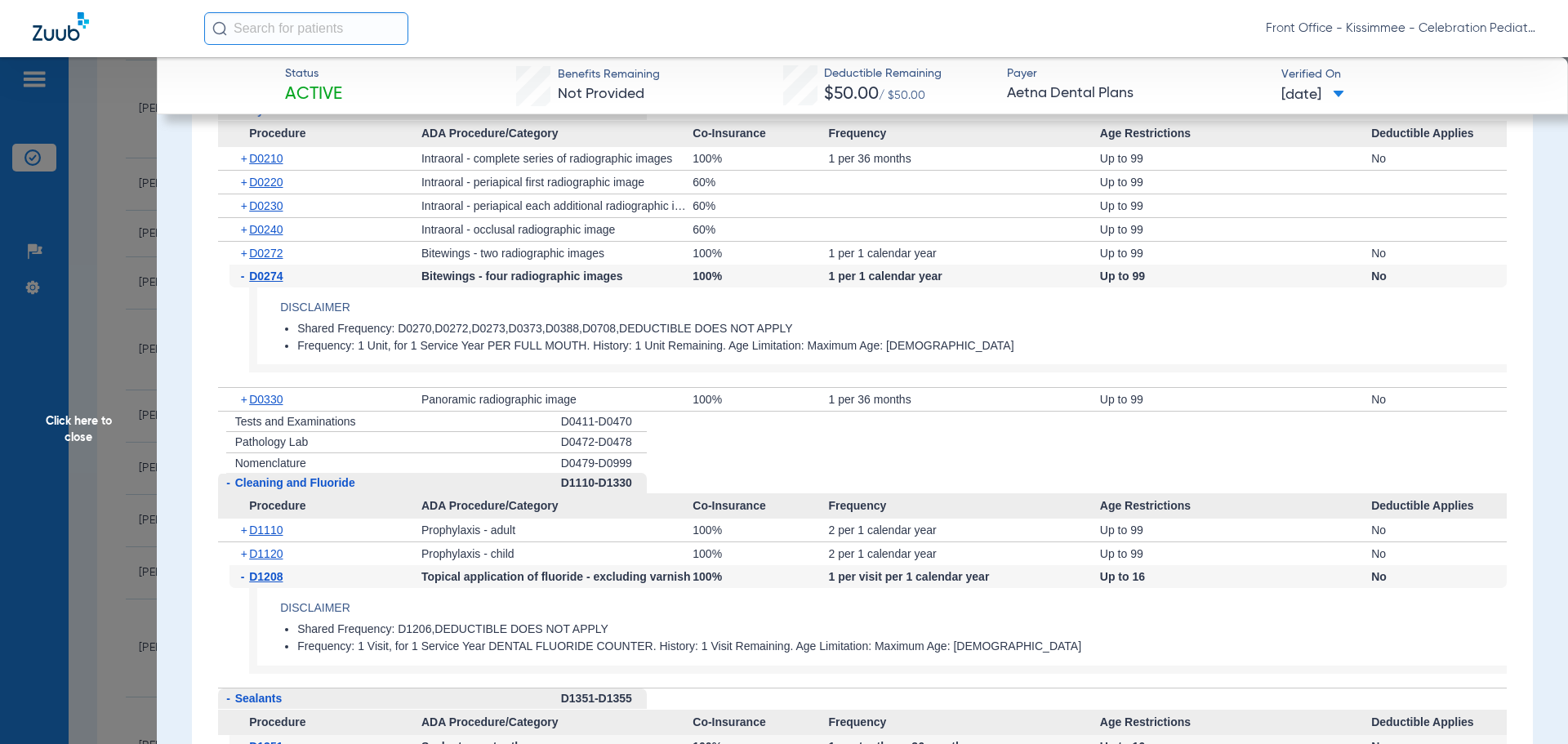
click at [284, 262] on div "+ D0272" at bounding box center [325, 252] width 192 height 23
click at [280, 252] on span "D0272" at bounding box center [265, 253] width 33 height 13
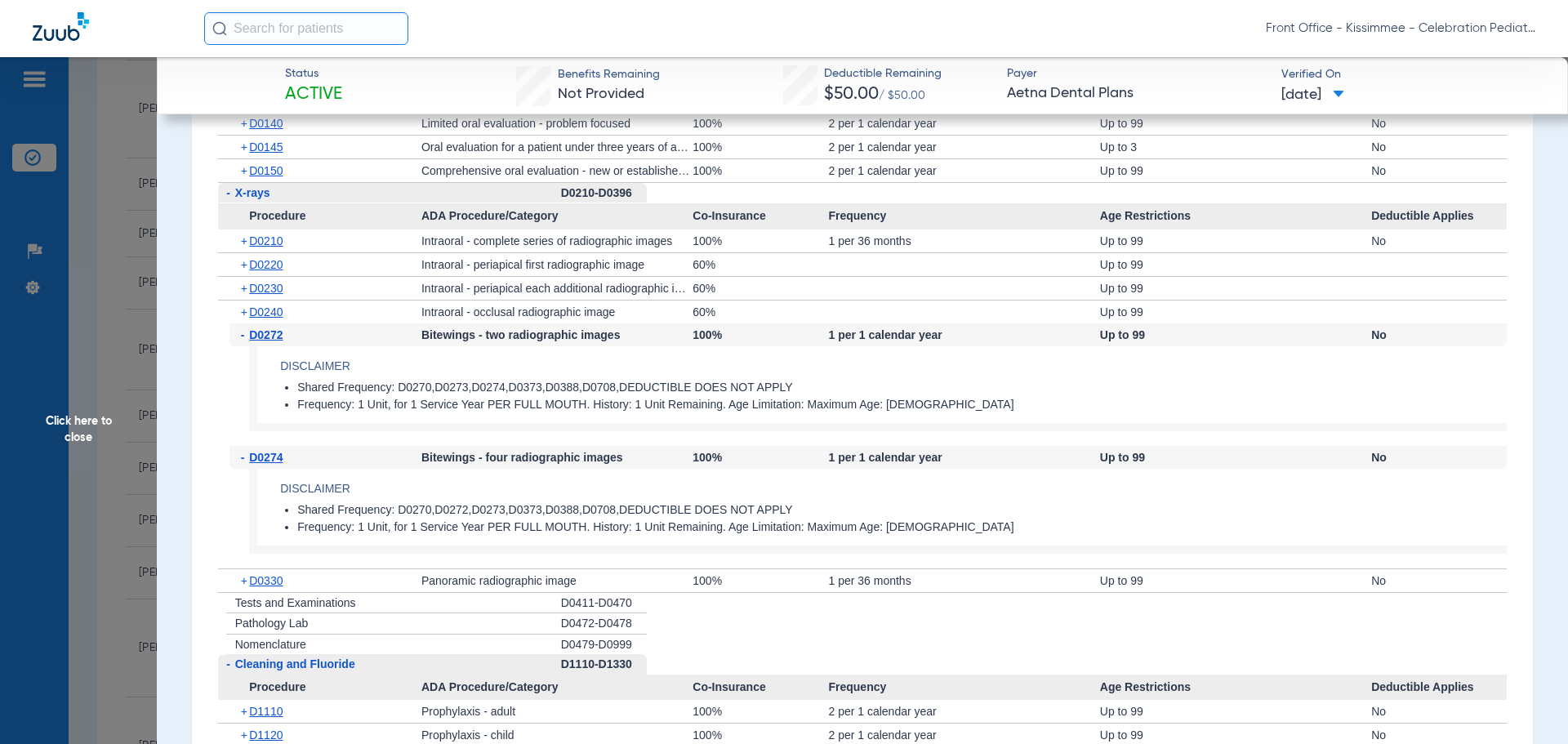
scroll to position [1306, 0]
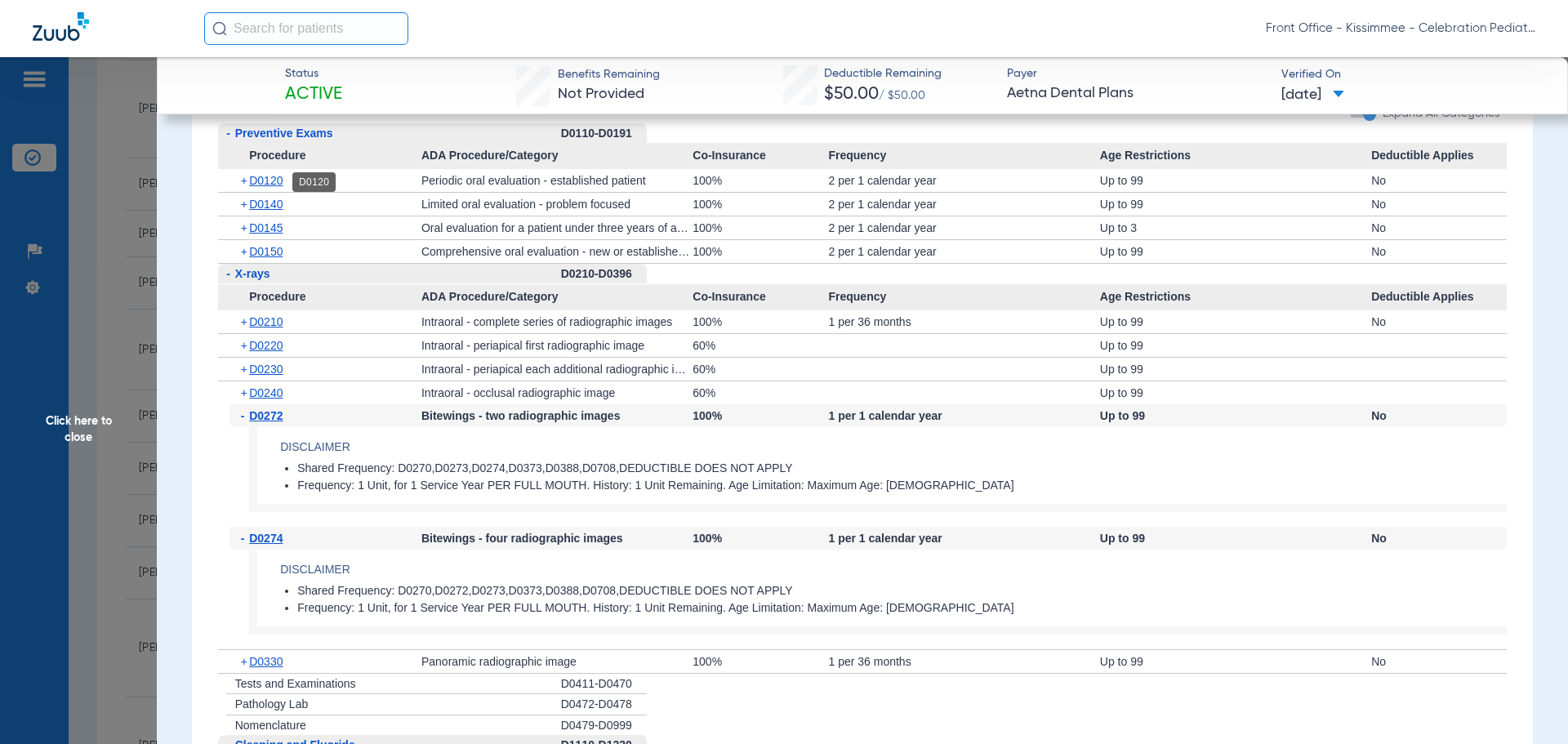
click at [282, 182] on span "D0120" at bounding box center [265, 181] width 33 height 13
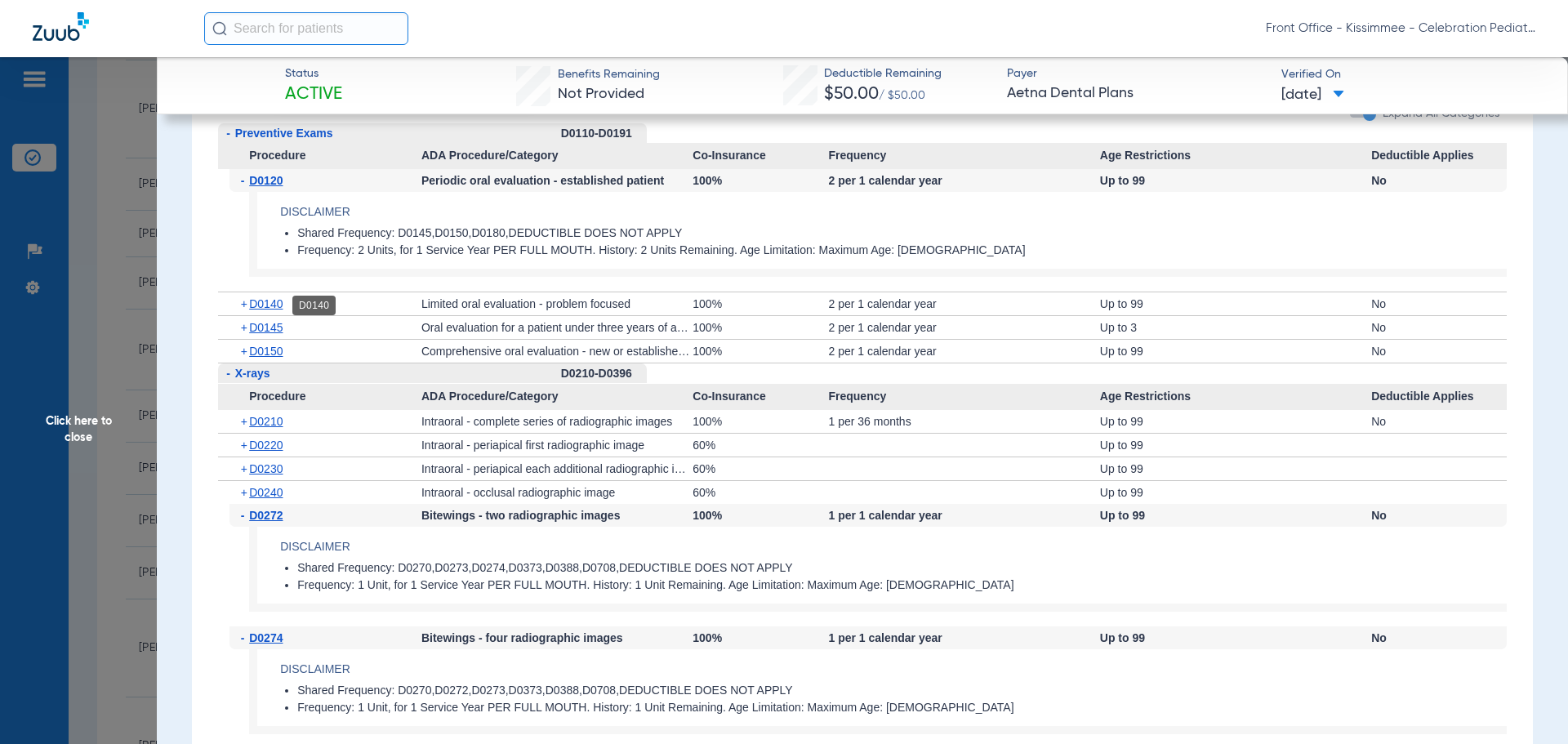
click at [280, 303] on span "D0140" at bounding box center [265, 304] width 33 height 13
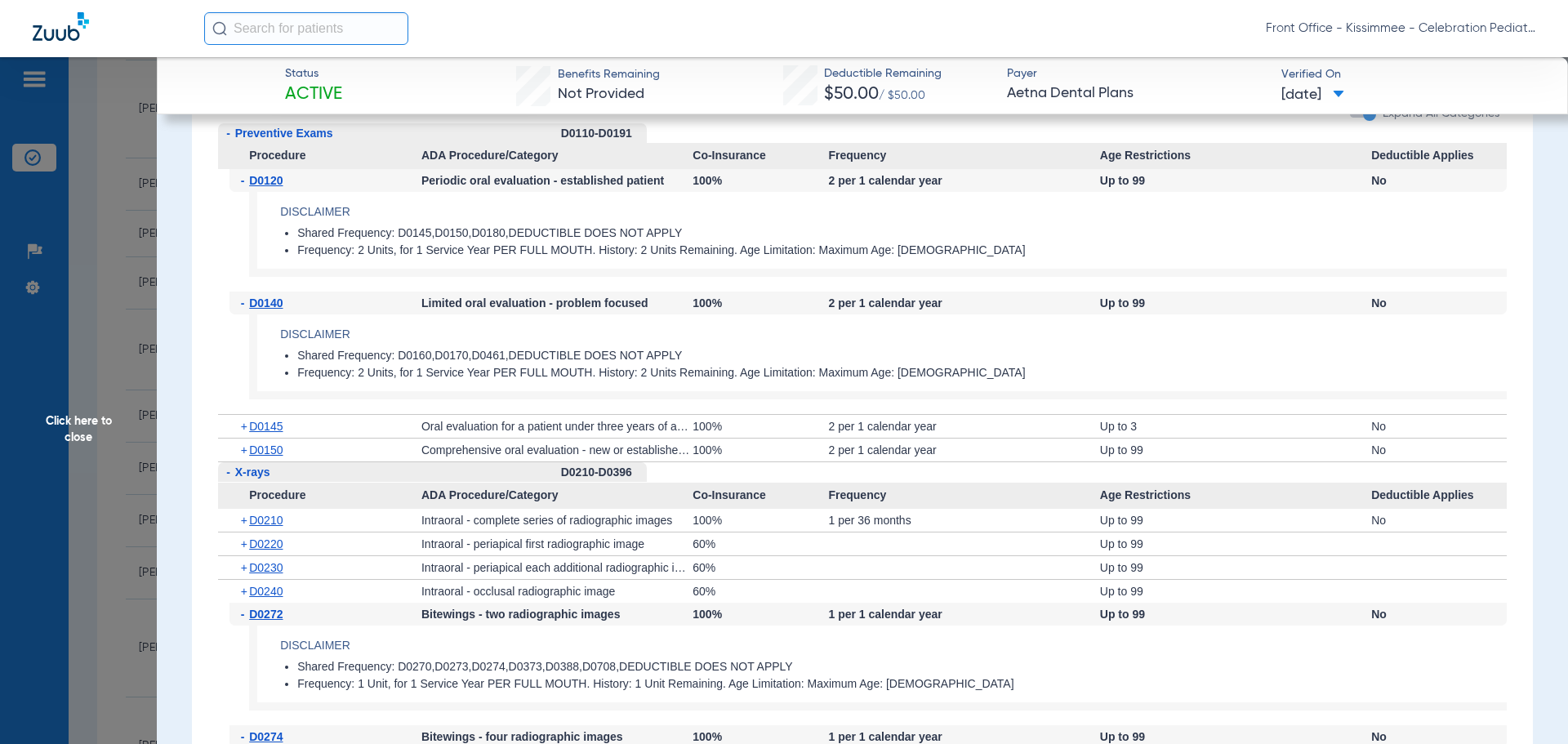
click at [95, 450] on span "Click here to close" at bounding box center [78, 428] width 157 height 744
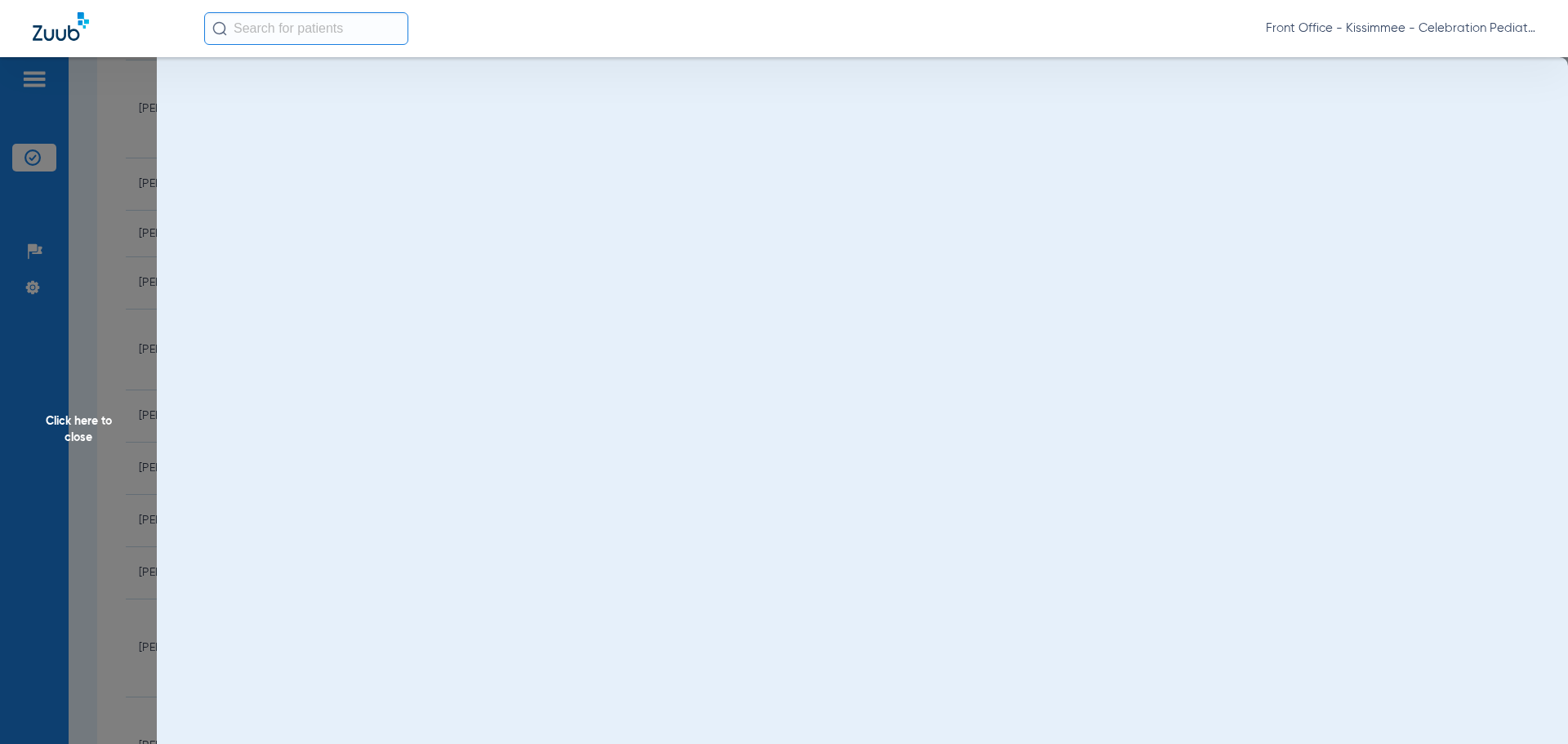
scroll to position [0, 0]
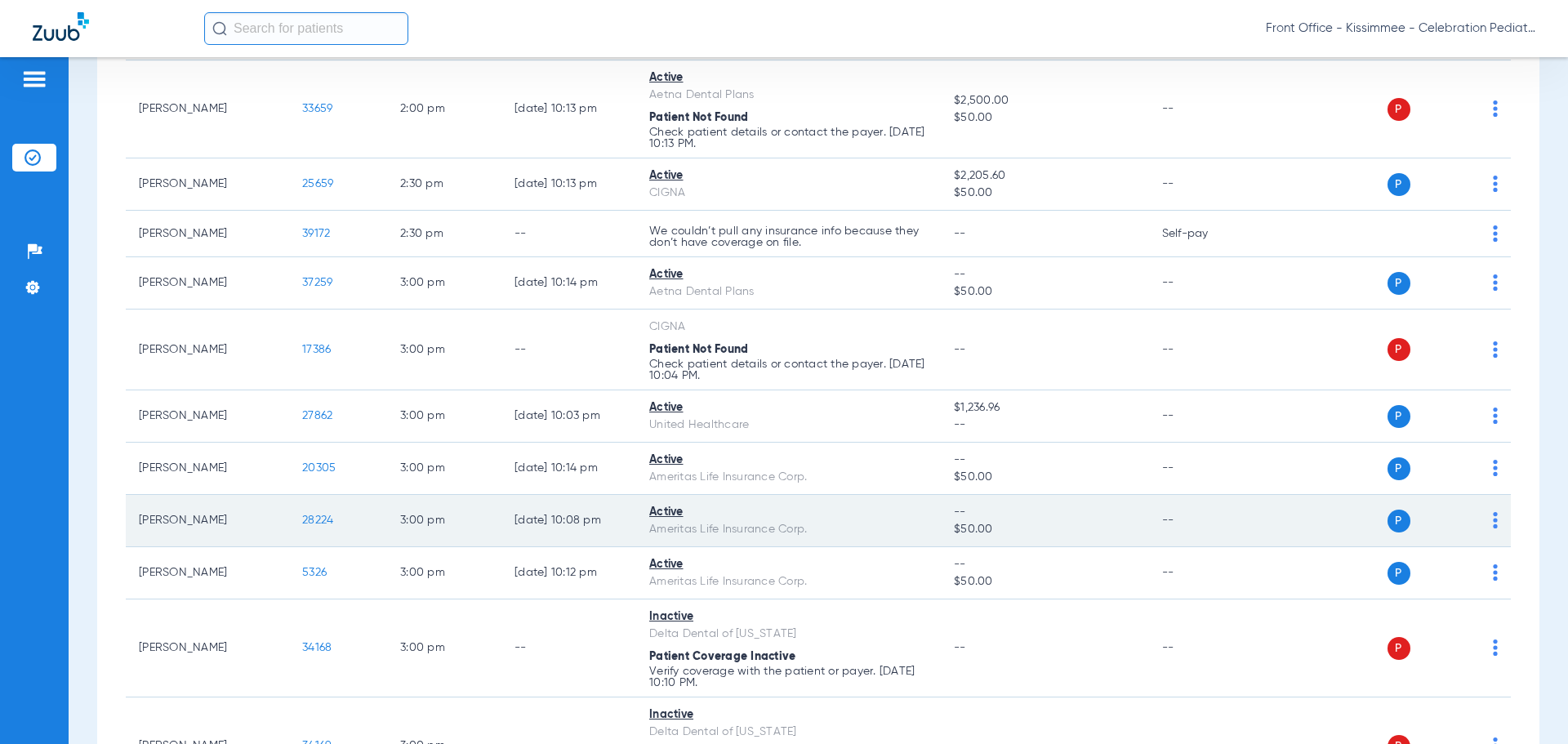
click at [322, 516] on span "28224" at bounding box center [317, 520] width 31 height 11
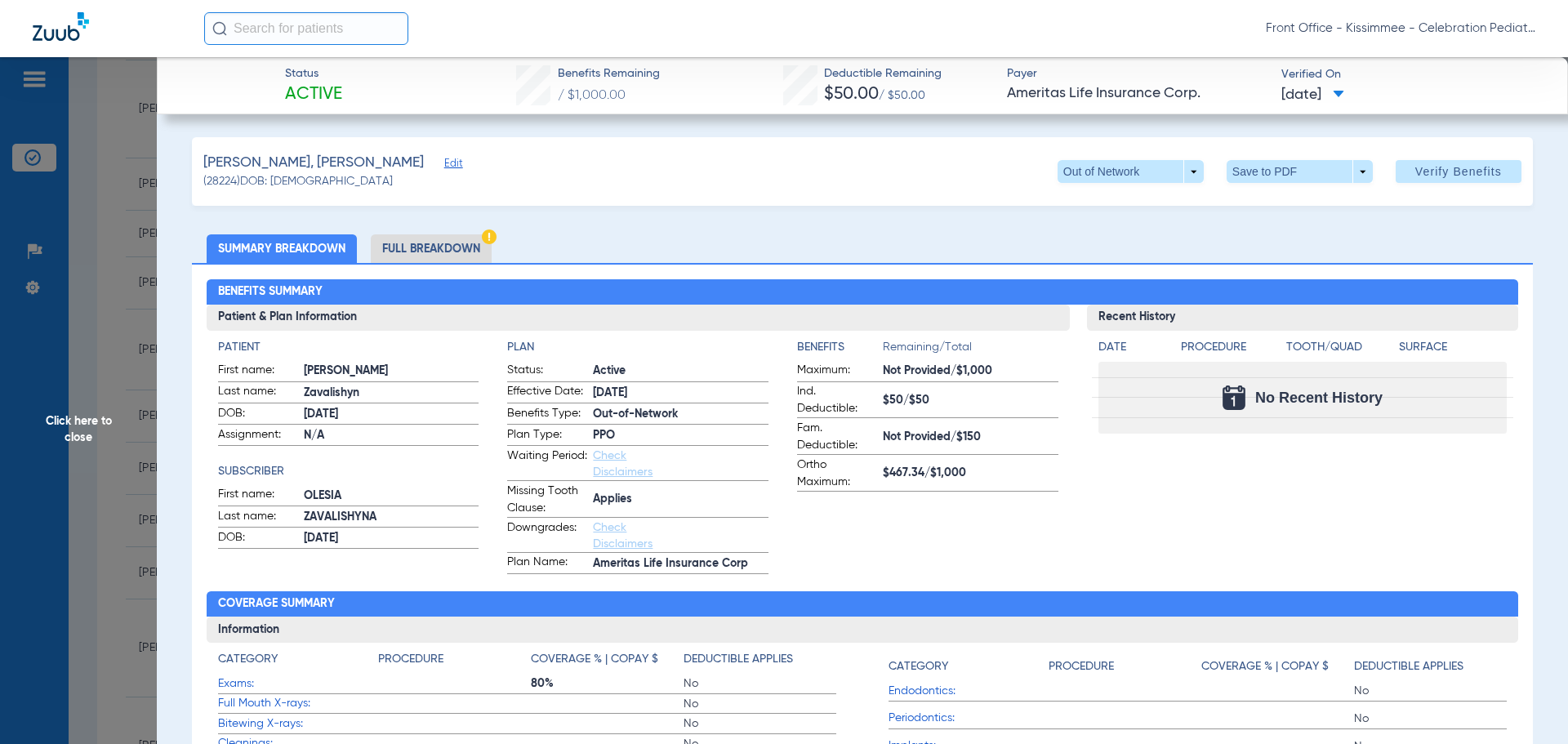
click at [405, 253] on li "Full Breakdown" at bounding box center [431, 248] width 121 height 28
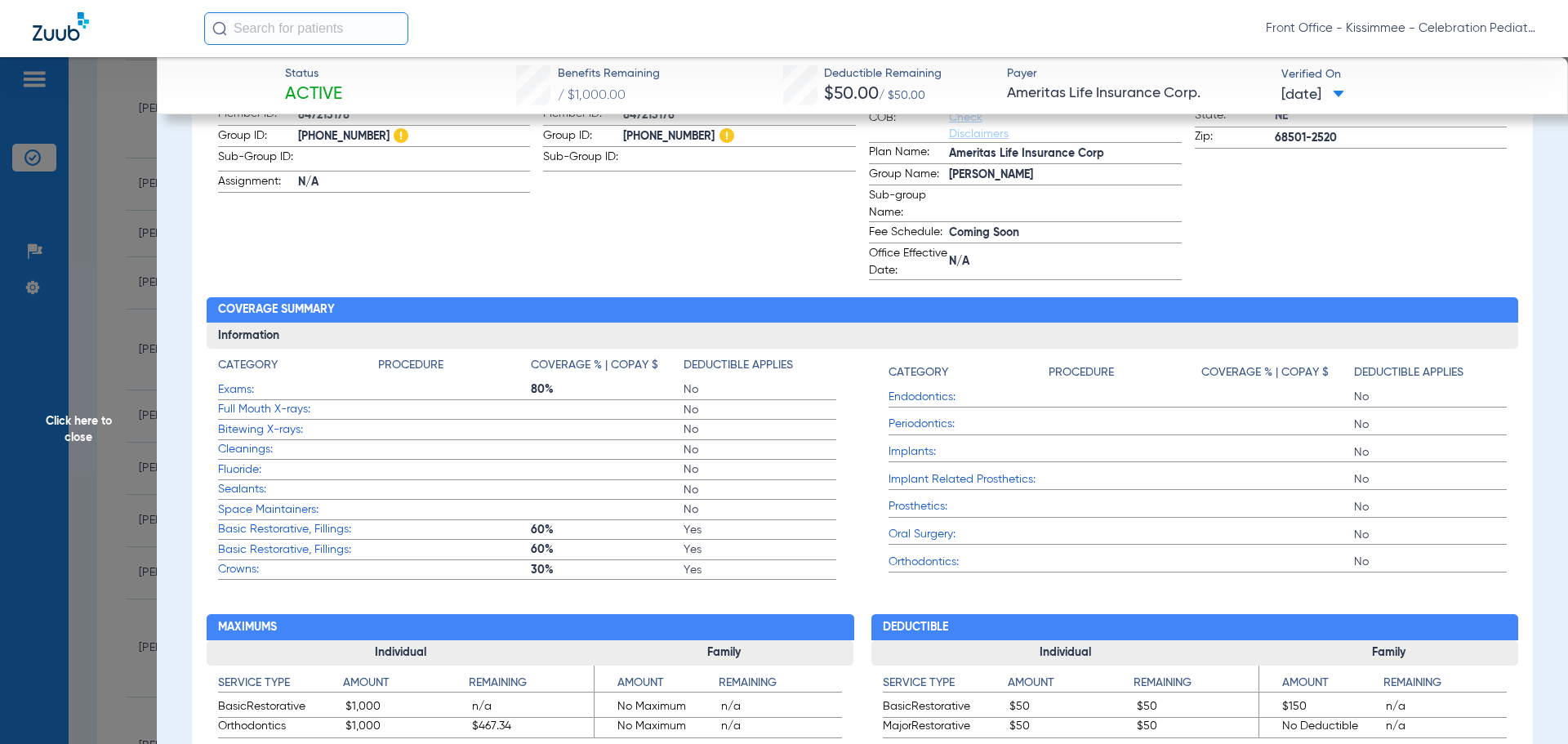
scroll to position [572, 0]
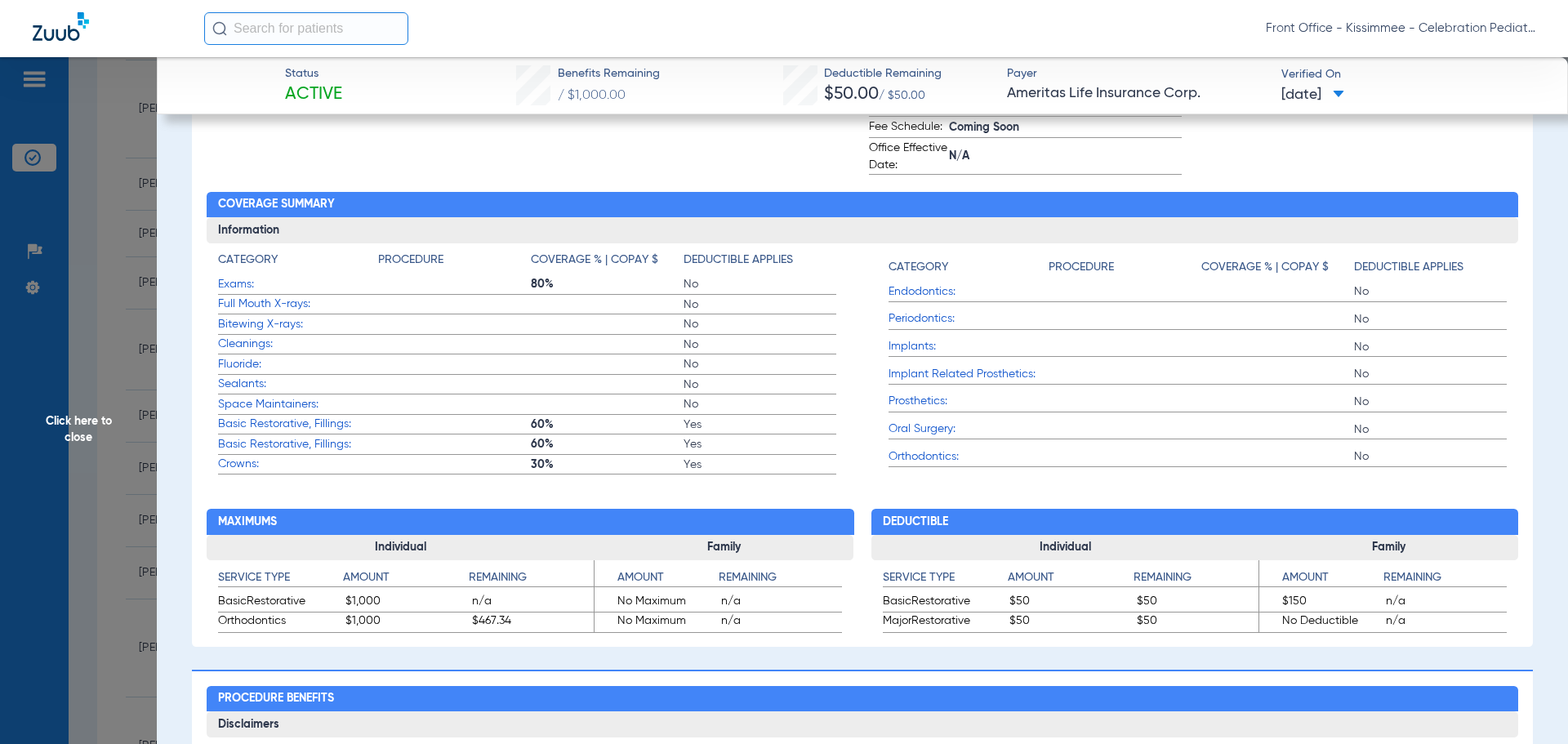
click at [85, 456] on span "Click here to close" at bounding box center [78, 428] width 157 height 744
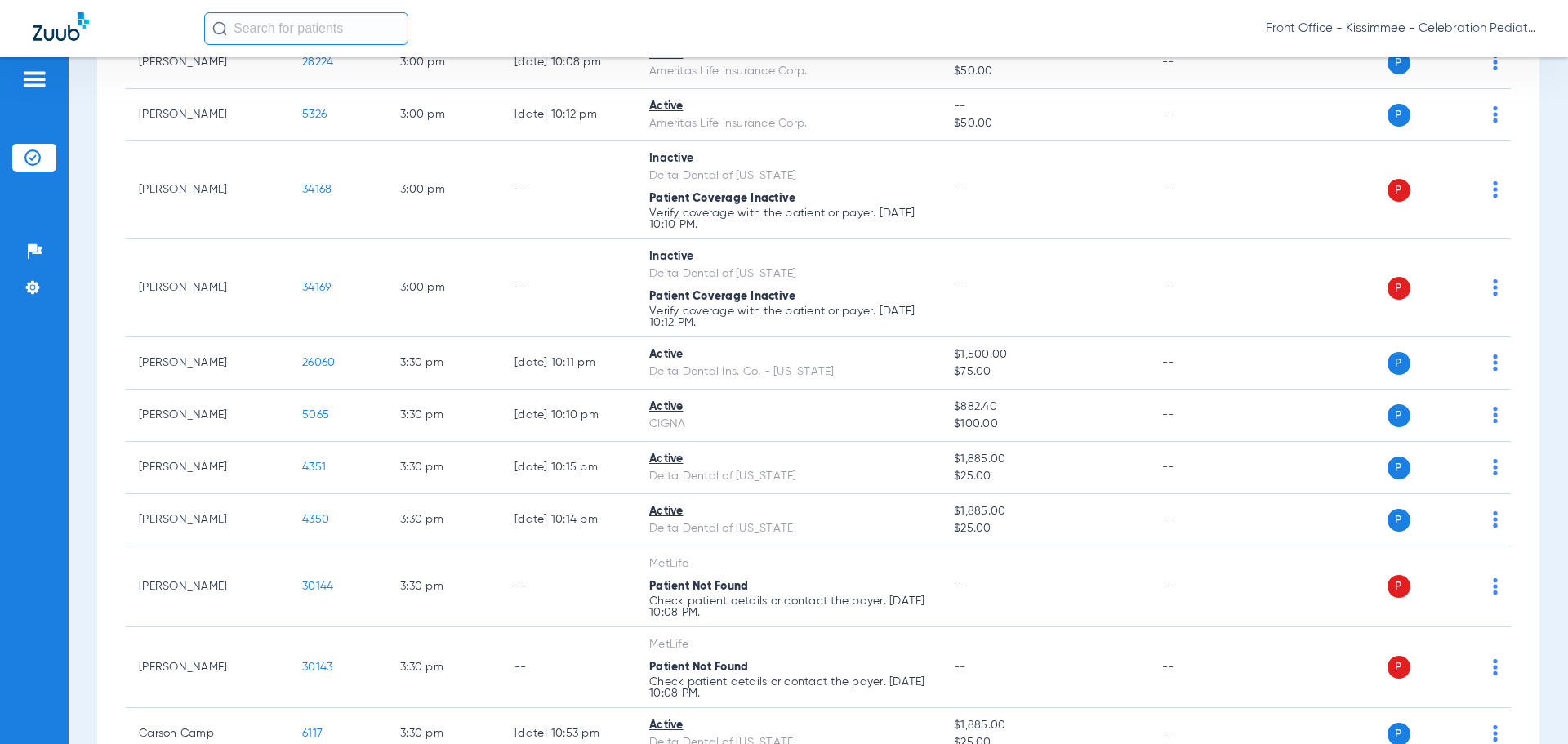
scroll to position [2613, 0]
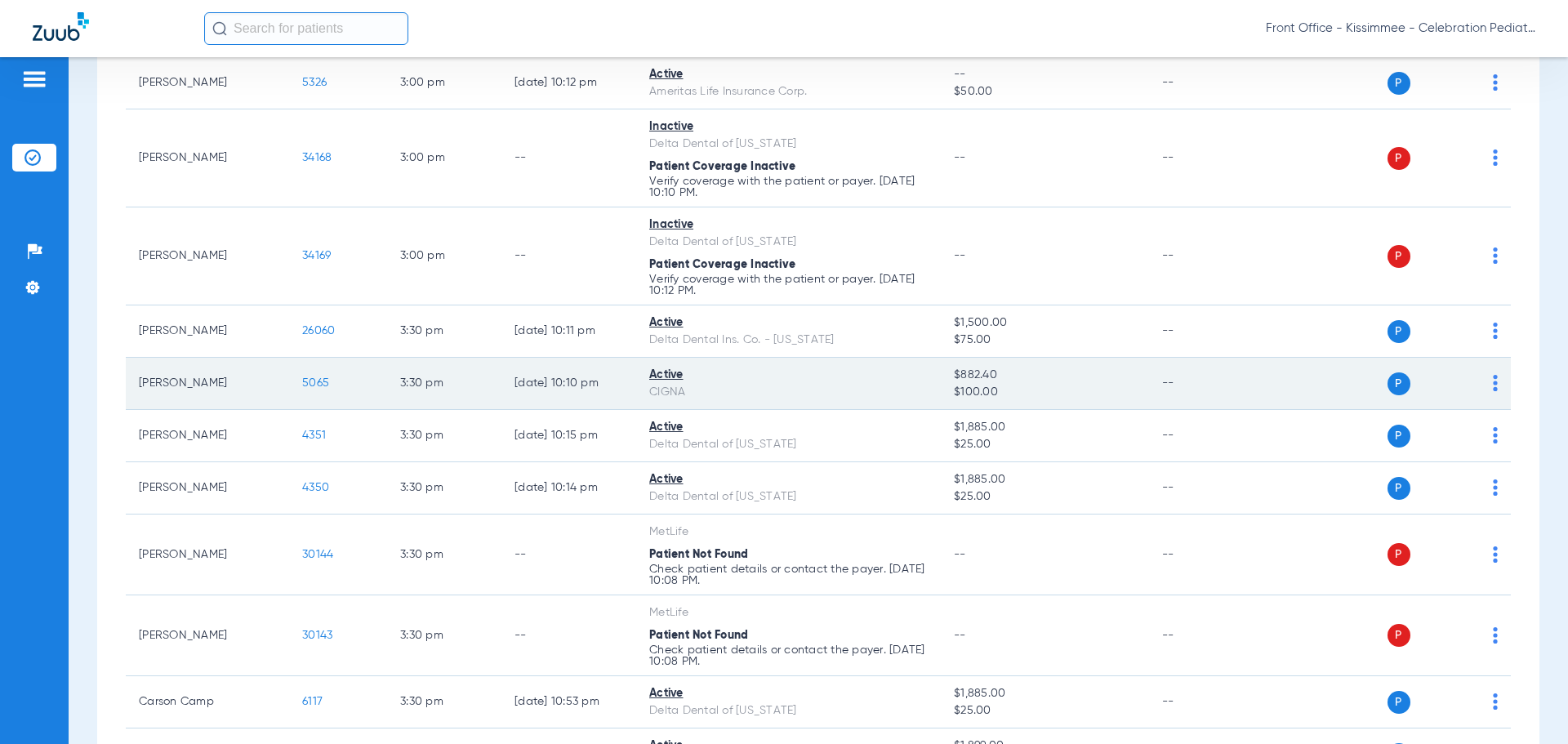
click at [313, 383] on span "5065" at bounding box center [315, 383] width 27 height 11
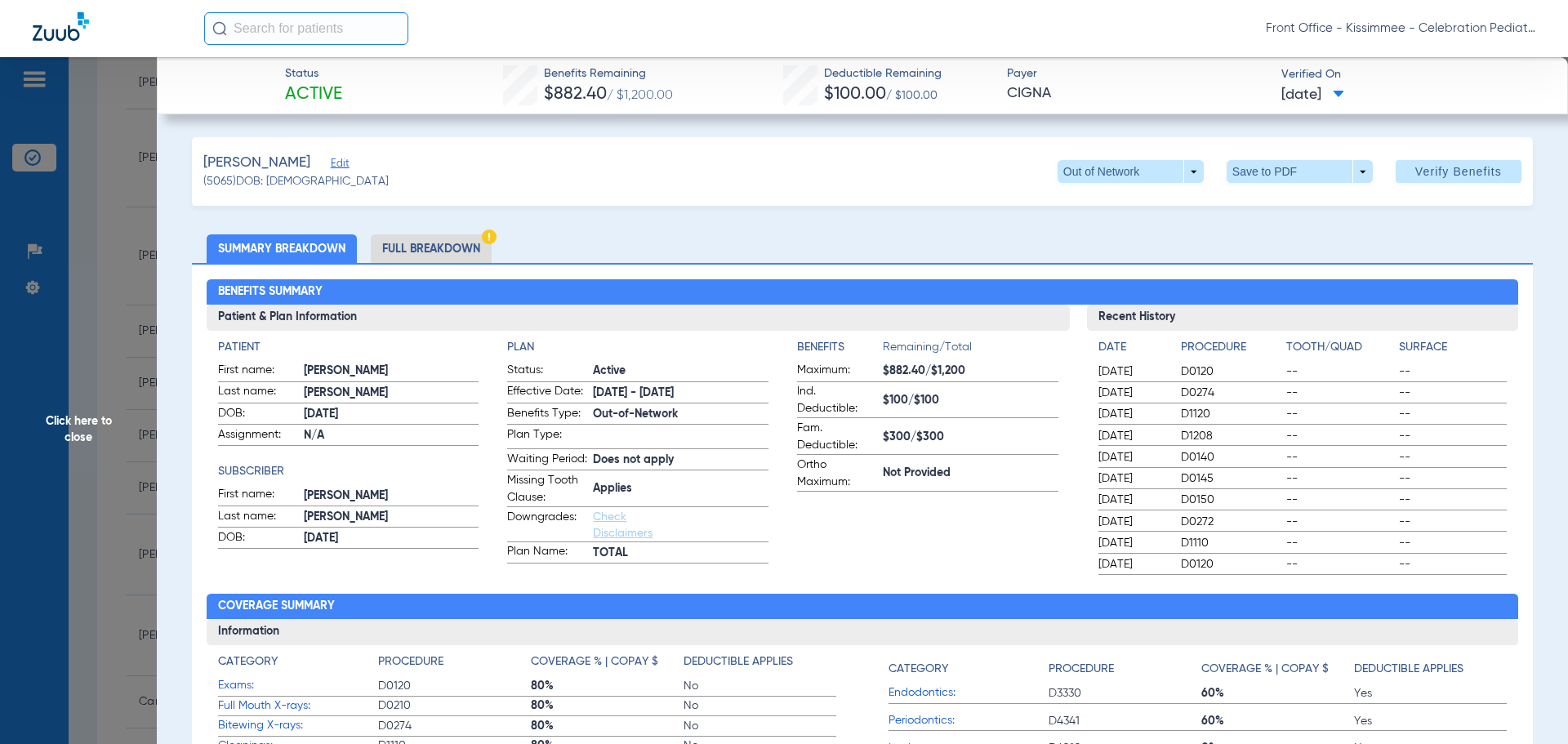
click at [476, 255] on li "Full Breakdown" at bounding box center [431, 248] width 121 height 28
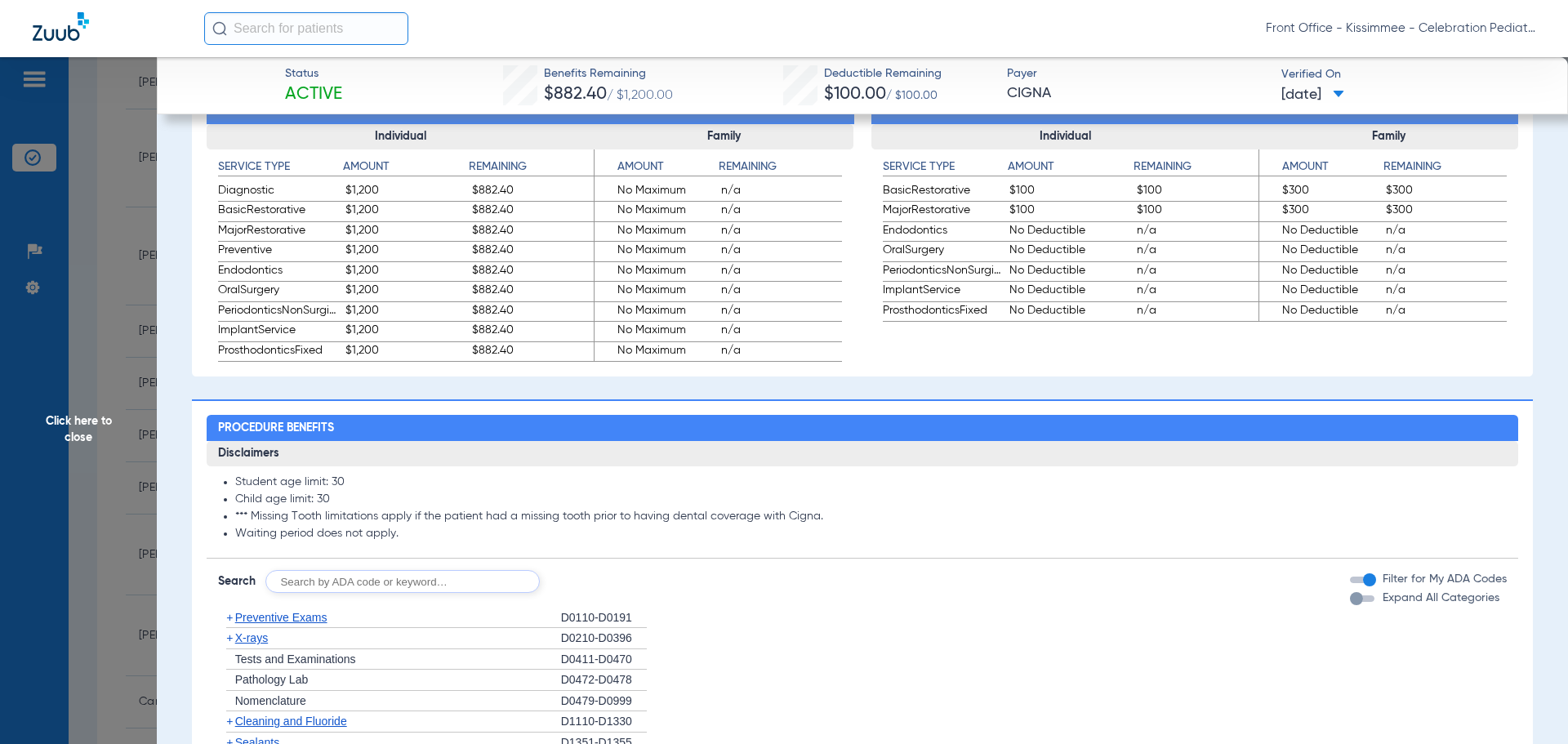
scroll to position [1225, 0]
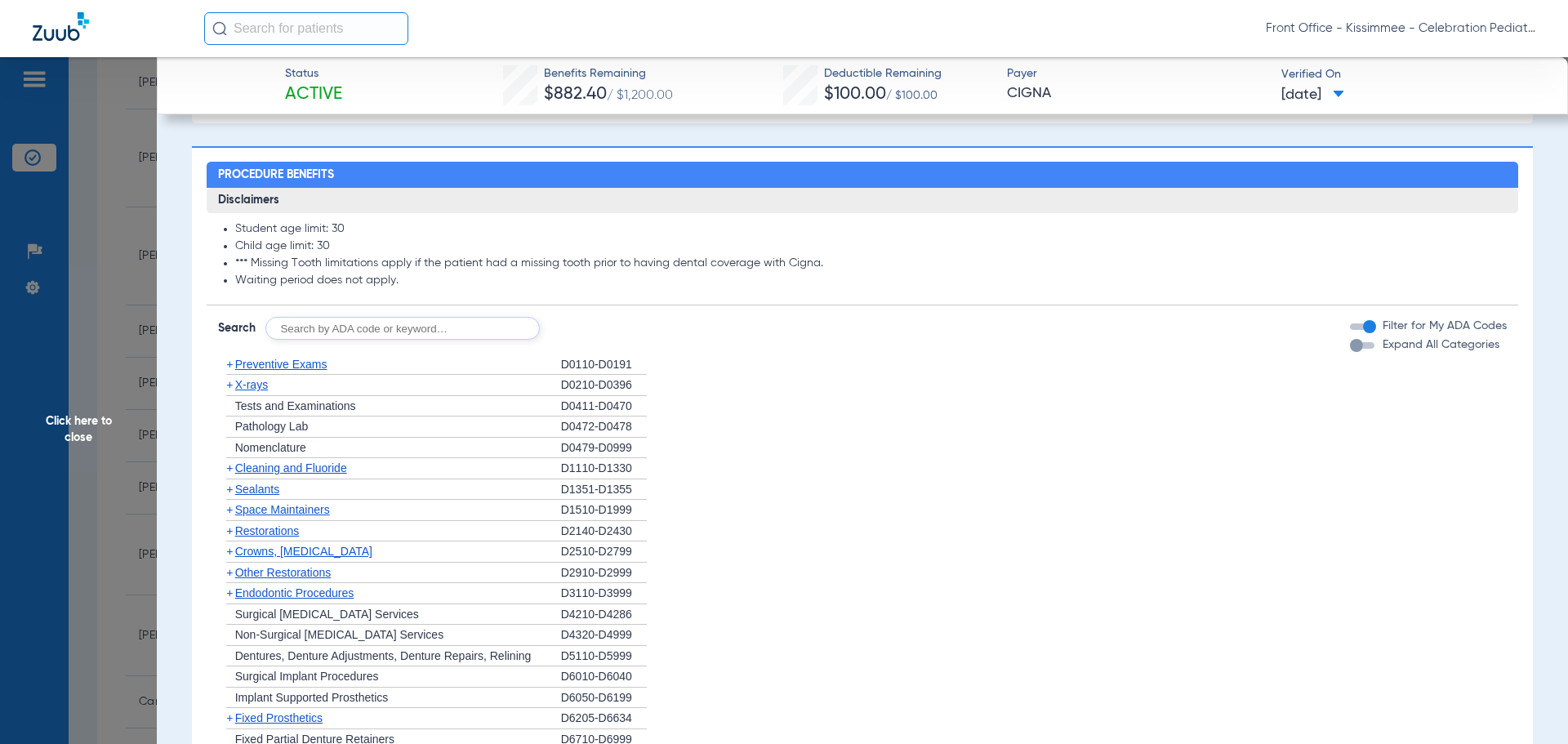
click at [1350, 352] on div "button" at bounding box center [1356, 345] width 13 height 13
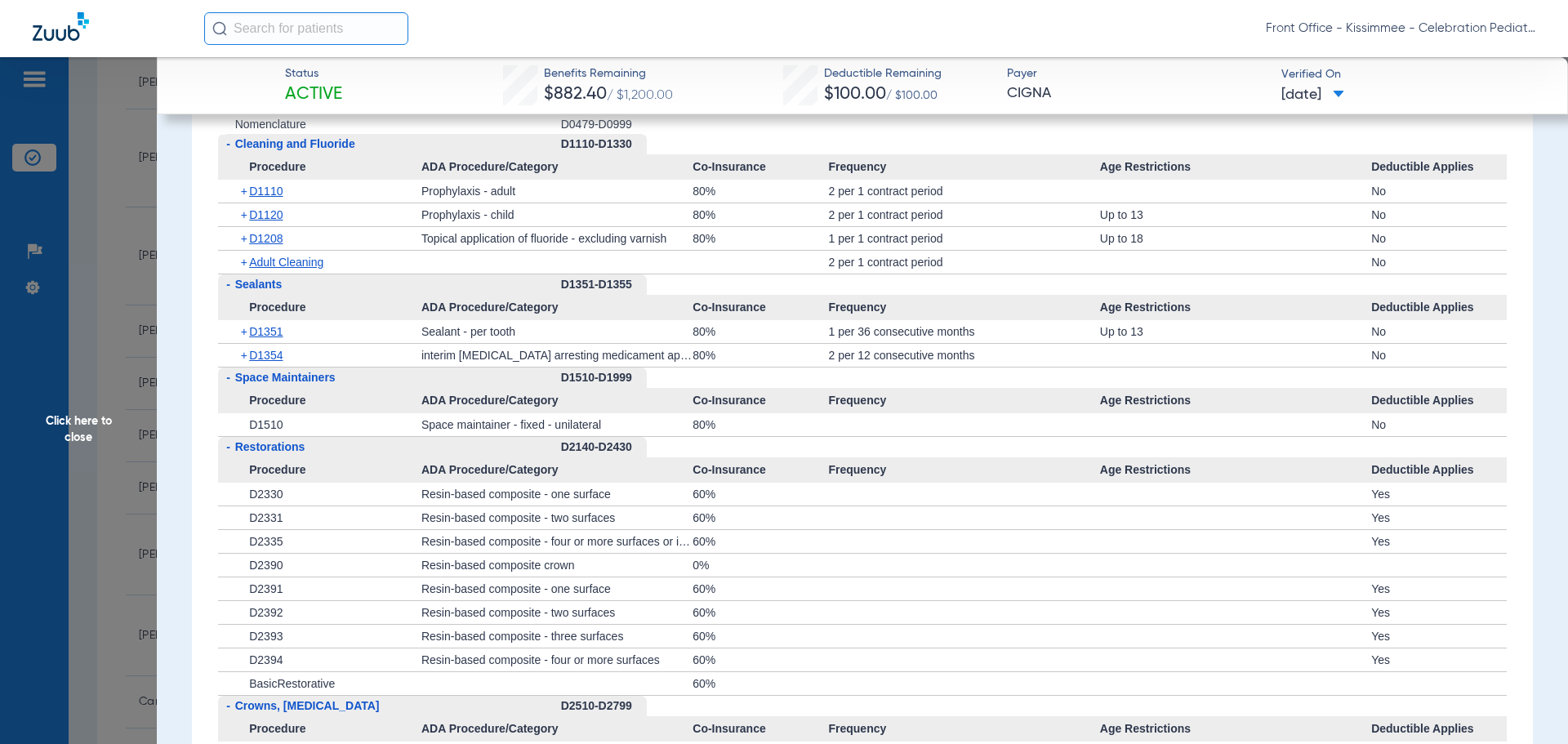
scroll to position [1878, 0]
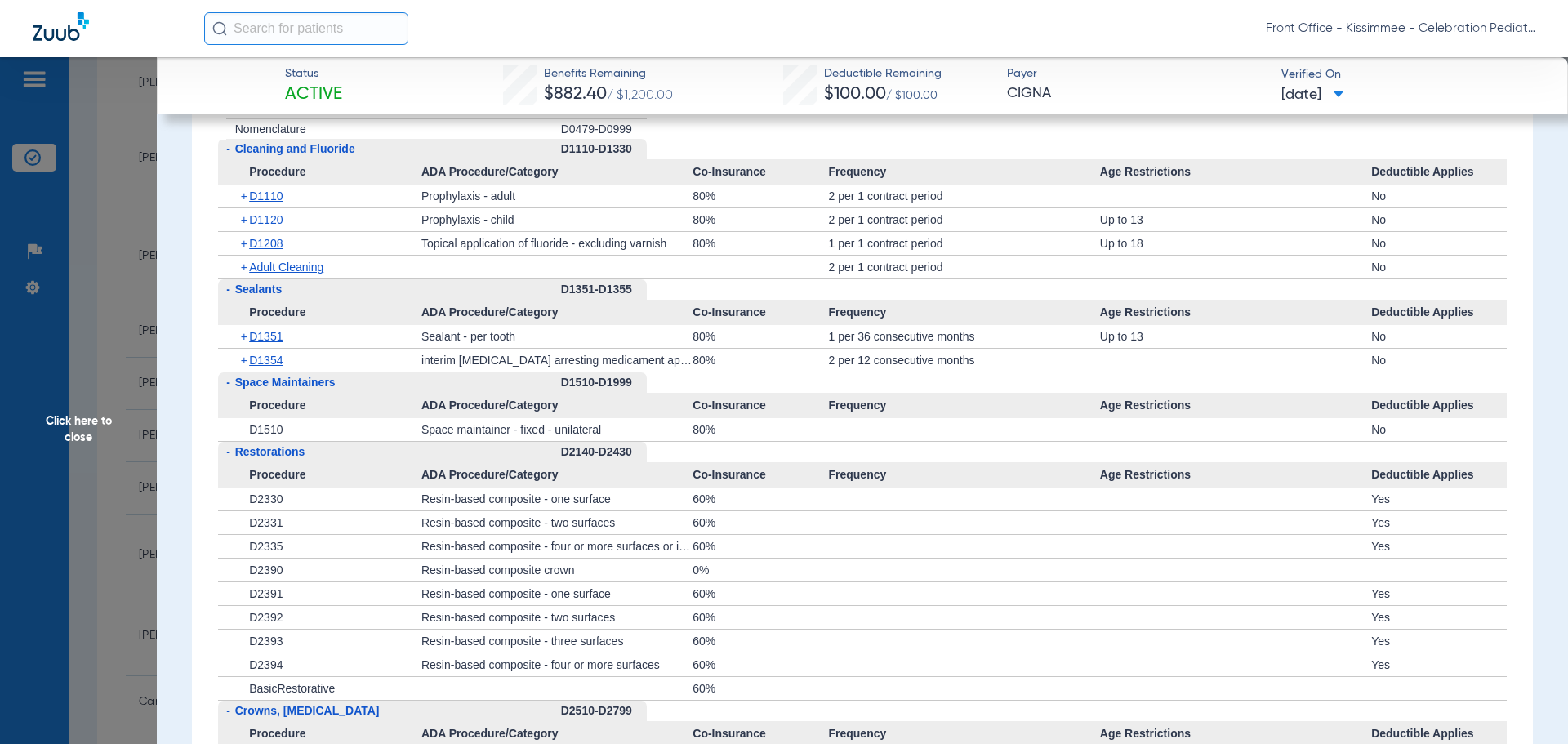
drag, startPoint x: 272, startPoint y: 383, endPoint x: 274, endPoint y: 374, distance: 9.2
click at [272, 372] on div "+ D1354" at bounding box center [325, 360] width 192 height 23
click at [274, 367] on span "D1354" at bounding box center [265, 360] width 33 height 13
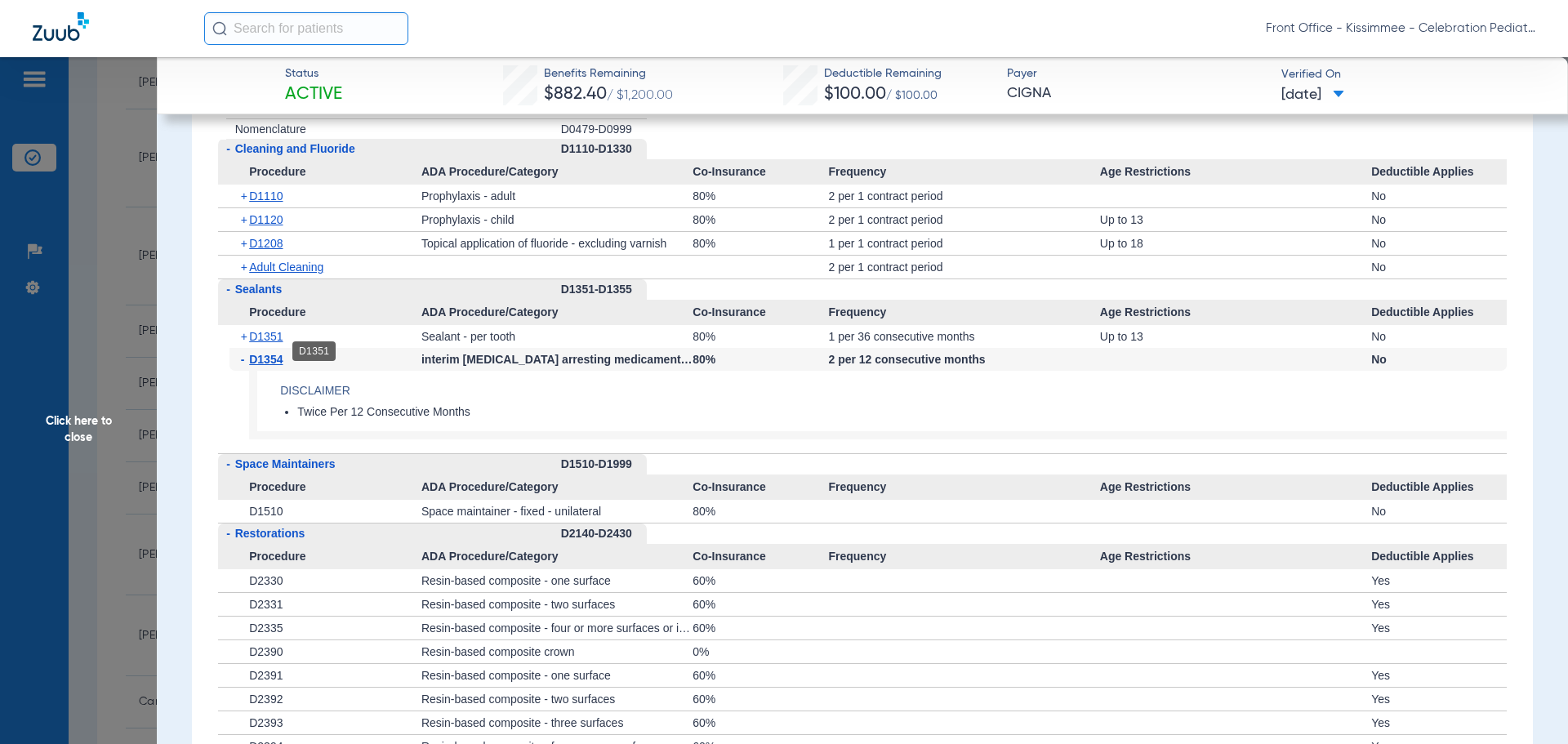
click at [274, 343] on span "D1351" at bounding box center [265, 337] width 33 height 13
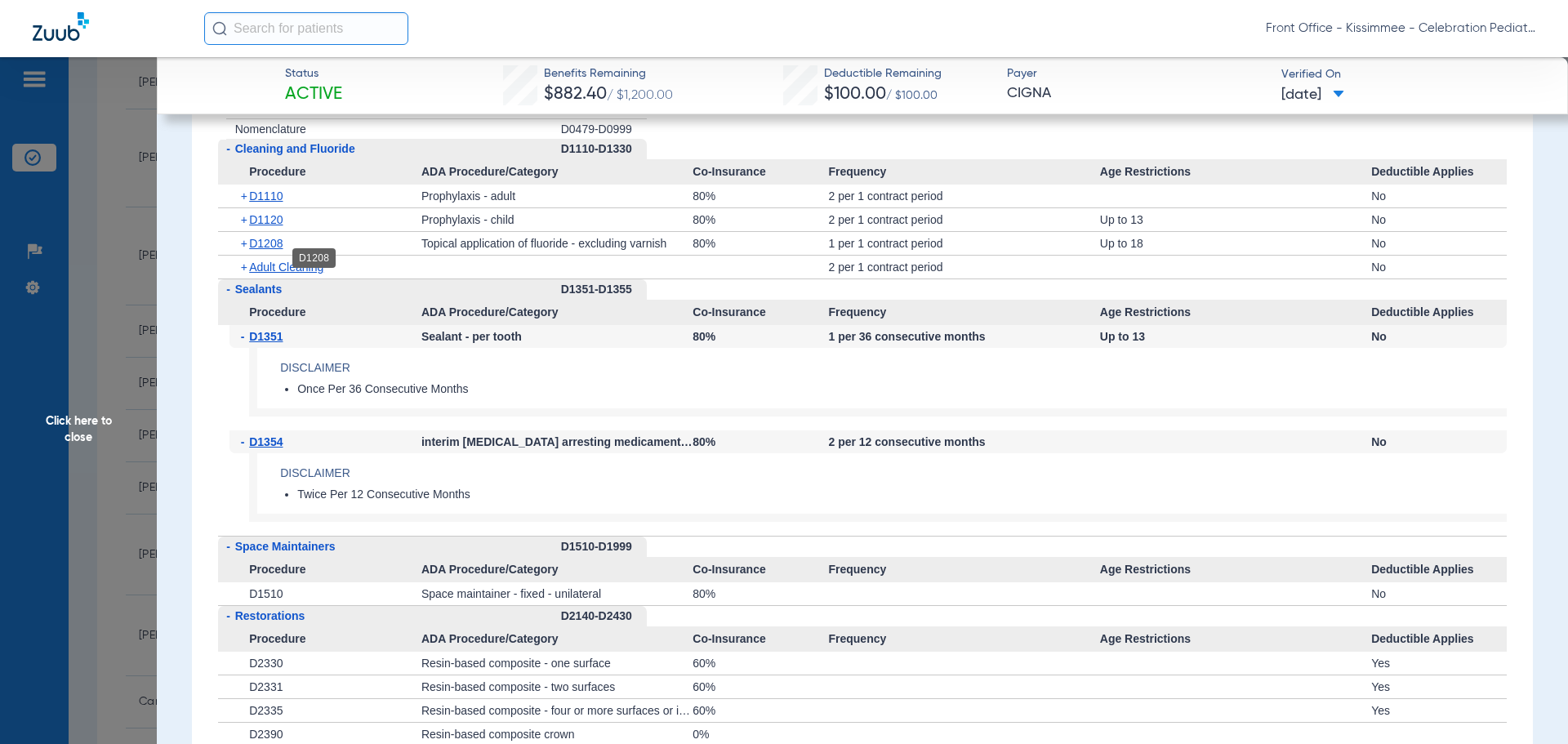
click at [269, 250] on span "D1208" at bounding box center [265, 243] width 33 height 13
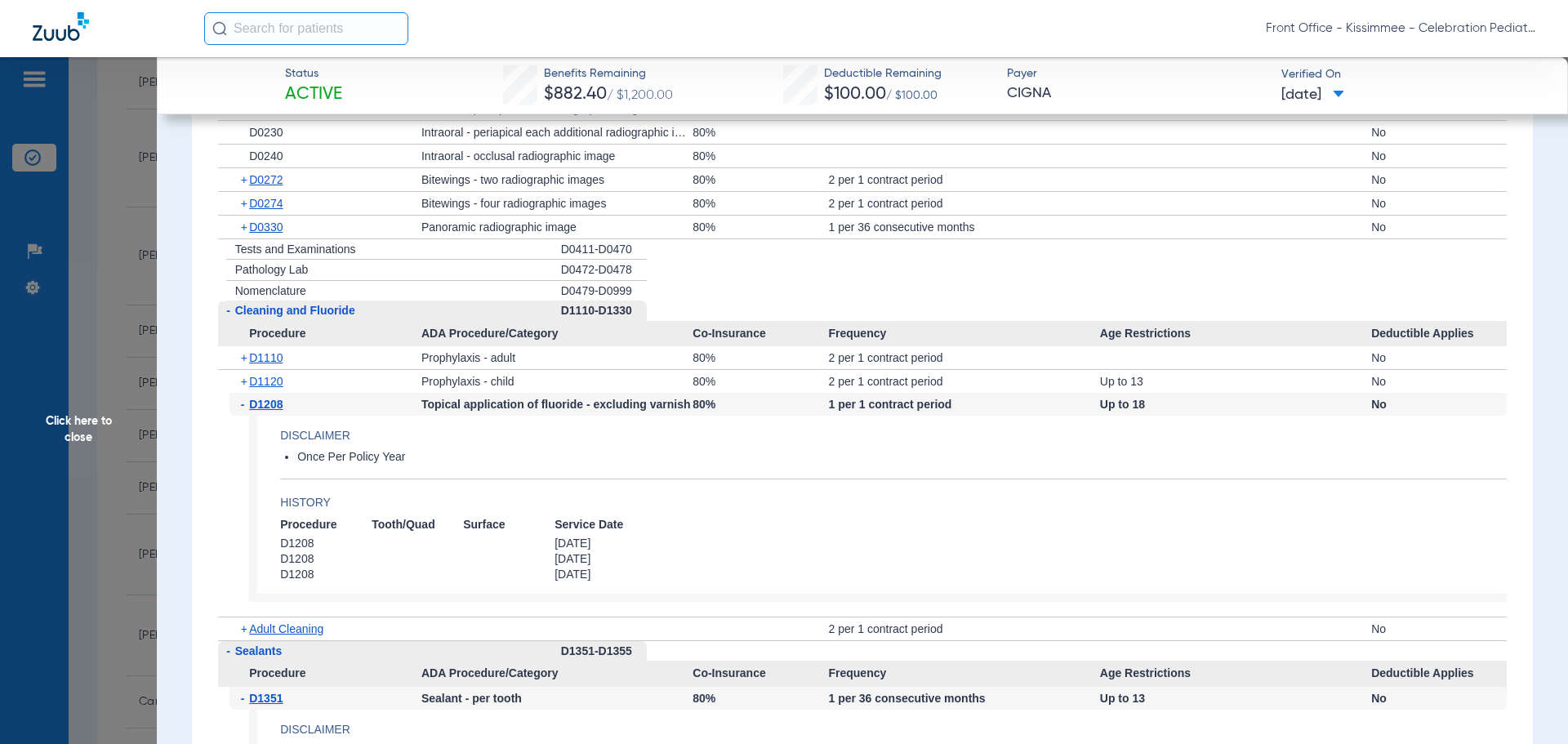
scroll to position [1715, 0]
click at [254, 235] on span "D0330" at bounding box center [265, 228] width 33 height 13
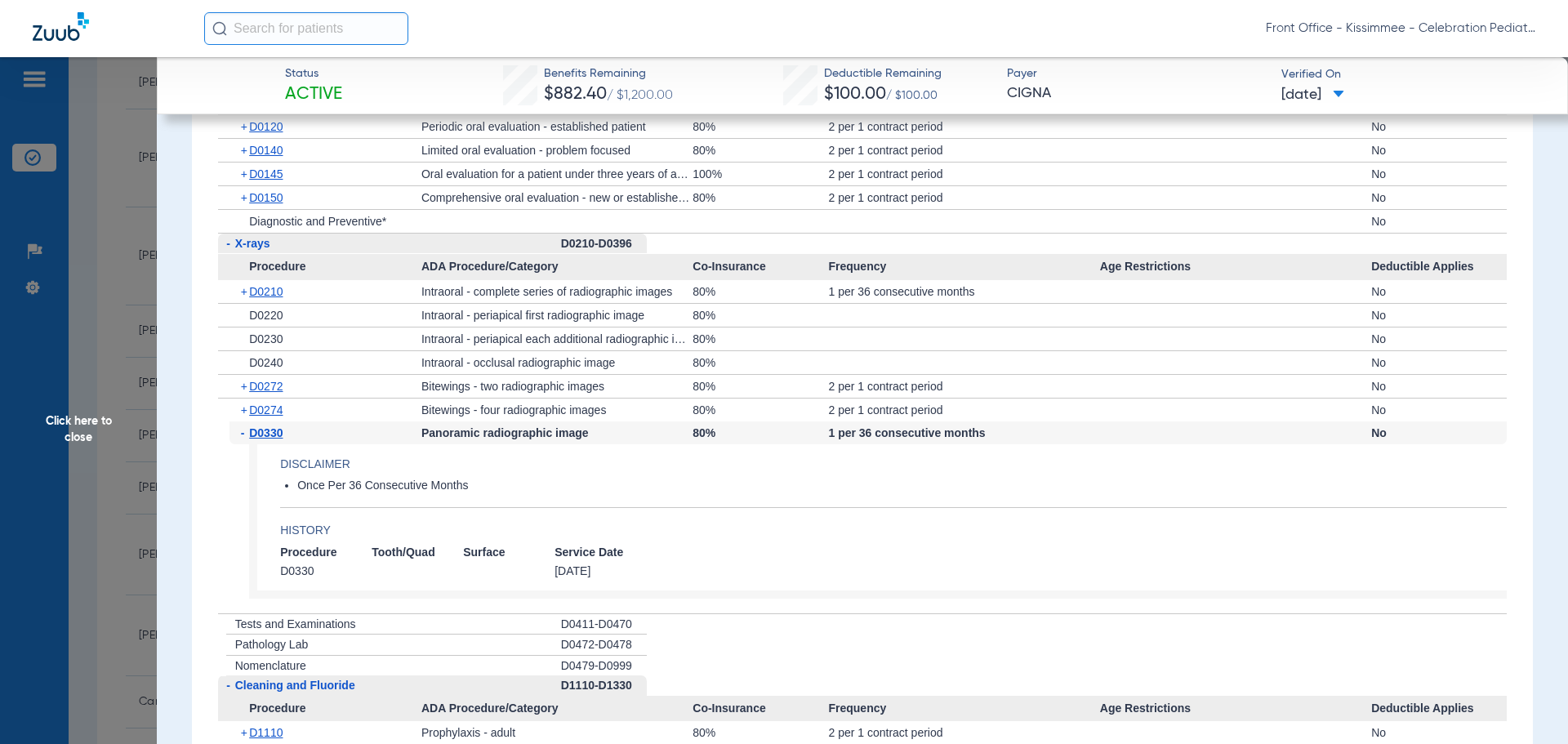
scroll to position [1470, 0]
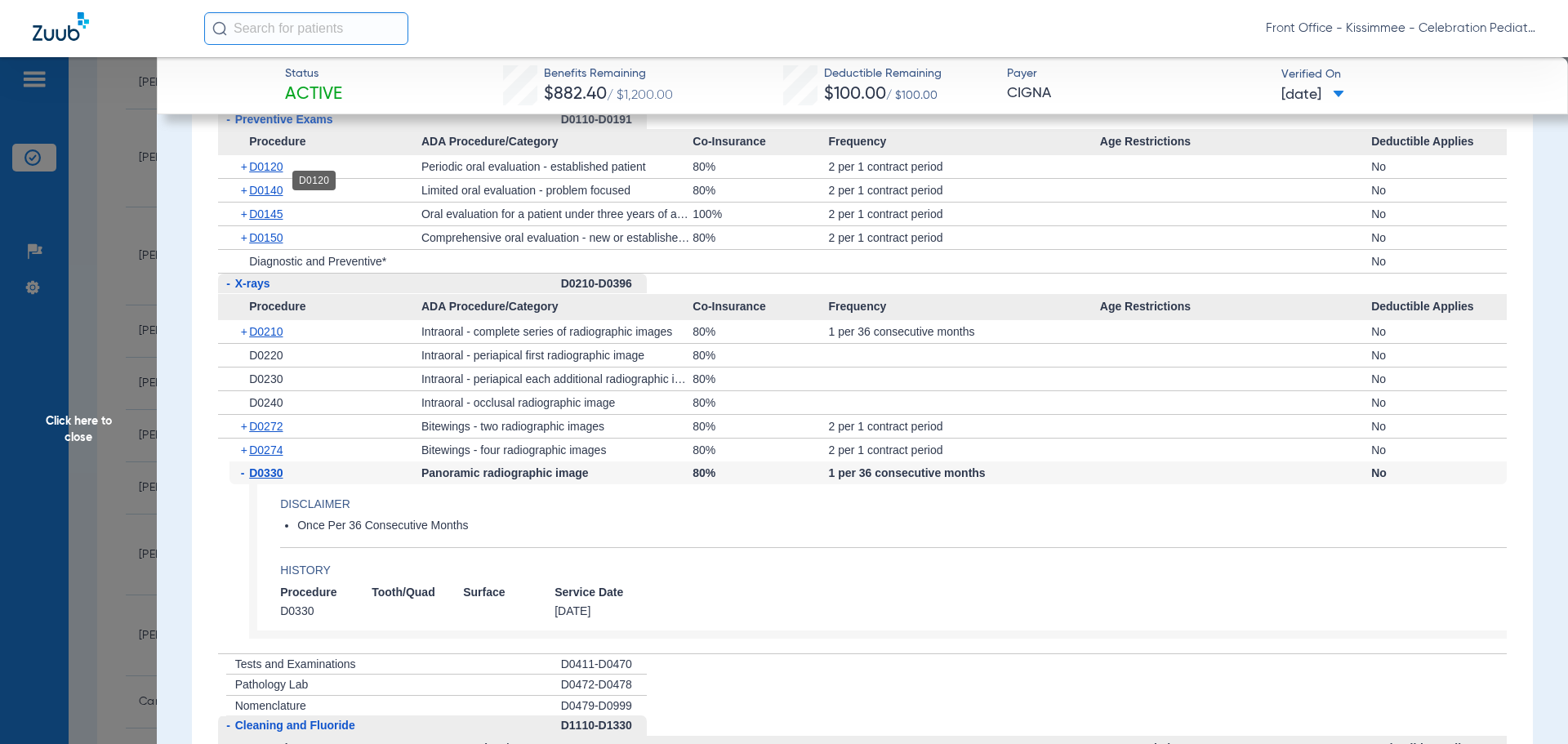
click at [265, 173] on span "D0120" at bounding box center [265, 166] width 33 height 13
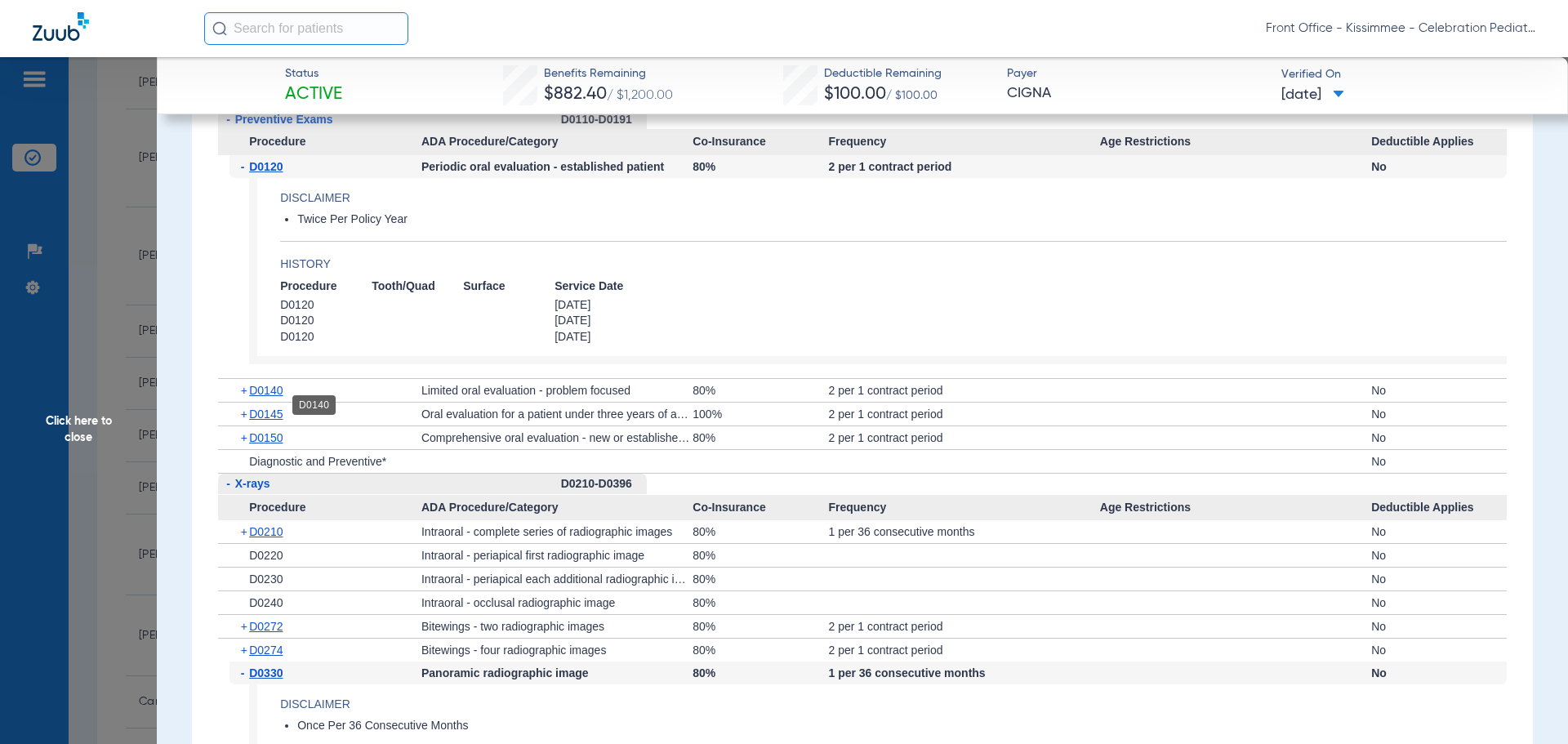
click at [275, 397] on span "D0140" at bounding box center [265, 390] width 33 height 13
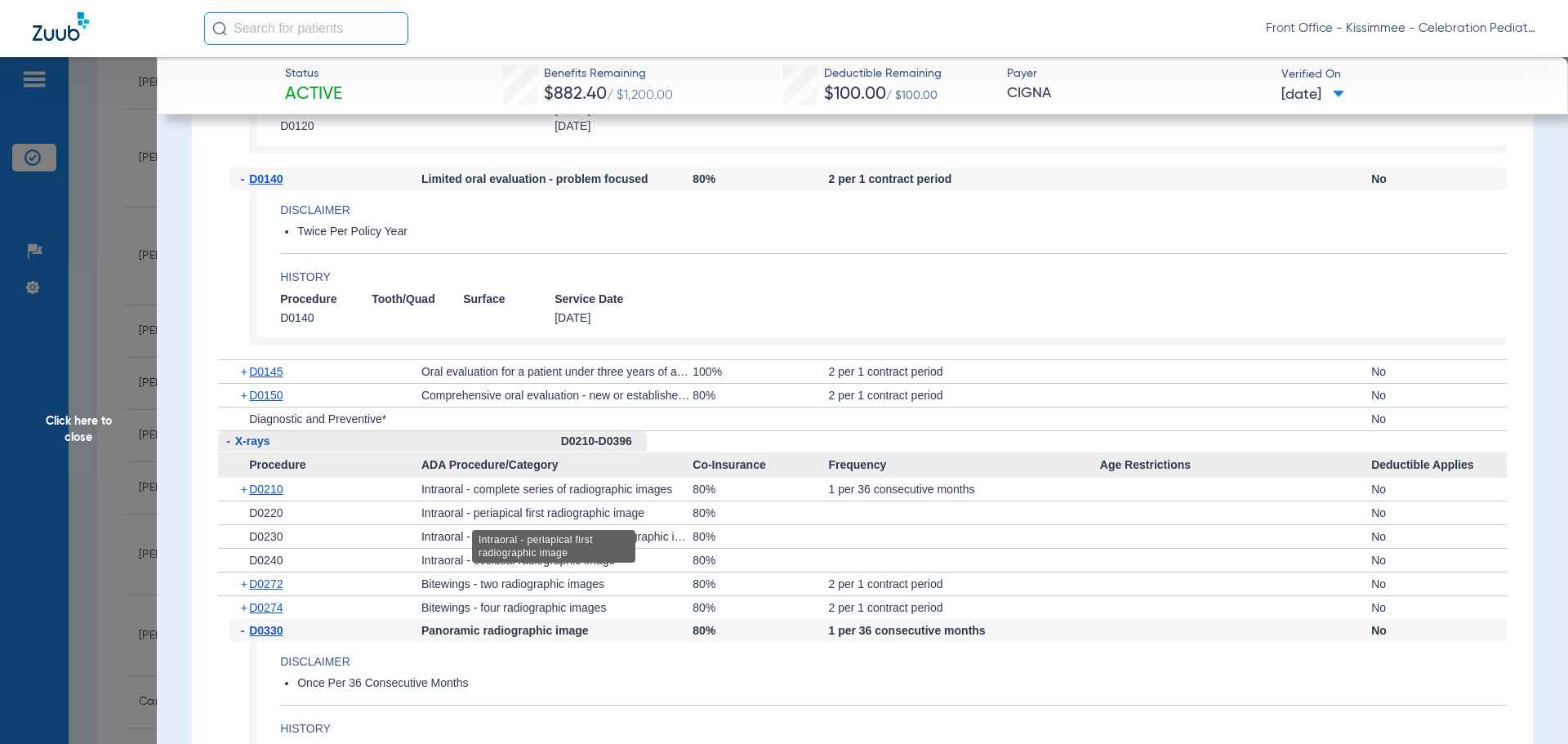
scroll to position [1715, 0]
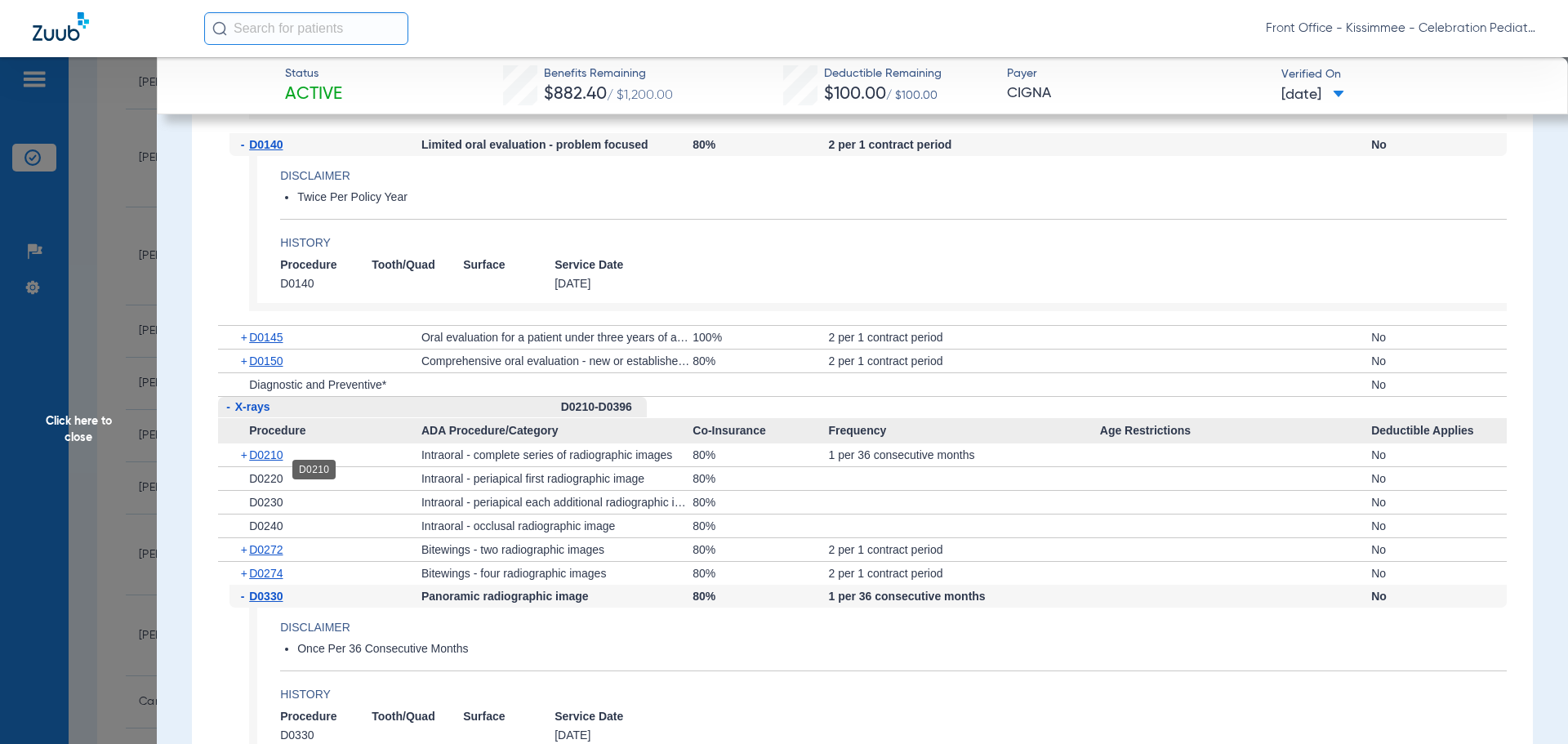
click at [279, 461] on span "D0210" at bounding box center [265, 455] width 33 height 13
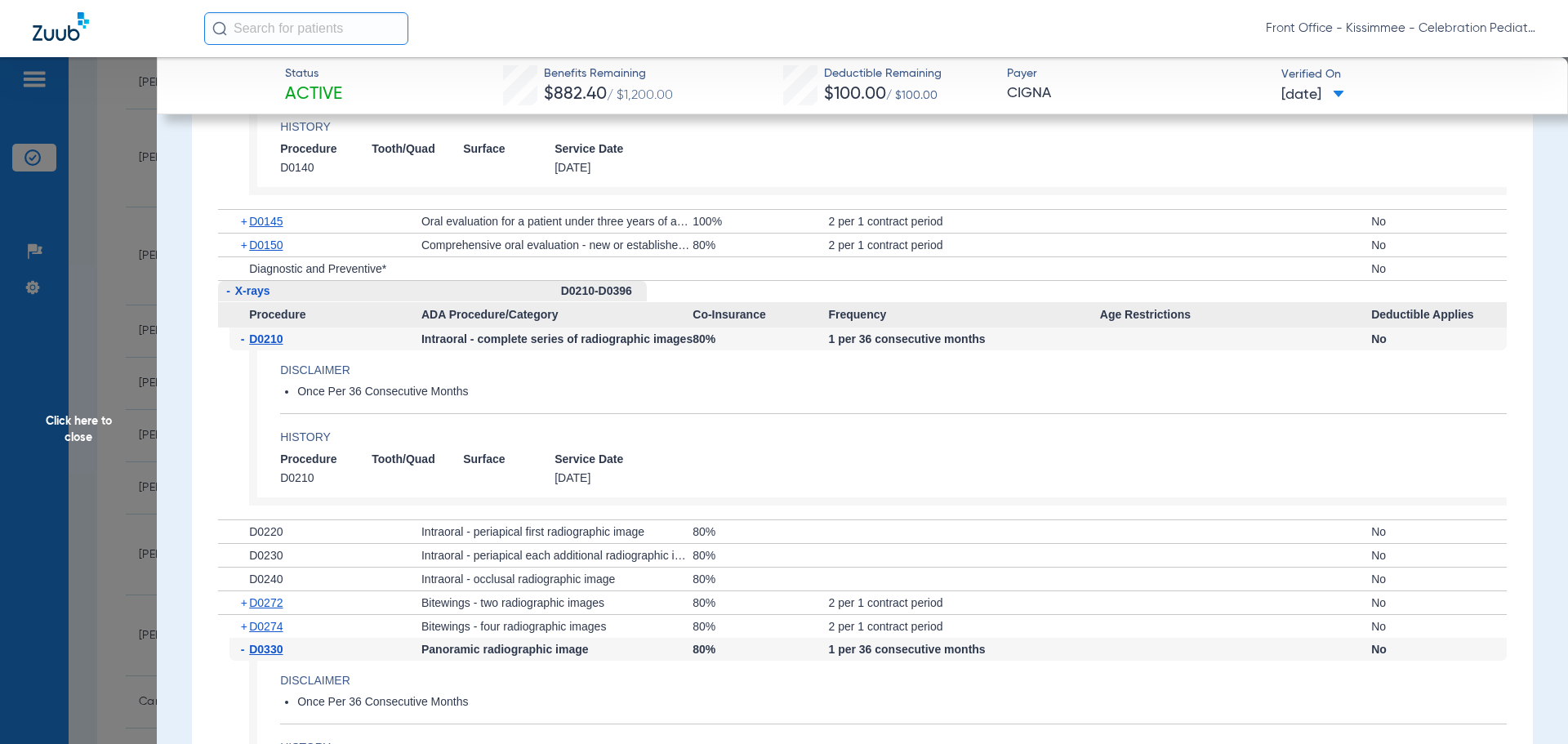
scroll to position [1878, 0]
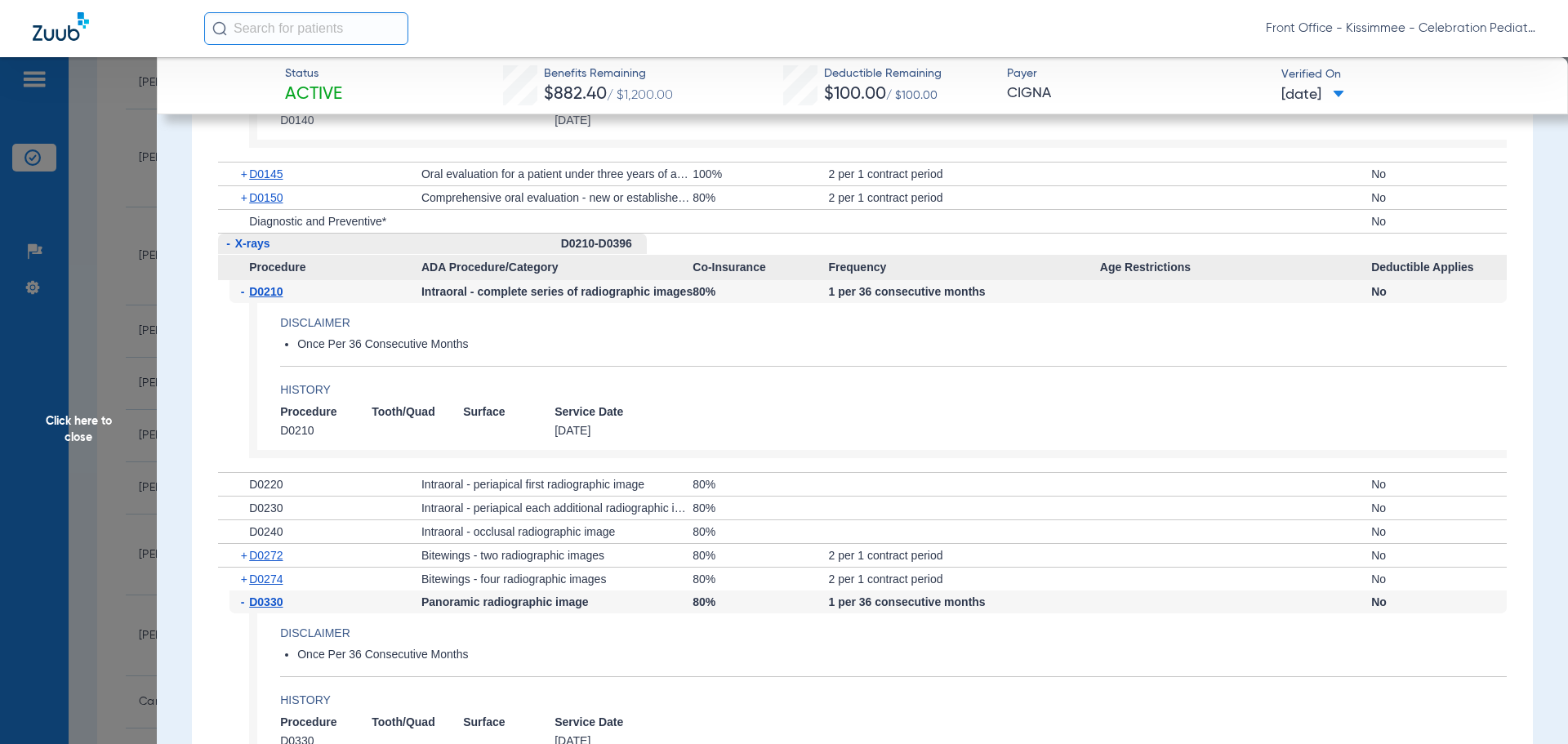
click at [81, 391] on span "Click here to close" at bounding box center [78, 428] width 157 height 744
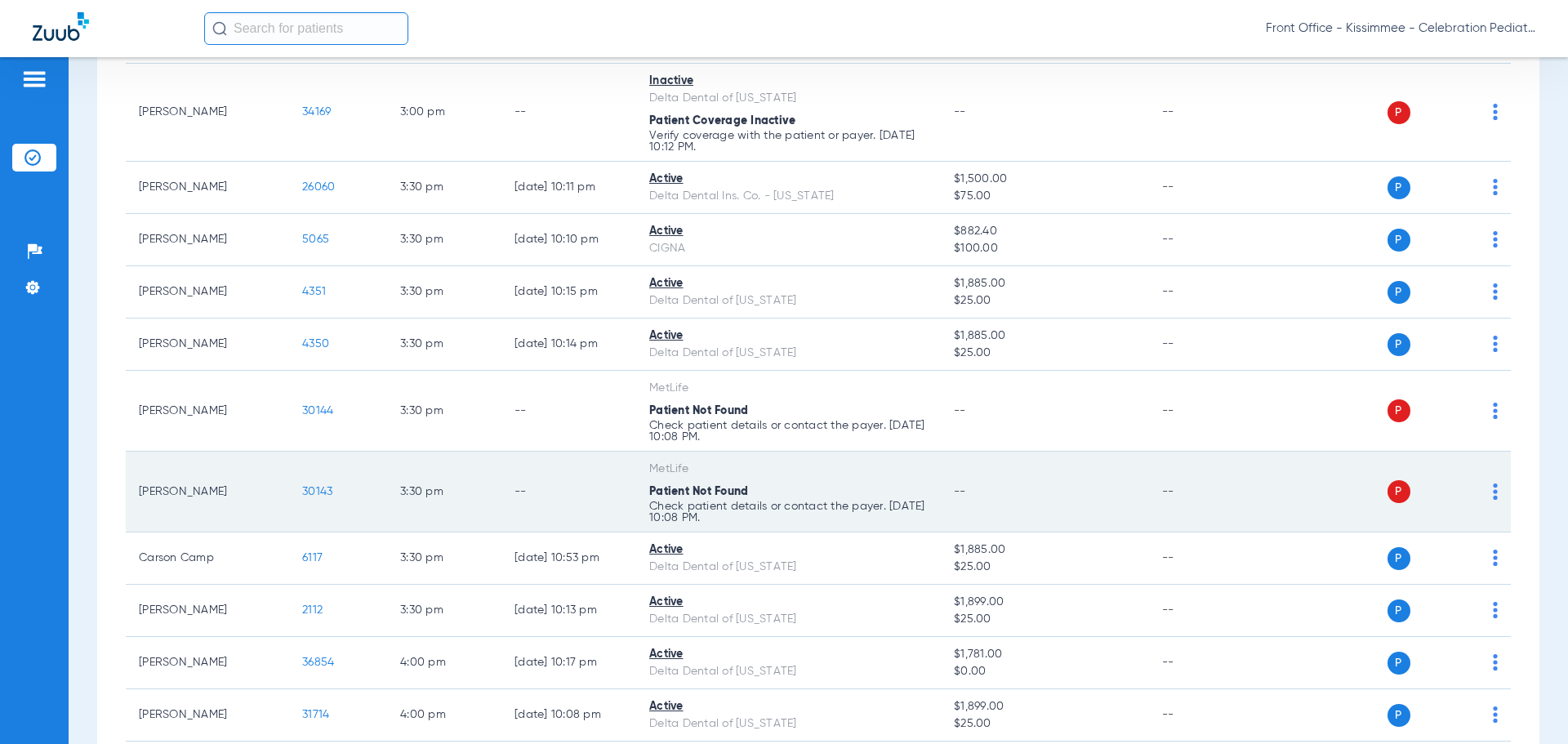
scroll to position [2748, 0]
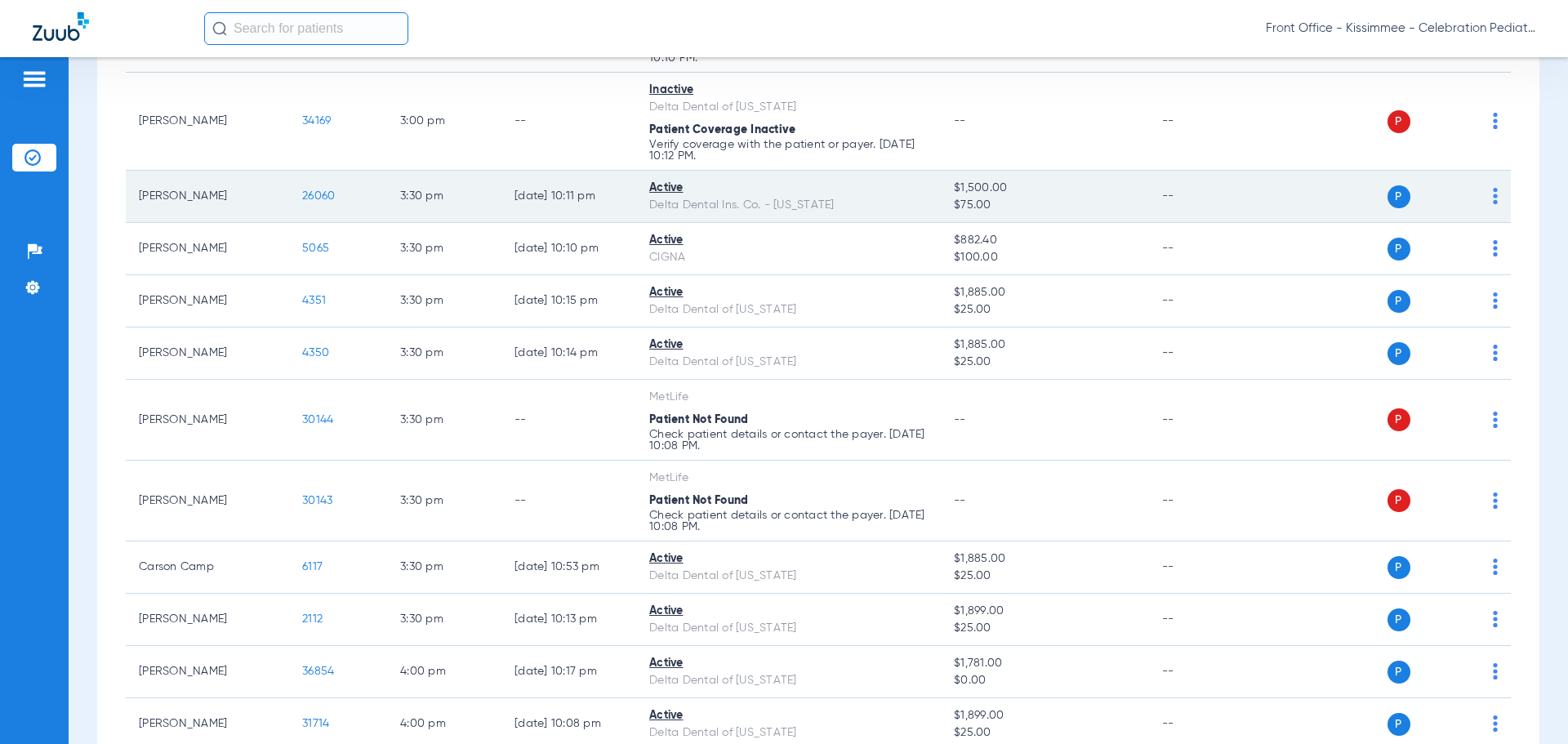
click at [326, 194] on span "26060" at bounding box center [318, 195] width 33 height 11
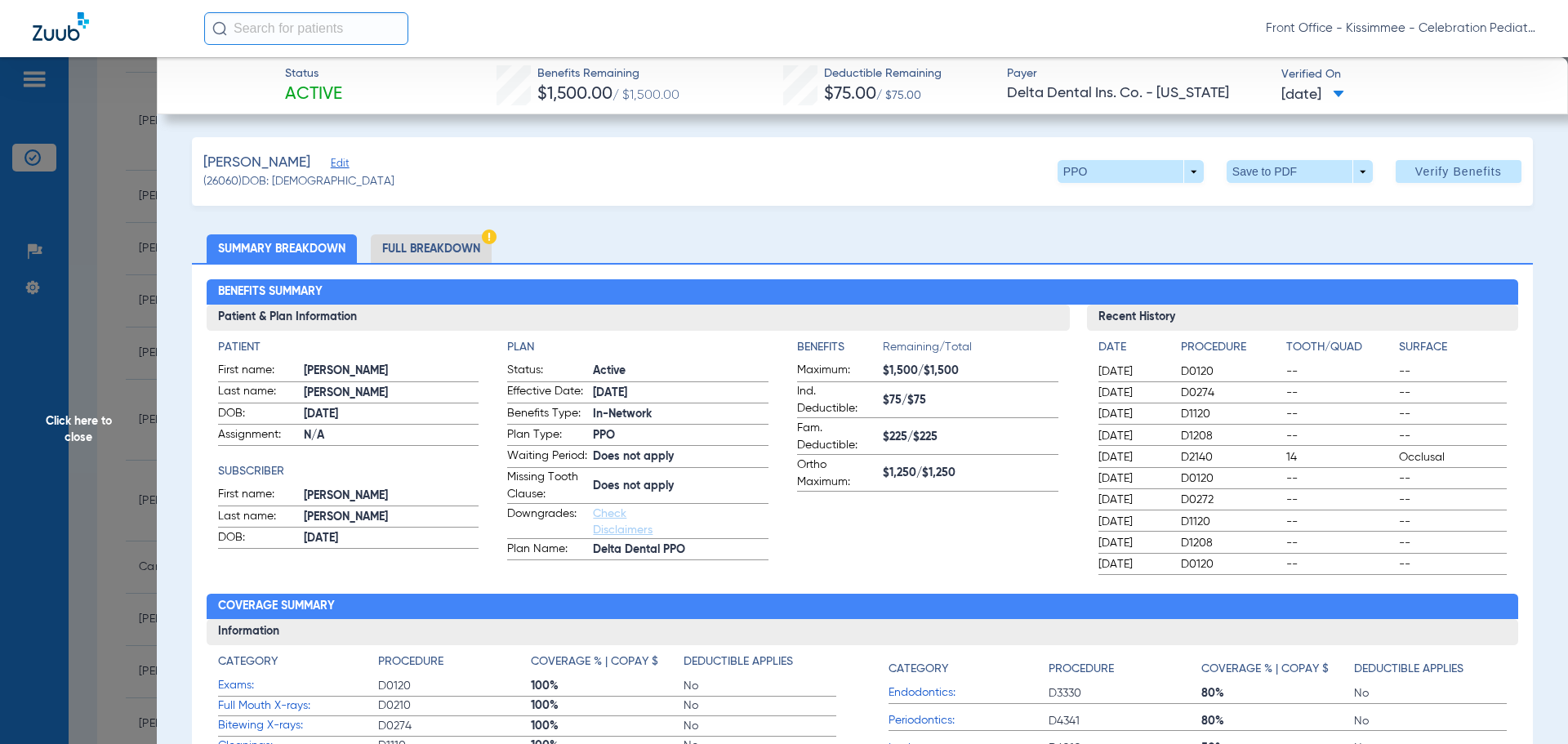
click at [410, 248] on li "Full Breakdown" at bounding box center [431, 248] width 121 height 28
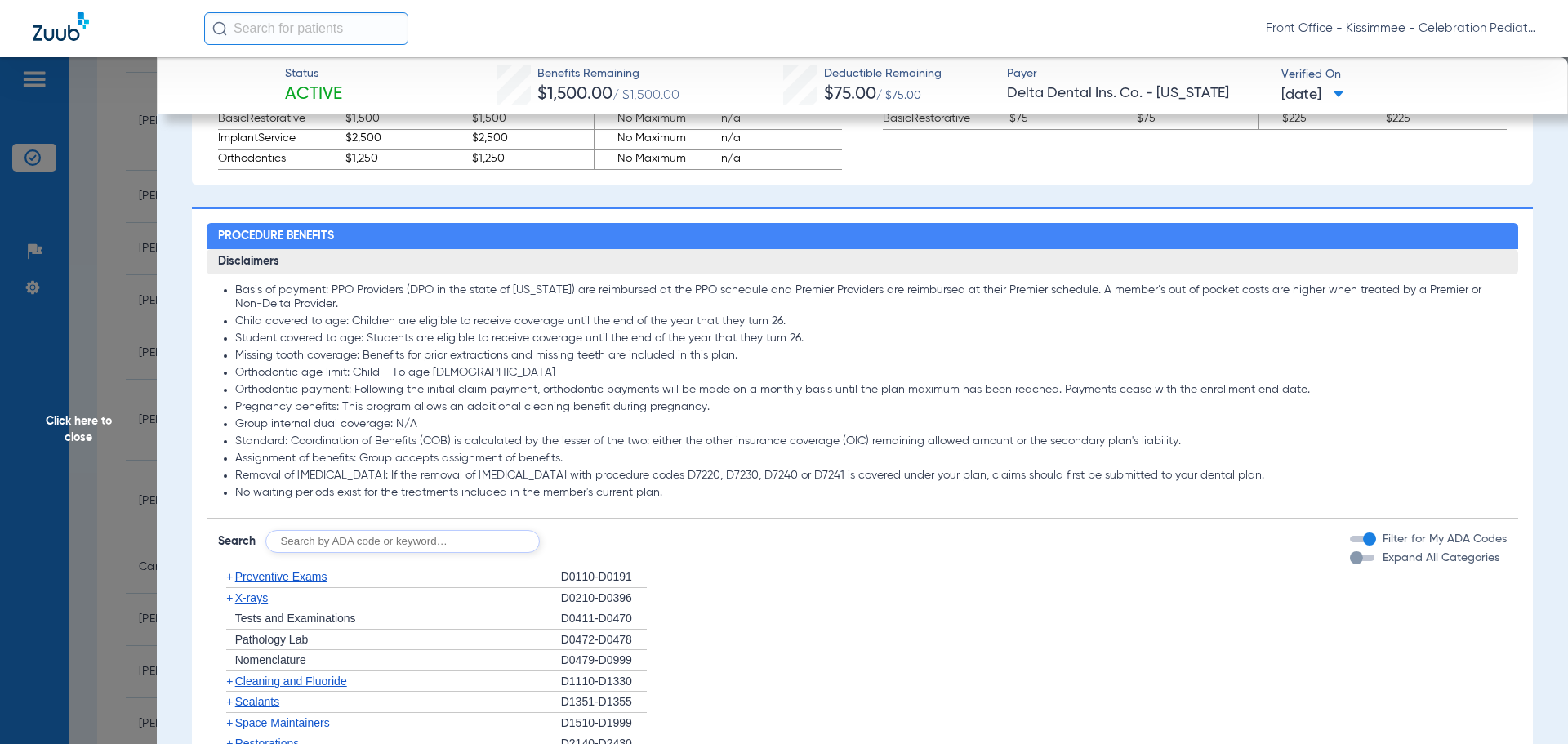
scroll to position [1225, 0]
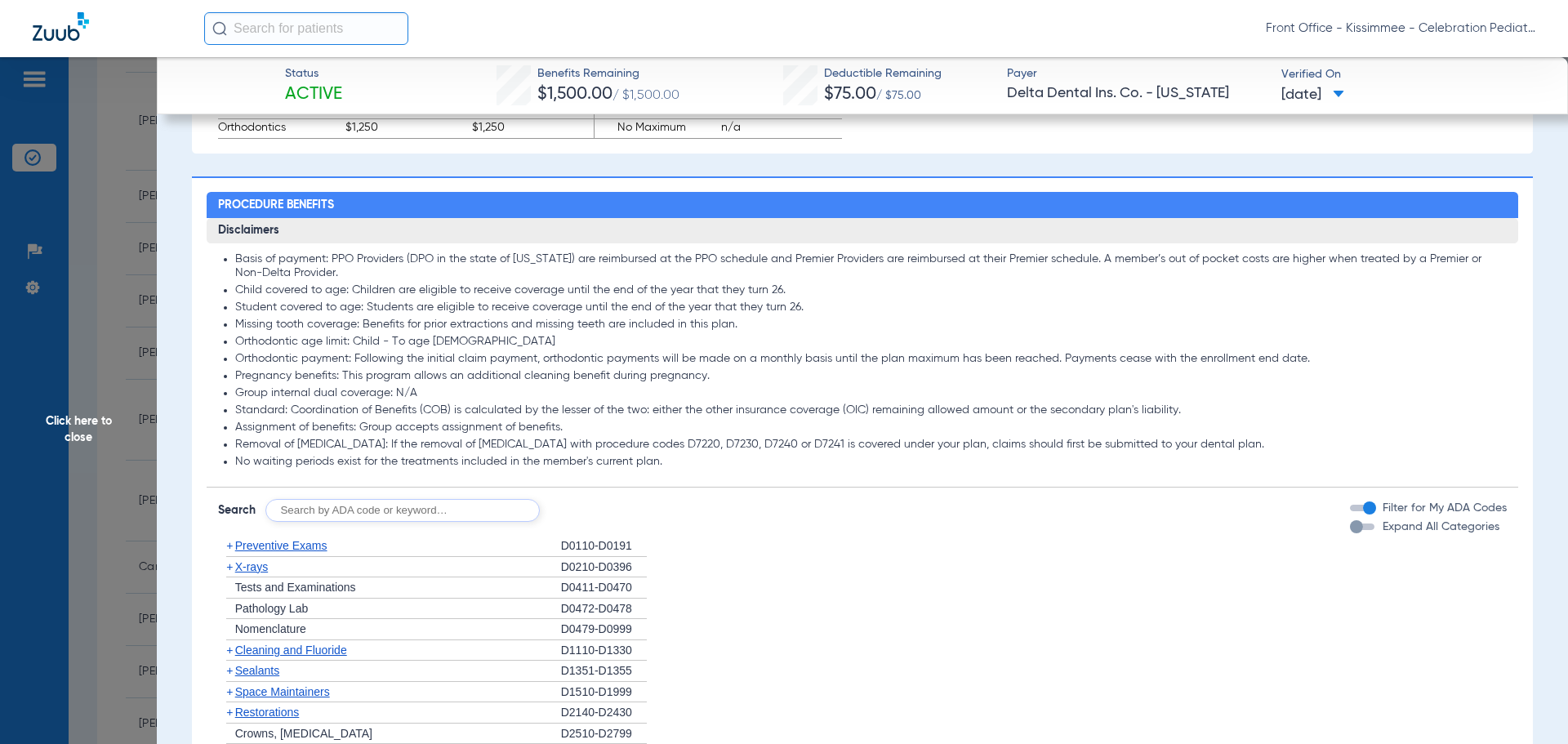
click at [1350, 533] on div "button" at bounding box center [1356, 527] width 13 height 13
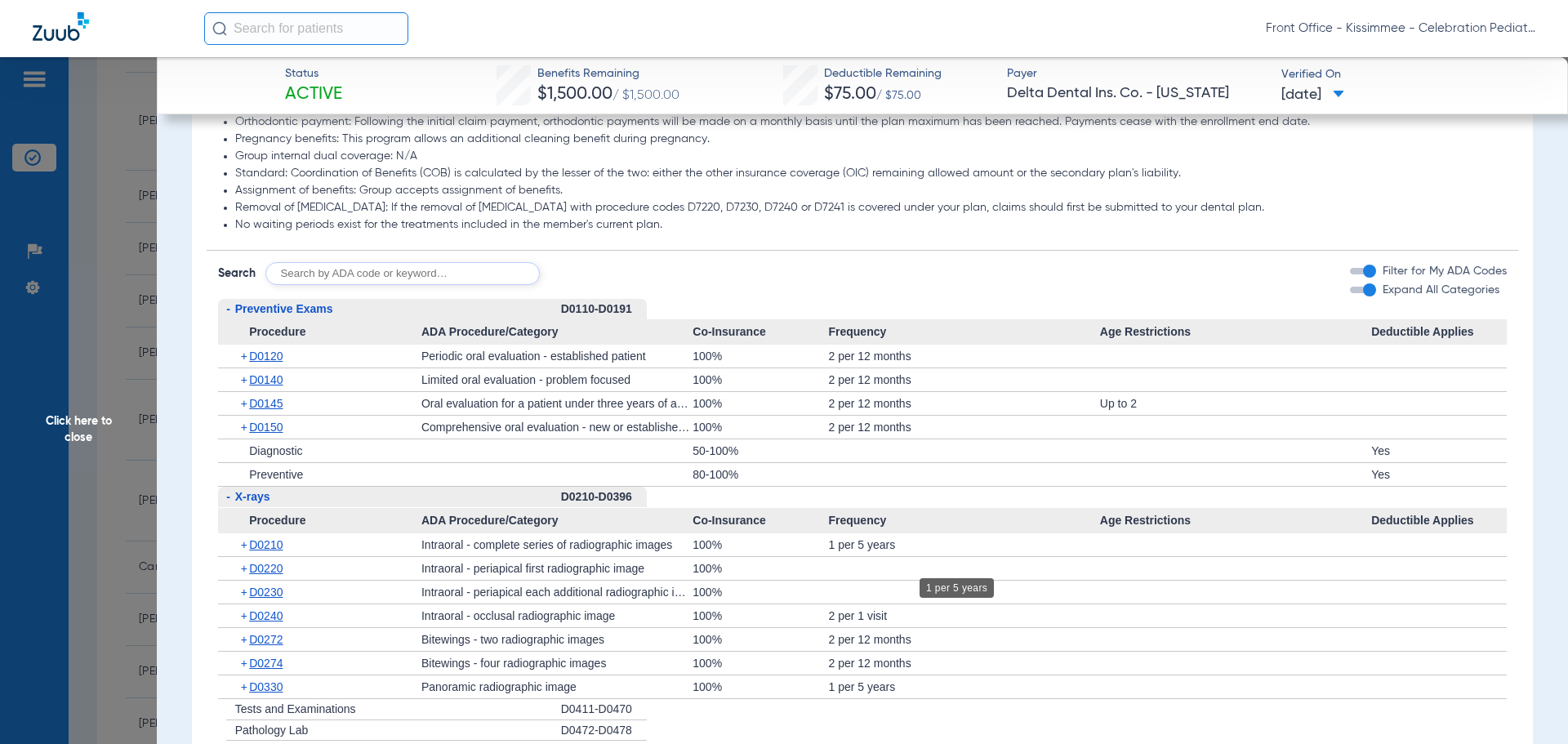
scroll to position [1470, 0]
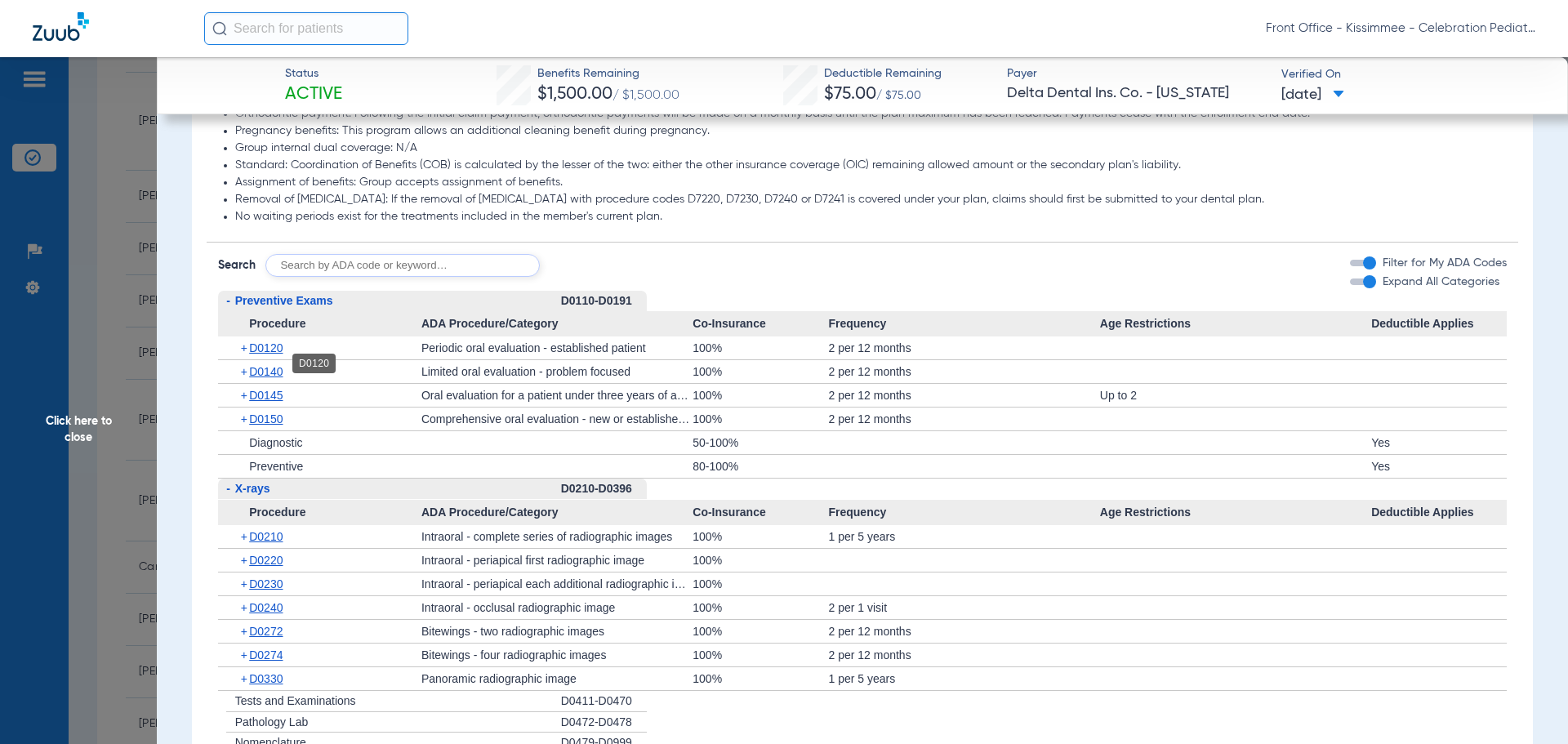
click at [275, 354] on span "D0120" at bounding box center [265, 348] width 33 height 13
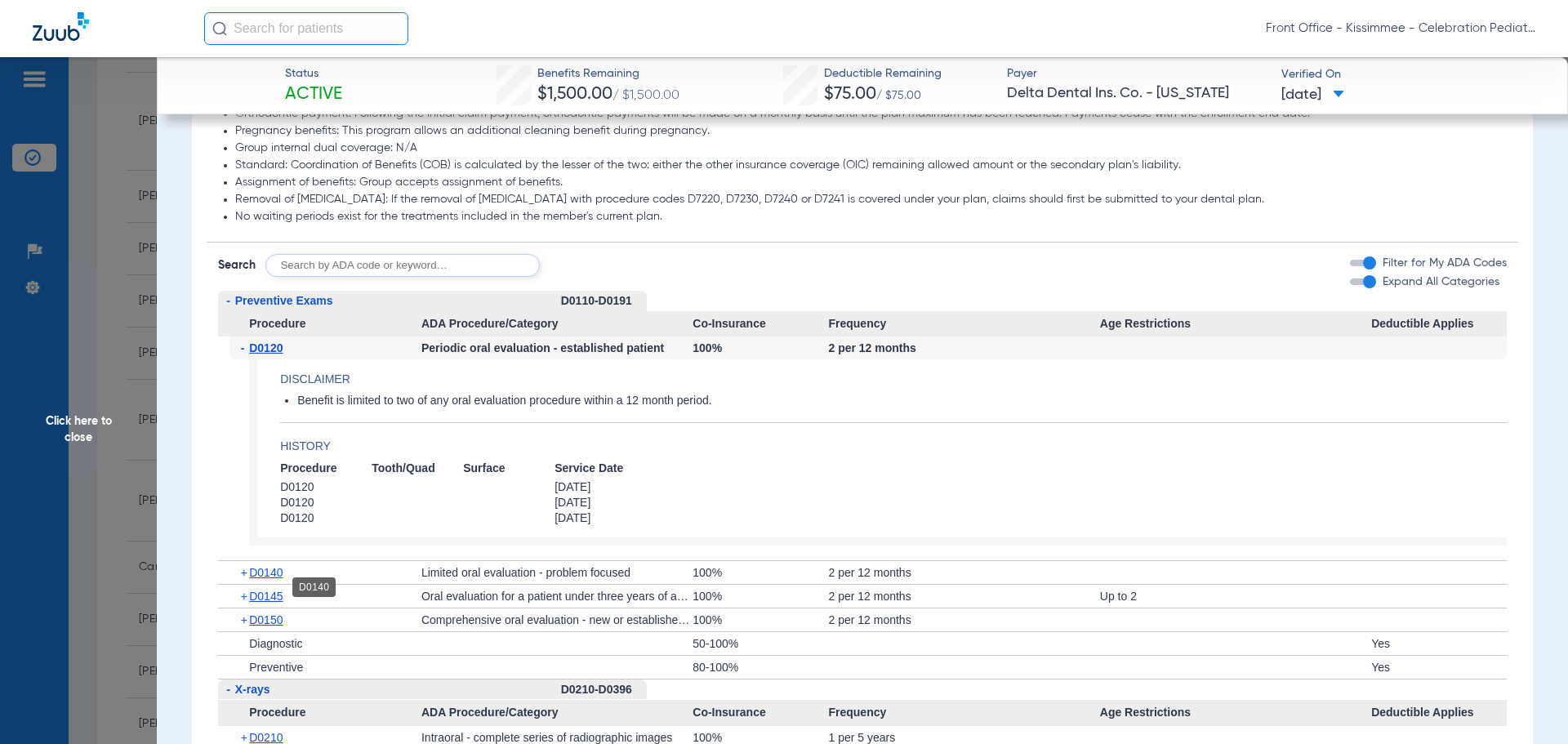
click at [271, 579] on span "D0140" at bounding box center [265, 572] width 33 height 13
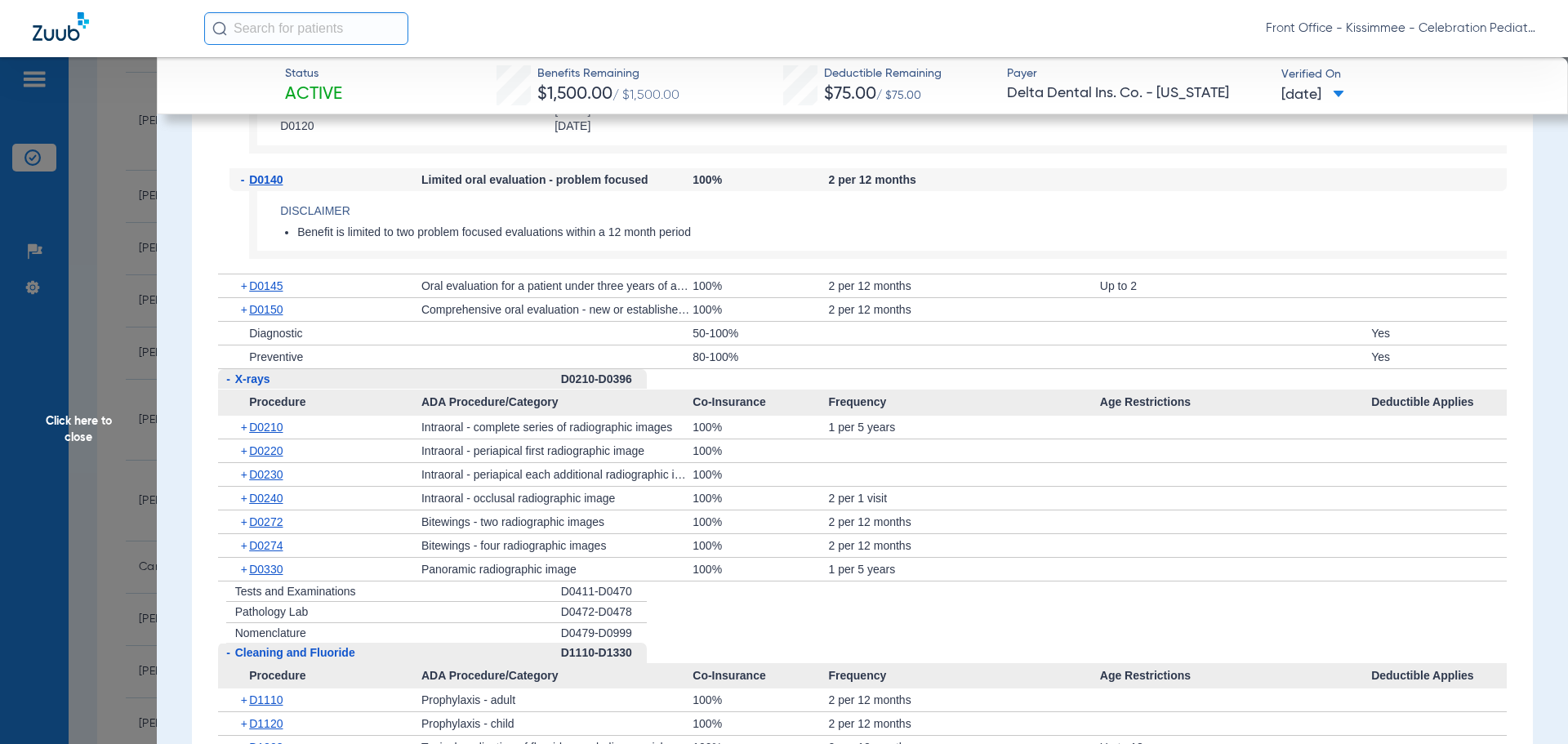
scroll to position [1878, 0]
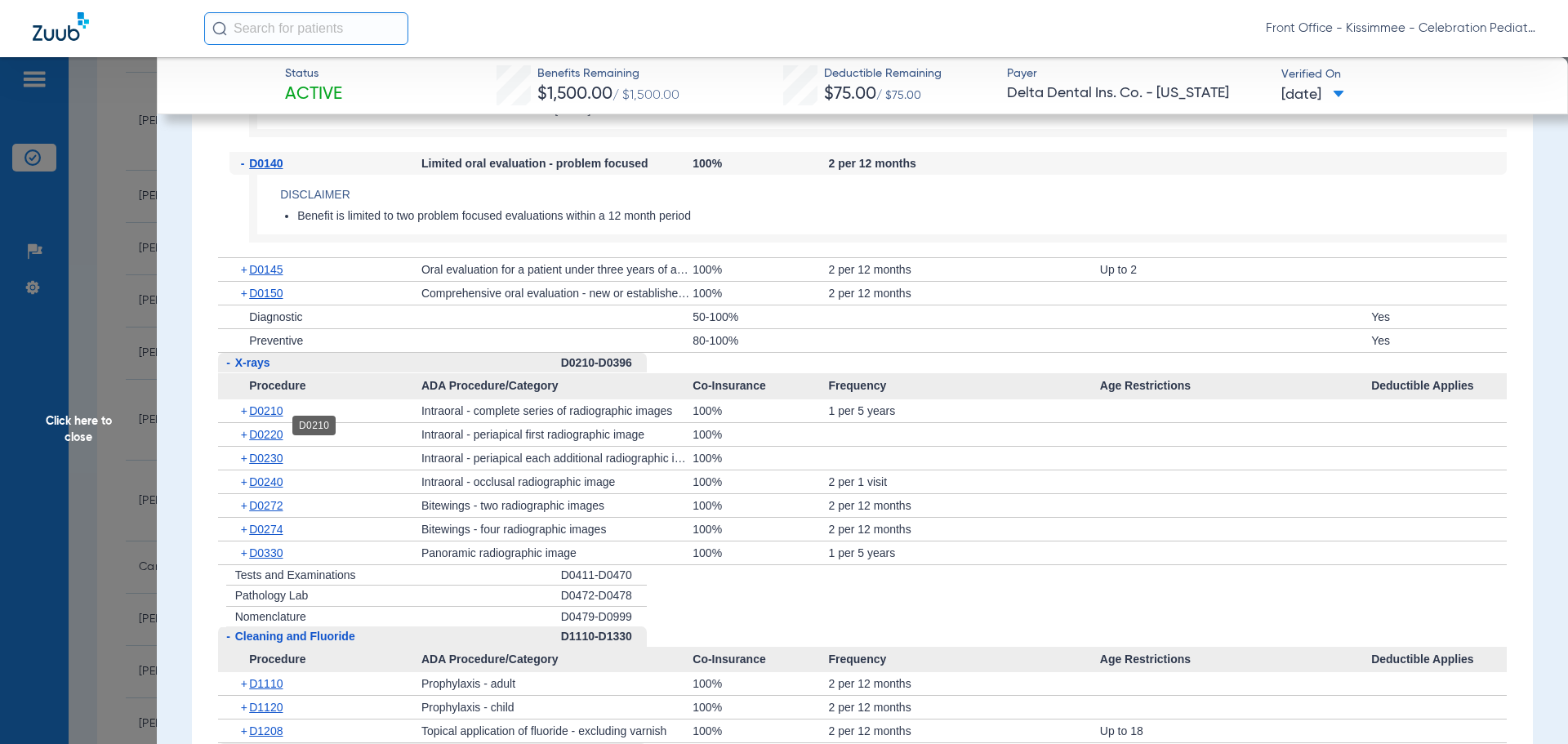
click at [253, 417] on span "D0210" at bounding box center [265, 411] width 33 height 13
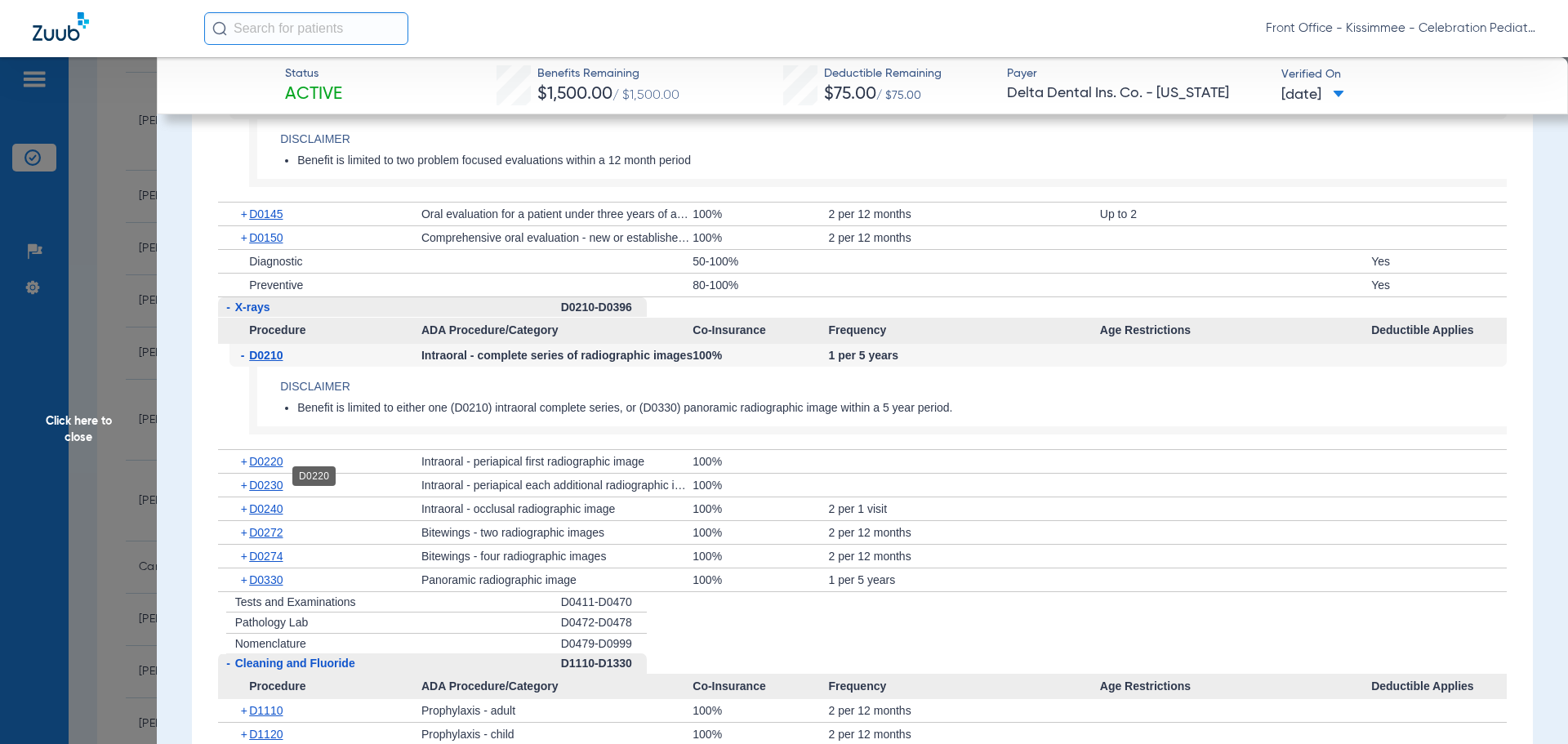
scroll to position [1960, 0]
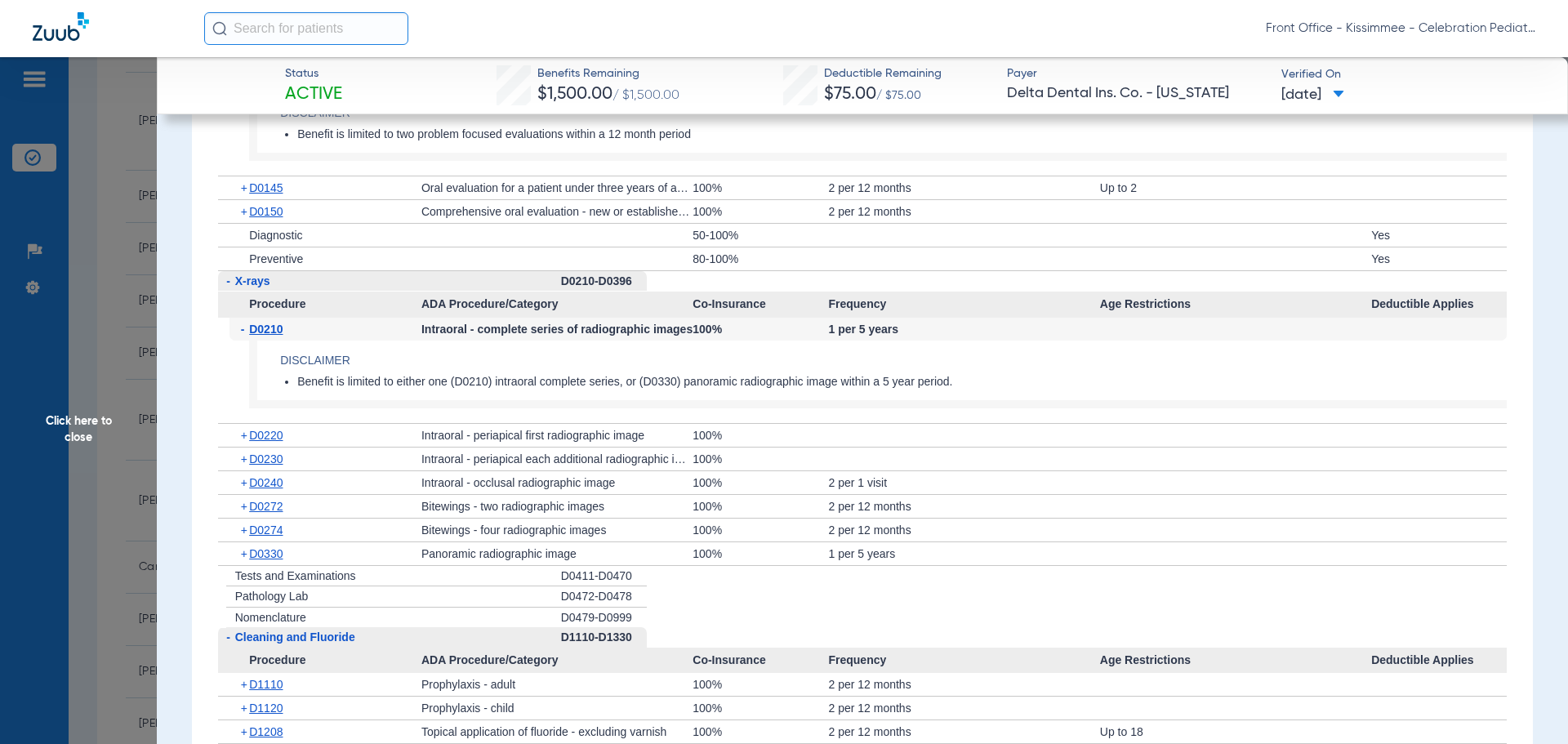
click at [258, 565] on div "+ D0330" at bounding box center [325, 553] width 192 height 23
click at [258, 560] on span "D0330" at bounding box center [265, 553] width 33 height 13
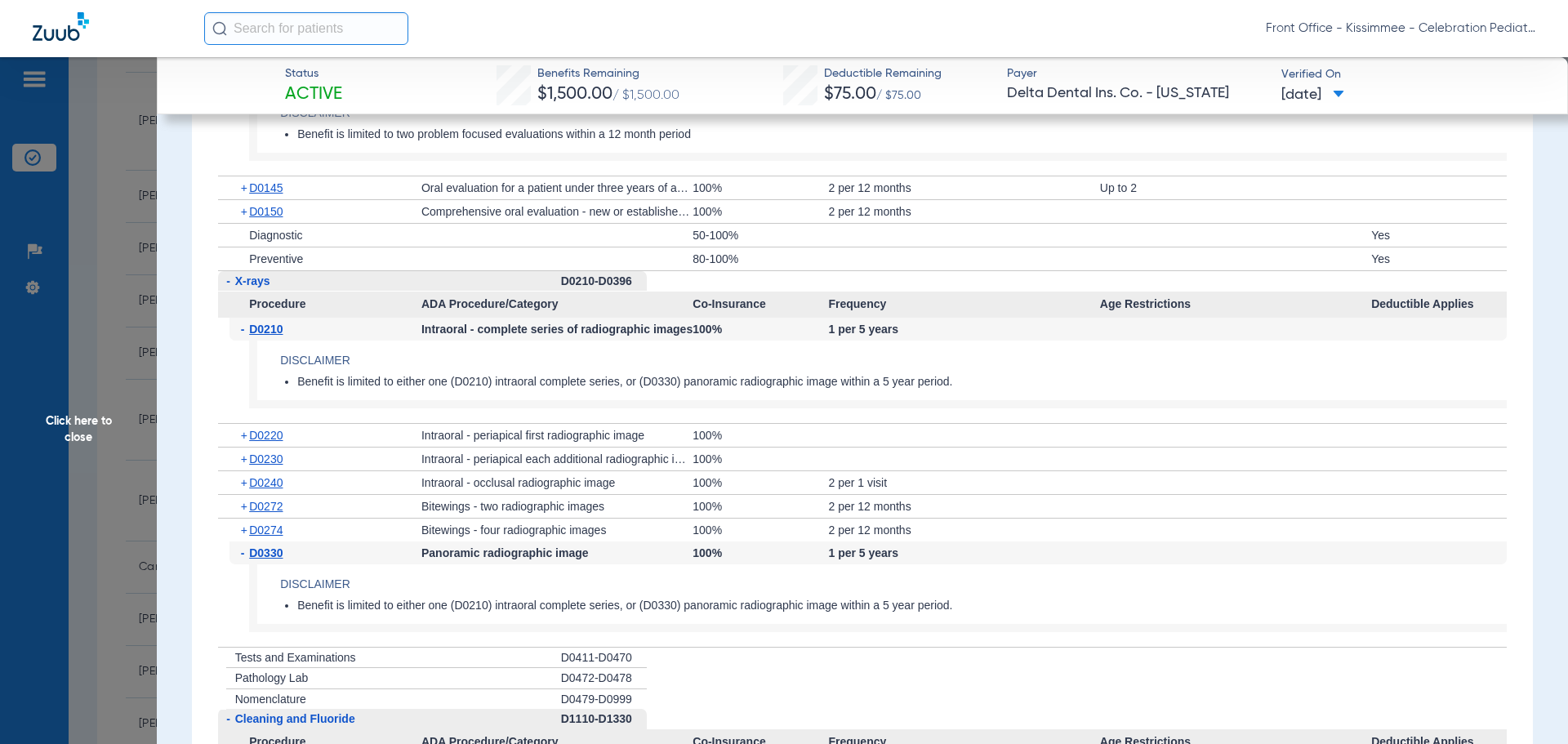
scroll to position [2041, 0]
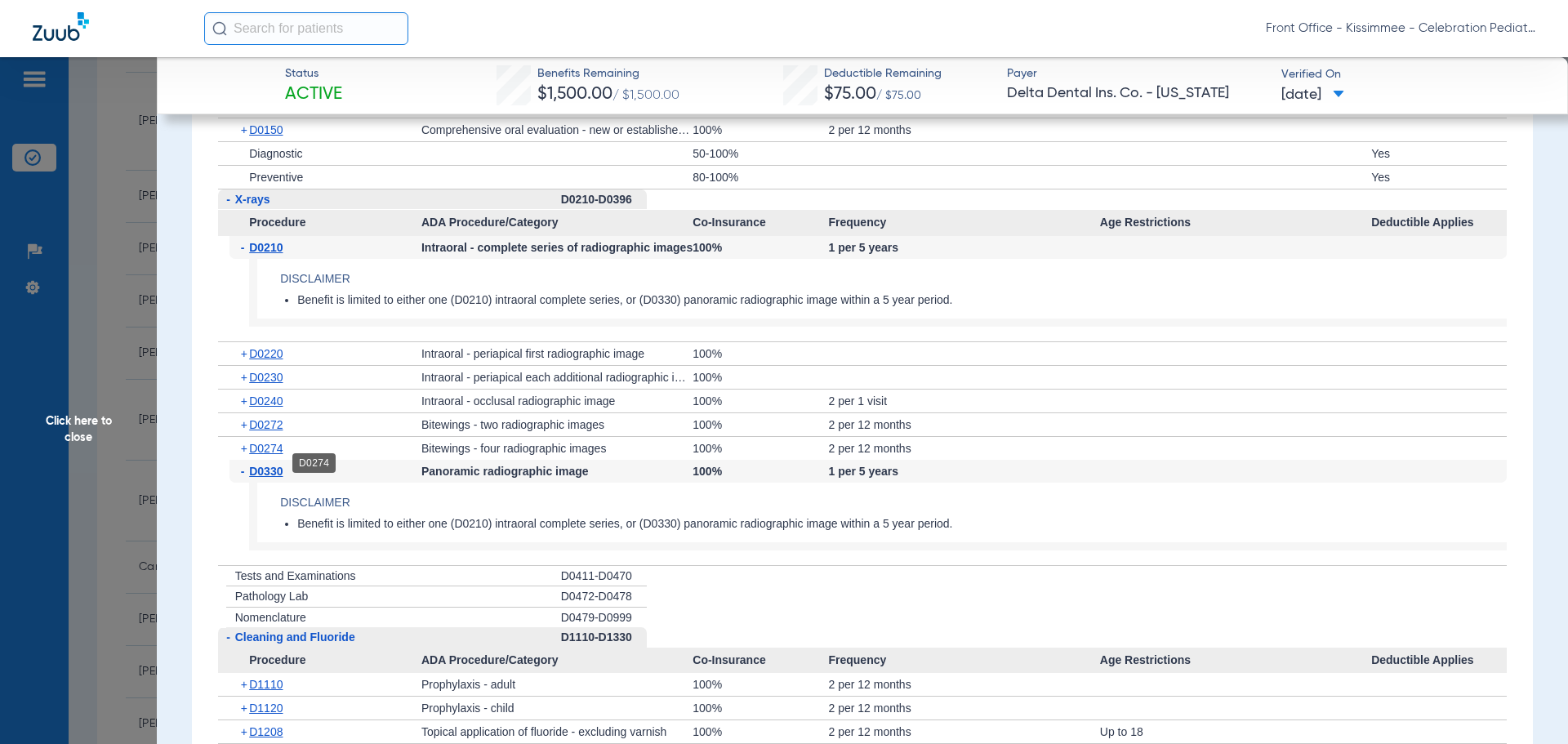
click at [253, 455] on span "D0274" at bounding box center [265, 448] width 33 height 13
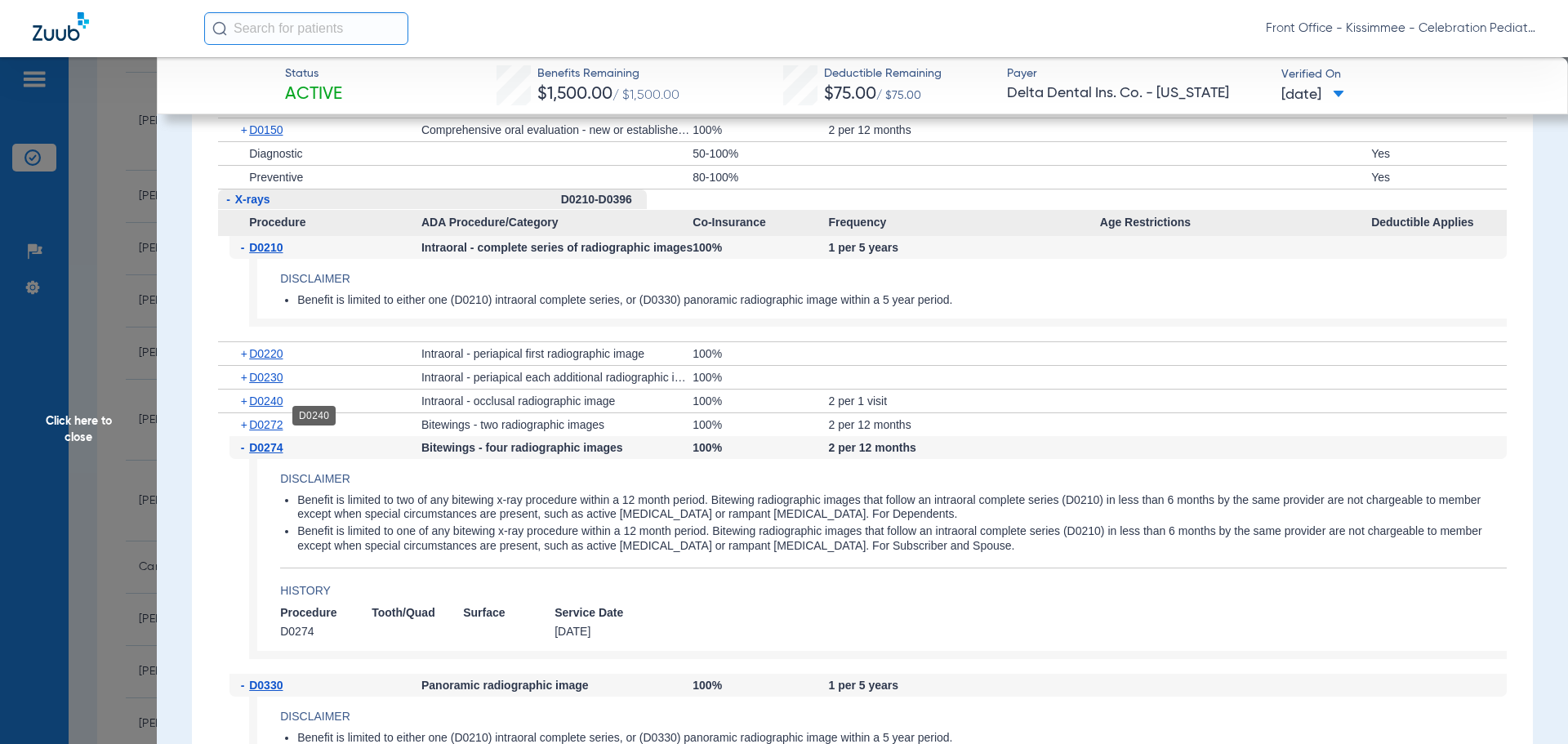
click at [262, 407] on span "D0240" at bounding box center [265, 401] width 33 height 13
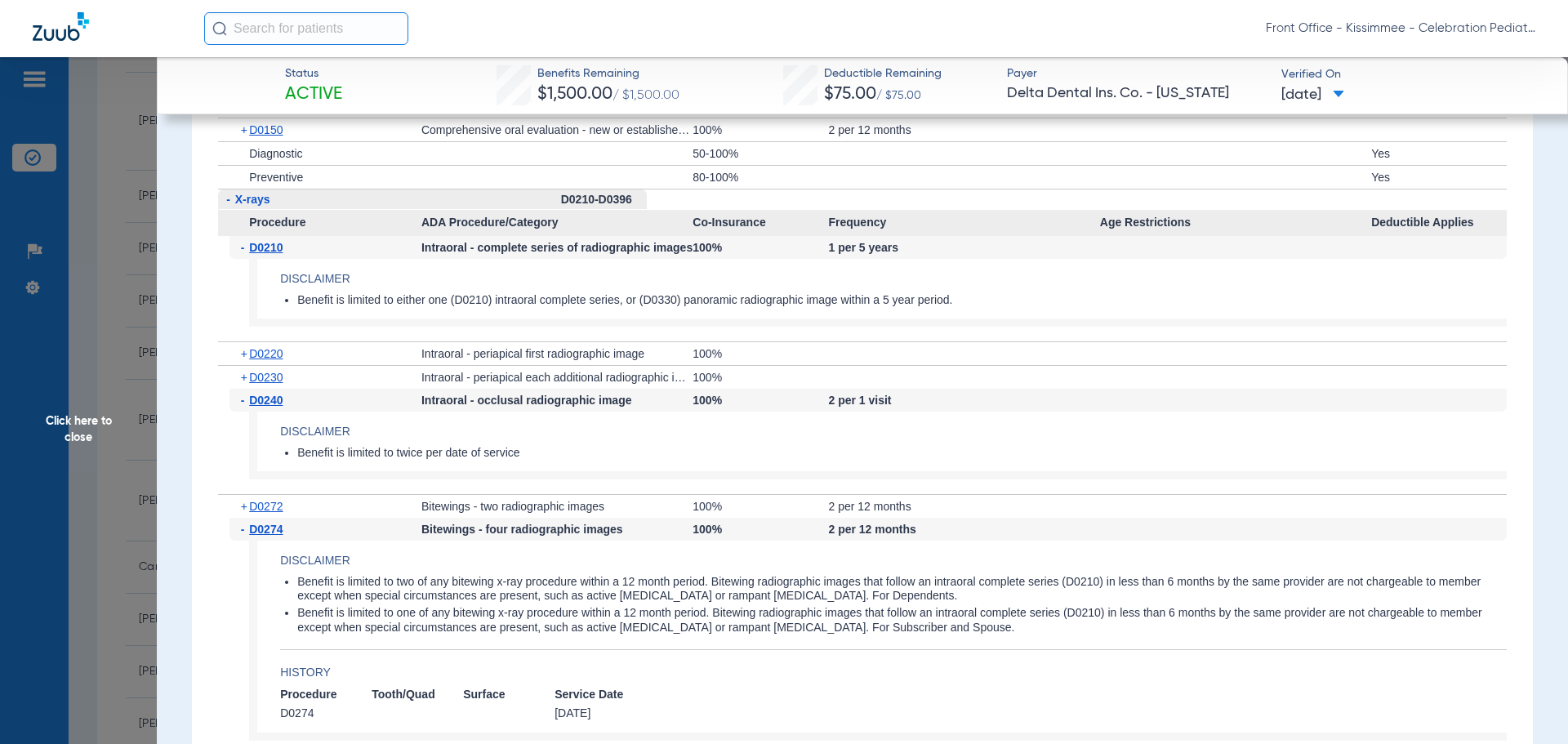
click at [262, 406] on span "D0240" at bounding box center [265, 400] width 33 height 13
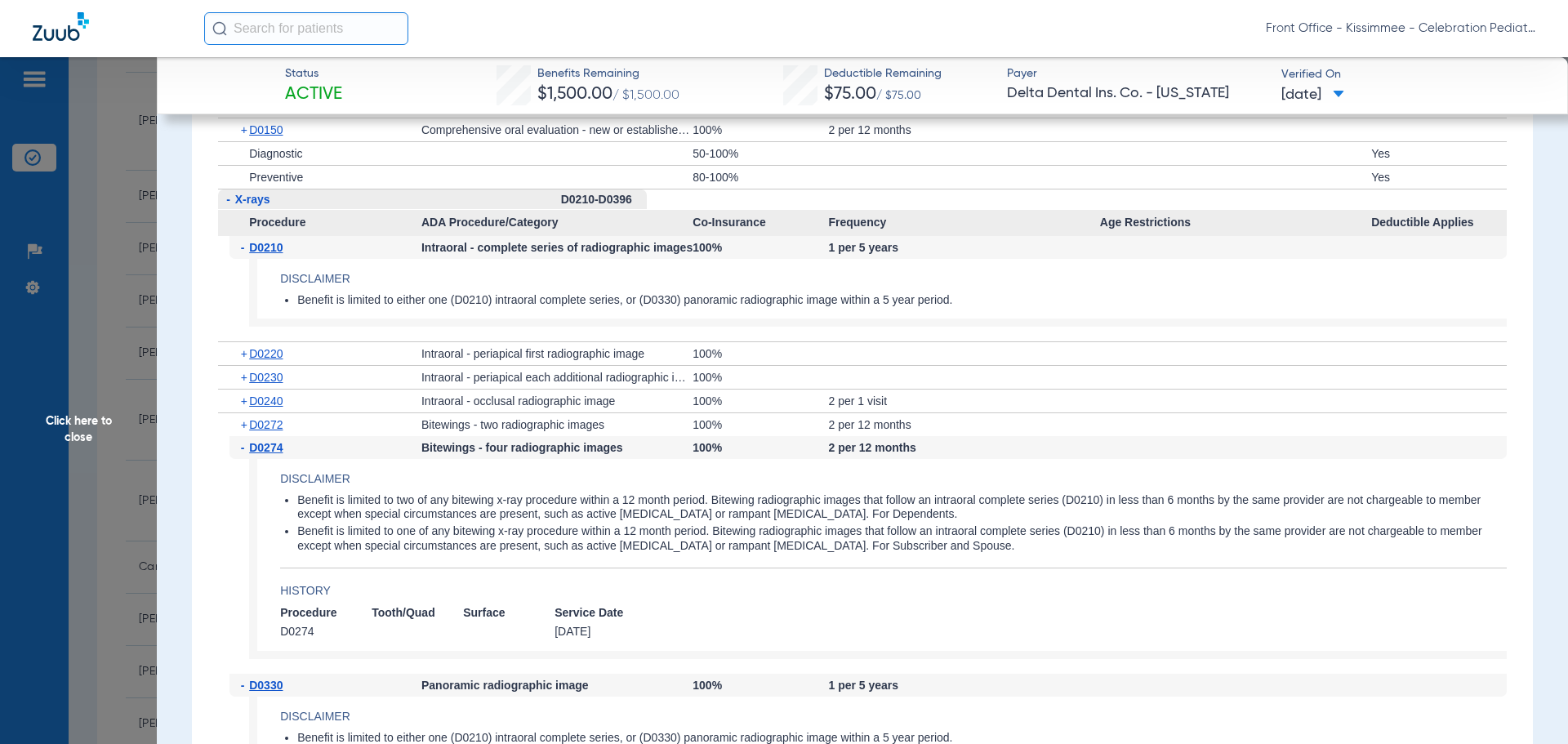
click at [270, 436] on div "+ D0272" at bounding box center [325, 424] width 192 height 23
click at [271, 431] on span "D0272" at bounding box center [265, 425] width 33 height 13
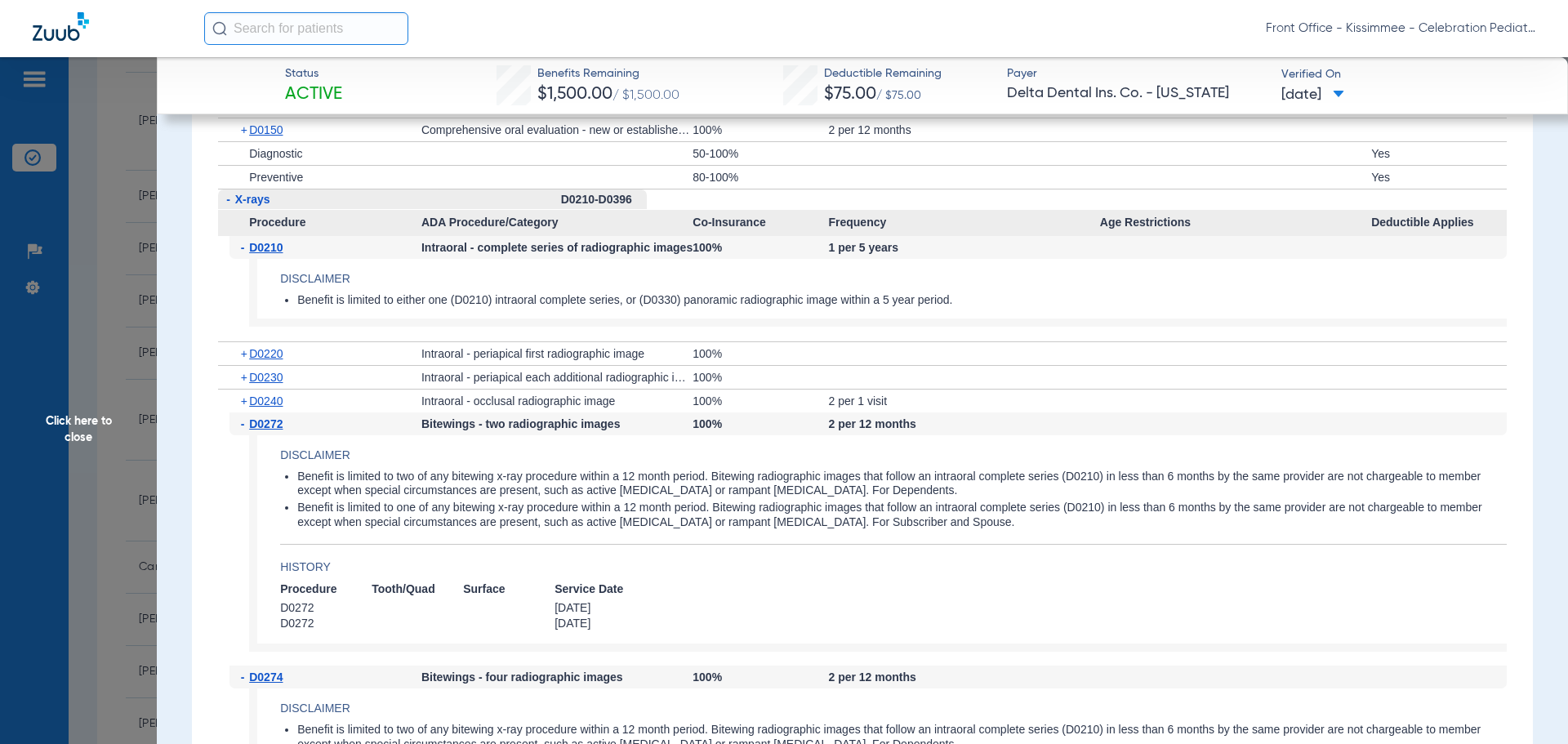
click at [271, 430] on span "D0272" at bounding box center [265, 424] width 33 height 13
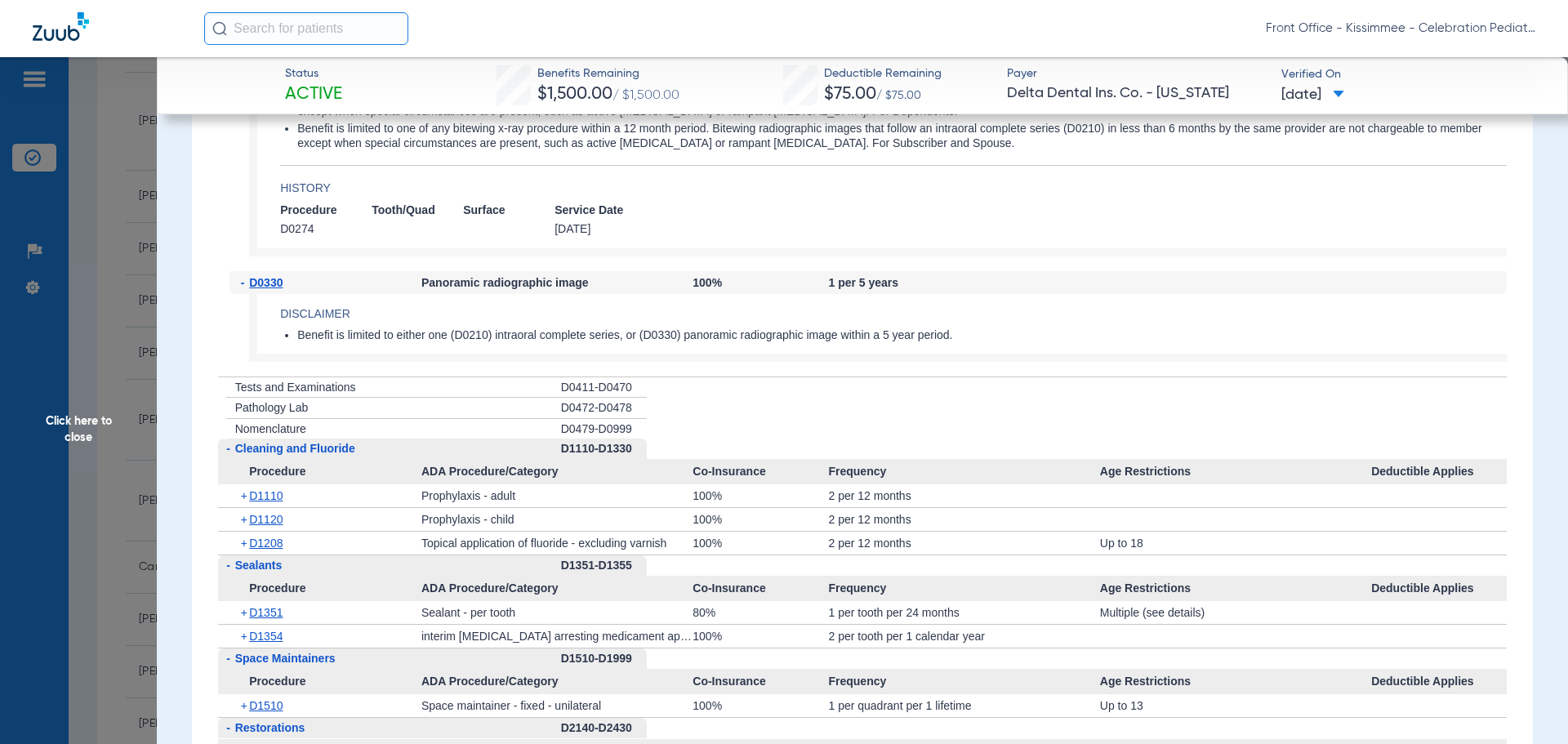
scroll to position [2449, 0]
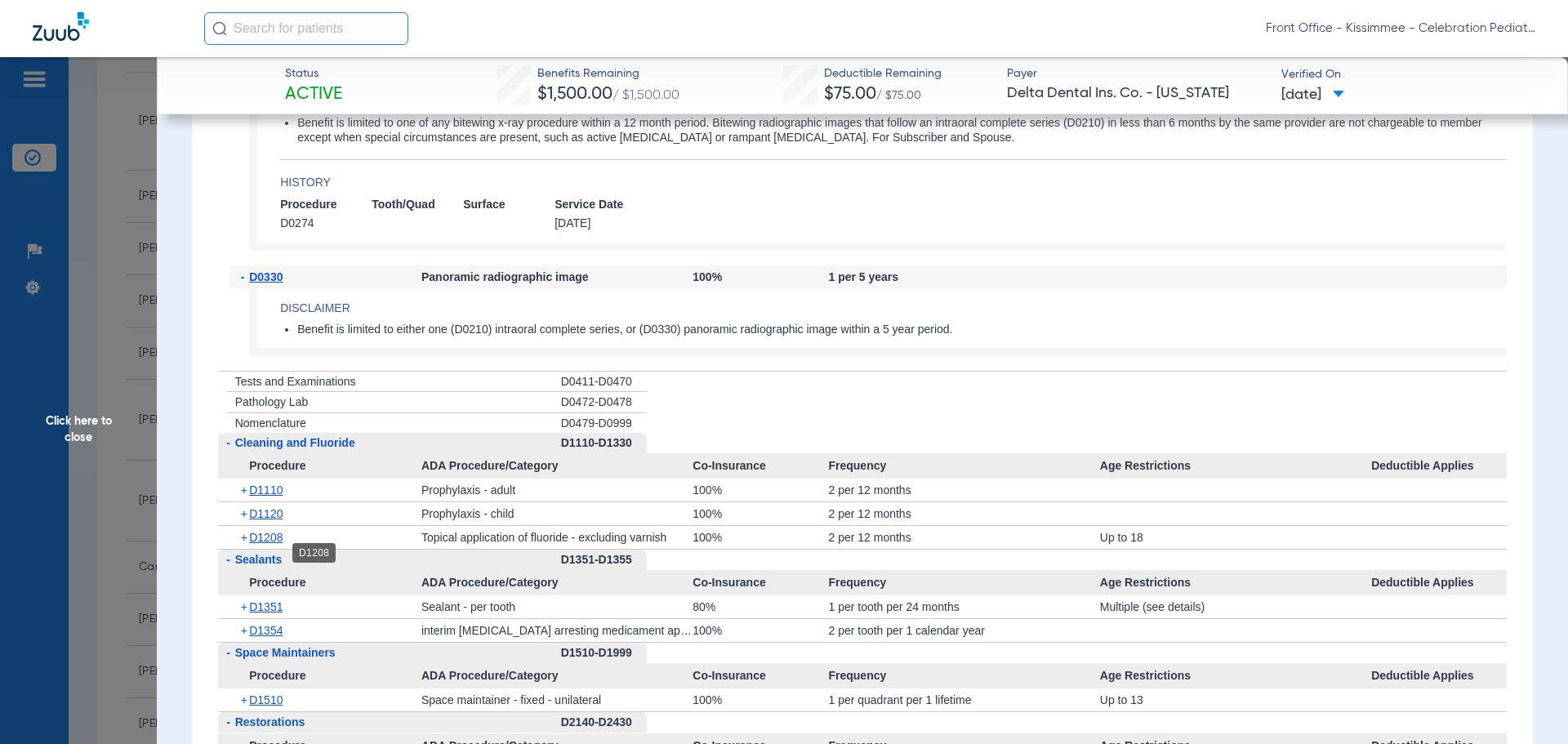
click at [261, 544] on span "D1208" at bounding box center [265, 537] width 33 height 13
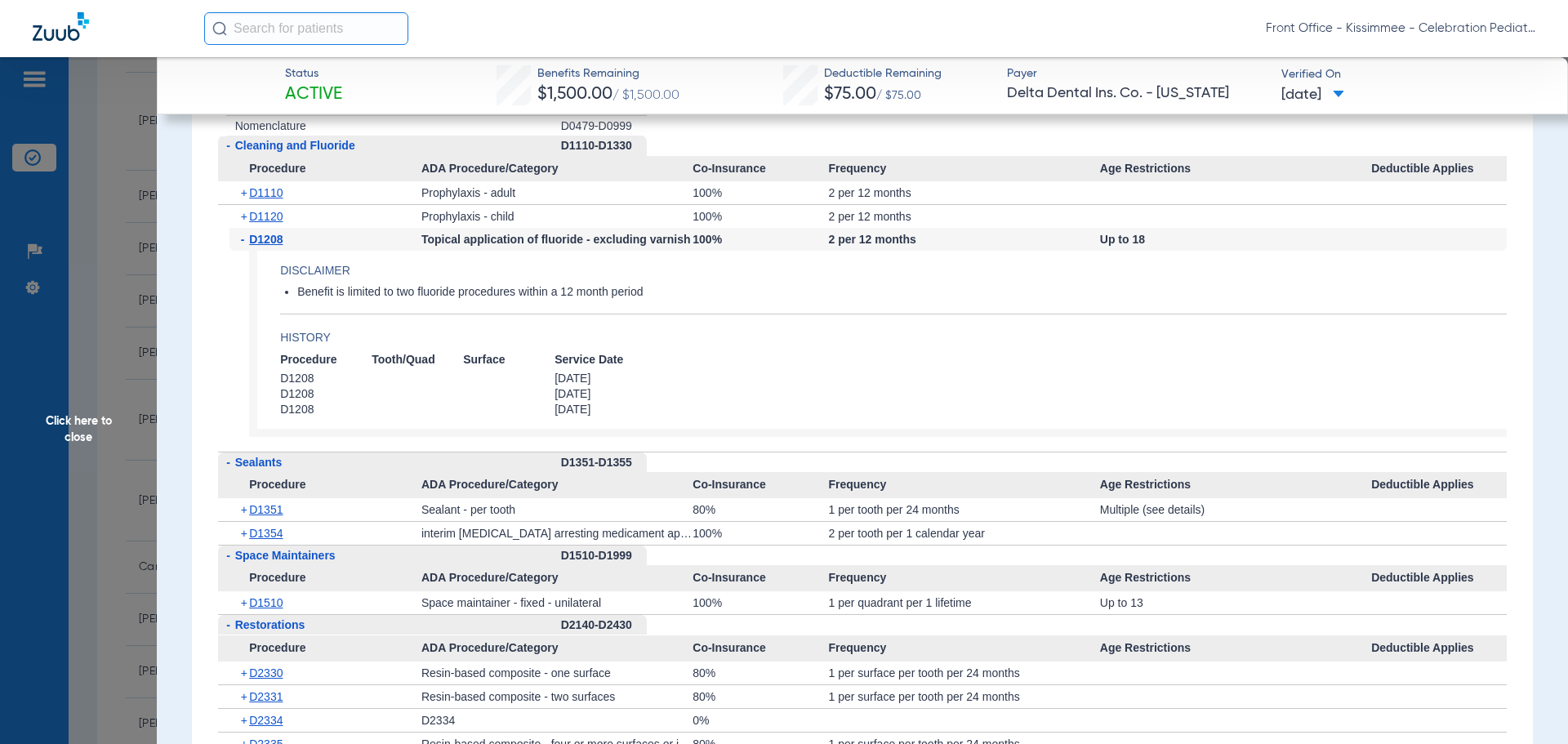
scroll to position [2776, 0]
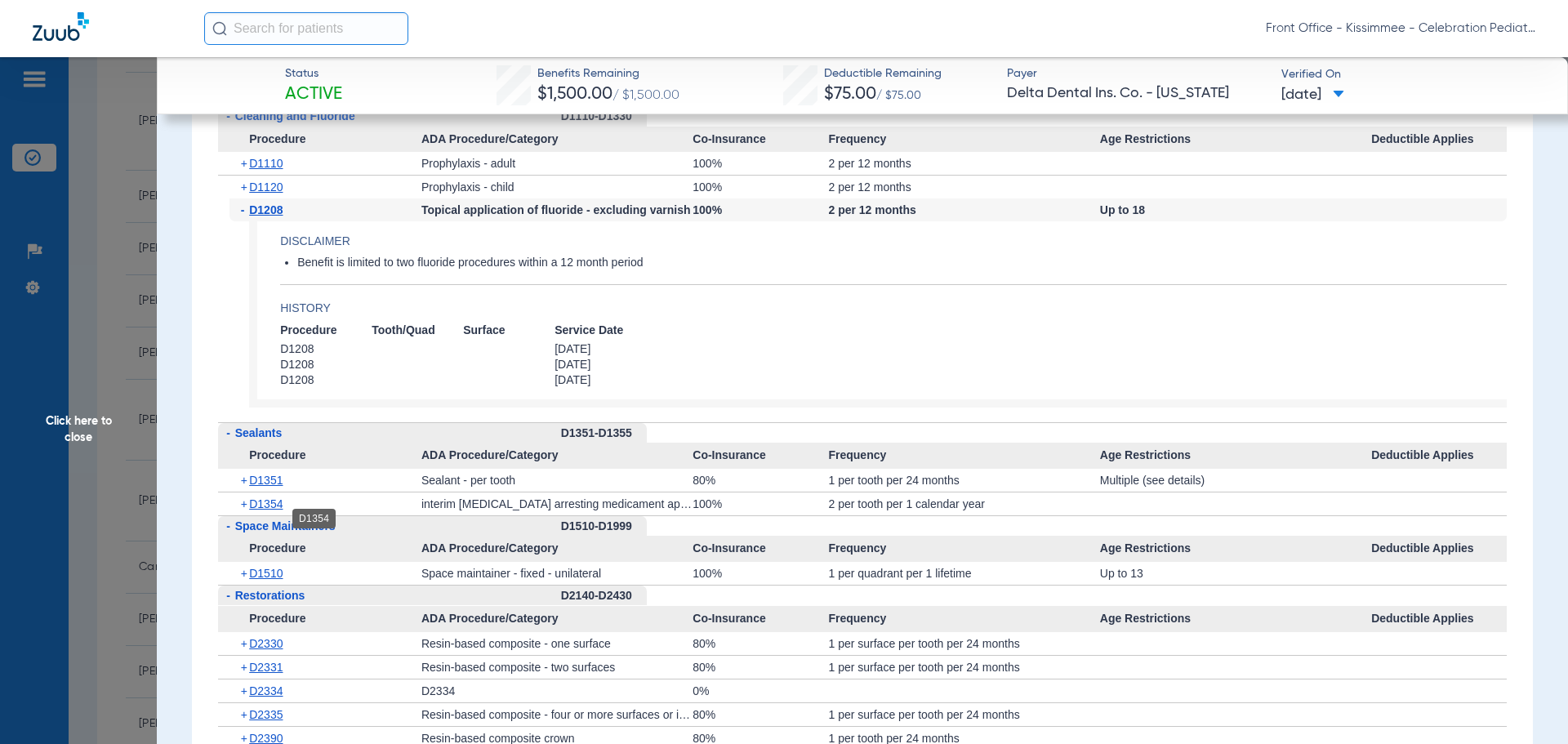
click at [259, 510] on span "D1354" at bounding box center [265, 504] width 33 height 13
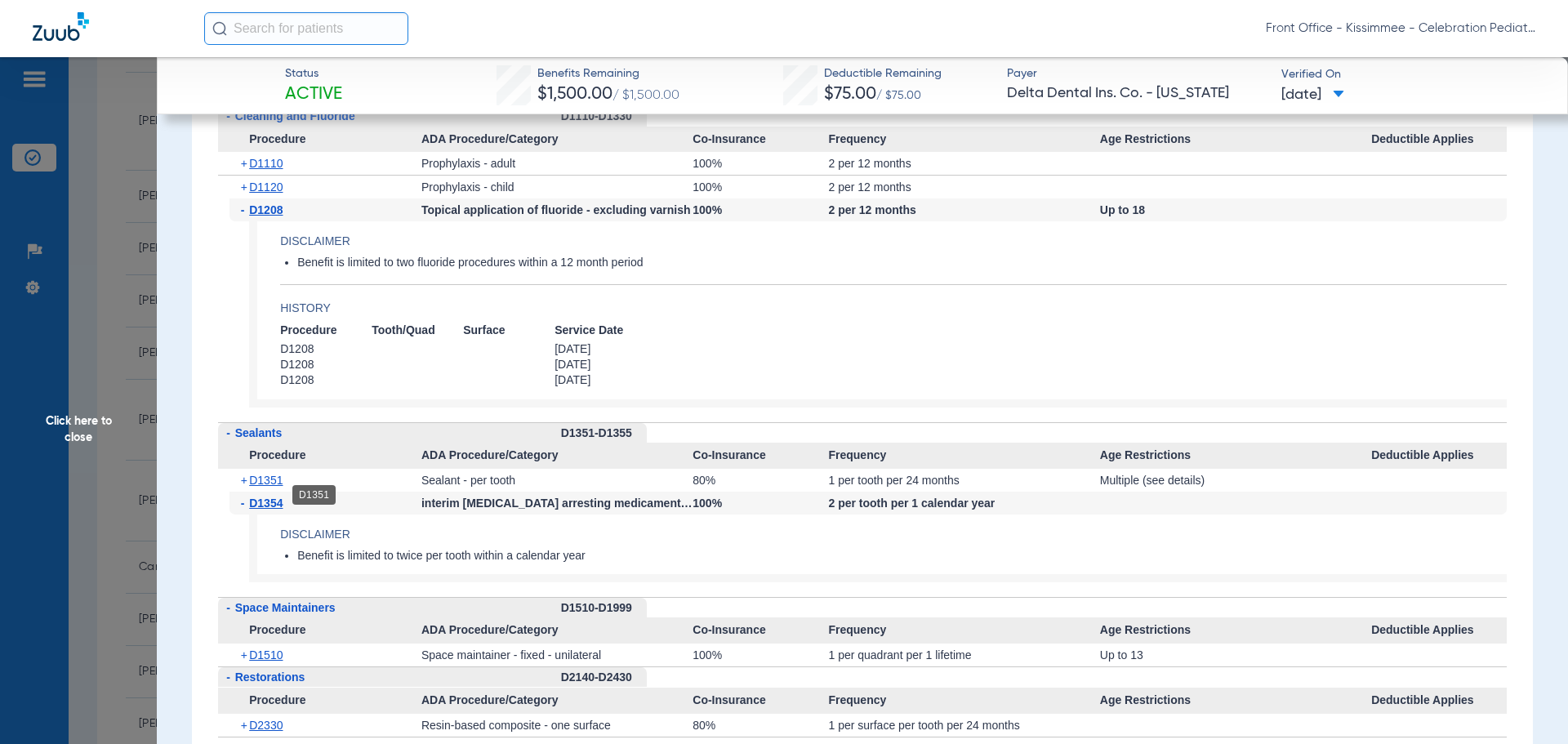
click at [264, 486] on span "D1351" at bounding box center [265, 480] width 33 height 13
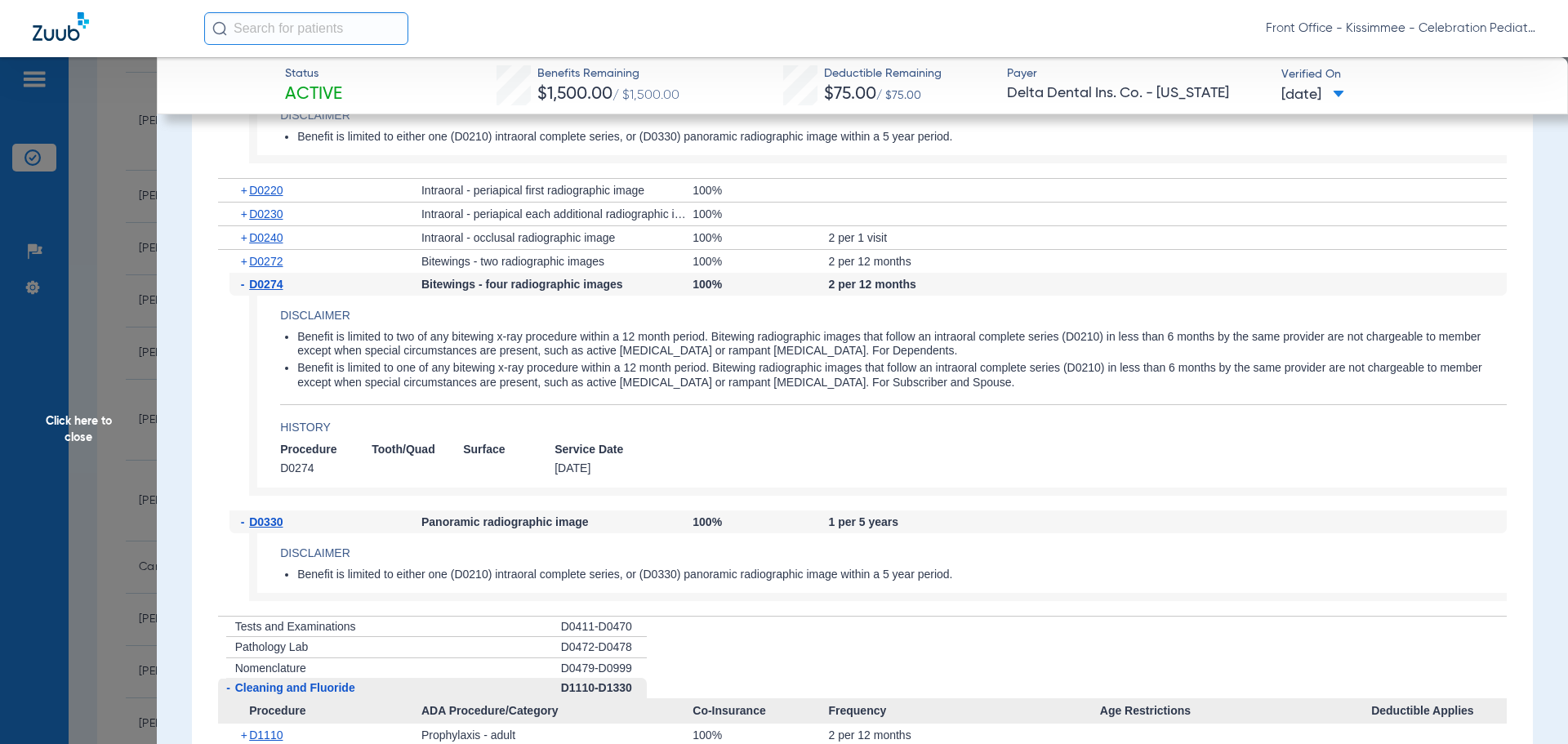
scroll to position [2123, 0]
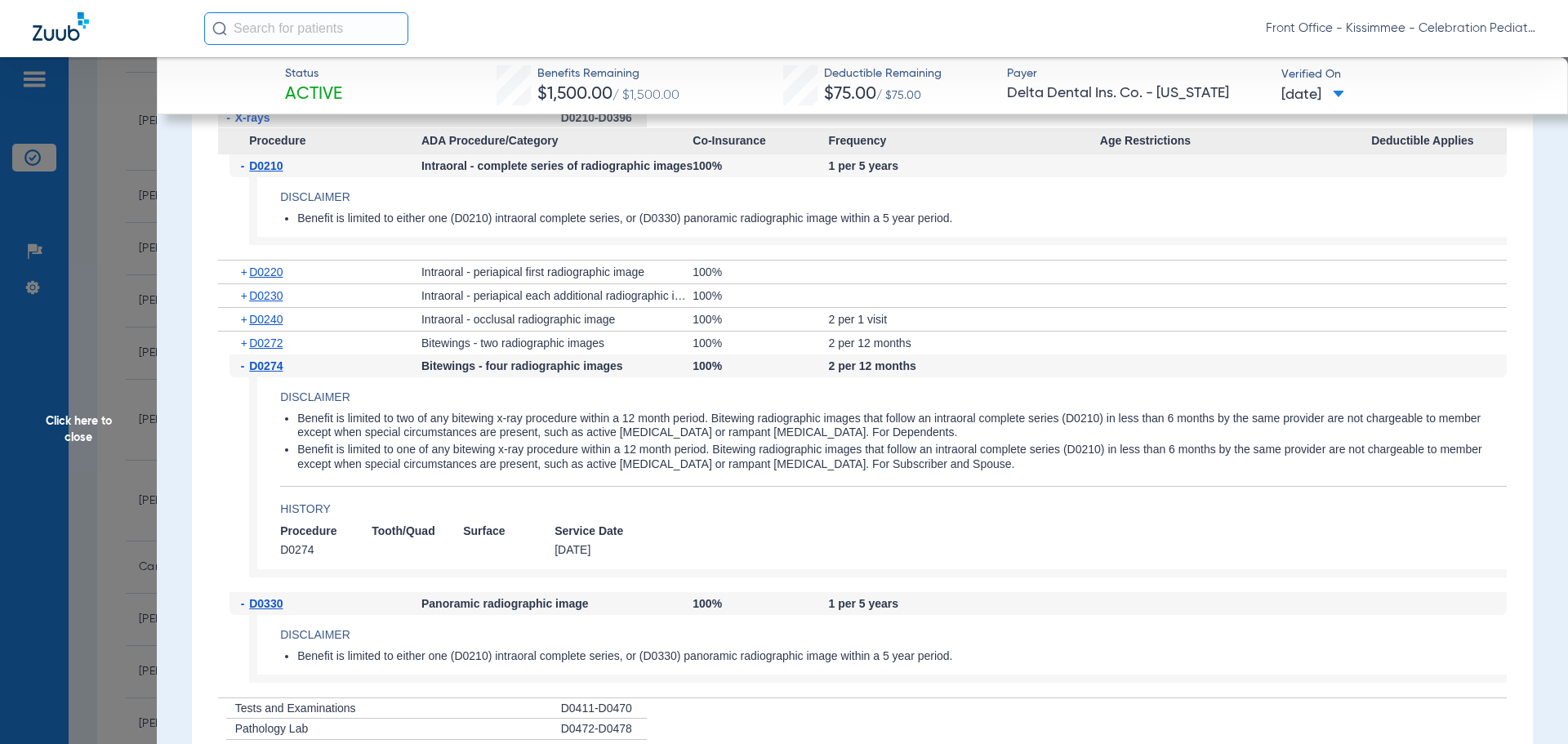
click at [777, 517] on h4 "History" at bounding box center [893, 509] width 1227 height 17
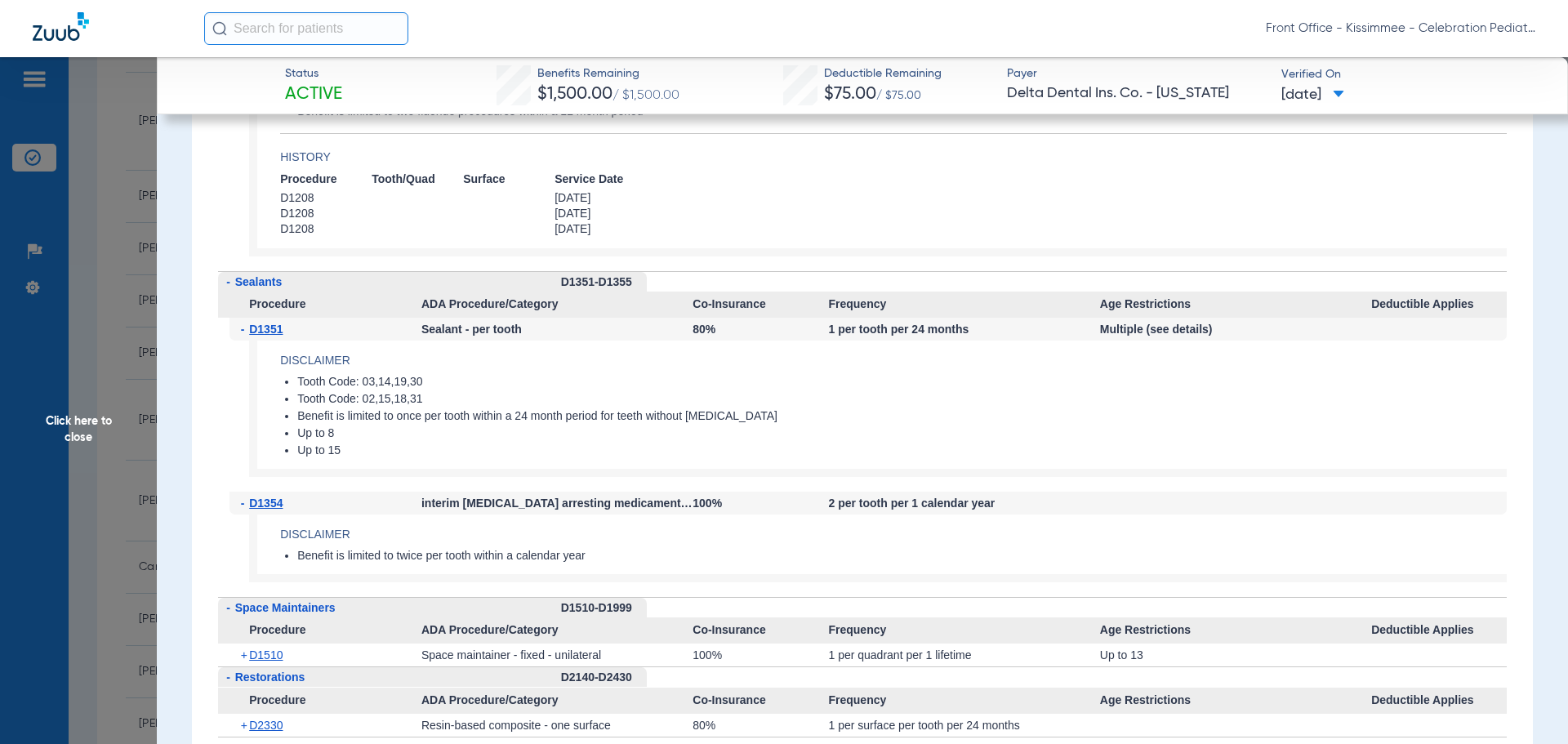
scroll to position [2939, 0]
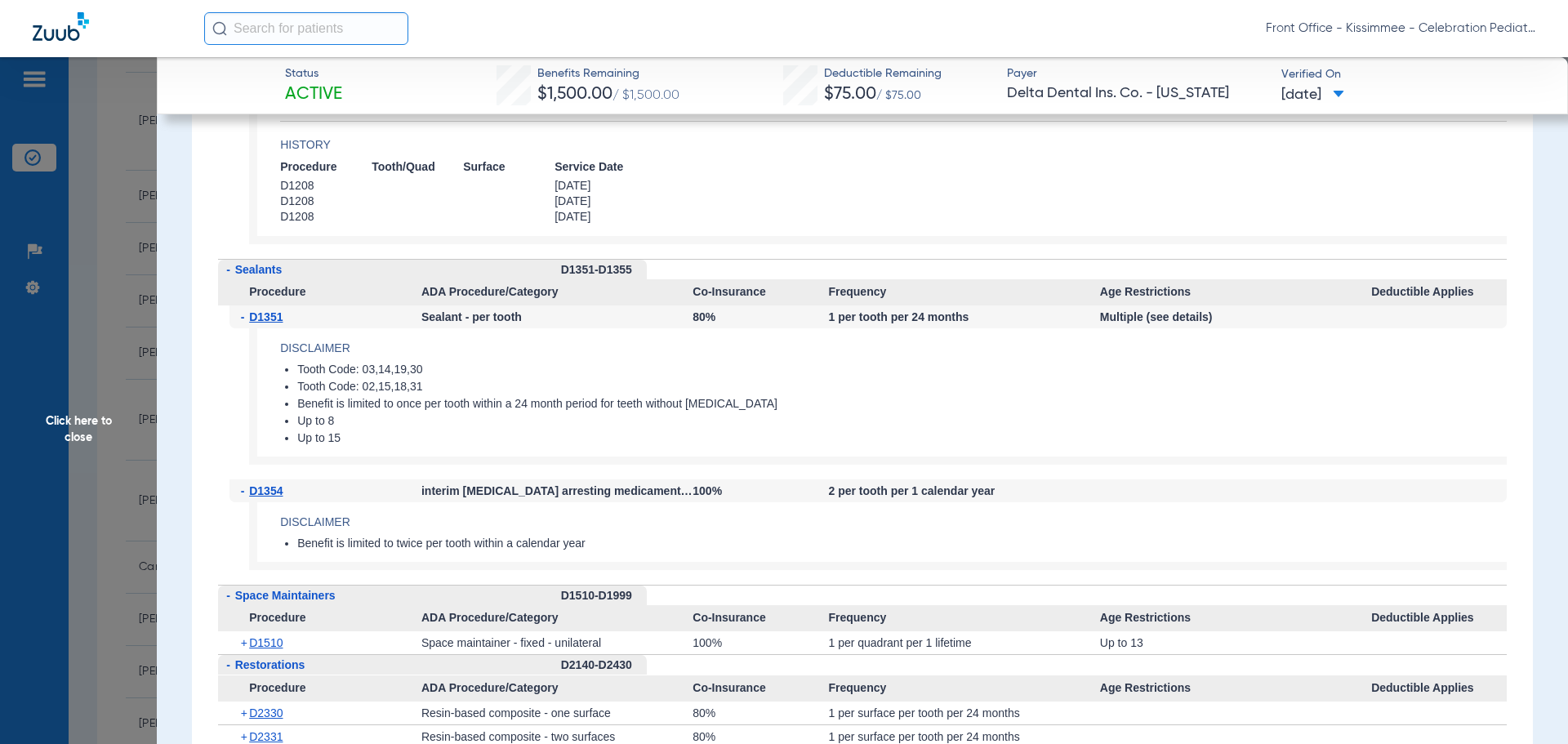
click at [60, 416] on span "Click here to close" at bounding box center [78, 428] width 157 height 744
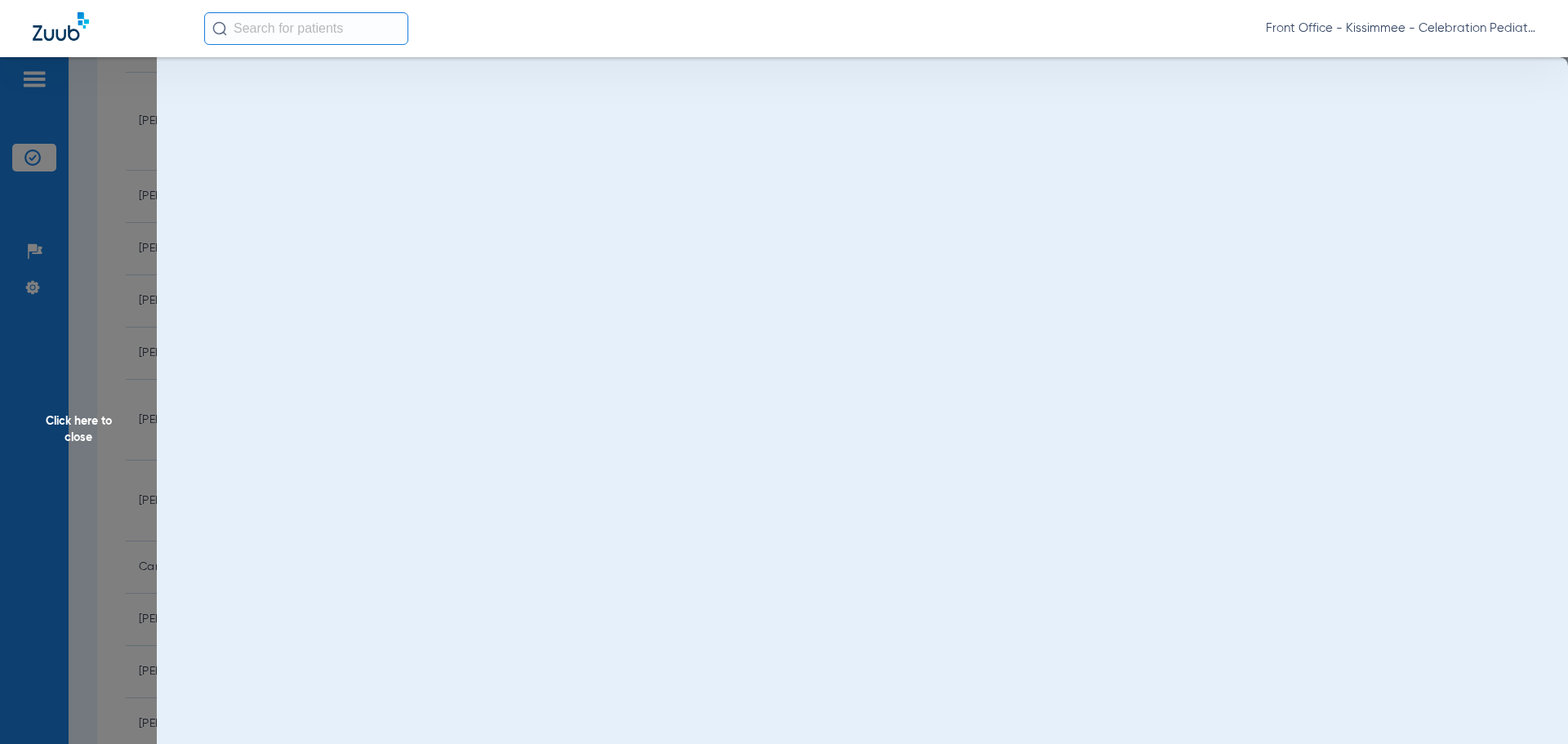
scroll to position [0, 0]
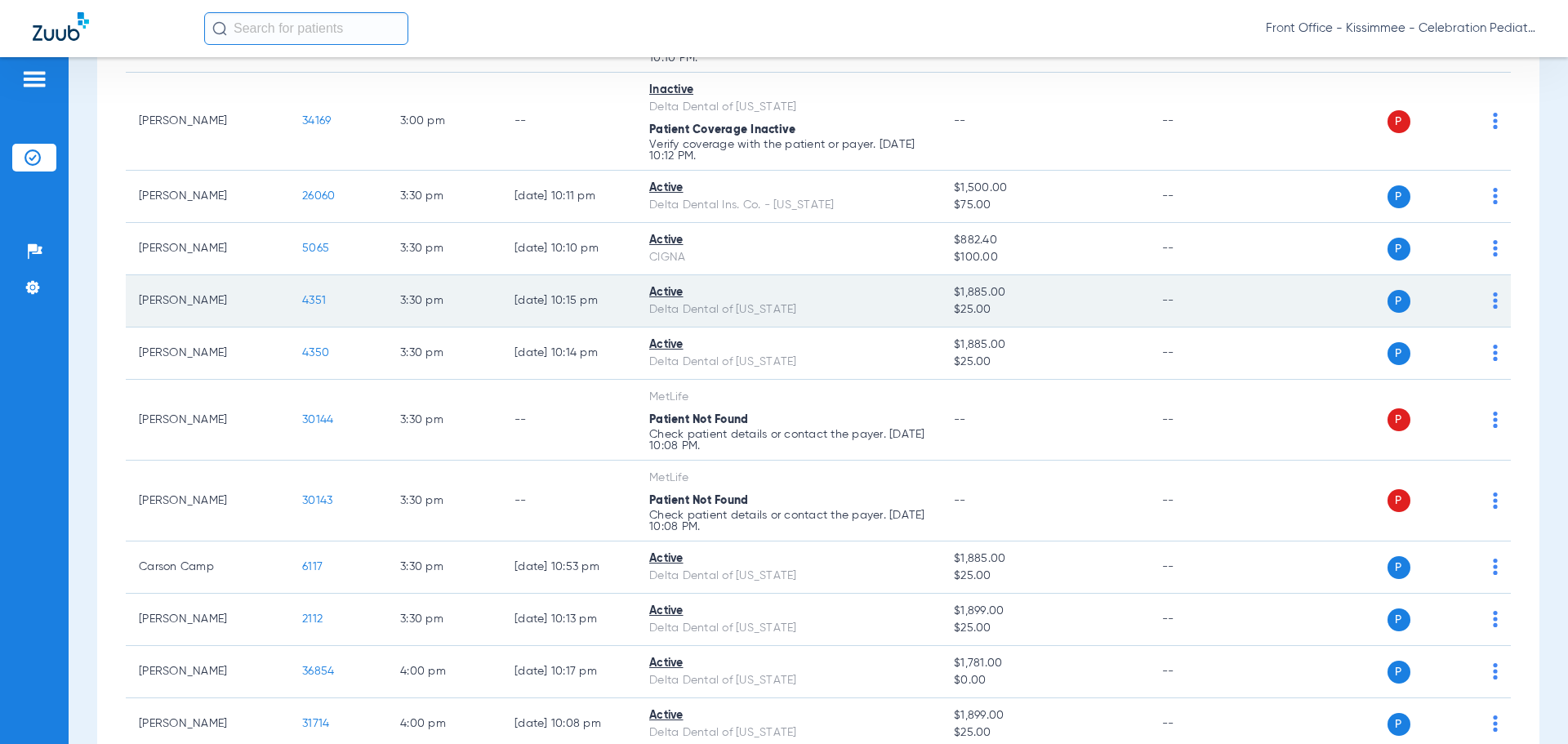
click at [315, 294] on span "4351" at bounding box center [314, 300] width 24 height 11
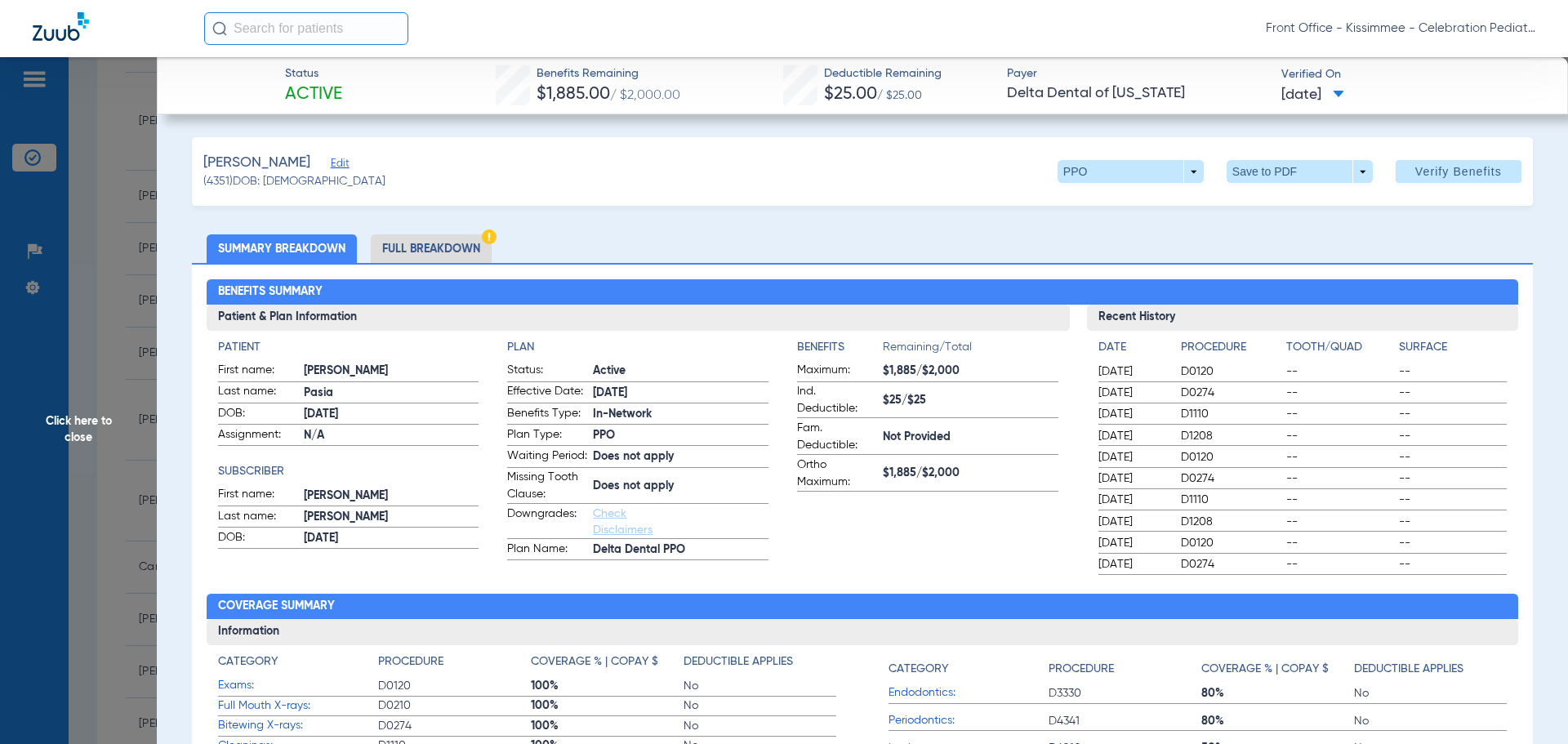
click at [402, 251] on li "Full Breakdown" at bounding box center [431, 248] width 121 height 28
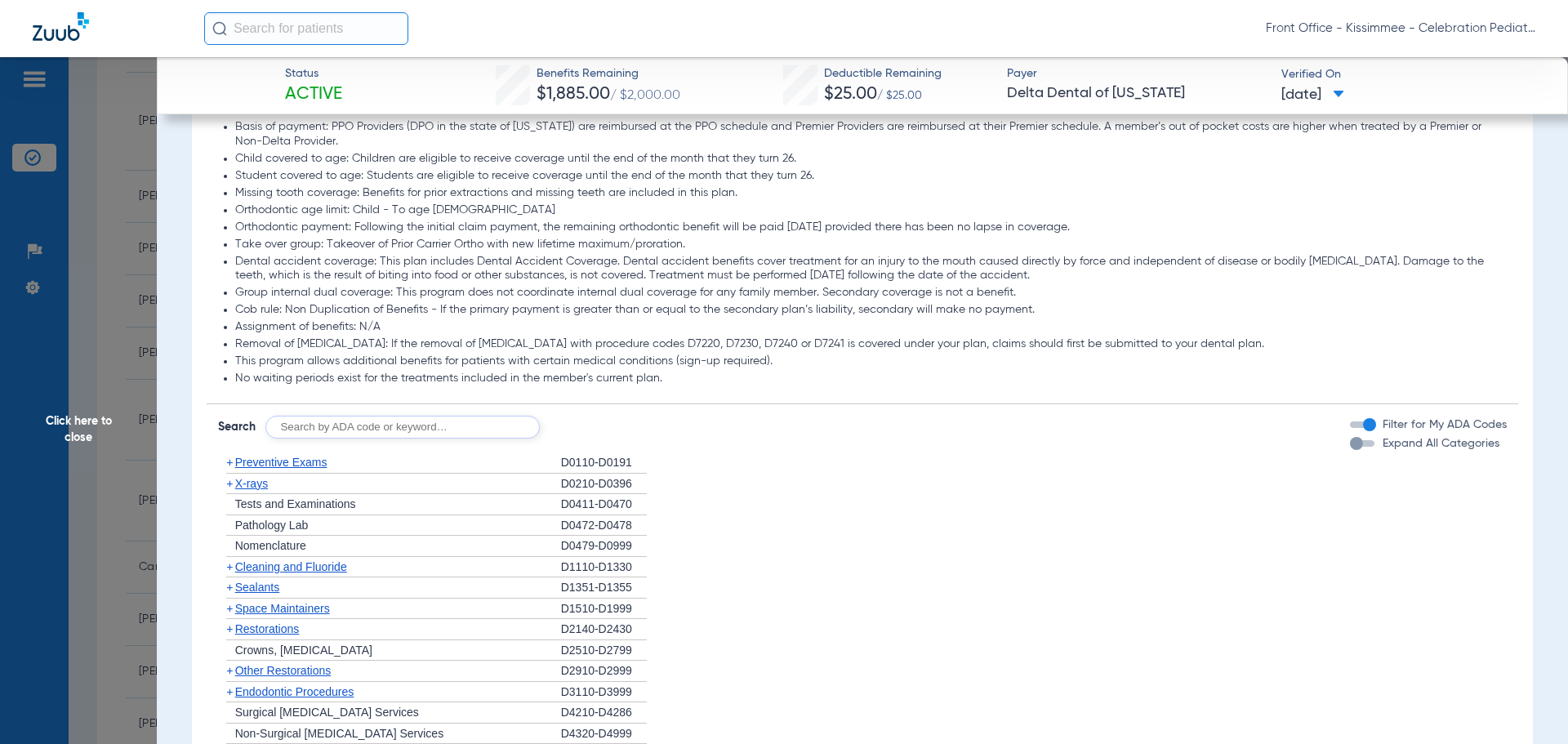
scroll to position [1470, 0]
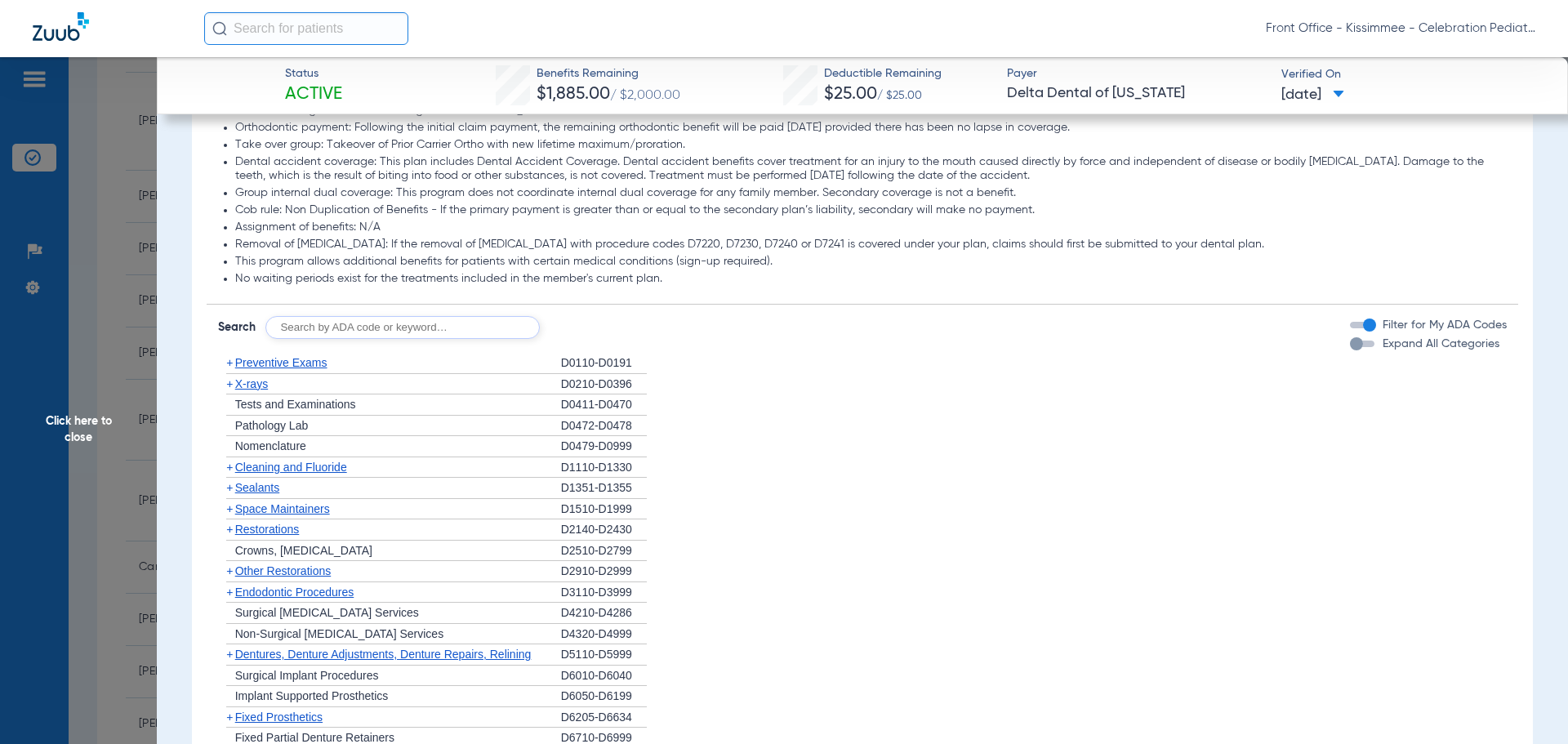
click at [1352, 347] on div "button" at bounding box center [1362, 343] width 25 height 6
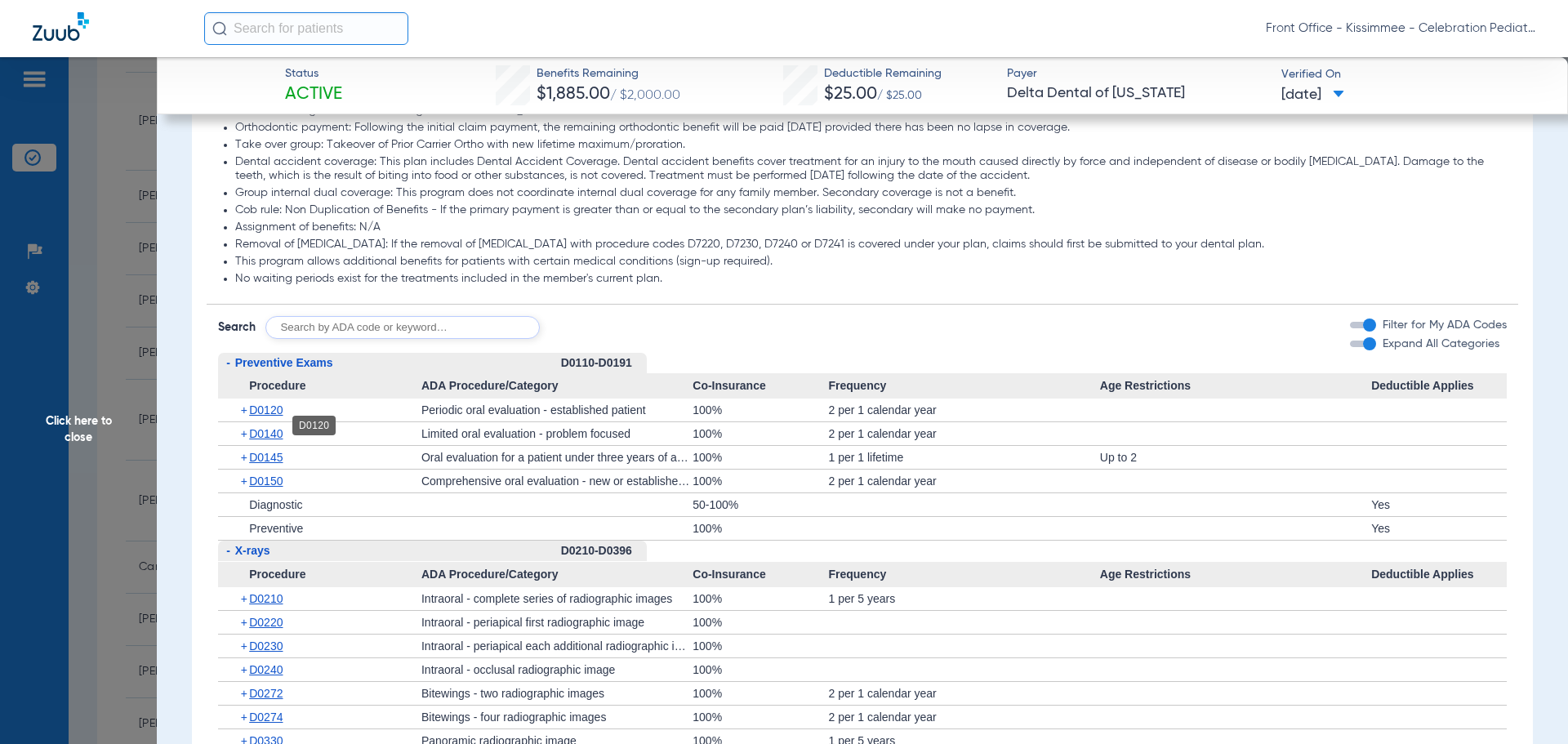
click at [281, 416] on span "D0120" at bounding box center [265, 410] width 33 height 13
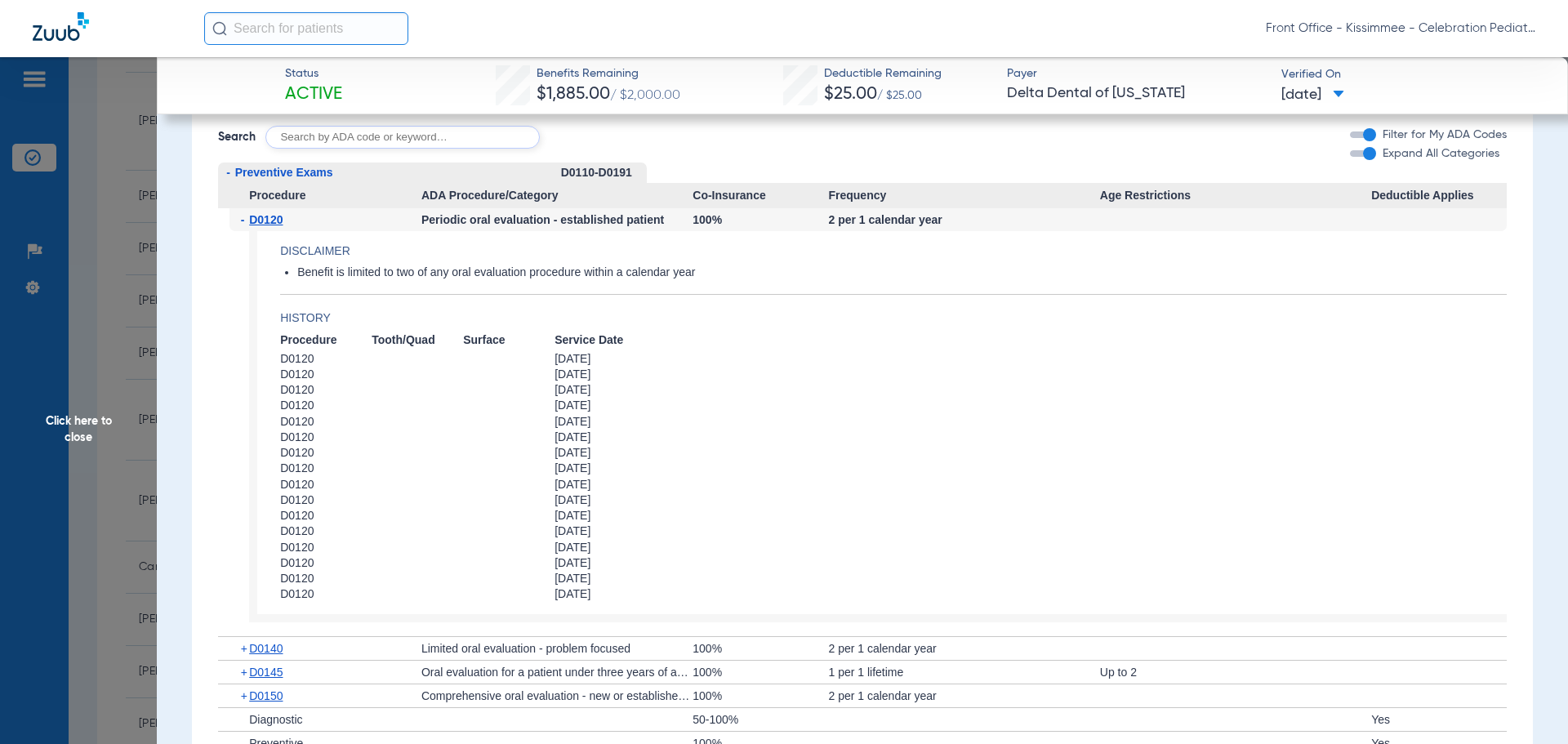
scroll to position [1878, 0]
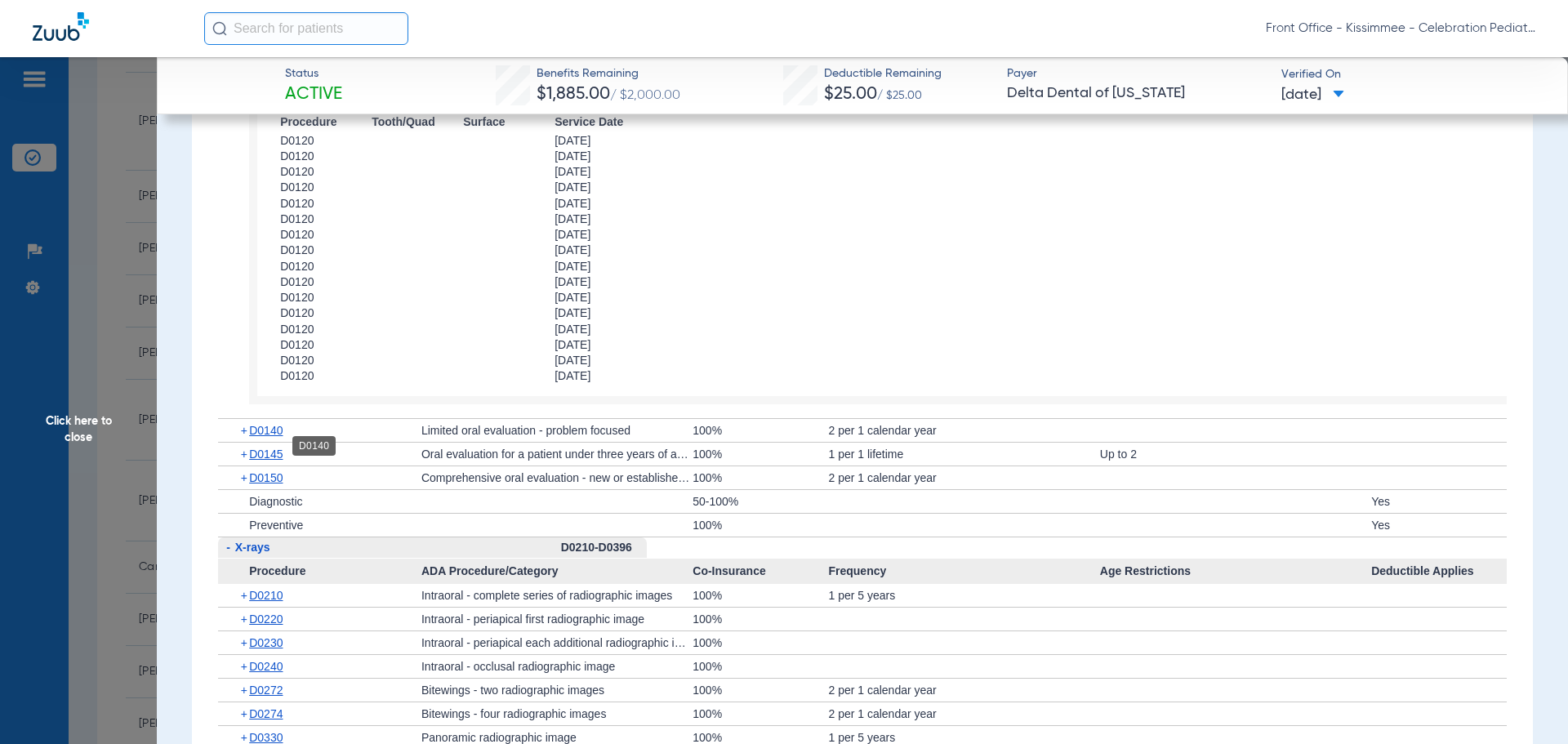
click at [258, 437] on span "D0140" at bounding box center [265, 430] width 33 height 13
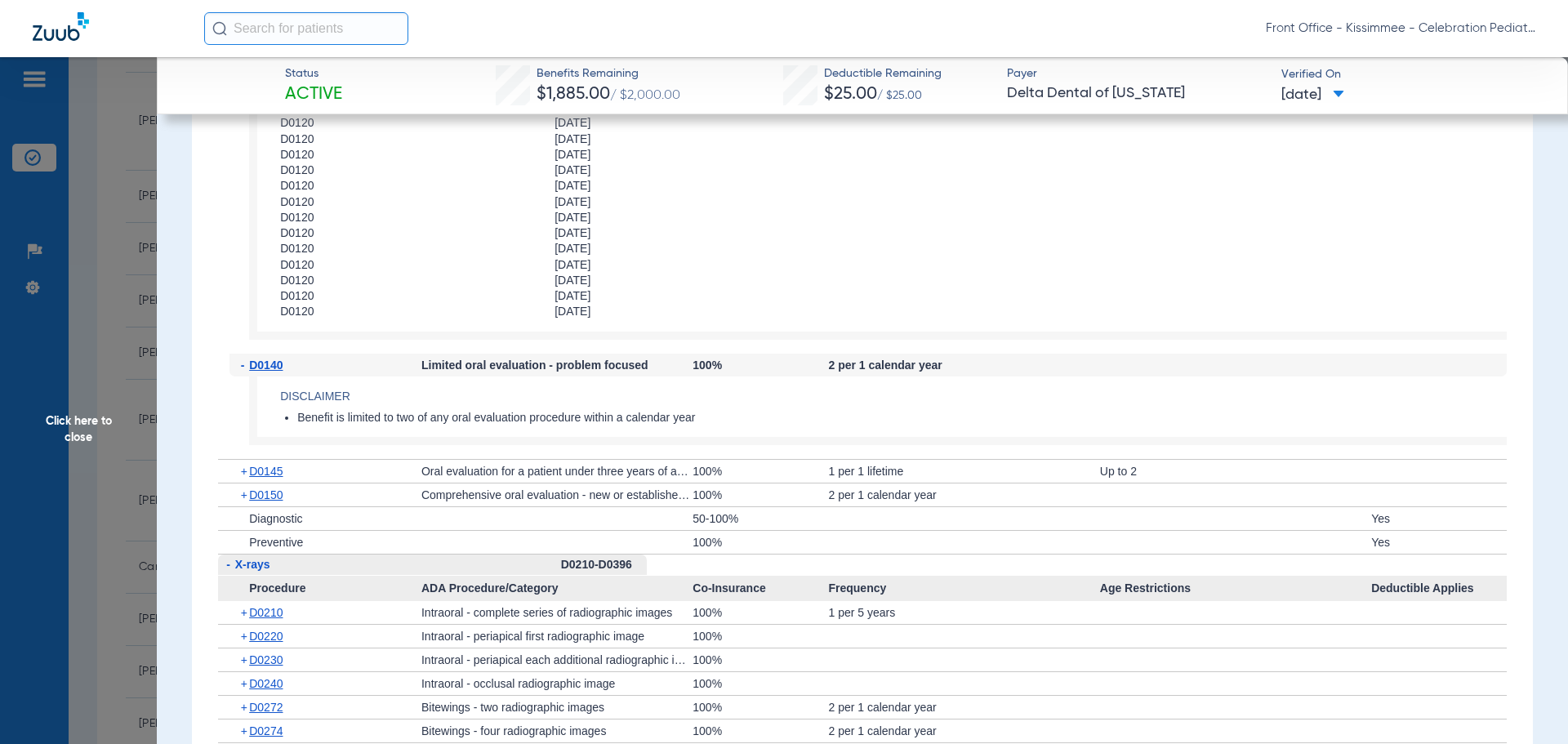
scroll to position [1960, 0]
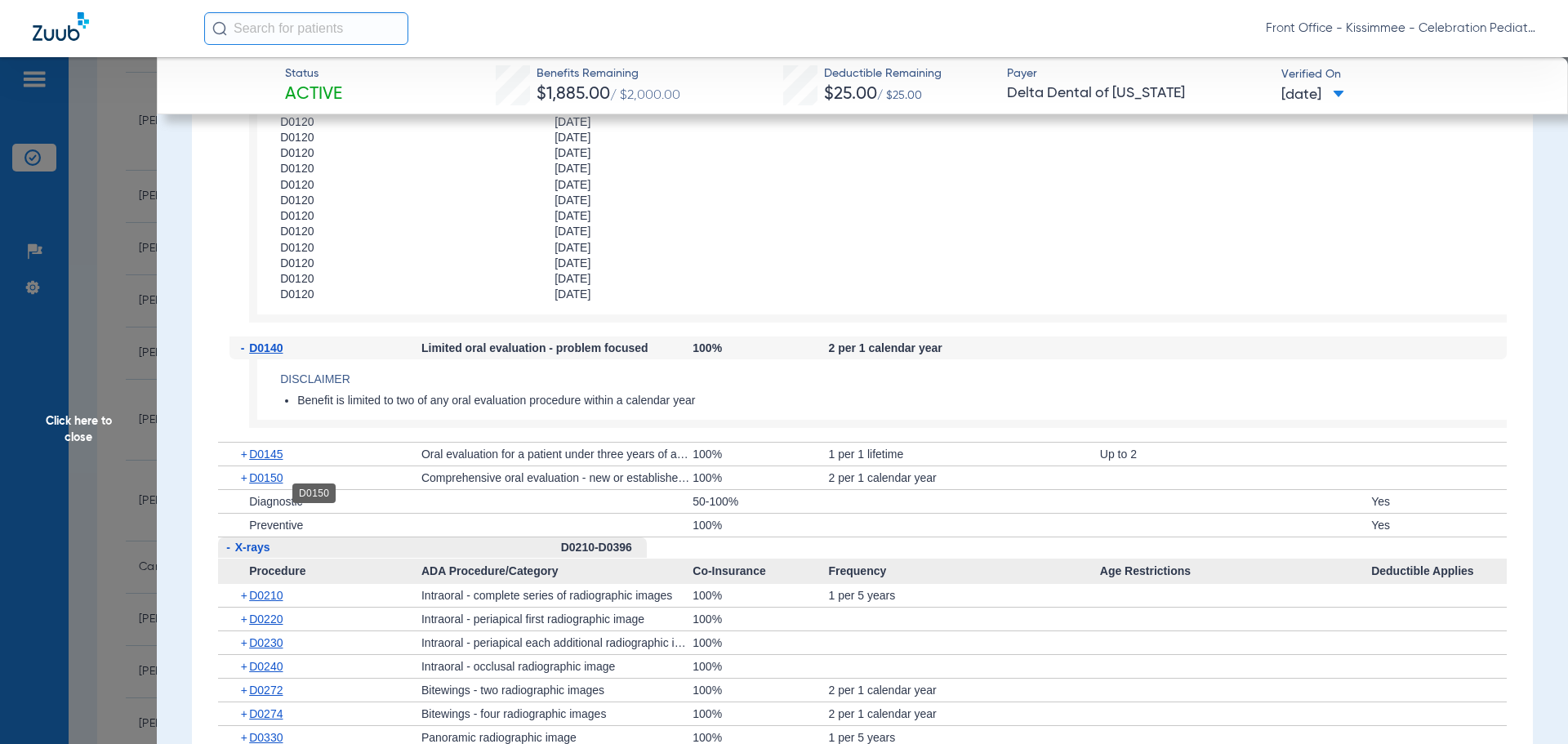
click at [252, 484] on span "D0150" at bounding box center [265, 477] width 33 height 13
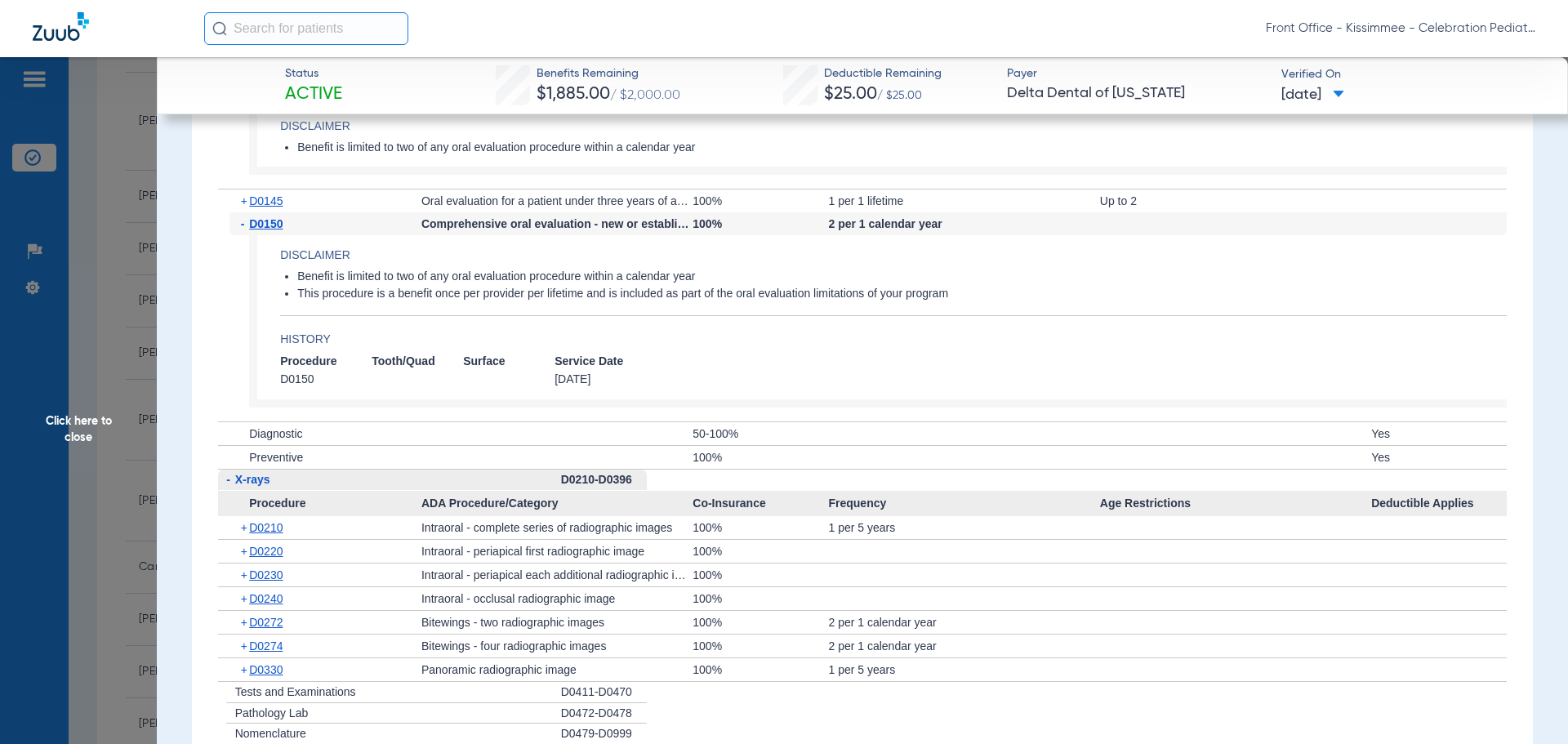
scroll to position [2286, 0]
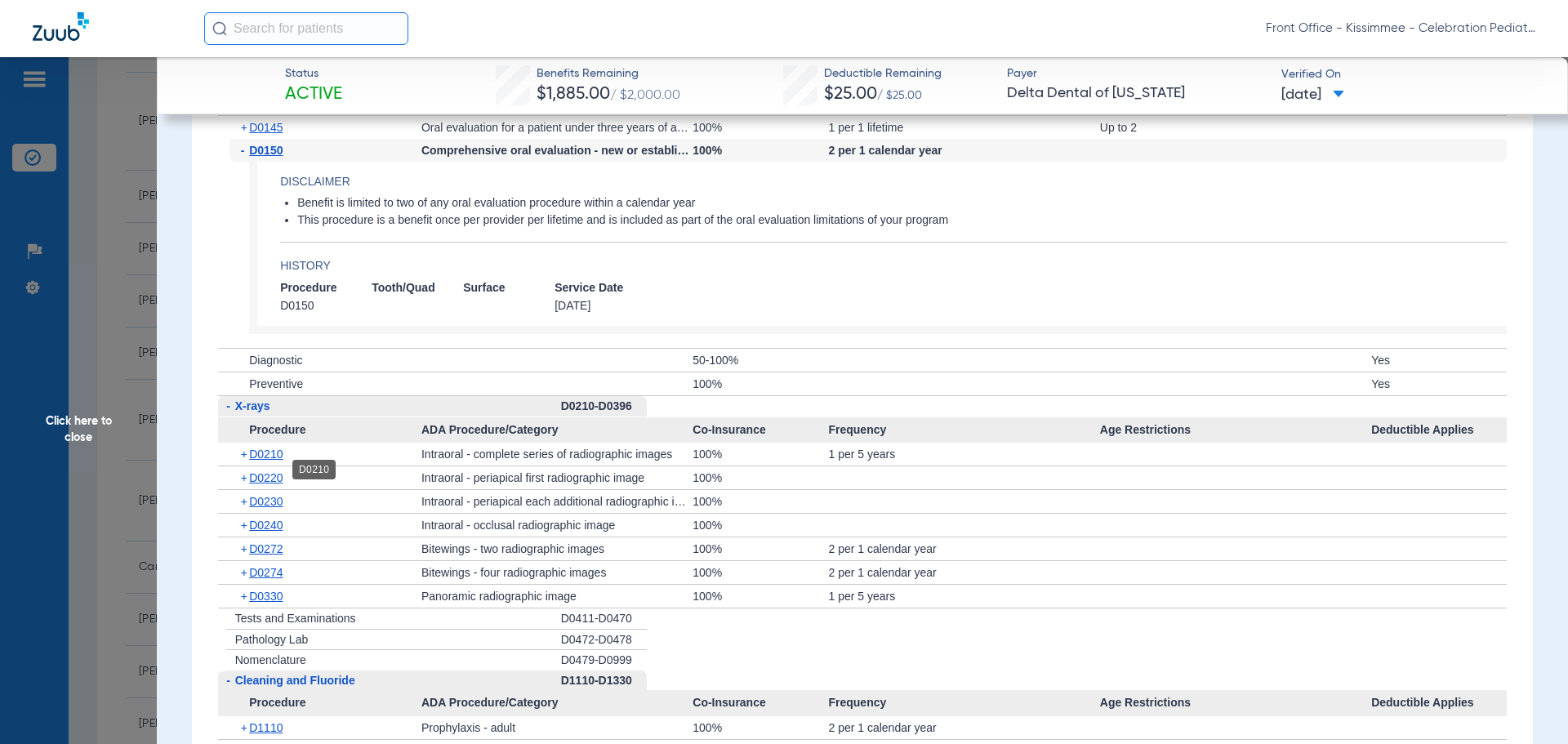
click at [270, 461] on span "D0210" at bounding box center [265, 454] width 33 height 13
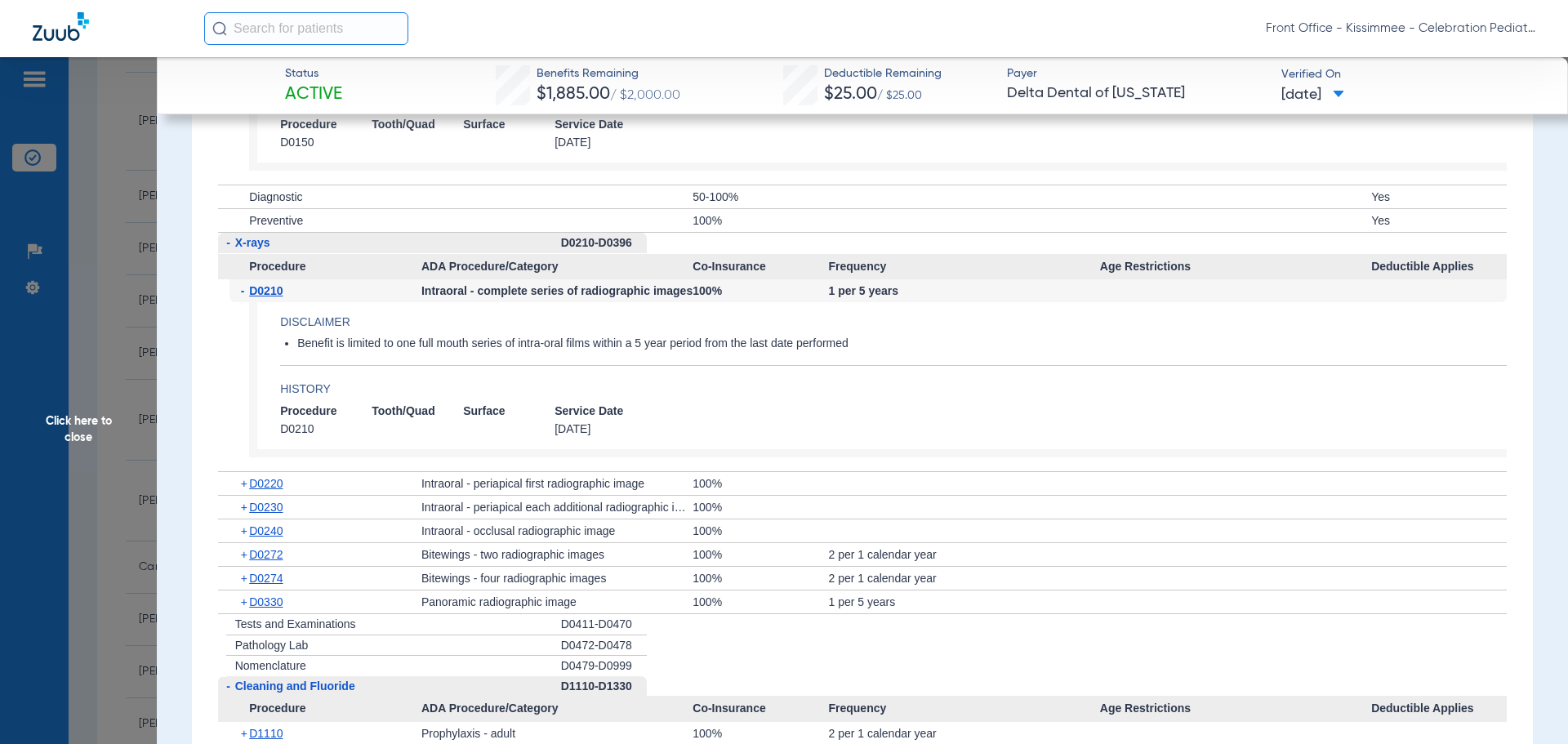
scroll to position [2613, 0]
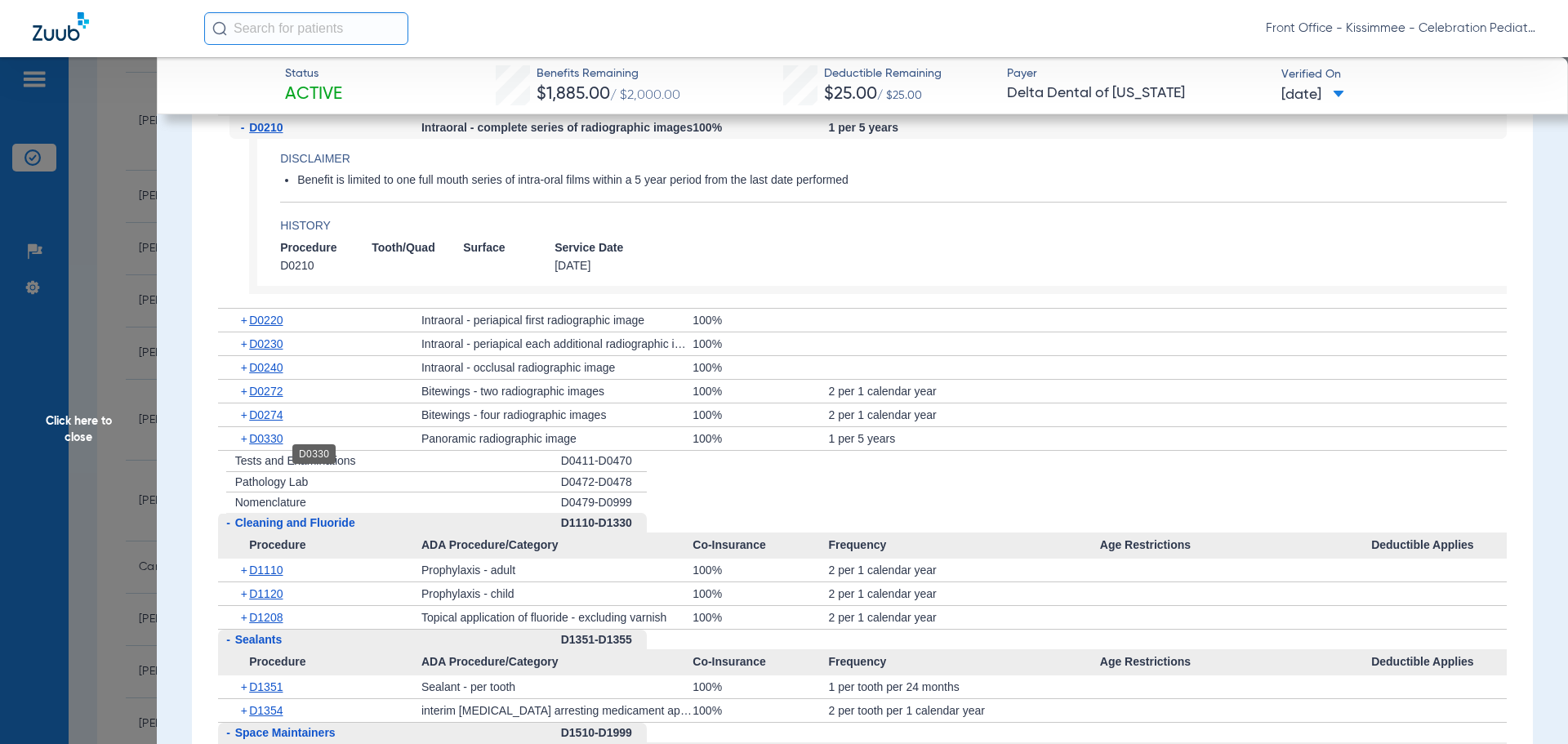
click at [271, 445] on span "D0330" at bounding box center [265, 439] width 33 height 13
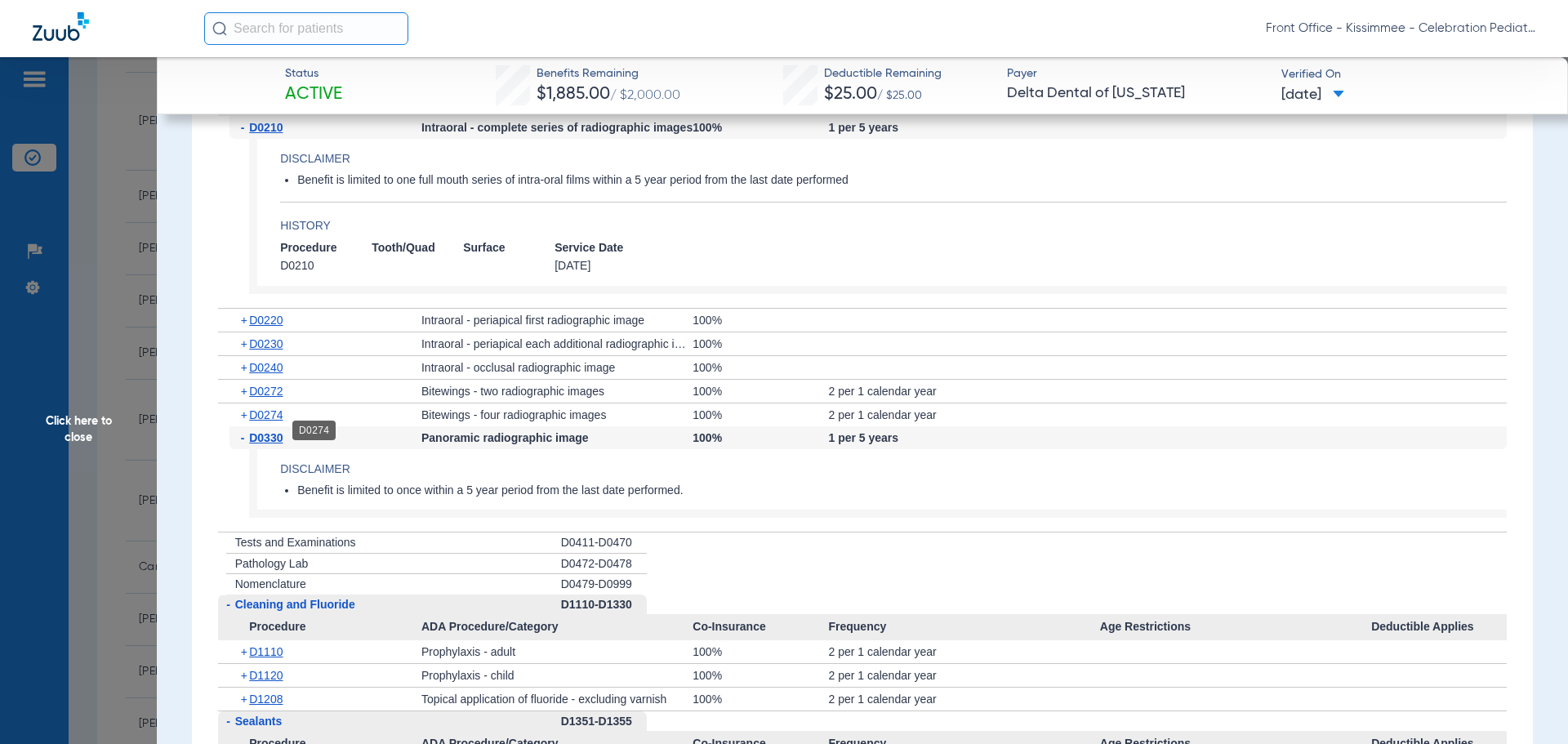
click at [272, 421] on span "D0274" at bounding box center [265, 415] width 33 height 13
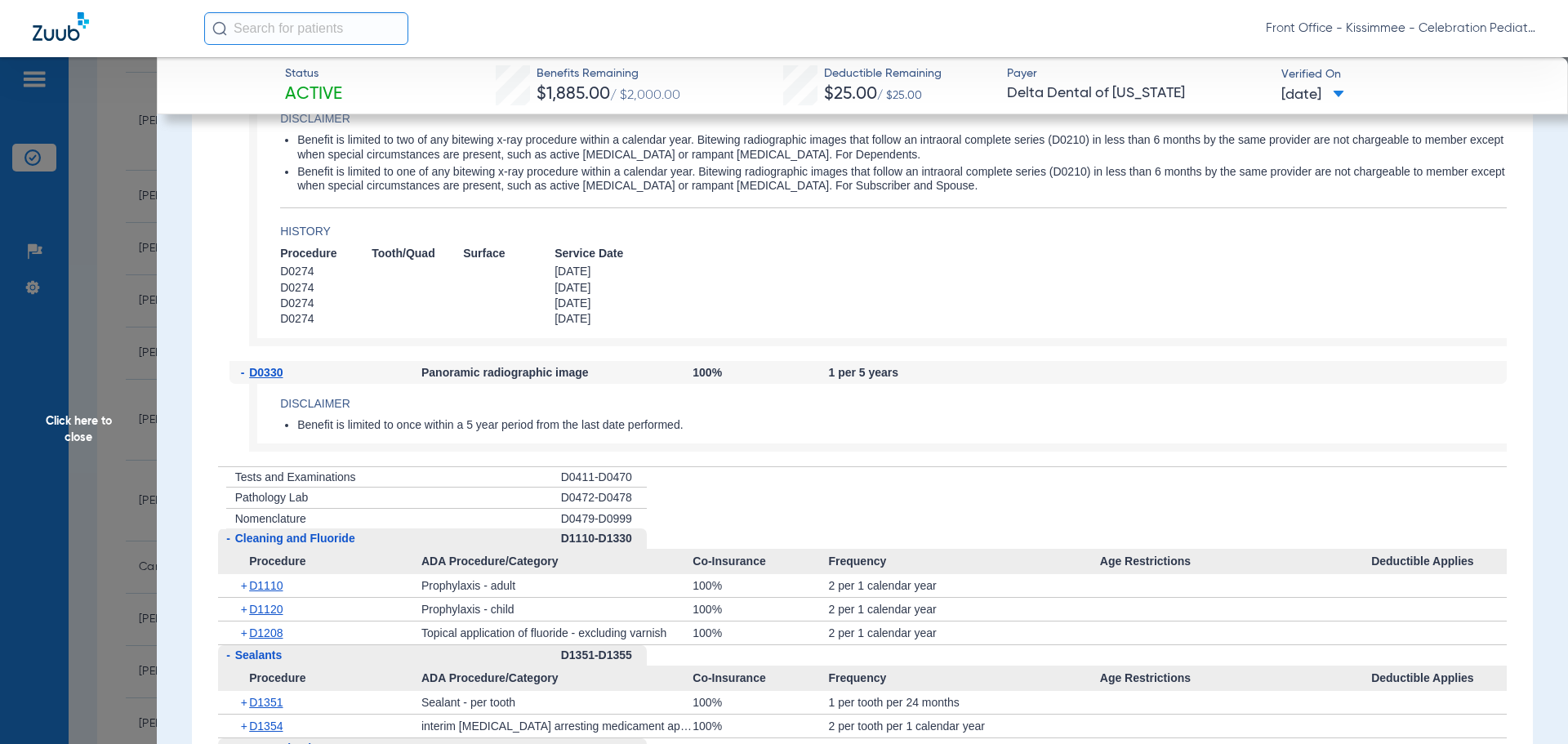
scroll to position [3021, 0]
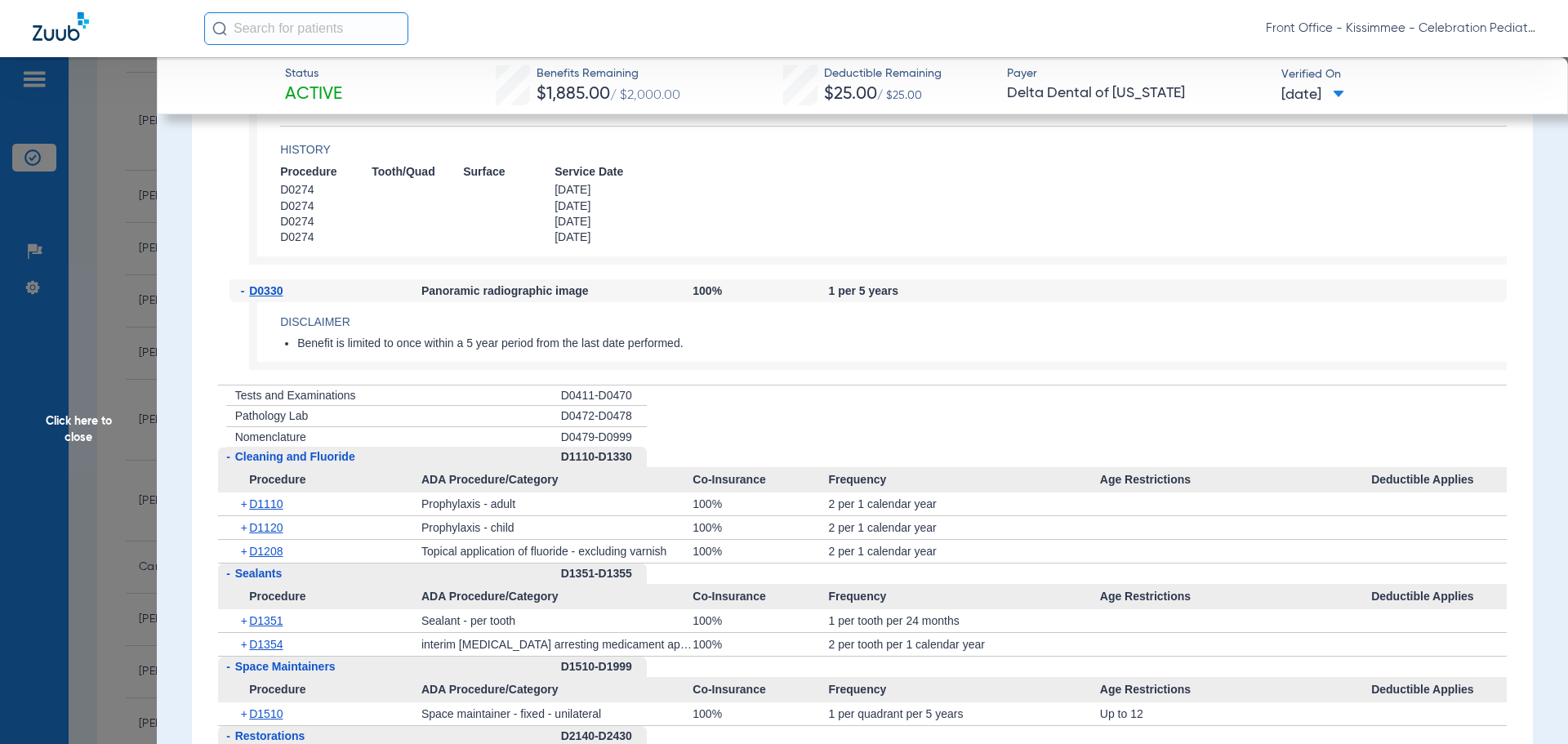
click at [259, 555] on div "+ D1208" at bounding box center [325, 550] width 192 height 23
click at [256, 579] on ul "- Preventive Exams D0110-D0191 Procedure ADA Procedure/Category Co-Insurance Fr…" at bounding box center [862, 360] width 1289 height 3116
click at [256, 558] on span "D1208" at bounding box center [265, 551] width 33 height 13
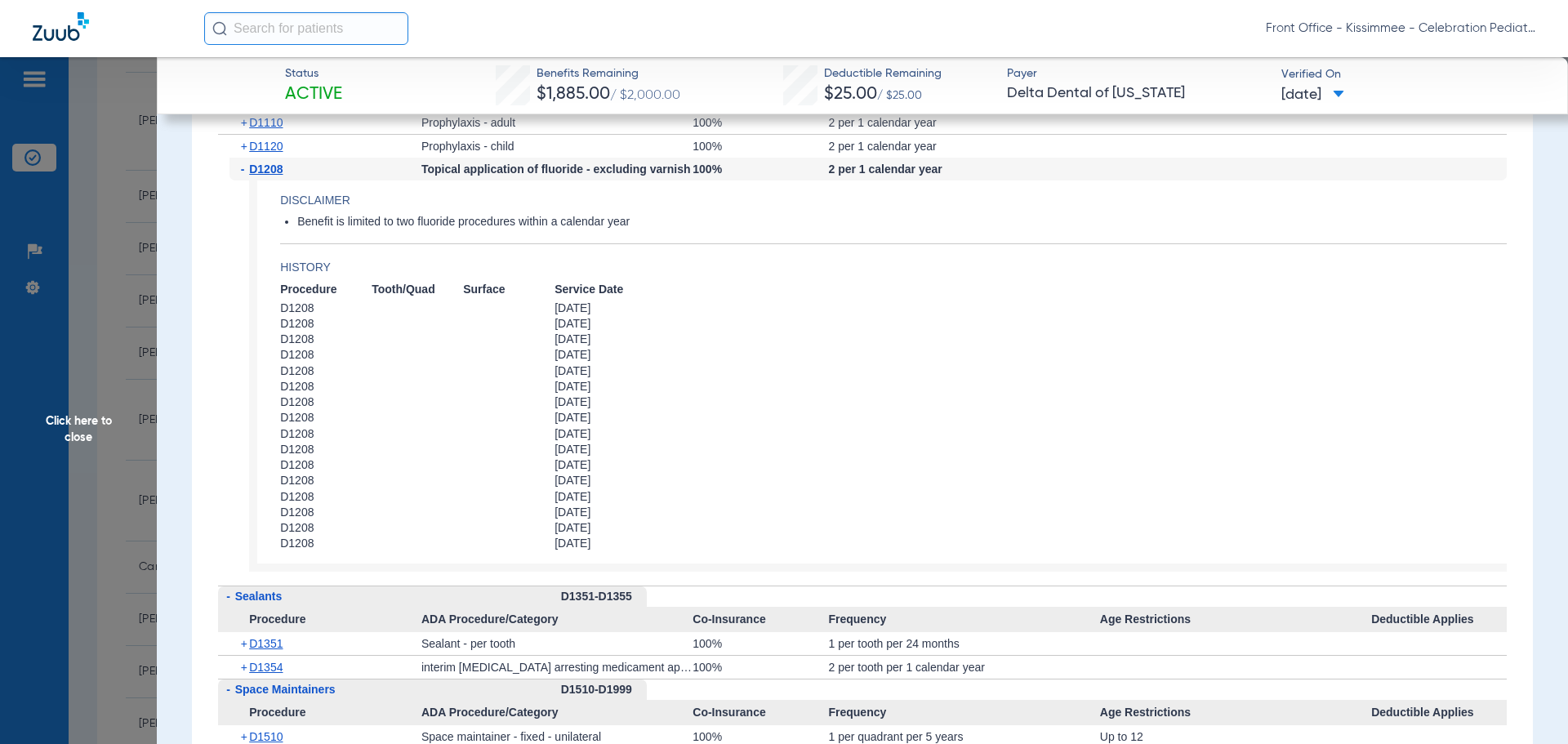
scroll to position [3592, 0]
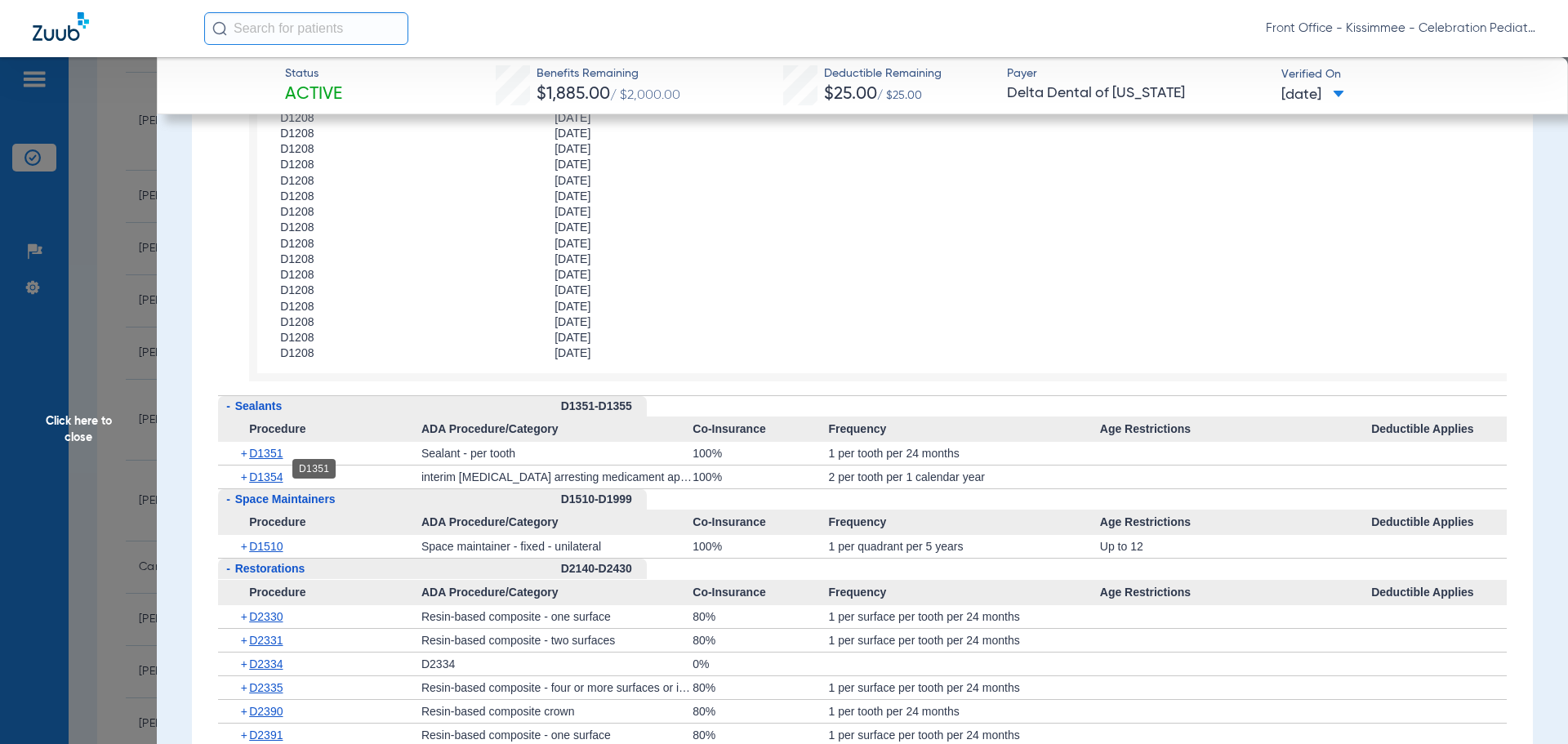
click at [278, 460] on span "D1351" at bounding box center [265, 453] width 33 height 13
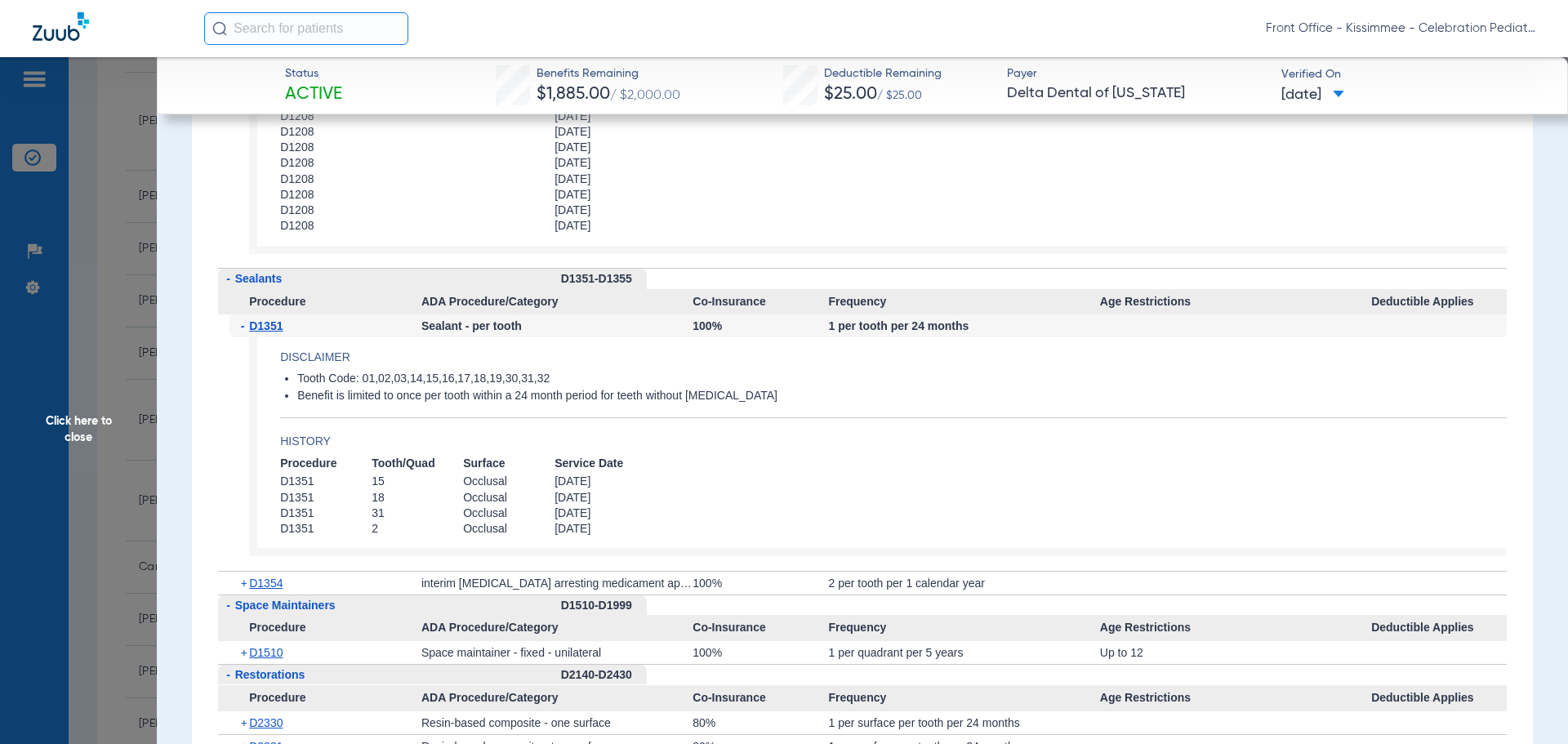
scroll to position [3756, 0]
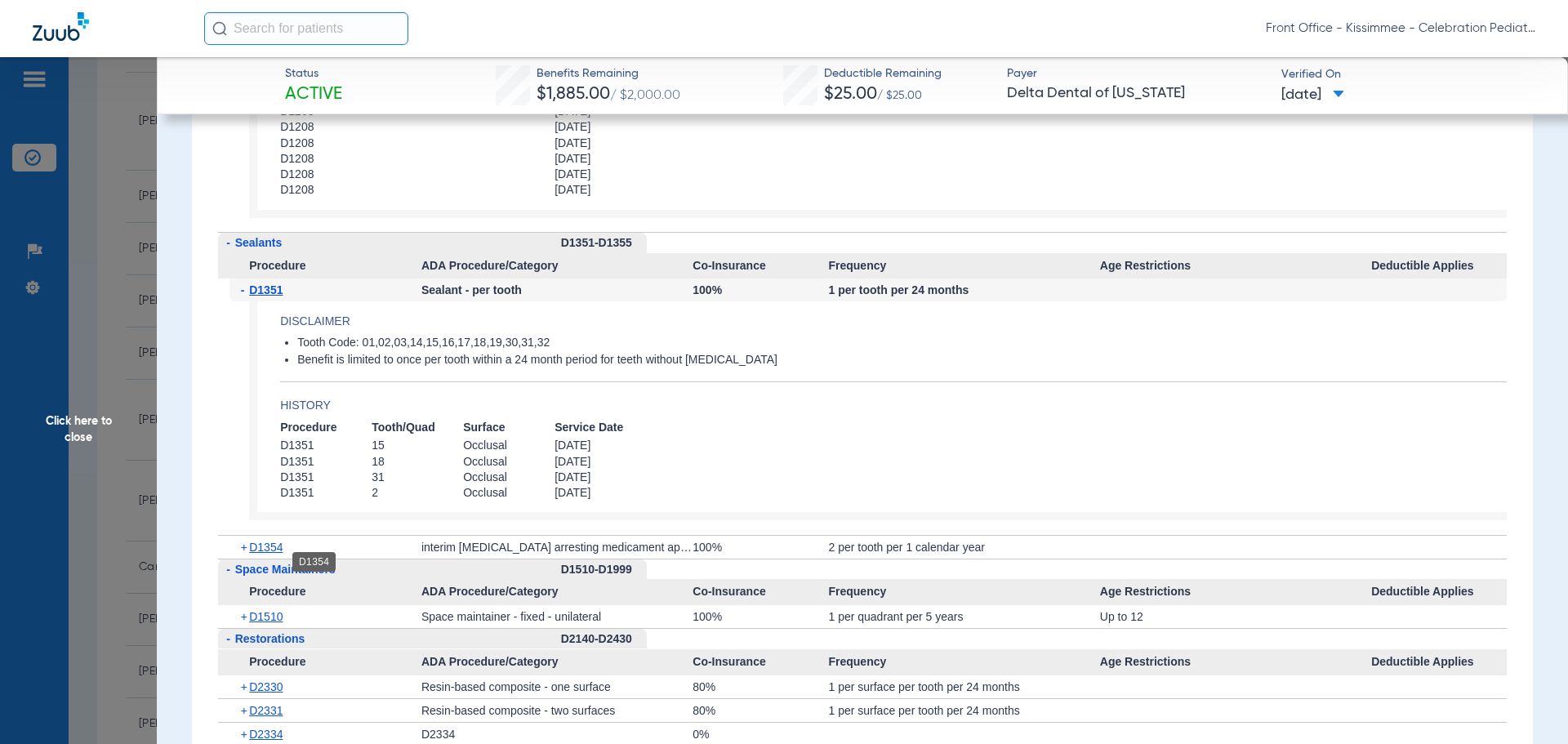
click at [264, 553] on span "D1354" at bounding box center [265, 547] width 33 height 13
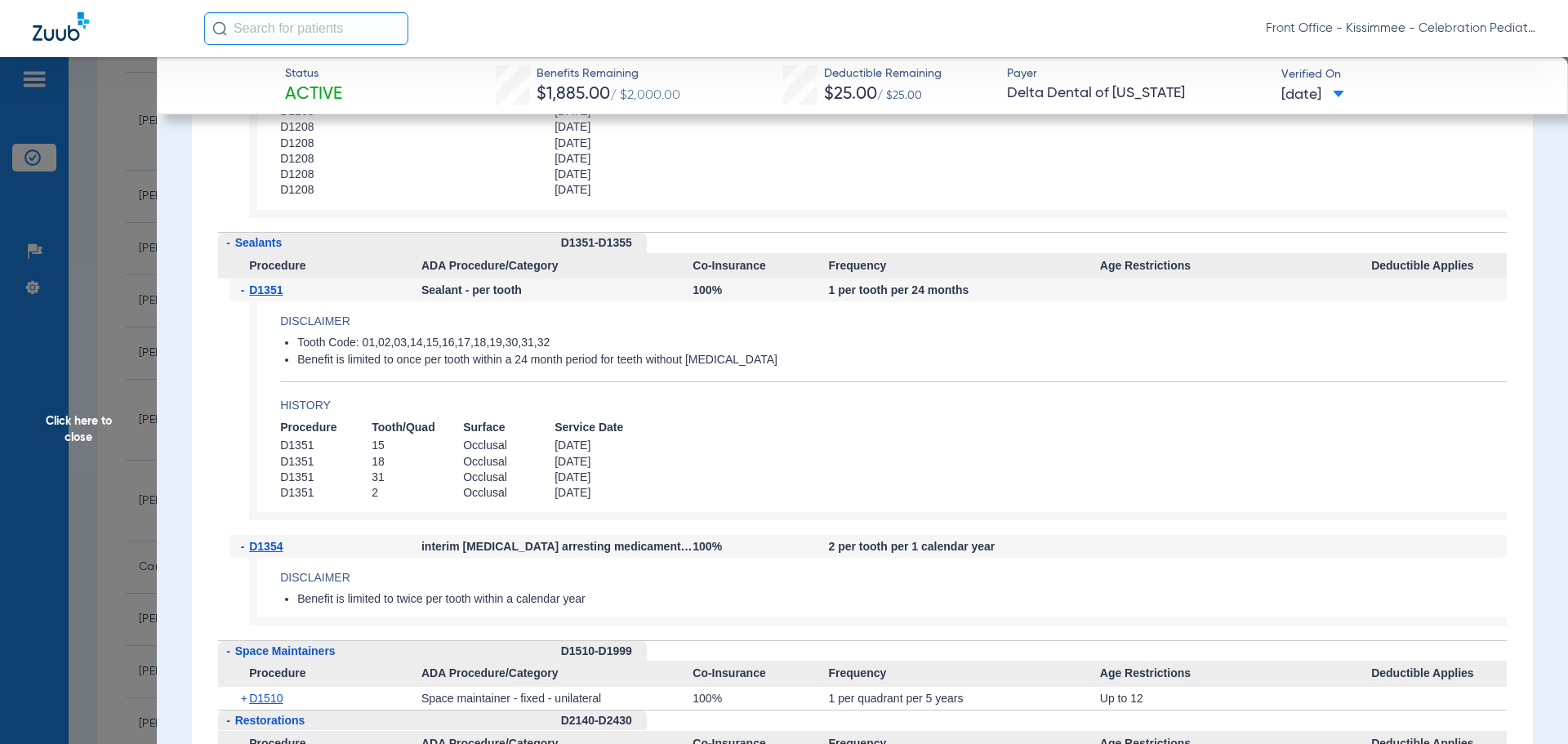
click at [880, 367] on li "Benefit is limited to once per tooth within a 24 month period for teeth without…" at bounding box center [902, 360] width 1209 height 15
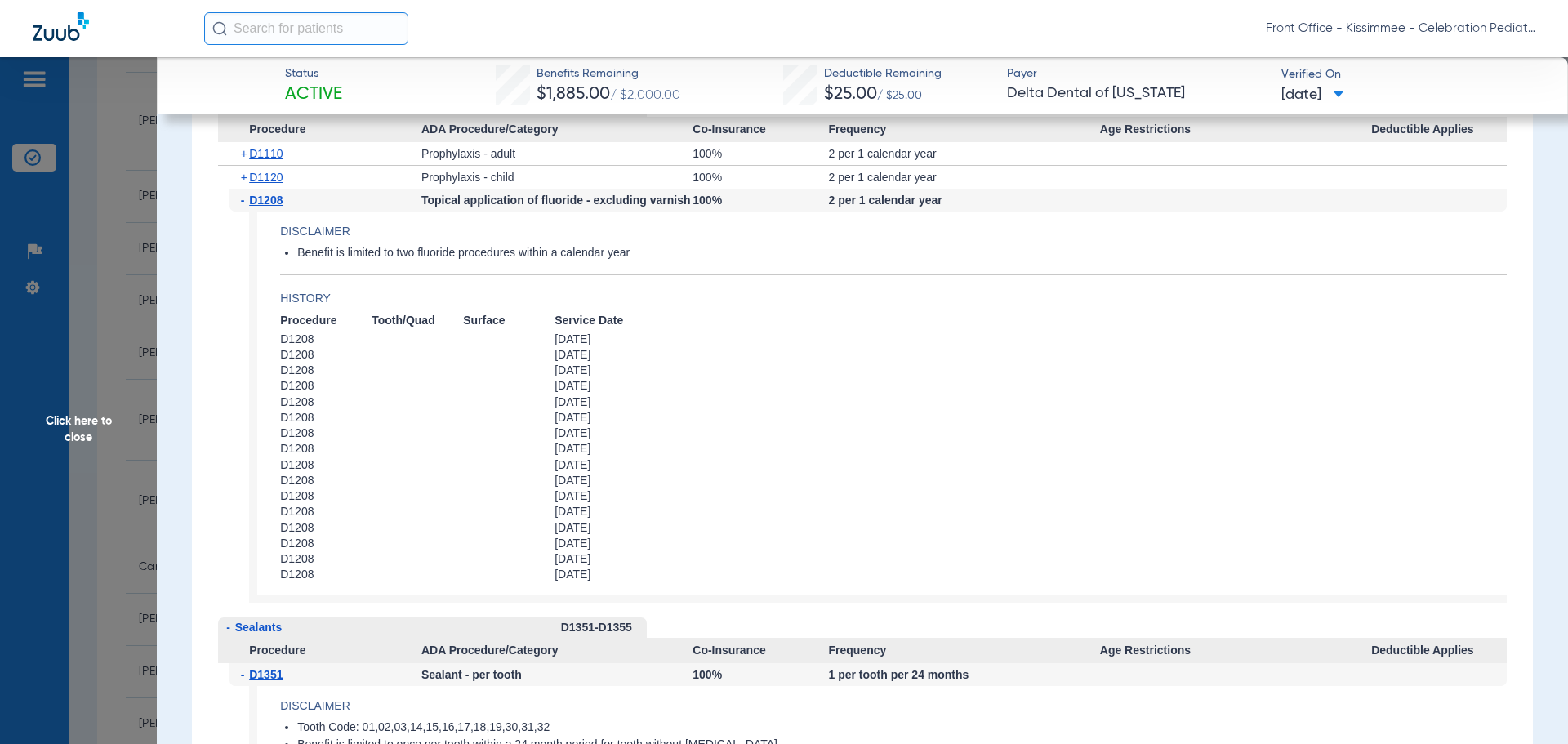
scroll to position [3348, 0]
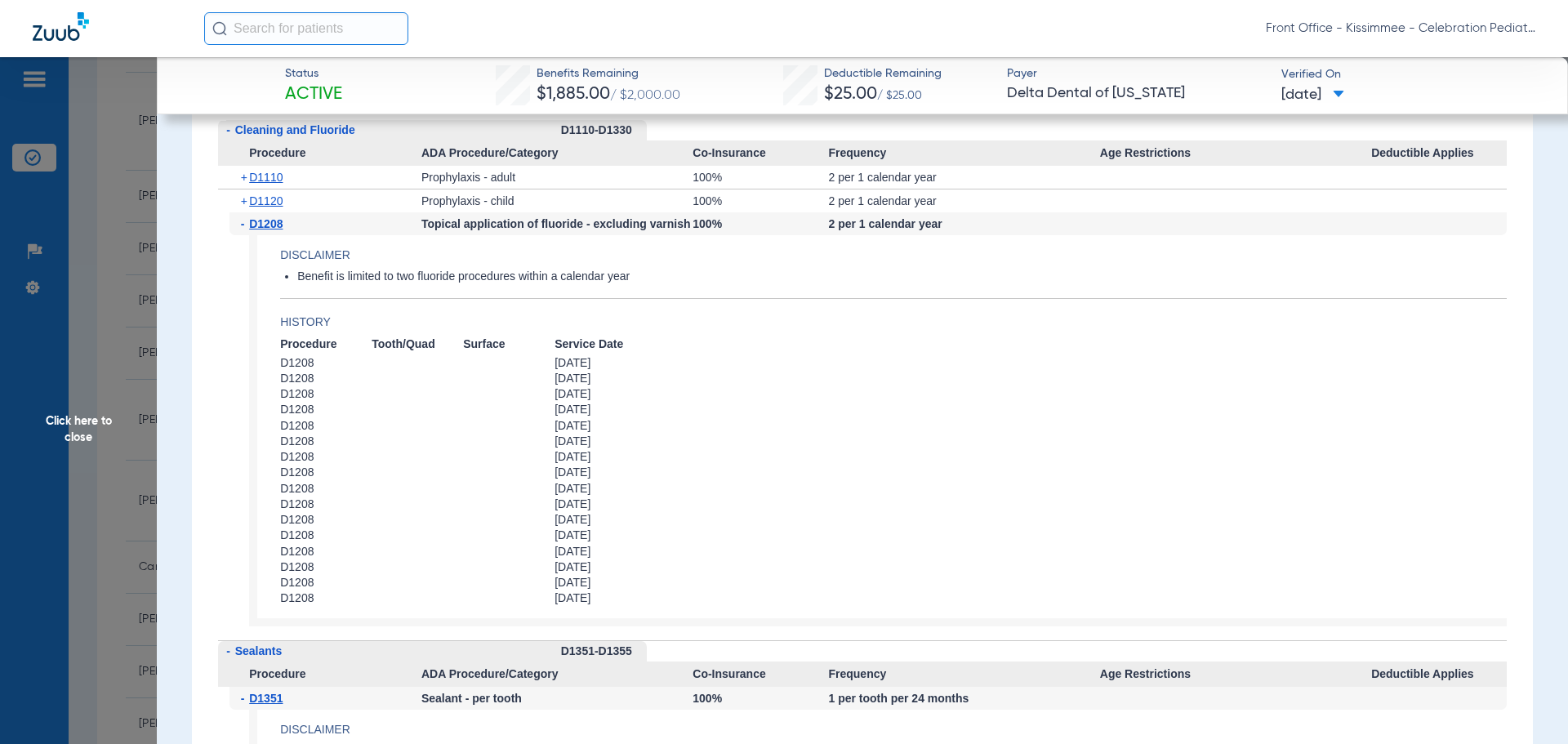
click at [53, 407] on span "Click here to close" at bounding box center [78, 428] width 157 height 744
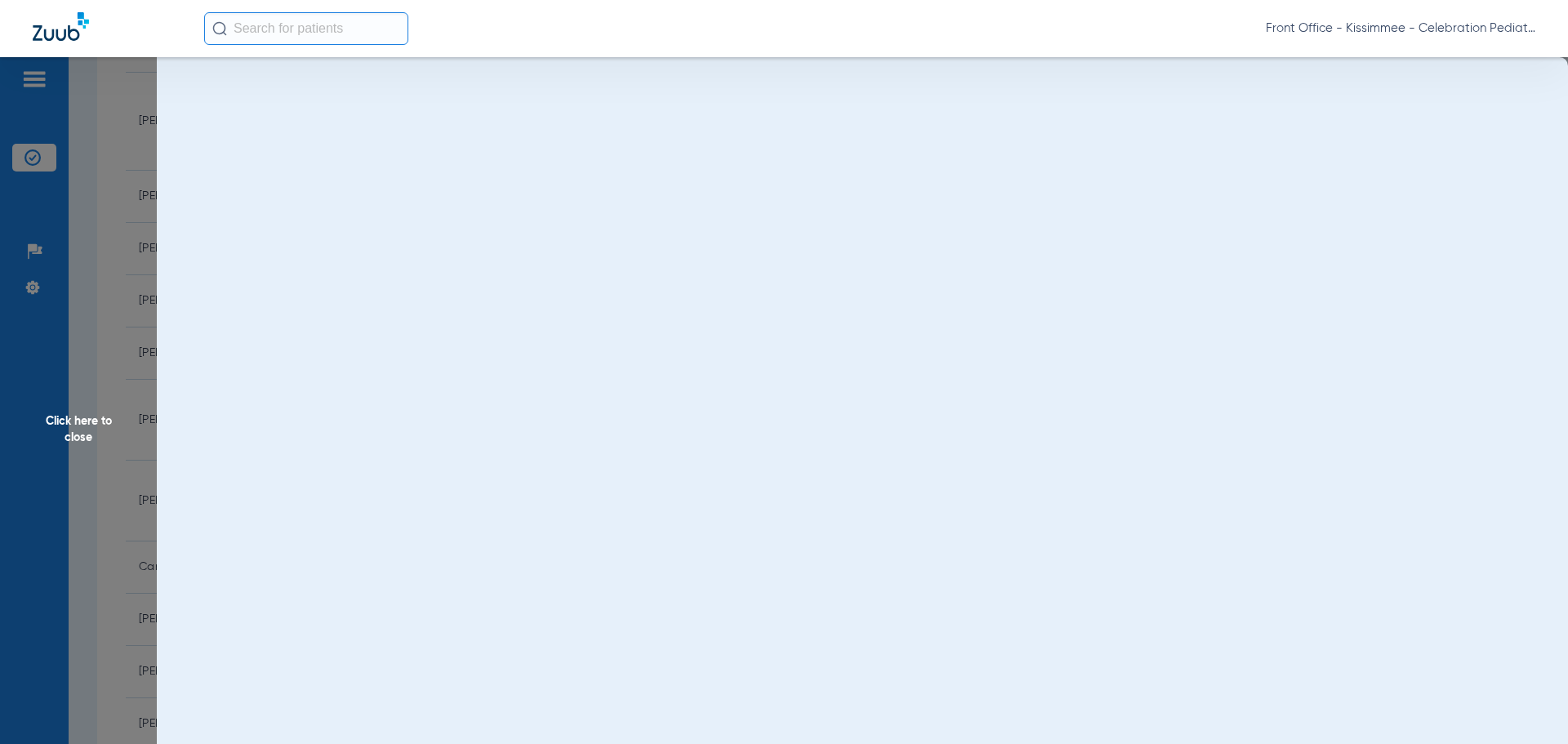
scroll to position [0, 0]
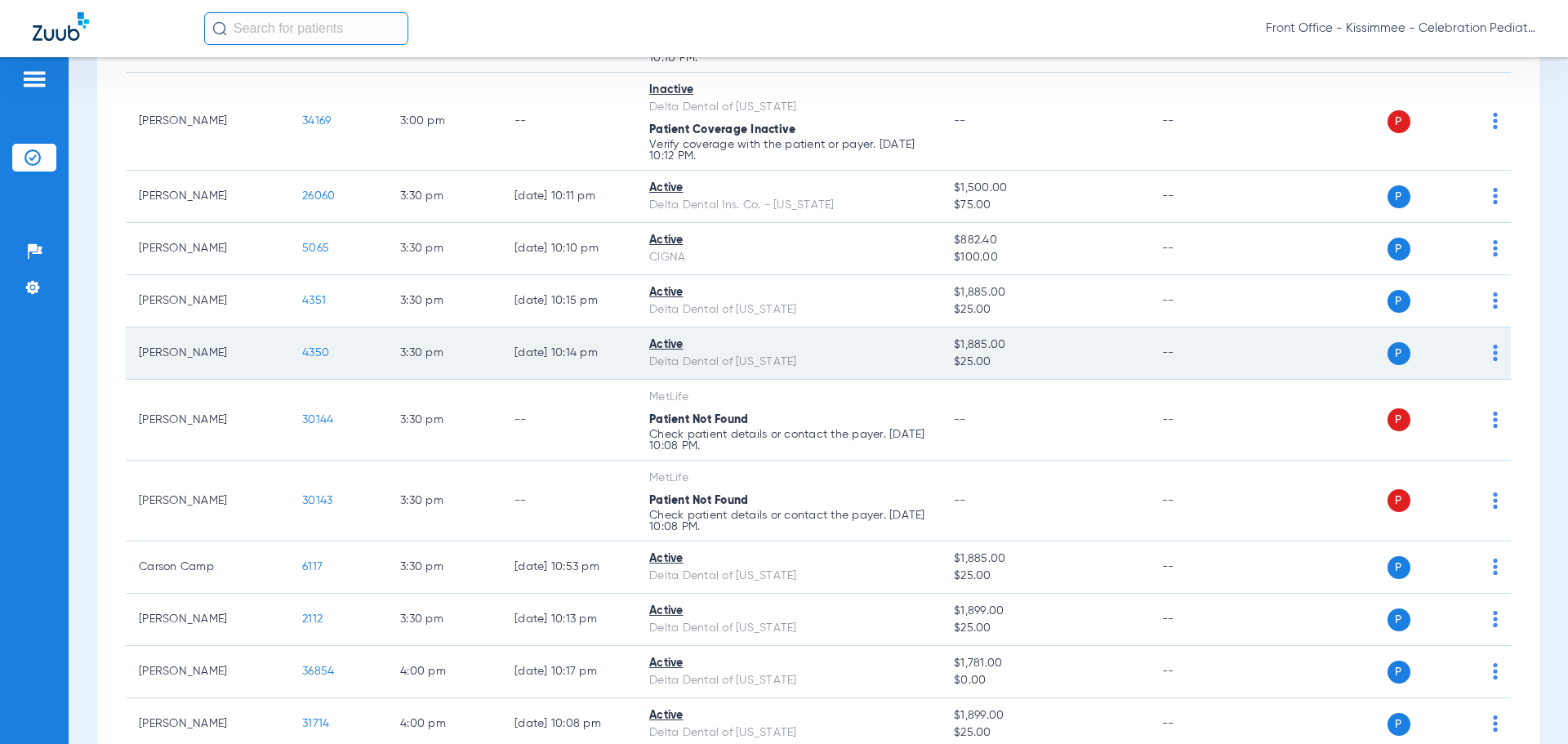
click at [301, 345] on td "4350" at bounding box center [338, 353] width 98 height 52
click at [312, 352] on span "4350" at bounding box center [315, 352] width 27 height 11
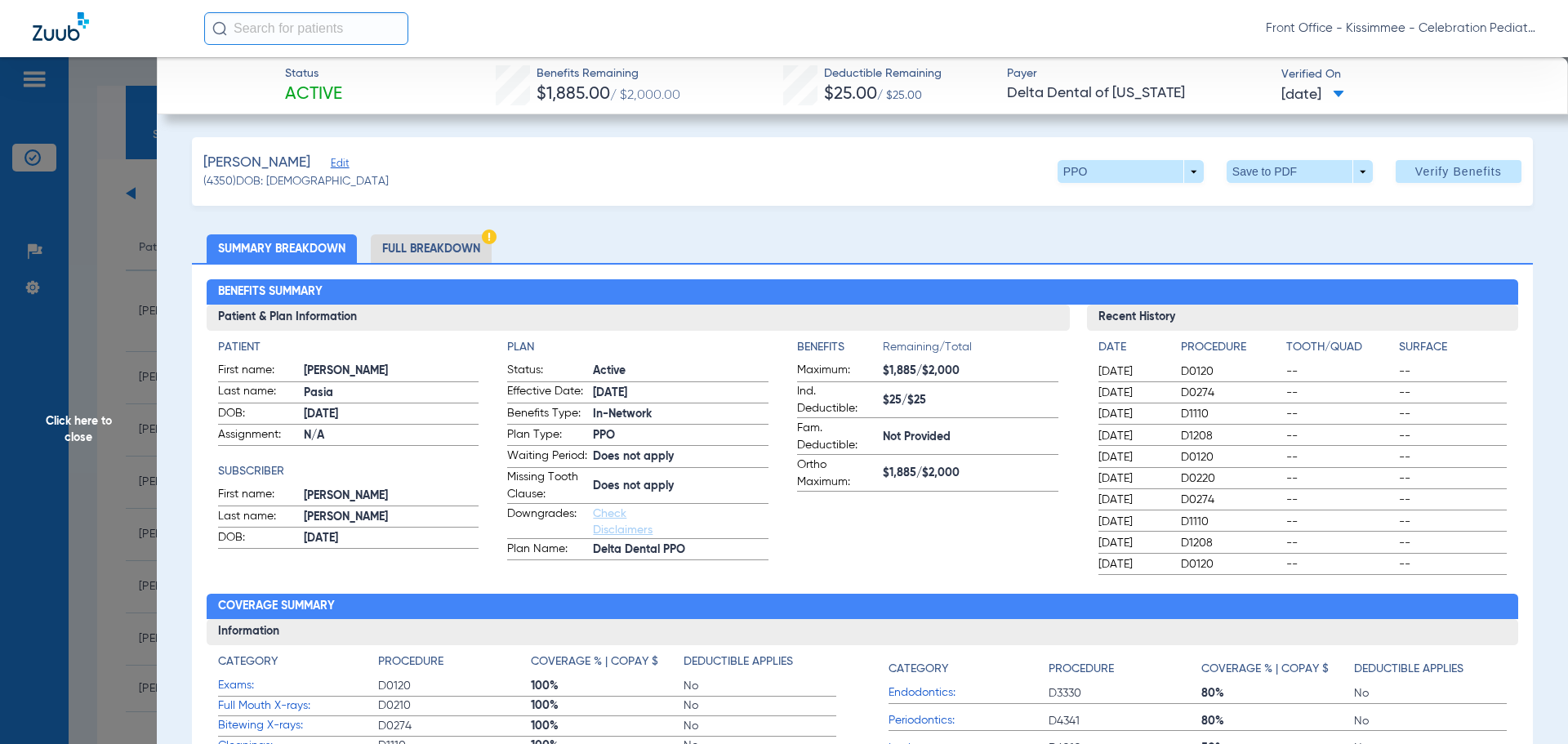
scroll to position [2748, 0]
click at [441, 247] on li "Full Breakdown" at bounding box center [431, 248] width 121 height 28
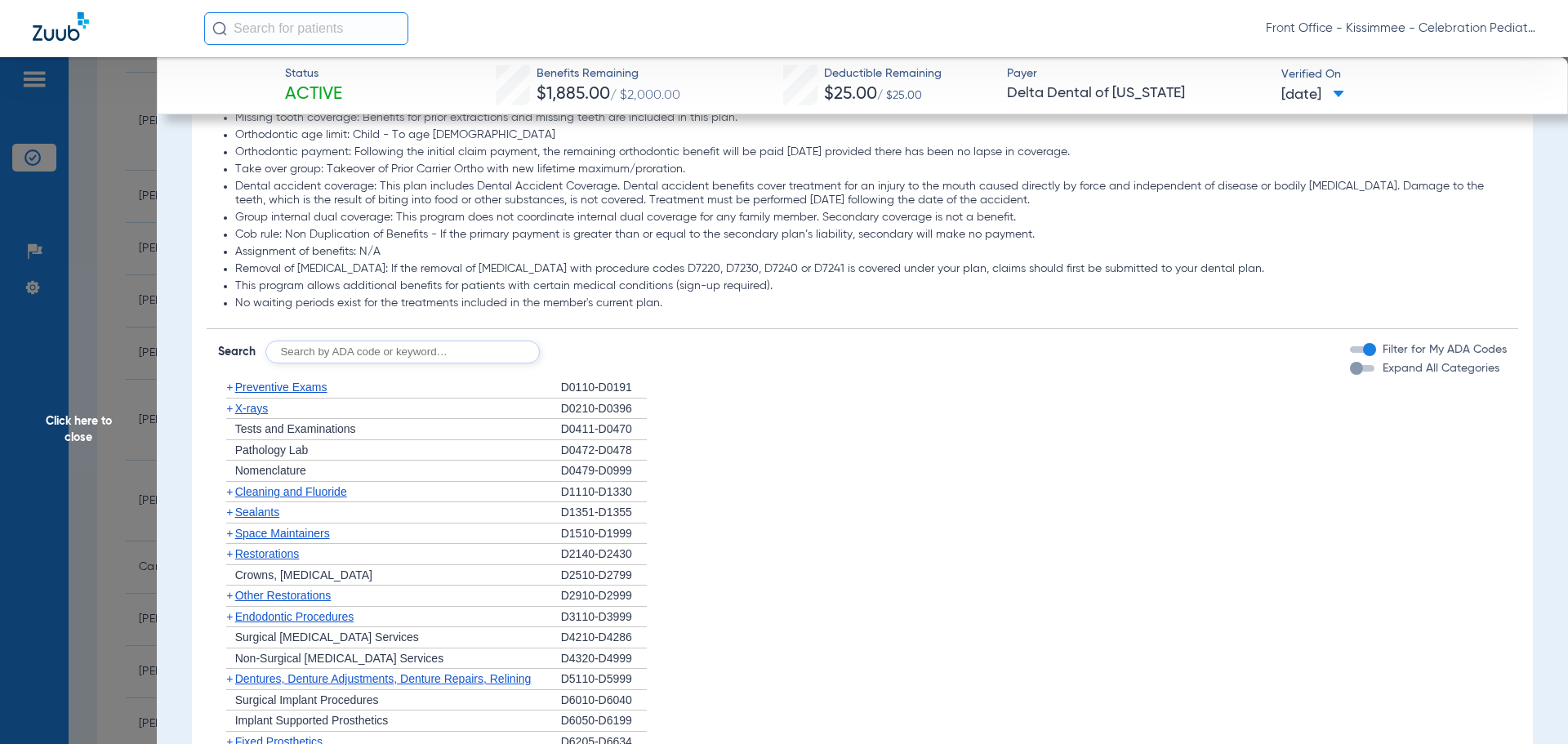
scroll to position [1470, 0]
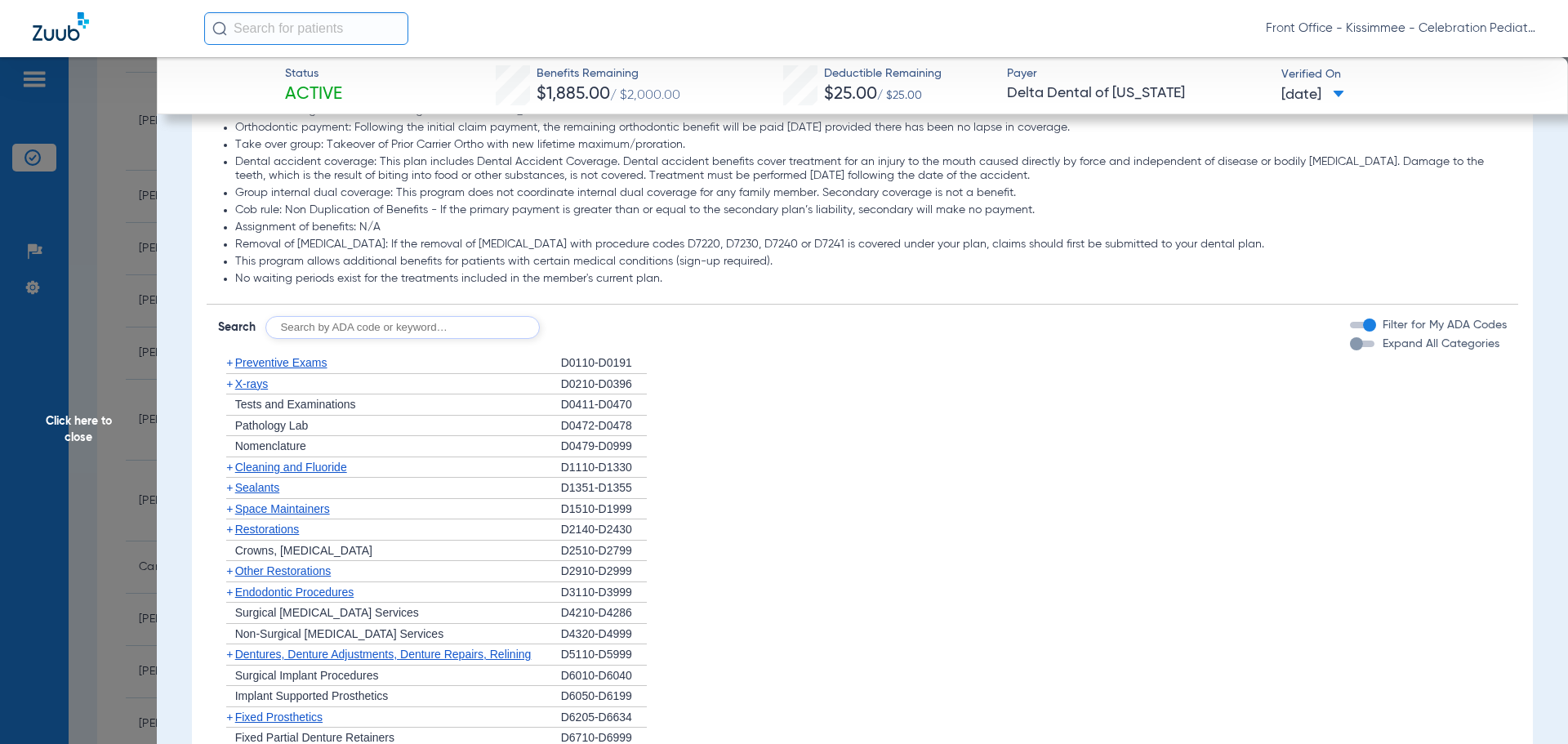
click at [1350, 350] on div "button" at bounding box center [1356, 344] width 13 height 13
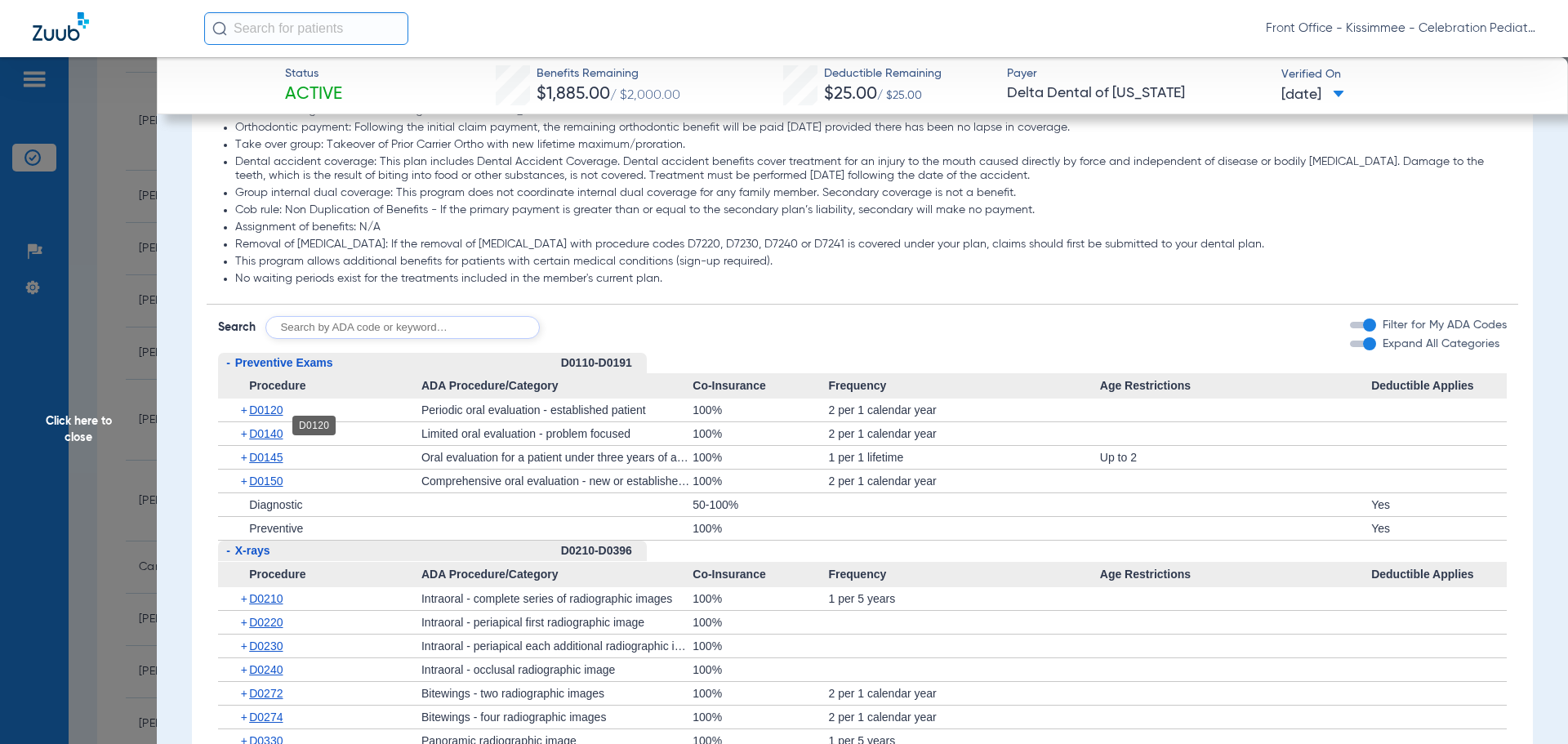
click at [255, 416] on span "D0120" at bounding box center [265, 410] width 33 height 13
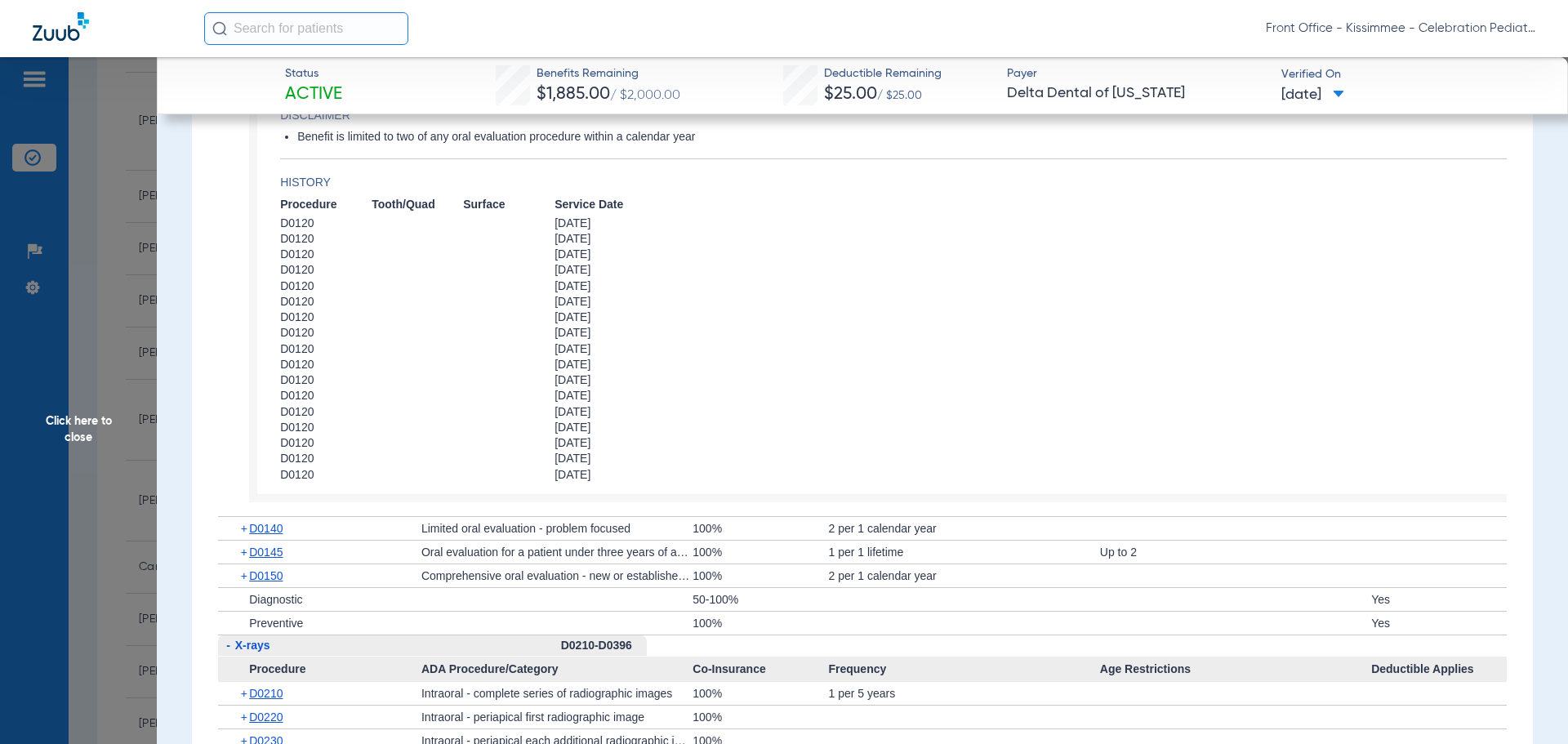
scroll to position [1796, 0]
click at [263, 539] on div "+ D0140" at bounding box center [325, 527] width 192 height 23
click at [262, 539] on div "+ D0140" at bounding box center [325, 527] width 192 height 23
click at [262, 534] on span "D0140" at bounding box center [265, 527] width 33 height 13
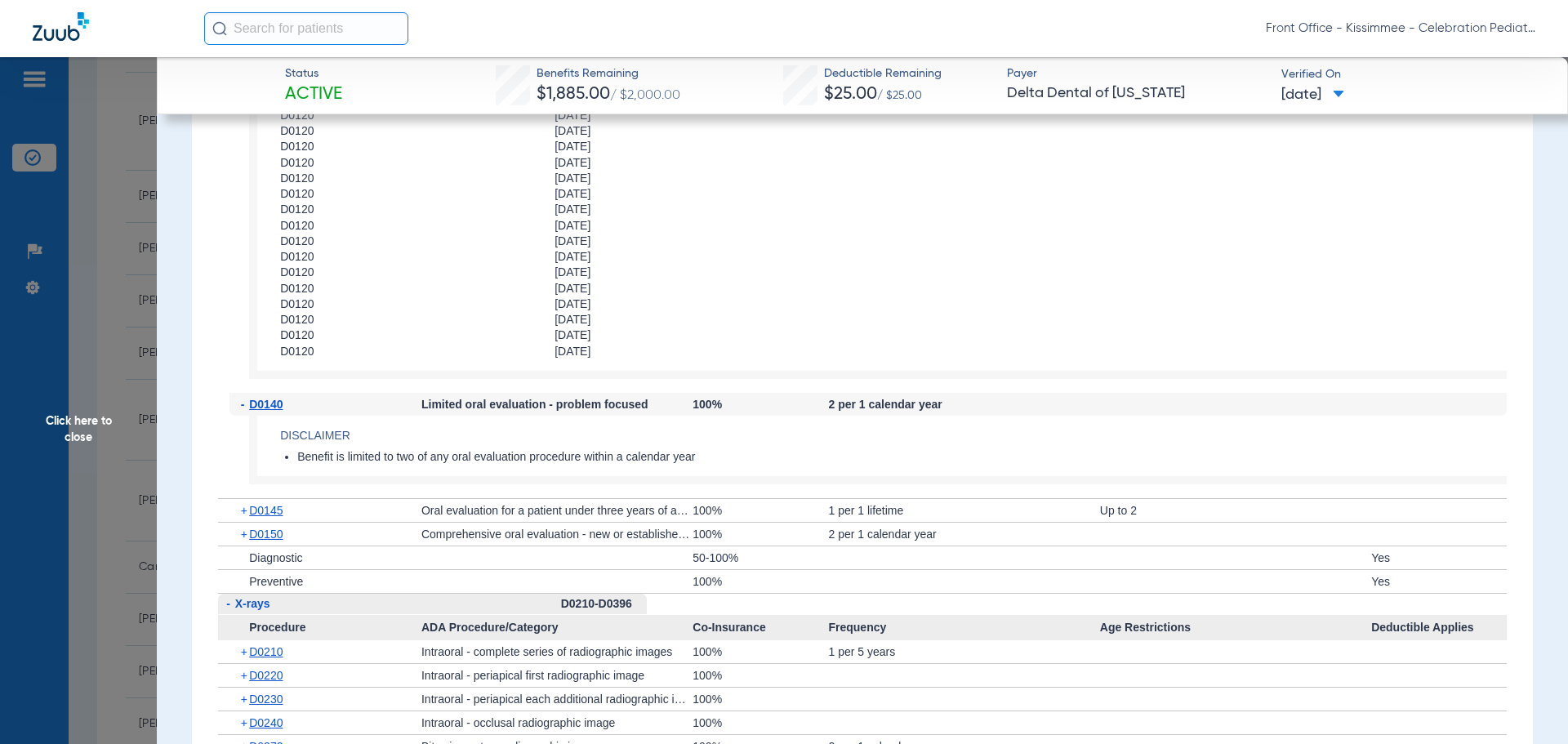
scroll to position [2041, 0]
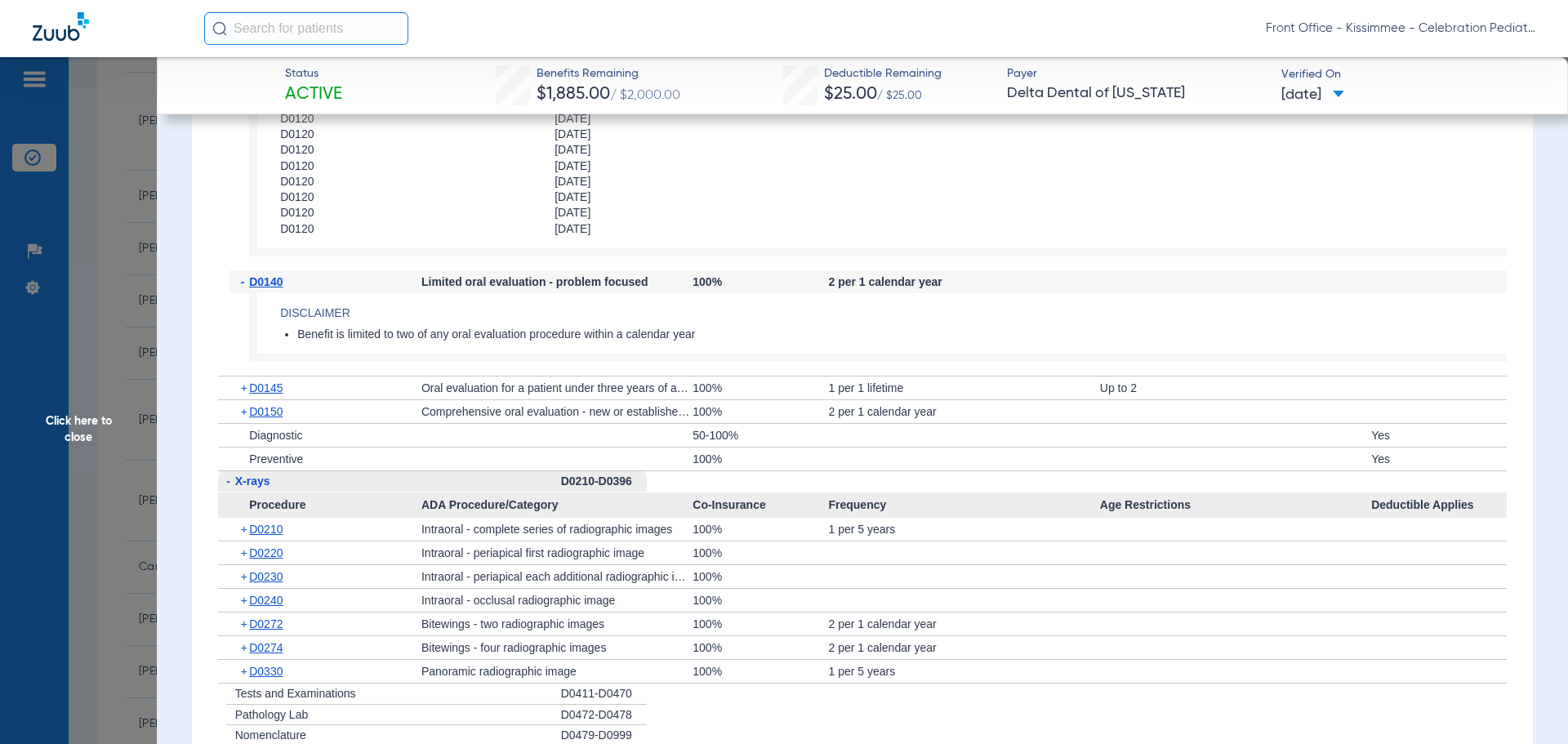
click at [272, 423] on div "+ D0150" at bounding box center [325, 411] width 192 height 23
click at [271, 418] on span "D0150" at bounding box center [265, 411] width 33 height 13
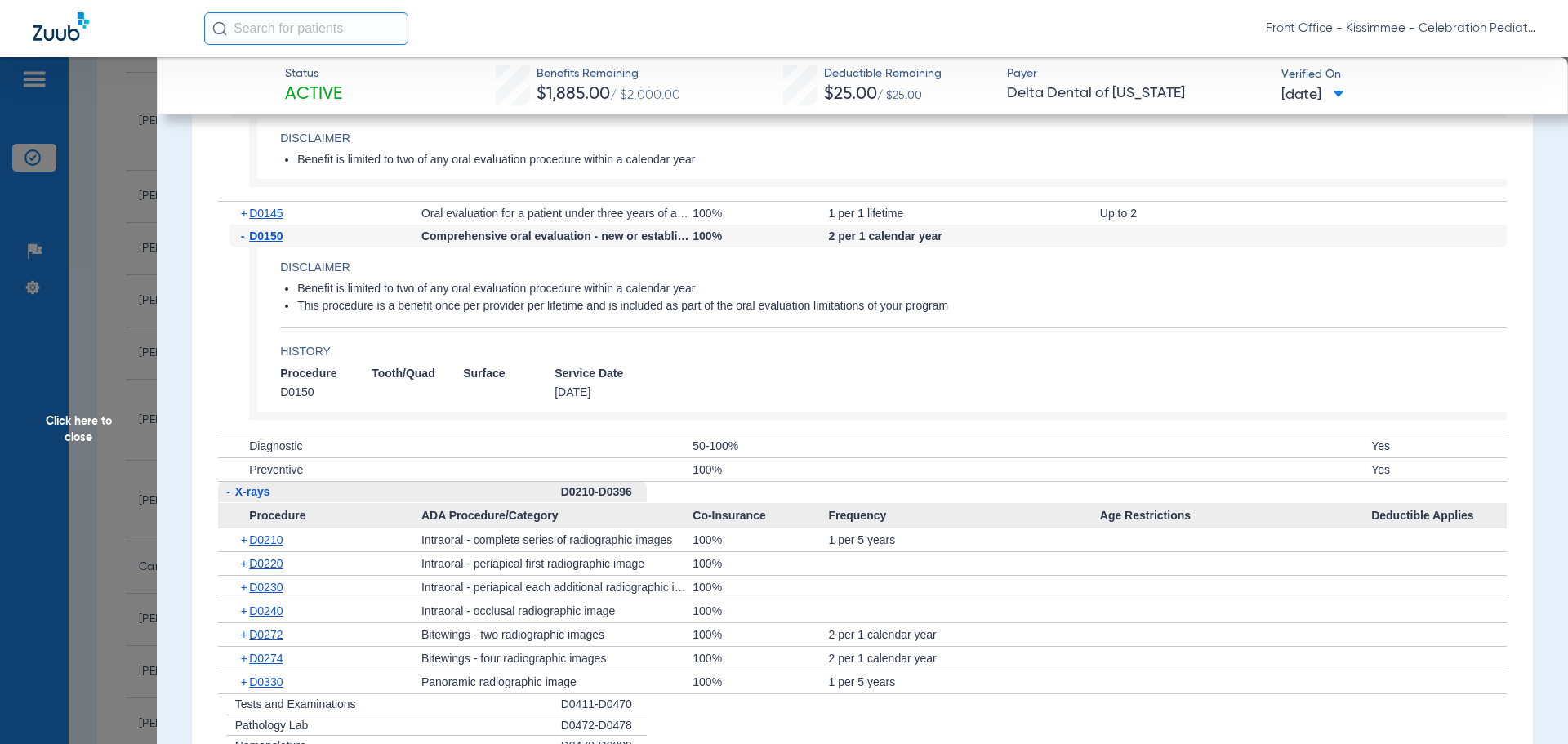
scroll to position [2286, 0]
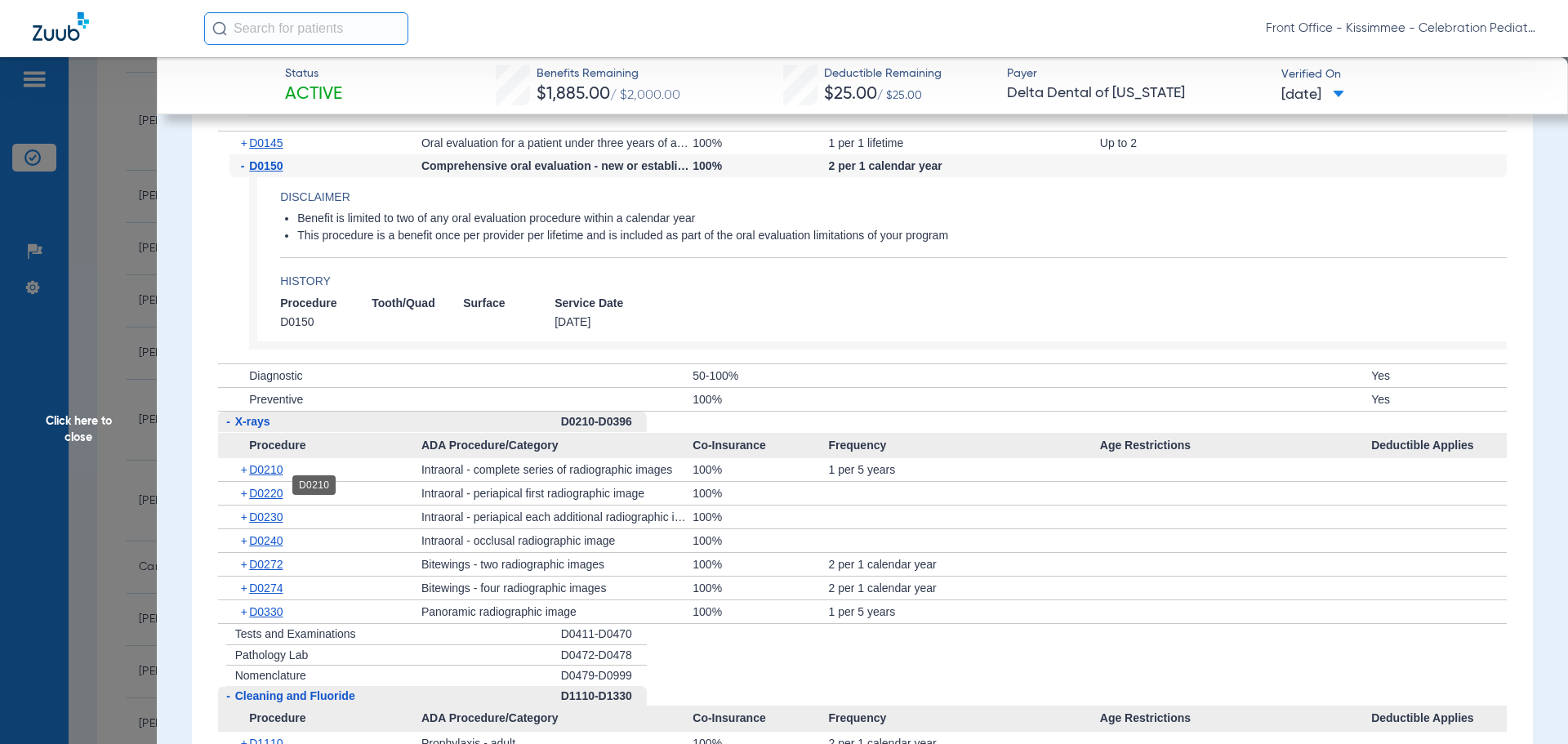
click at [273, 476] on span "D0210" at bounding box center [265, 470] width 33 height 13
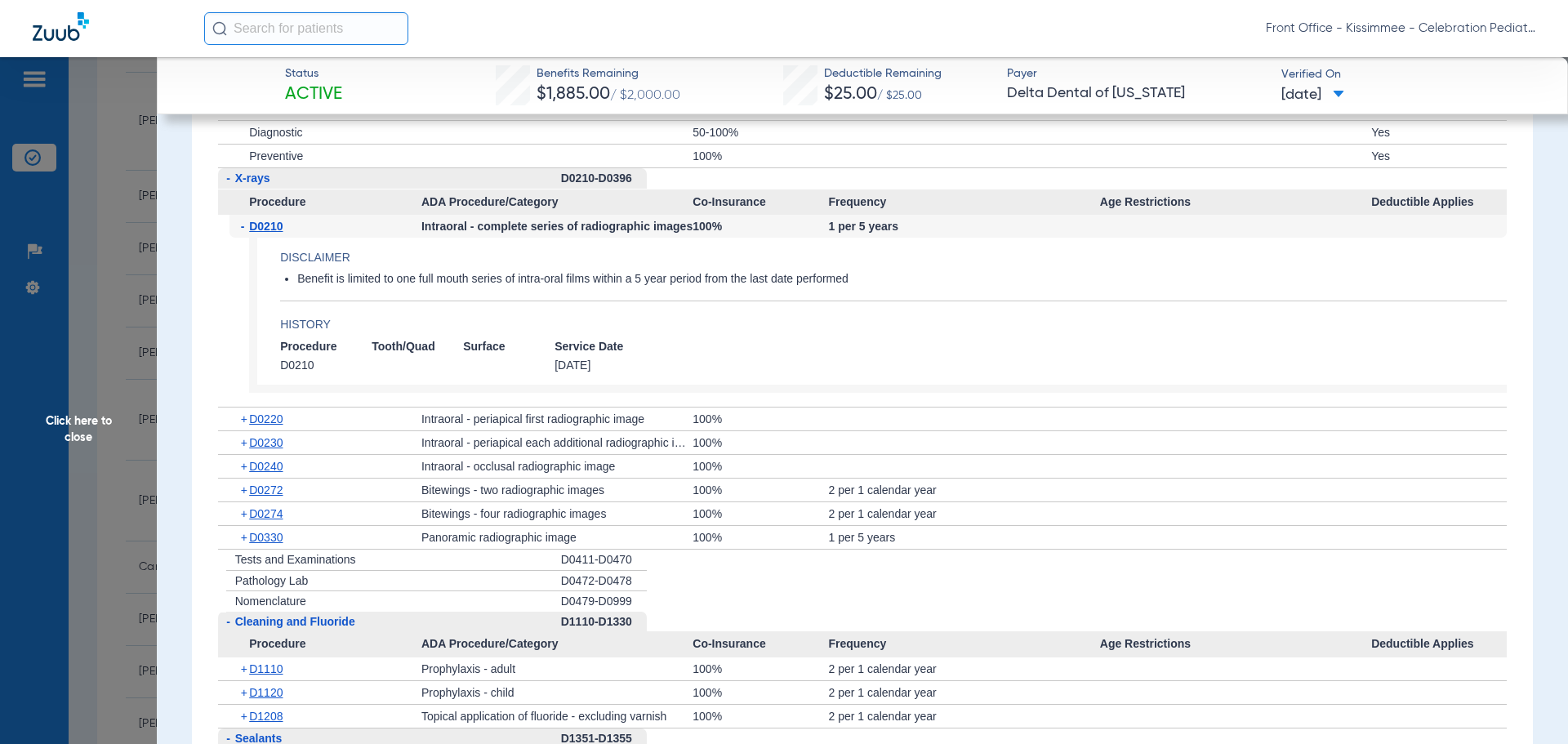
scroll to position [2531, 0]
click at [257, 542] on span "D0330" at bounding box center [265, 536] width 33 height 13
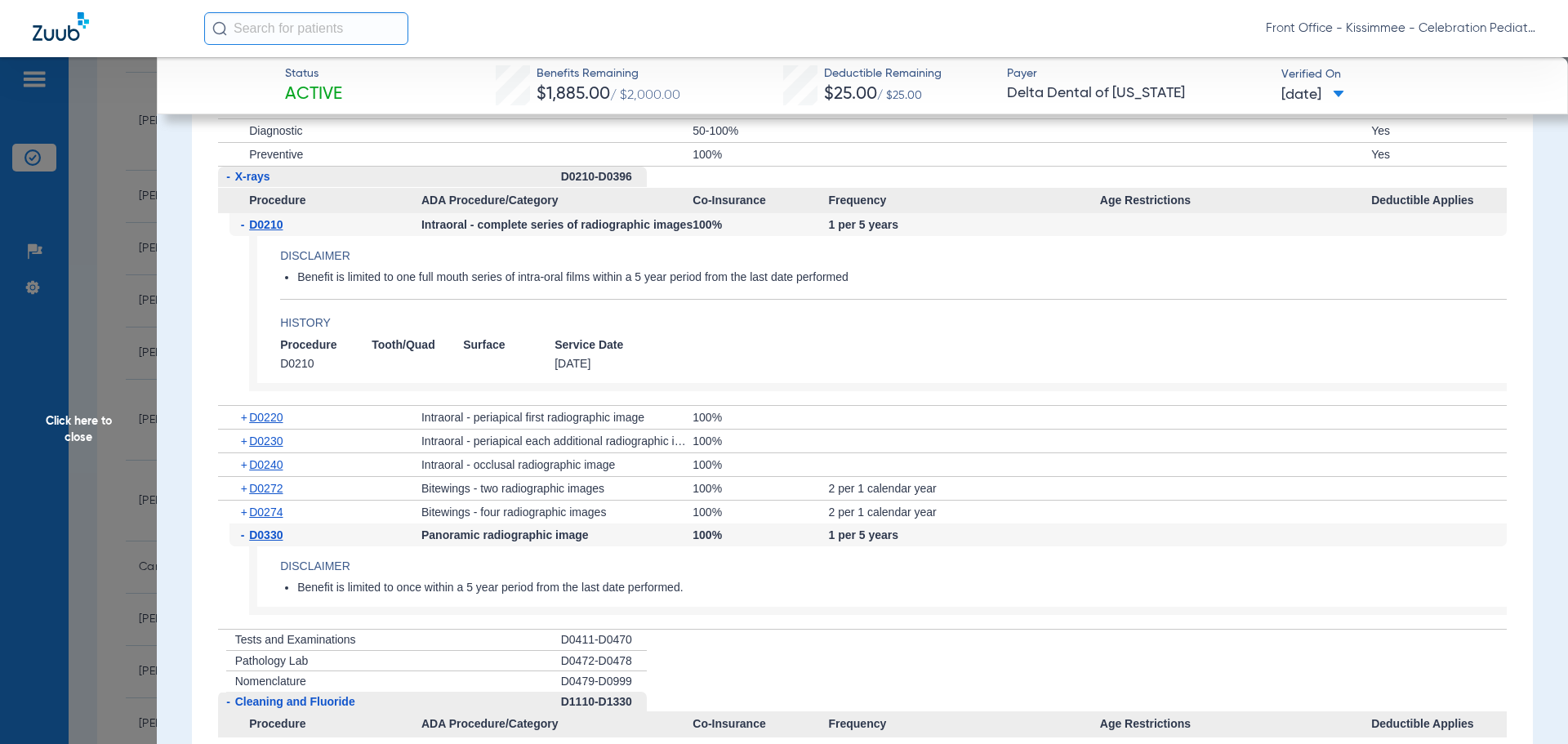
scroll to position [2613, 0]
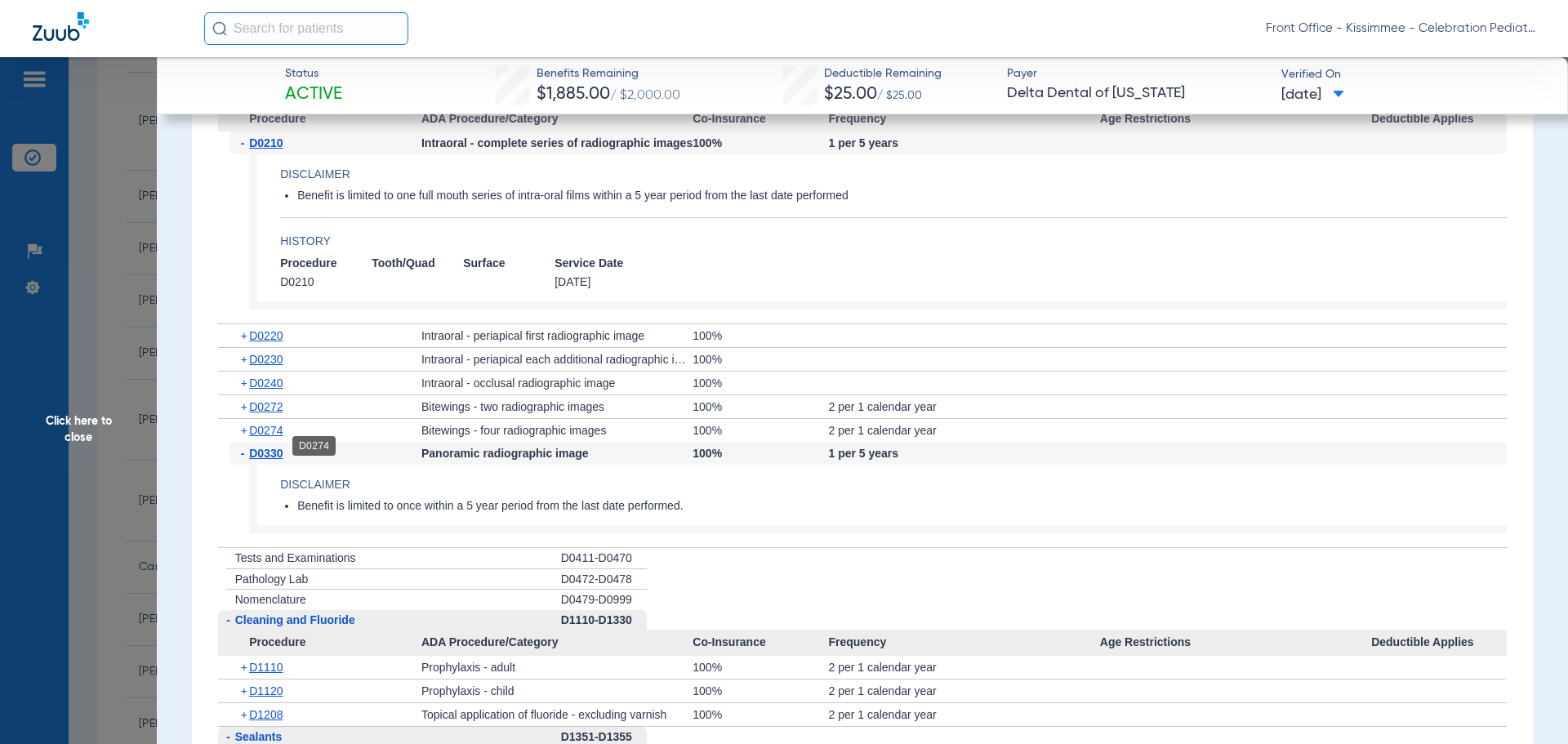
click at [250, 437] on span "D0274" at bounding box center [265, 430] width 33 height 13
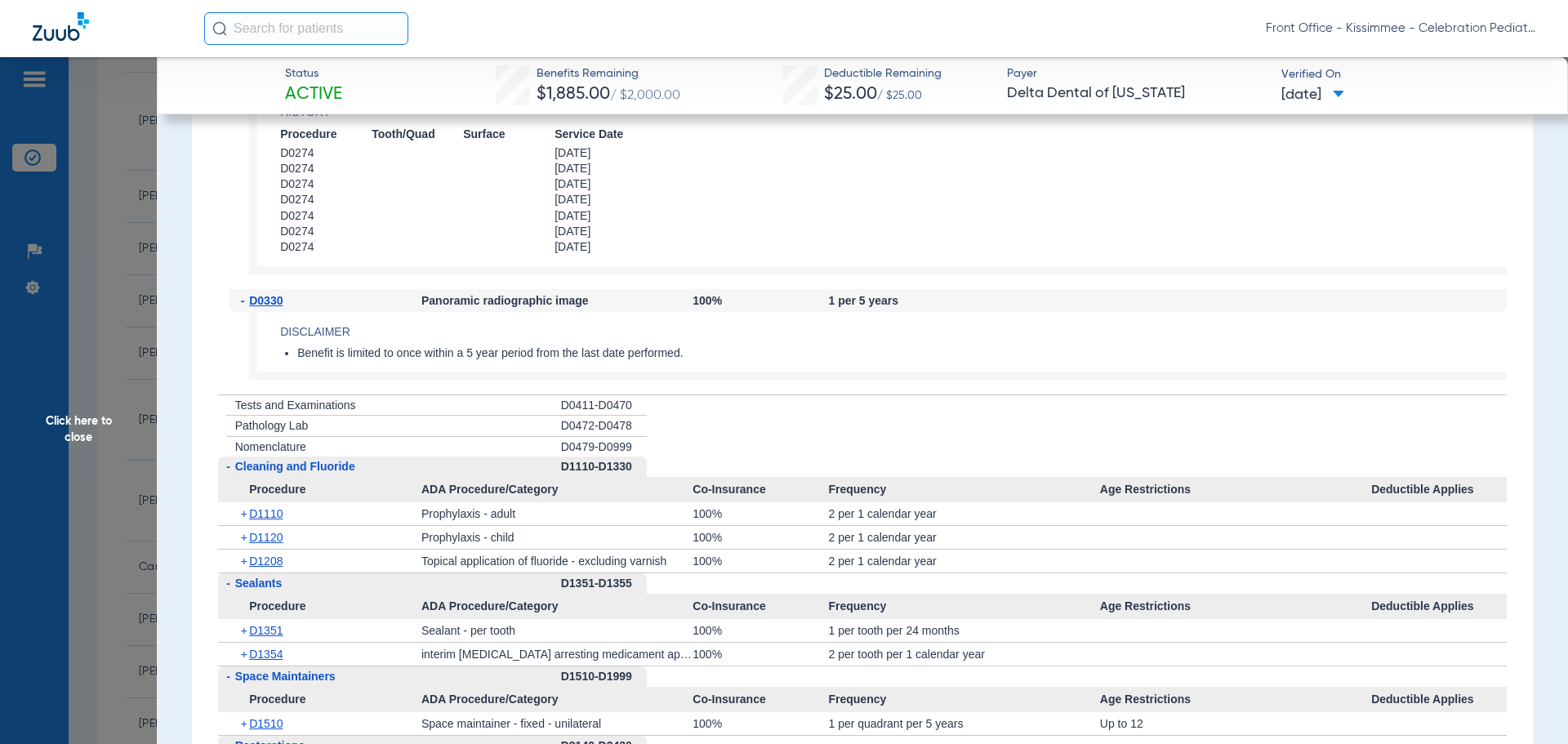
scroll to position [3103, 0]
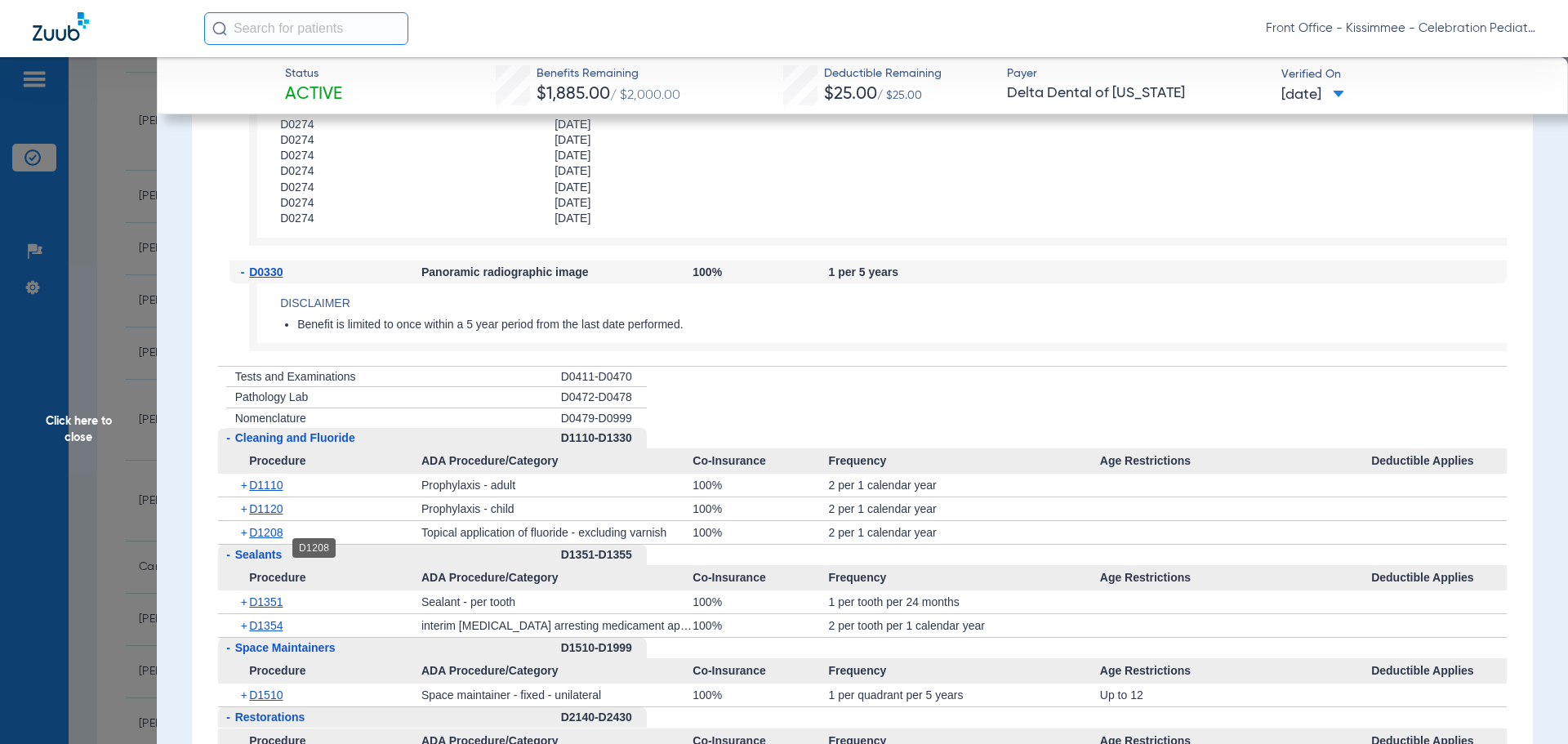
click at [269, 539] on span "D1208" at bounding box center [265, 532] width 33 height 13
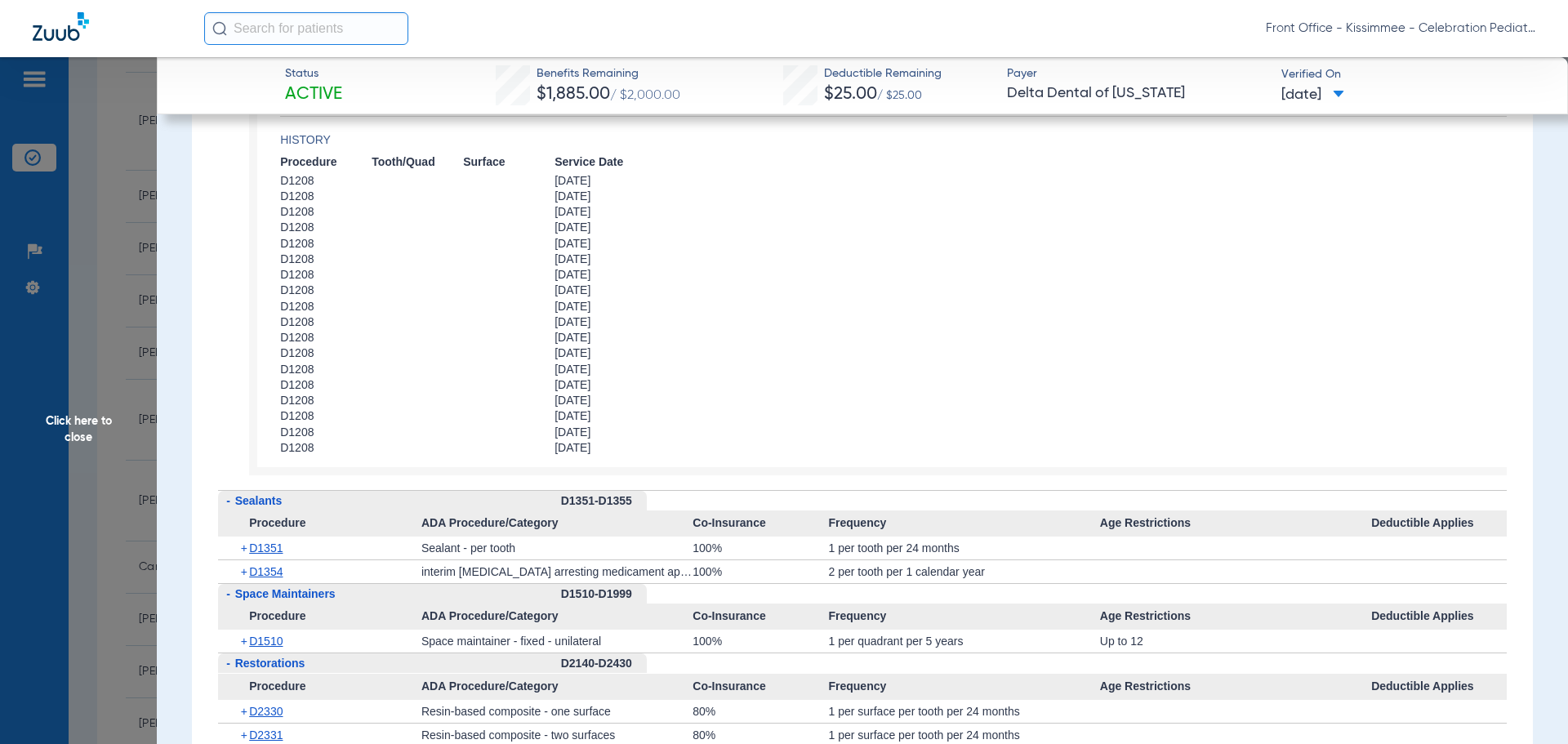
scroll to position [3674, 0]
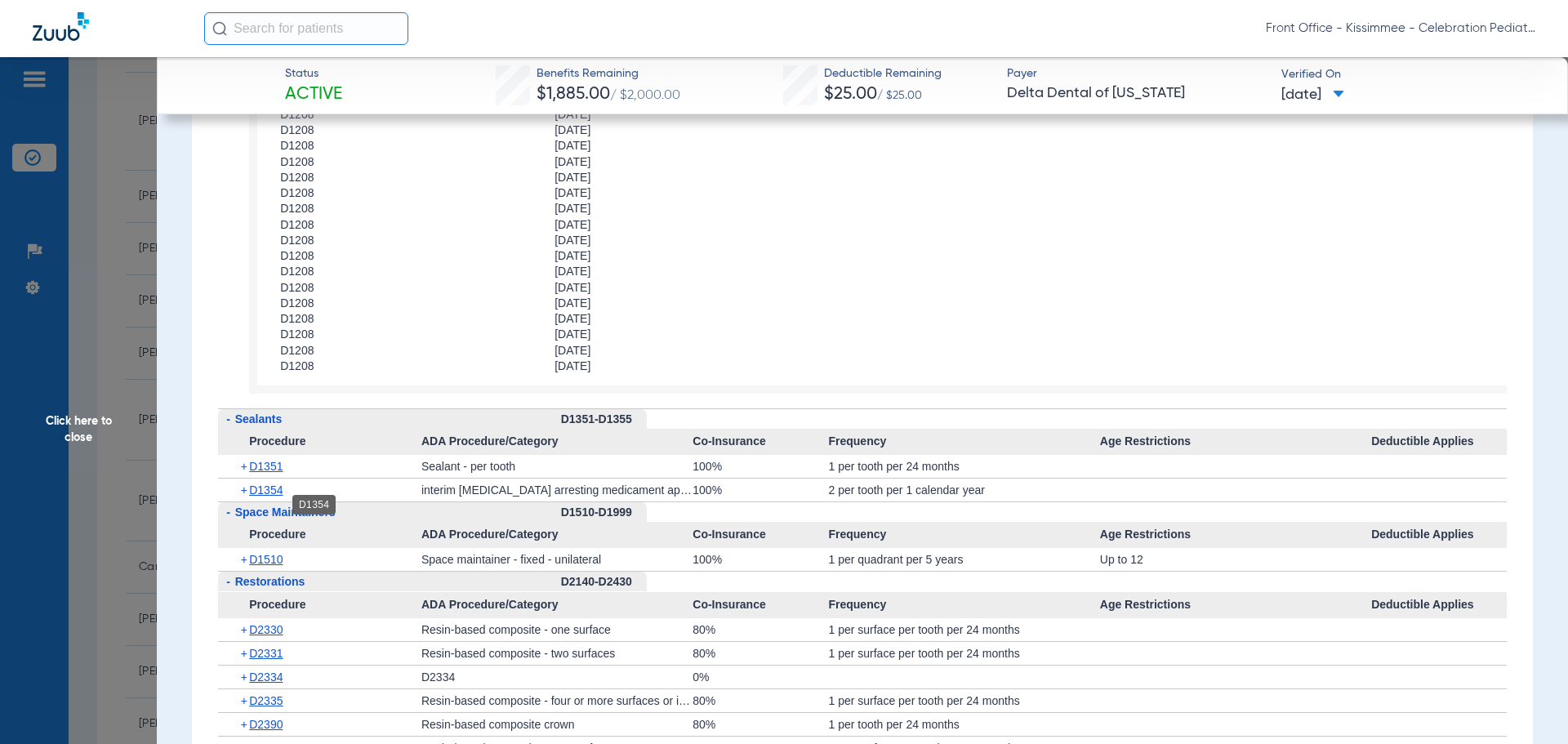
click at [267, 496] on span "D1354" at bounding box center [265, 490] width 33 height 13
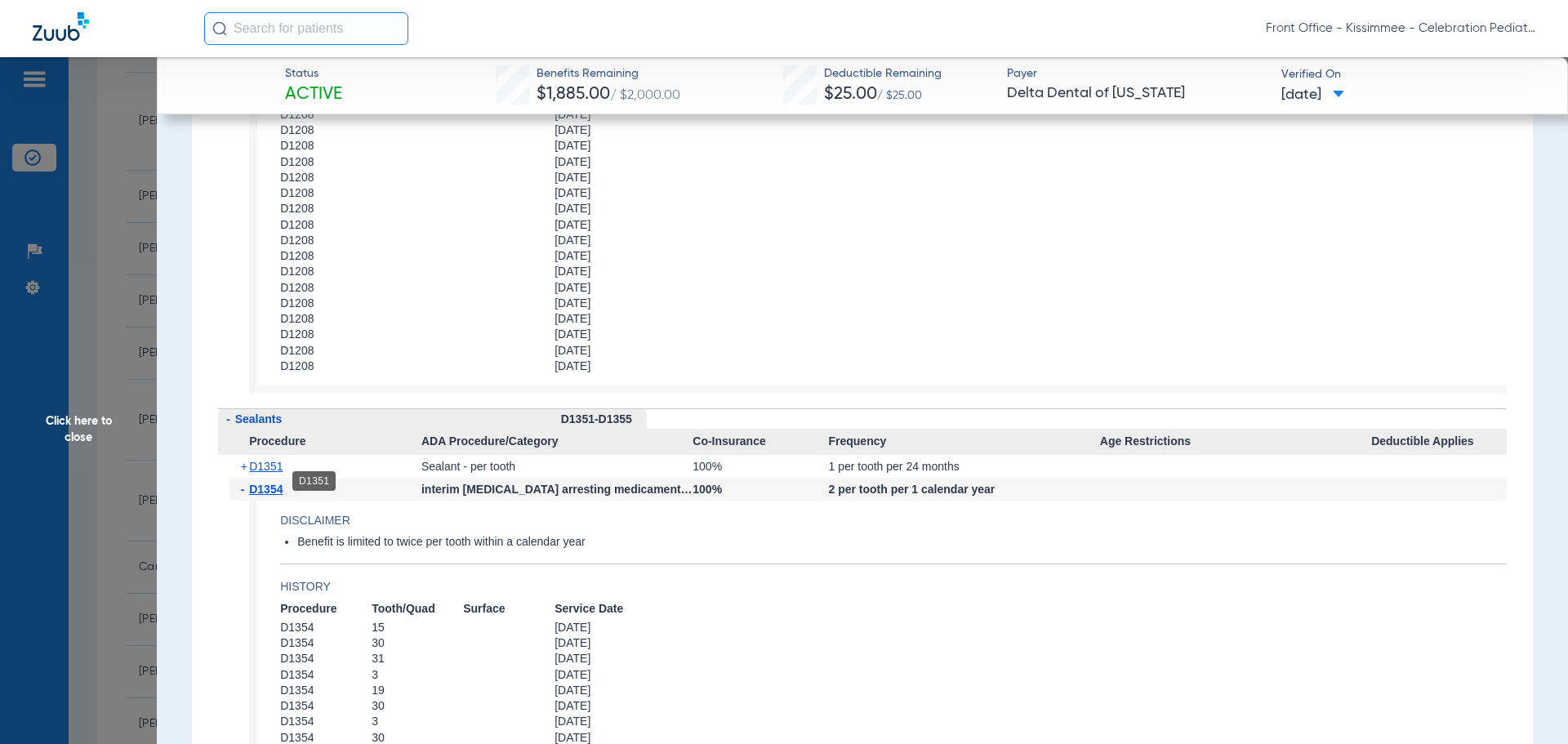
click at [271, 472] on span "D1351" at bounding box center [265, 466] width 33 height 13
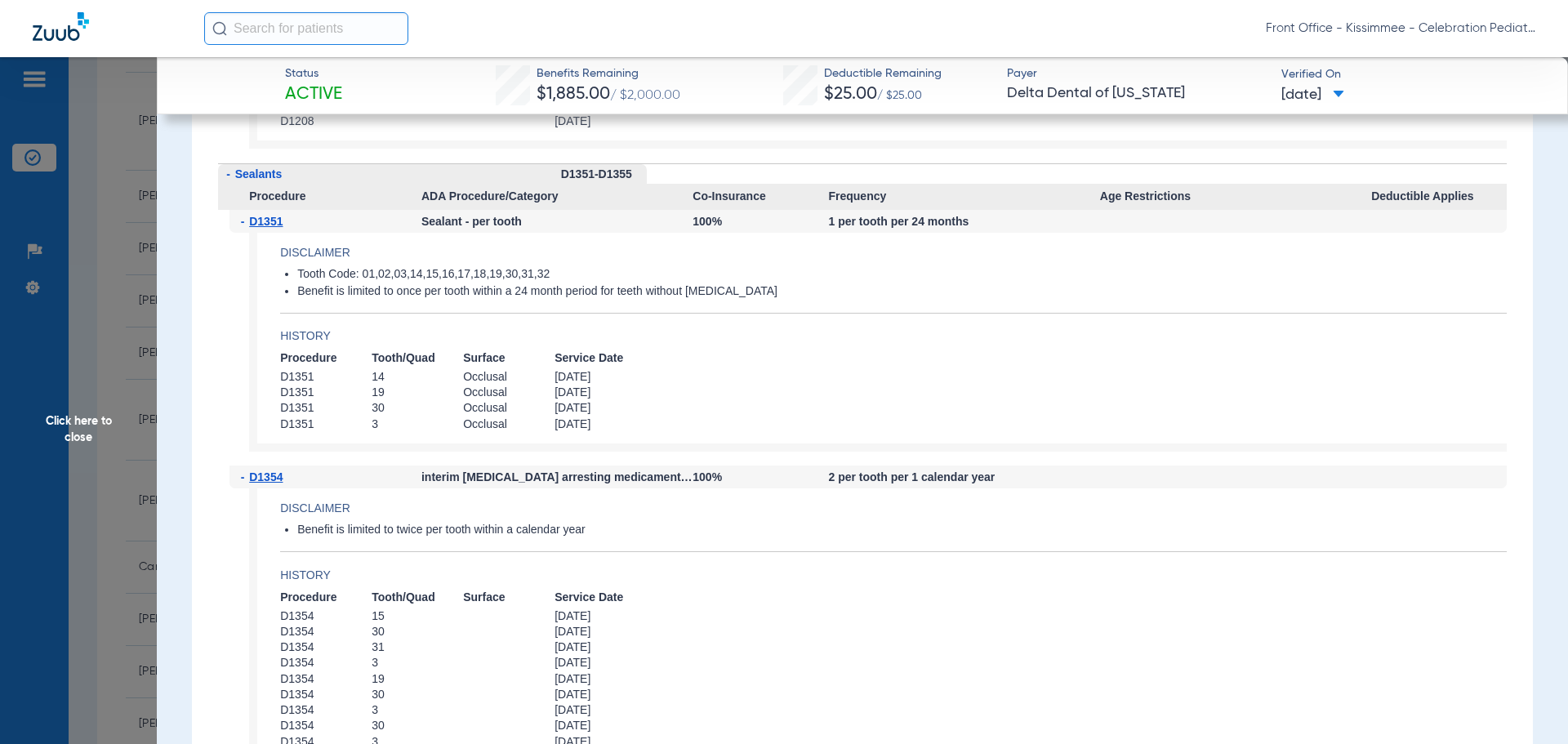
scroll to position [4001, 0]
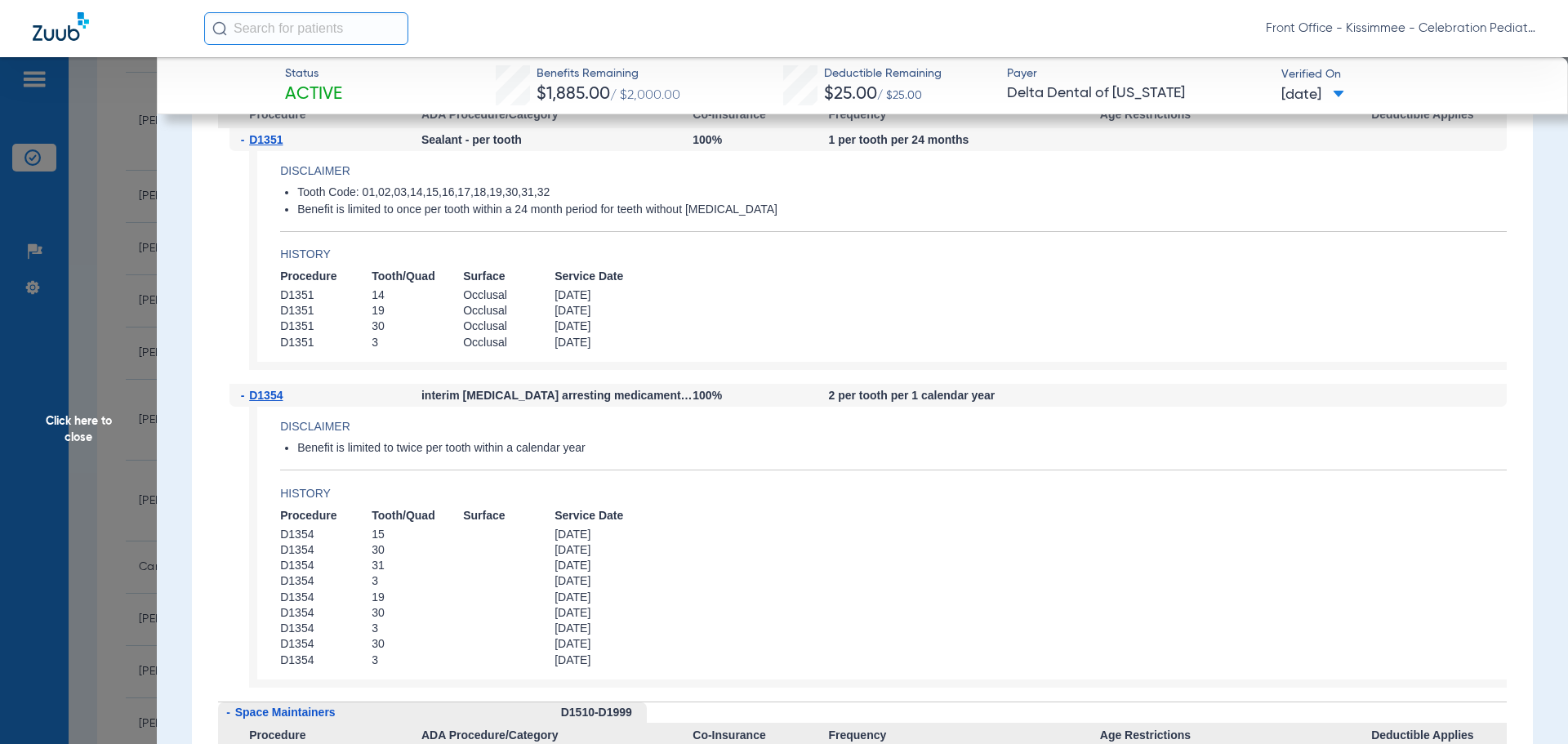
click at [96, 416] on span "Click here to close" at bounding box center [78, 428] width 157 height 744
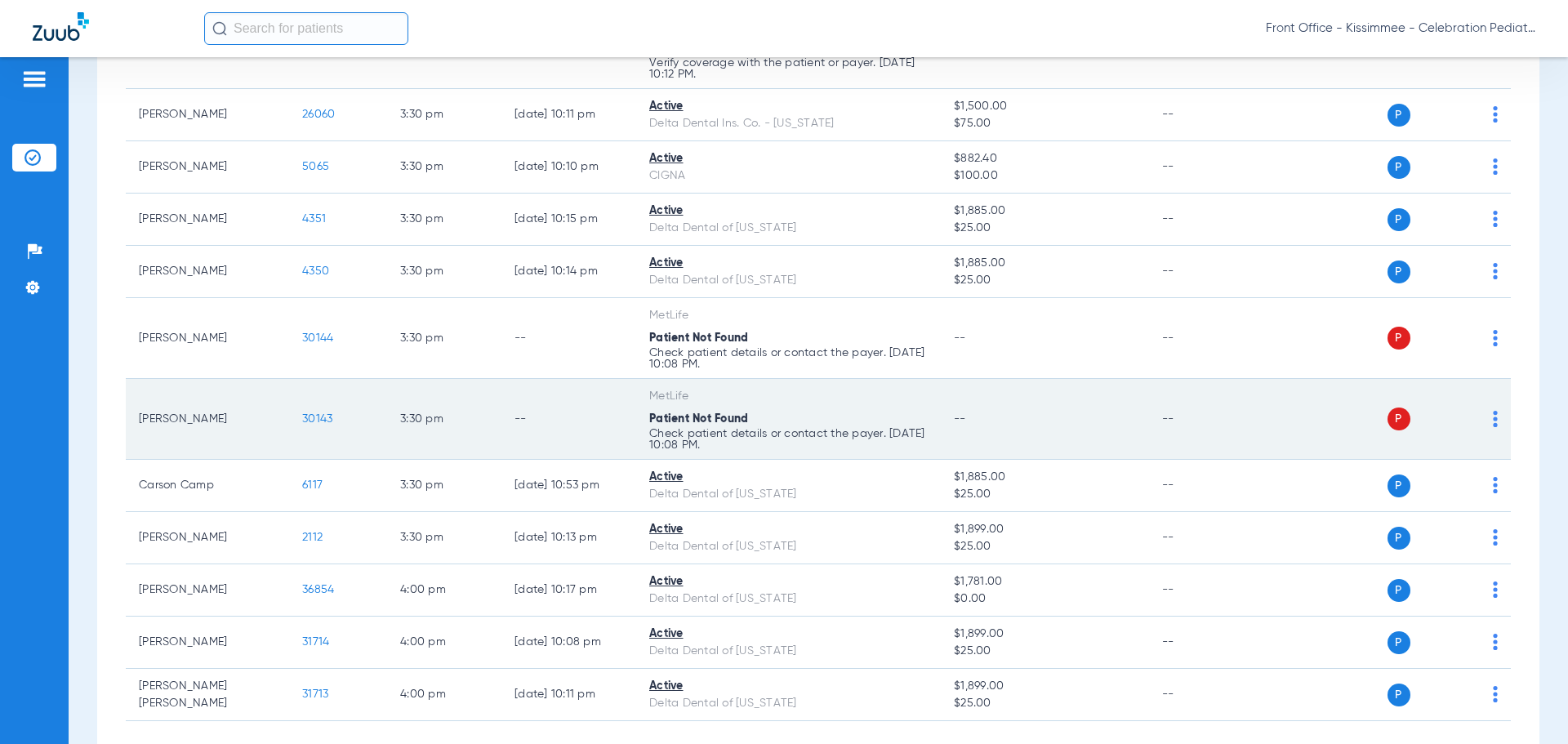
scroll to position [2911, 0]
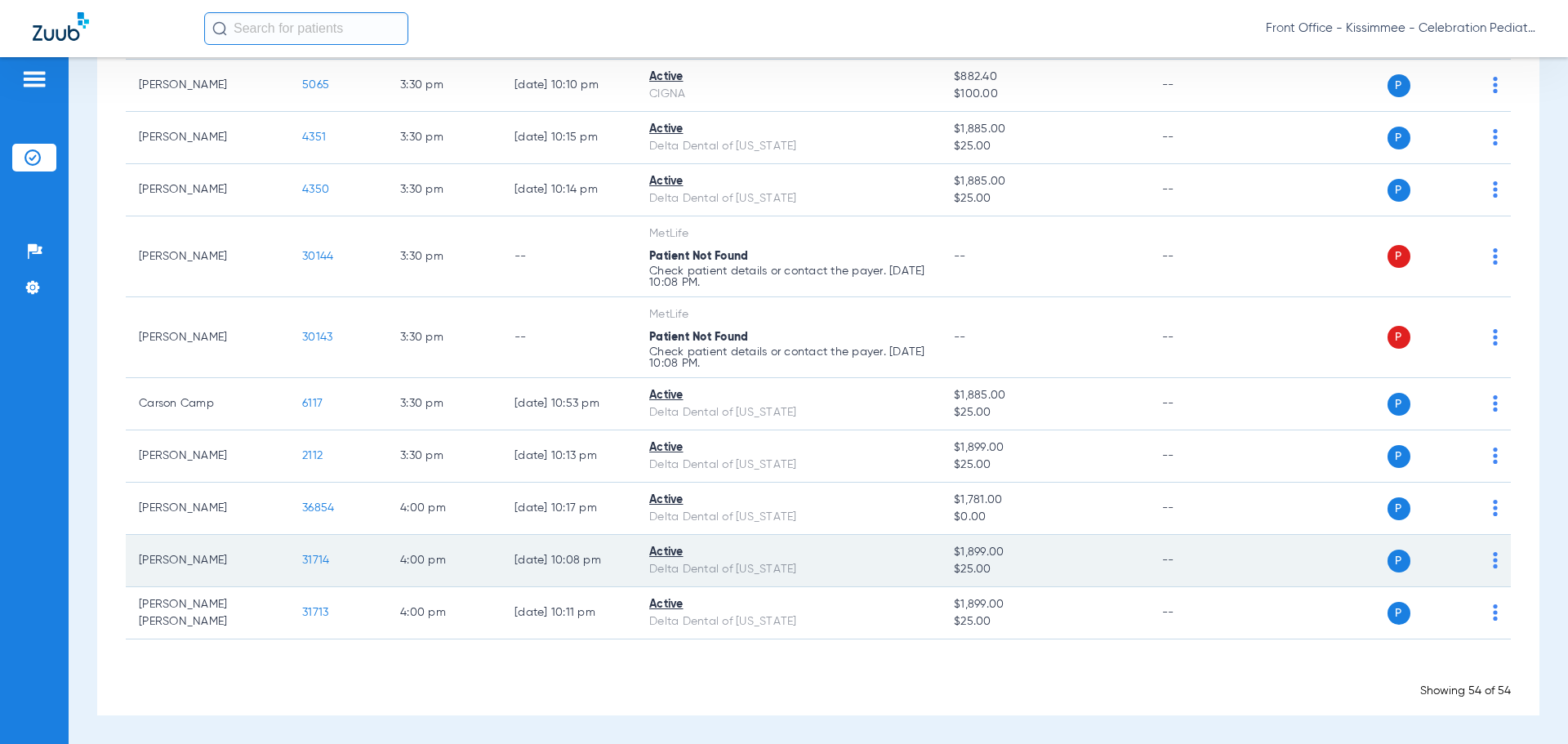
click at [316, 560] on span "31714" at bounding box center [315, 560] width 27 height 11
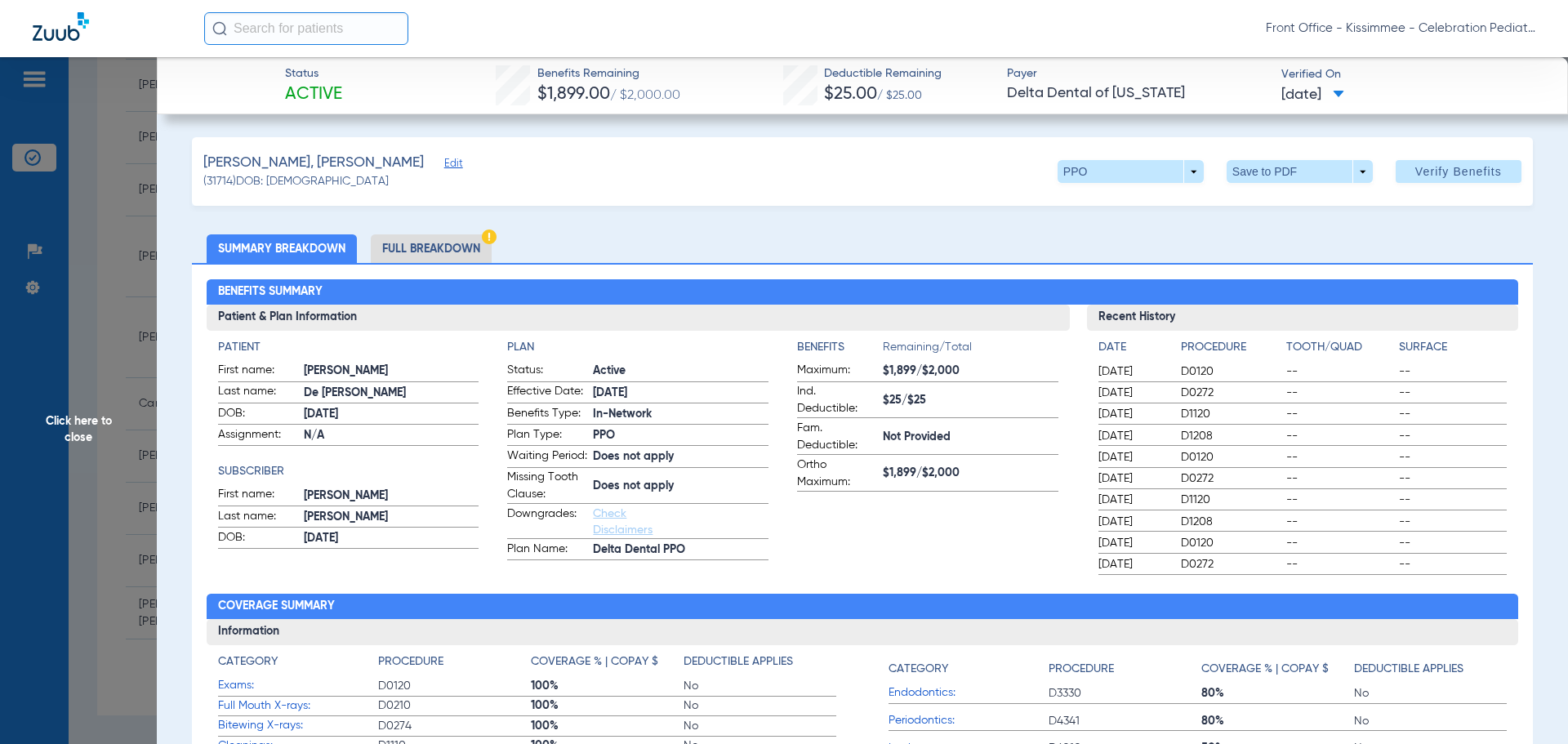
click at [433, 250] on li "Full Breakdown" at bounding box center [431, 248] width 121 height 28
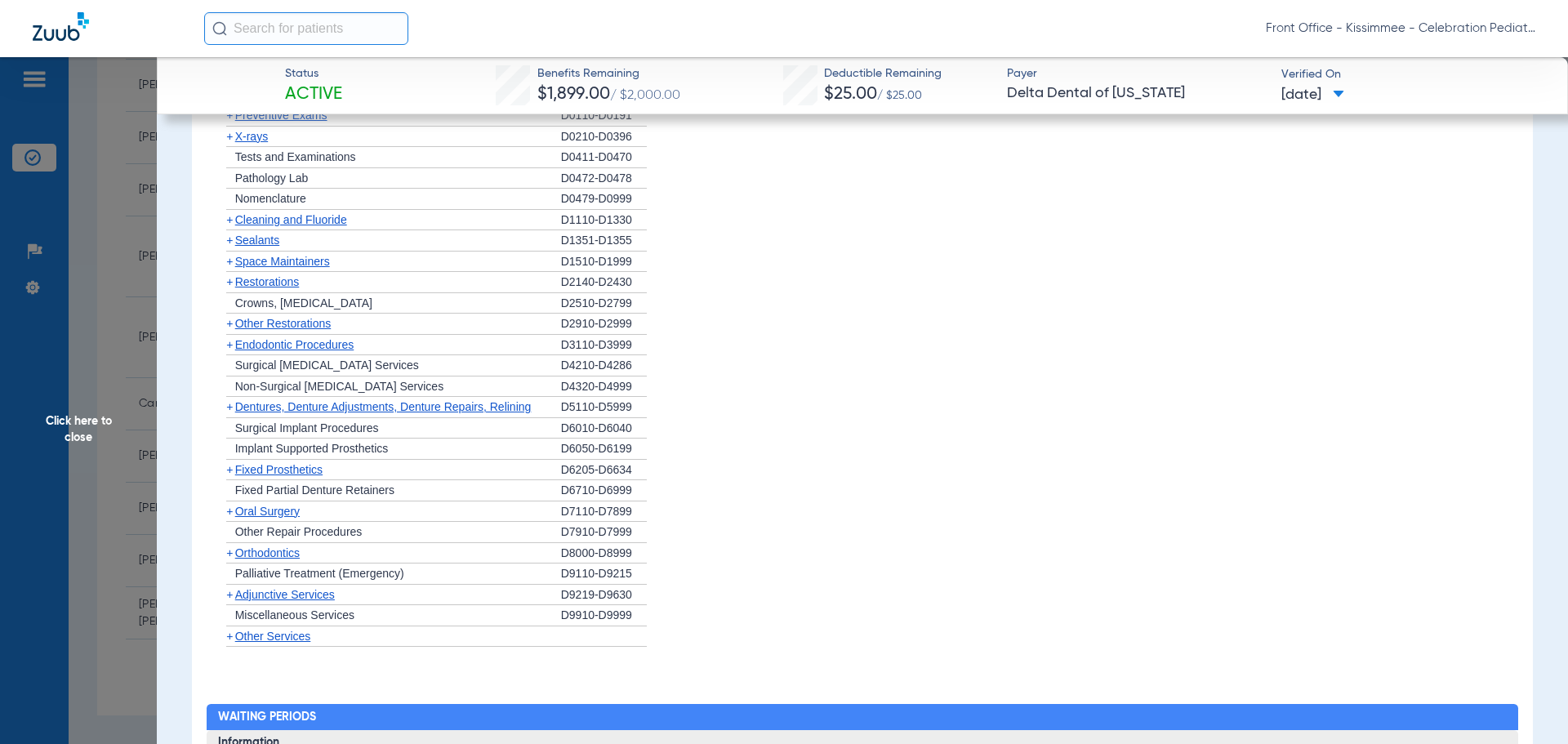
scroll to position [2382, 0]
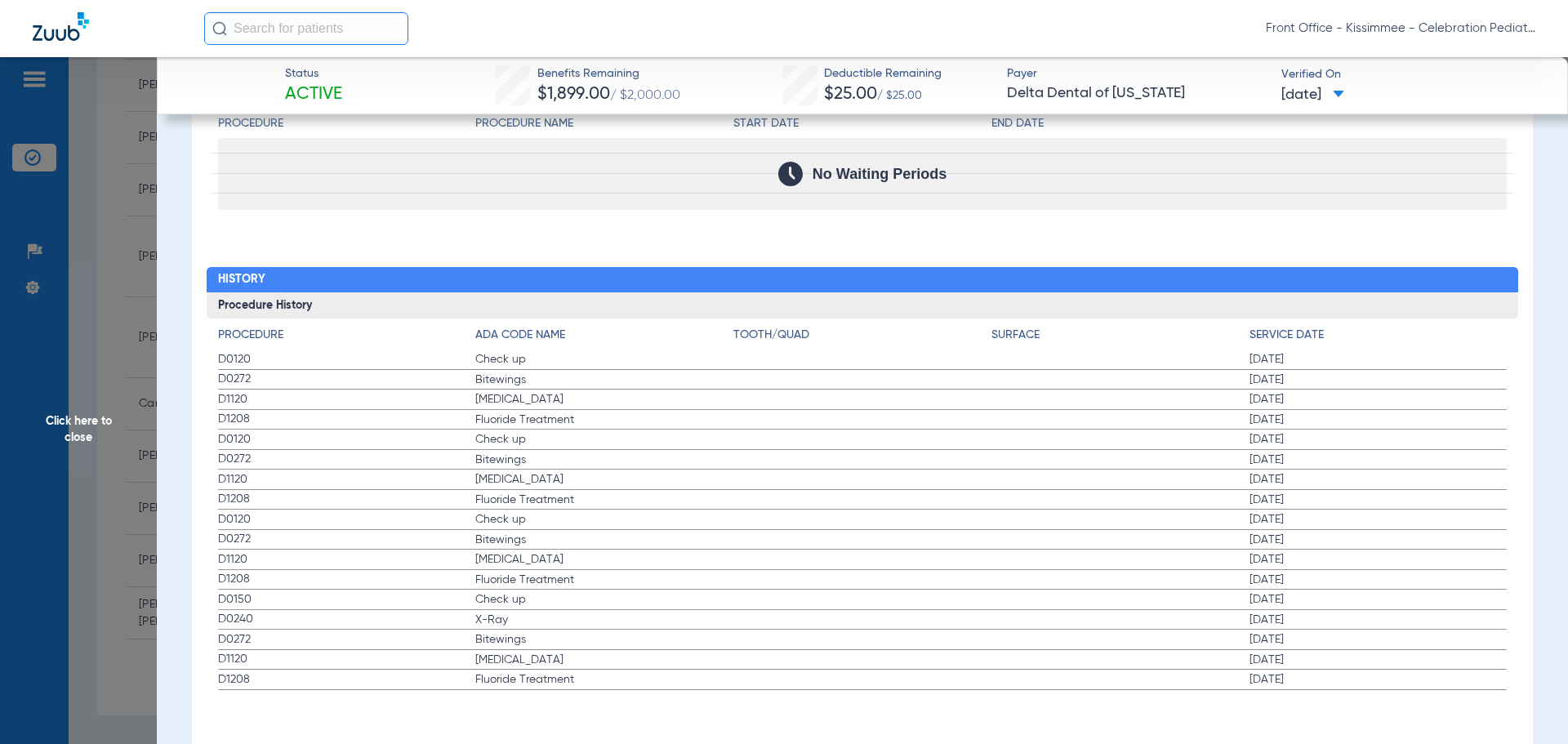
click at [106, 441] on span "Click here to close" at bounding box center [78, 428] width 157 height 744
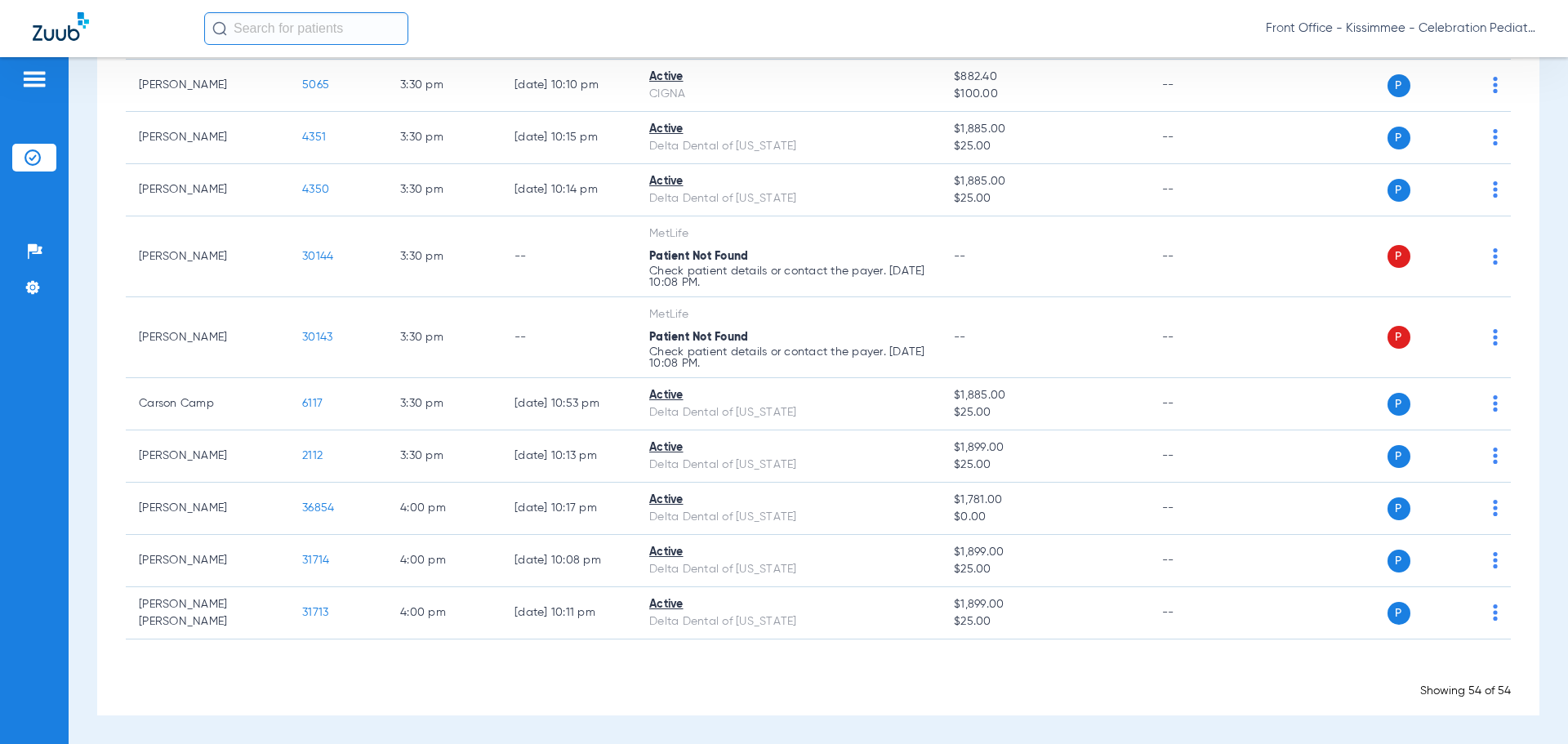
scroll to position [0, 0]
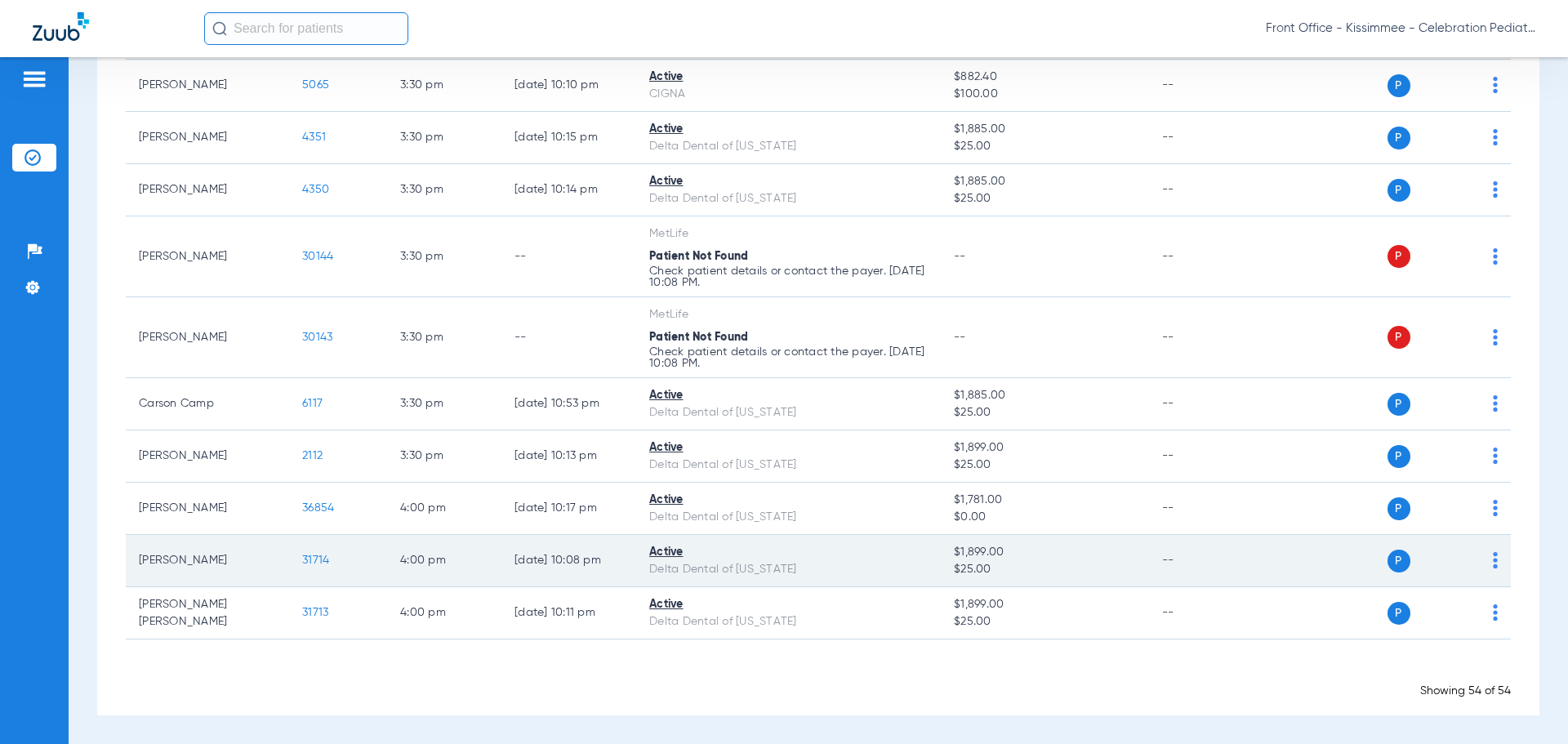
click at [312, 563] on span "31714" at bounding box center [315, 560] width 27 height 11
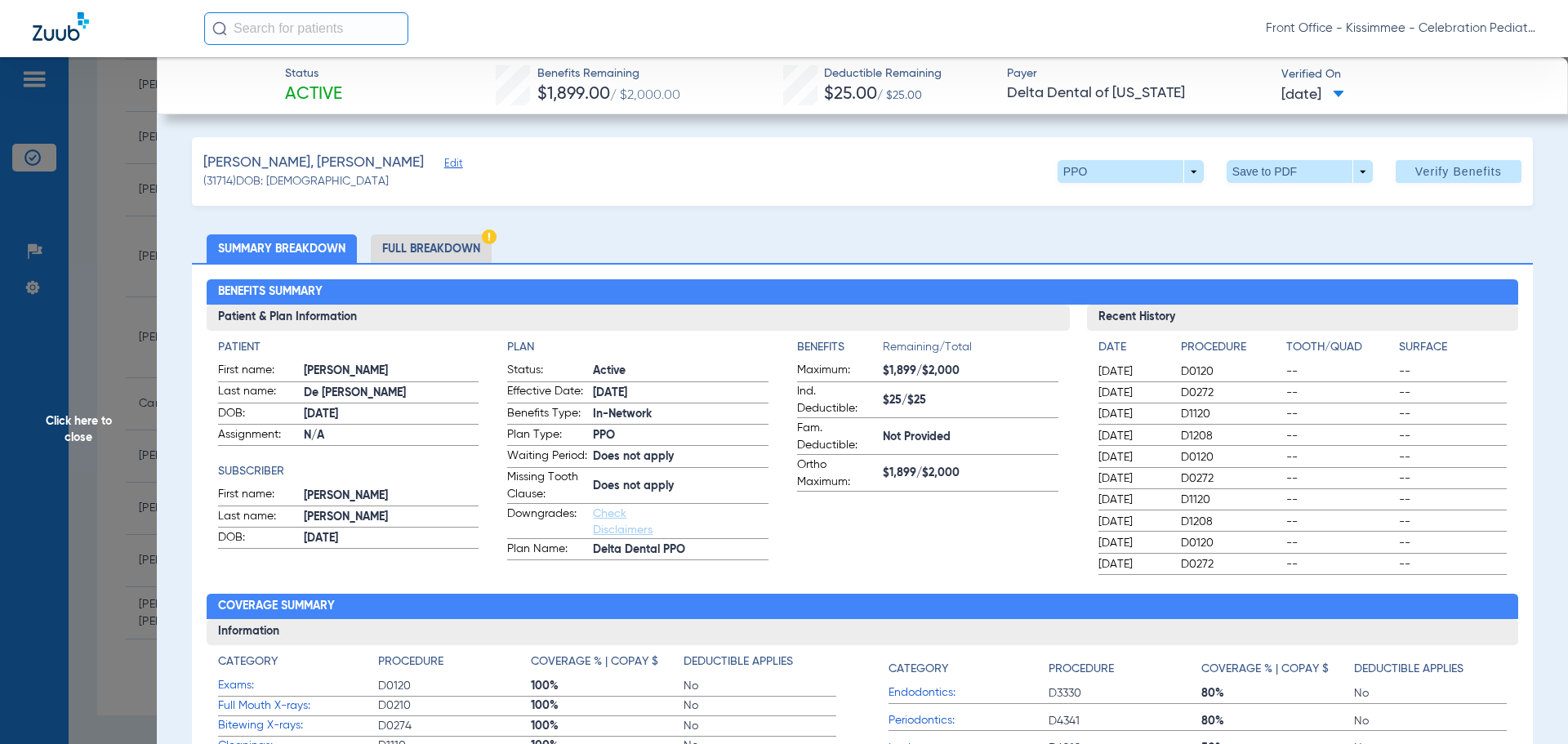
click at [428, 251] on li "Full Breakdown" at bounding box center [431, 248] width 121 height 28
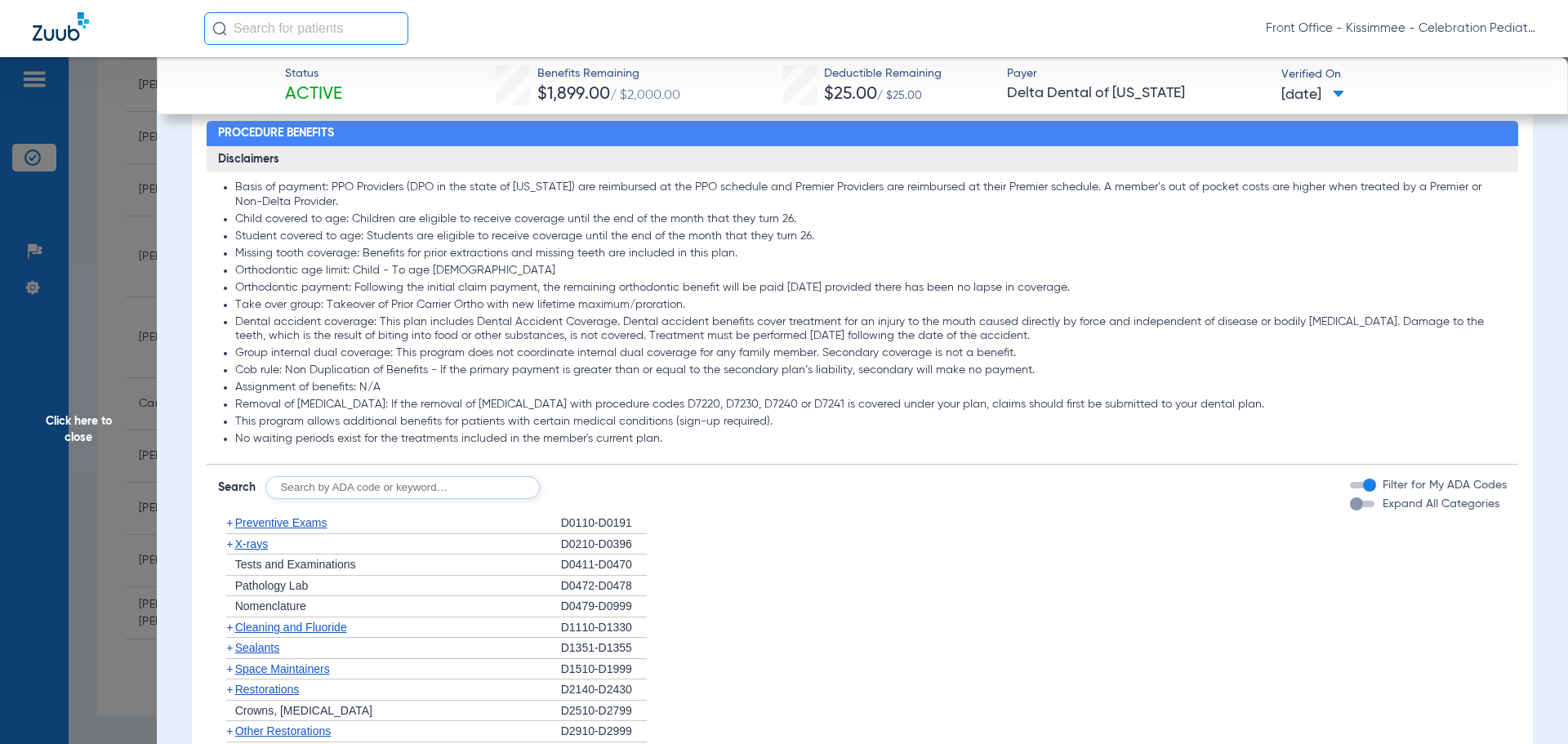
scroll to position [1388, 0]
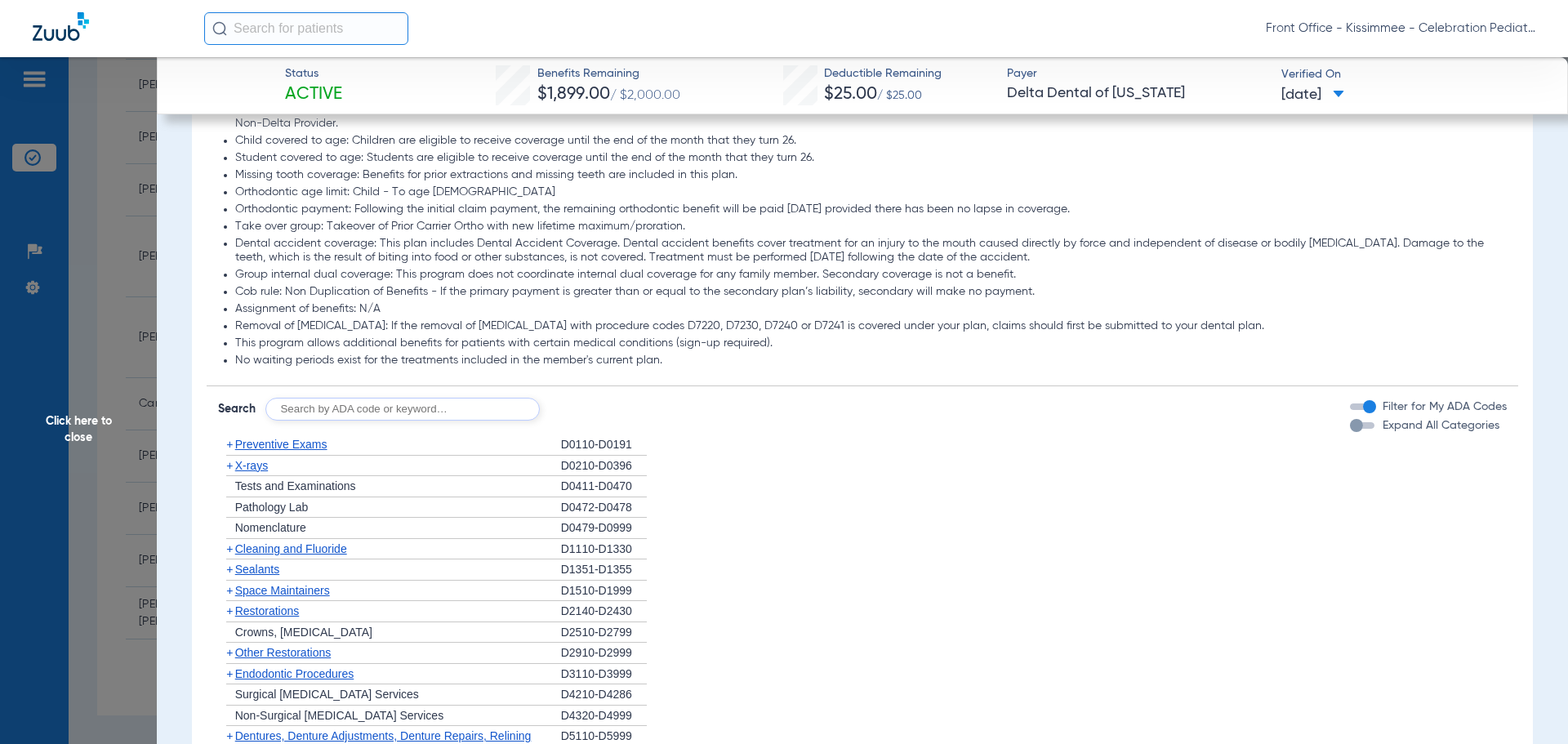
click at [1350, 432] on div "button" at bounding box center [1356, 426] width 13 height 13
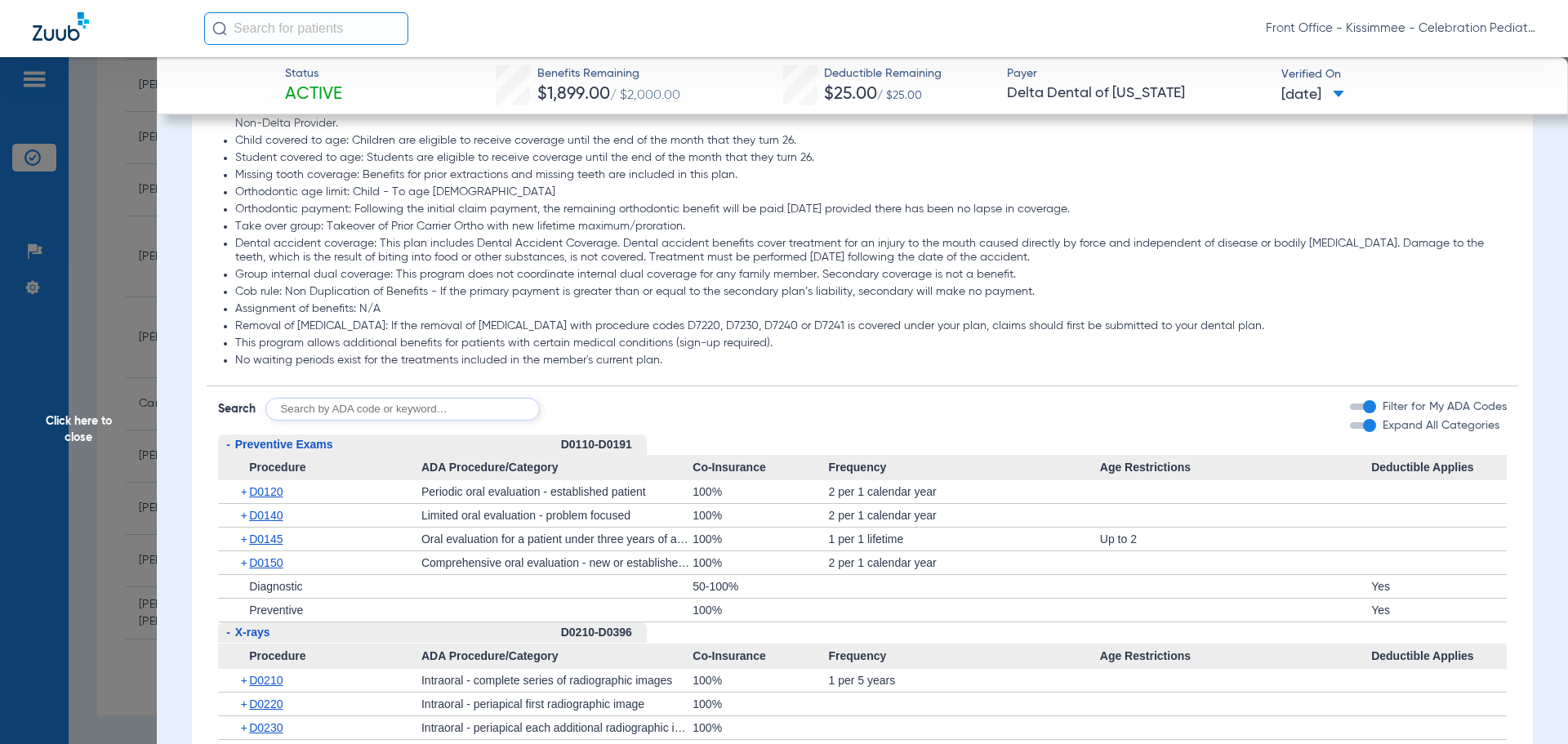
scroll to position [1470, 0]
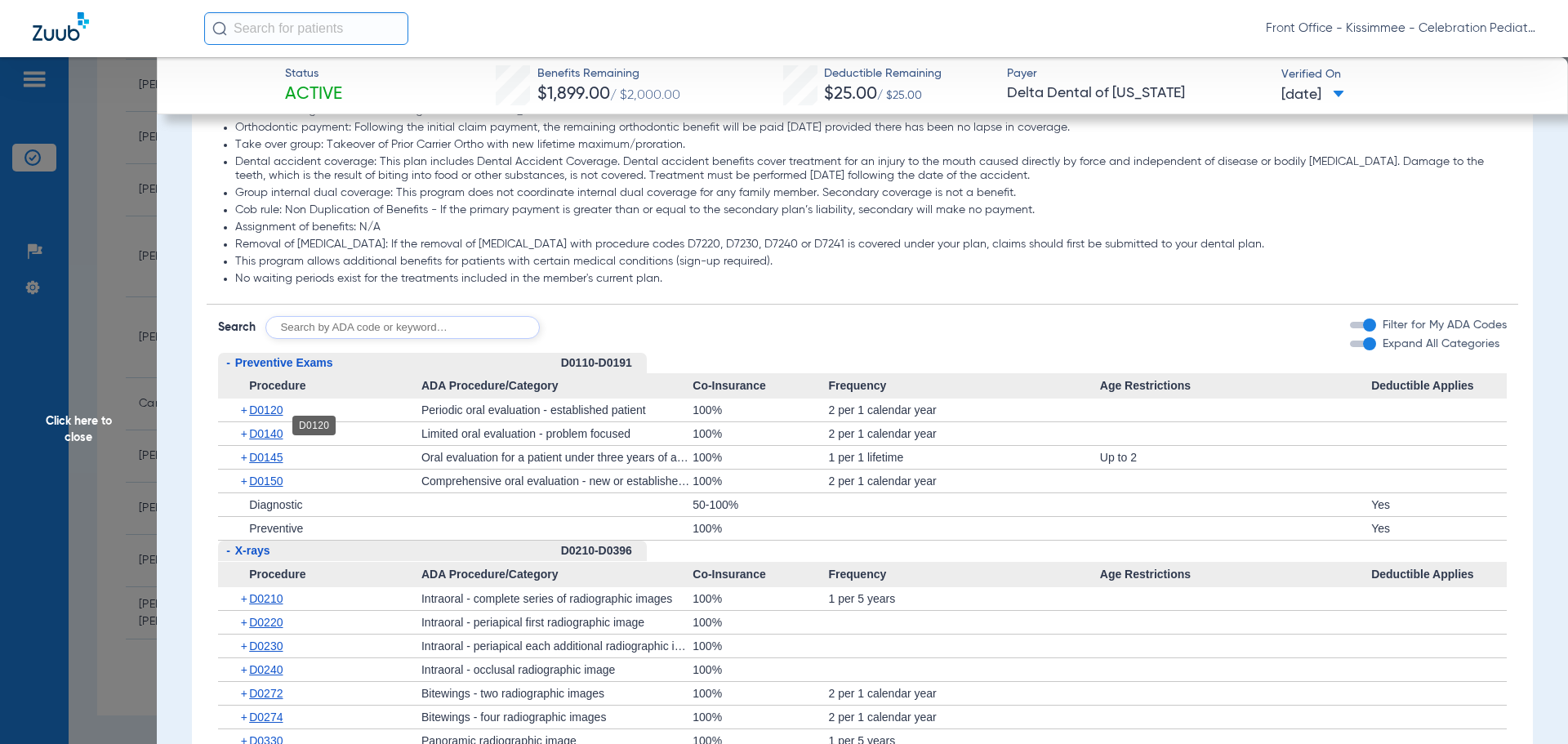
click at [276, 416] on span "D0120" at bounding box center [265, 410] width 33 height 13
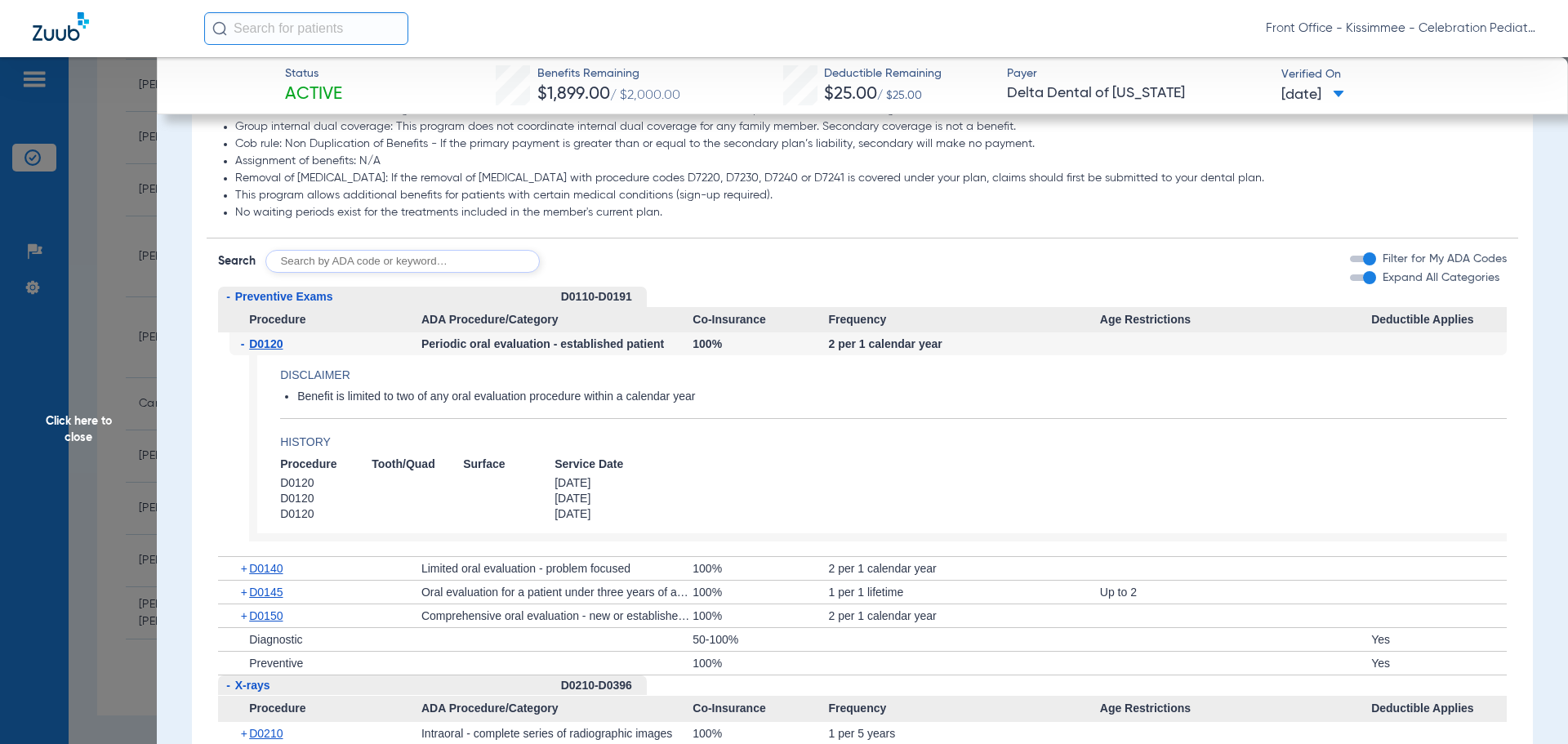
scroll to position [1551, 0]
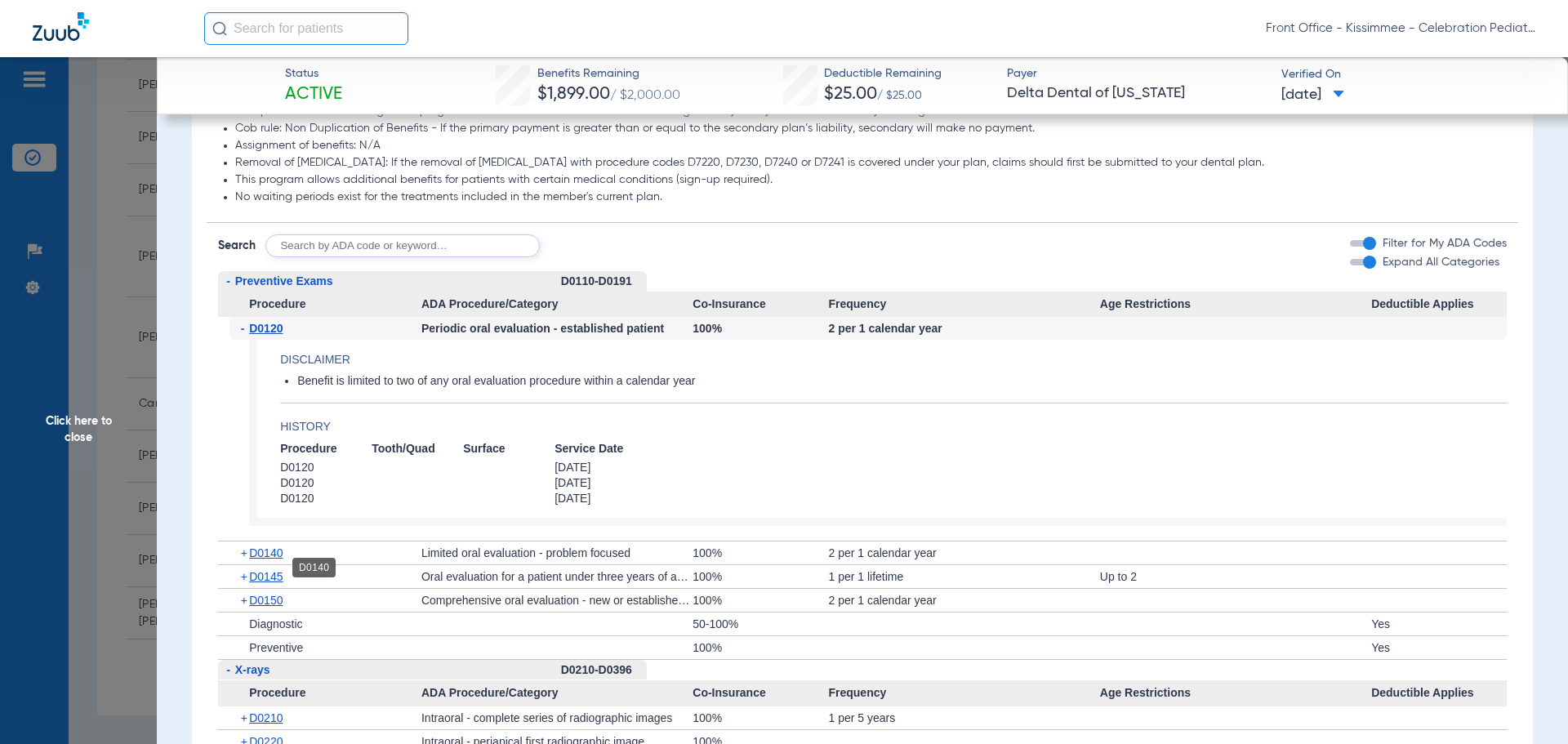
click at [275, 560] on span "D0140" at bounding box center [265, 552] width 33 height 13
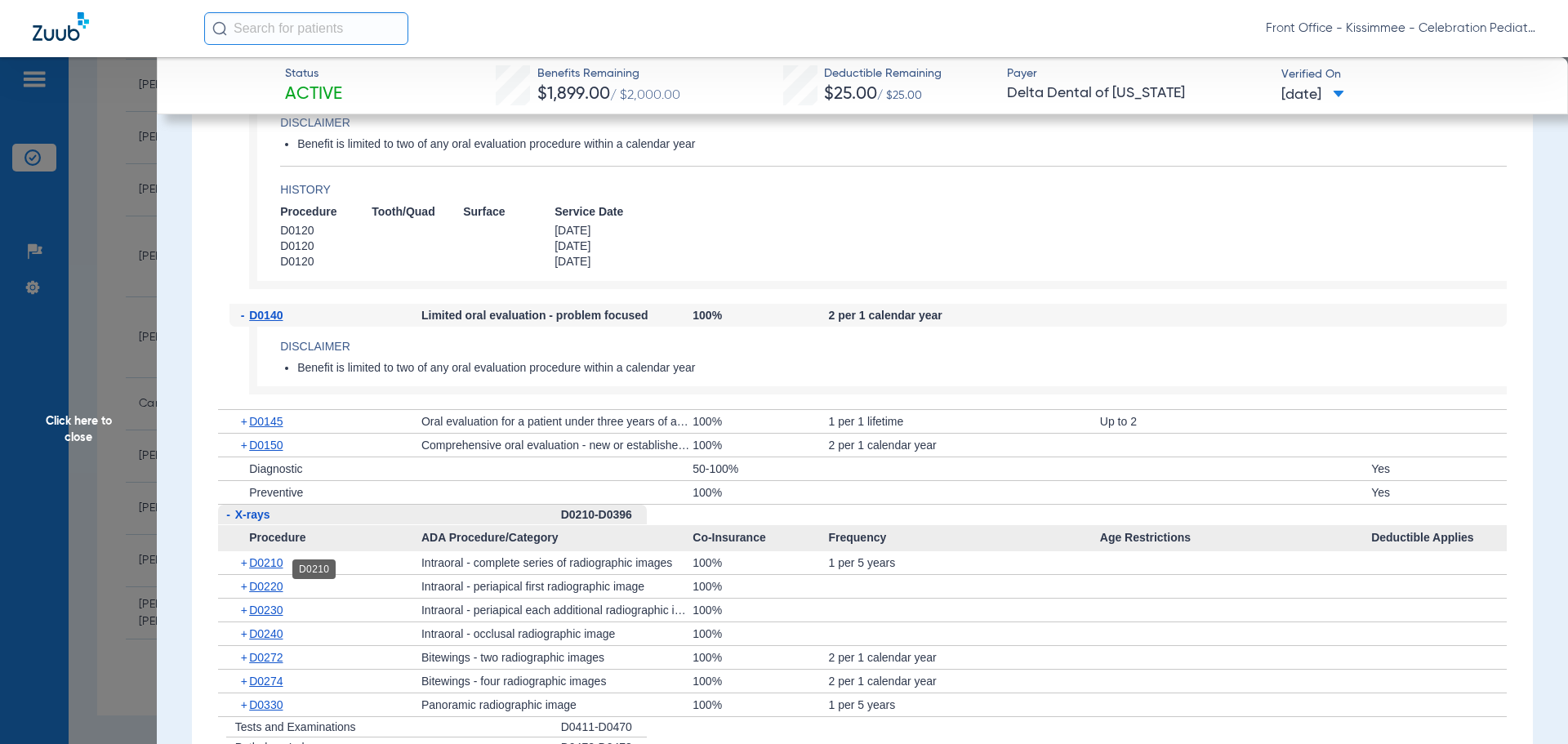
scroll to position [1796, 0]
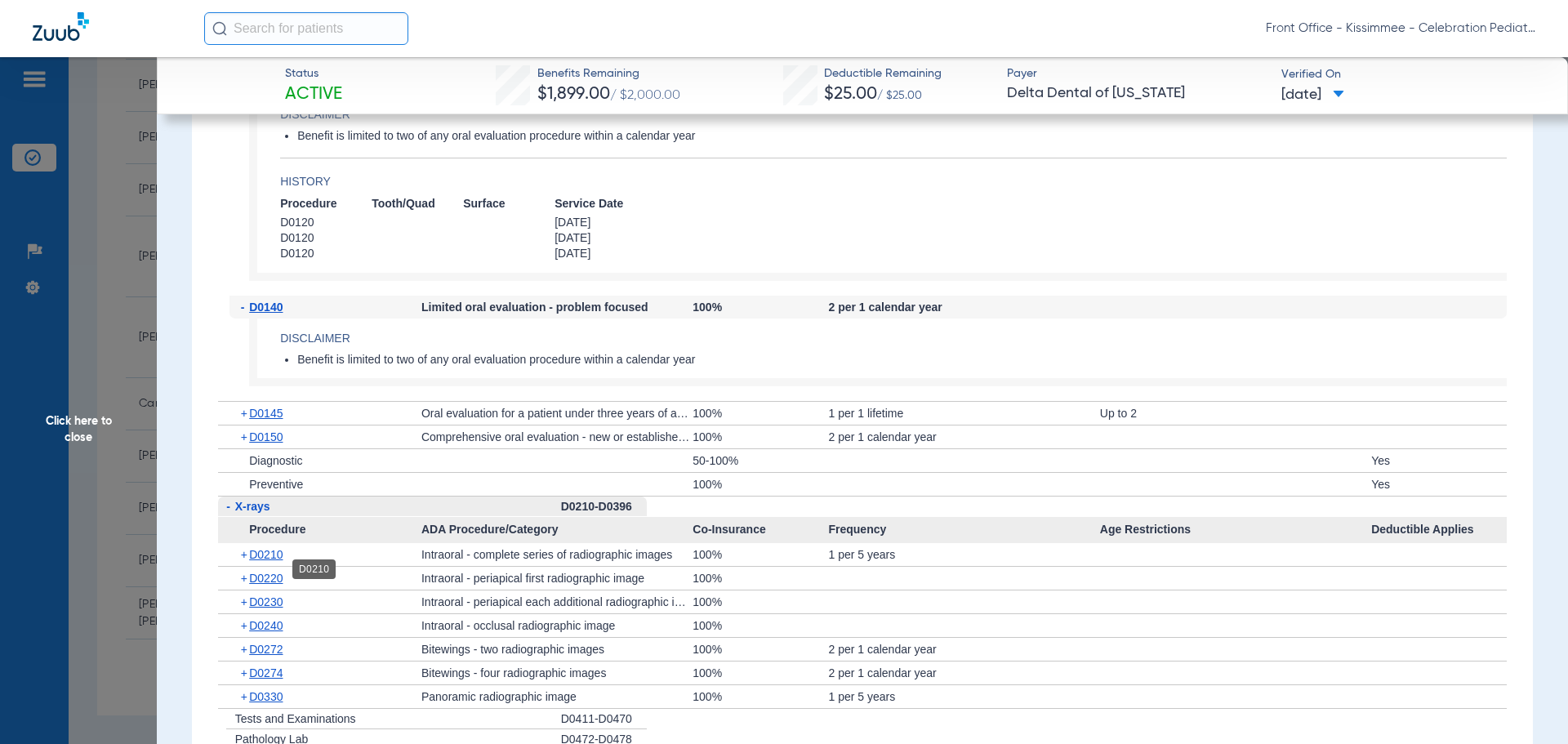
click at [262, 561] on span "D0210" at bounding box center [265, 554] width 33 height 13
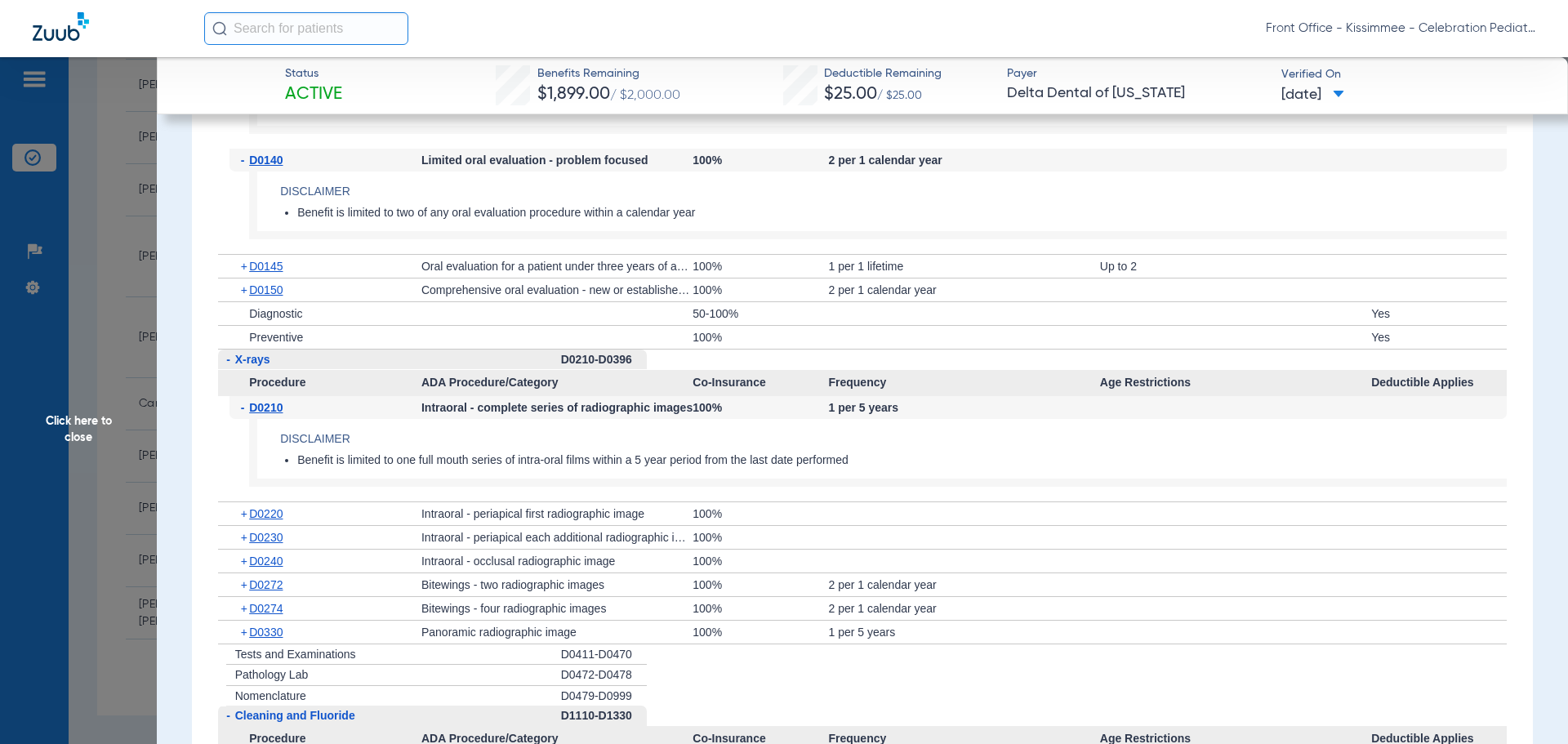
scroll to position [1960, 0]
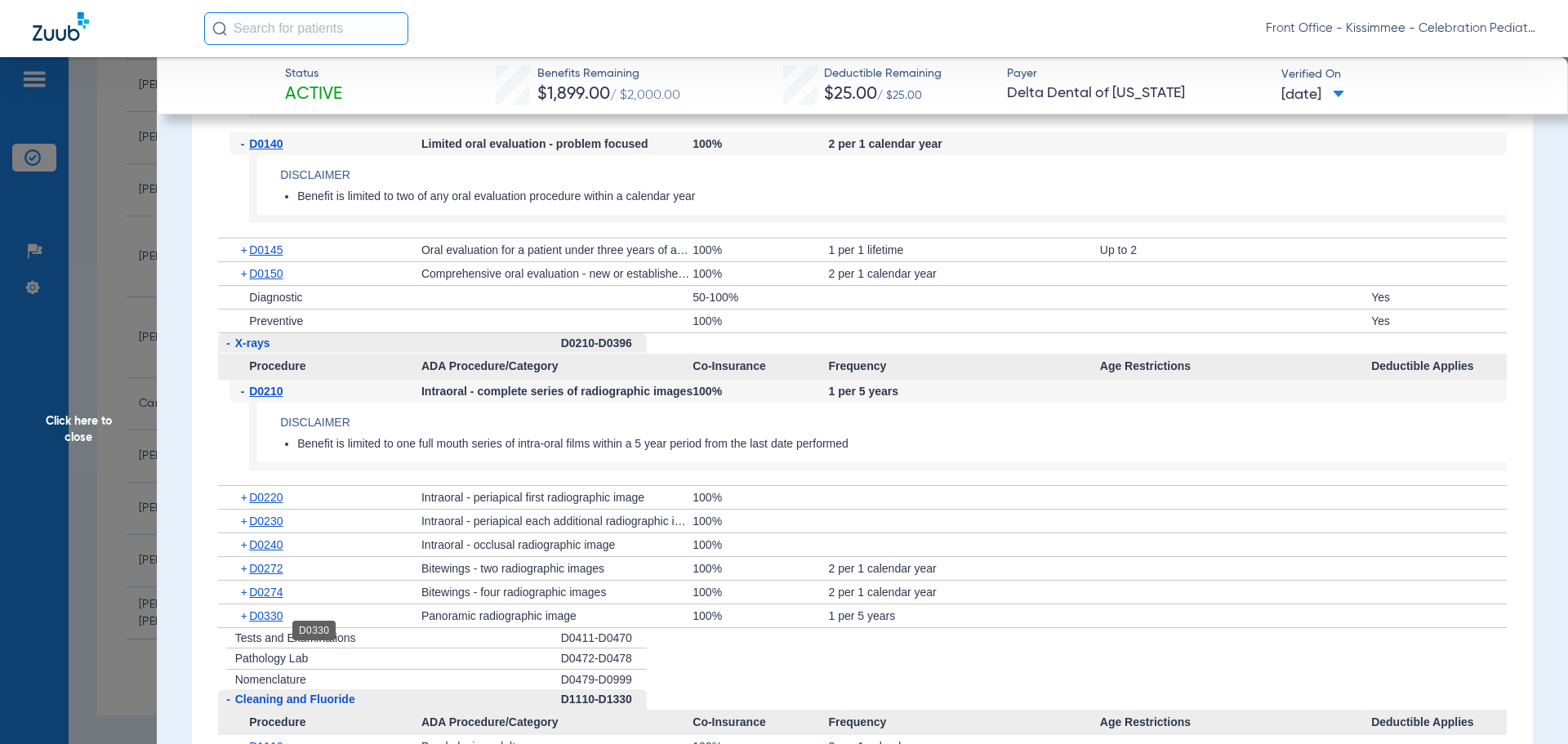
click at [264, 622] on span "D0330" at bounding box center [265, 616] width 33 height 13
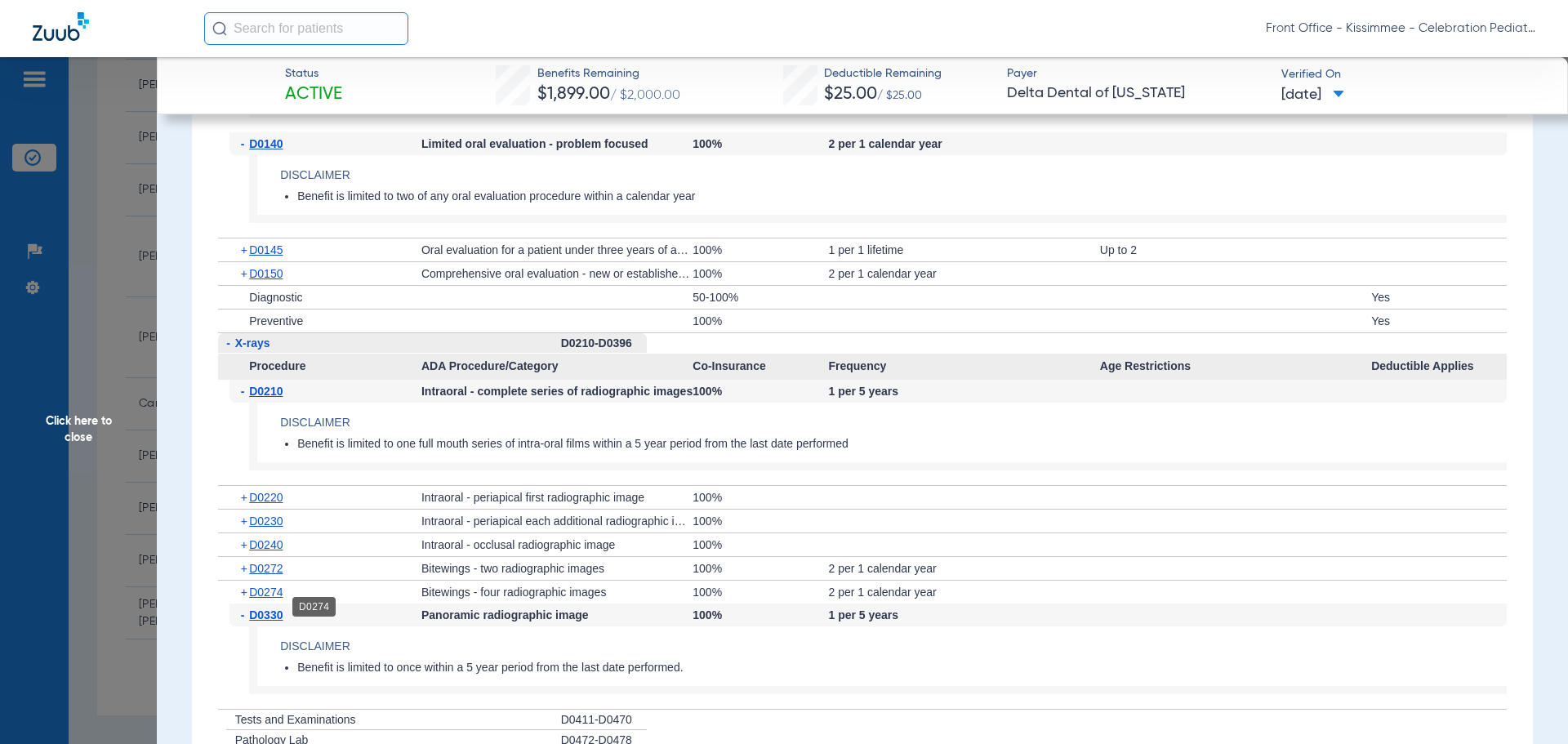
click at [263, 598] on span "D0274" at bounding box center [265, 592] width 33 height 13
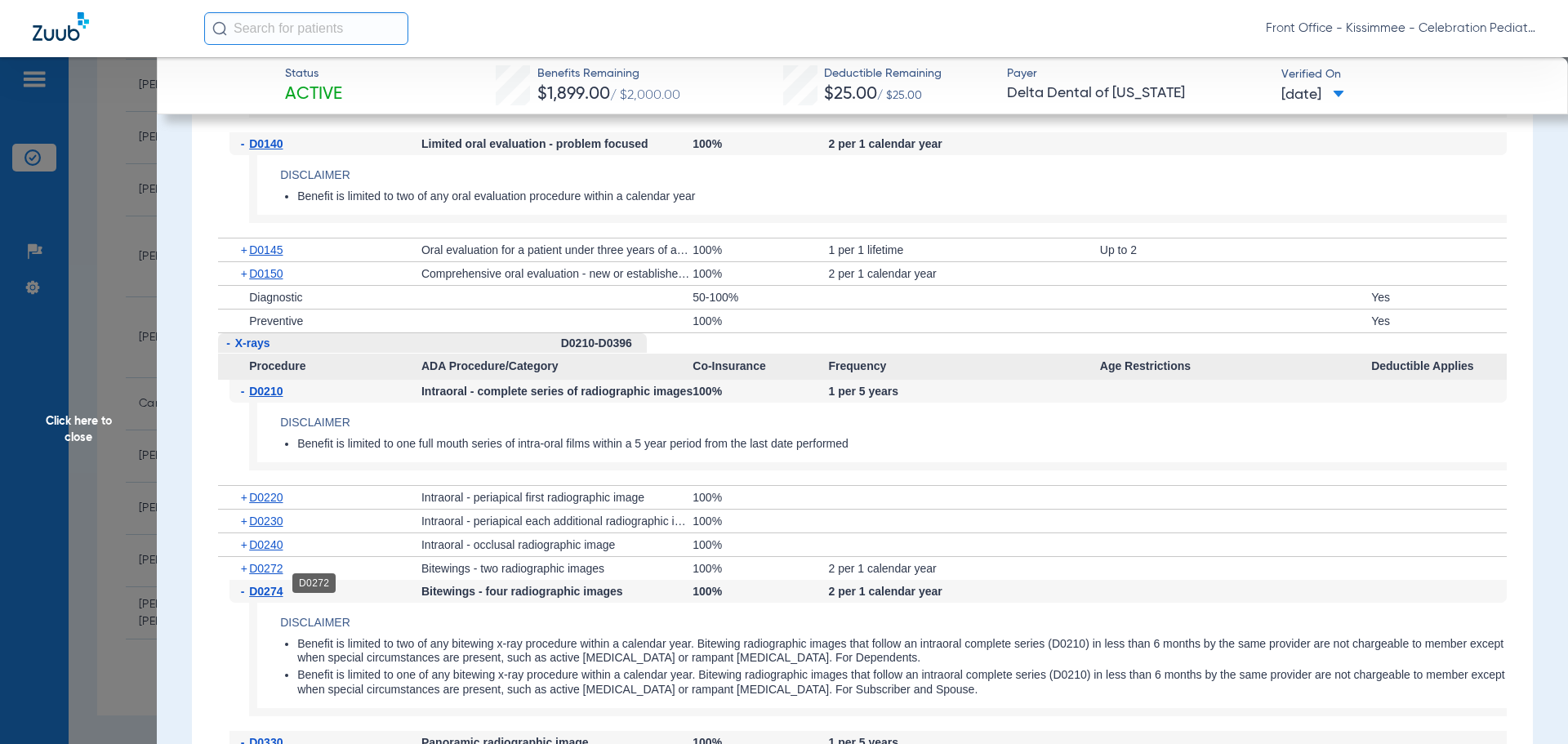
click at [263, 575] on span "D0272" at bounding box center [265, 568] width 33 height 13
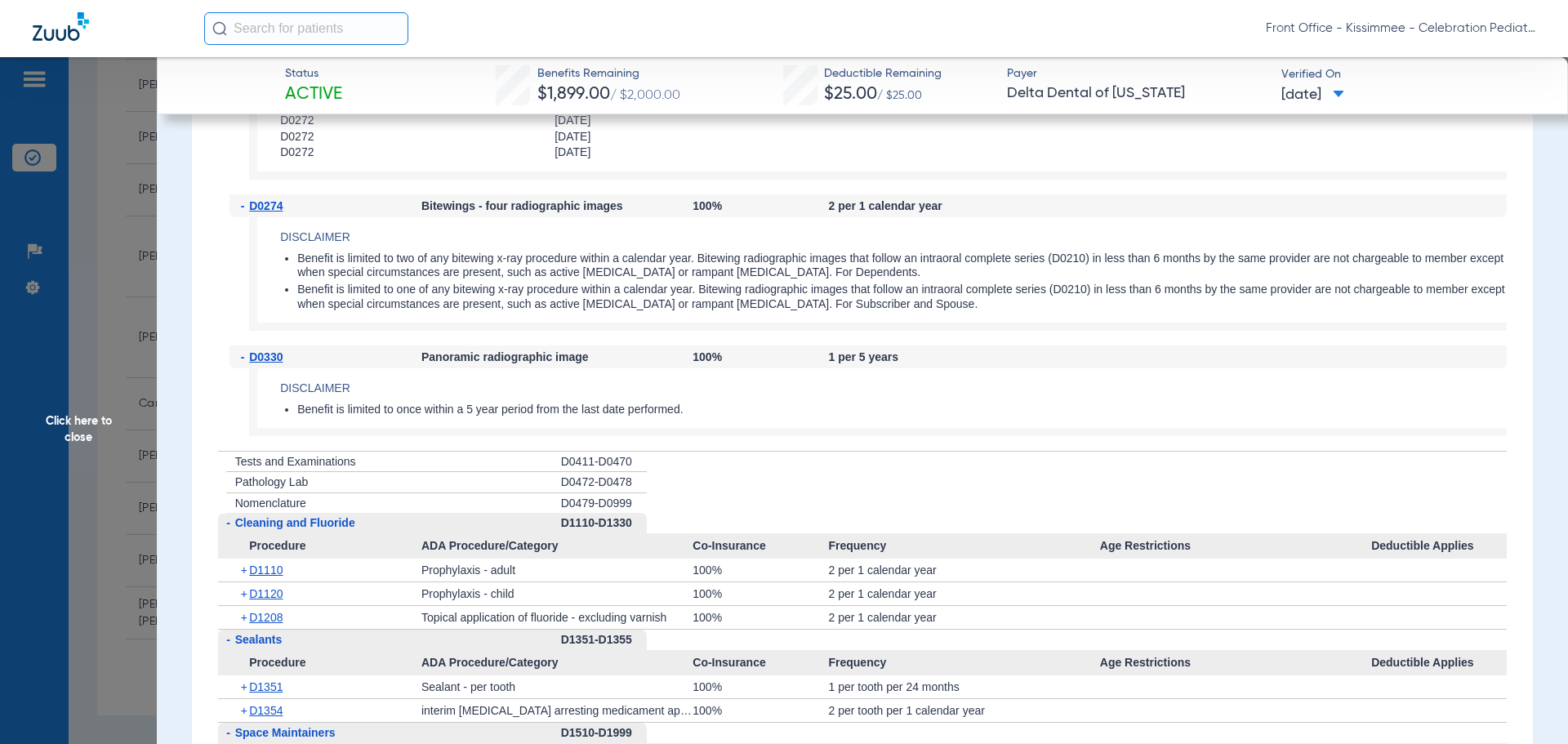
scroll to position [2613, 0]
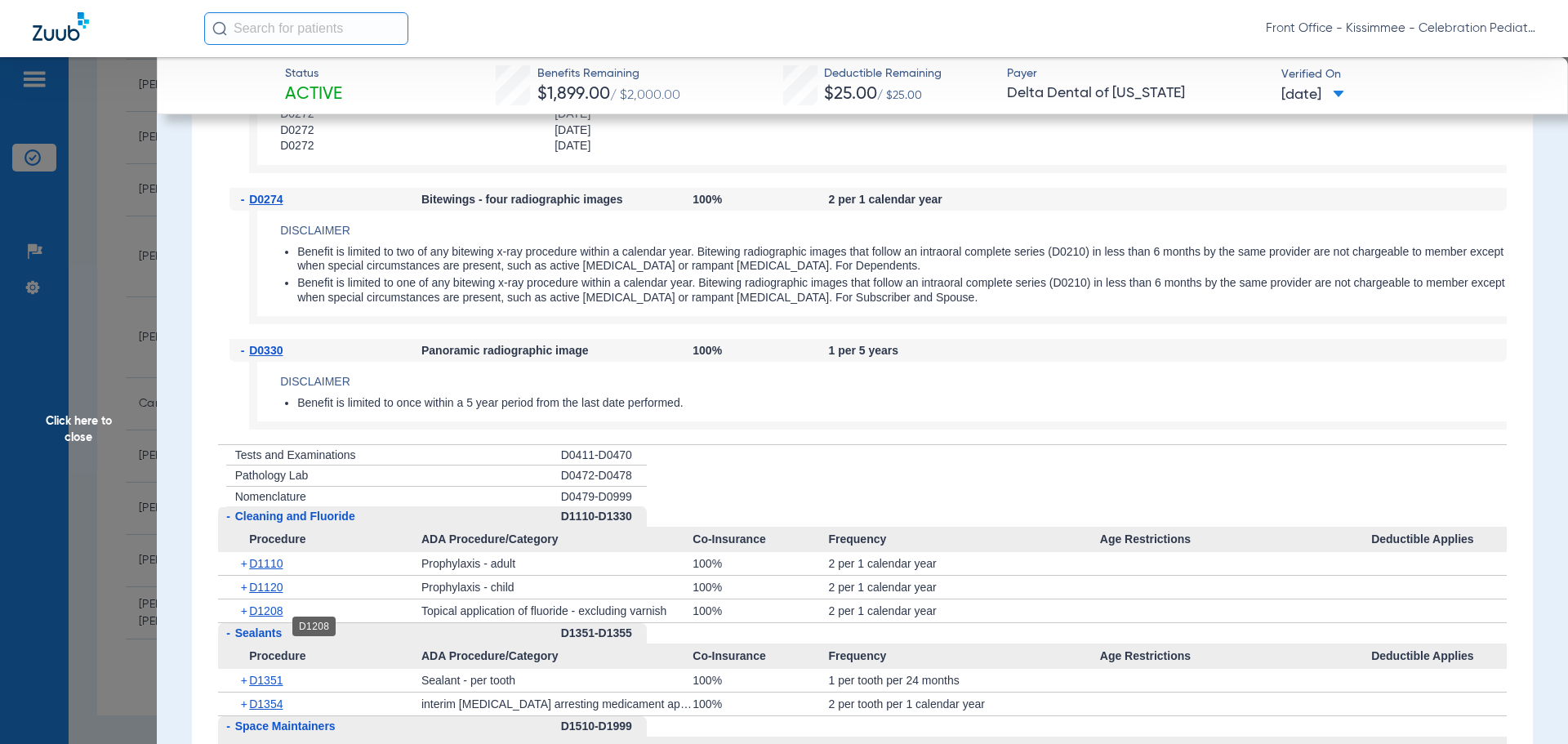
click at [263, 617] on span "D1208" at bounding box center [265, 611] width 33 height 13
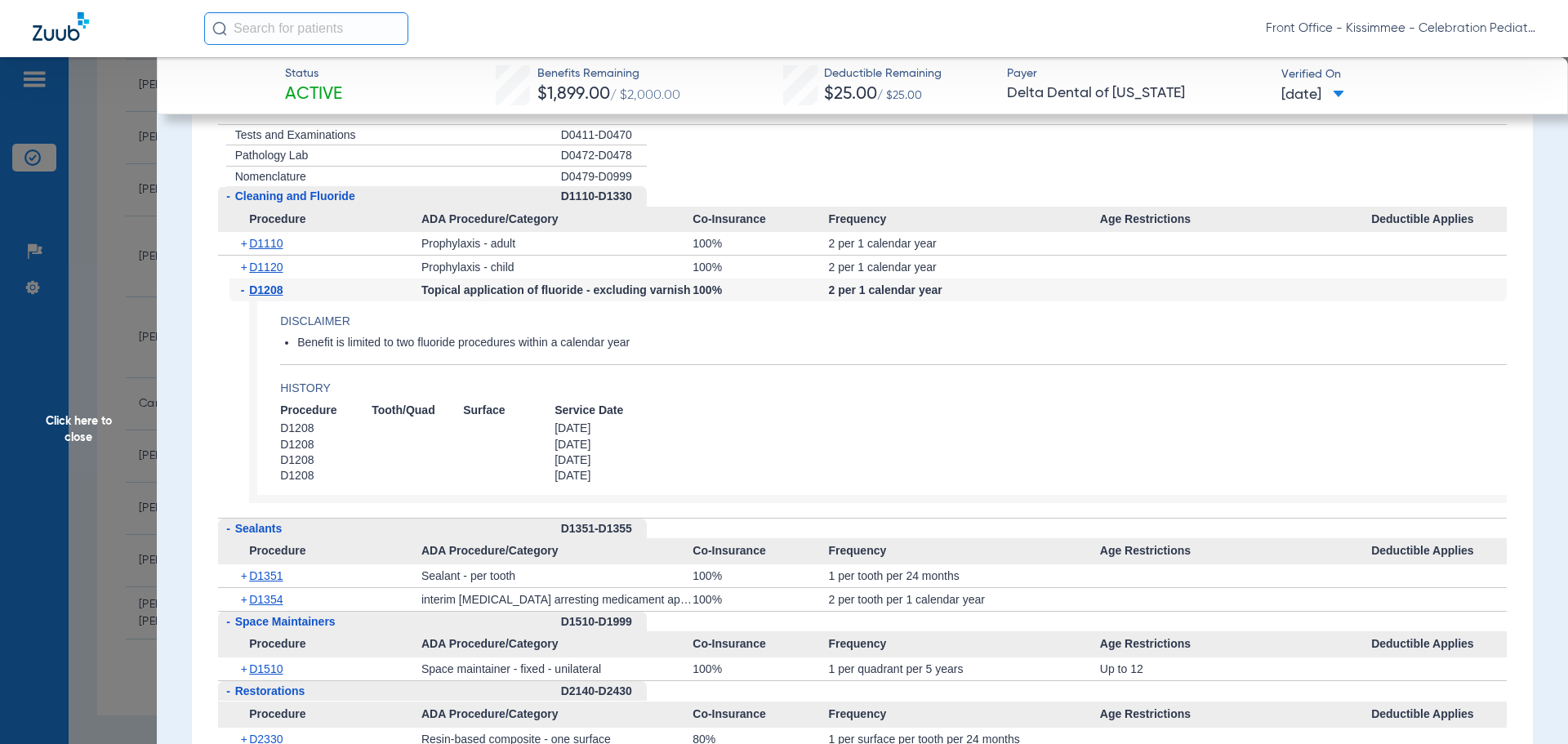
scroll to position [2939, 0]
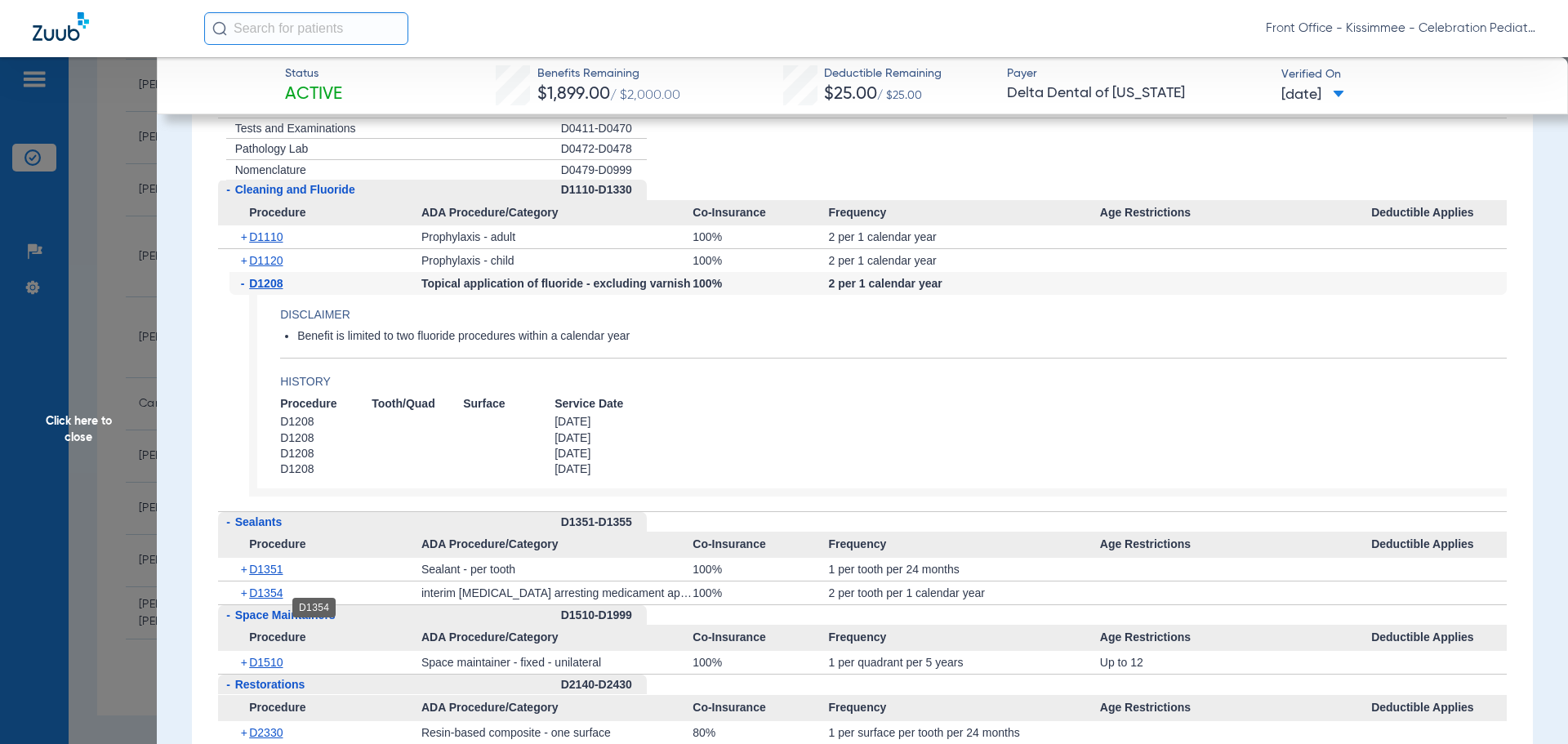
click at [269, 599] on span "D1354" at bounding box center [265, 593] width 33 height 13
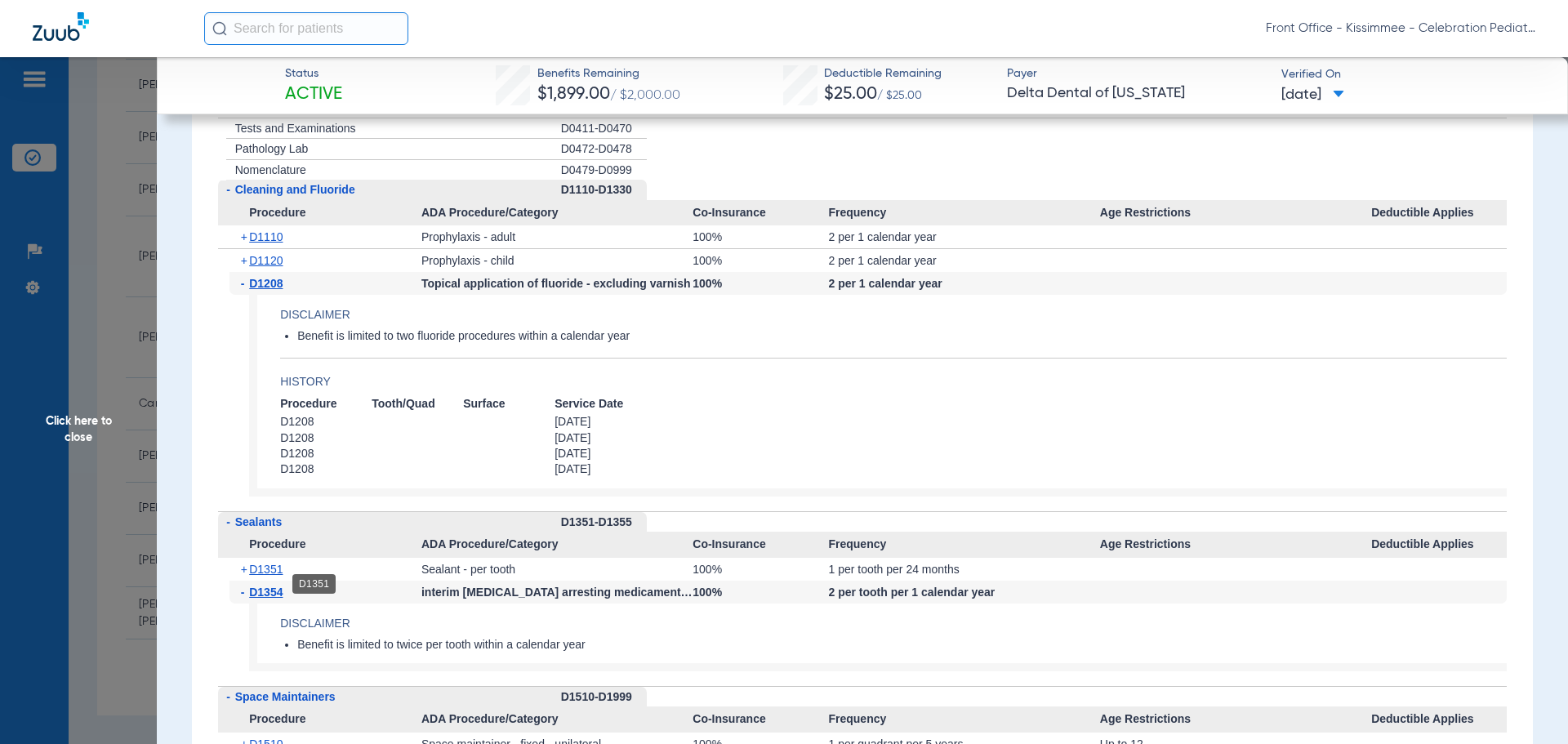
click at [281, 575] on span "D1351" at bounding box center [265, 569] width 33 height 13
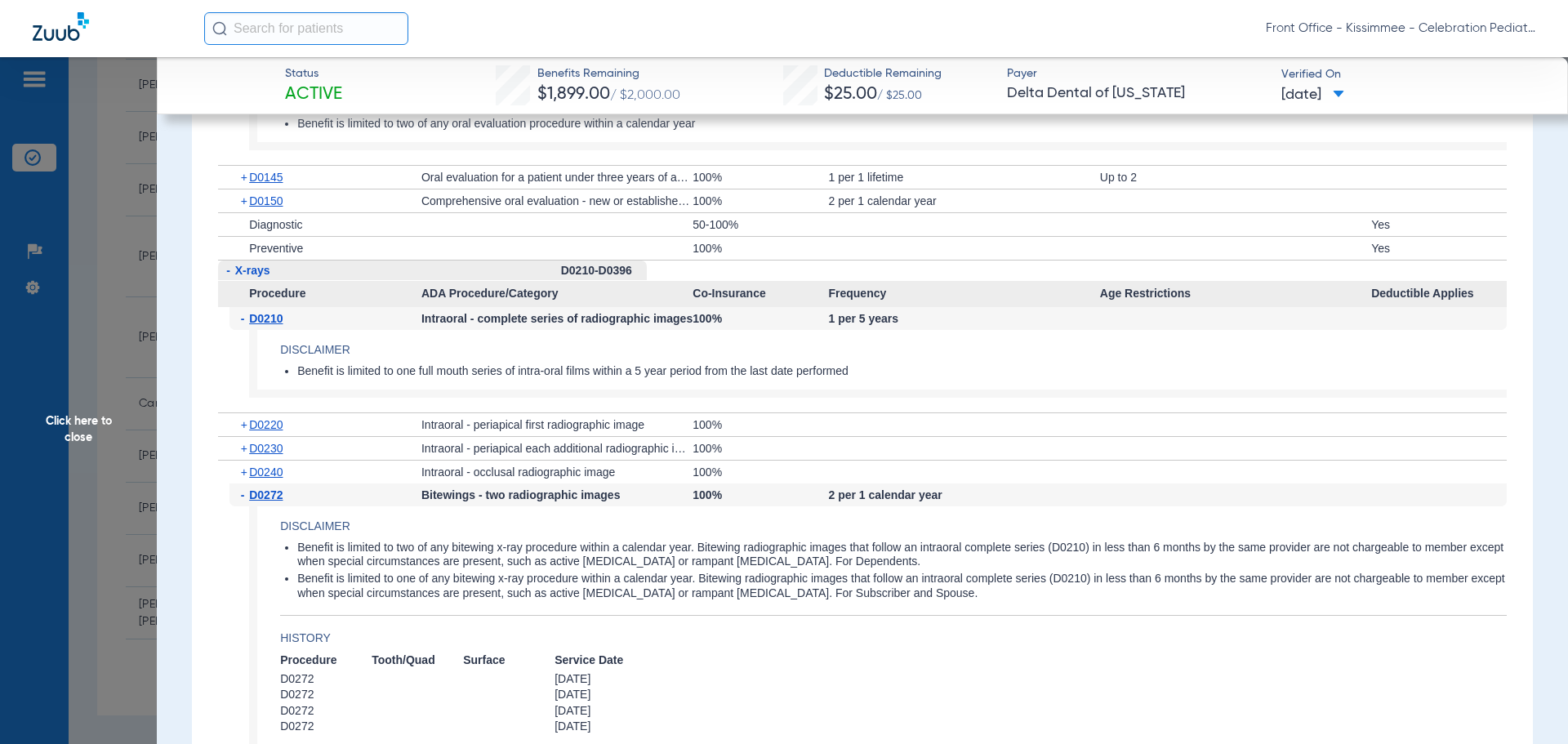
scroll to position [2041, 0]
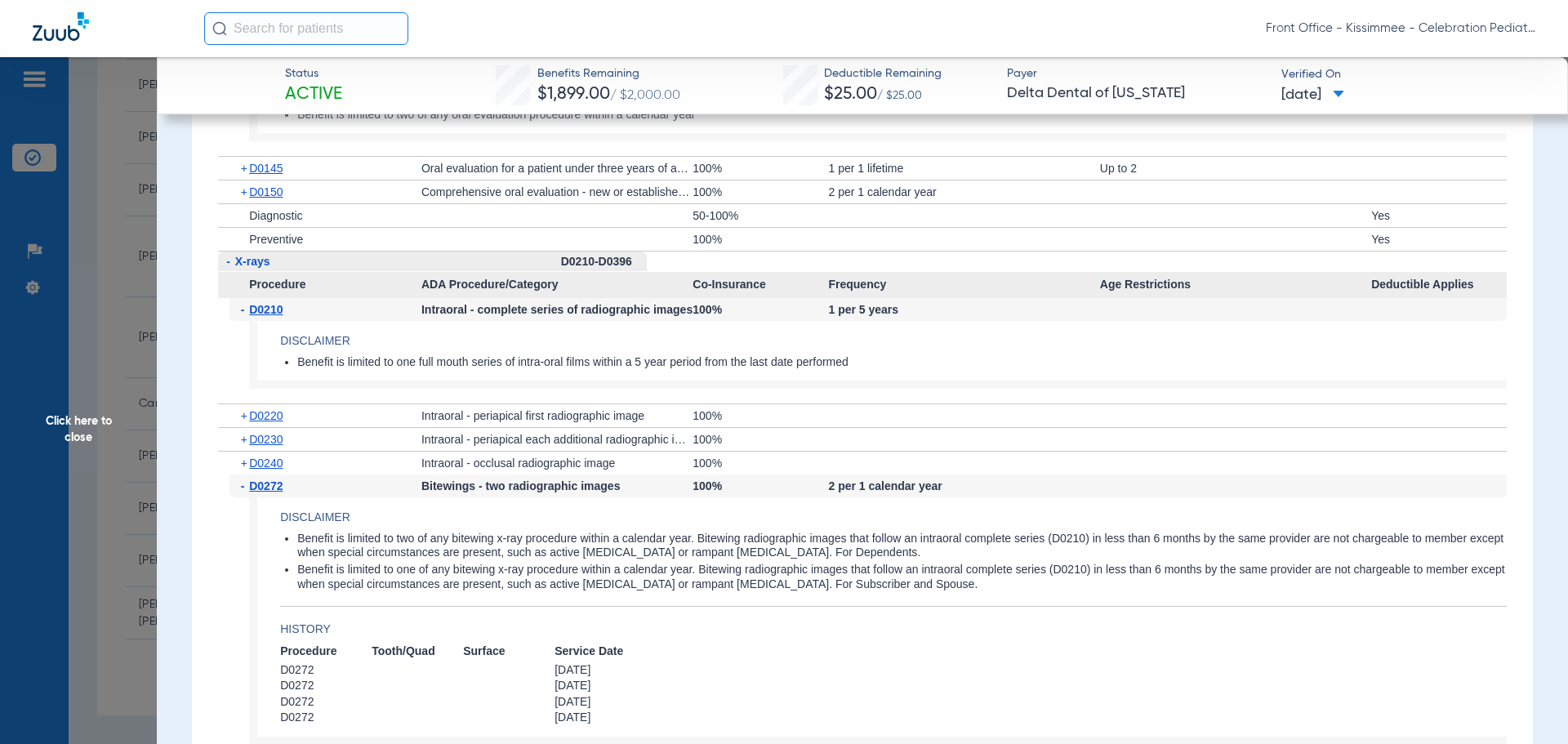
click at [90, 472] on span "Click here to close" at bounding box center [78, 428] width 157 height 744
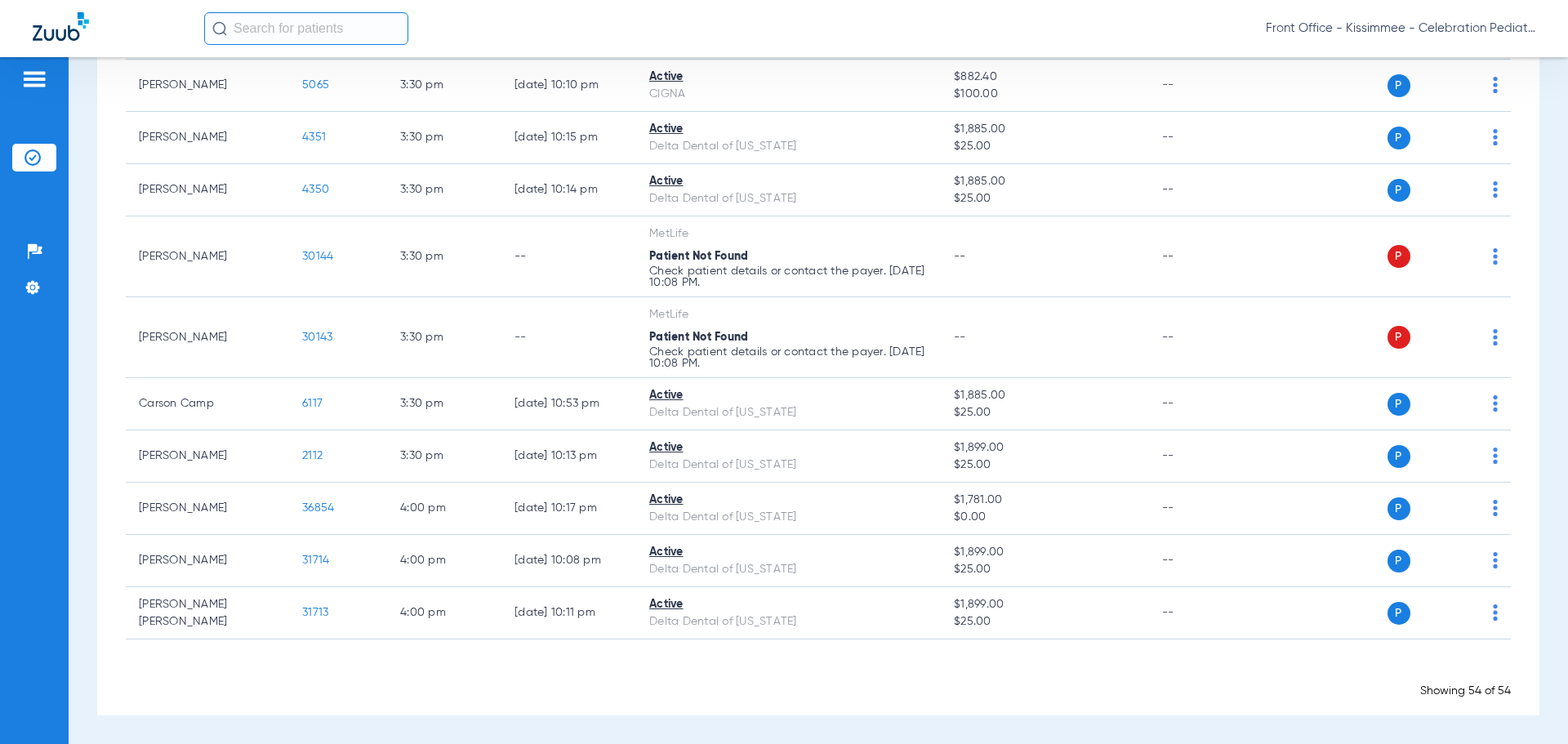
scroll to position [0, 0]
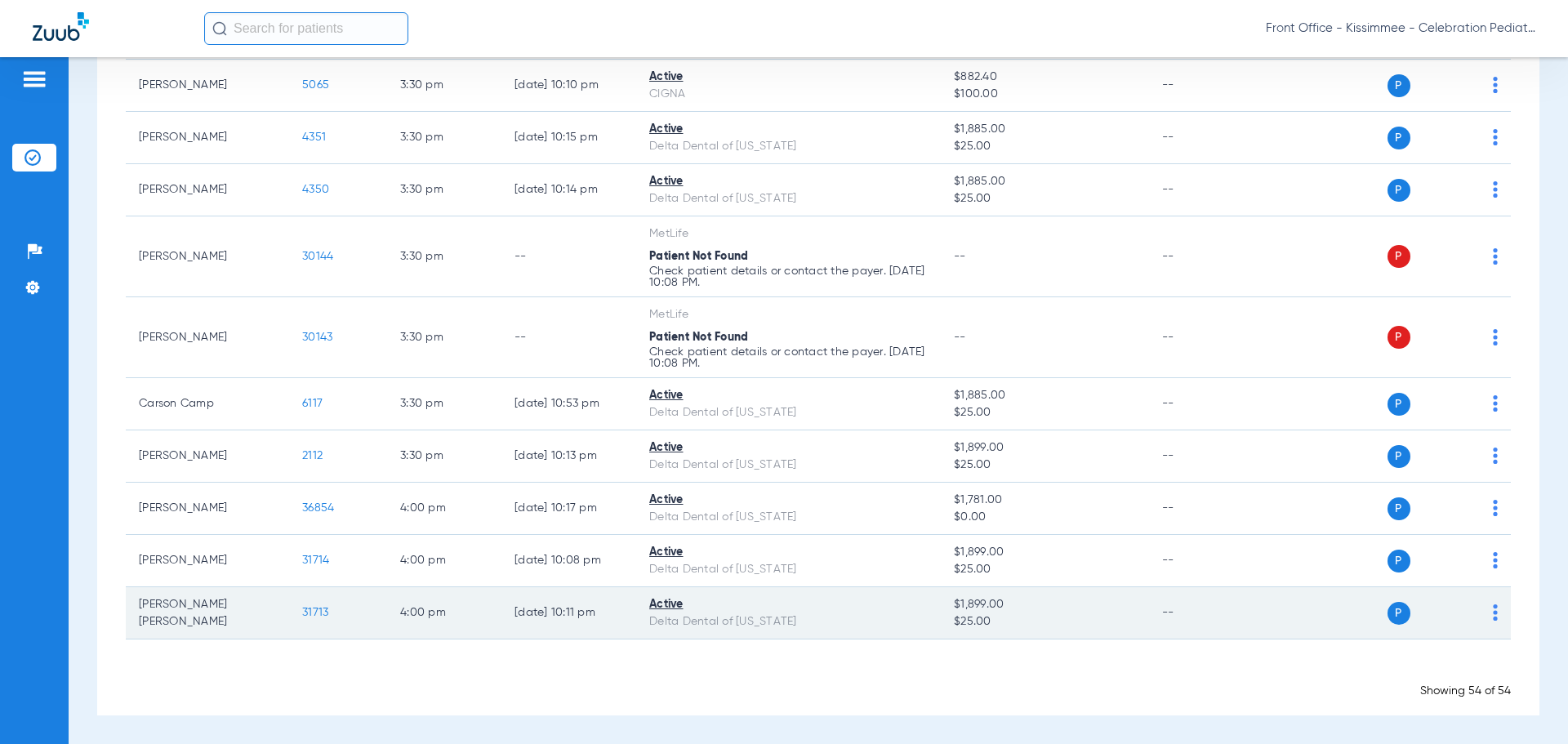
click at [323, 617] on td "31713" at bounding box center [338, 613] width 98 height 52
click at [322, 612] on span "31713" at bounding box center [315, 612] width 26 height 11
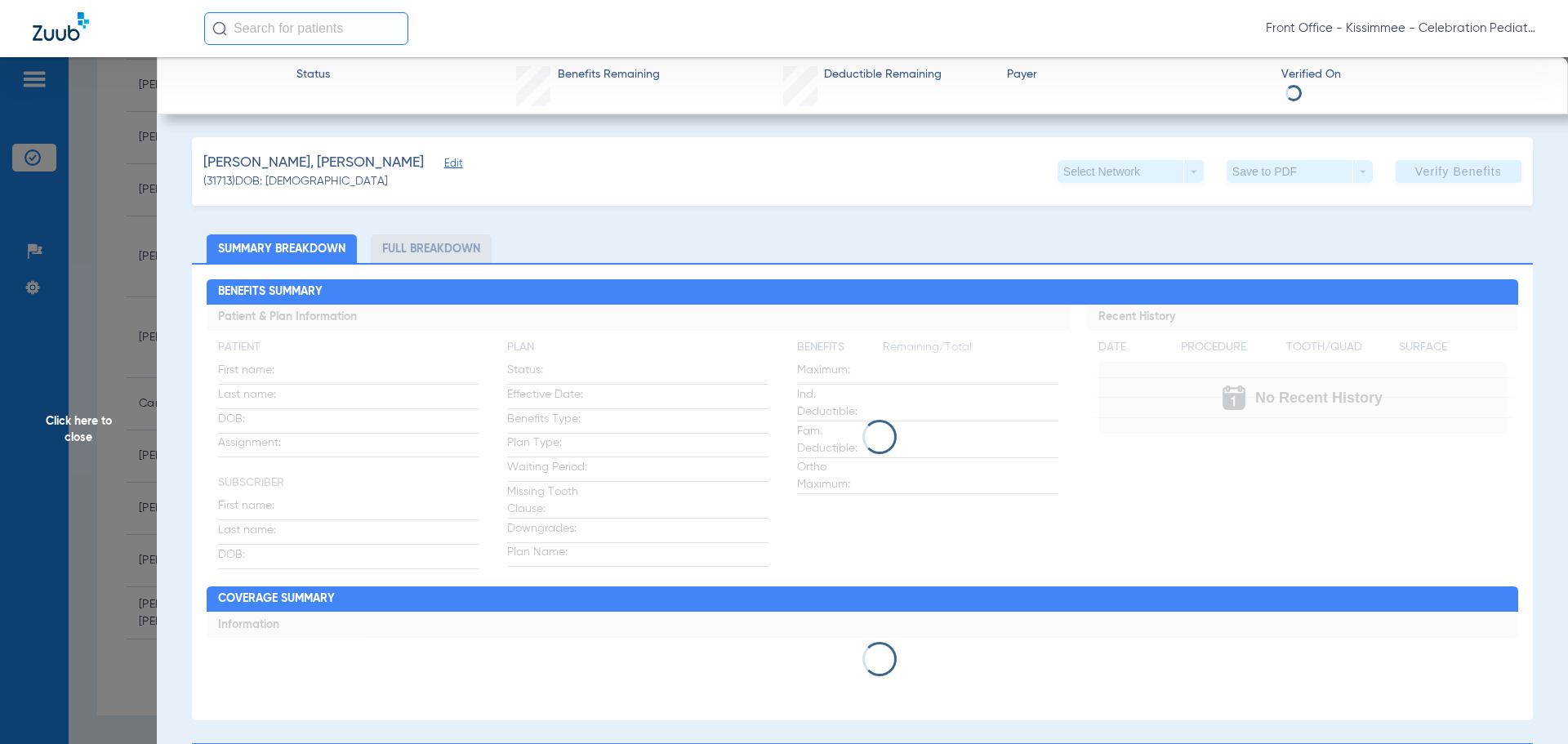
click at [401, 217] on div "Rosario De León, Iriana Edit (31713) DOB: 02/23/2018 Select Network arrow_drop_…" at bounding box center [862, 738] width 1340 height 1200
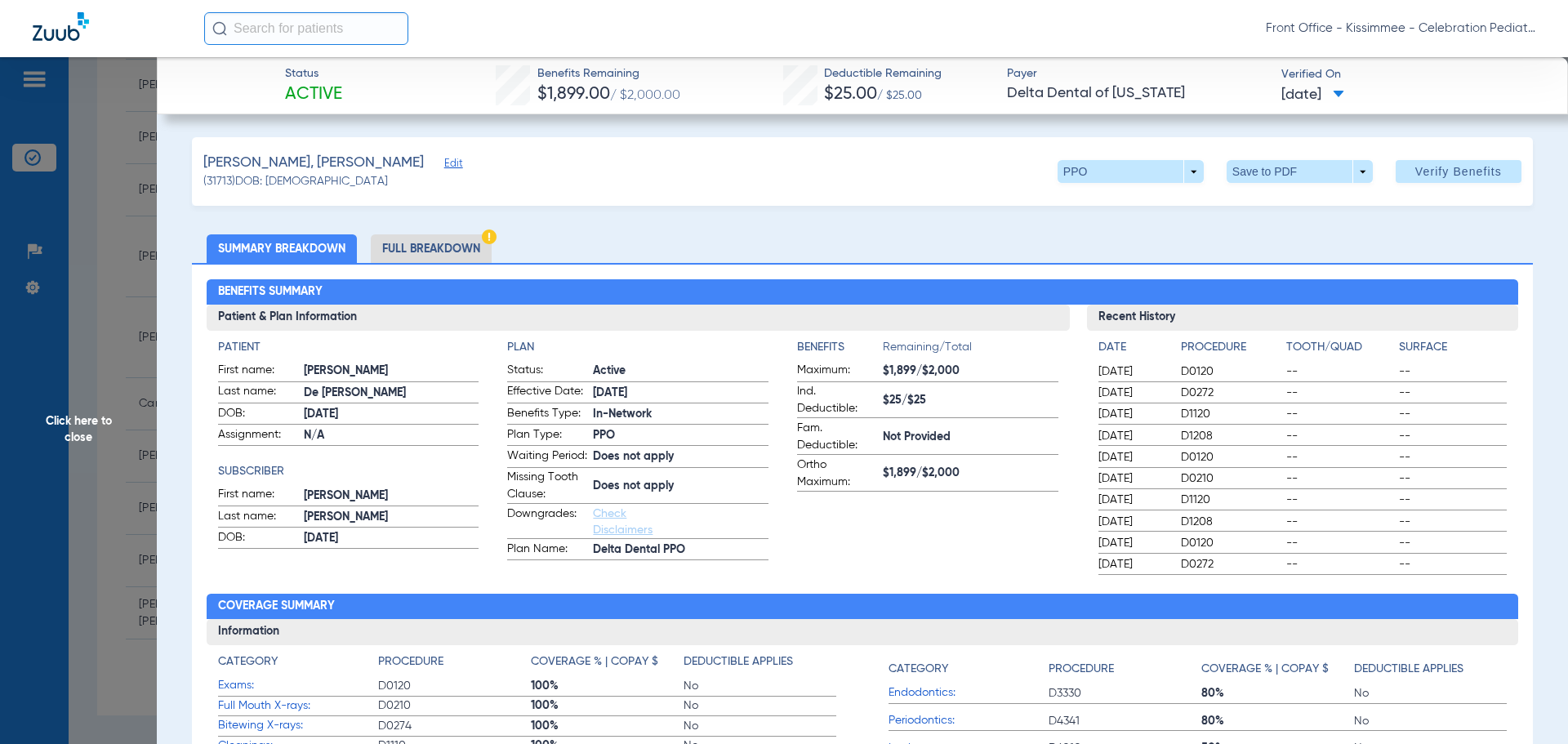
click at [437, 257] on li "Full Breakdown" at bounding box center [431, 248] width 121 height 28
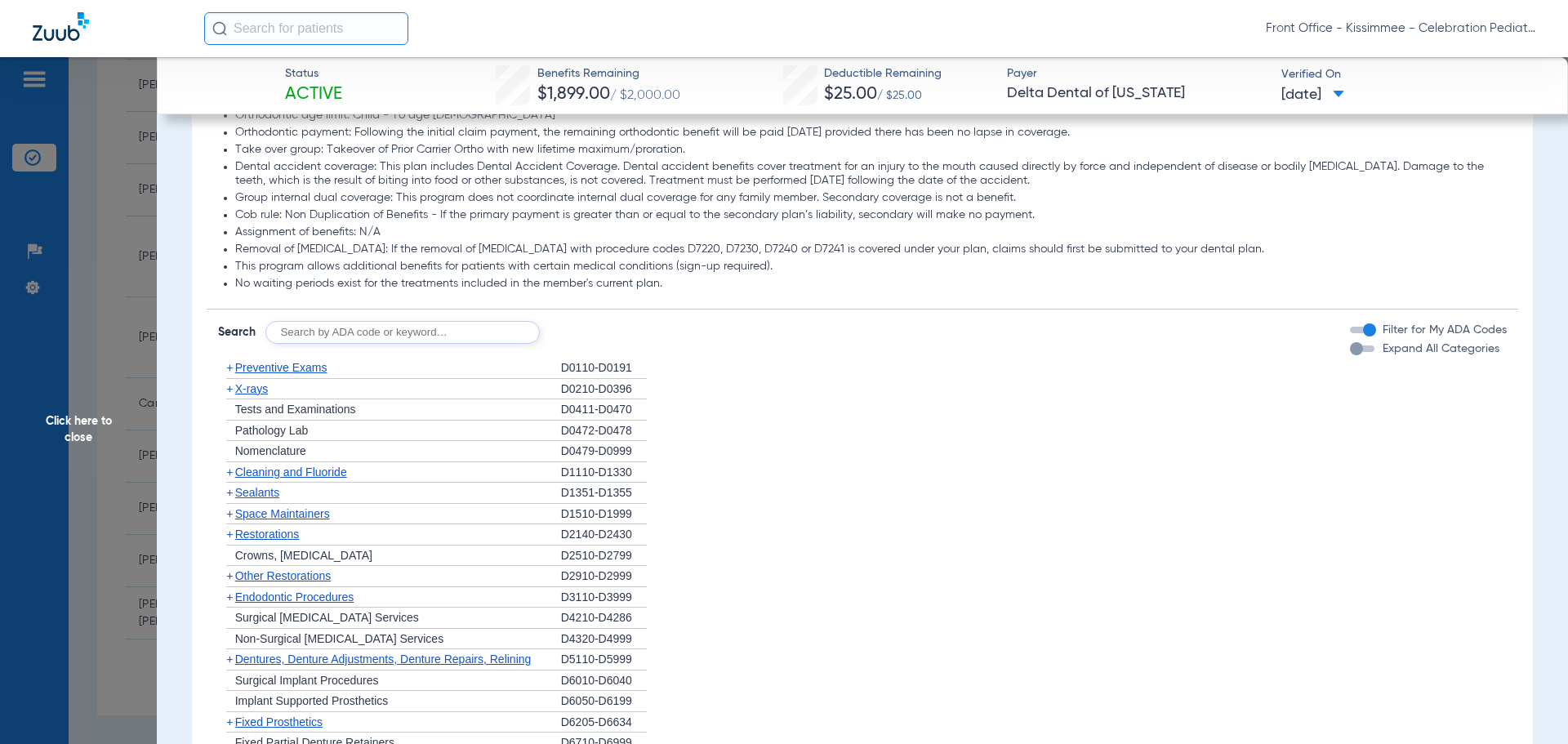
scroll to position [1470, 0]
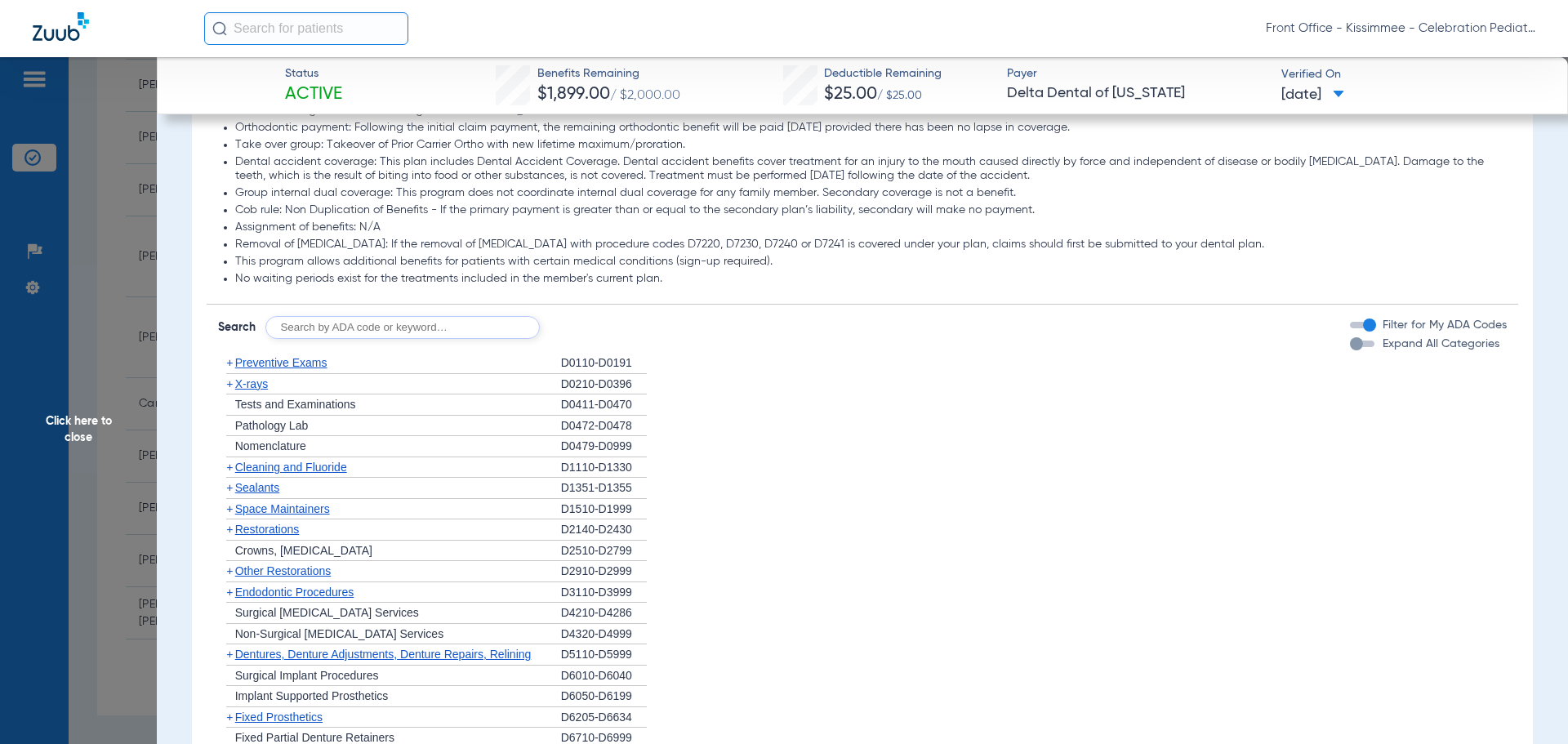
click at [1350, 350] on div "button" at bounding box center [1356, 344] width 13 height 13
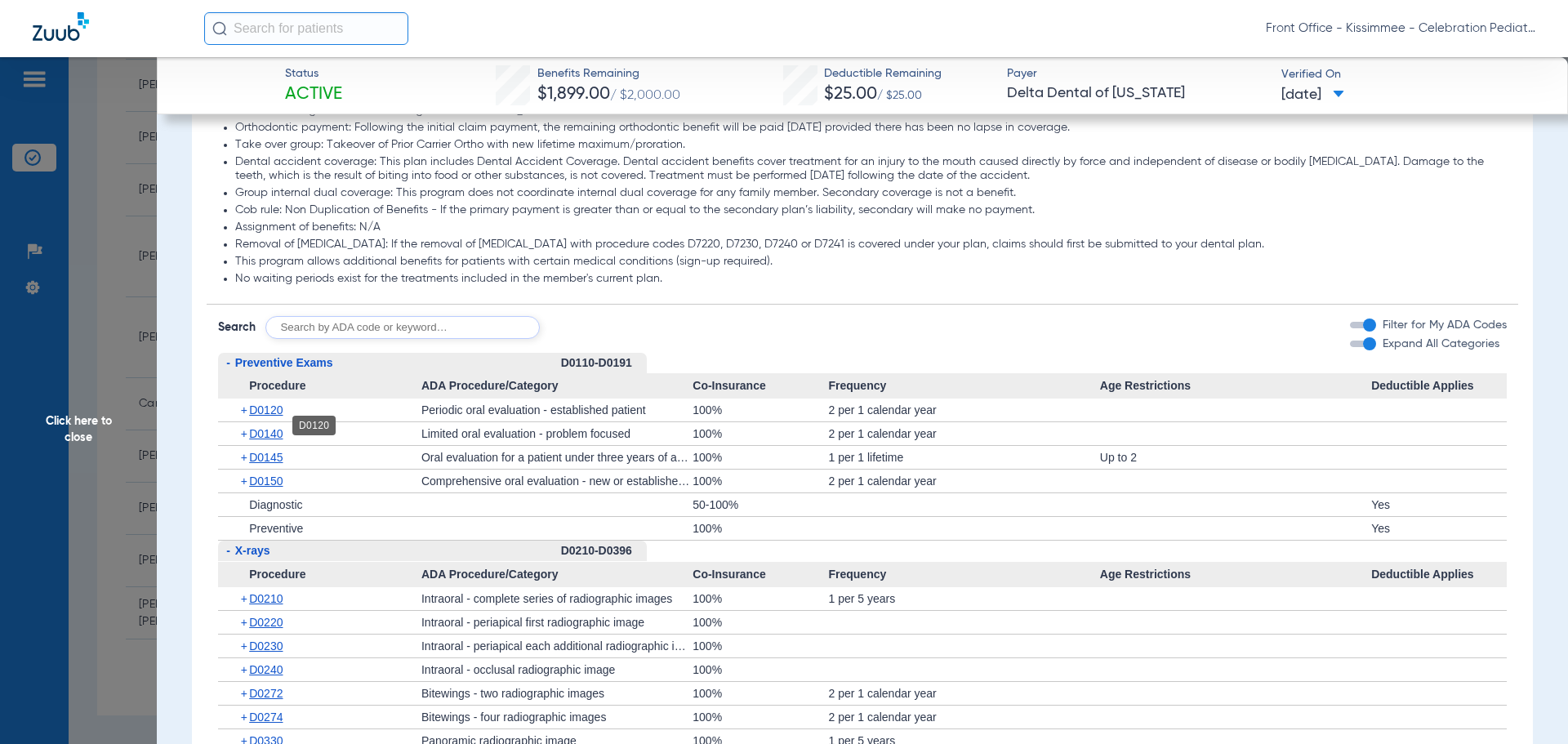
click at [272, 416] on span "D0120" at bounding box center [265, 410] width 33 height 13
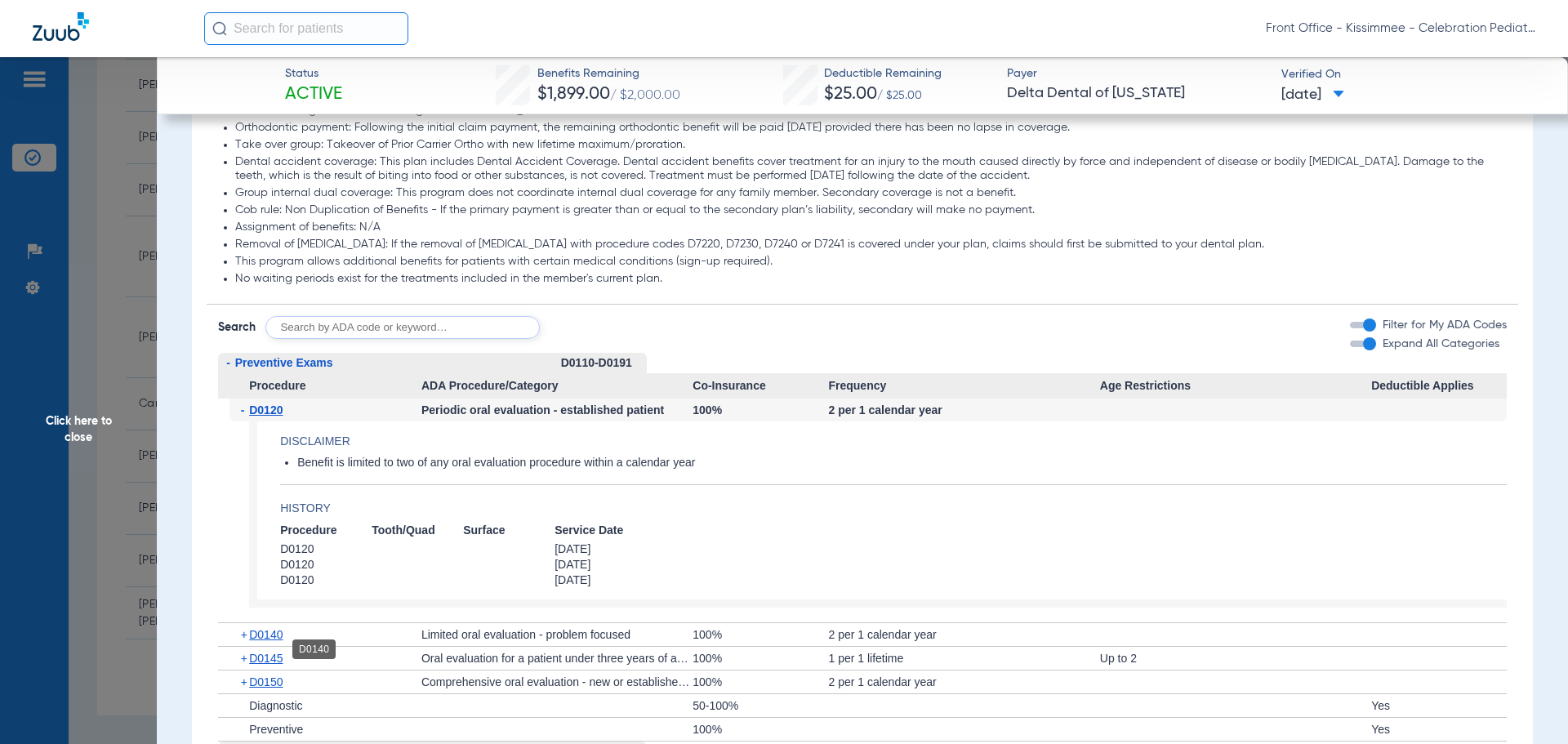
click at [265, 641] on span "D0140" at bounding box center [265, 634] width 33 height 13
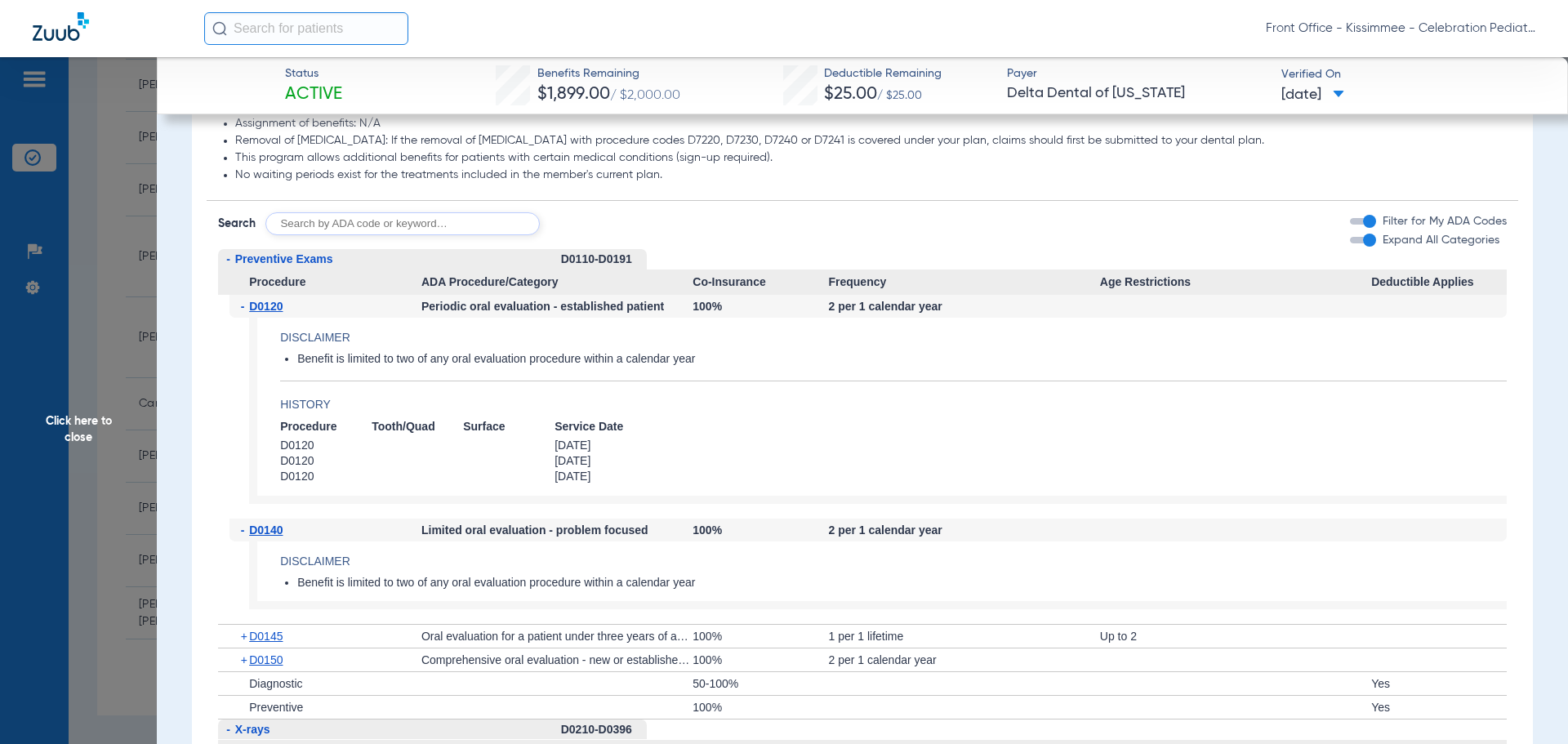
scroll to position [1796, 0]
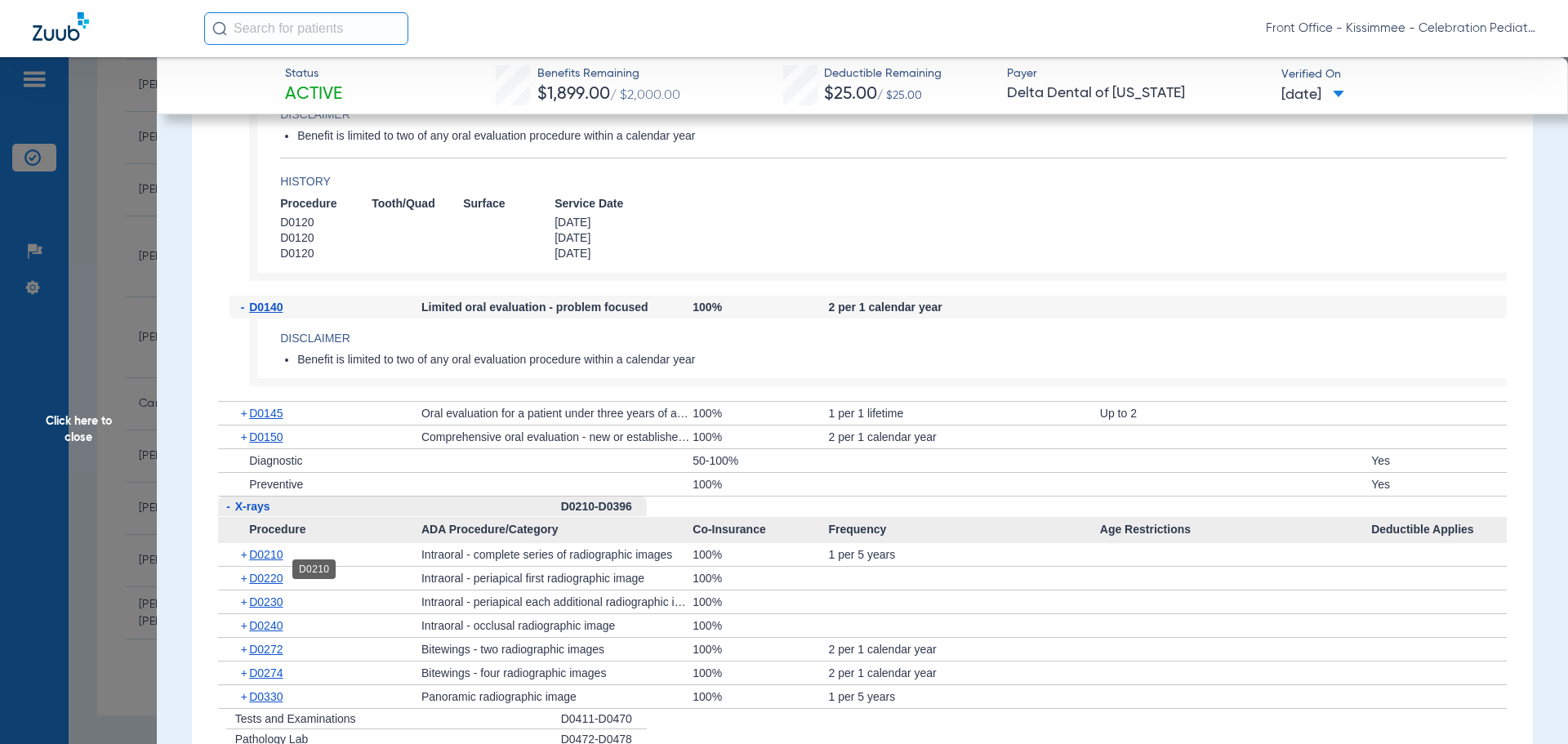
click at [259, 561] on div "+ D0210" at bounding box center [325, 554] width 192 height 23
click at [263, 561] on div "+ D0210" at bounding box center [325, 554] width 192 height 23
click at [267, 561] on span "D0210" at bounding box center [265, 554] width 33 height 13
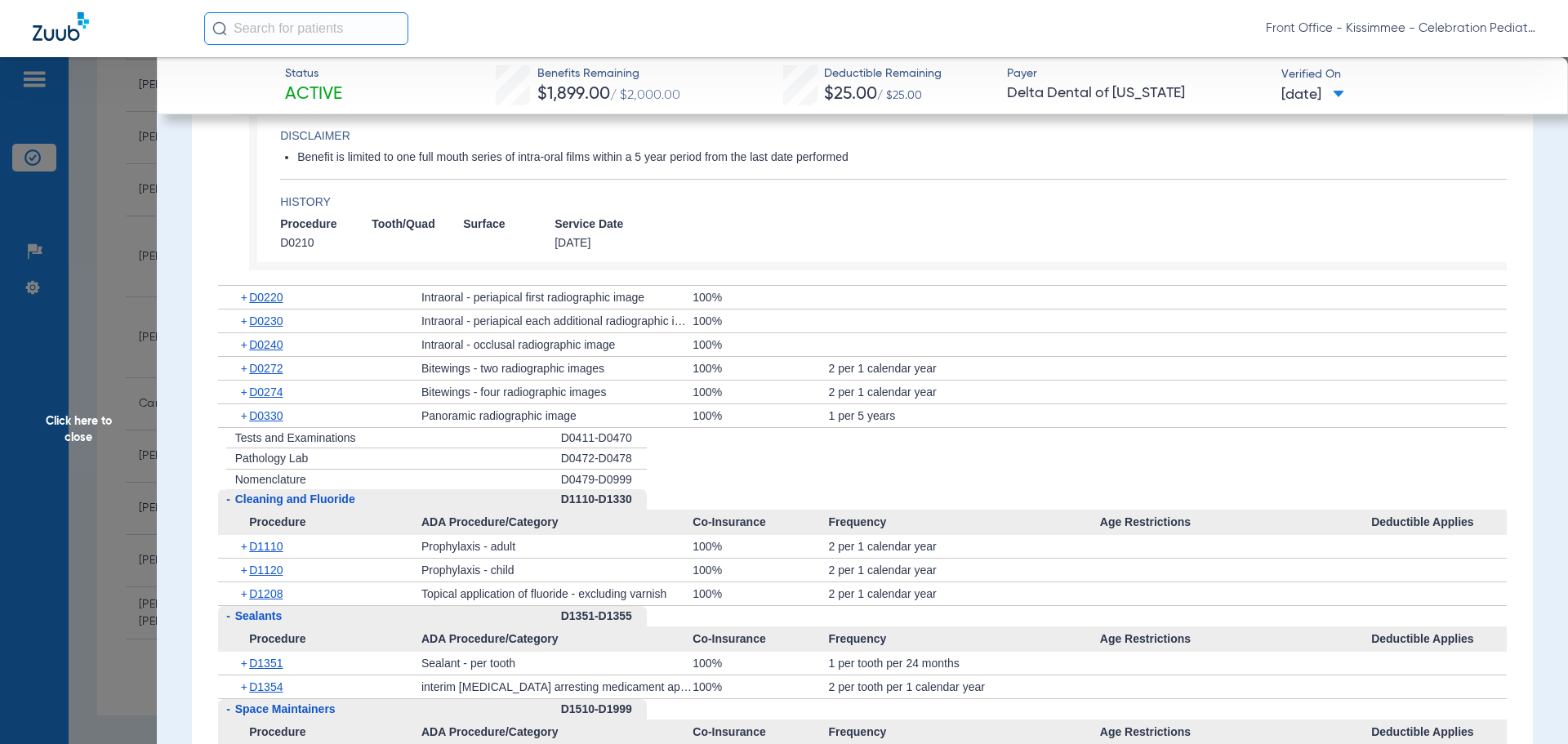
scroll to position [2286, 0]
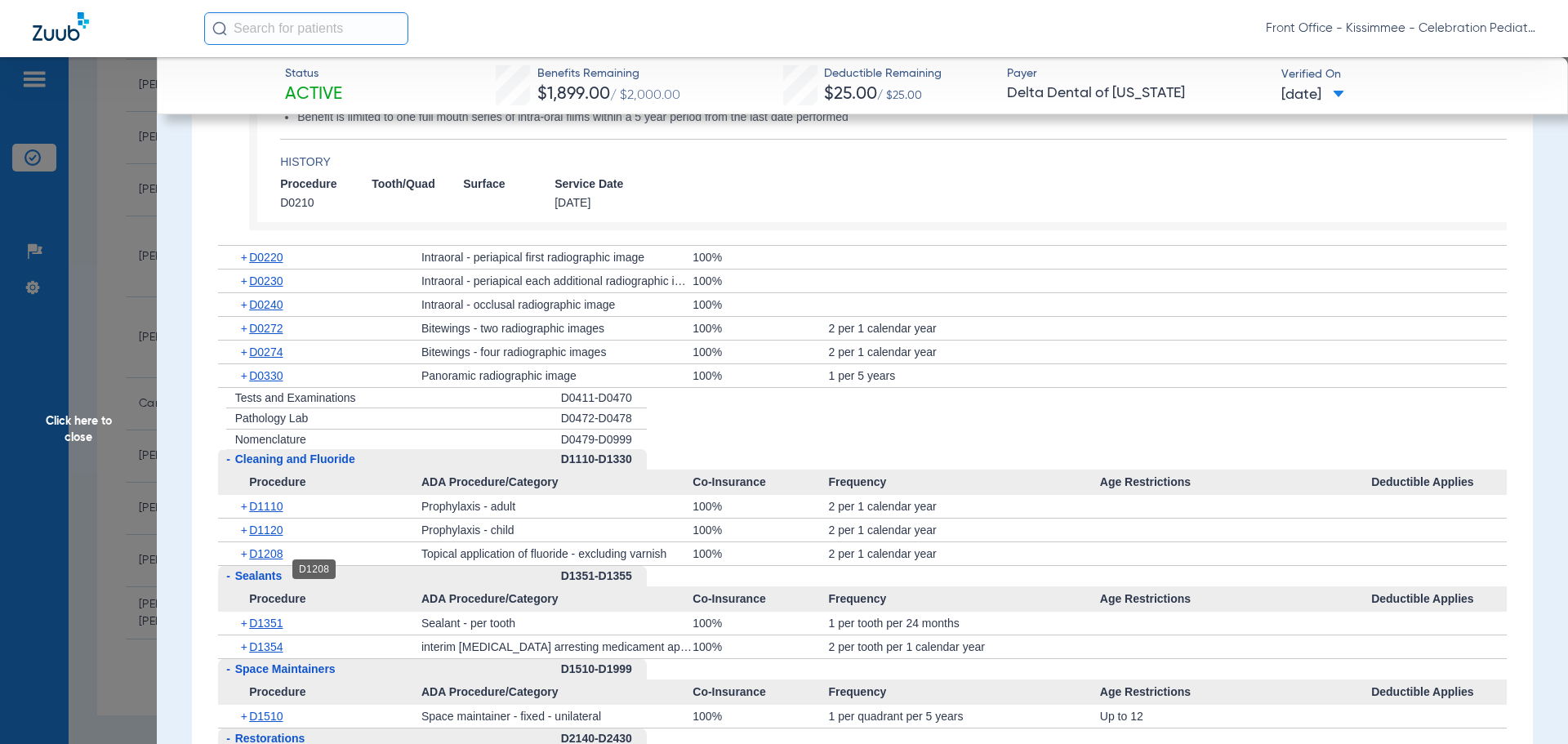
click at [272, 560] on span "D1208" at bounding box center [265, 553] width 33 height 13
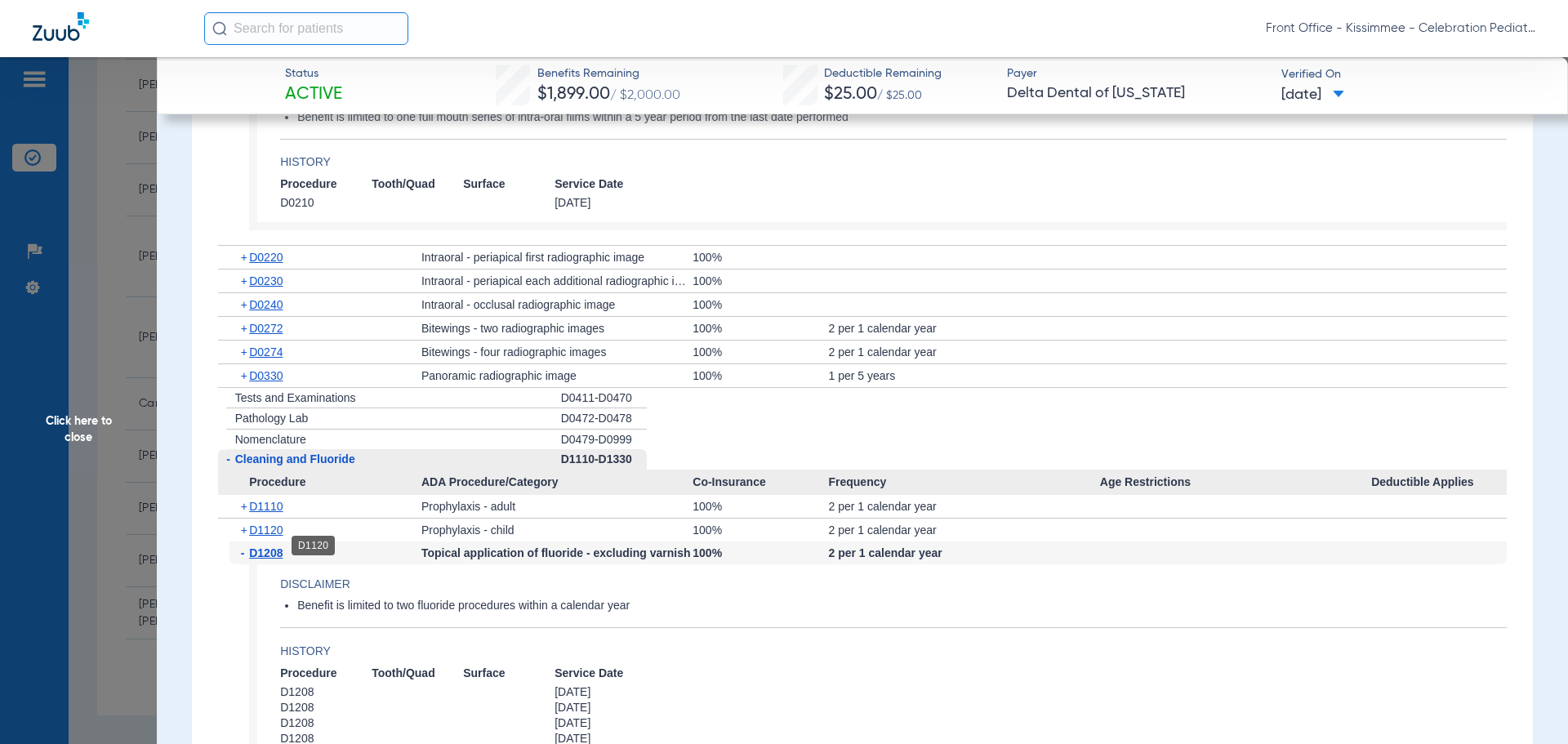
click at [271, 537] on span "D1120" at bounding box center [265, 529] width 33 height 13
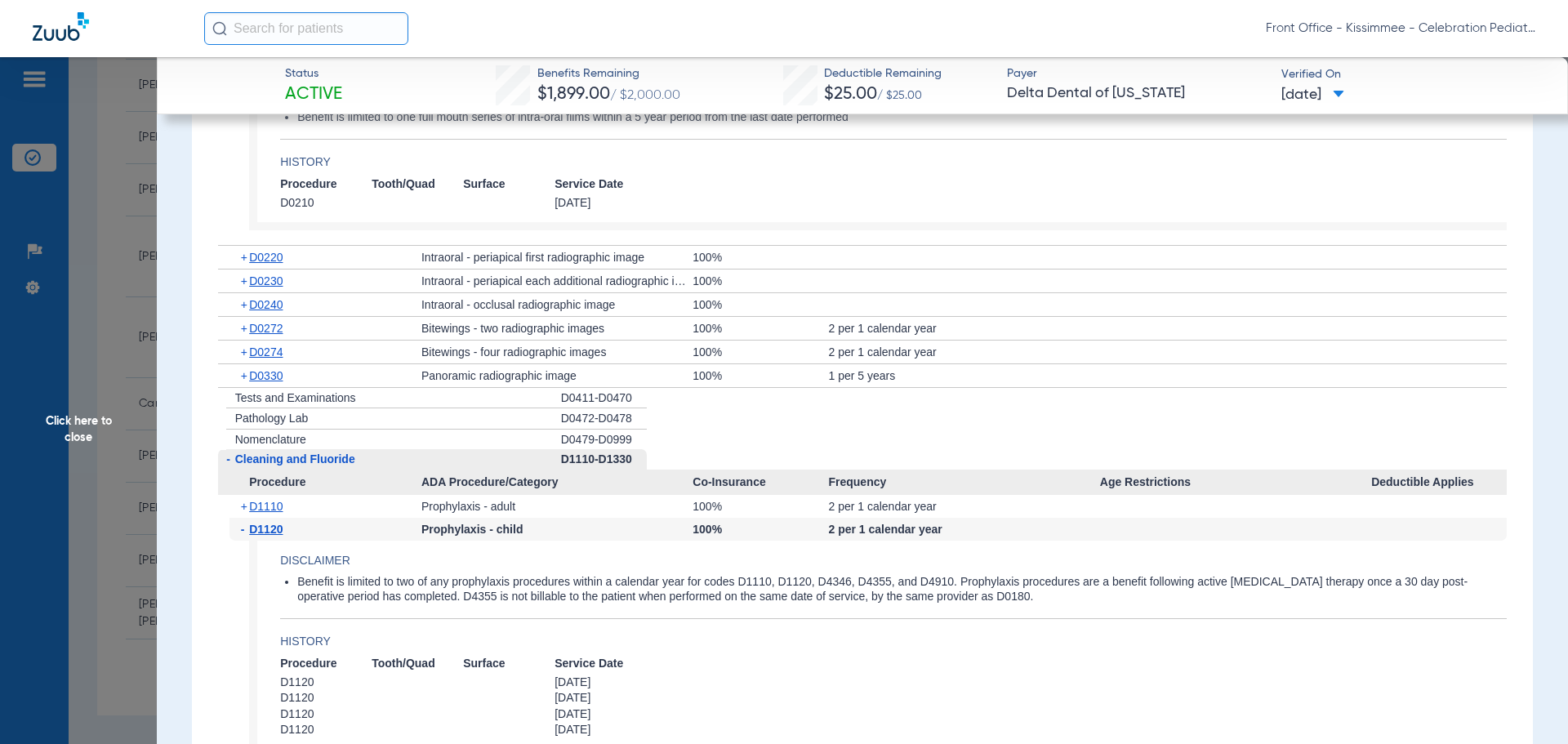
click at [267, 536] on span "D1120" at bounding box center [265, 529] width 33 height 13
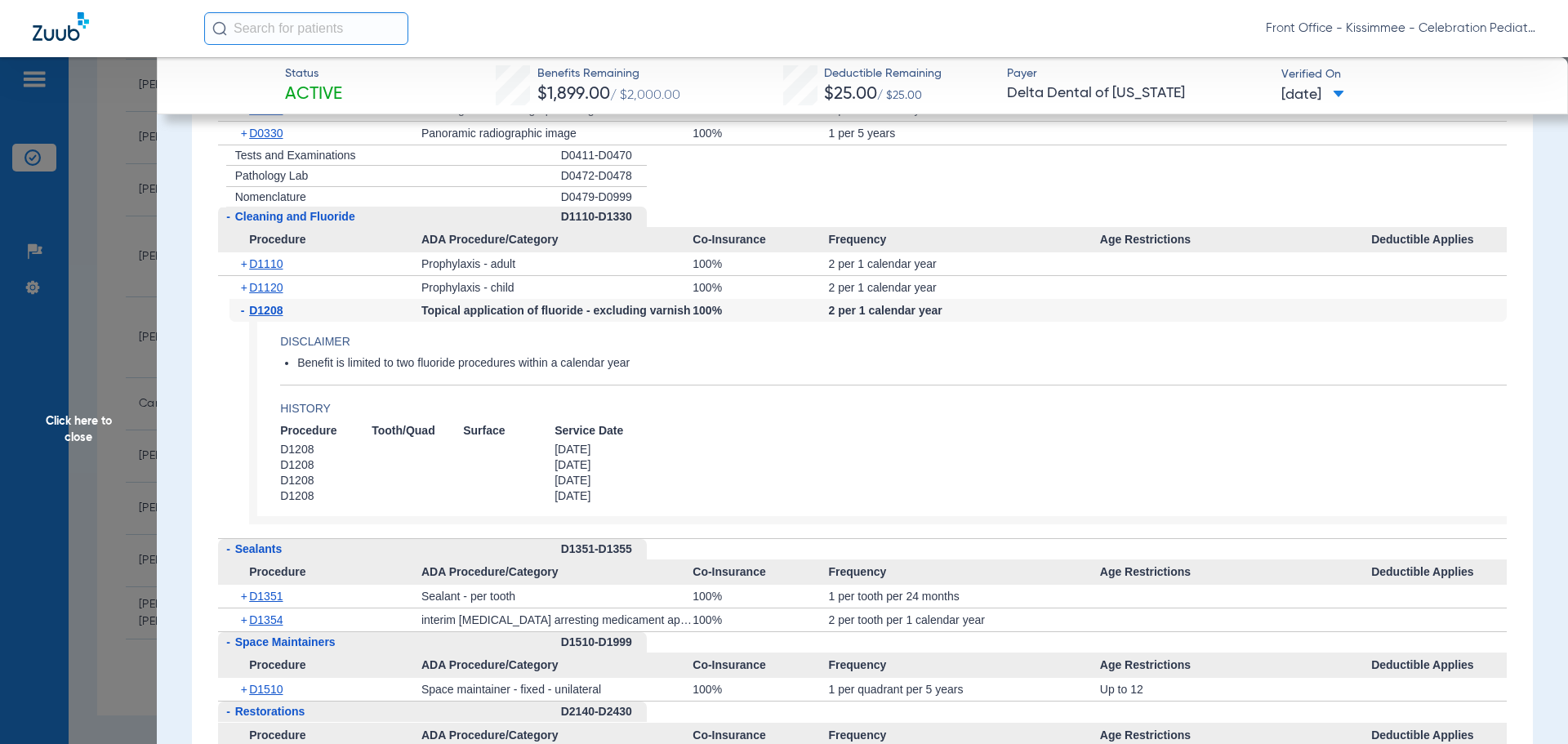
scroll to position [2531, 0]
click at [255, 601] on div "+ D1351" at bounding box center [325, 594] width 192 height 23
click at [259, 600] on span "D1351" at bounding box center [265, 594] width 33 height 13
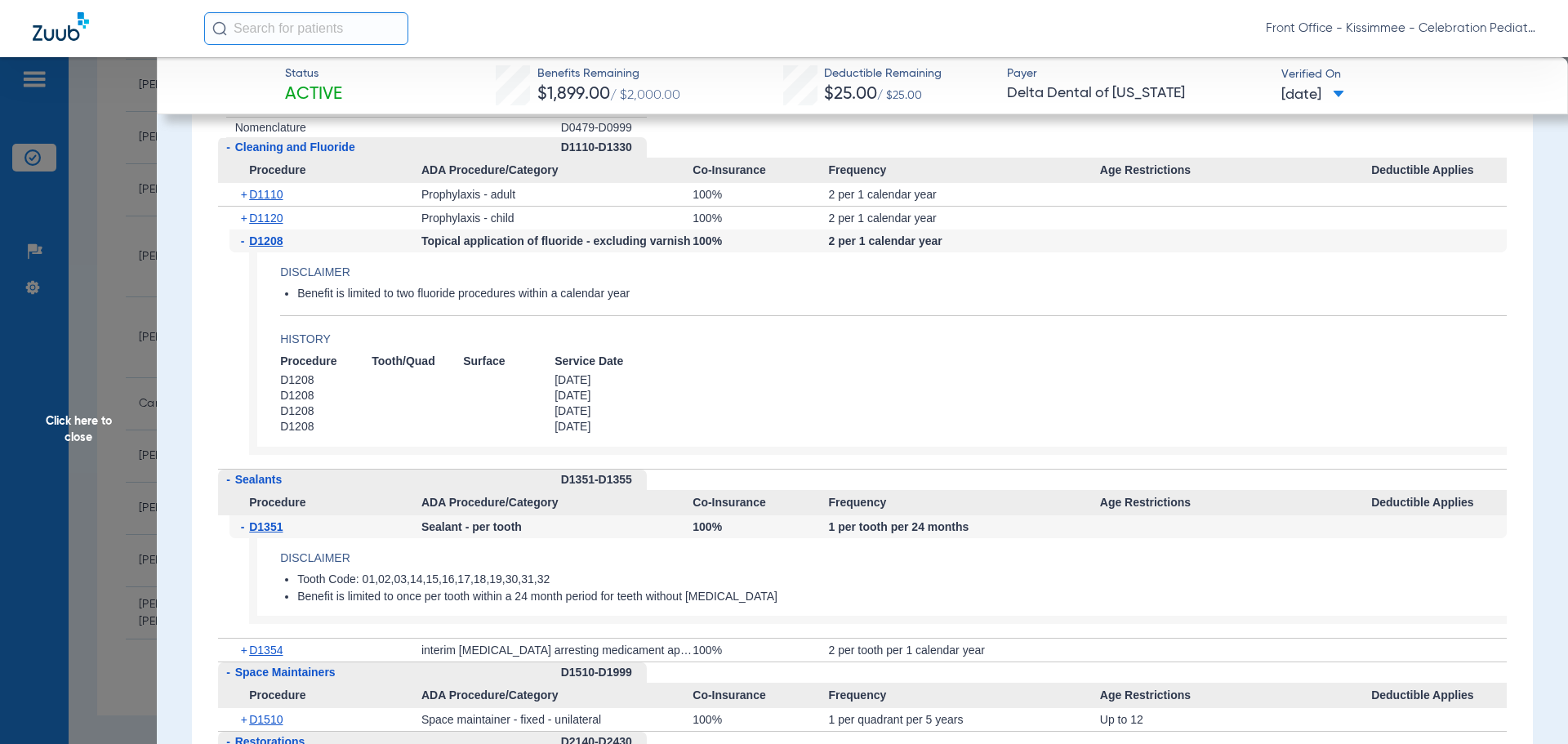
scroll to position [2613, 0]
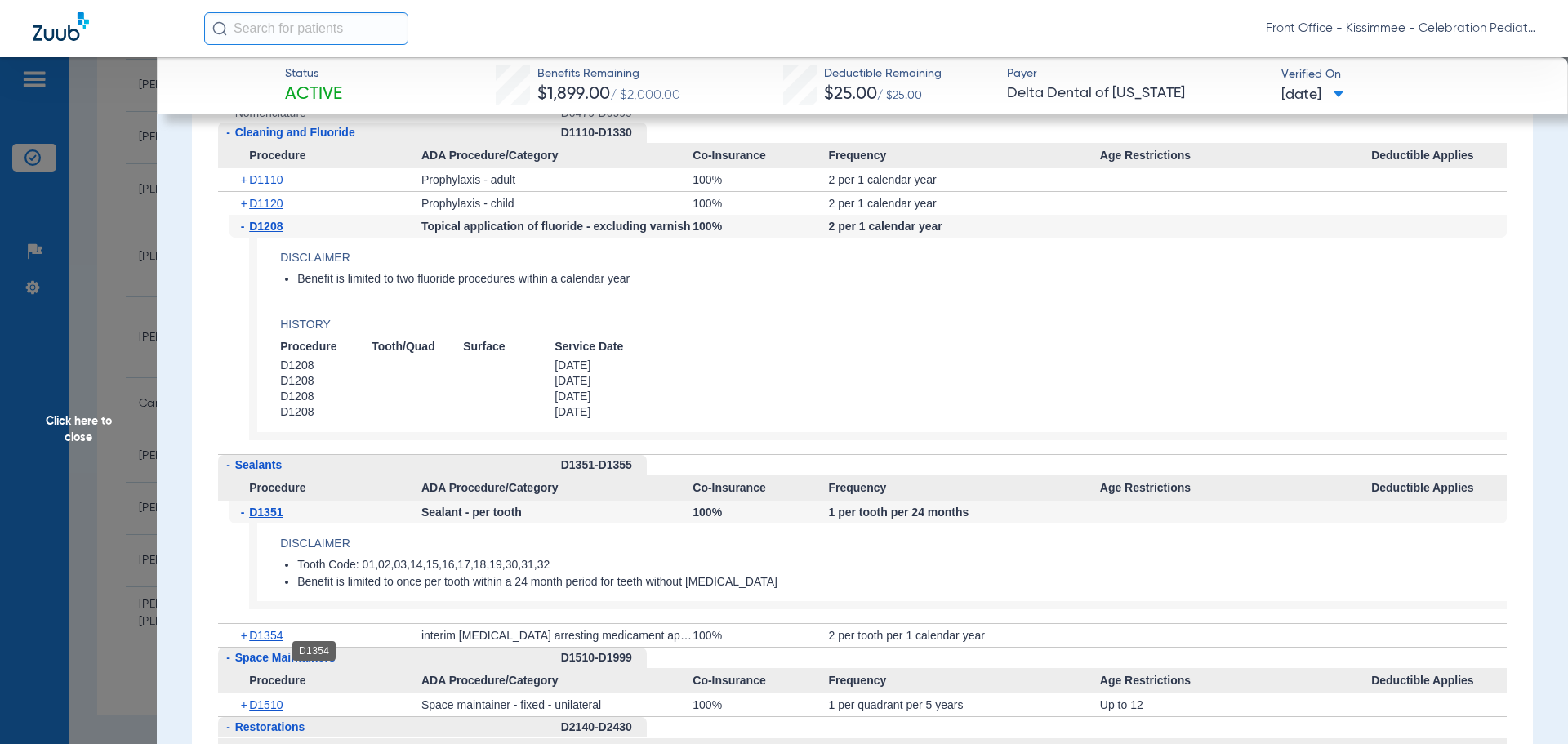
click at [253, 641] on span "D1354" at bounding box center [265, 635] width 33 height 13
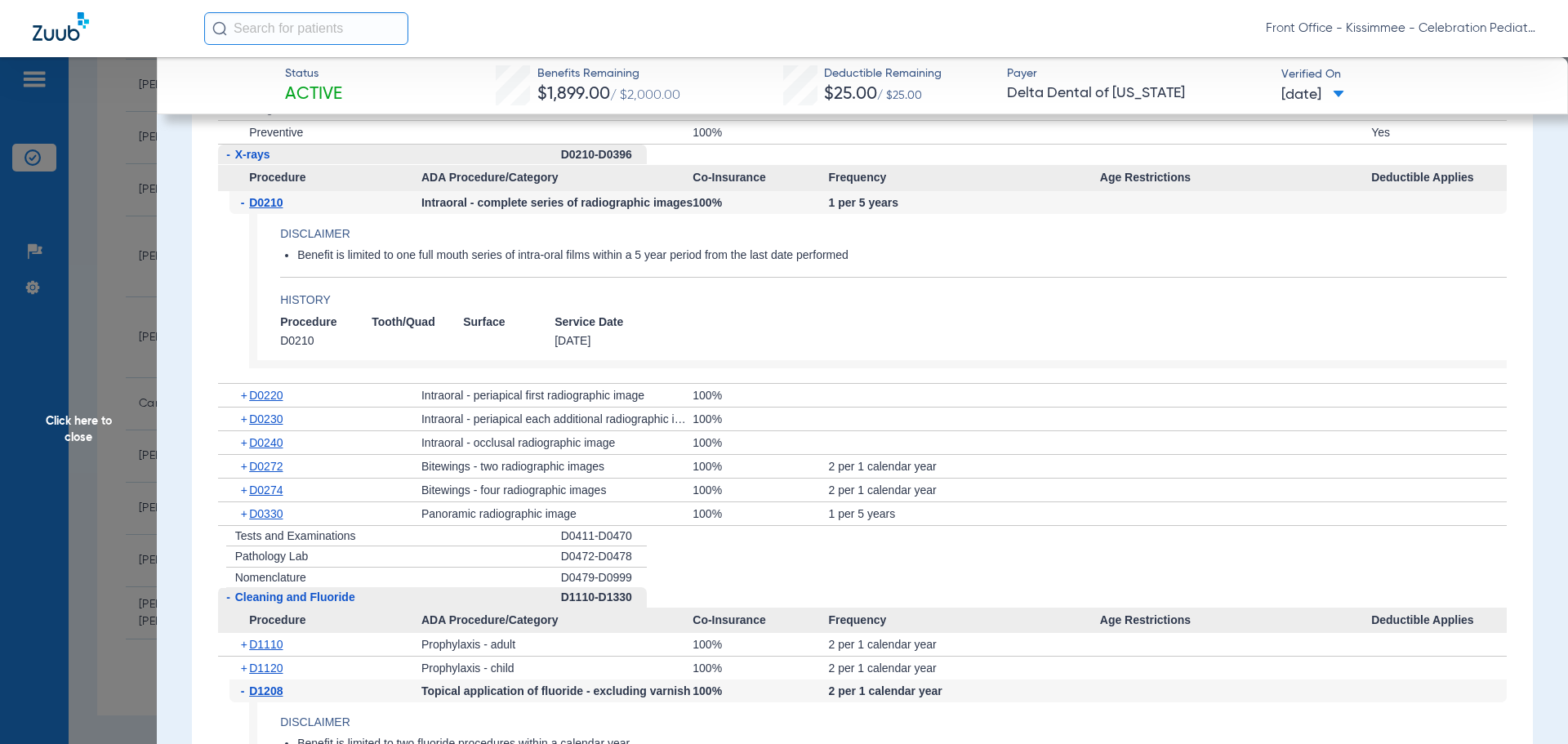
scroll to position [2123, 0]
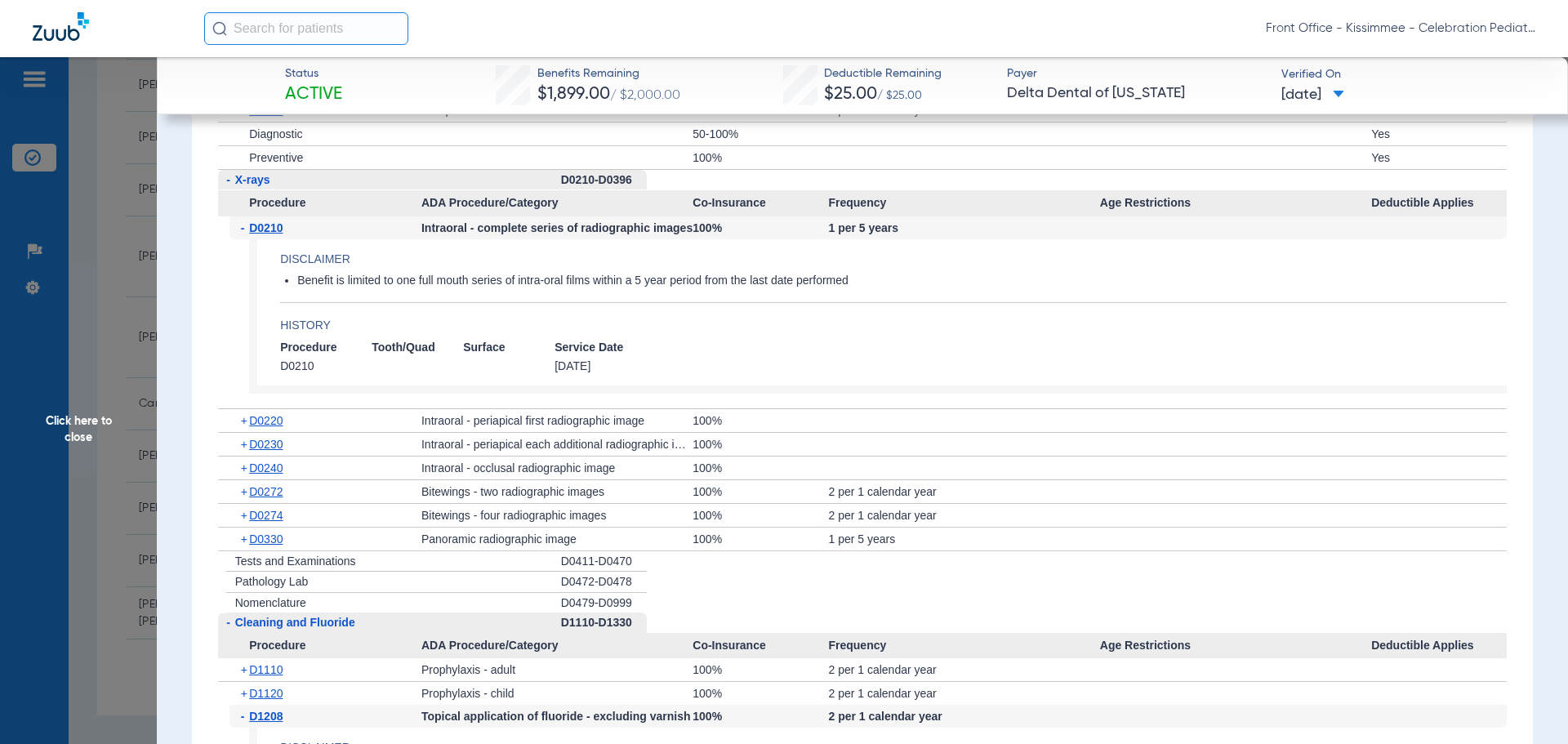
click at [90, 425] on span "Click here to close" at bounding box center [78, 428] width 157 height 744
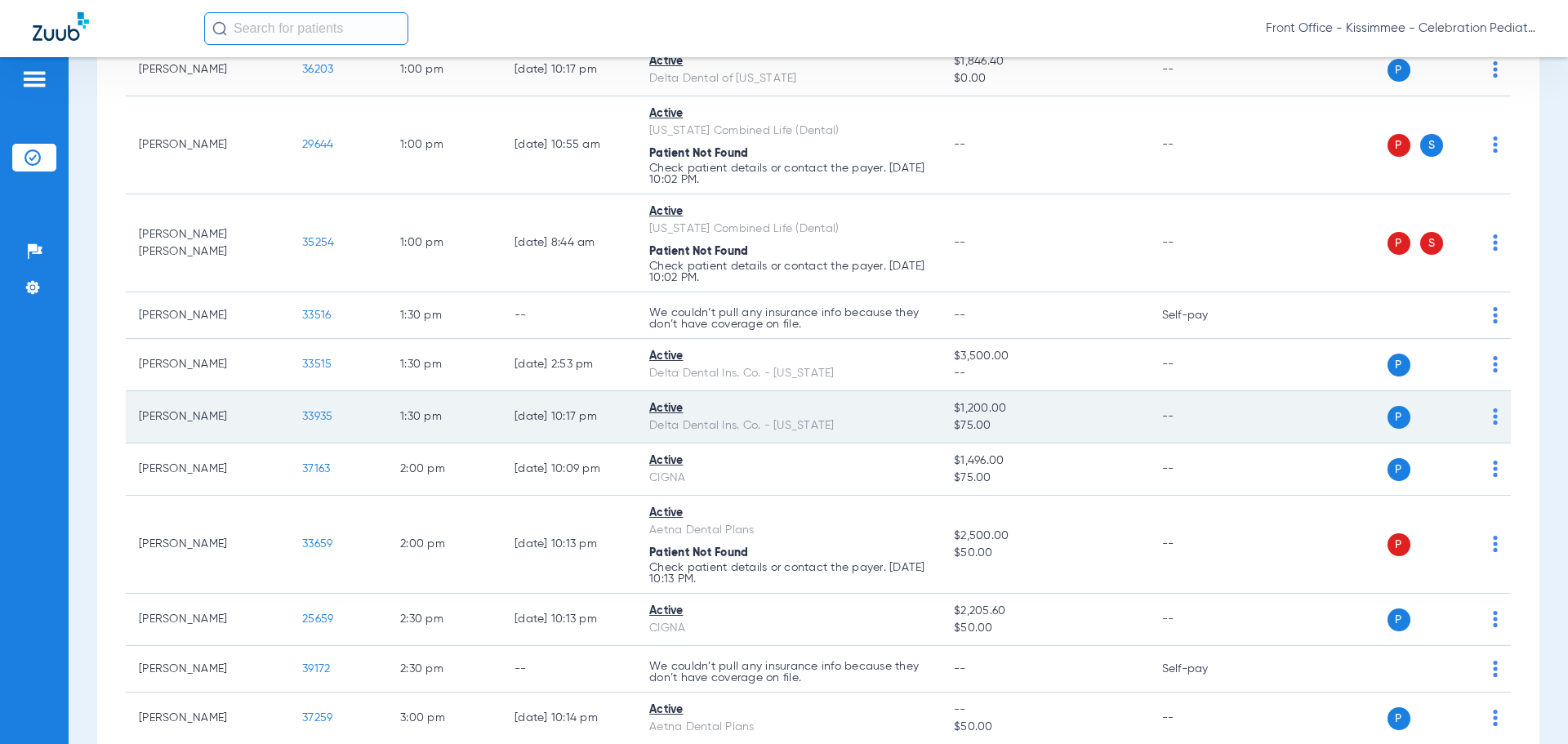
scroll to position [1768, 0]
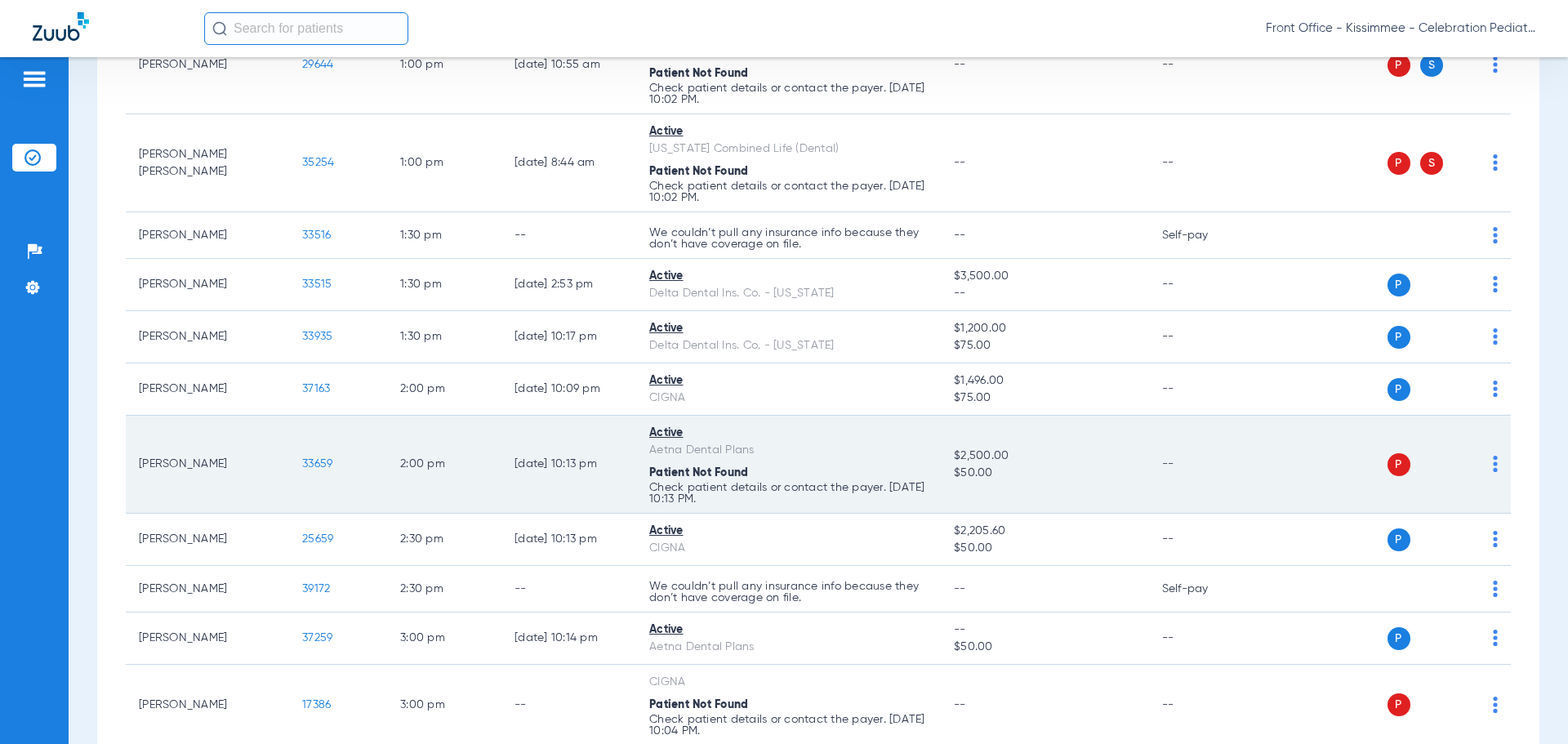
click at [325, 463] on span "33659" at bounding box center [317, 463] width 30 height 11
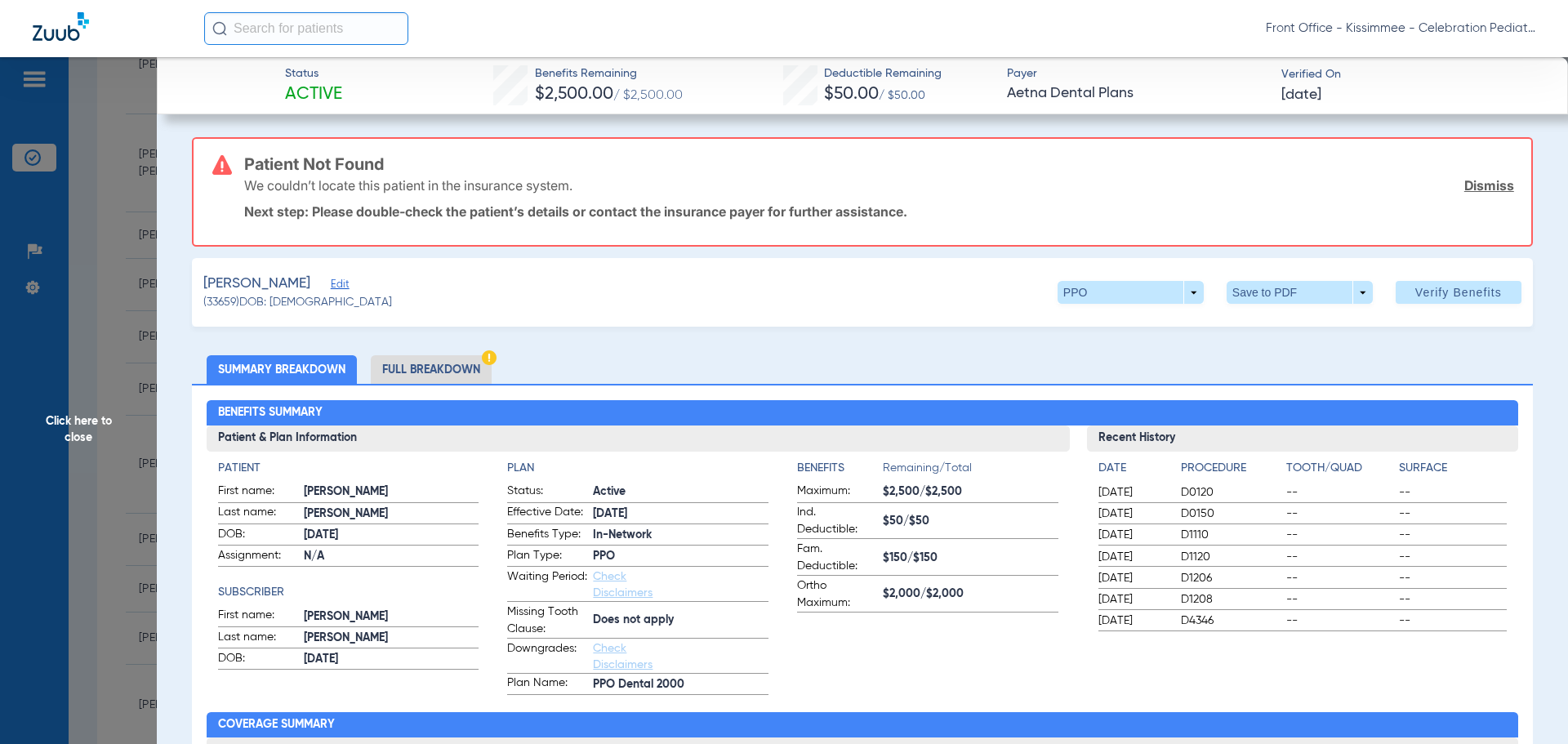
click at [433, 370] on li "Full Breakdown" at bounding box center [431, 369] width 121 height 28
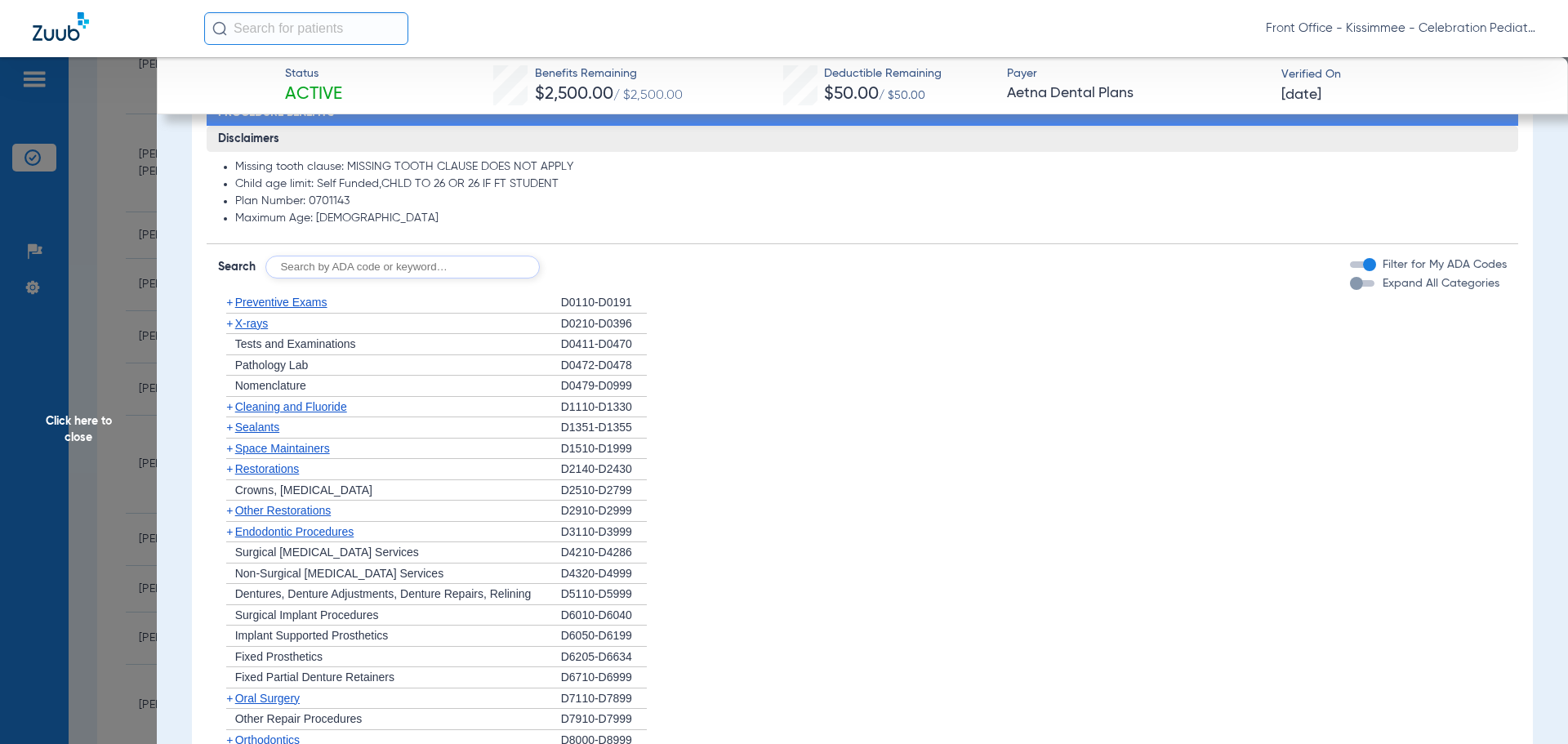
scroll to position [1306, 0]
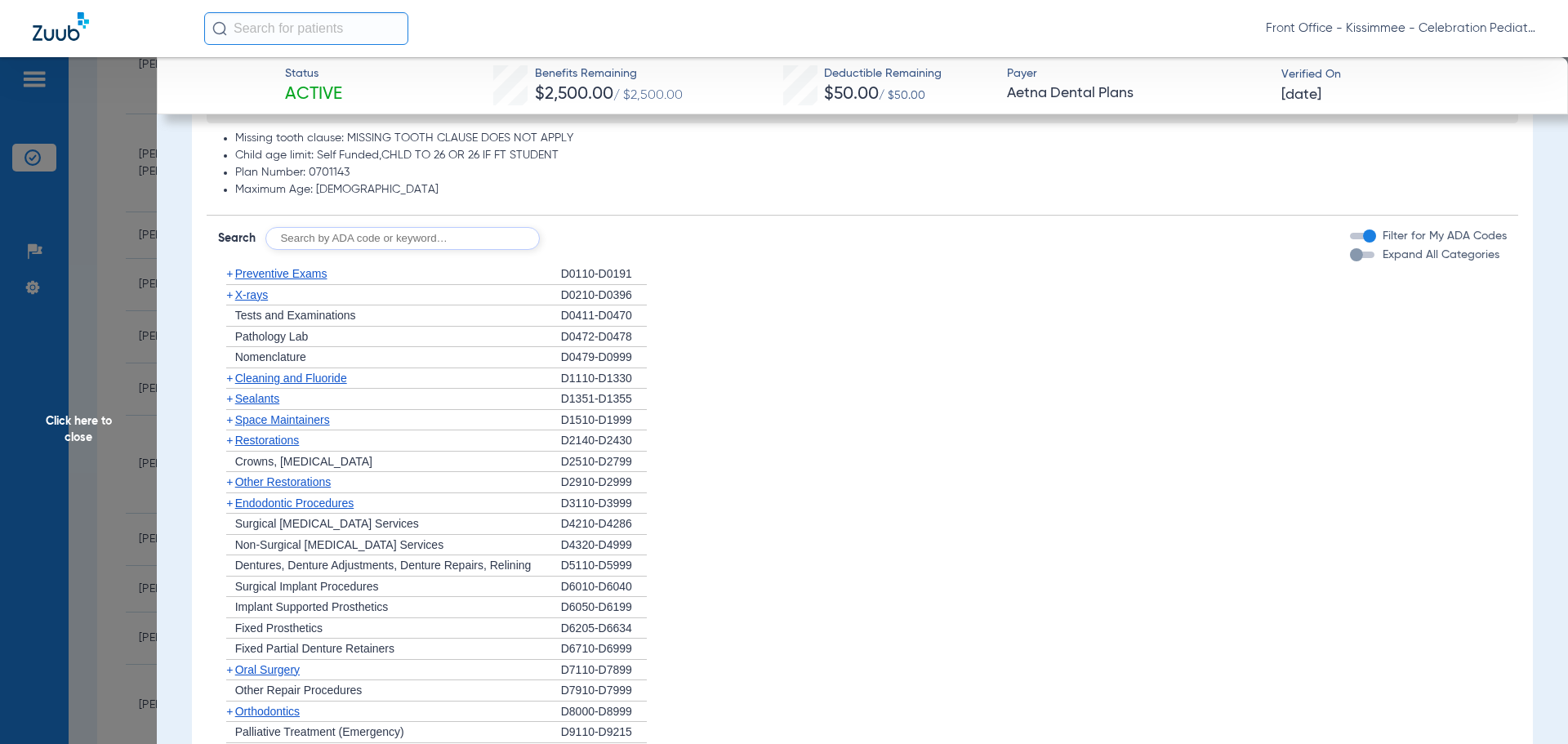
click at [1350, 256] on div "button" at bounding box center [1356, 255] width 13 height 13
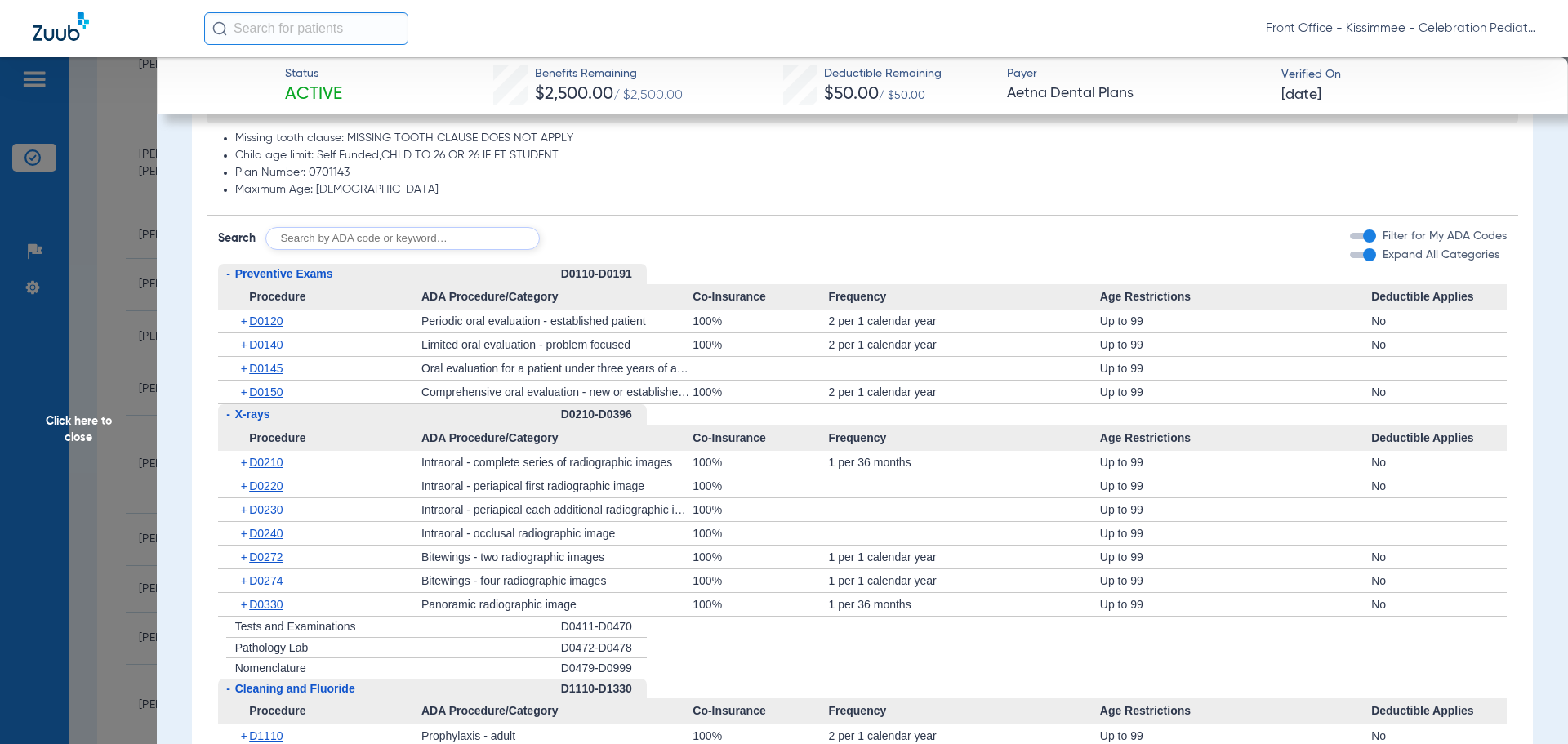
click at [129, 422] on span "Click here to close" at bounding box center [78, 428] width 157 height 744
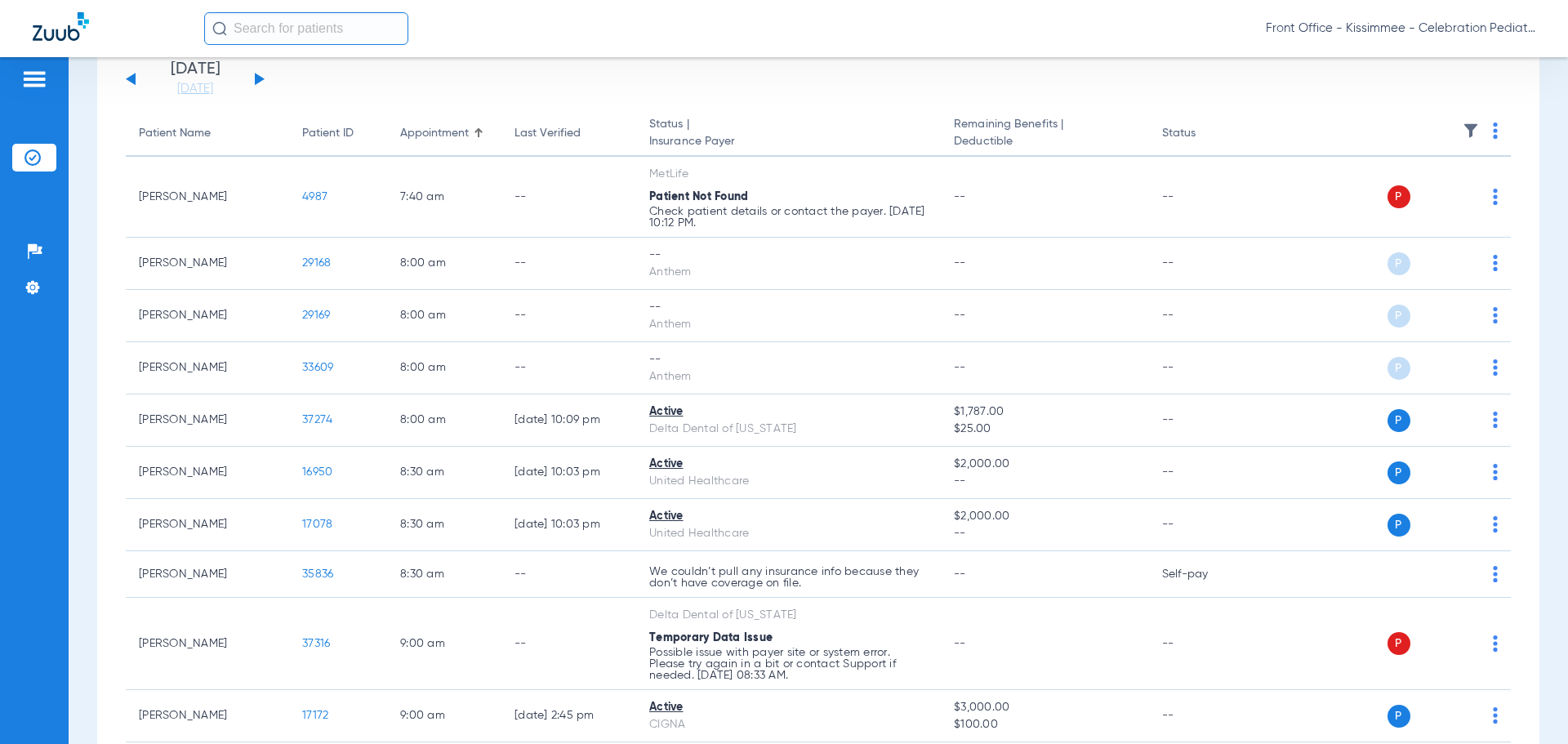
scroll to position [53, 0]
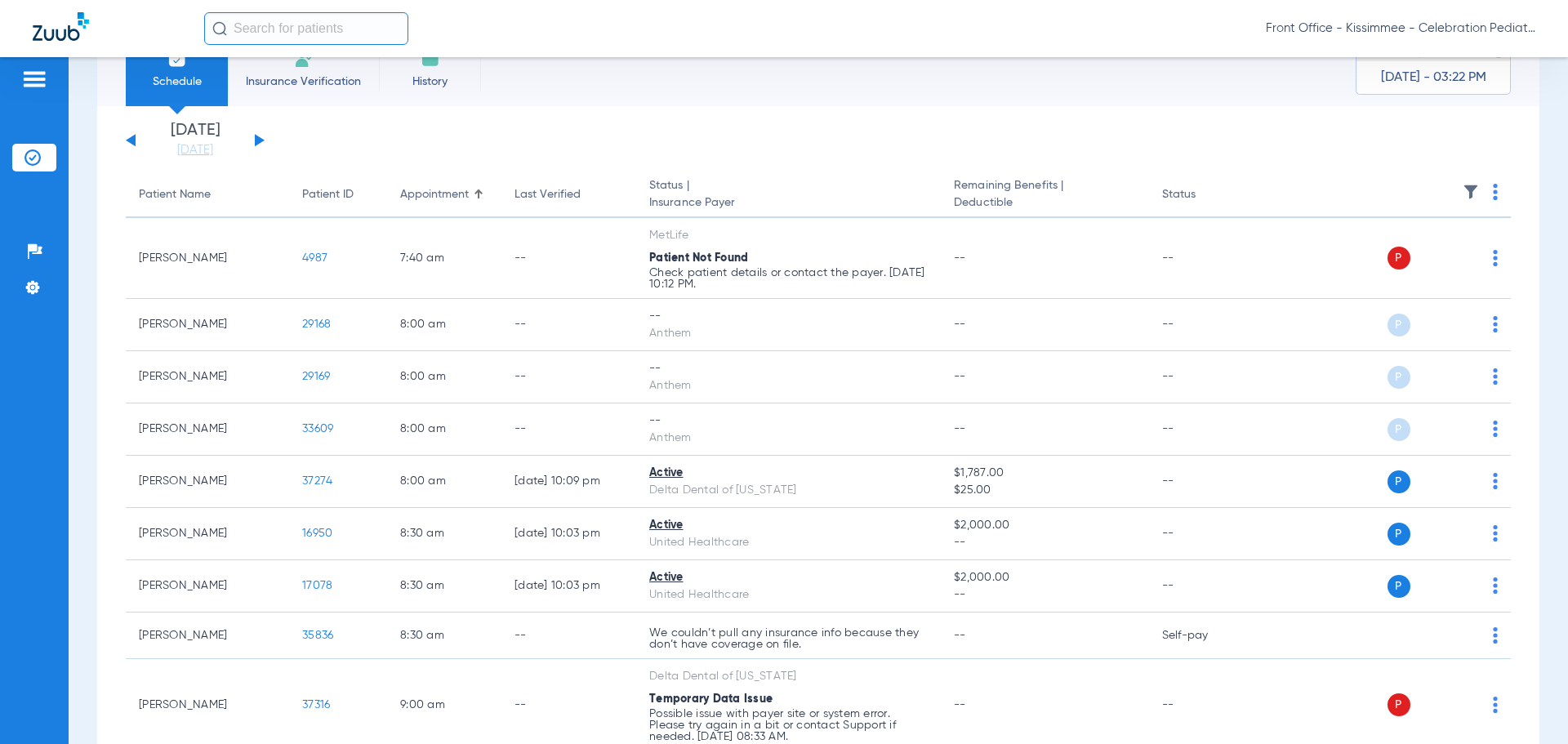
click at [129, 139] on button at bounding box center [130, 139] width 10 height 12
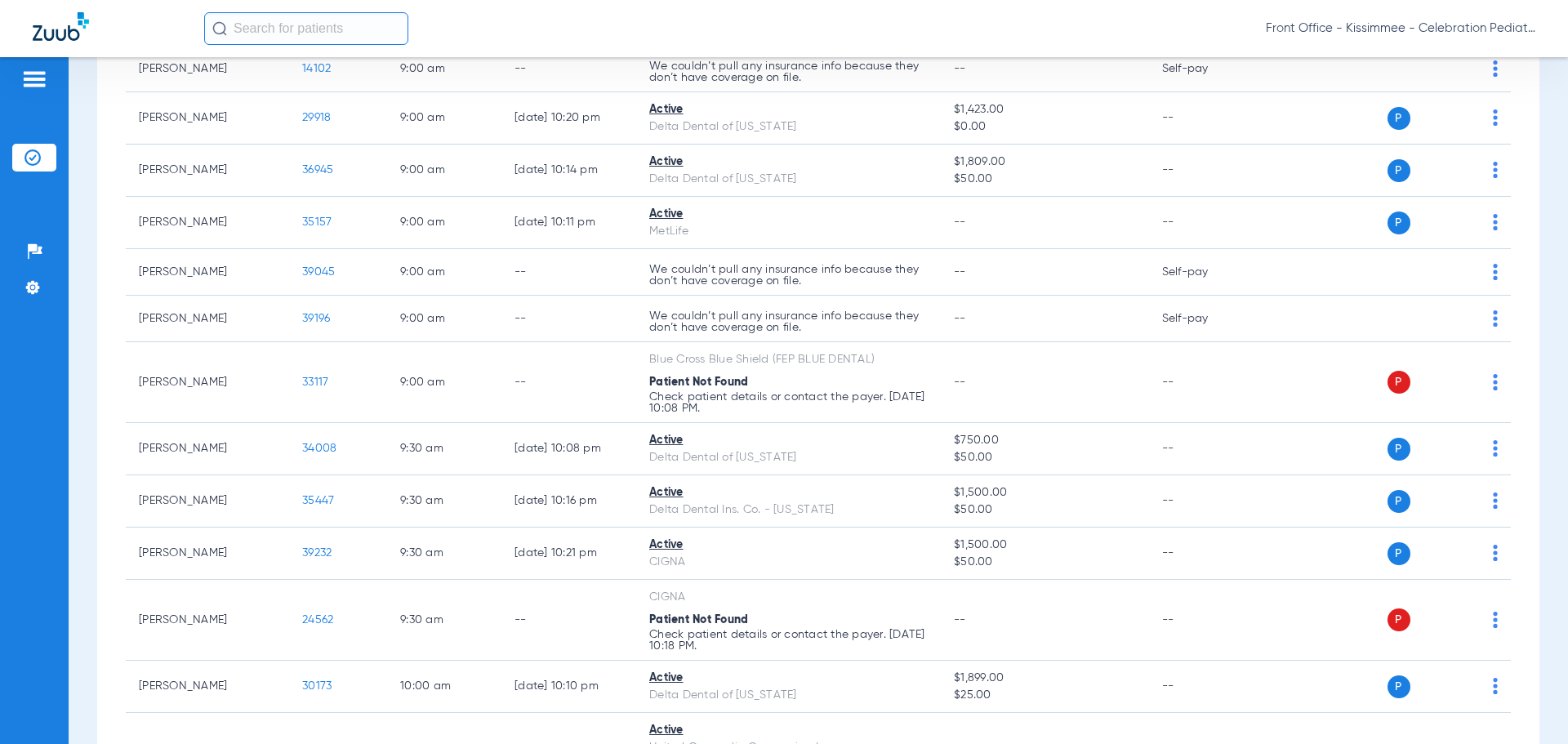
scroll to position [735, 0]
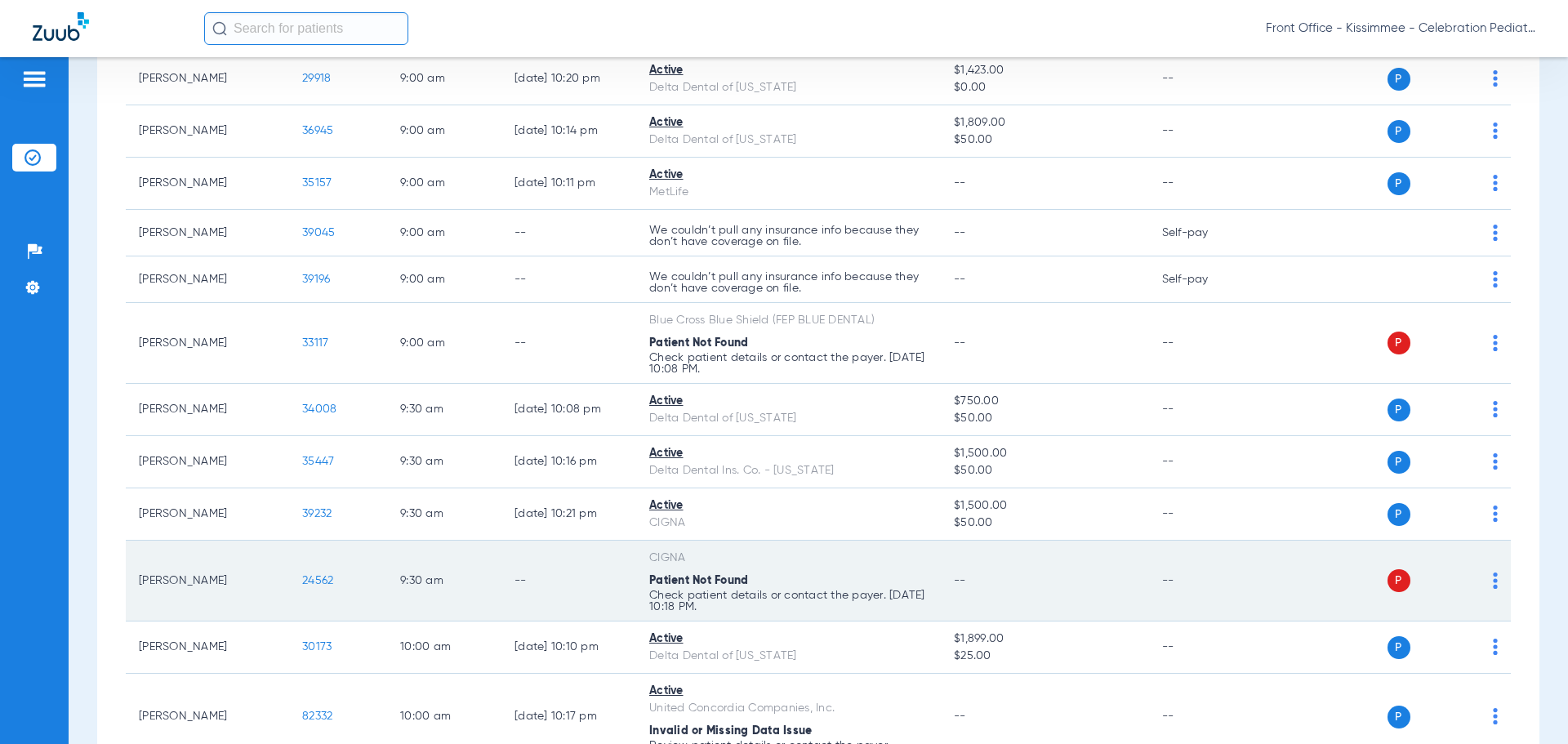
click at [316, 581] on span "24562" at bounding box center [317, 581] width 31 height 11
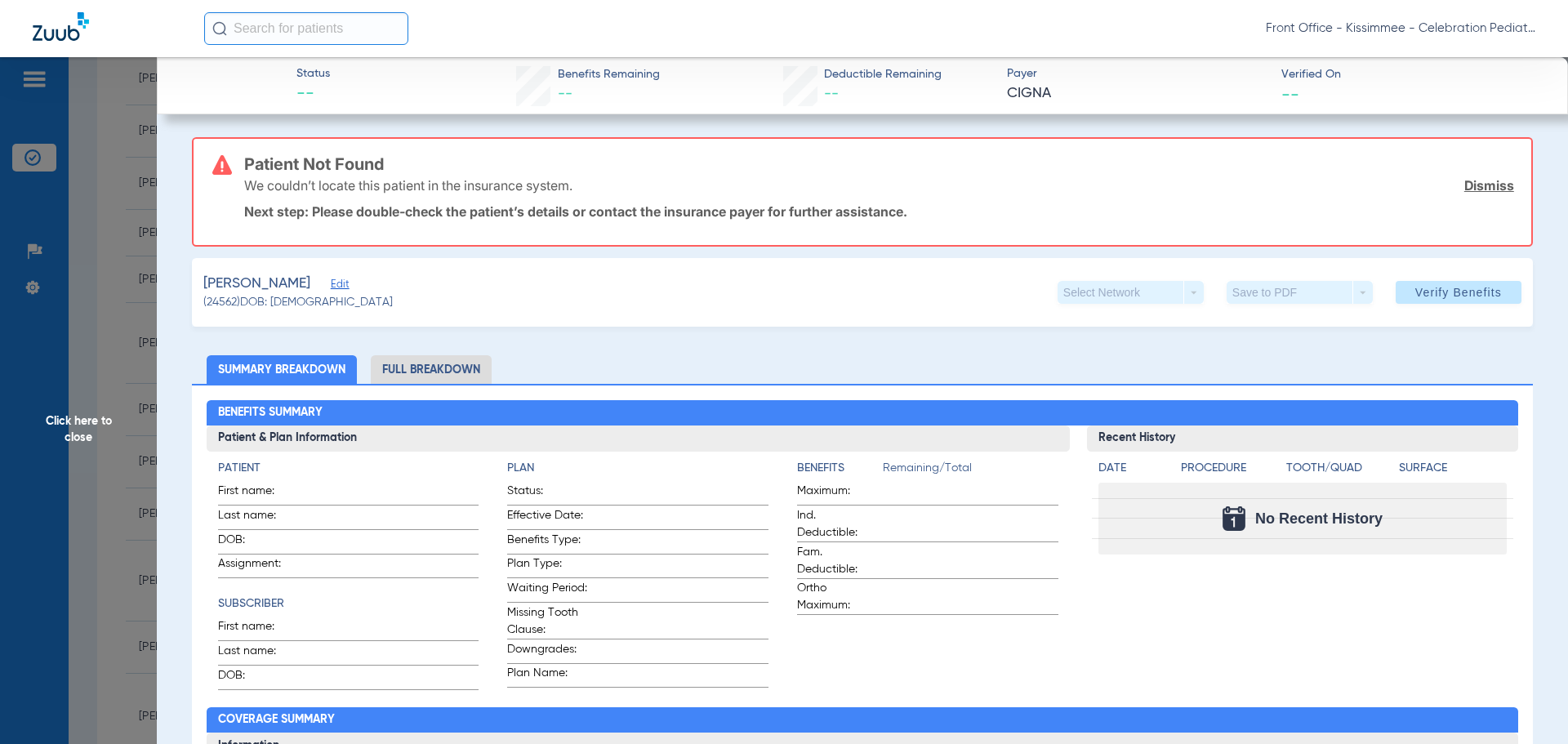
click at [112, 434] on span "Click here to close" at bounding box center [78, 428] width 157 height 744
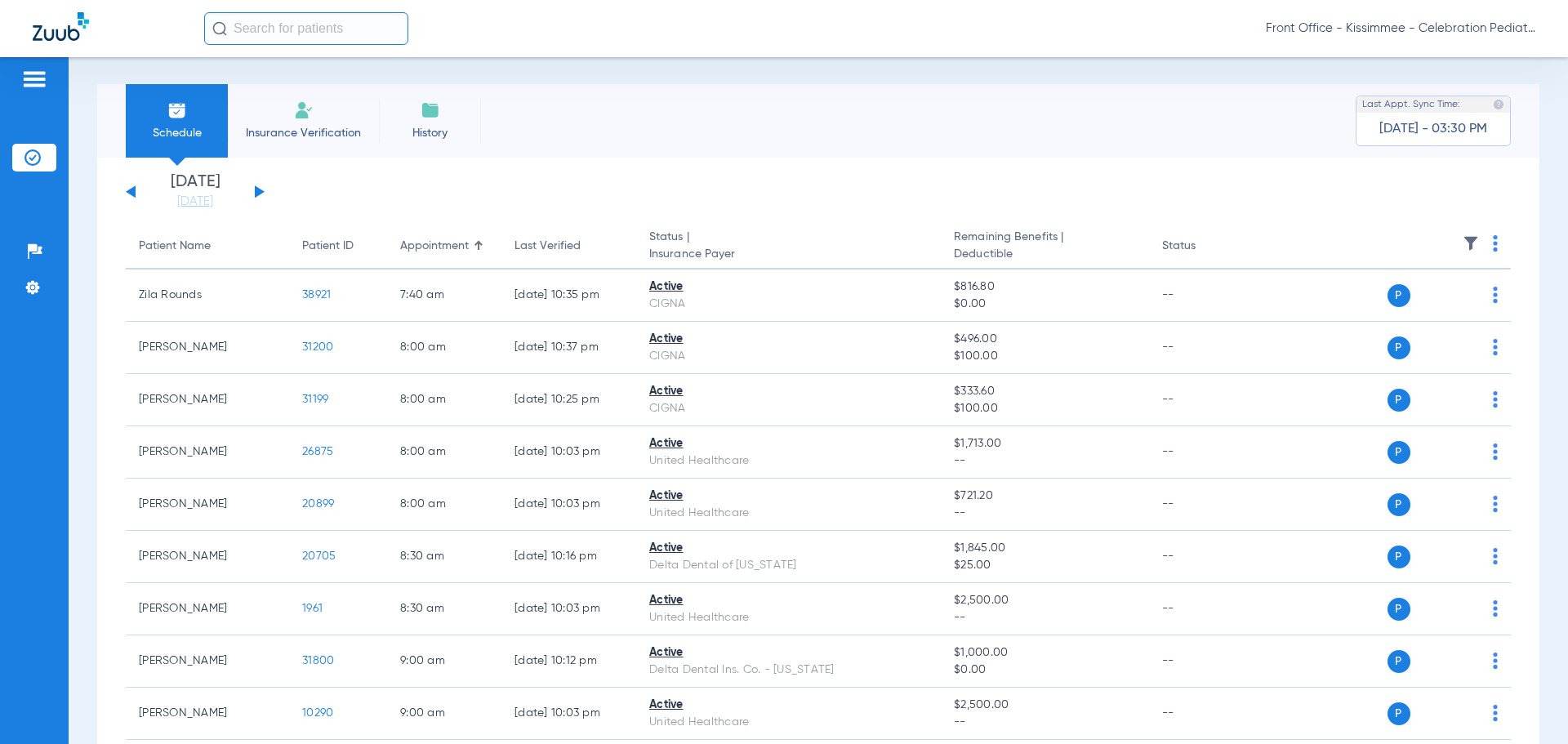
scroll to position [0, 0]
click at [256, 185] on div "Saturday 06-14-2025 Sunday 06-15-2025 Monday 06-16-2025 Tuesday 06-17-2025 Wedn…" at bounding box center [195, 193] width 139 height 36
click at [256, 197] on button at bounding box center [260, 193] width 10 height 12
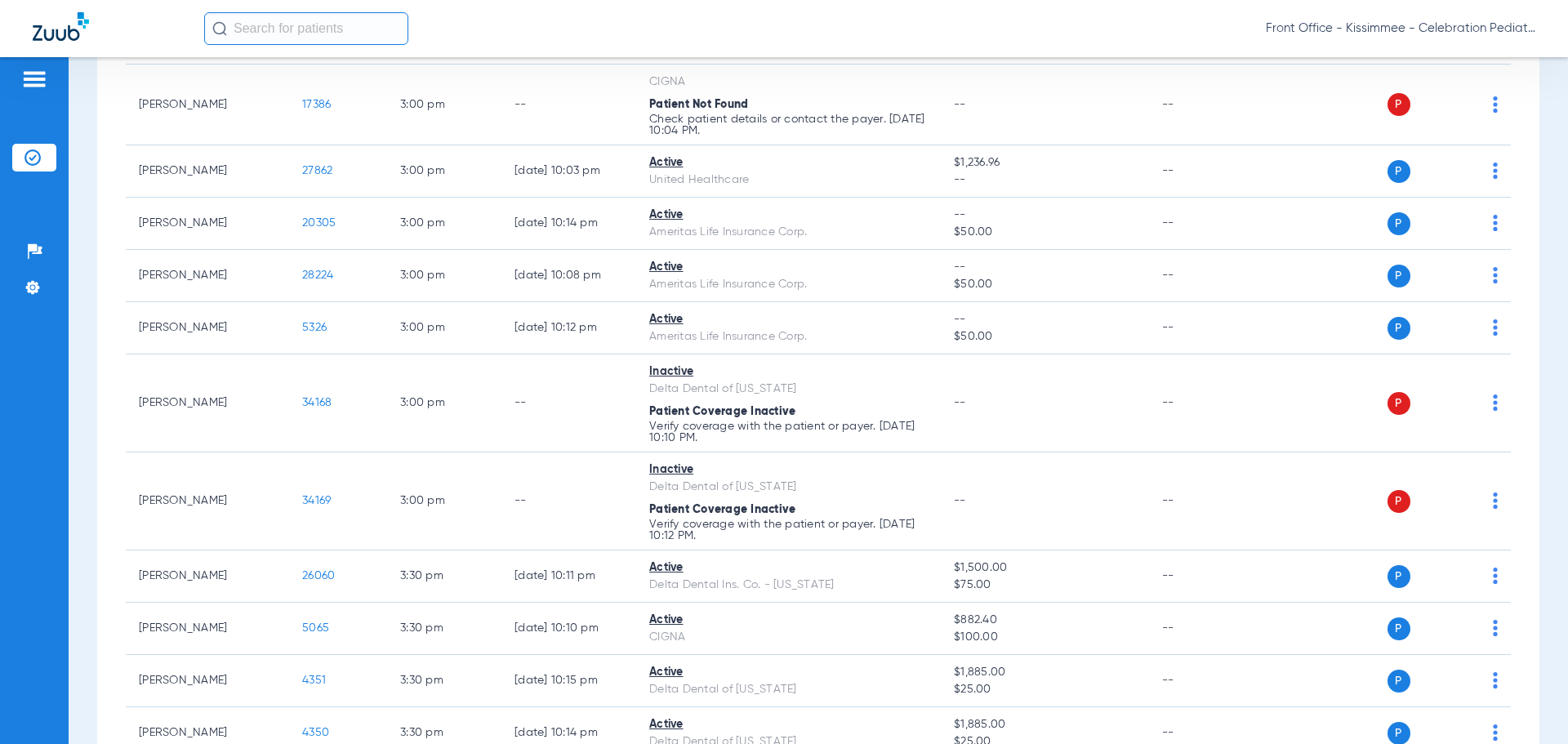
scroll to position [2204, 0]
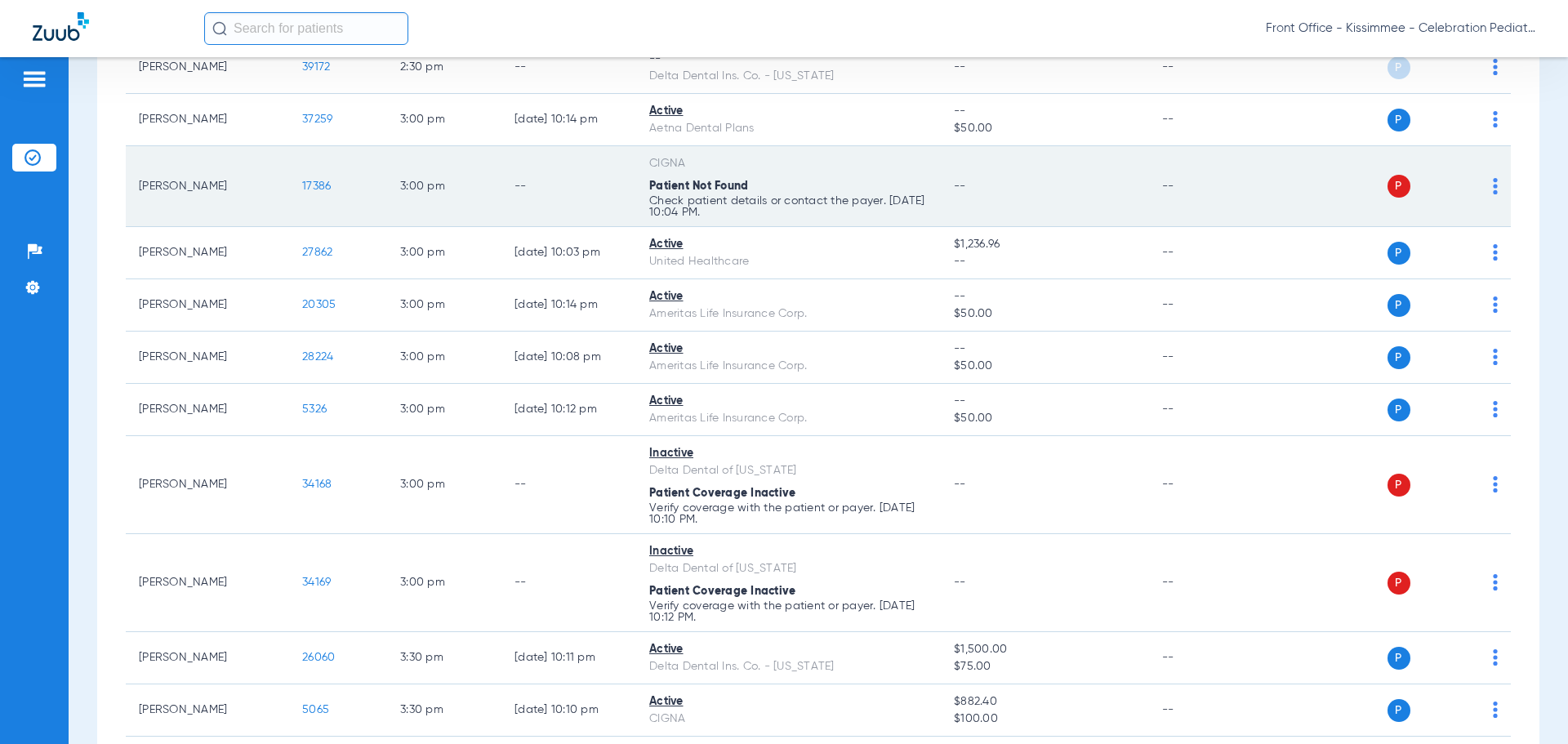
click at [322, 189] on span "17386" at bounding box center [316, 186] width 28 height 11
